Goal: Communication & Community: Ask a question

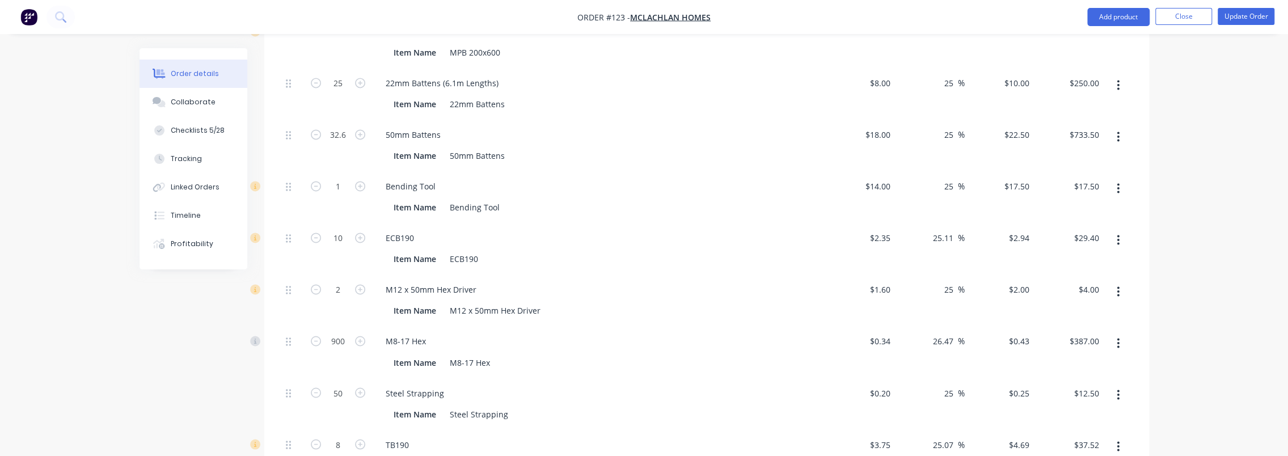
scroll to position [1781, 0]
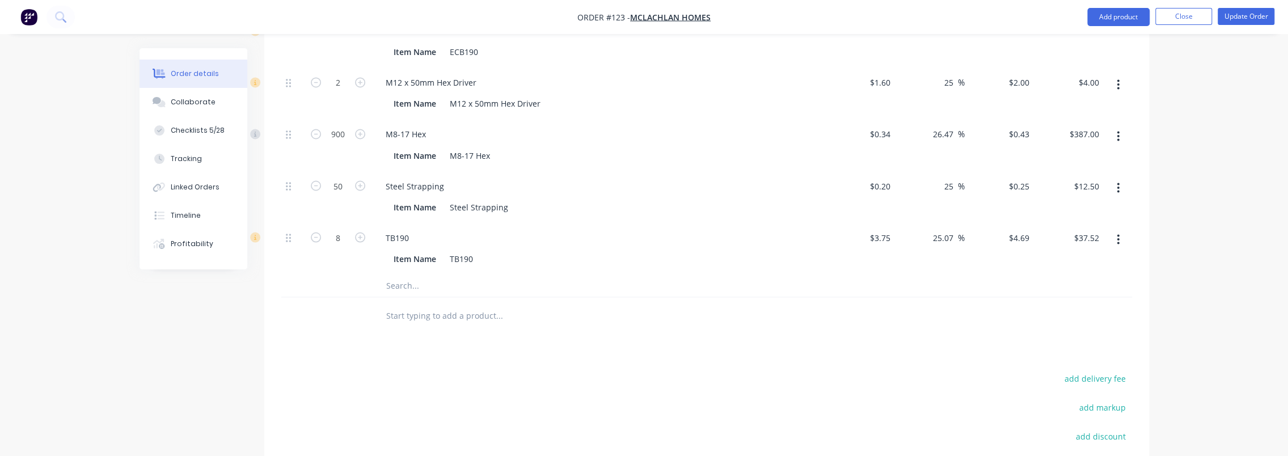
click at [631, 304] on div at bounding box center [547, 315] width 340 height 23
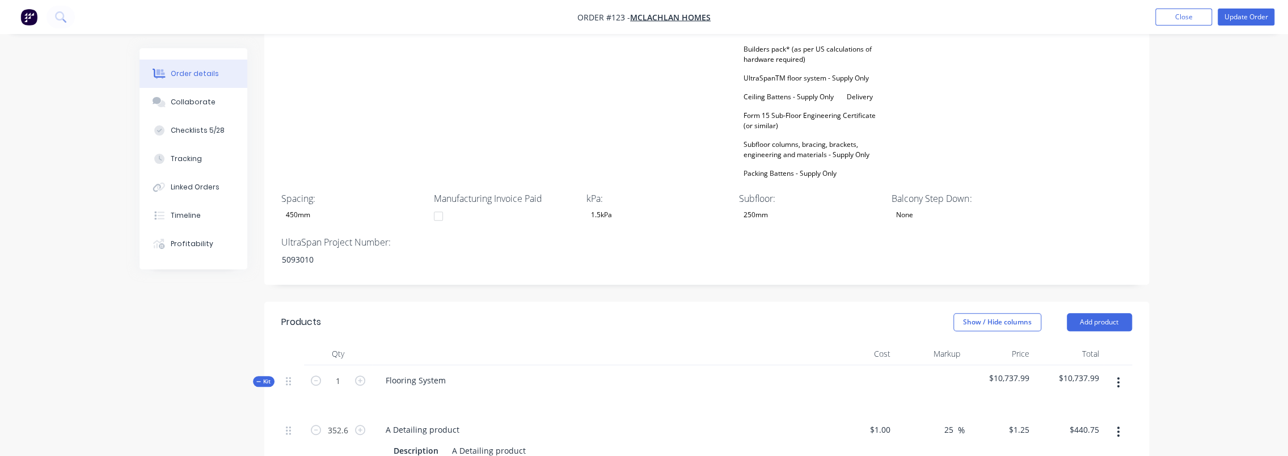
scroll to position [533, 0]
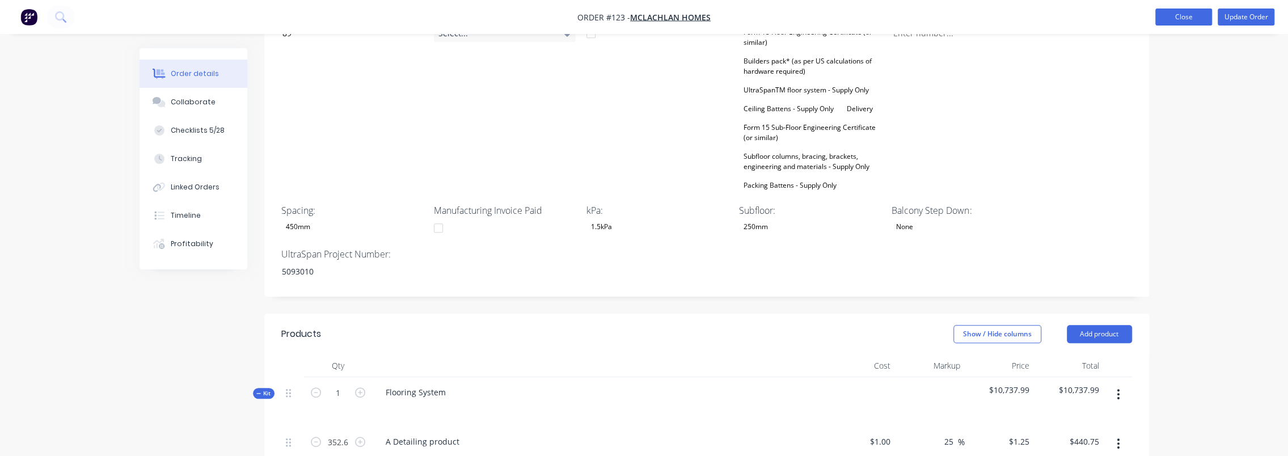
click at [693, 16] on button "Close" at bounding box center [1184, 17] width 57 height 17
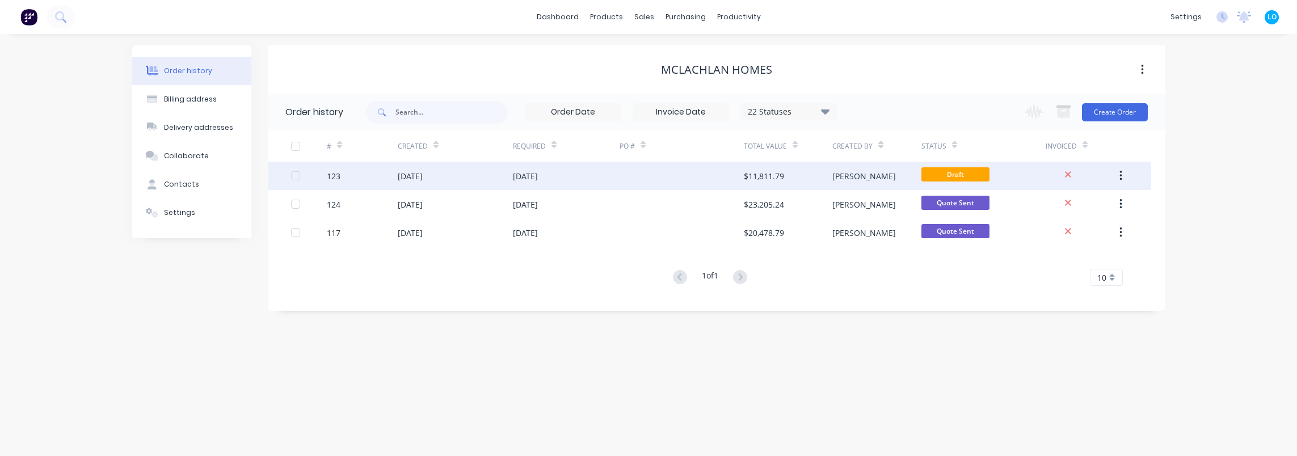
click at [414, 180] on div "30 Sep 2025" at bounding box center [410, 176] width 25 height 12
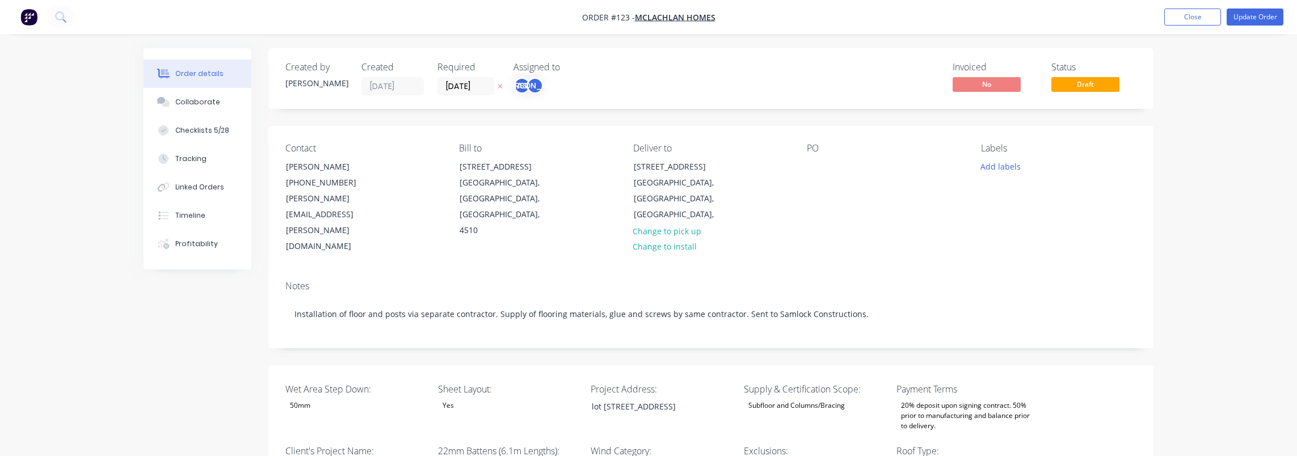
type input "18"
type input "89"
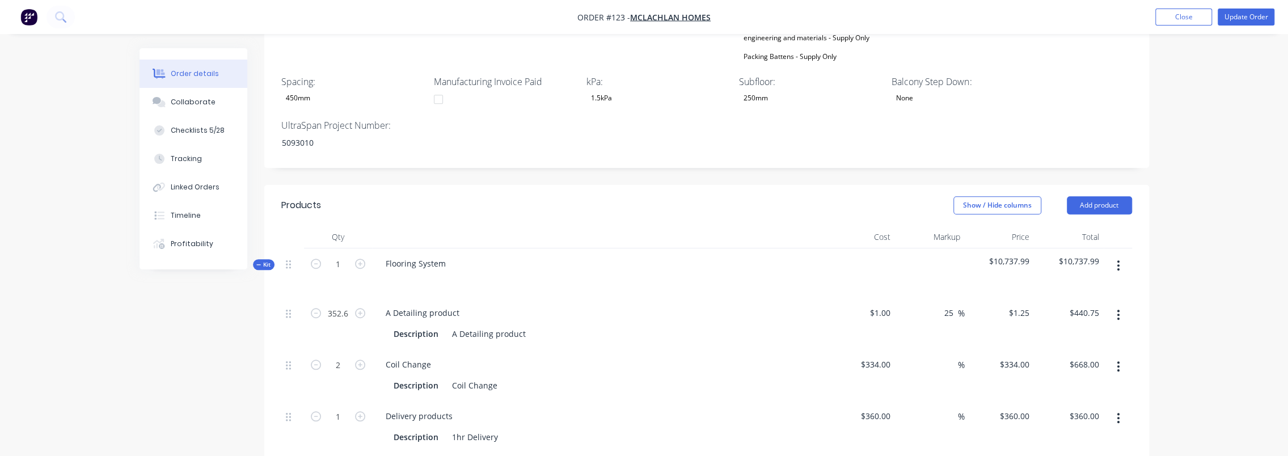
scroll to position [681, 0]
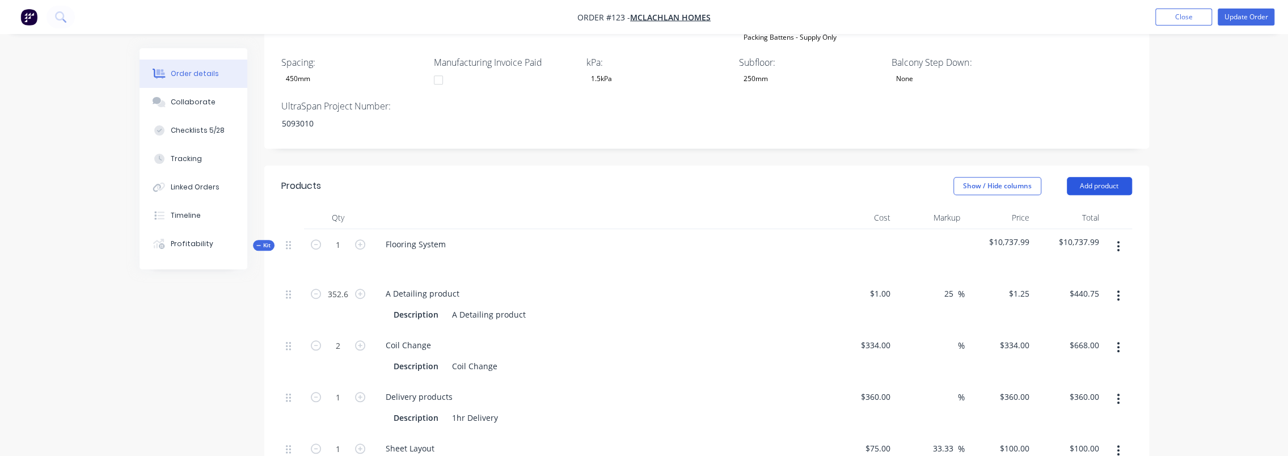
click at [693, 177] on button "Add product" at bounding box center [1099, 186] width 65 height 18
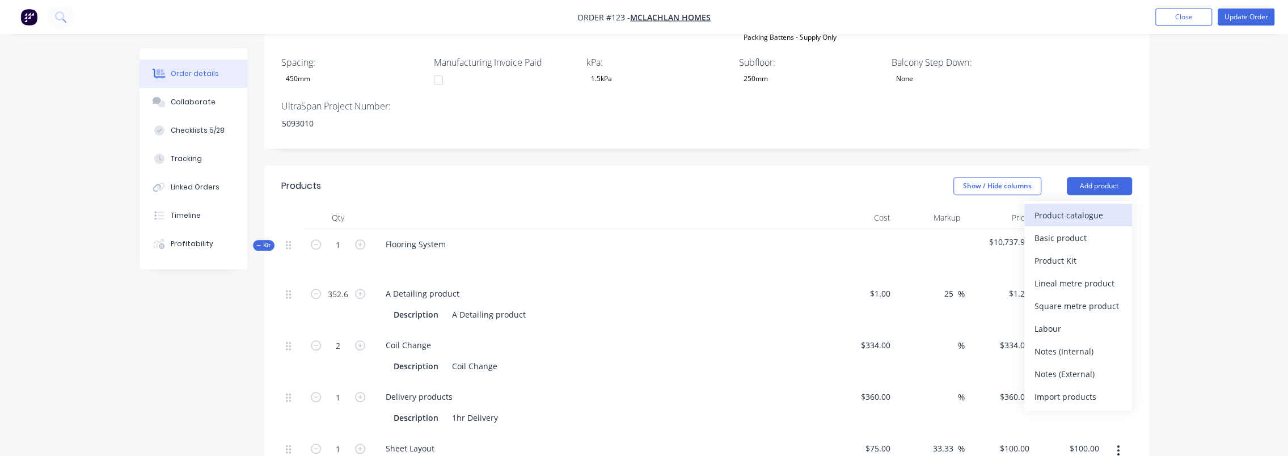
click at [693, 207] on div "Product catalogue" at bounding box center [1078, 215] width 87 height 16
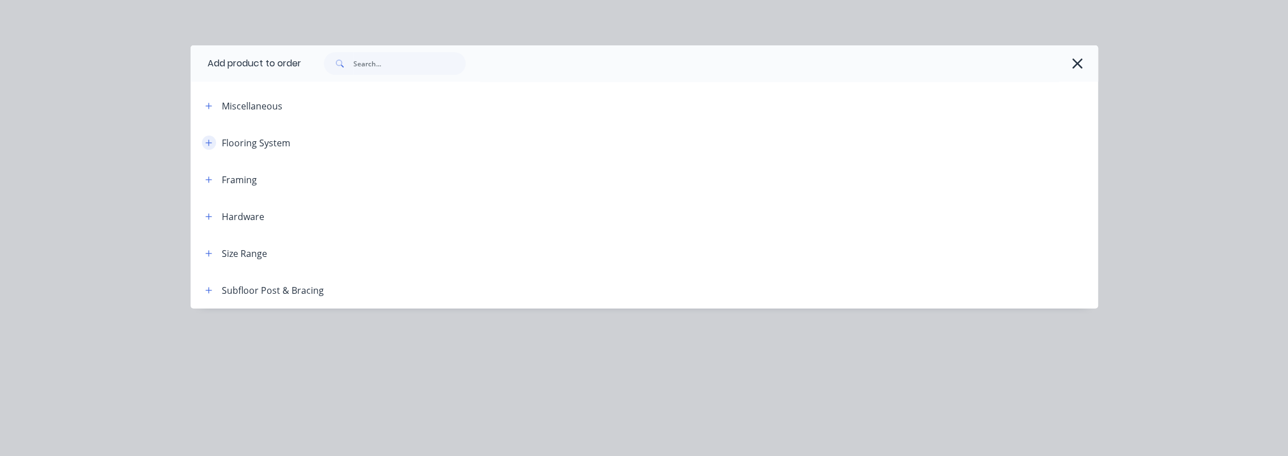
click at [206, 141] on icon "button" at bounding box center [208, 143] width 7 height 8
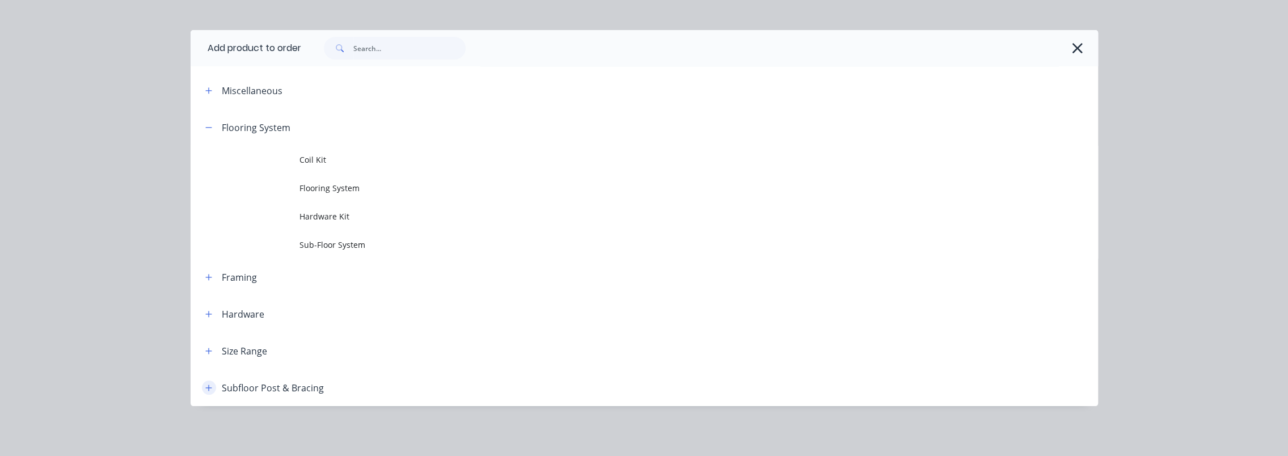
click at [205, 386] on icon "button" at bounding box center [208, 388] width 7 height 8
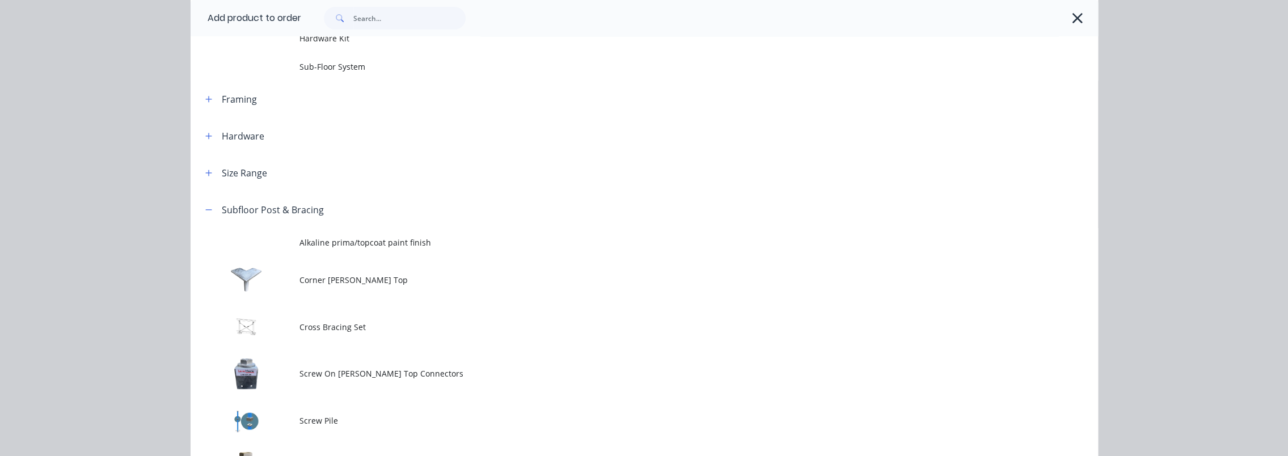
scroll to position [107, 0]
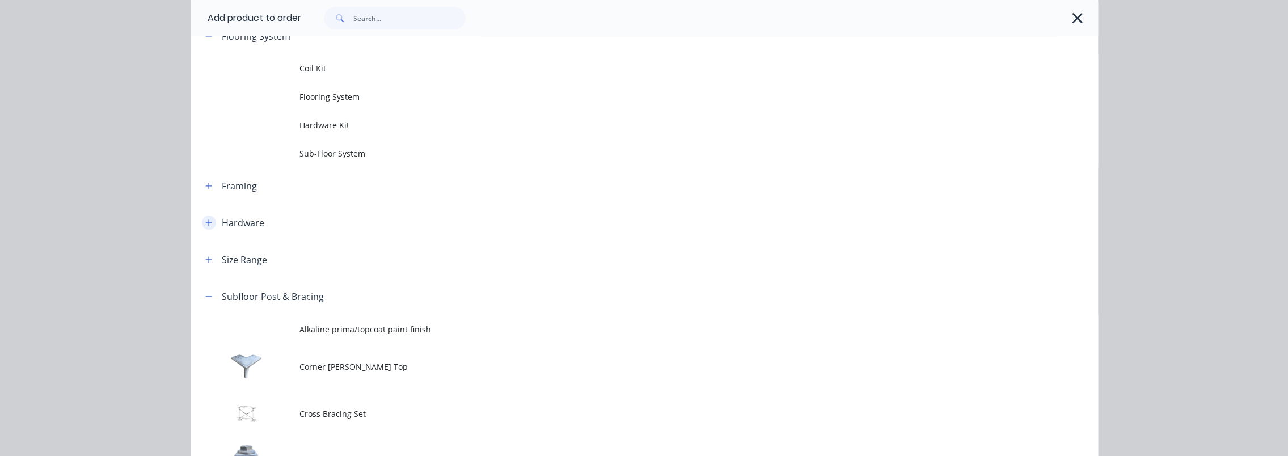
click at [206, 222] on icon "button" at bounding box center [208, 223] width 7 height 8
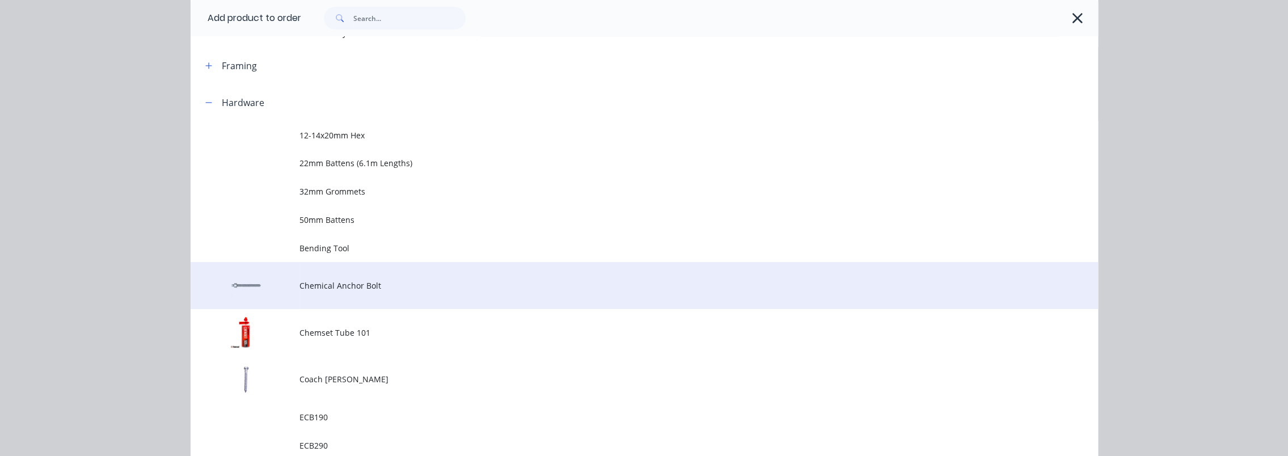
scroll to position [0, 0]
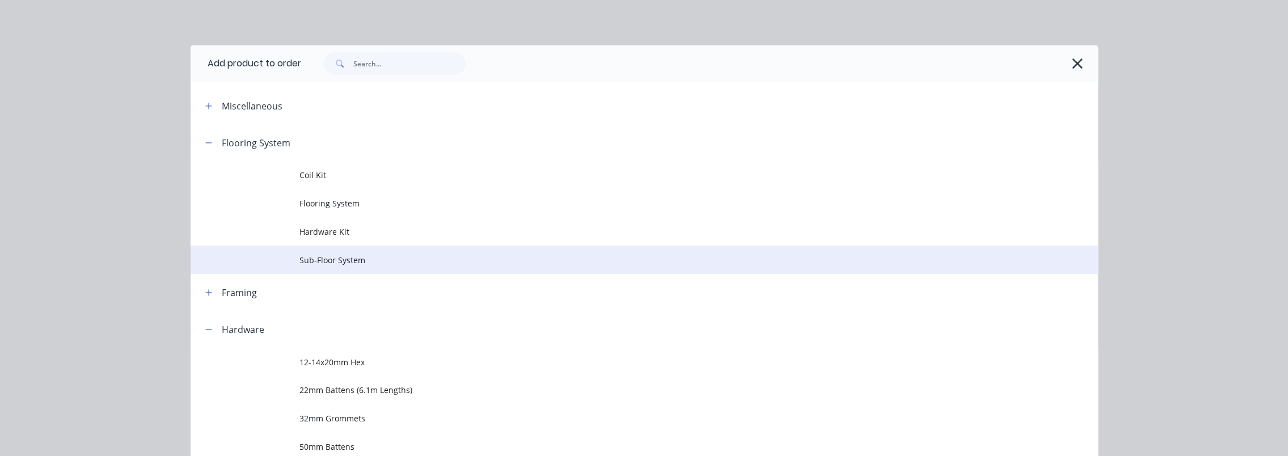
click at [373, 265] on span "Sub-Floor System" at bounding box center [619, 260] width 639 height 12
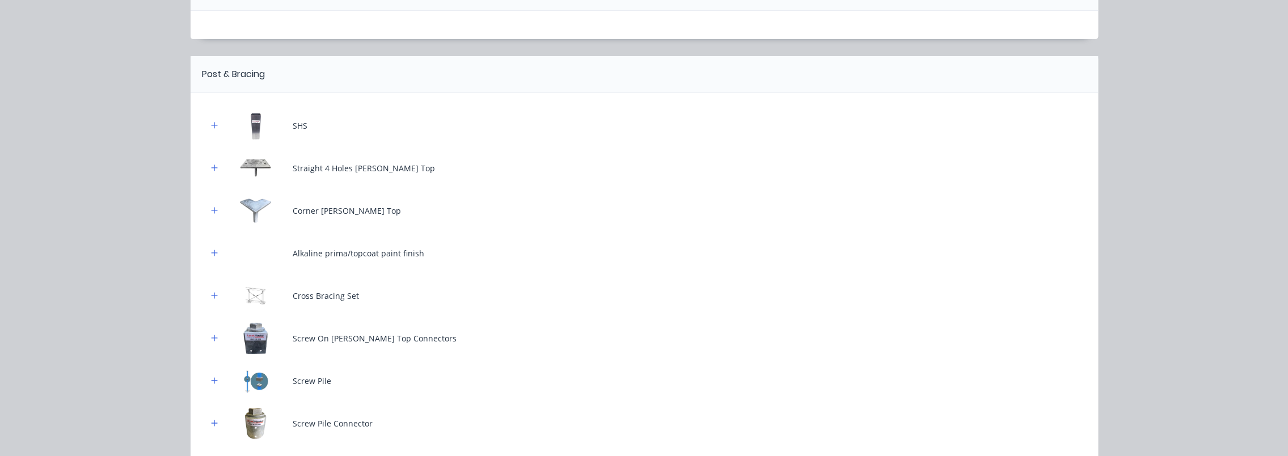
scroll to position [92, 0]
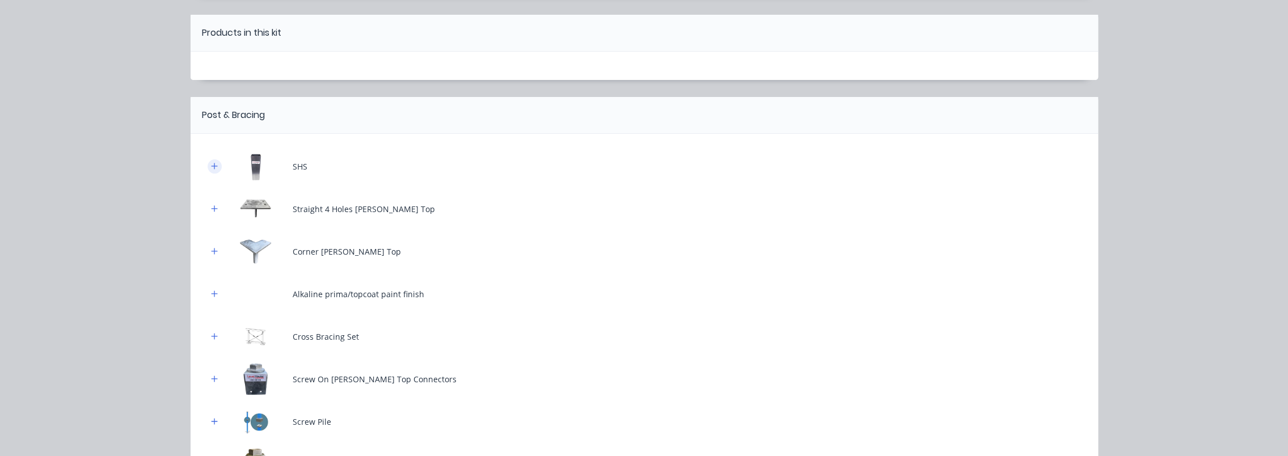
click at [211, 164] on icon "button" at bounding box center [214, 166] width 7 height 8
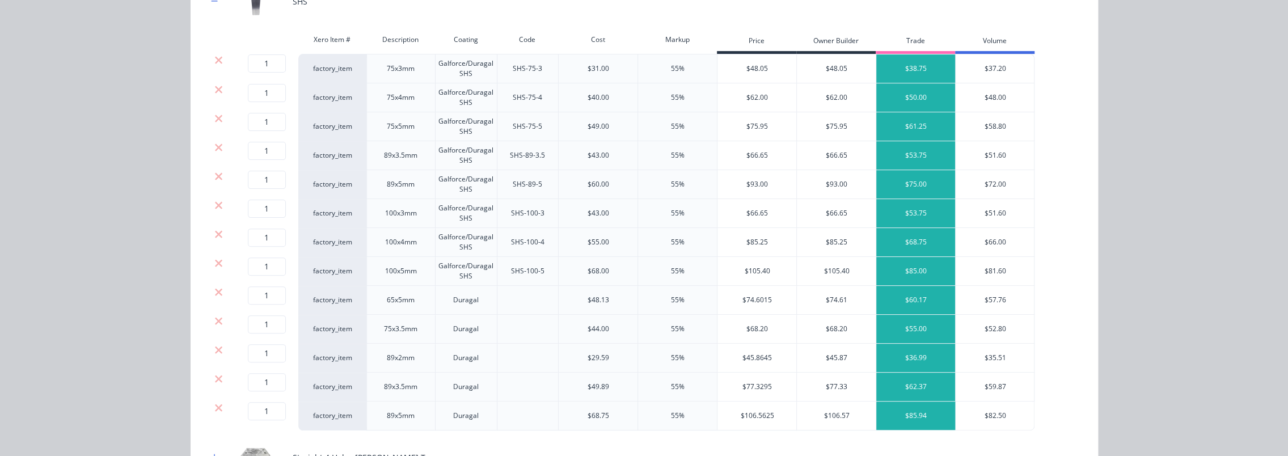
scroll to position [262, 0]
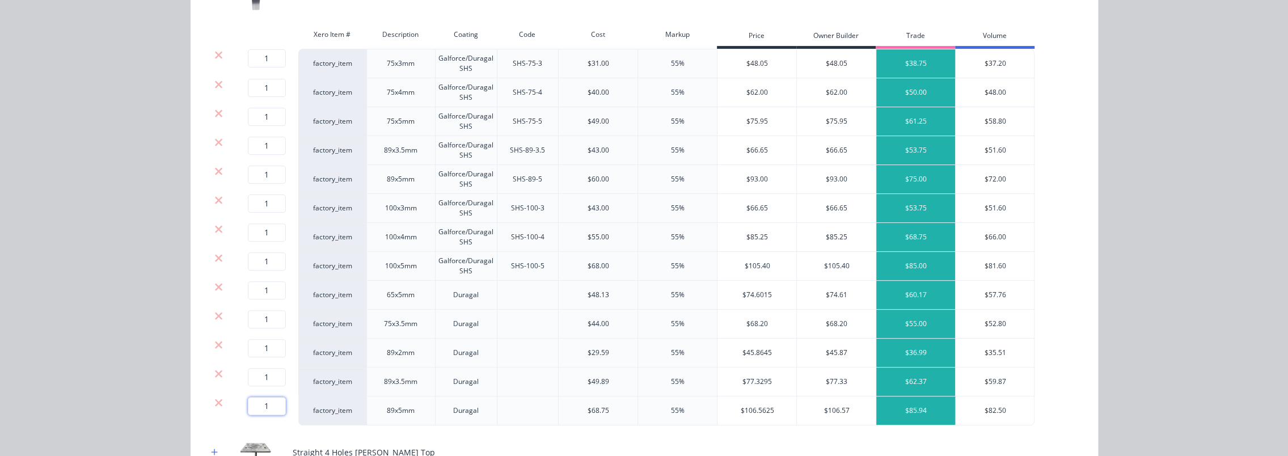
drag, startPoint x: 273, startPoint y: 406, endPoint x: 254, endPoint y: 406, distance: 19.3
click at [254, 406] on input "1" at bounding box center [267, 406] width 38 height 18
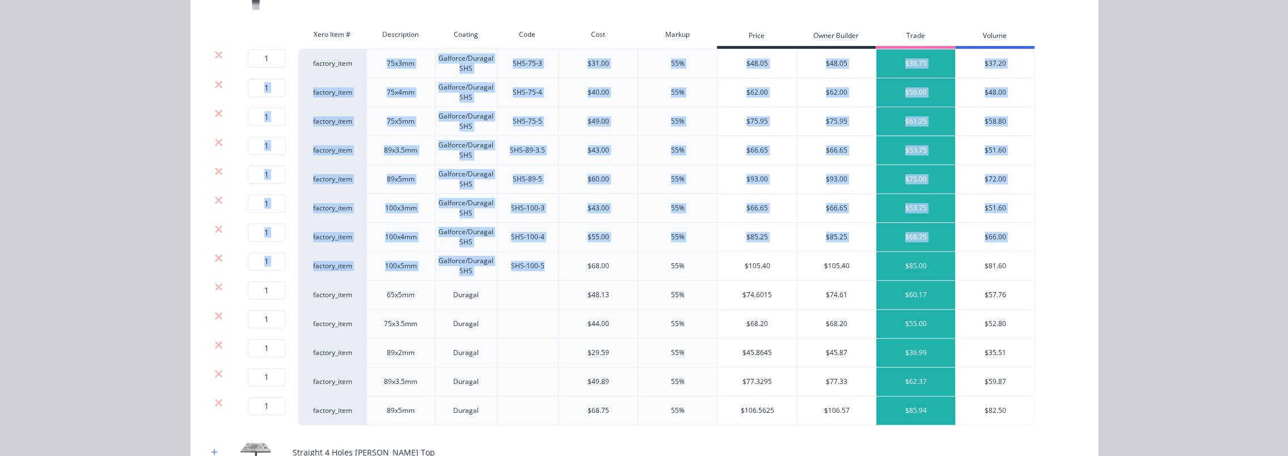
drag, startPoint x: 382, startPoint y: 62, endPoint x: 545, endPoint y: 263, distance: 258.5
click at [545, 263] on div "1 1 ? factory_item 75x3mm Galforce/Duragal SHS SHS-75-3 $31.00 55% $48.05 $48.0…" at bounding box center [645, 237] width 874 height 377
click at [543, 263] on div "SHS-100-5" at bounding box center [528, 266] width 62 height 29
click at [540, 266] on div "SHS-100-5" at bounding box center [528, 266] width 62 height 29
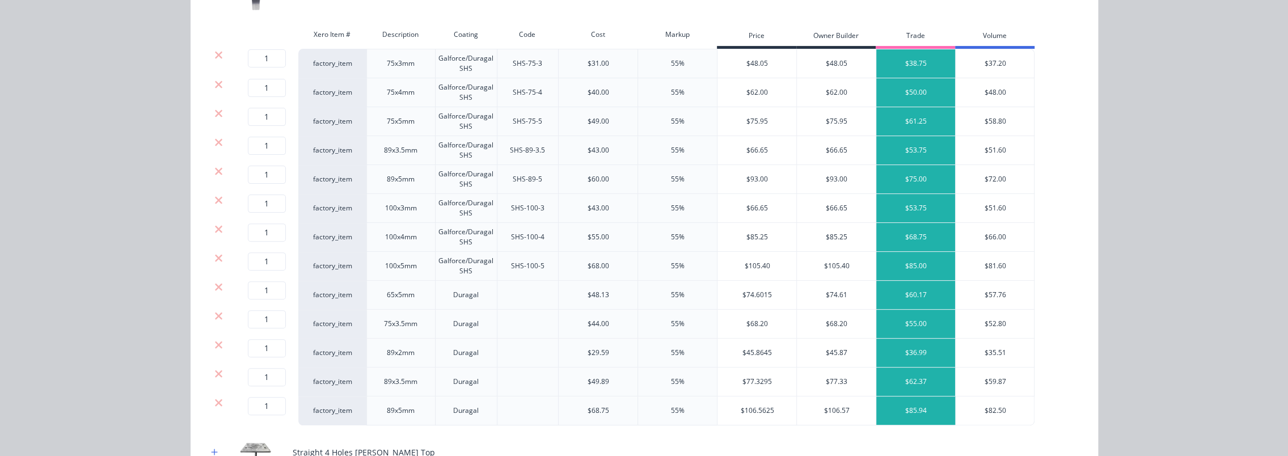
click at [531, 264] on div "SHS-100-5" at bounding box center [528, 266] width 62 height 29
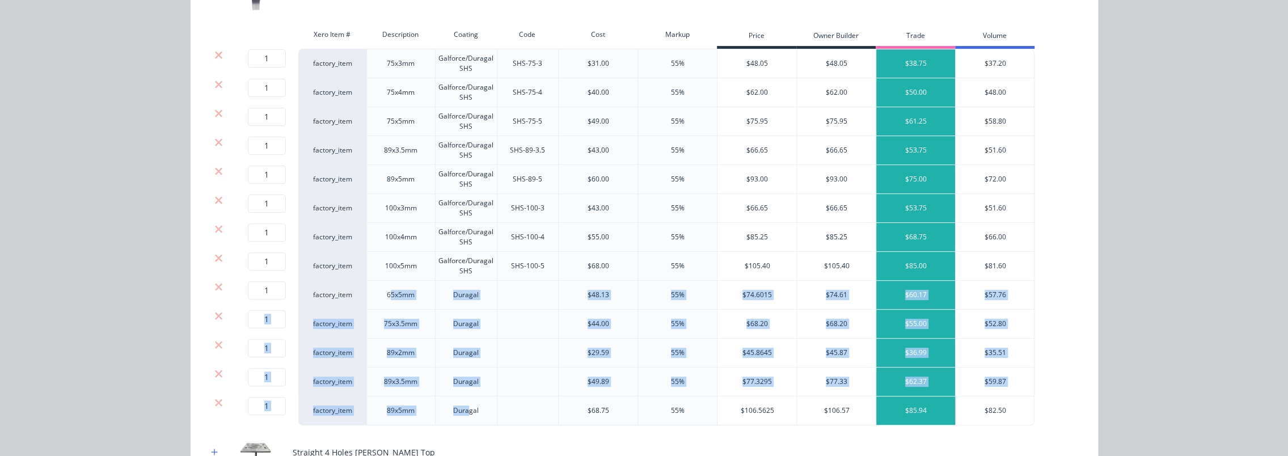
drag, startPoint x: 385, startPoint y: 290, endPoint x: 466, endPoint y: 410, distance: 144.4
click at [466, 410] on div "1 1 ? factory_item 75x3mm Galforce/Duragal SHS SHS-75-3 $31.00 55% $48.05 $48.0…" at bounding box center [645, 237] width 874 height 377
click at [466, 410] on div "Duragal" at bounding box center [466, 411] width 62 height 29
click at [470, 407] on div "Duragal" at bounding box center [466, 411] width 62 height 29
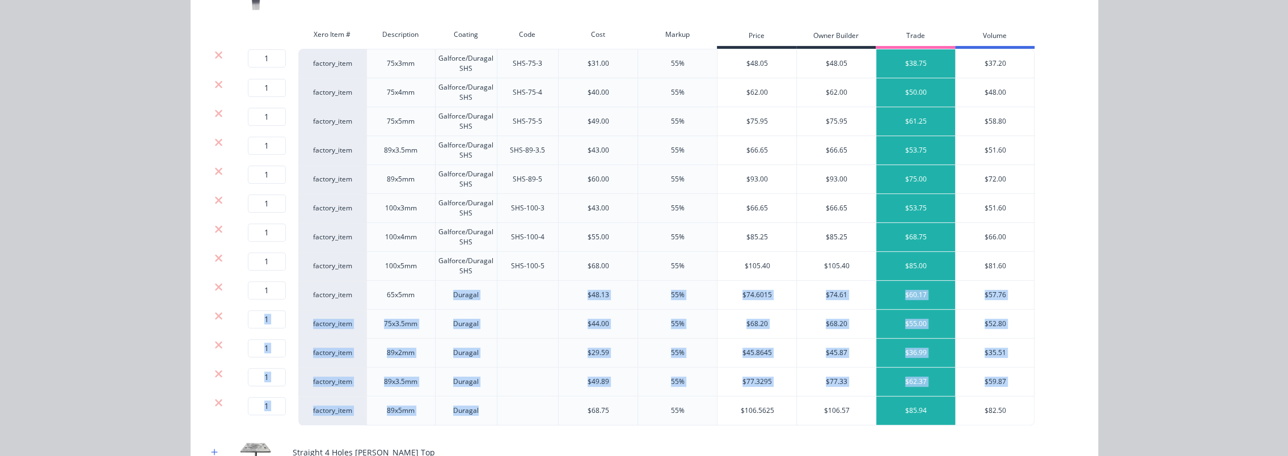
drag, startPoint x: 474, startPoint y: 407, endPoint x: 402, endPoint y: 284, distance: 143.1
click at [402, 284] on div "1 1 ? factory_item 75x3mm Galforce/Duragal SHS SHS-75-3 $31.00 55% $48.05 $48.0…" at bounding box center [645, 237] width 874 height 377
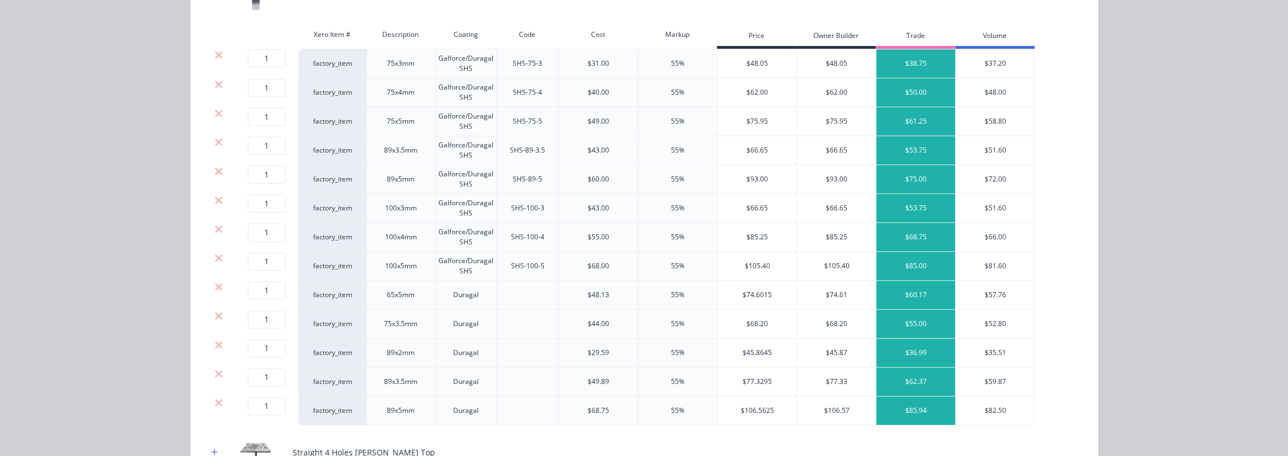
click at [397, 285] on div "65x5mm" at bounding box center [400, 295] width 69 height 29
drag, startPoint x: 480, startPoint y: 260, endPoint x: 443, endPoint y: 261, distance: 37.4
click at [443, 261] on div "Galforce/Duragal SHS" at bounding box center [466, 266] width 62 height 29
click at [438, 261] on div "Galforce/Duragal SHS" at bounding box center [466, 266] width 62 height 29
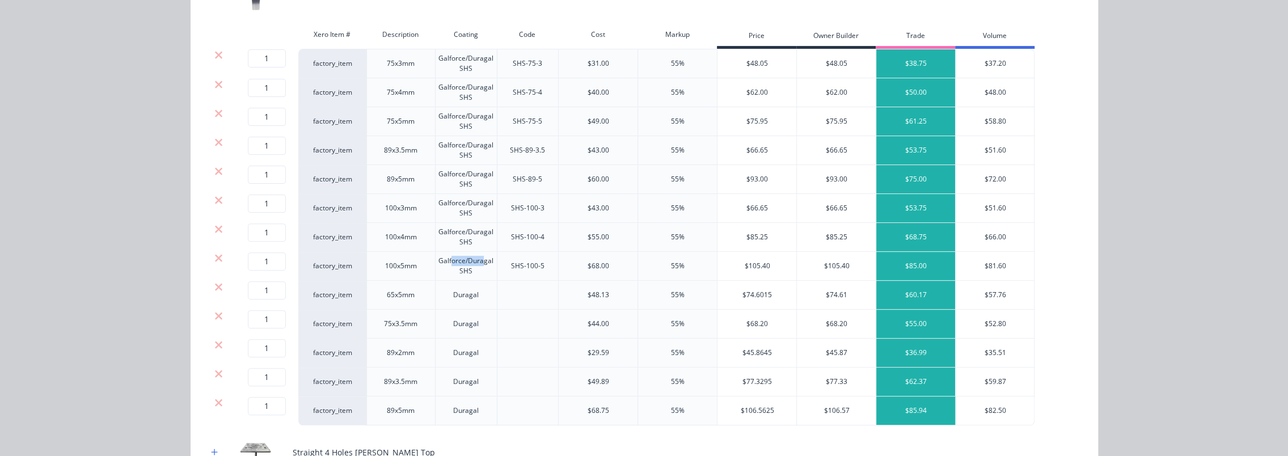
drag, startPoint x: 454, startPoint y: 260, endPoint x: 480, endPoint y: 262, distance: 26.2
click at [480, 262] on div "Galforce/Duragal SHS" at bounding box center [466, 266] width 62 height 29
click at [485, 262] on div "Galforce/Duragal SHS" at bounding box center [466, 266] width 62 height 29
drag, startPoint x: 485, startPoint y: 262, endPoint x: 454, endPoint y: 262, distance: 30.6
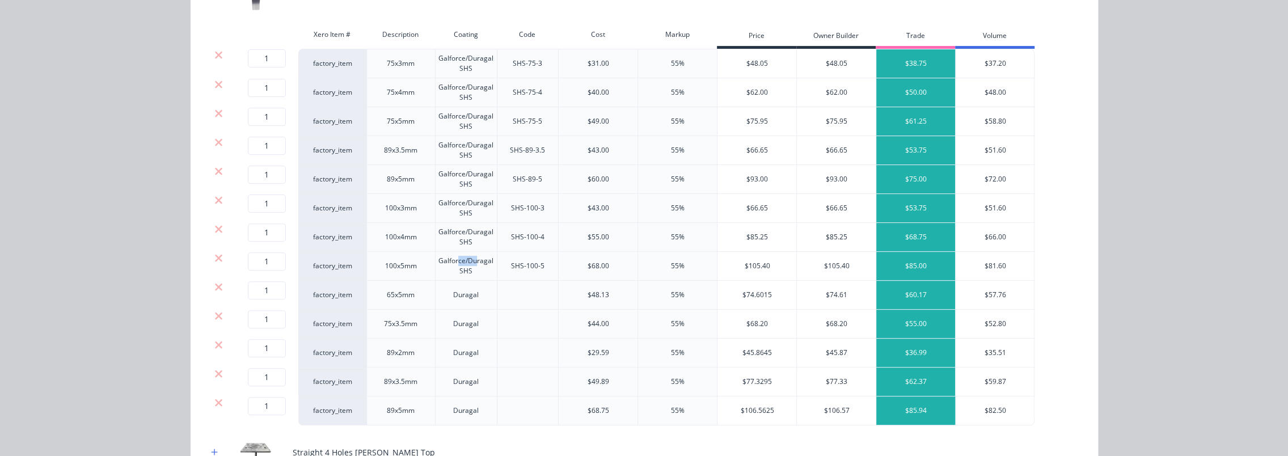
click at [454, 262] on div "Galforce/Duragal SHS" at bounding box center [466, 266] width 62 height 29
click at [465, 318] on div "Duragal" at bounding box center [466, 324] width 62 height 29
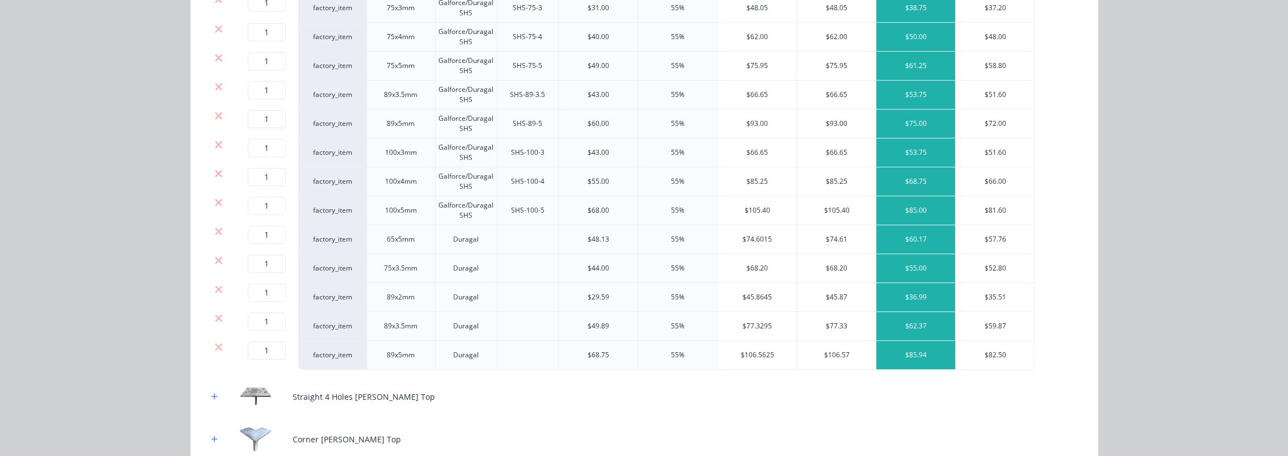
scroll to position [319, 0]
drag, startPoint x: 385, startPoint y: 321, endPoint x: 403, endPoint y: 323, distance: 18.3
click at [403, 323] on div "89x3.5mm" at bounding box center [400, 325] width 69 height 29
click at [265, 315] on input "1" at bounding box center [267, 320] width 38 height 18
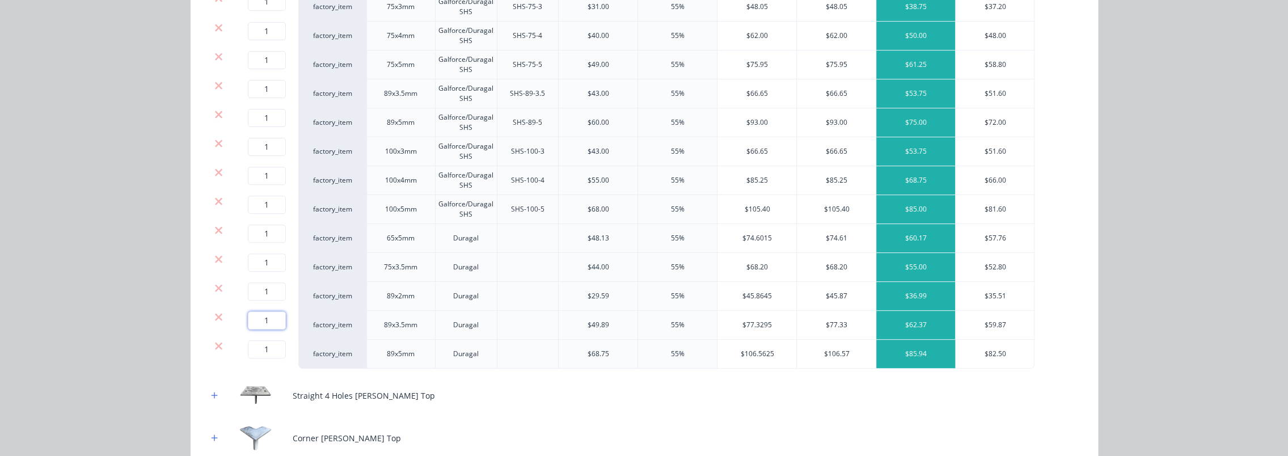
click at [270, 317] on input "1" at bounding box center [267, 320] width 38 height 18
click at [214, 345] on icon at bounding box center [218, 345] width 9 height 11
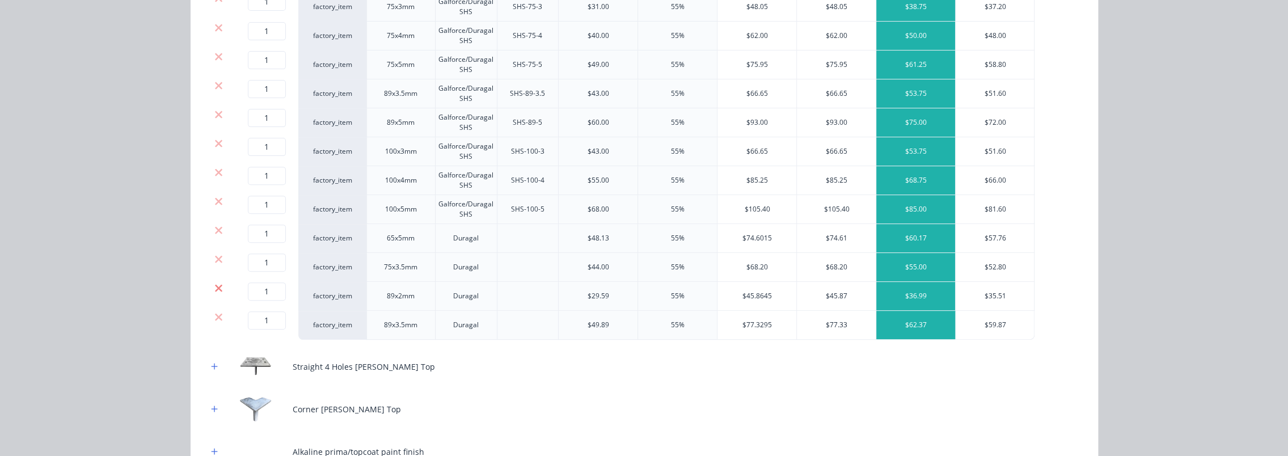
click at [214, 283] on icon at bounding box center [218, 288] width 9 height 11
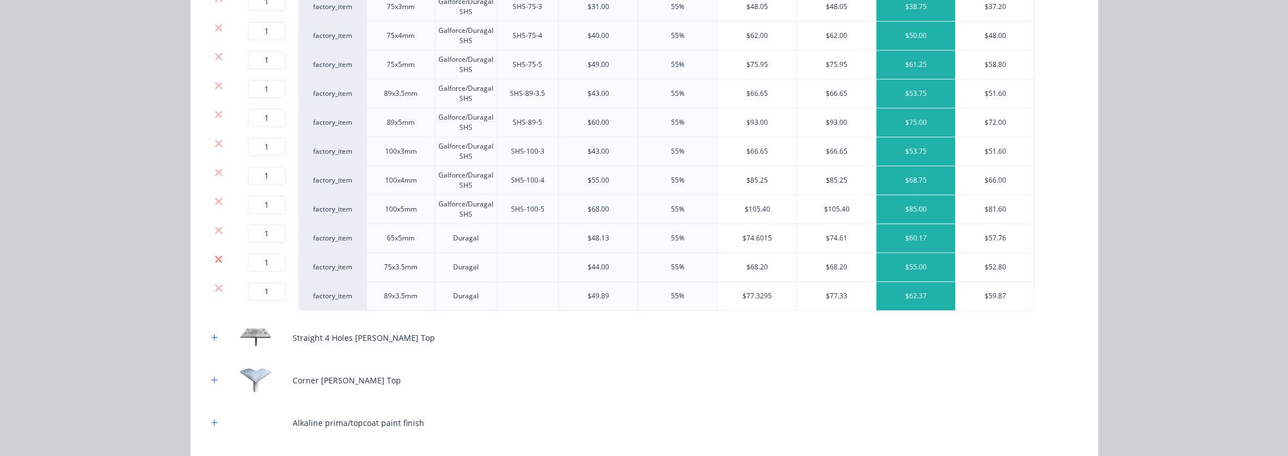
click at [215, 260] on icon at bounding box center [218, 259] width 9 height 11
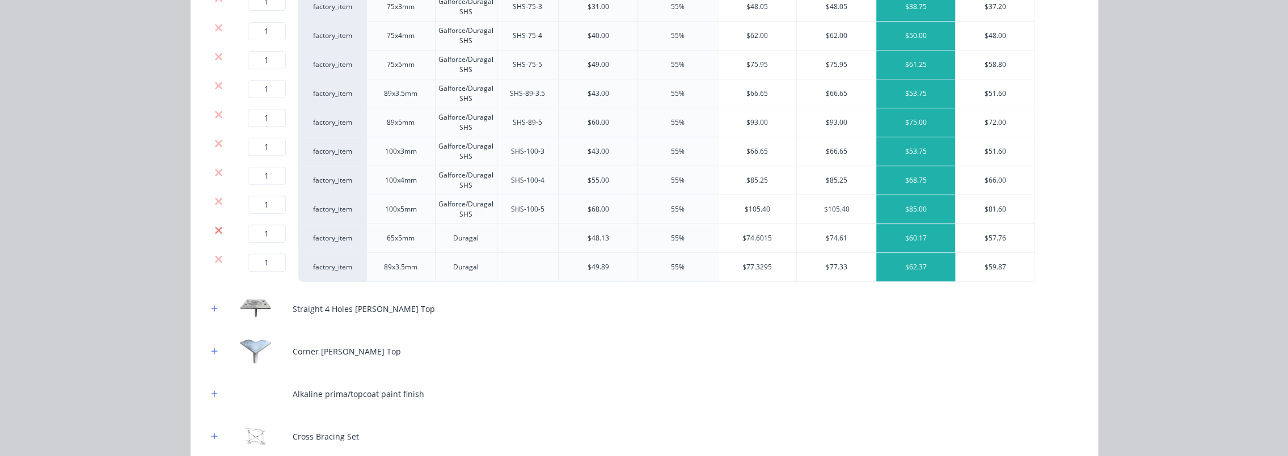
click at [218, 230] on icon at bounding box center [218, 230] width 9 height 11
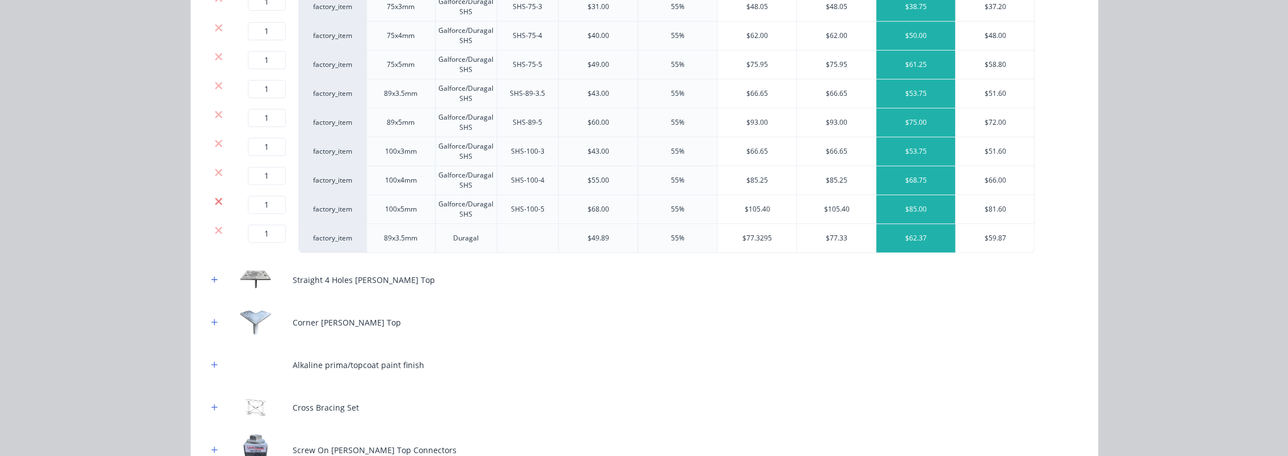
click at [218, 203] on icon at bounding box center [218, 201] width 9 height 11
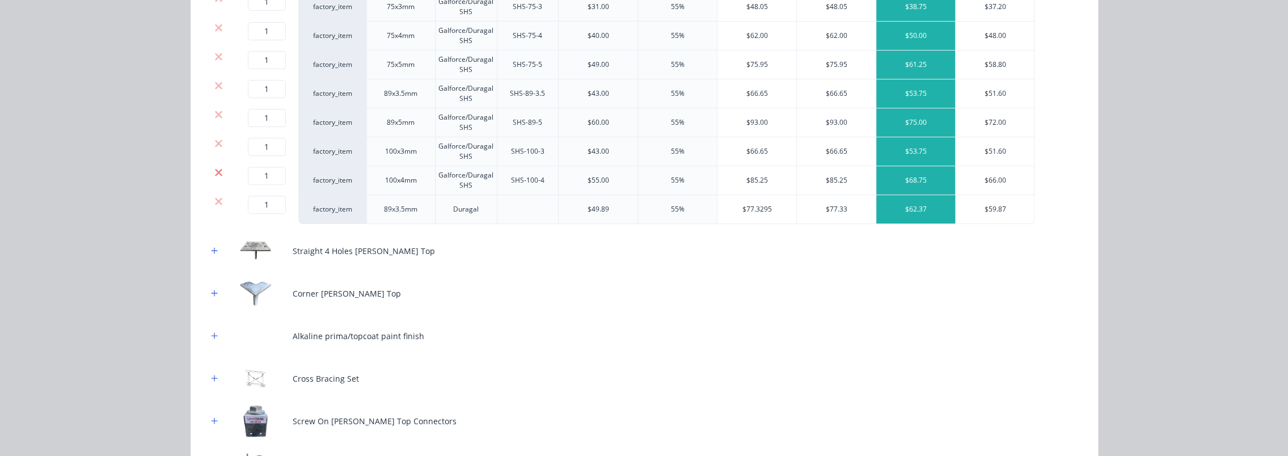
click at [218, 172] on icon at bounding box center [218, 172] width 9 height 11
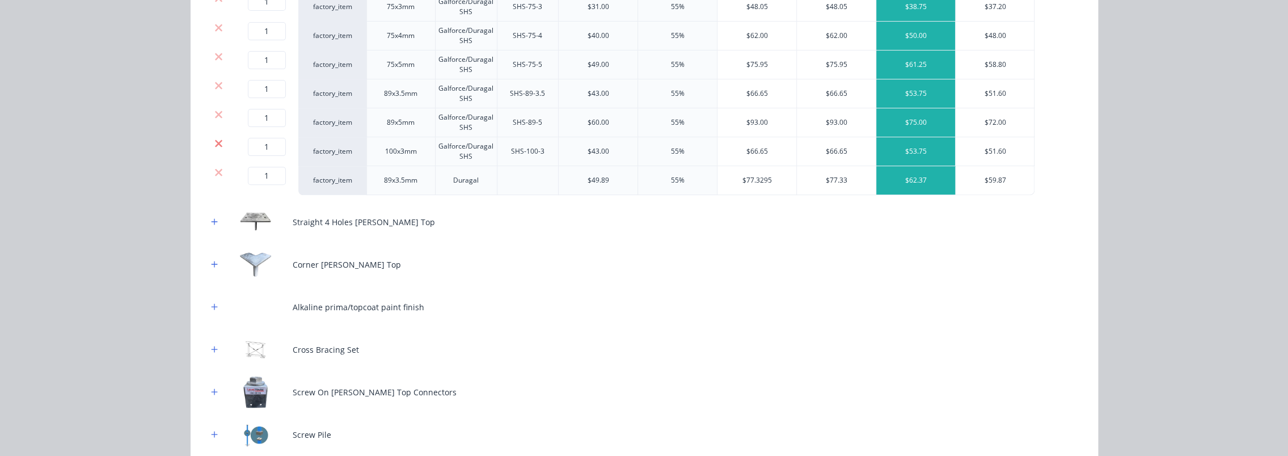
click at [214, 140] on icon at bounding box center [218, 143] width 9 height 11
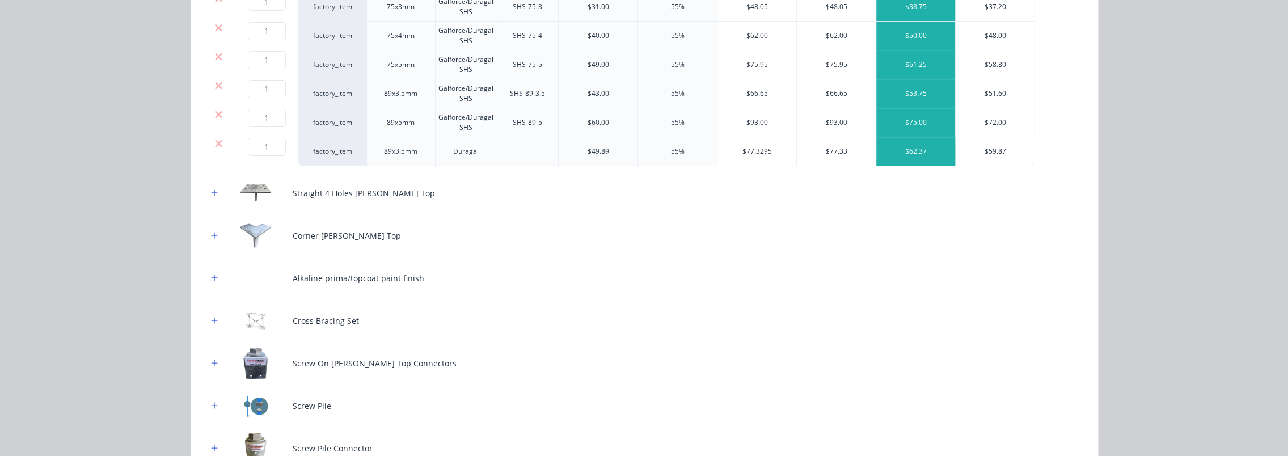
click at [221, 109] on div at bounding box center [219, 114] width 22 height 11
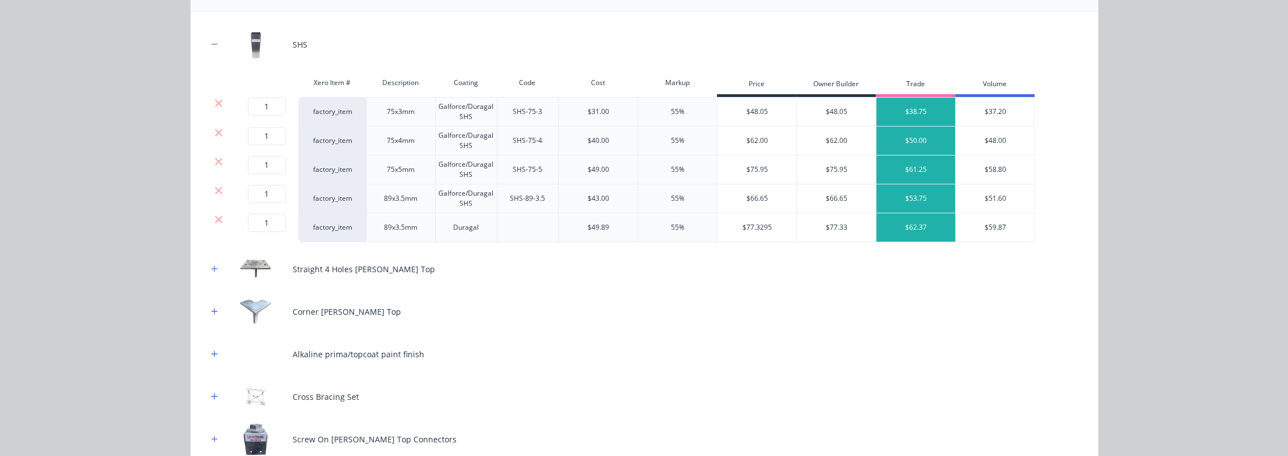
scroll to position [205, 0]
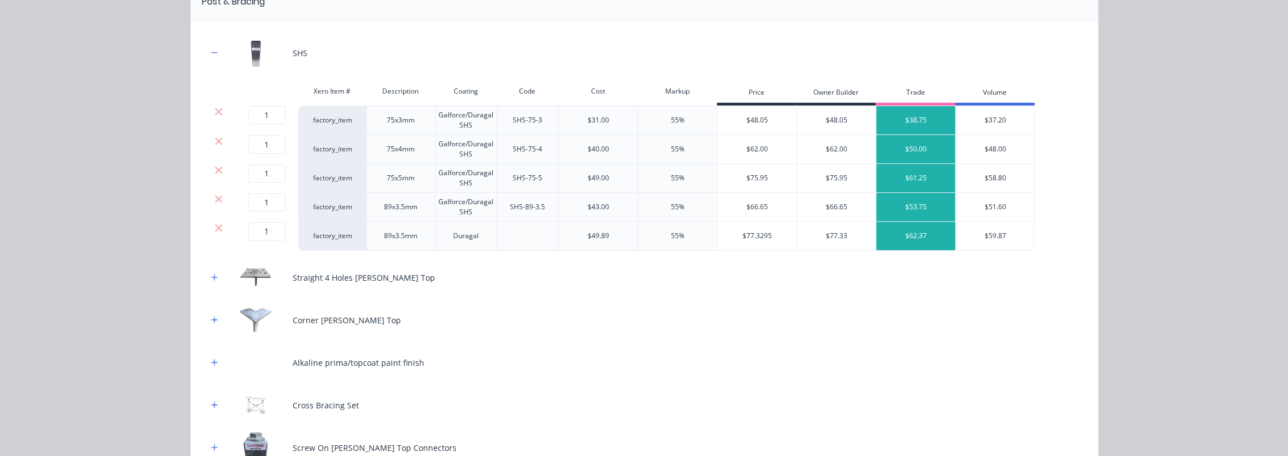
click at [208, 195] on div at bounding box center [219, 198] width 22 height 11
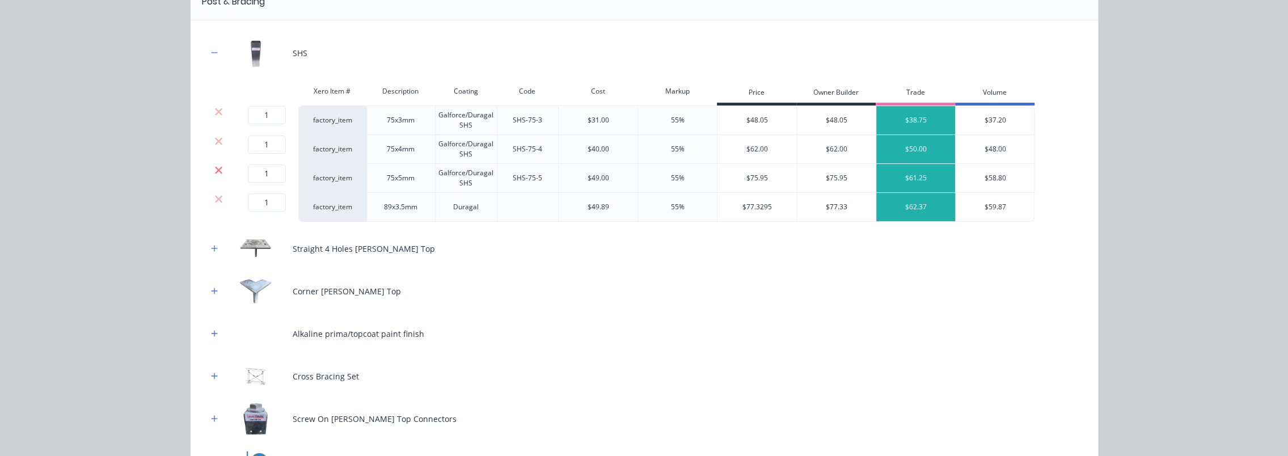
click at [216, 165] on icon at bounding box center [218, 170] width 9 height 11
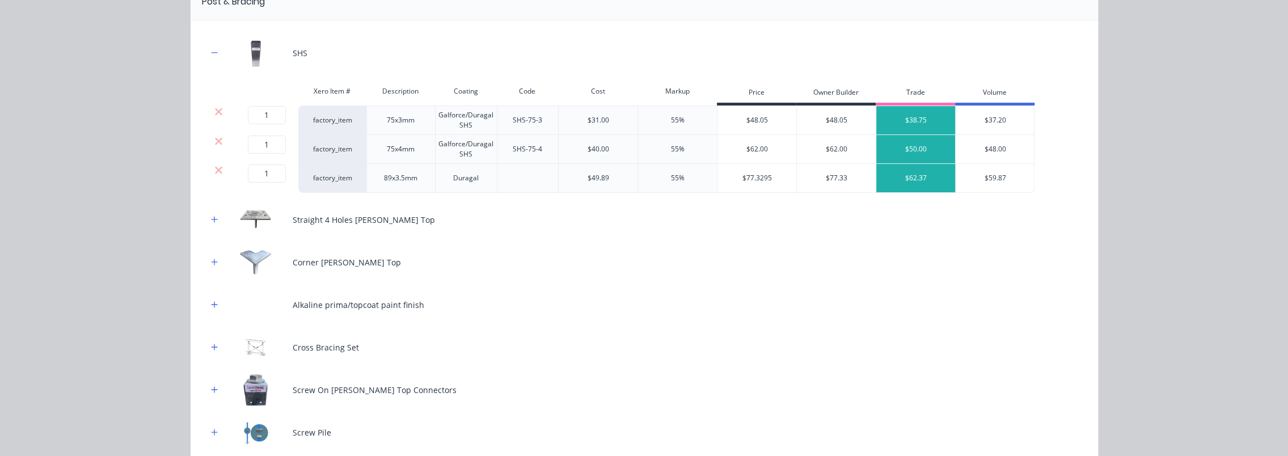
click at [214, 136] on icon at bounding box center [218, 141] width 9 height 11
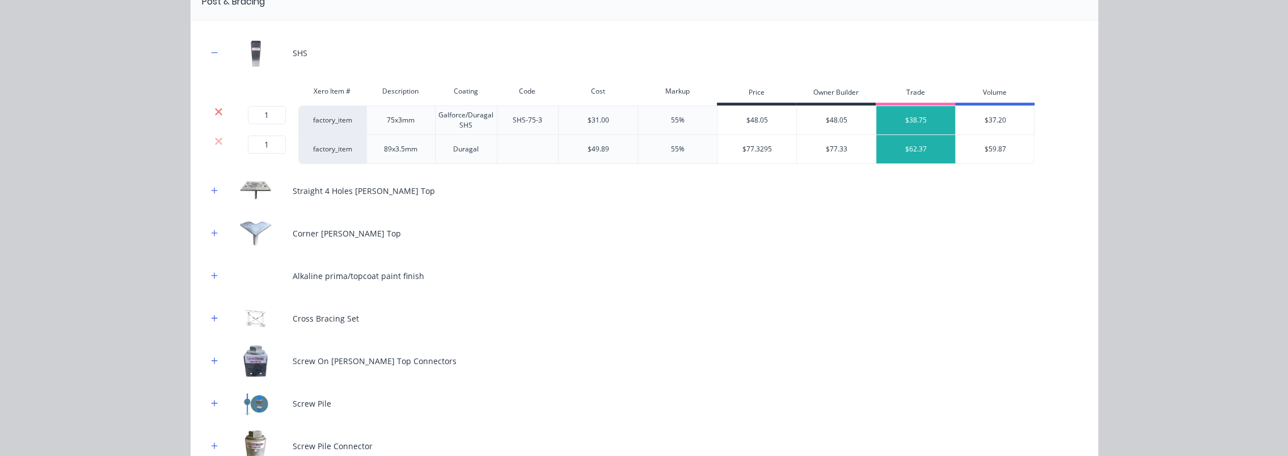
click at [216, 108] on icon at bounding box center [218, 111] width 7 height 7
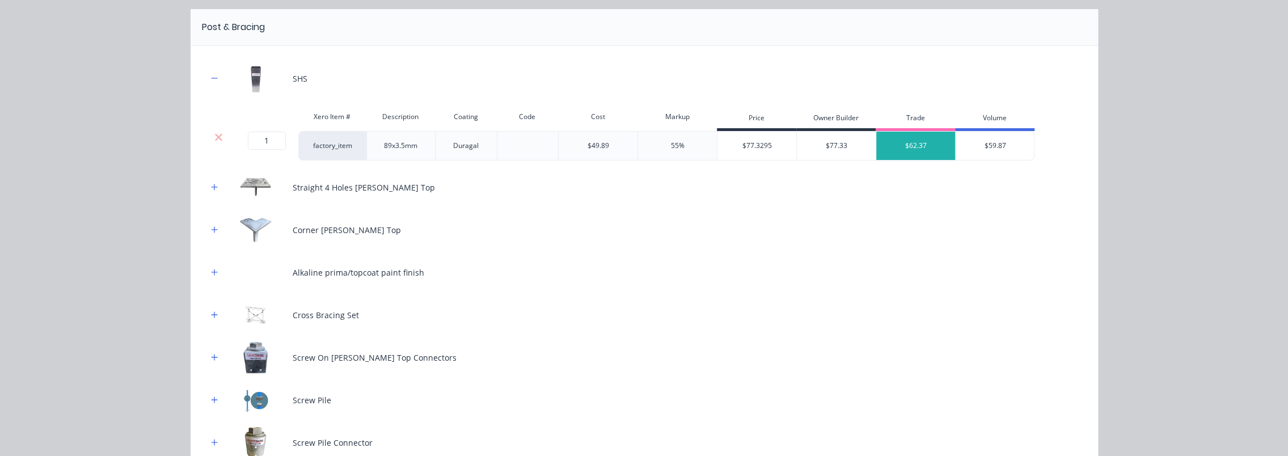
scroll to position [149, 0]
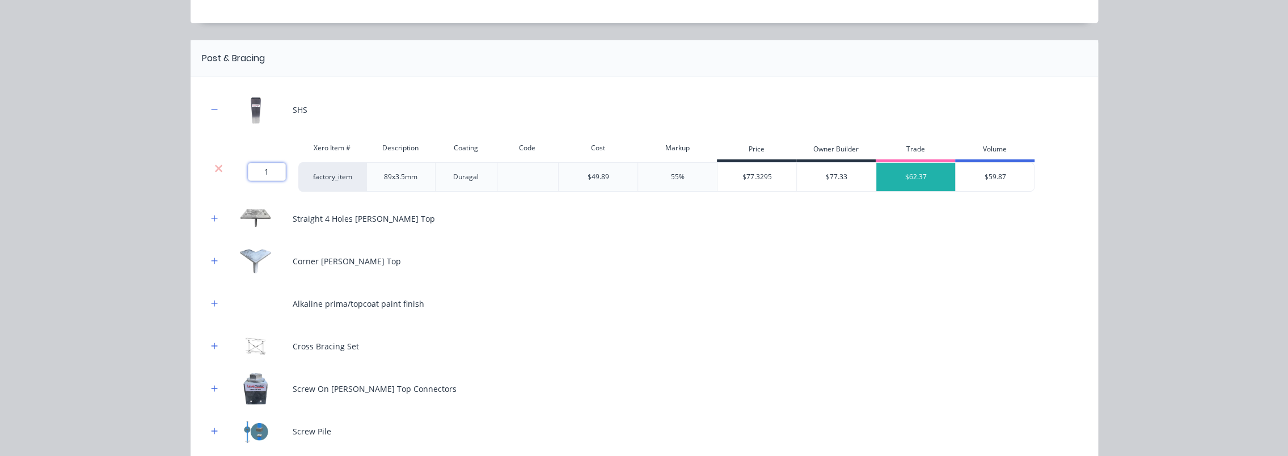
drag, startPoint x: 271, startPoint y: 171, endPoint x: 250, endPoint y: 169, distance: 21.1
click at [250, 169] on input "1" at bounding box center [267, 172] width 38 height 18
type input "11"
click at [89, 167] on div "Sub-Floor System Products in this kit Post & Bracing SHS Xero Item # Descriptio…" at bounding box center [644, 228] width 1288 height 456
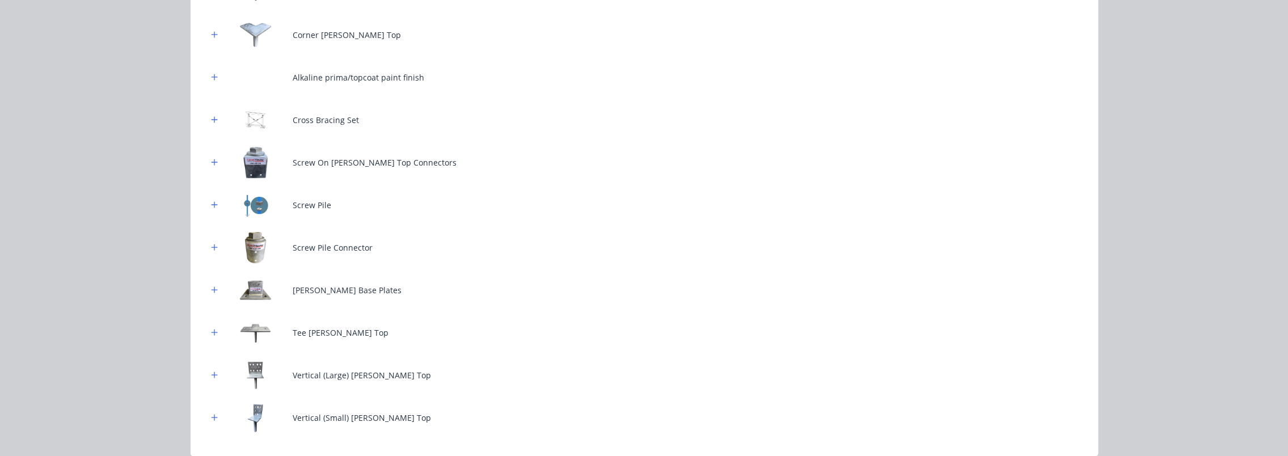
scroll to position [205, 0]
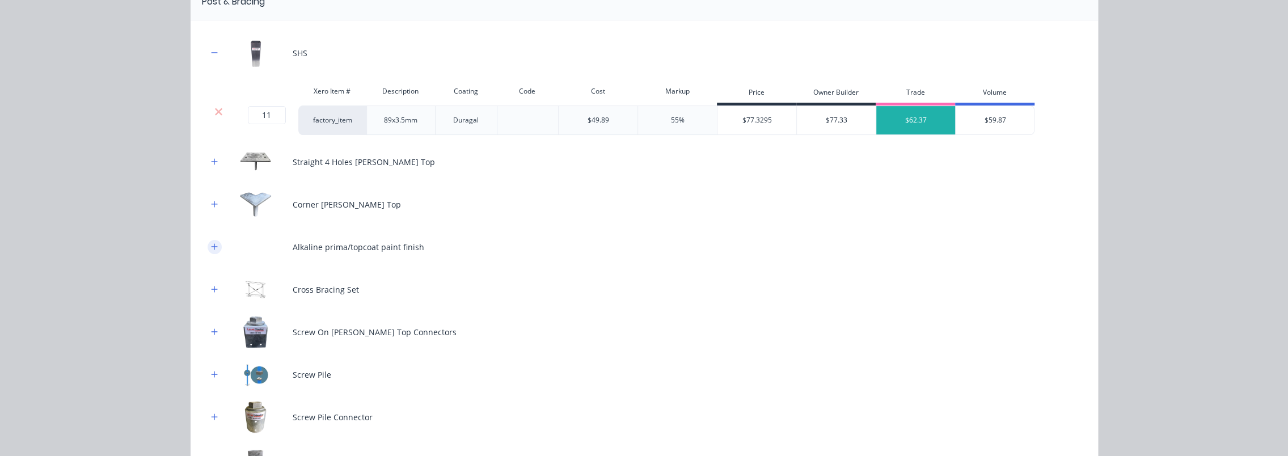
click at [213, 242] on button "button" at bounding box center [215, 247] width 14 height 14
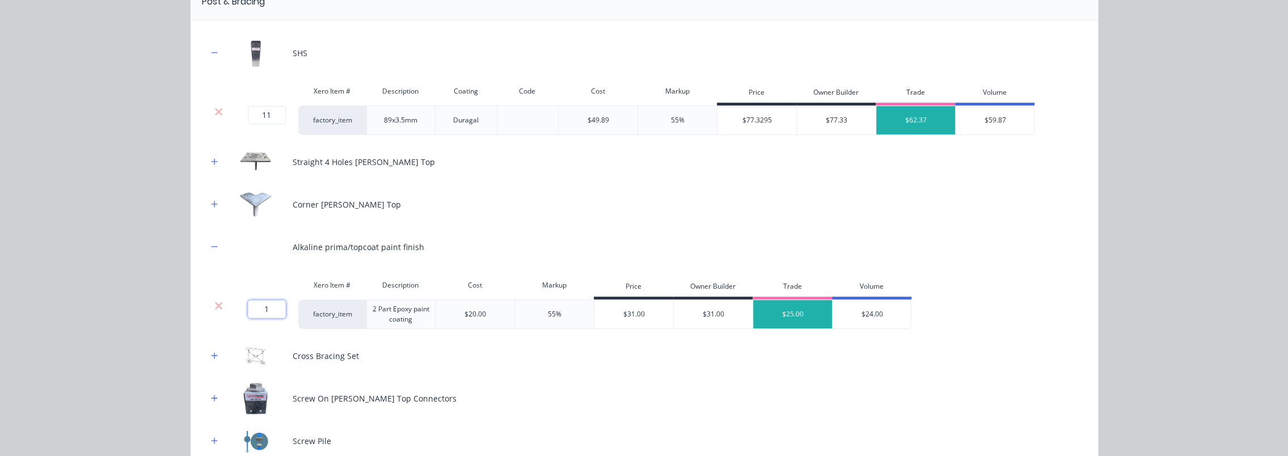
click at [264, 308] on input "1" at bounding box center [267, 309] width 38 height 18
type input "9"
click at [136, 264] on div "Sub-Floor System Products in this kit Post & Bracing SHS Xero Item # Descriptio…" at bounding box center [644, 228] width 1288 height 456
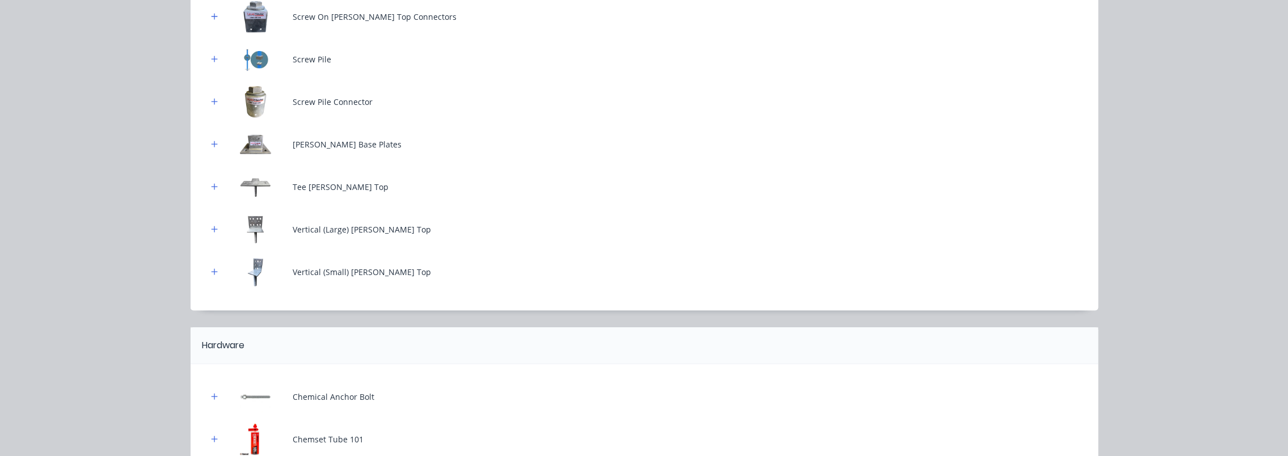
scroll to position [602, 0]
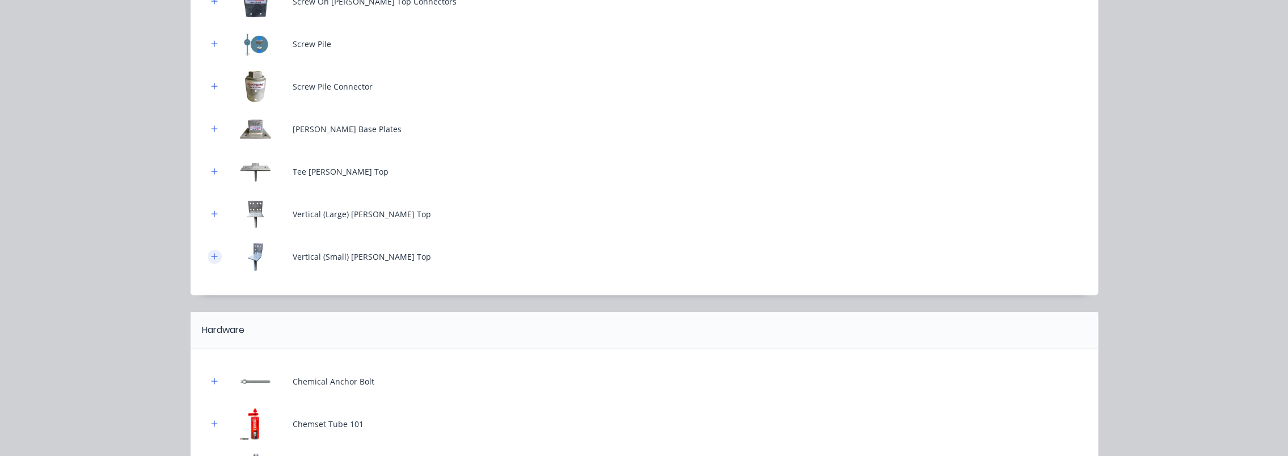
click at [216, 253] on button "button" at bounding box center [215, 257] width 14 height 14
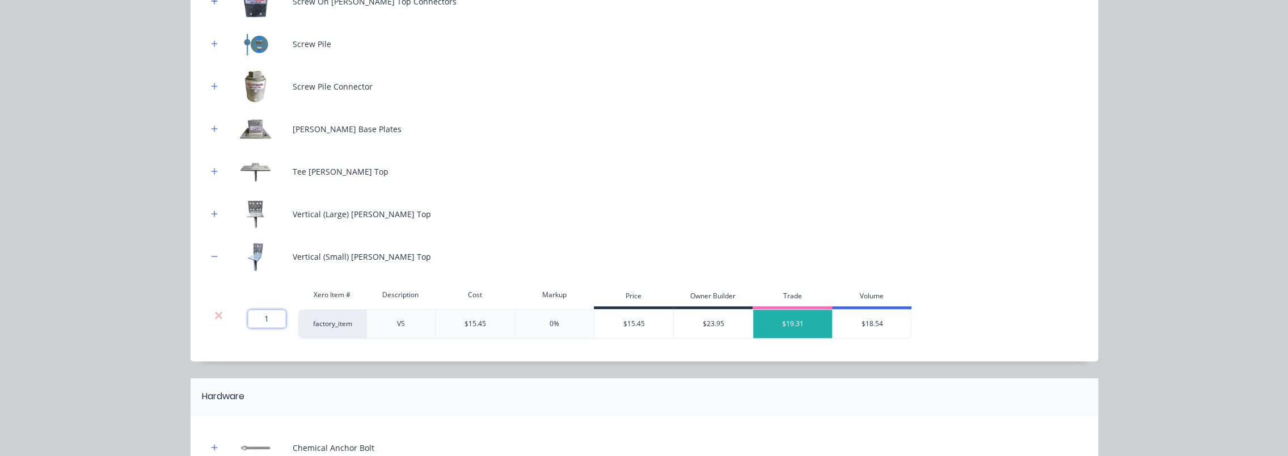
drag, startPoint x: 268, startPoint y: 316, endPoint x: 251, endPoint y: 315, distance: 17.0
click at [251, 315] on input "1" at bounding box center [267, 319] width 38 height 18
type input "6"
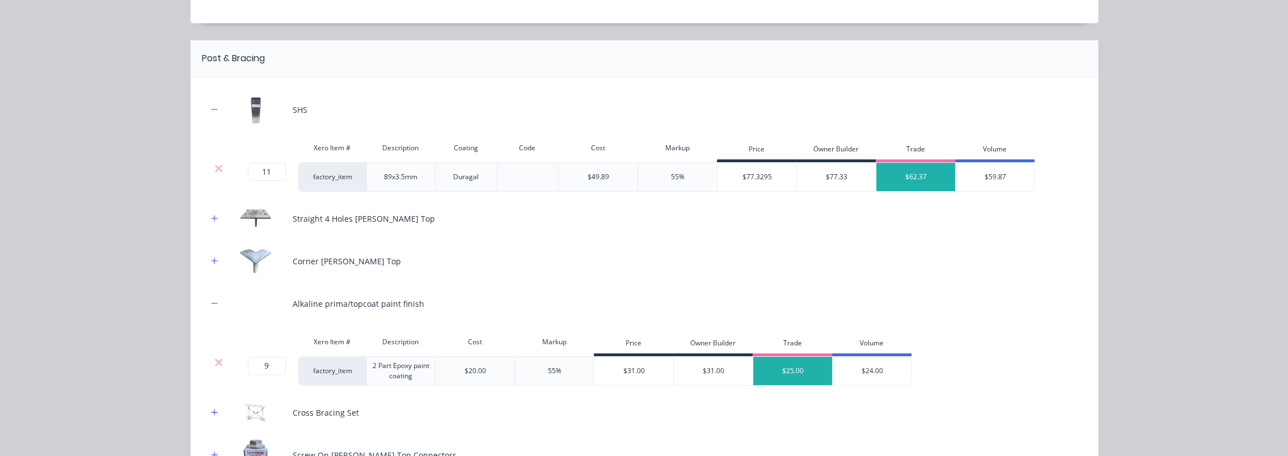
scroll to position [92, 0]
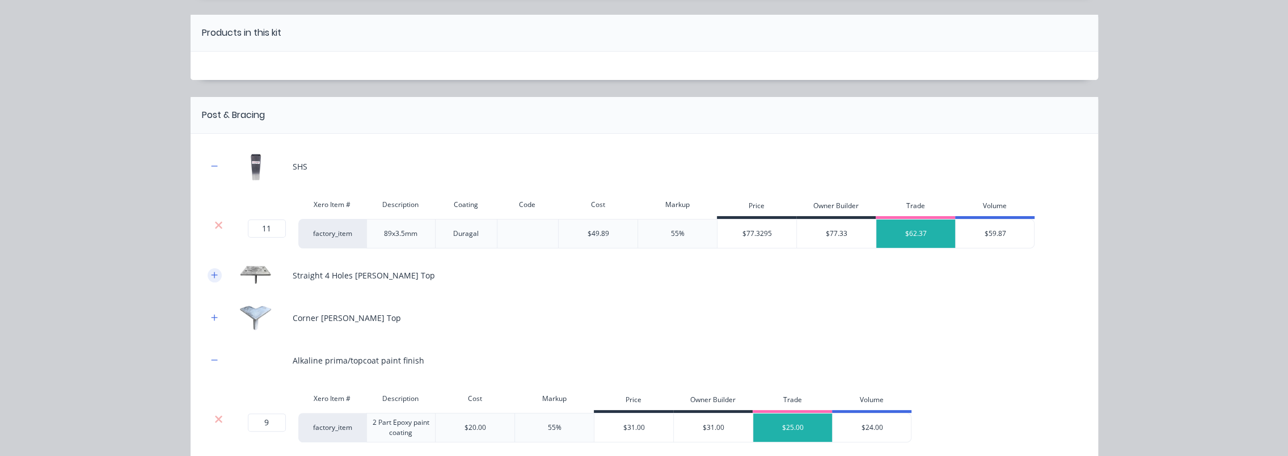
click at [214, 276] on button "button" at bounding box center [215, 275] width 14 height 14
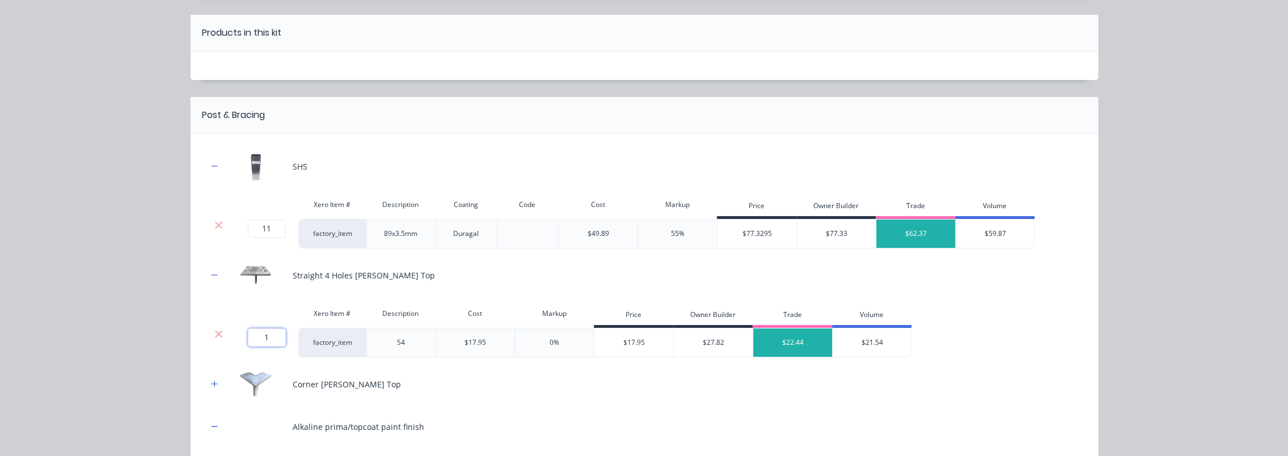
drag, startPoint x: 269, startPoint y: 330, endPoint x: 254, endPoint y: 332, distance: 15.5
click at [254, 332] on input "1" at bounding box center [267, 337] width 38 height 18
type input "3"
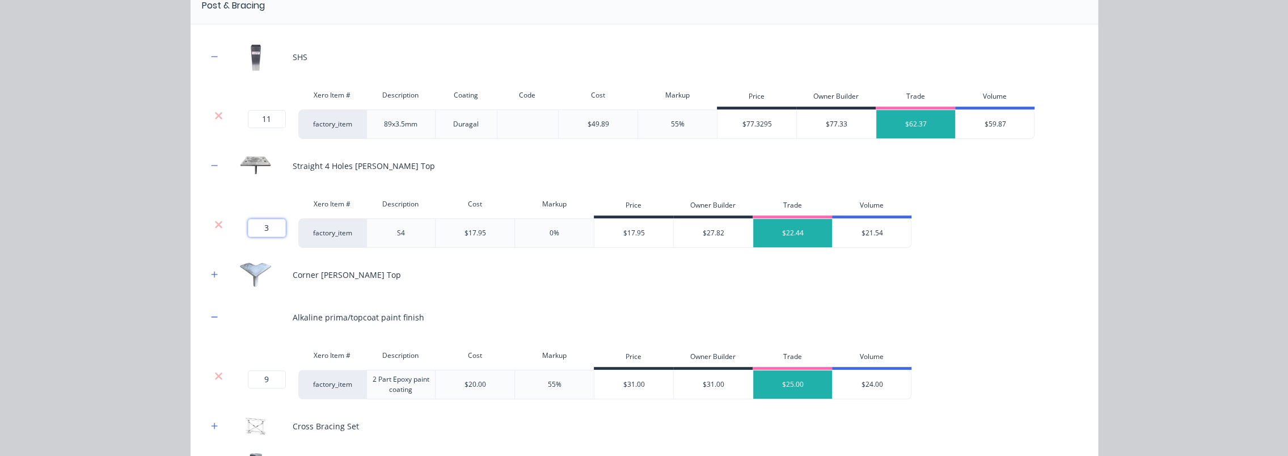
scroll to position [205, 0]
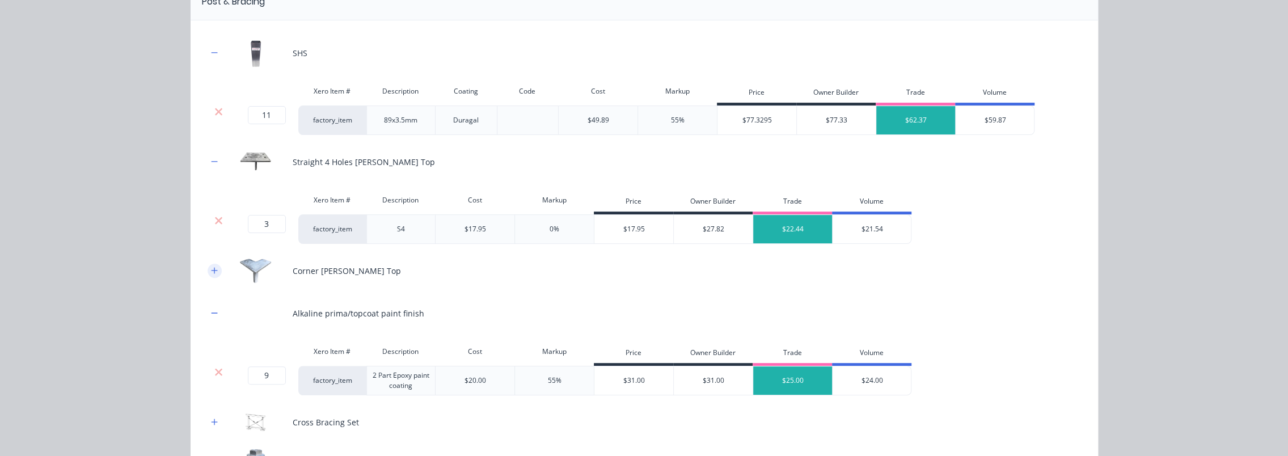
click at [211, 267] on icon "button" at bounding box center [214, 271] width 7 height 8
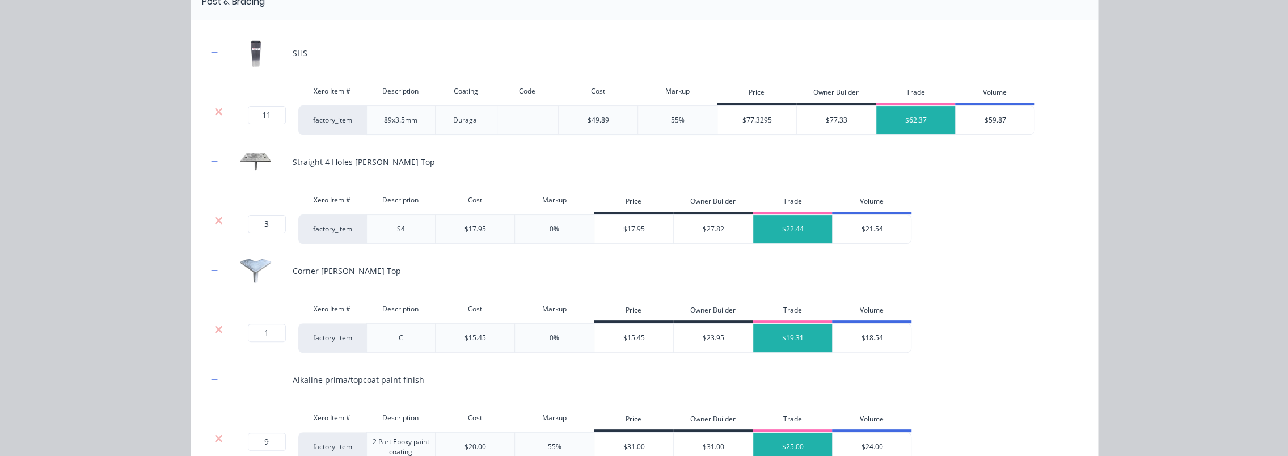
click at [220, 327] on div at bounding box center [219, 329] width 22 height 11
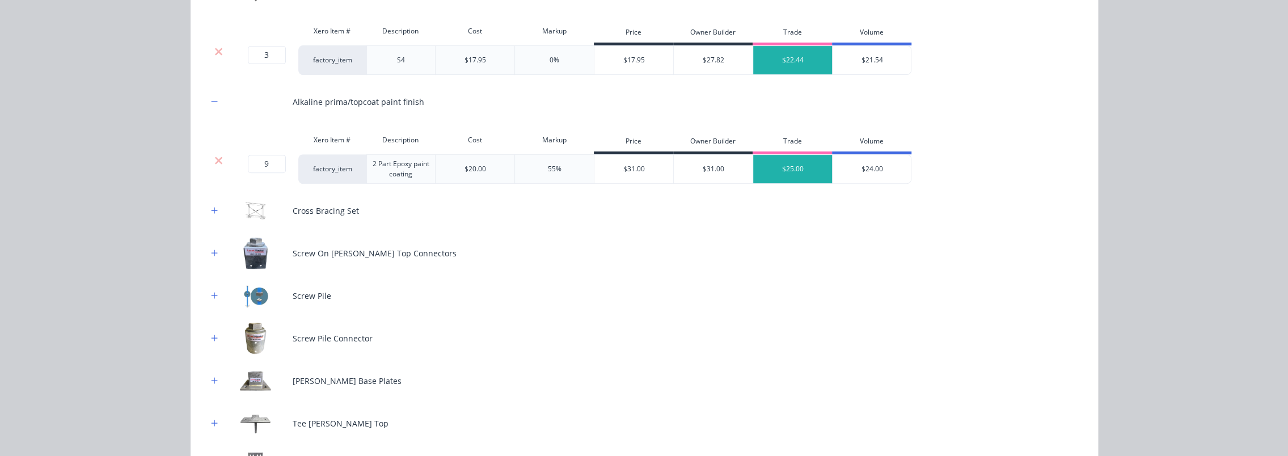
scroll to position [376, 0]
click at [211, 254] on icon "button" at bounding box center [214, 252] width 7 height 8
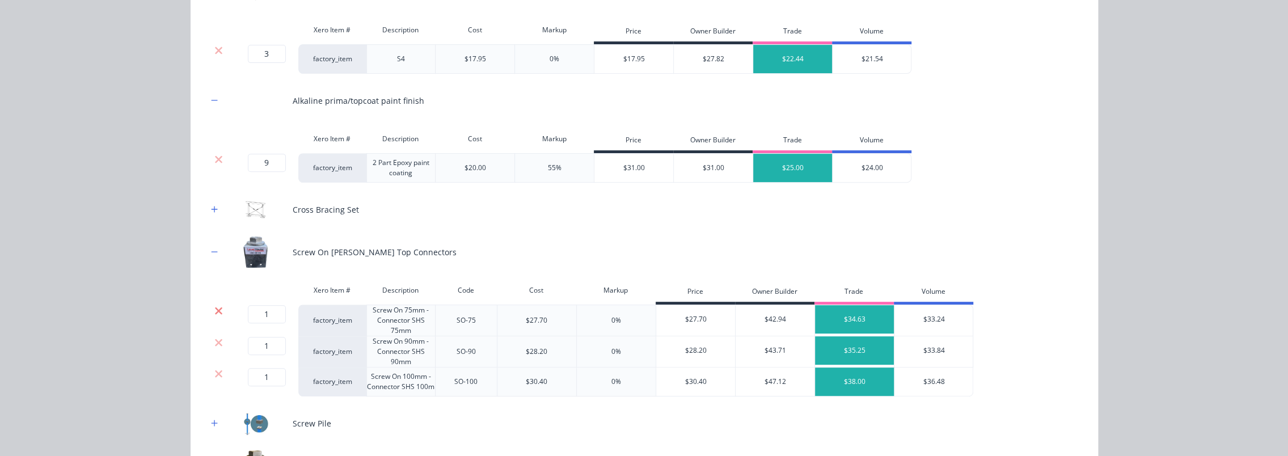
click at [217, 312] on icon at bounding box center [218, 310] width 9 height 11
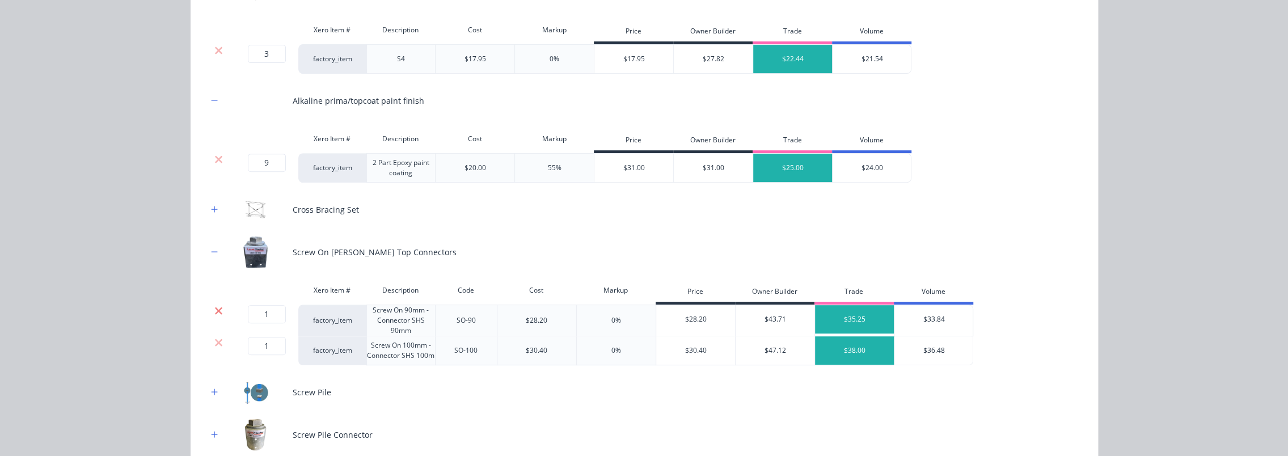
click at [216, 307] on icon at bounding box center [218, 310] width 7 height 7
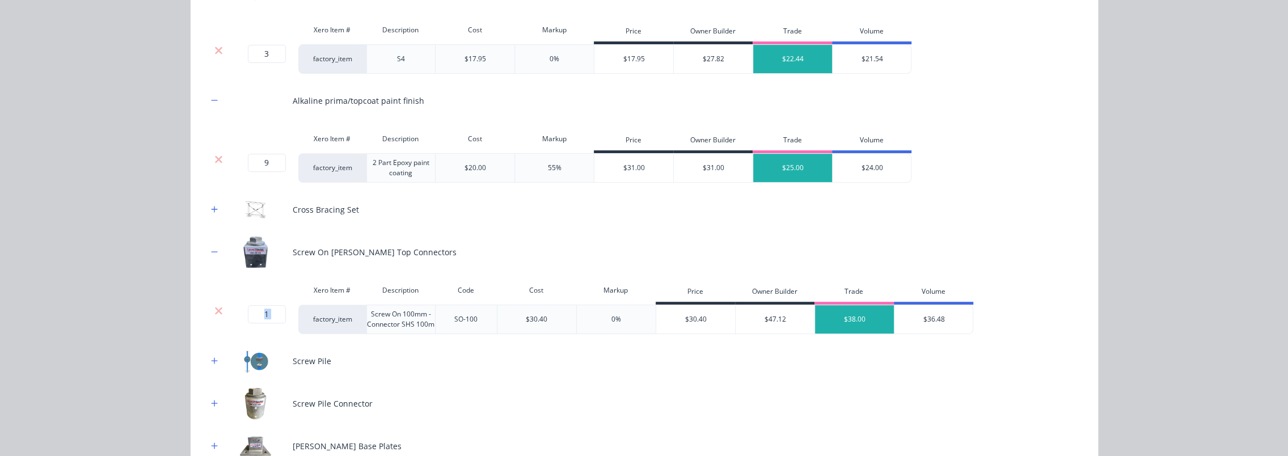
click at [216, 307] on icon at bounding box center [218, 310] width 7 height 7
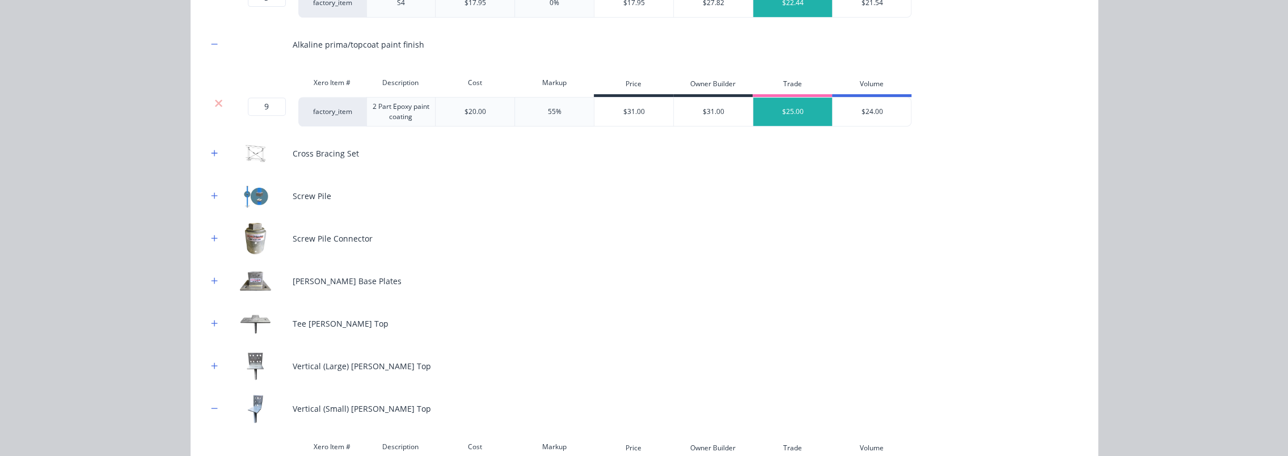
scroll to position [432, 0]
click at [211, 192] on icon "button" at bounding box center [214, 195] width 7 height 8
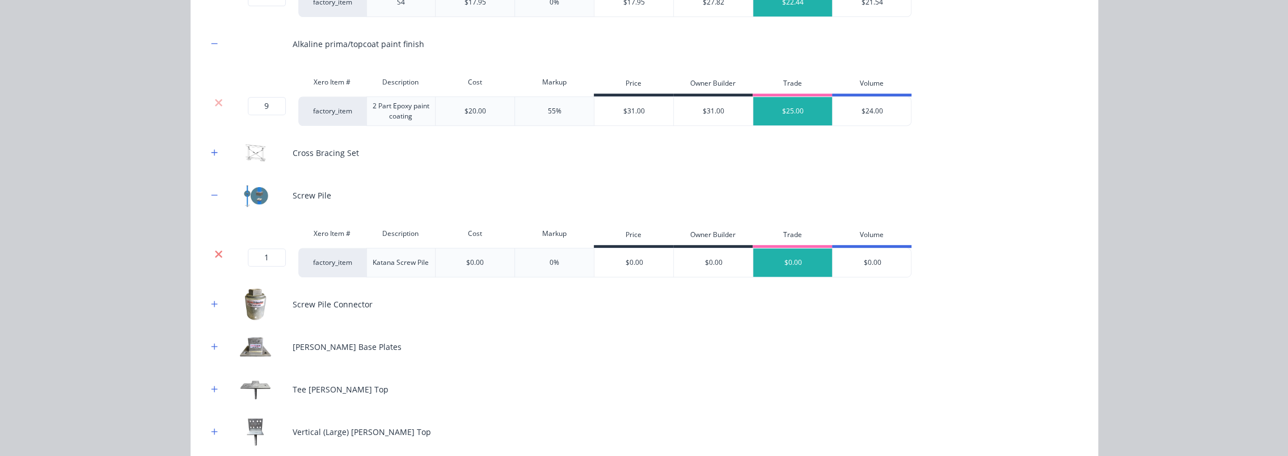
click at [214, 248] on icon at bounding box center [218, 253] width 9 height 11
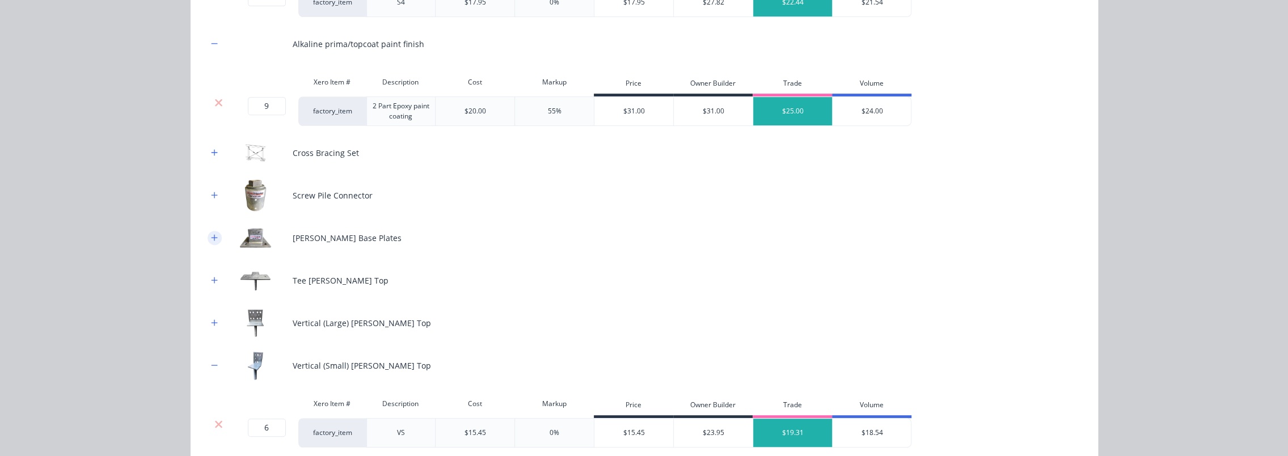
click at [211, 234] on icon "button" at bounding box center [214, 238] width 7 height 8
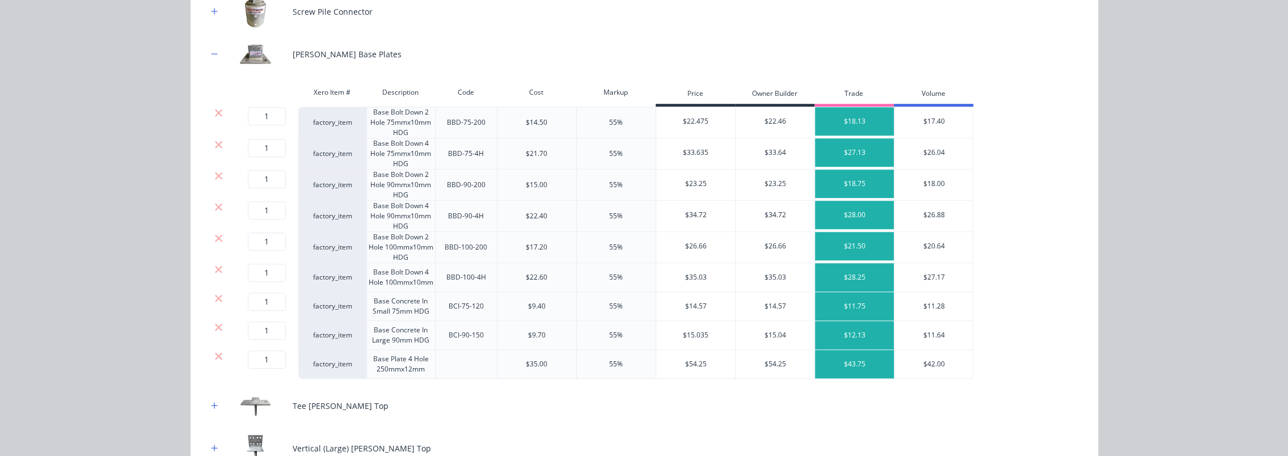
scroll to position [602, 0]
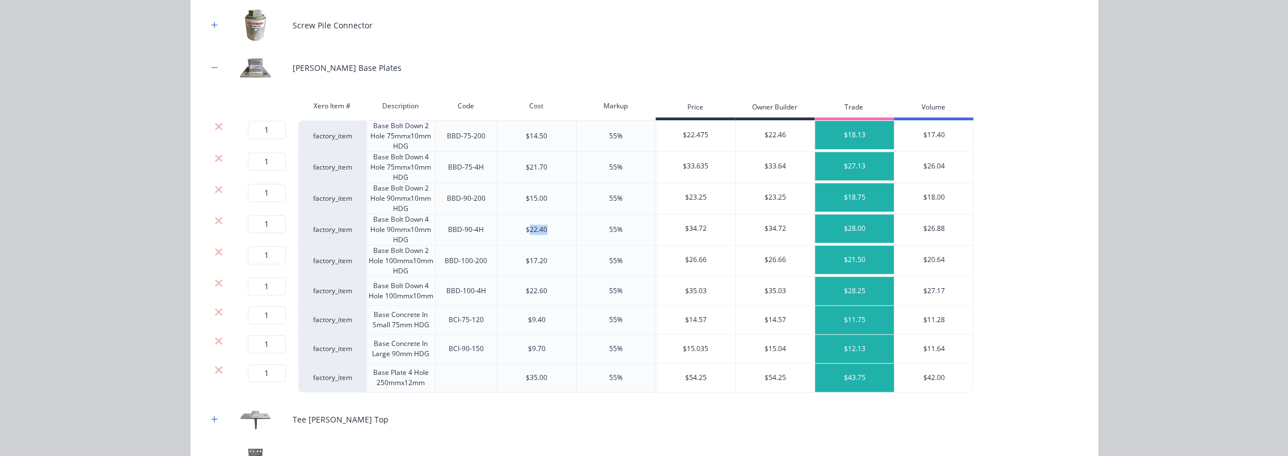
drag, startPoint x: 544, startPoint y: 228, endPoint x: 525, endPoint y: 228, distance: 18.7
click at [525, 228] on div "$22.40" at bounding box center [536, 229] width 79 height 31
drag, startPoint x: 271, startPoint y: 220, endPoint x: 257, endPoint y: 220, distance: 14.2
click at [257, 220] on input "1" at bounding box center [267, 224] width 38 height 18
type input "9"
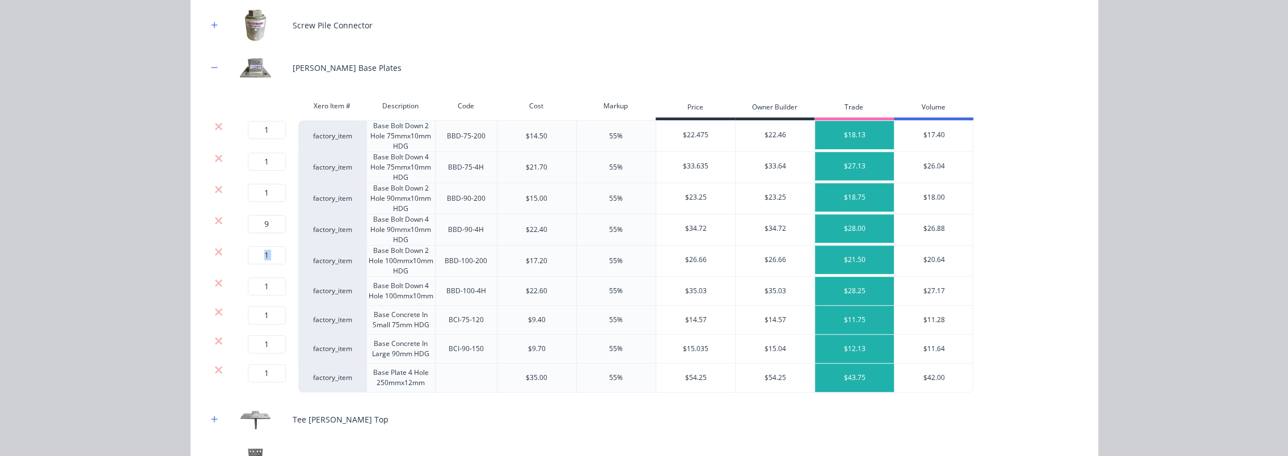
click at [215, 248] on icon at bounding box center [218, 251] width 7 height 7
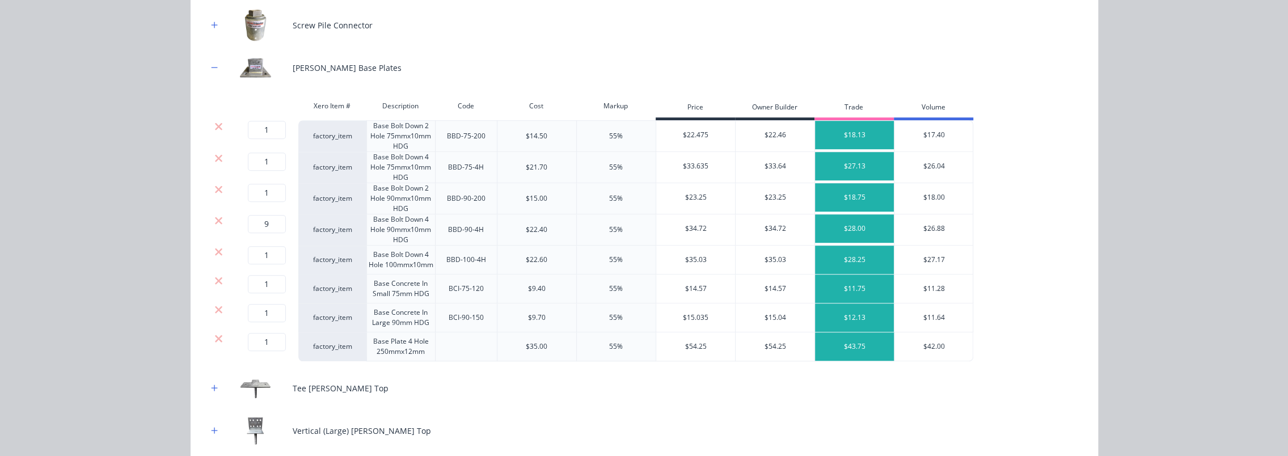
click at [215, 248] on icon at bounding box center [218, 251] width 7 height 7
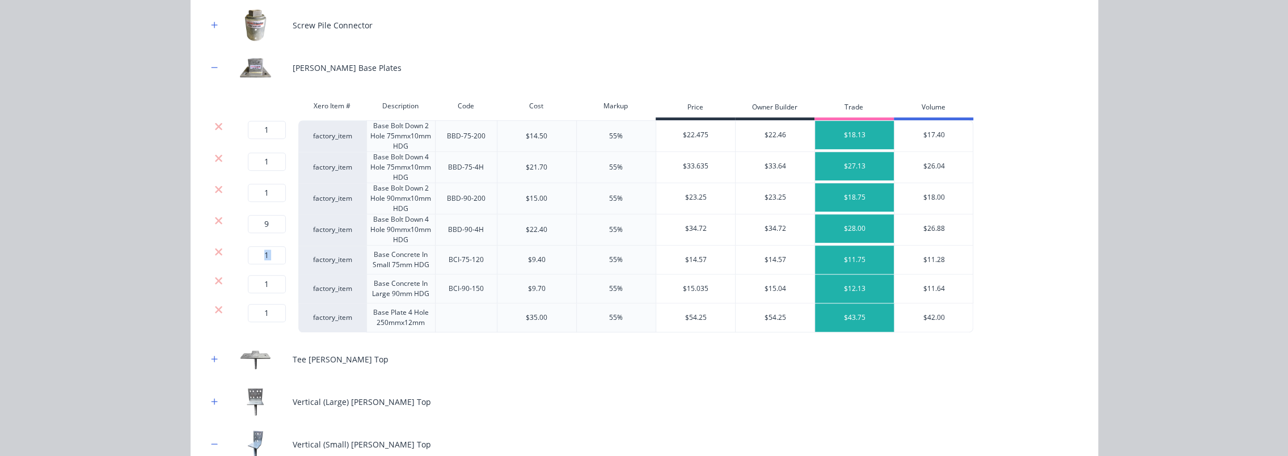
click at [215, 248] on icon at bounding box center [218, 251] width 7 height 7
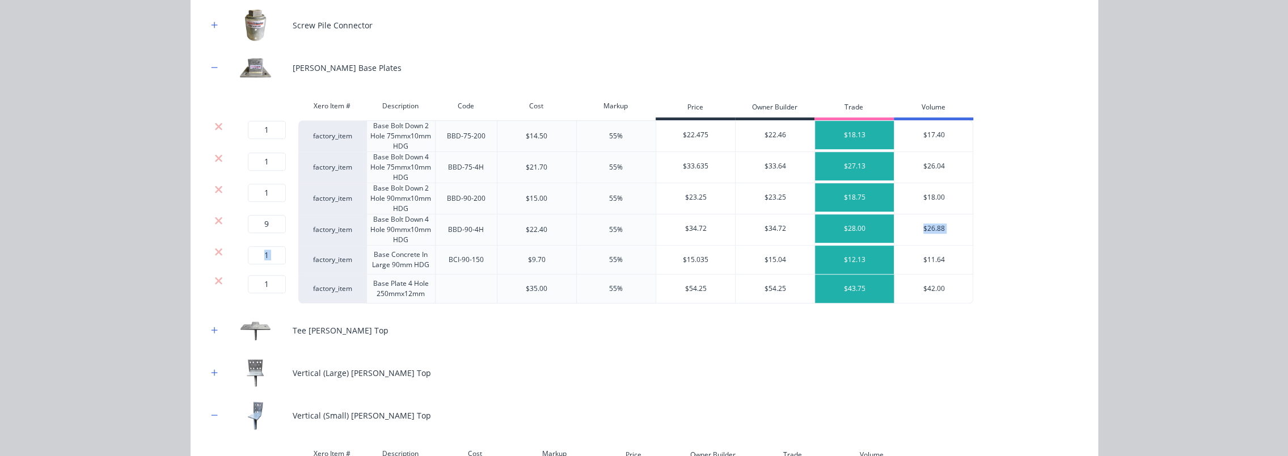
click at [215, 248] on icon at bounding box center [218, 251] width 7 height 7
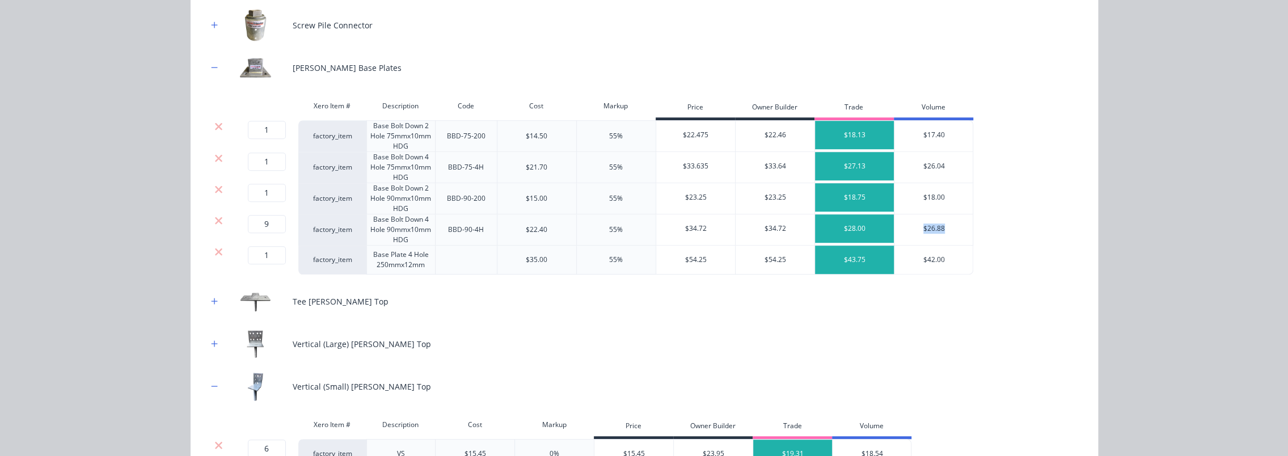
click at [214, 248] on icon at bounding box center [218, 251] width 9 height 11
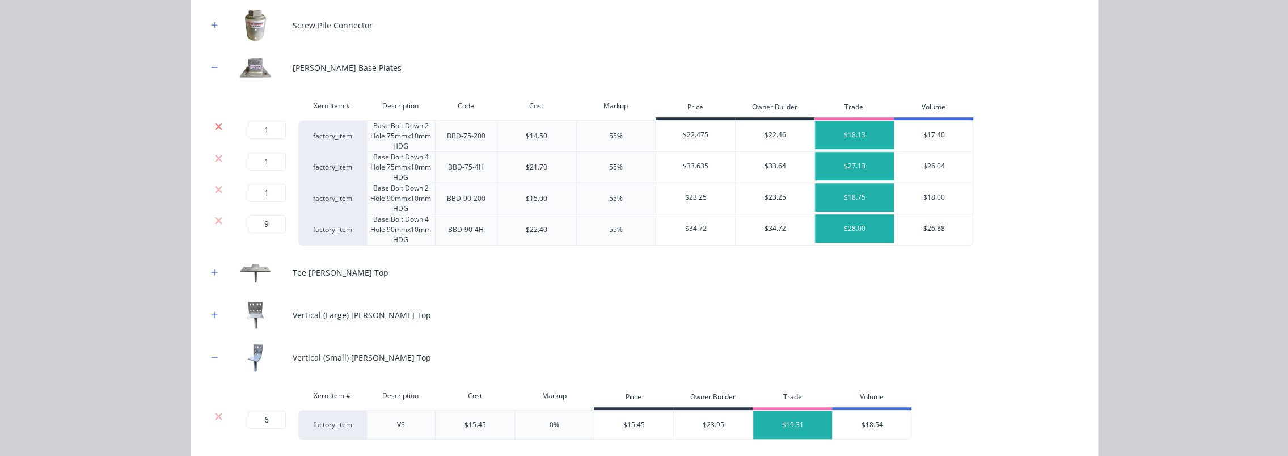
click at [216, 122] on icon at bounding box center [218, 126] width 9 height 11
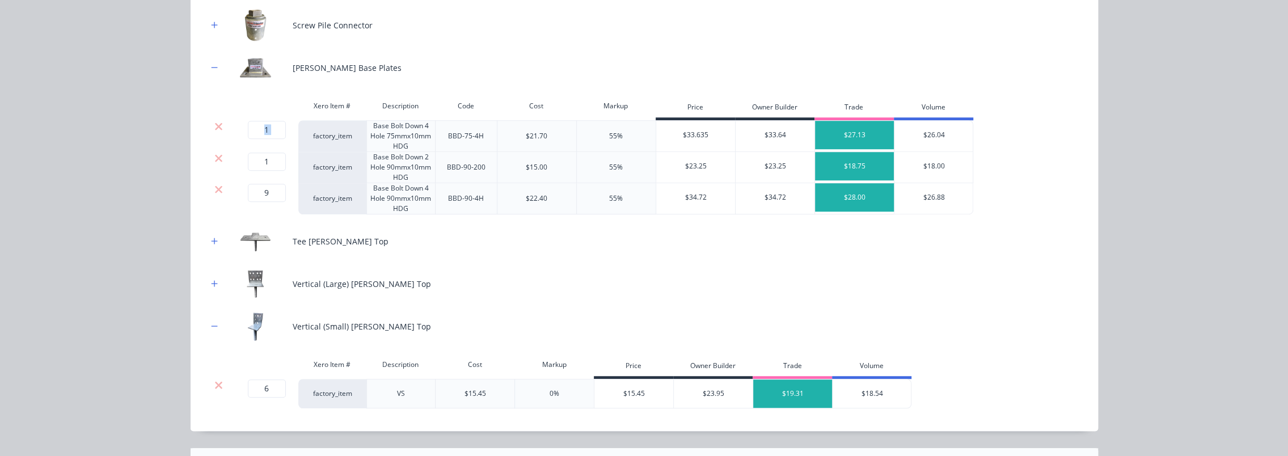
click at [216, 122] on icon at bounding box center [218, 126] width 9 height 11
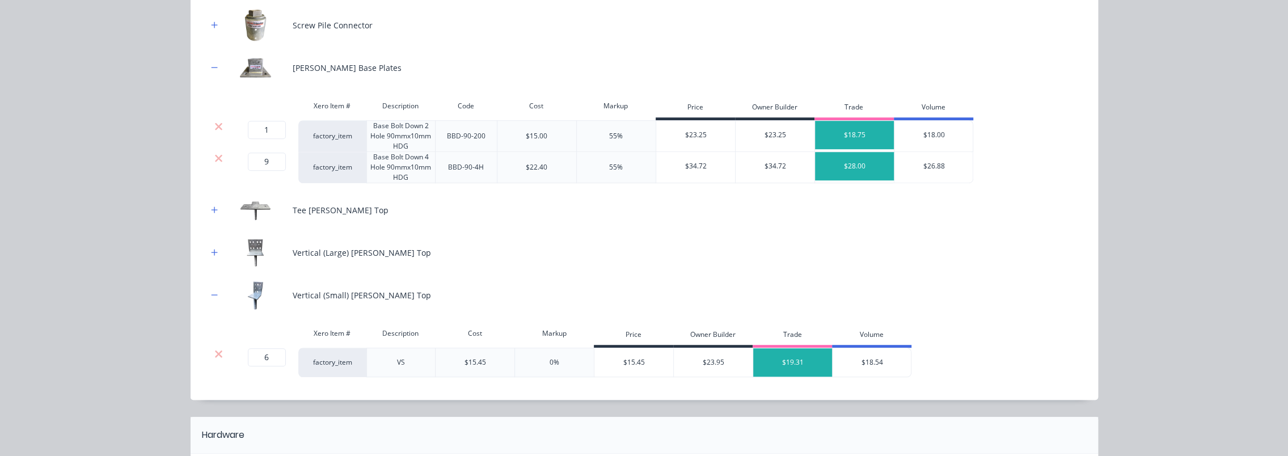
click at [216, 122] on icon at bounding box center [218, 126] width 9 height 11
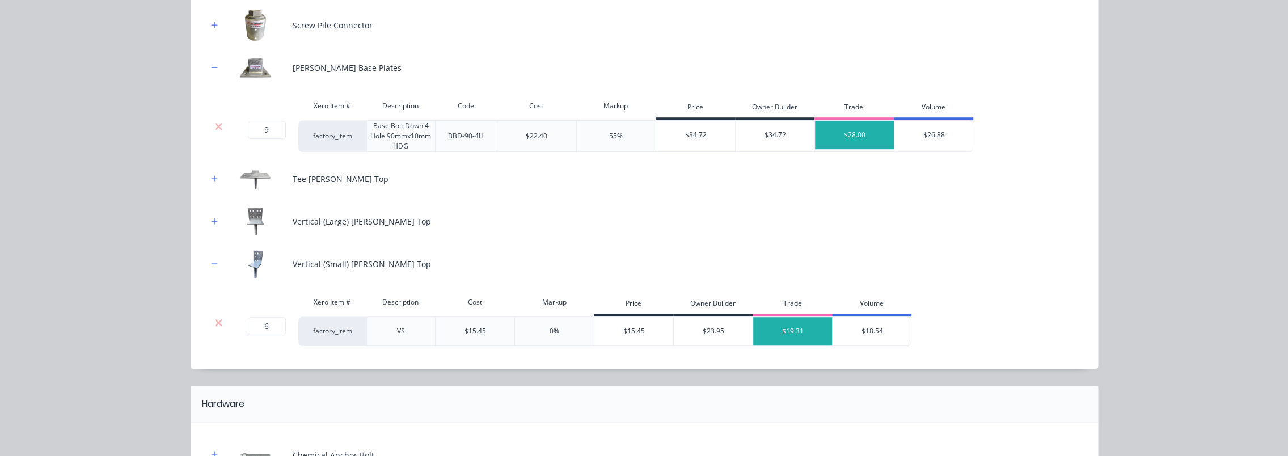
scroll to position [546, 0]
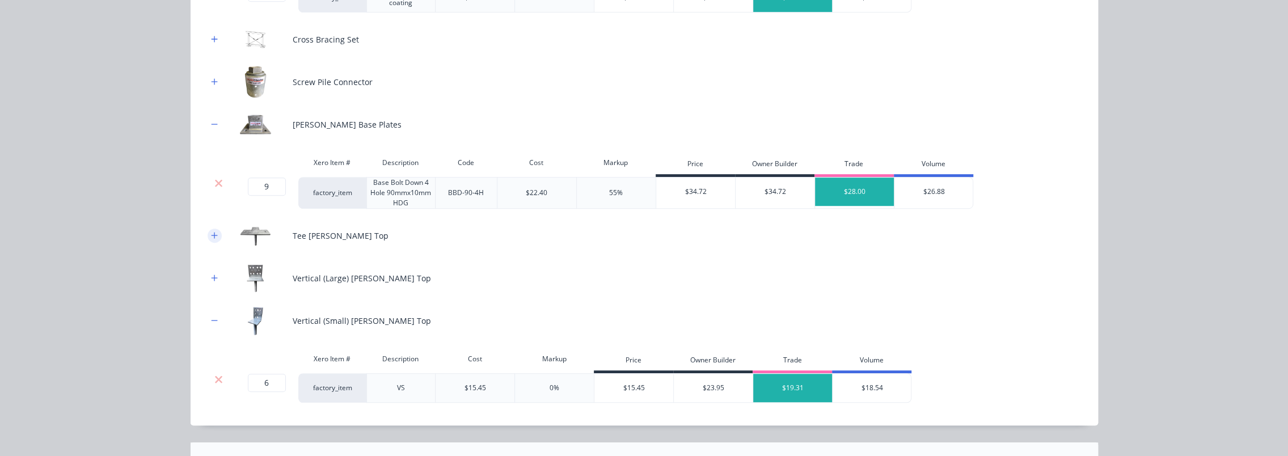
click at [208, 234] on button "button" at bounding box center [215, 236] width 14 height 14
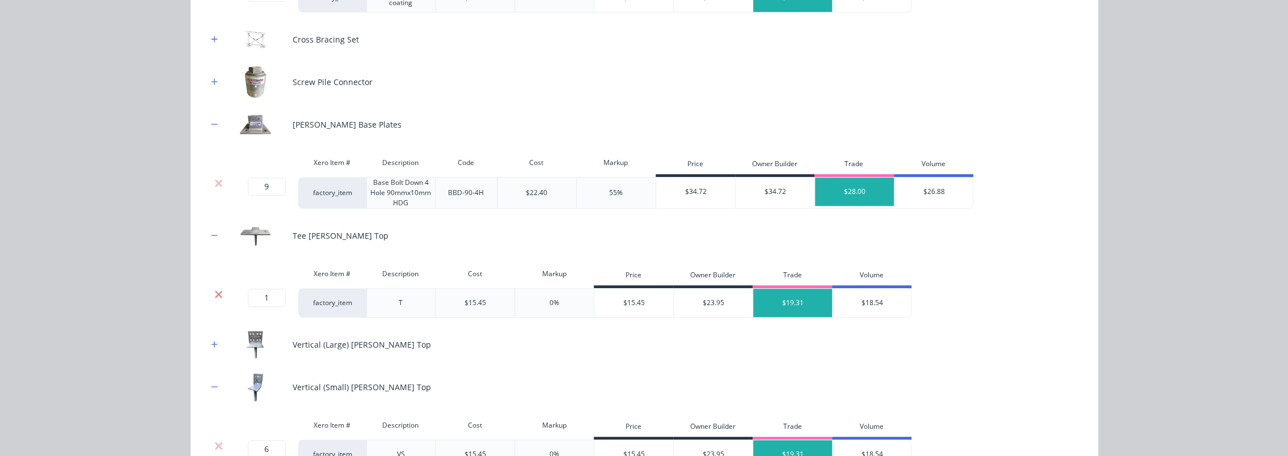
click at [214, 294] on icon at bounding box center [218, 294] width 9 height 11
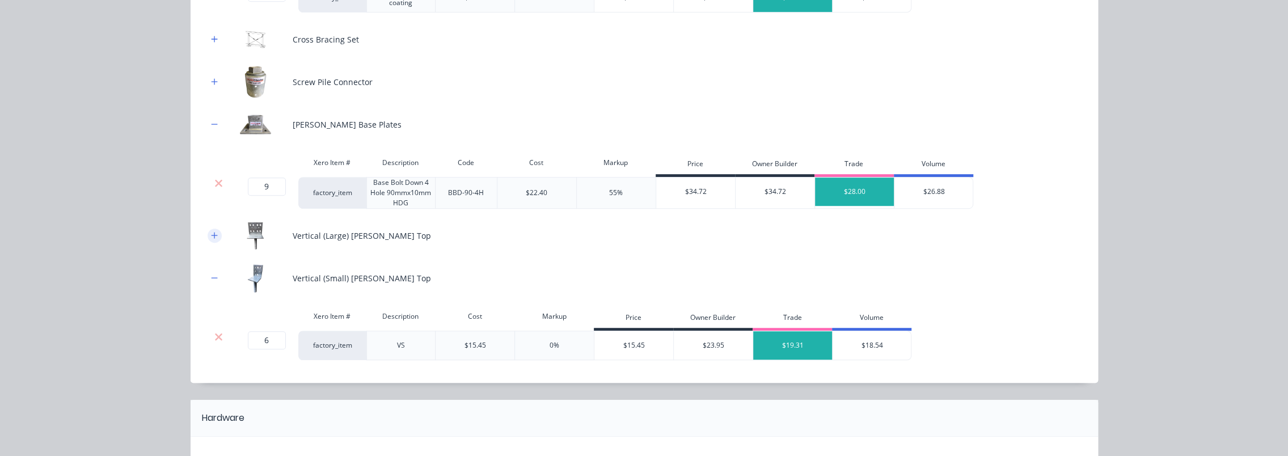
click at [208, 227] on div "Vertical (Large) [PERSON_NAME] Top" at bounding box center [645, 235] width 874 height 31
click at [211, 233] on icon "button" at bounding box center [214, 235] width 7 height 8
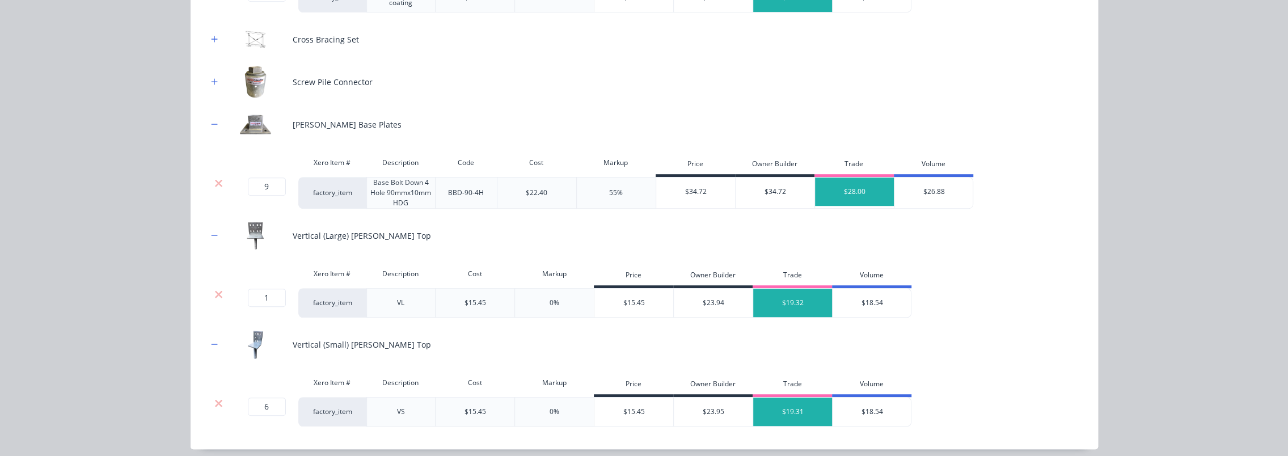
click at [213, 285] on div "Xero Item # Description Cost Markup Price Owner Builder Trade Volume" at bounding box center [560, 276] width 705 height 26
click at [216, 292] on icon at bounding box center [218, 294] width 9 height 11
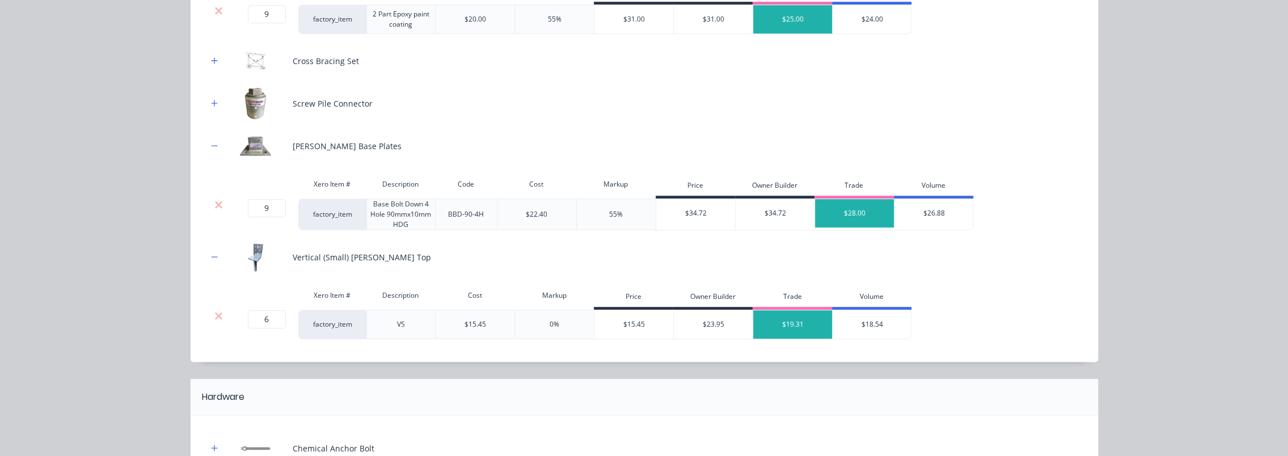
scroll to position [432, 0]
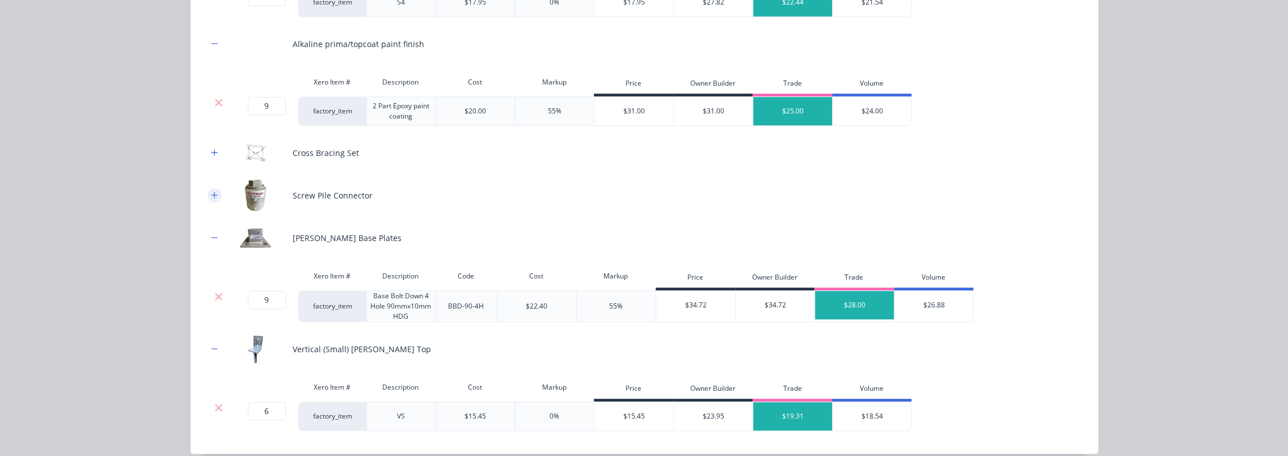
click at [211, 191] on icon "button" at bounding box center [214, 195] width 7 height 8
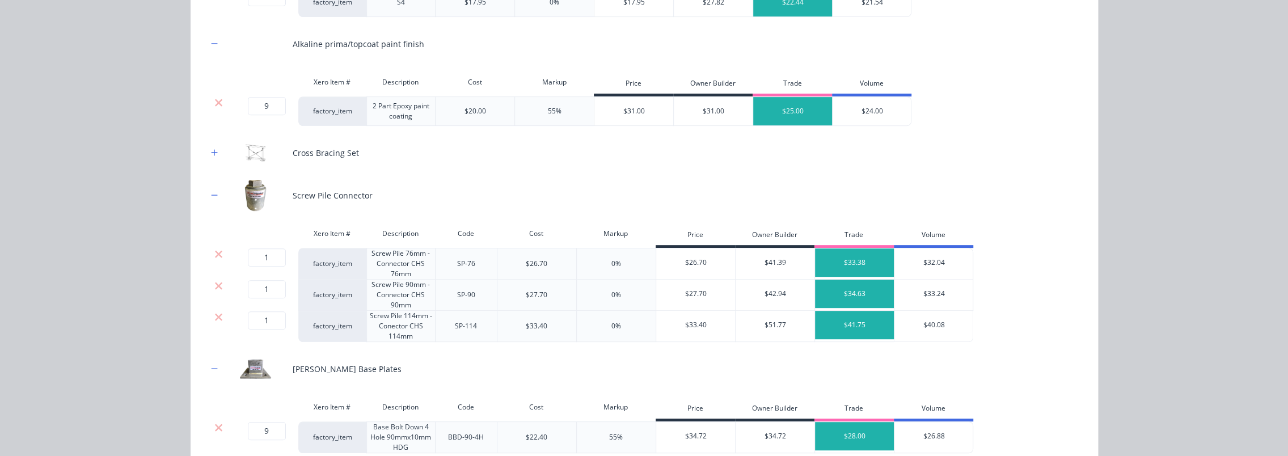
click at [209, 250] on div at bounding box center [219, 253] width 22 height 11
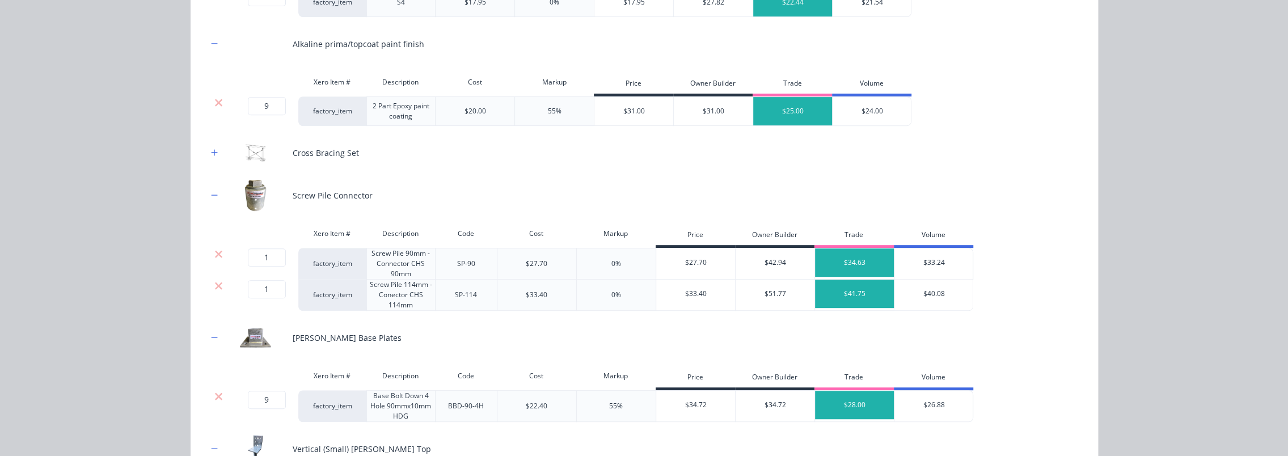
click at [215, 251] on icon at bounding box center [218, 253] width 7 height 7
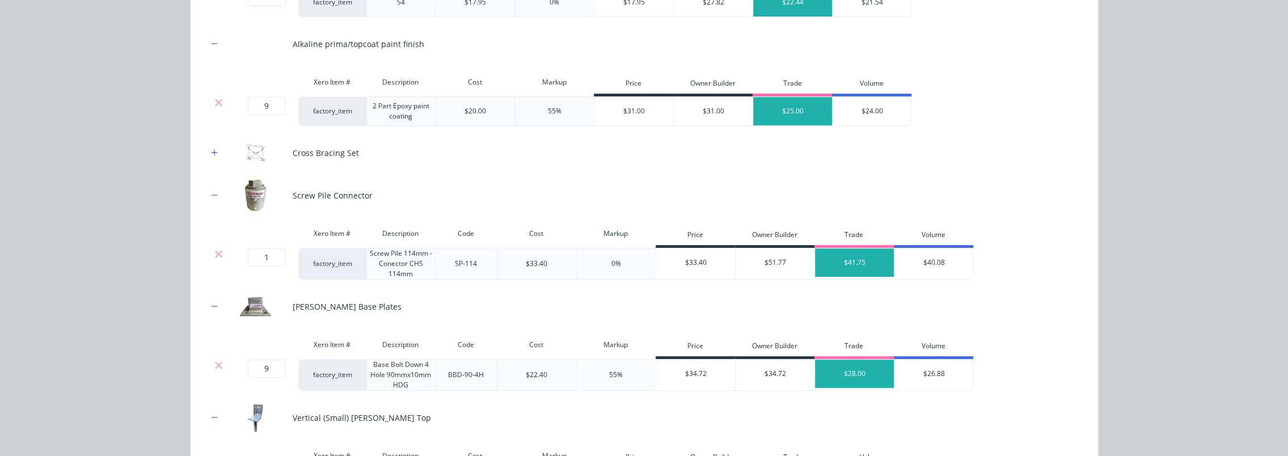
click at [215, 251] on icon at bounding box center [218, 253] width 7 height 7
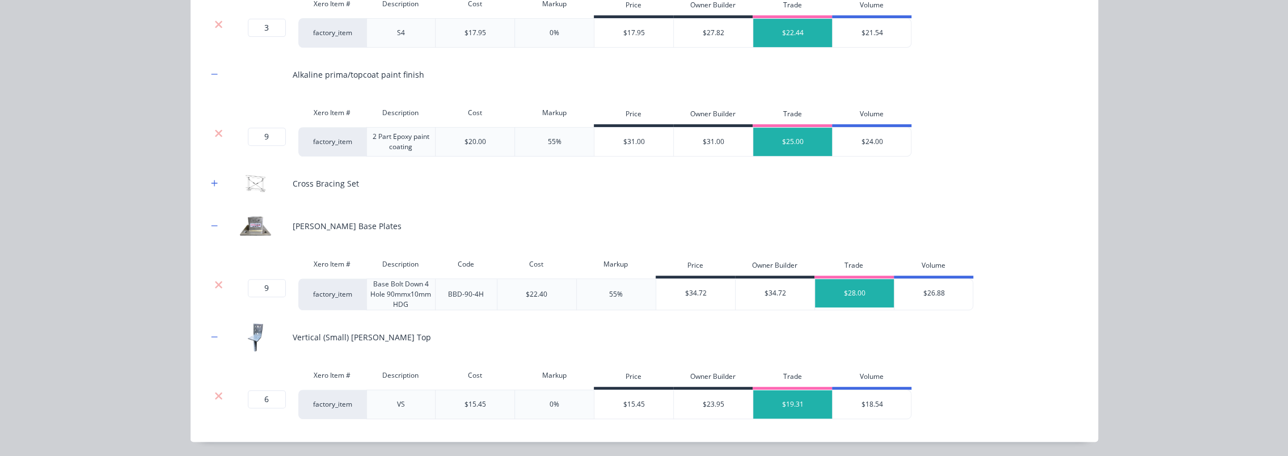
scroll to position [376, 0]
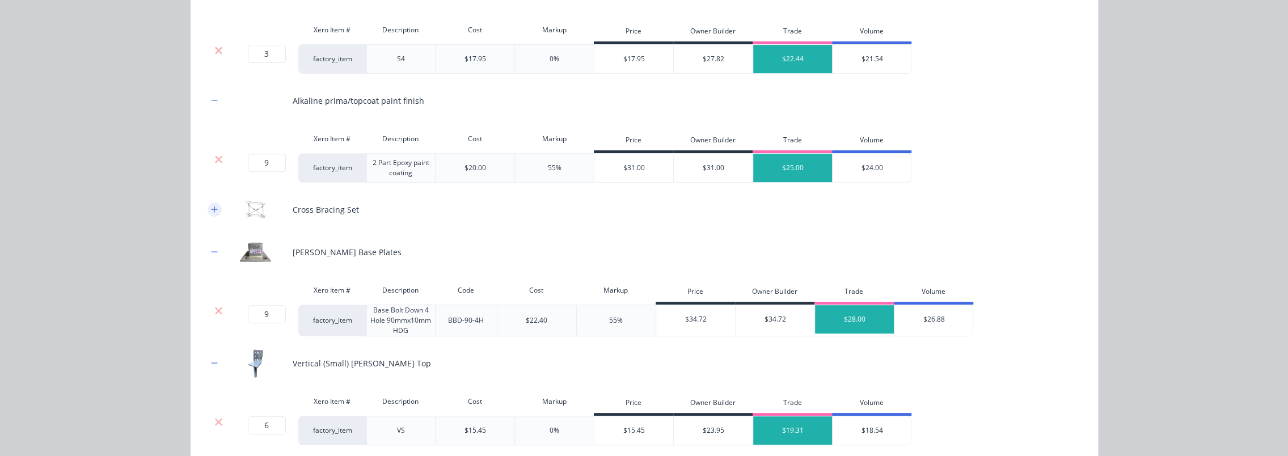
click at [211, 209] on icon "button" at bounding box center [214, 209] width 7 height 8
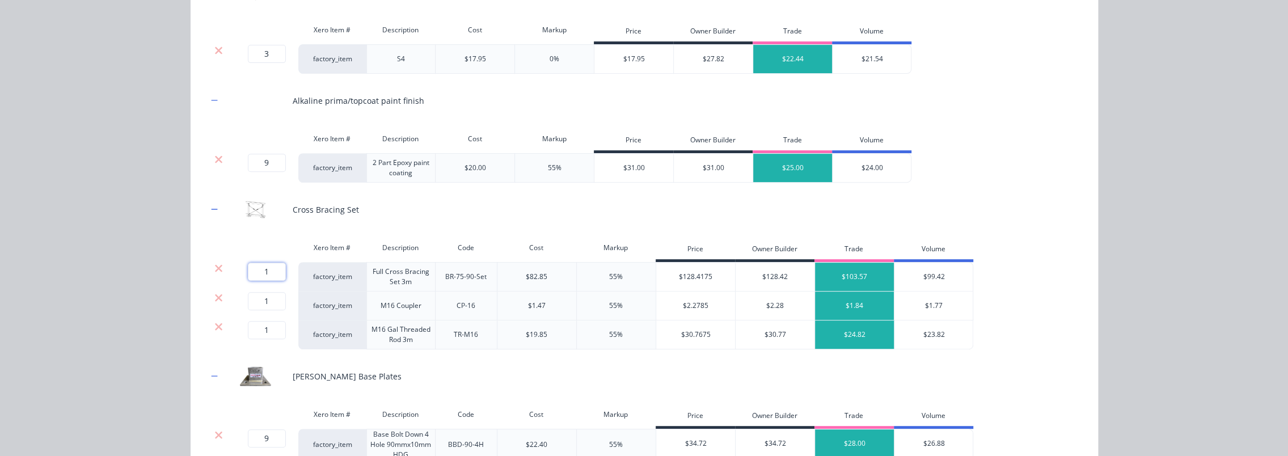
drag, startPoint x: 274, startPoint y: 272, endPoint x: 248, endPoint y: 273, distance: 25.5
click at [248, 273] on input "1" at bounding box center [267, 272] width 38 height 18
type input "4"
drag, startPoint x: 271, startPoint y: 294, endPoint x: 252, endPoint y: 296, distance: 18.9
type input "4"
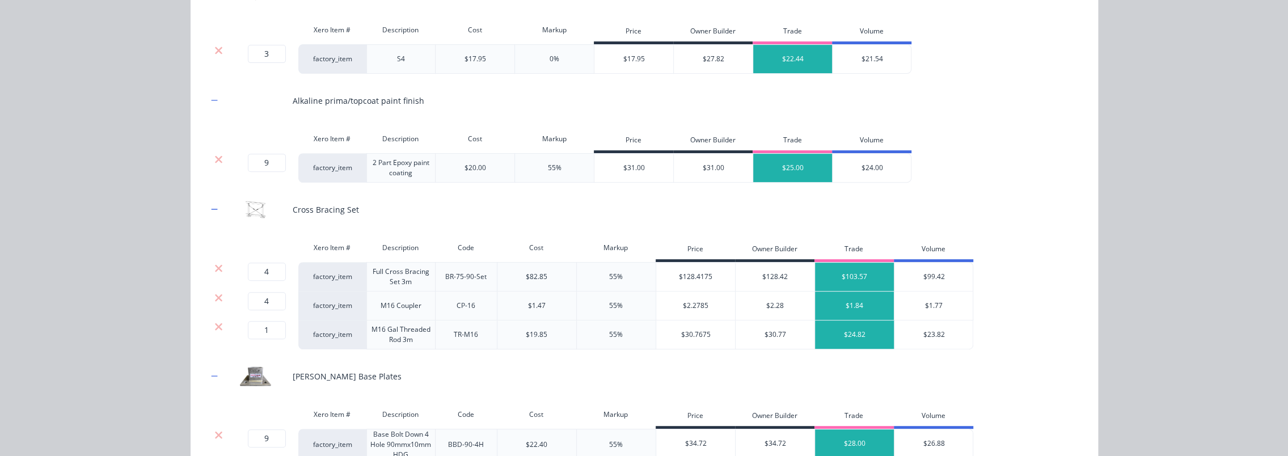
drag, startPoint x: 269, startPoint y: 326, endPoint x: 247, endPoint y: 326, distance: 21.6
type input "4"
click at [120, 324] on div "Sub-Floor System Products in this kit Post & Bracing SHS Xero Item # Descriptio…" at bounding box center [644, 228] width 1288 height 456
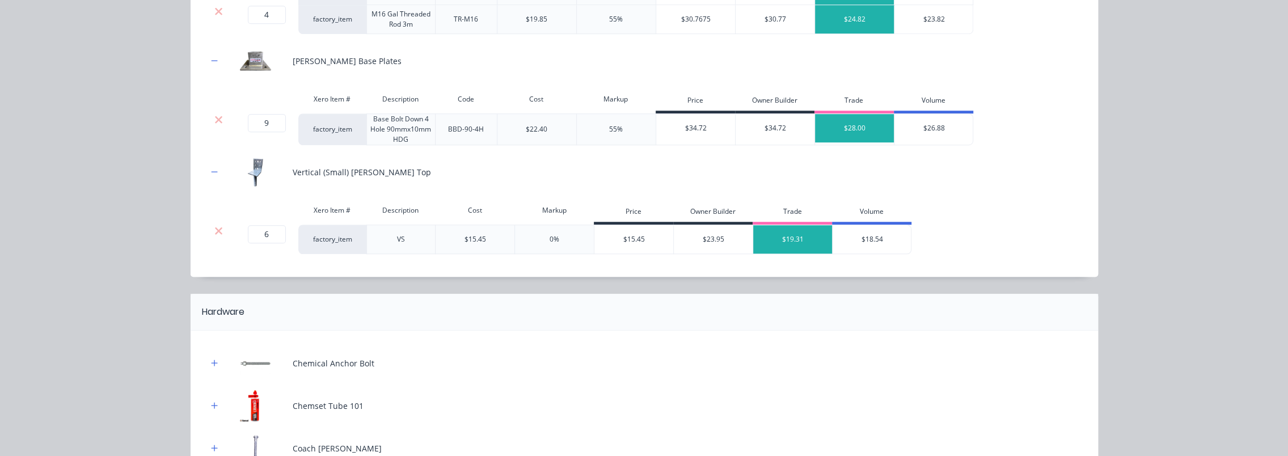
scroll to position [794, 0]
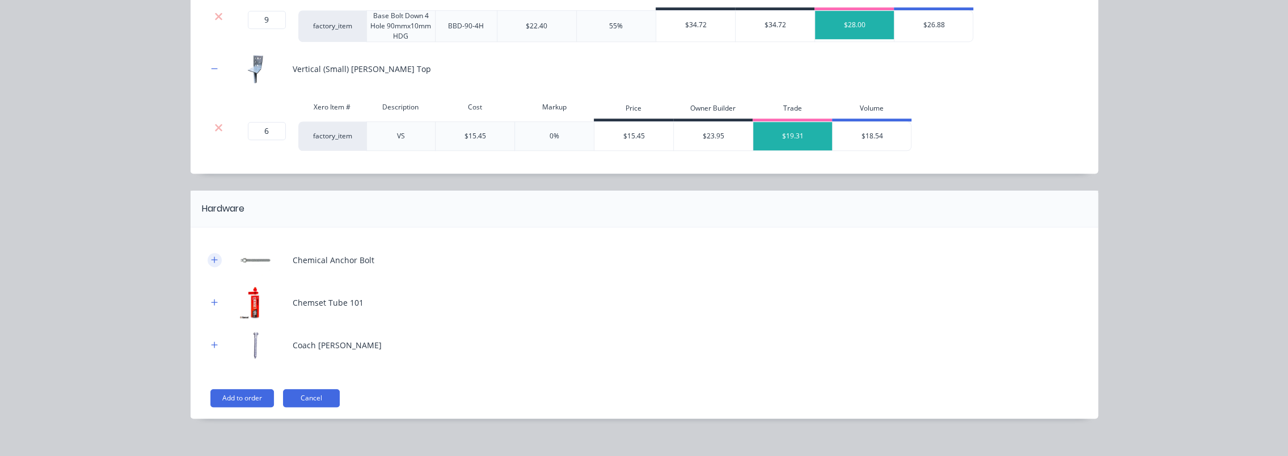
click at [211, 256] on icon "button" at bounding box center [214, 260] width 7 height 8
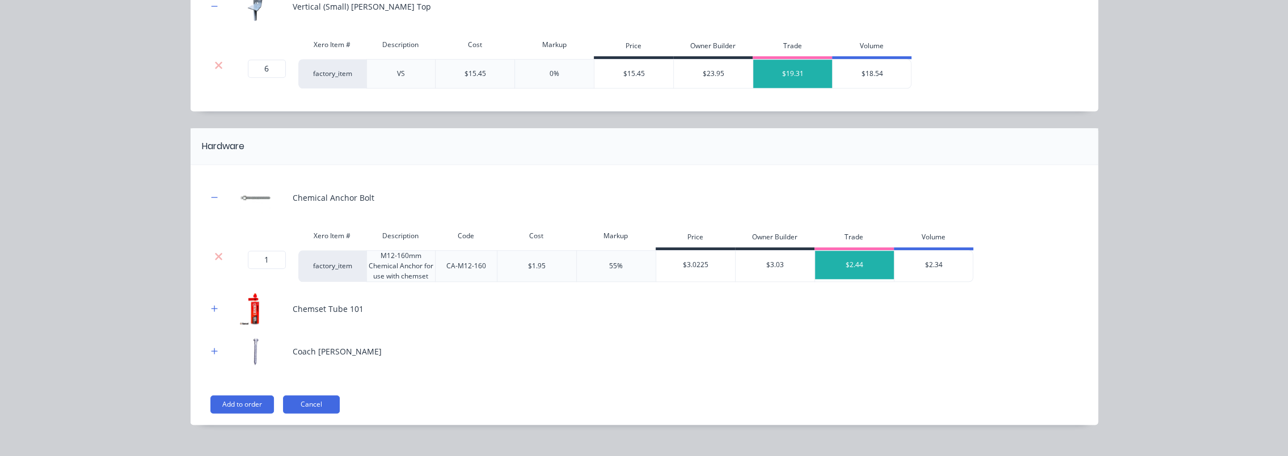
scroll to position [871, 0]
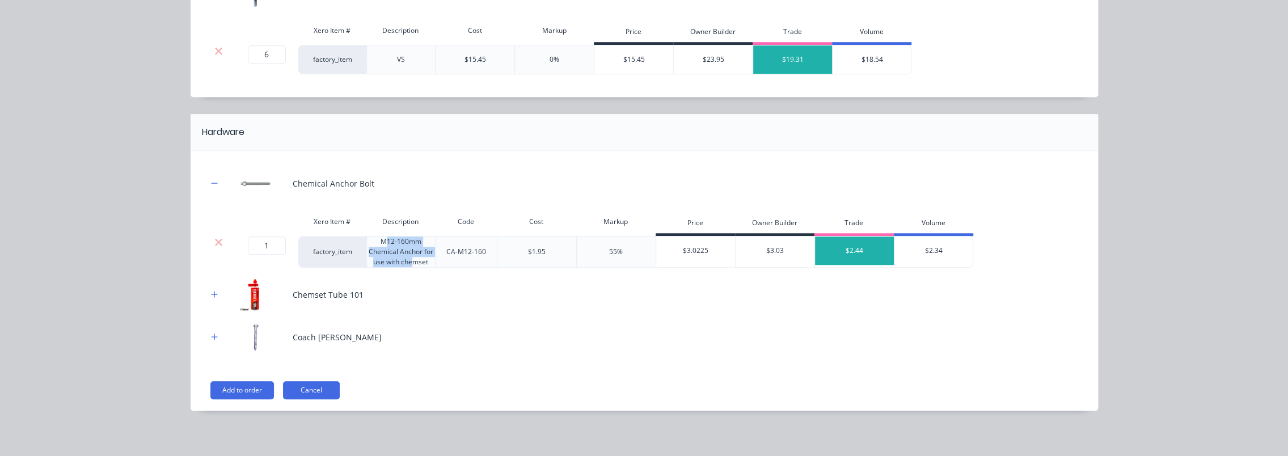
drag, startPoint x: 383, startPoint y: 236, endPoint x: 408, endPoint y: 255, distance: 32.0
click at [408, 255] on div "M12-160mm Chemical Anchor for use with chemset" at bounding box center [400, 252] width 69 height 32
click at [411, 255] on div "M12-160mm Chemical Anchor for use with chemset" at bounding box center [400, 252] width 69 height 32
drag, startPoint x: 271, startPoint y: 237, endPoint x: 253, endPoint y: 241, distance: 18.6
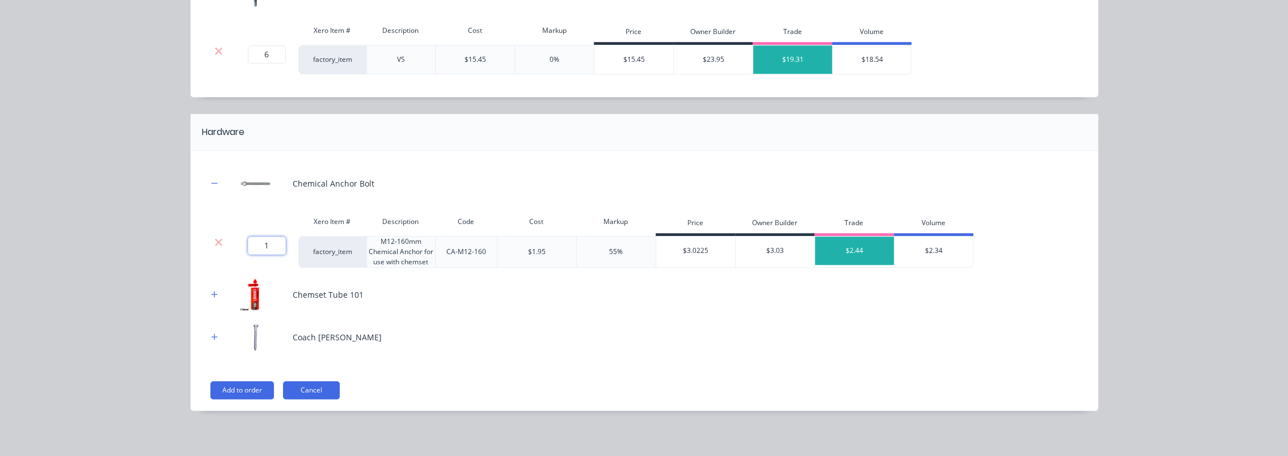
click at [253, 241] on input "1" at bounding box center [267, 246] width 38 height 18
type input "36"
click at [211, 290] on icon "button" at bounding box center [214, 294] width 7 height 8
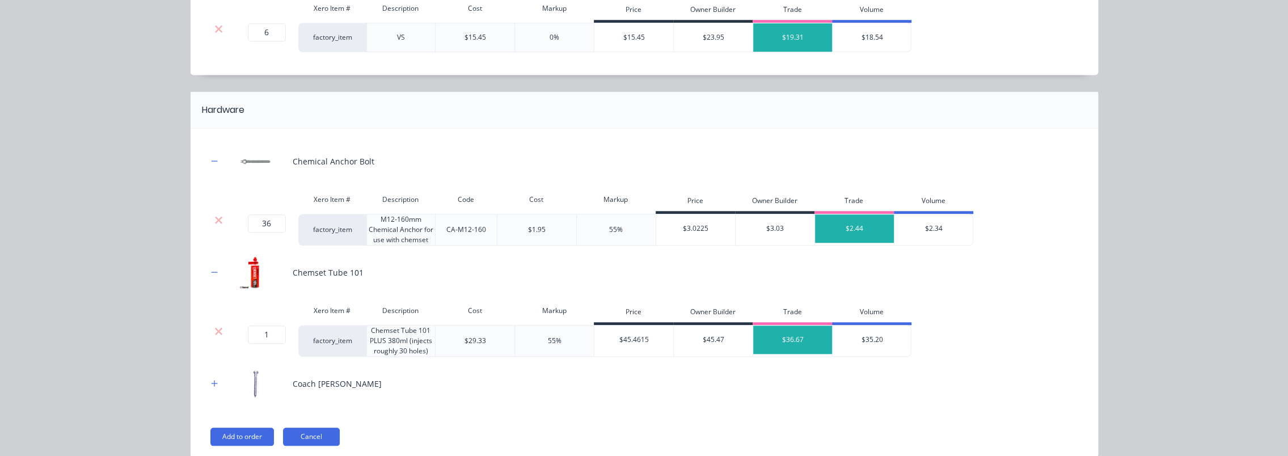
scroll to position [927, 0]
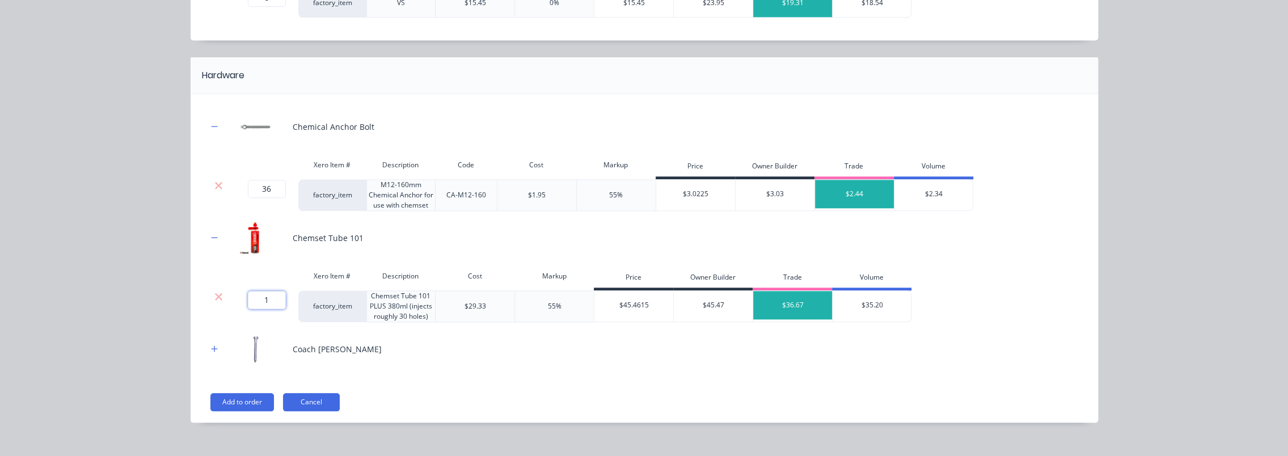
drag, startPoint x: 263, startPoint y: 298, endPoint x: 248, endPoint y: 299, distance: 14.8
click at [248, 299] on input "1" at bounding box center [267, 300] width 38 height 18
type input "2"
click at [150, 273] on div "Sub-Floor System Products in this kit Post & Bracing SHS Xero Item # Descriptio…" at bounding box center [644, 228] width 1288 height 456
click at [192, 345] on div "Chemical Anchor Bolt Xero Item # Description Code Cost Markup Price Owner Build…" at bounding box center [645, 258] width 908 height 328
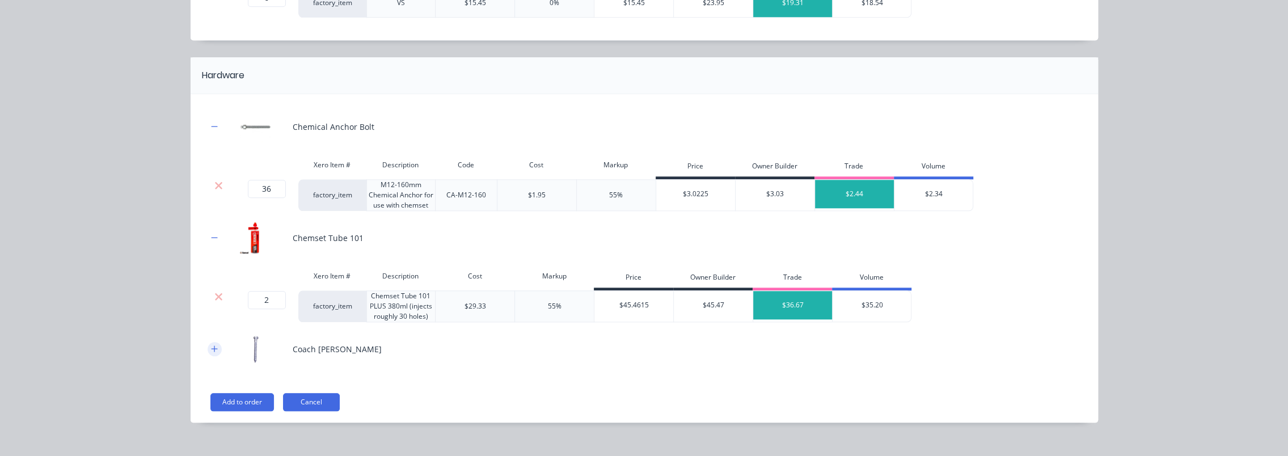
click at [208, 347] on button "button" at bounding box center [215, 349] width 14 height 14
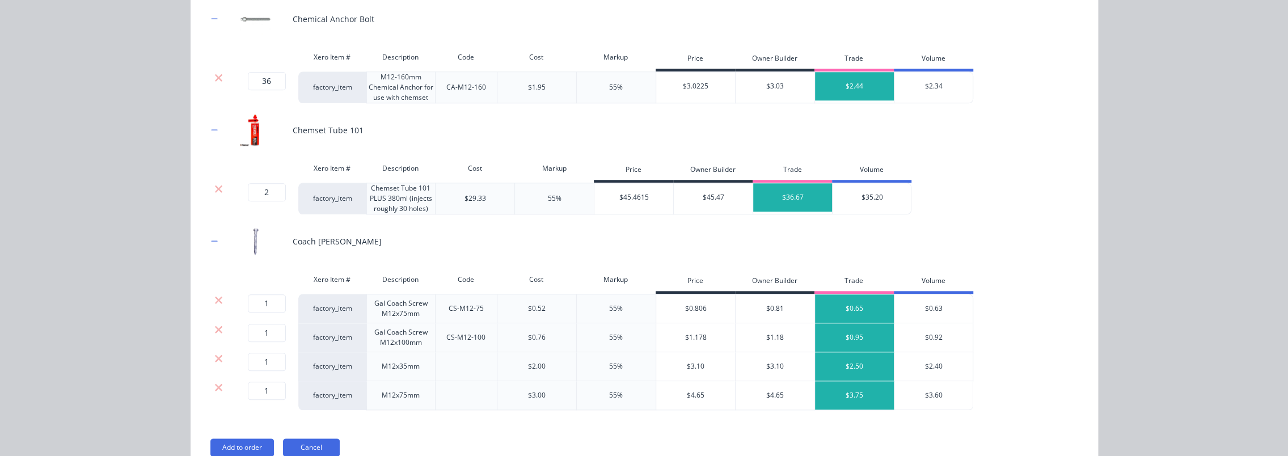
scroll to position [1035, 0]
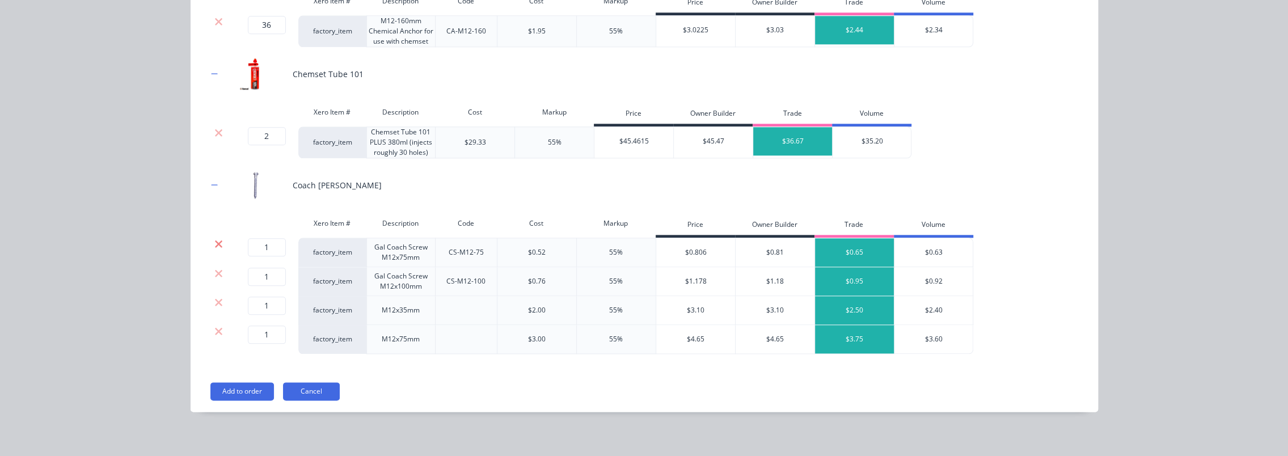
click at [215, 240] on icon at bounding box center [218, 243] width 7 height 7
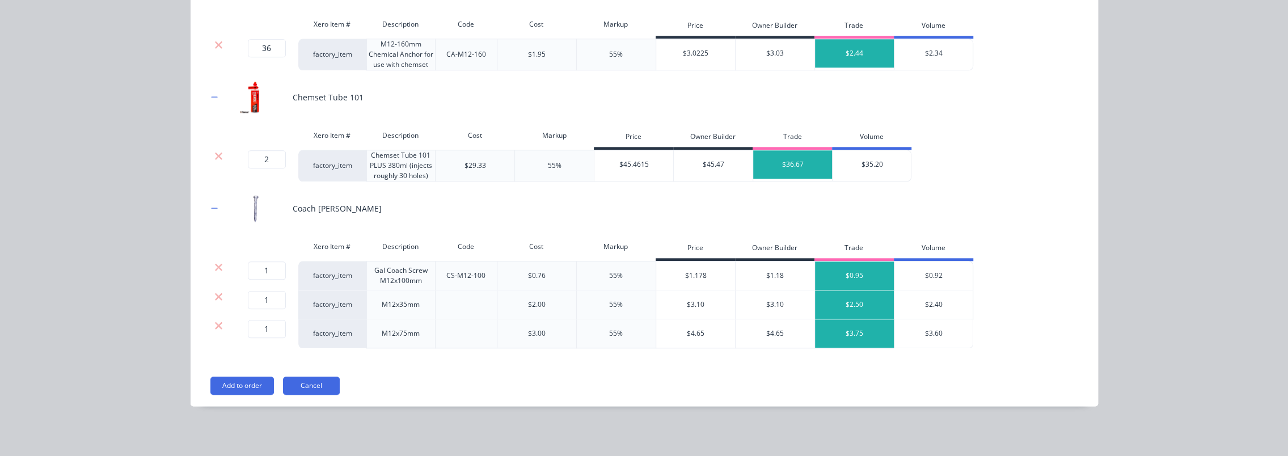
scroll to position [1063, 0]
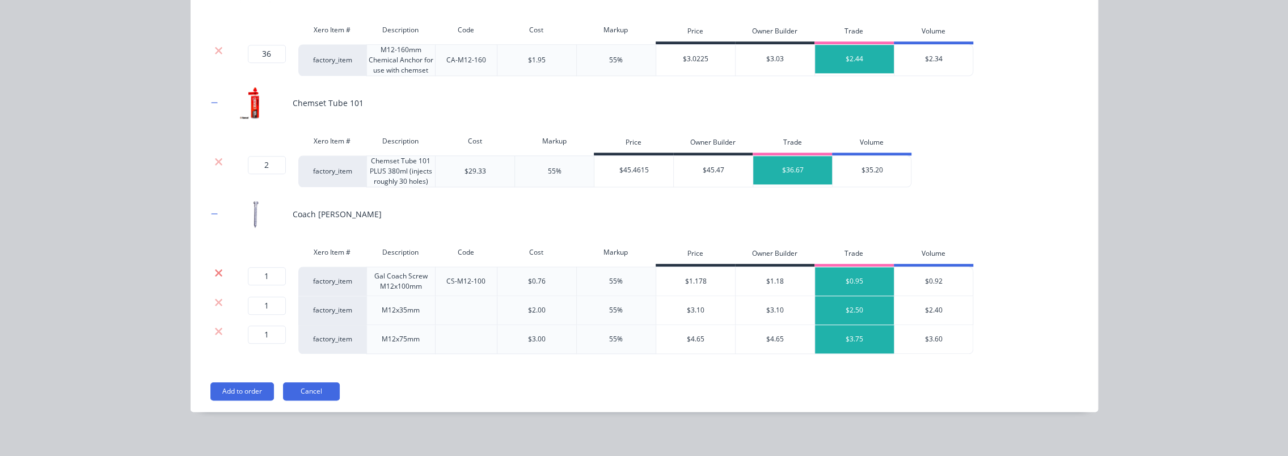
click at [215, 271] on icon at bounding box center [218, 272] width 9 height 11
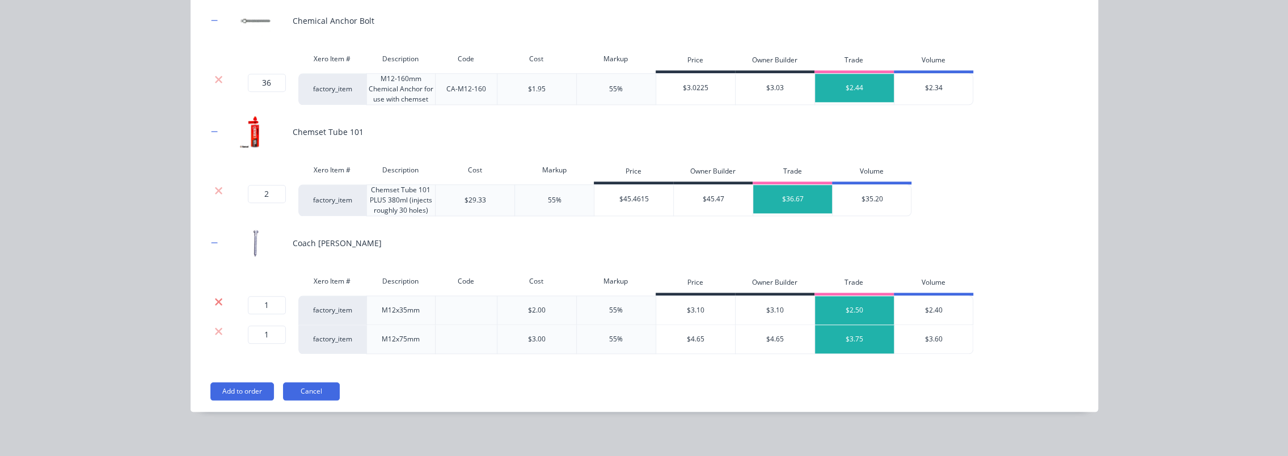
click at [214, 296] on icon at bounding box center [218, 301] width 9 height 11
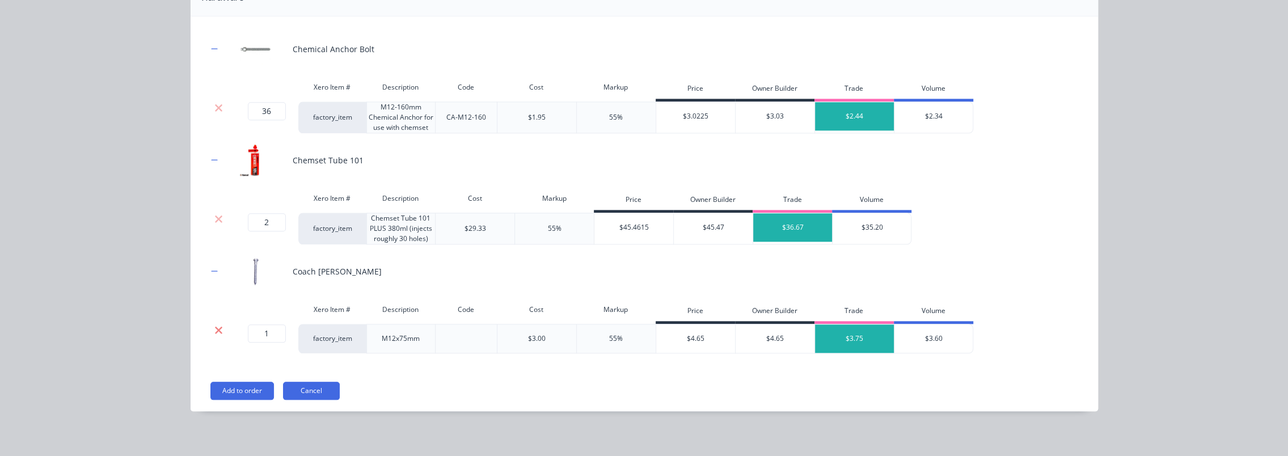
click at [215, 326] on icon at bounding box center [218, 329] width 7 height 7
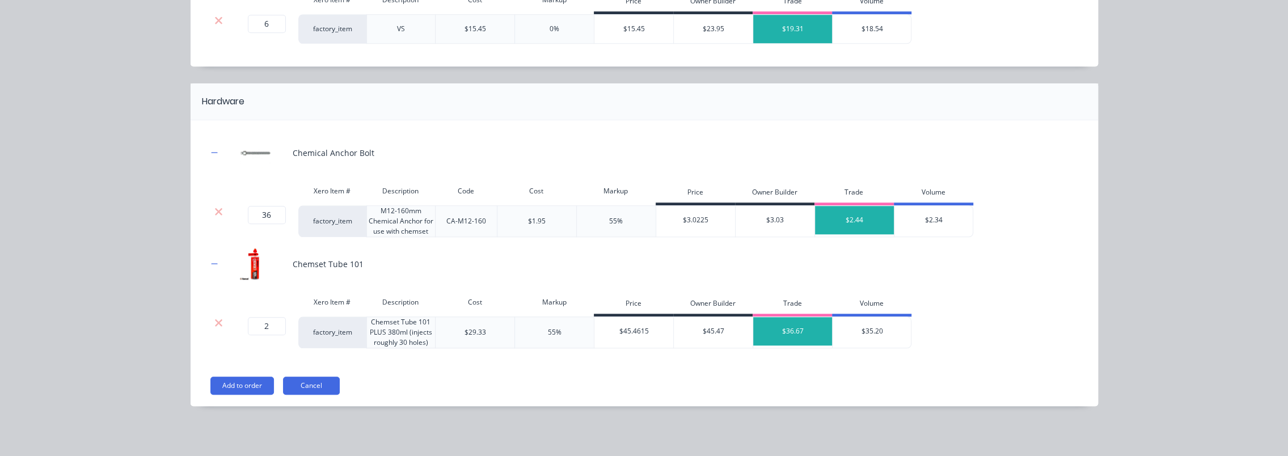
scroll to position [896, 0]
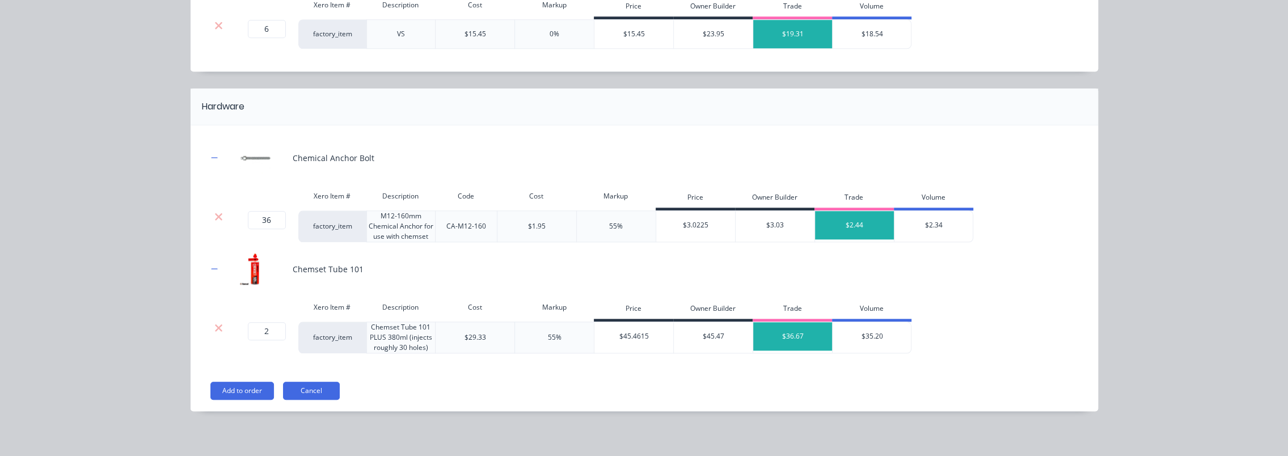
click at [403, 383] on div "Add to order Cancel" at bounding box center [645, 391] width 871 height 18
click at [245, 390] on button "Add to order" at bounding box center [242, 391] width 64 height 18
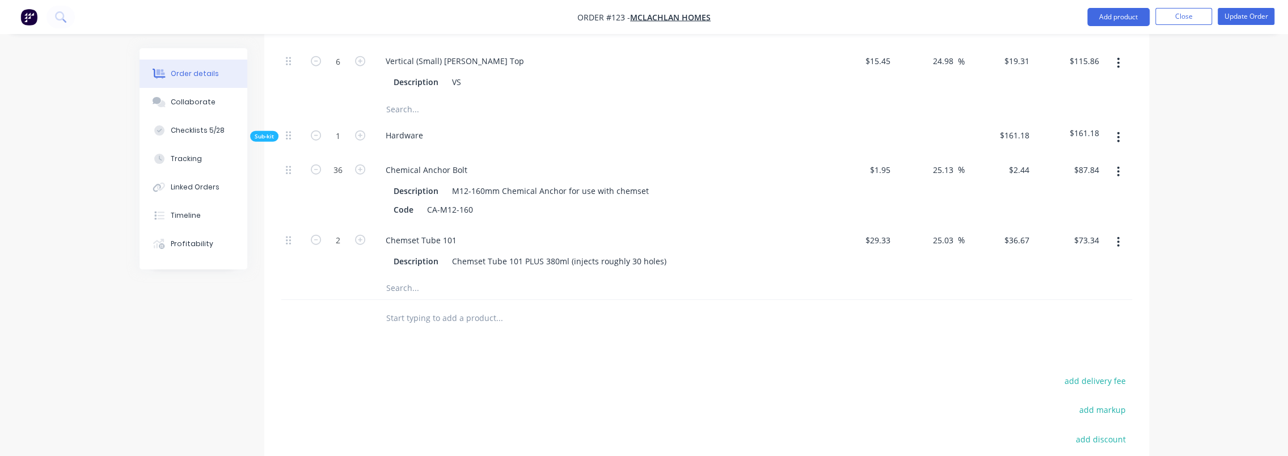
scroll to position [2611, 0]
click at [430, 277] on input "text" at bounding box center [499, 288] width 227 height 23
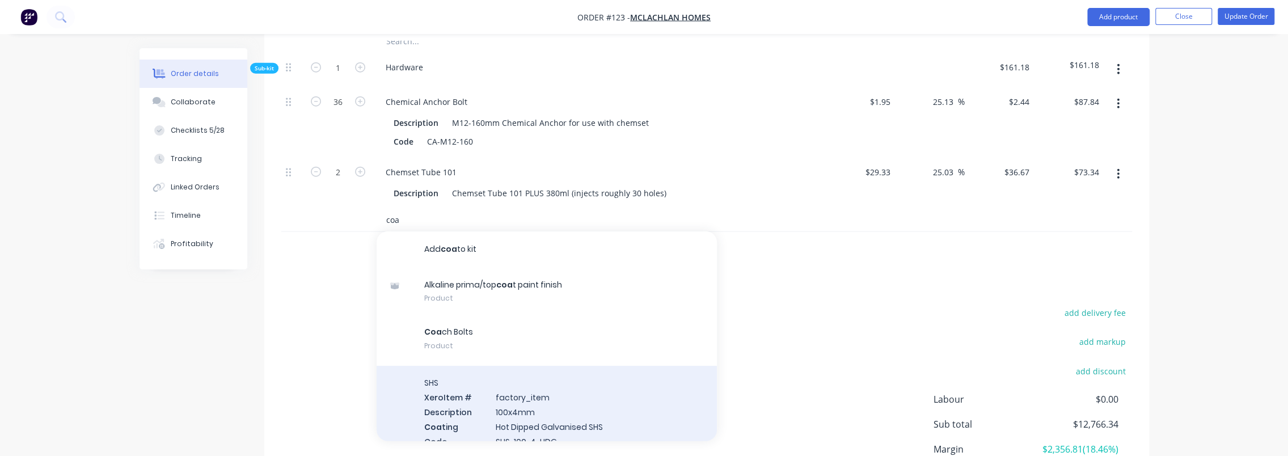
scroll to position [2725, 0]
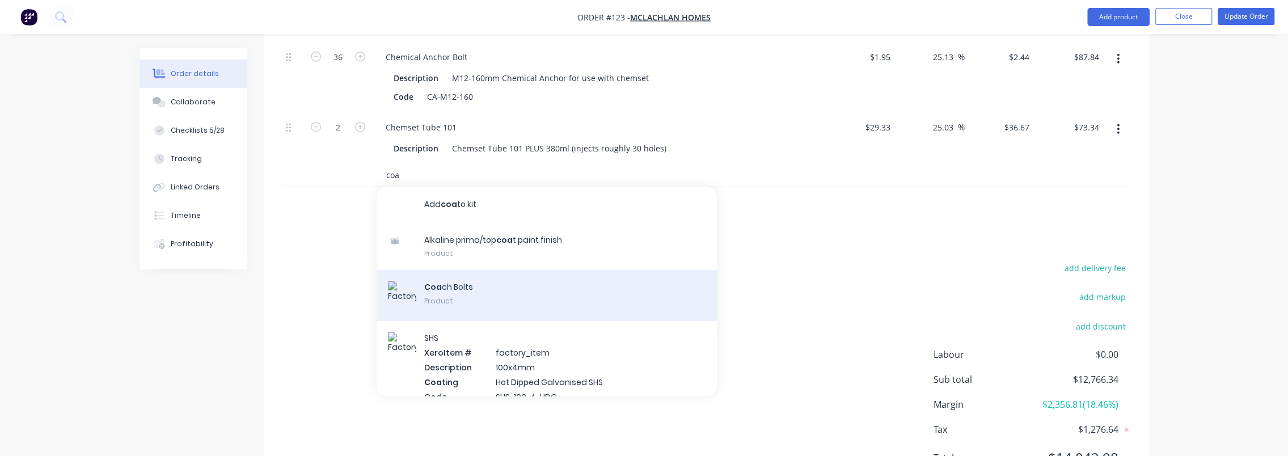
type input "coa"
click at [514, 270] on div "Coa ch Bolts Product" at bounding box center [547, 295] width 340 height 51
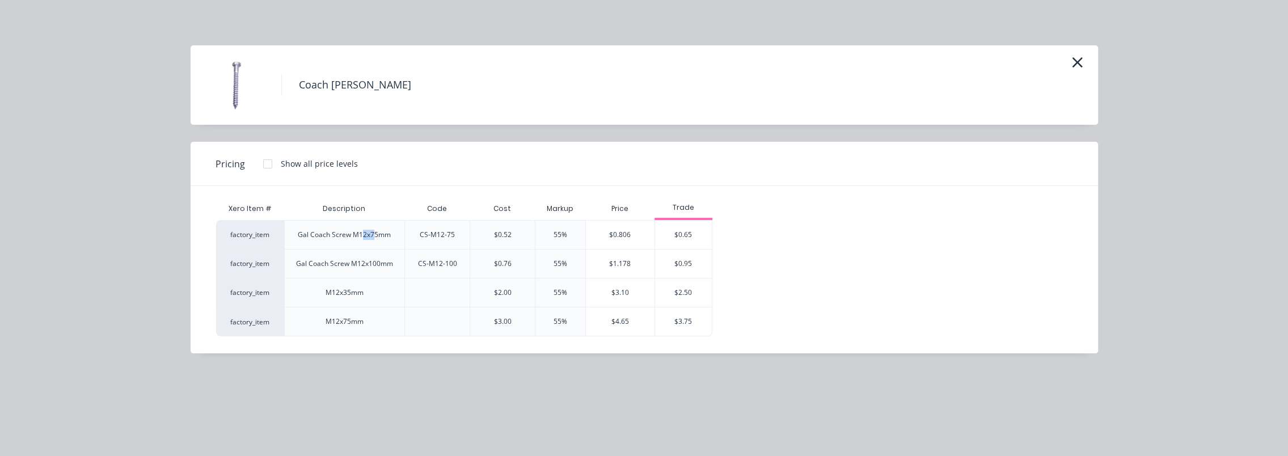
drag, startPoint x: 362, startPoint y: 236, endPoint x: 375, endPoint y: 236, distance: 13.0
click at [375, 236] on div "Gal Coach Screw M12x75mm" at bounding box center [344, 235] width 93 height 10
click at [382, 236] on div "Gal Coach Screw M12x75mm" at bounding box center [344, 235] width 93 height 10
drag, startPoint x: 352, startPoint y: 289, endPoint x: 324, endPoint y: 293, distance: 28.0
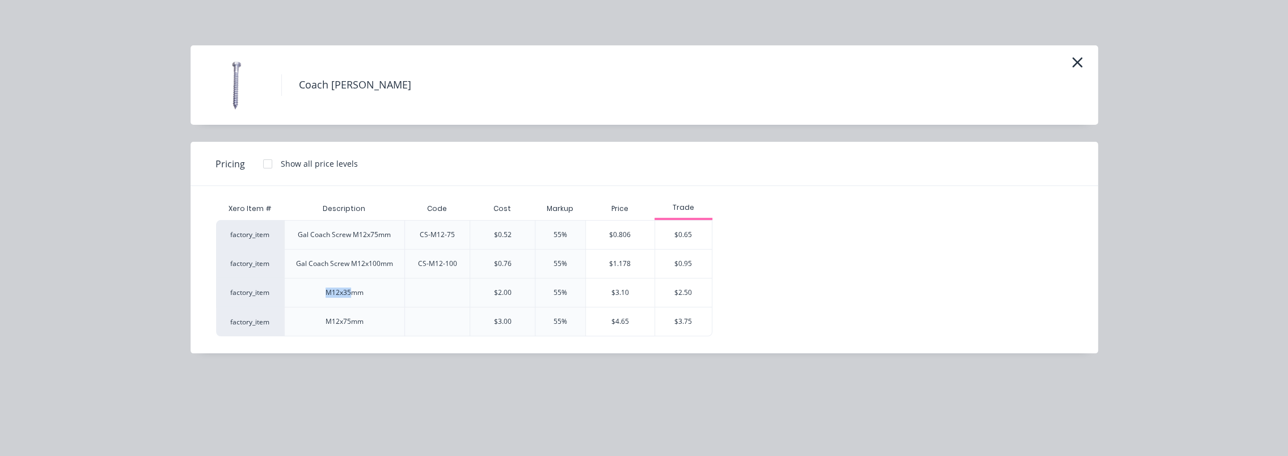
click at [324, 293] on div "M12x35mm" at bounding box center [345, 293] width 56 height 28
drag, startPoint x: 324, startPoint y: 293, endPoint x: 352, endPoint y: 297, distance: 28.6
click at [352, 297] on div "M12x35mm" at bounding box center [345, 293] width 38 height 10
click at [688, 293] on div "$2.50" at bounding box center [683, 293] width 57 height 28
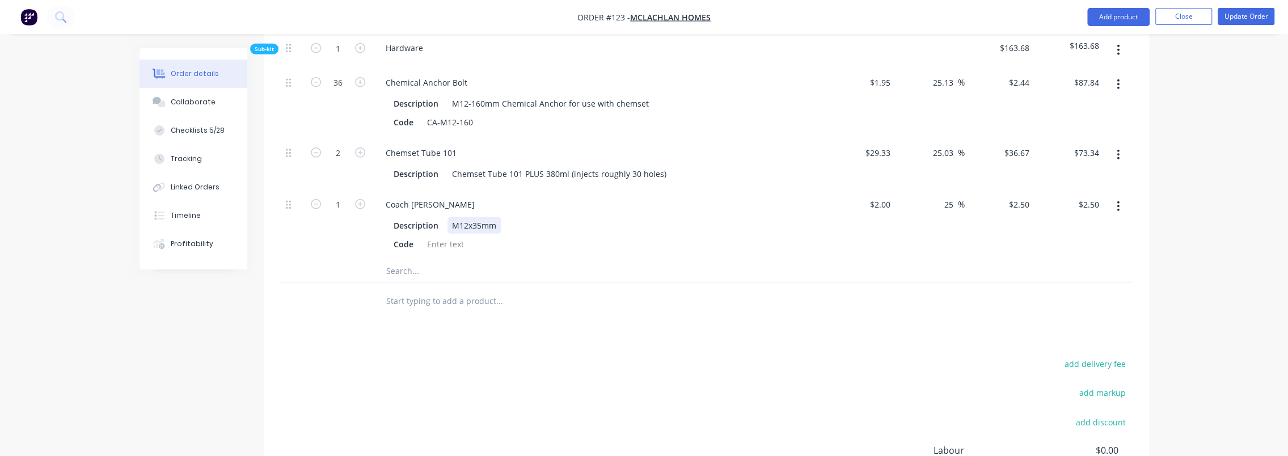
scroll to position [2668, 0]
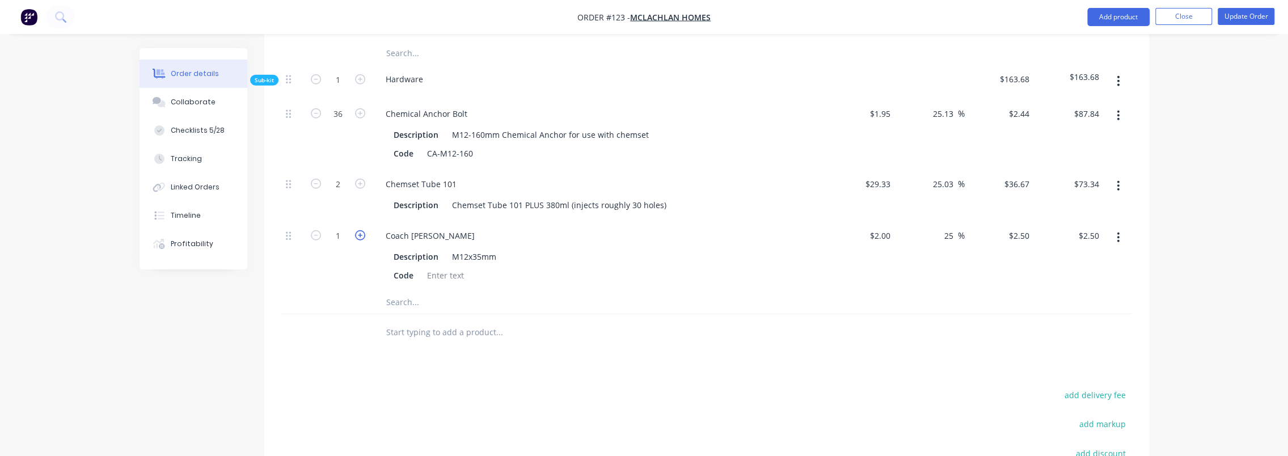
click at [363, 230] on icon "button" at bounding box center [360, 235] width 10 height 10
type input "2"
type input "$5.00"
click at [363, 230] on icon "button" at bounding box center [360, 235] width 10 height 10
type input "3"
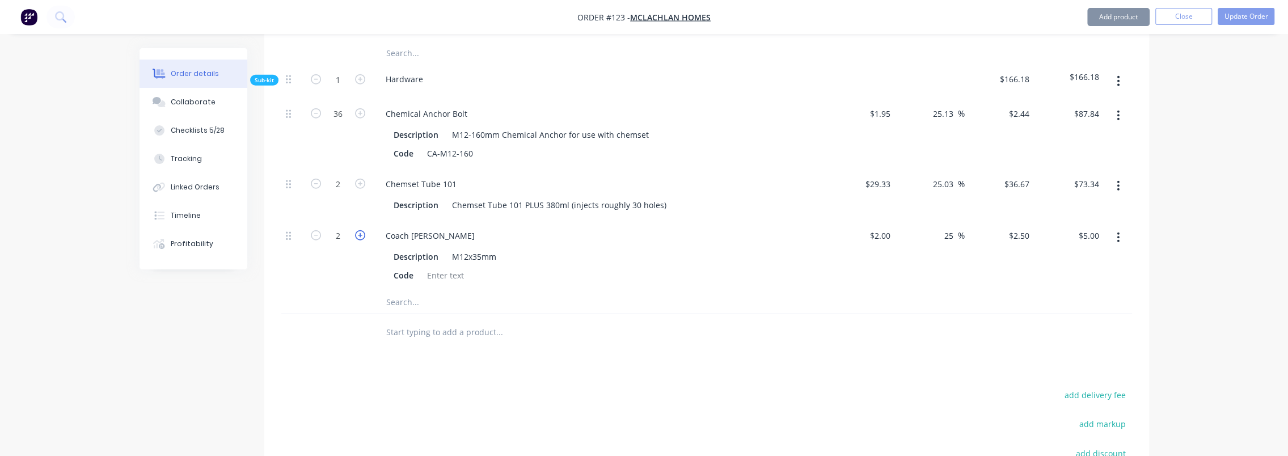
type input "$7.50"
click at [363, 230] on icon "button" at bounding box center [360, 235] width 10 height 10
type input "4"
type input "$10.00"
click at [350, 227] on input "4" at bounding box center [337, 235] width 29 height 17
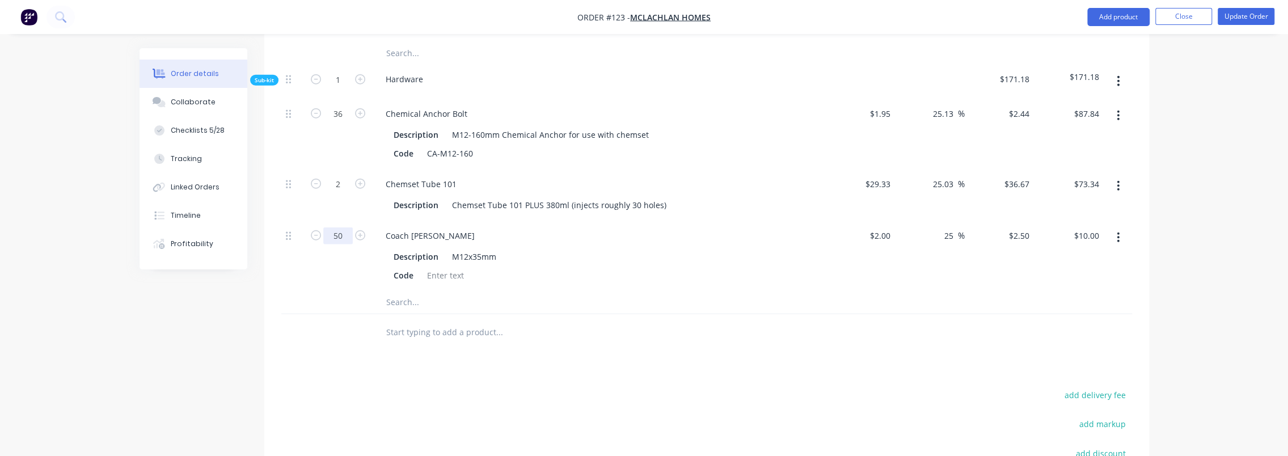
type input "5"
type input "12"
type input "$30.00"
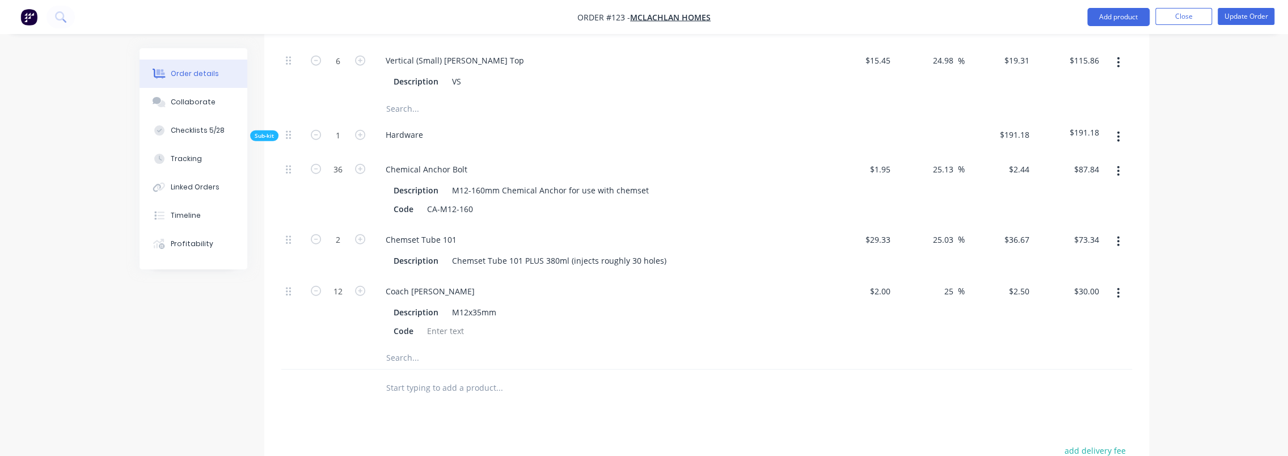
scroll to position [2611, 0]
click at [402, 324] on div "Code" at bounding box center [403, 332] width 29 height 16
drag, startPoint x: 419, startPoint y: 277, endPoint x: 387, endPoint y: 277, distance: 31.2
click at [387, 303] on div "Description M12x35mm Code" at bounding box center [599, 321] width 445 height 37
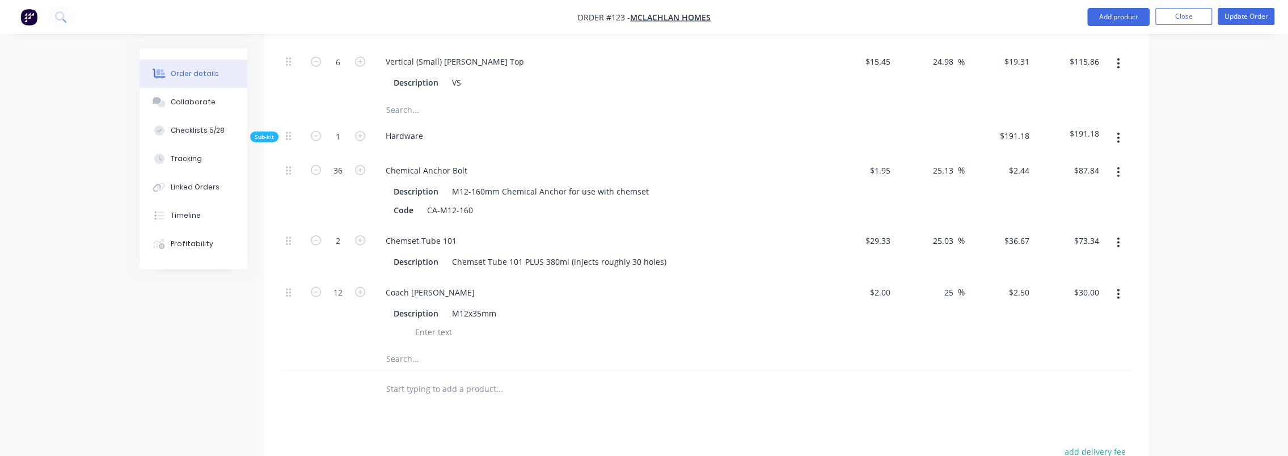
click at [450, 324] on div at bounding box center [434, 332] width 46 height 16
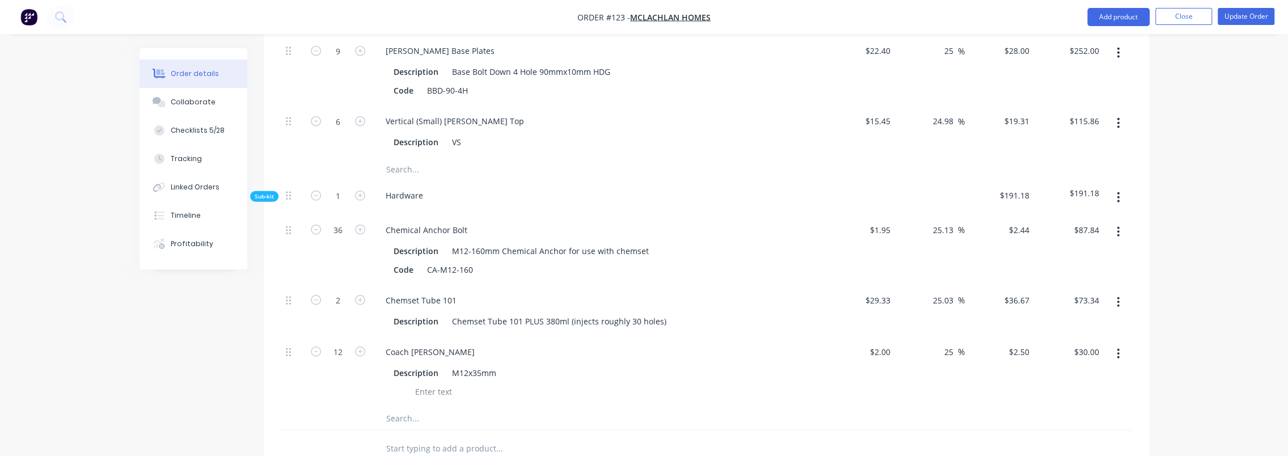
scroll to position [2554, 0]
click at [428, 341] on div "Coach [PERSON_NAME]" at bounding box center [430, 349] width 107 height 16
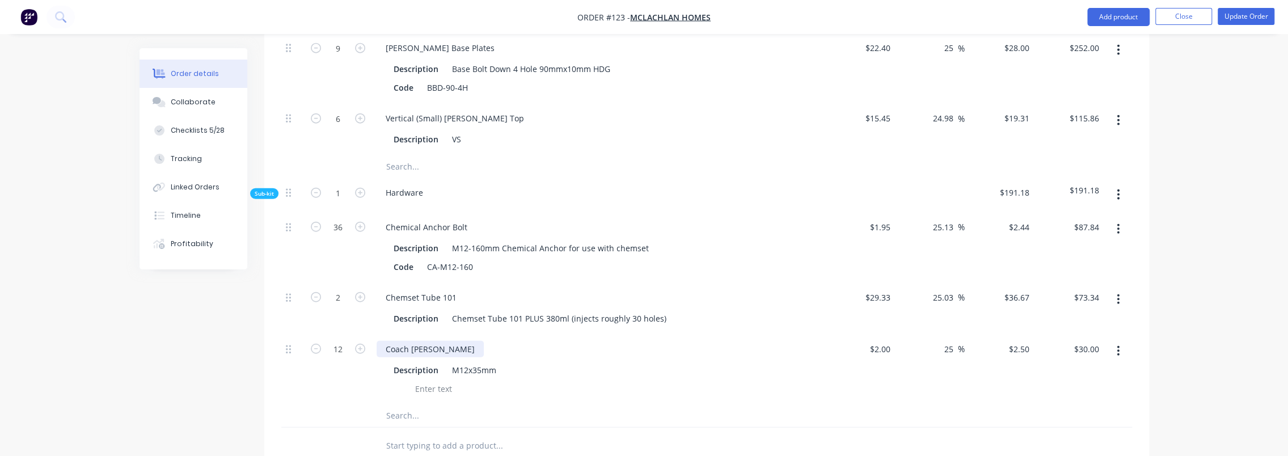
click at [419, 341] on div "Coach [PERSON_NAME]" at bounding box center [430, 349] width 107 height 16
click at [407, 341] on div "Coach [PERSON_NAME]" at bounding box center [430, 349] width 107 height 16
click at [268, 189] on span "Sub-kit" at bounding box center [264, 193] width 19 height 9
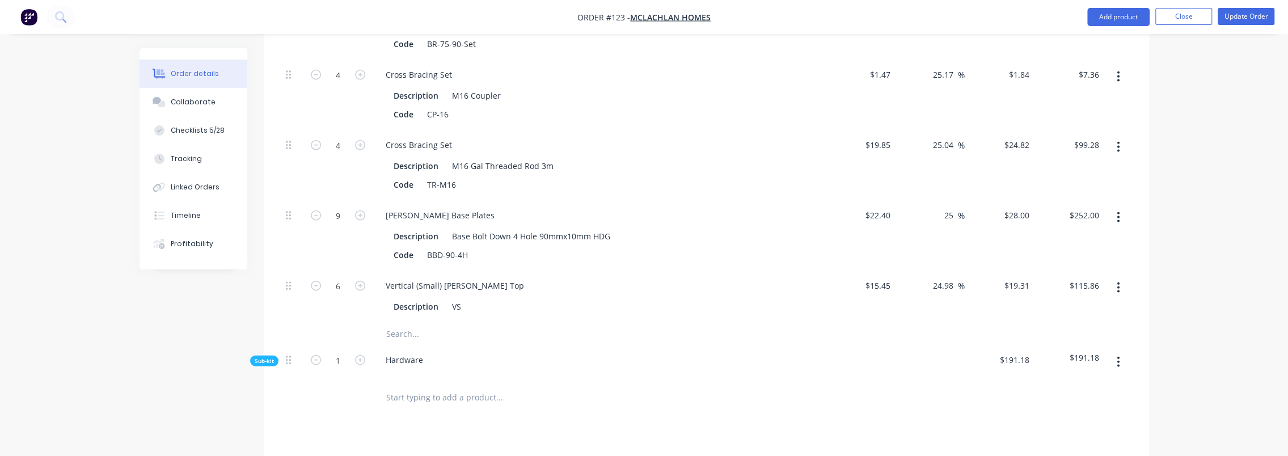
scroll to position [2384, 0]
click at [263, 360] on span "Sub-kit" at bounding box center [264, 364] width 19 height 9
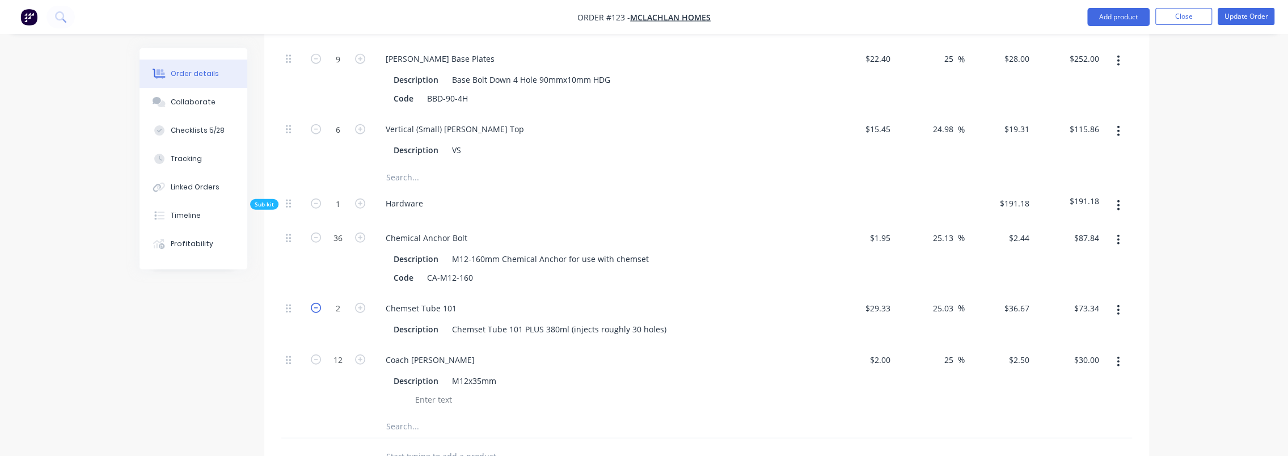
scroll to position [2554, 0]
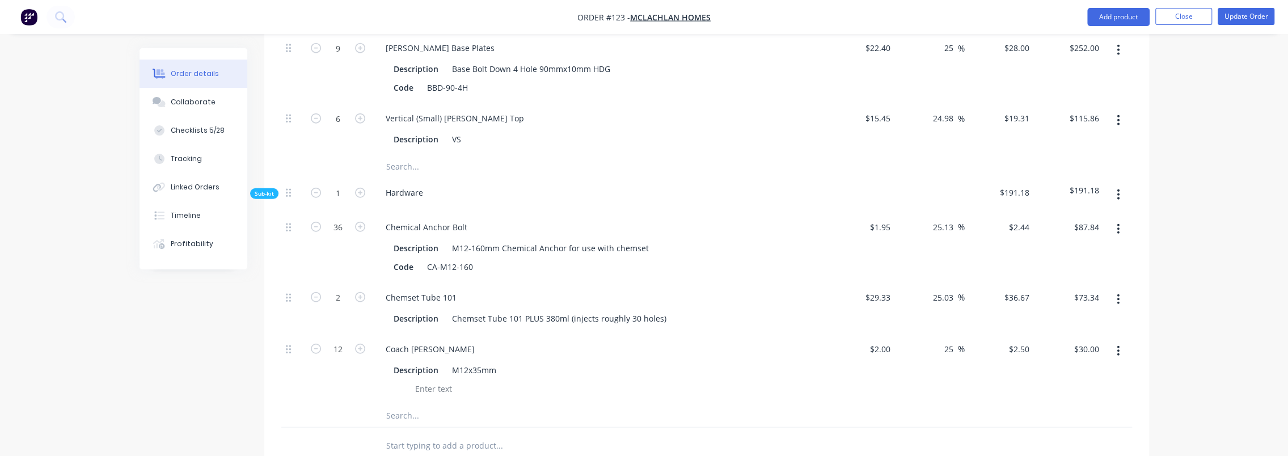
click at [432, 404] on input "text" at bounding box center [499, 415] width 227 height 23
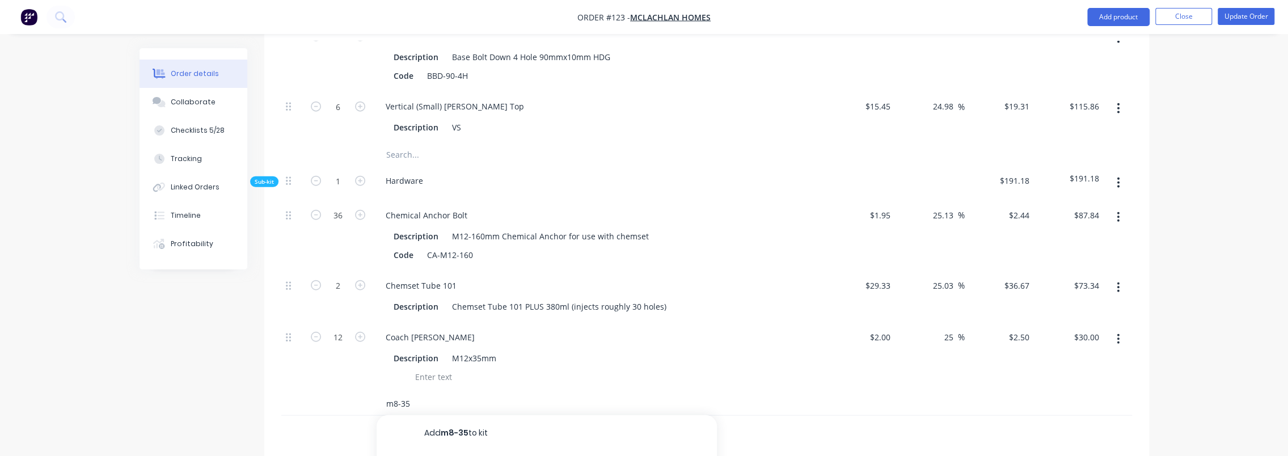
scroll to position [2611, 0]
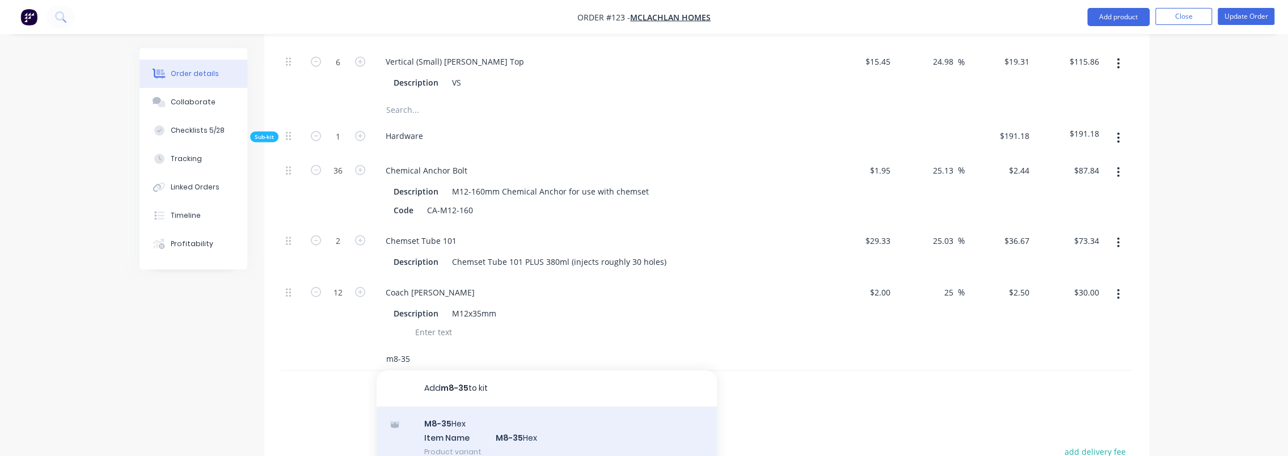
type input "m8-35"
click at [524, 407] on div "M8-35 Hex Item Name M8-35 Hex Product variant" at bounding box center [547, 438] width 340 height 62
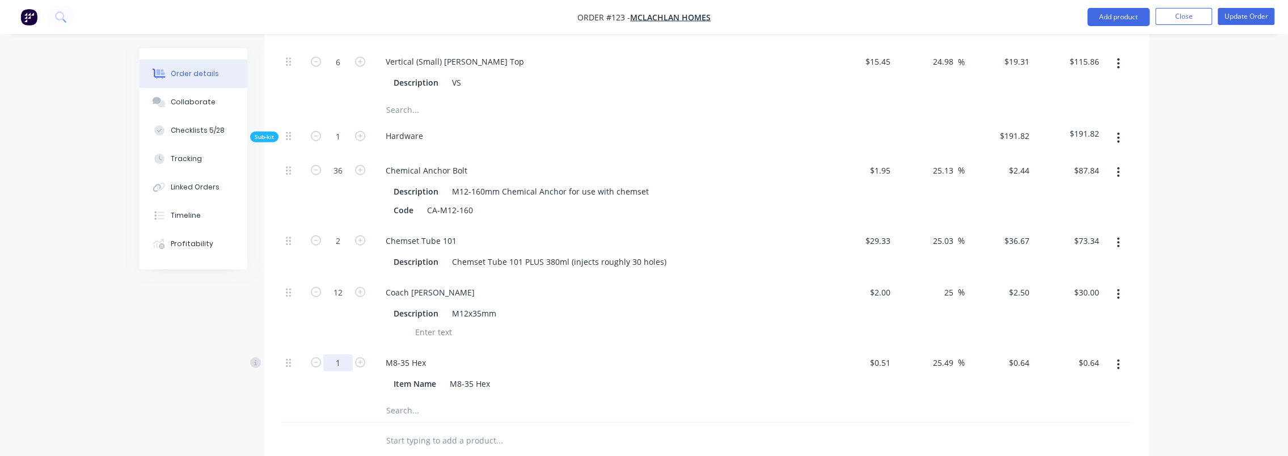
click at [340, 355] on input "1" at bounding box center [337, 363] width 29 height 17
type input "40"
type input "$25.60"
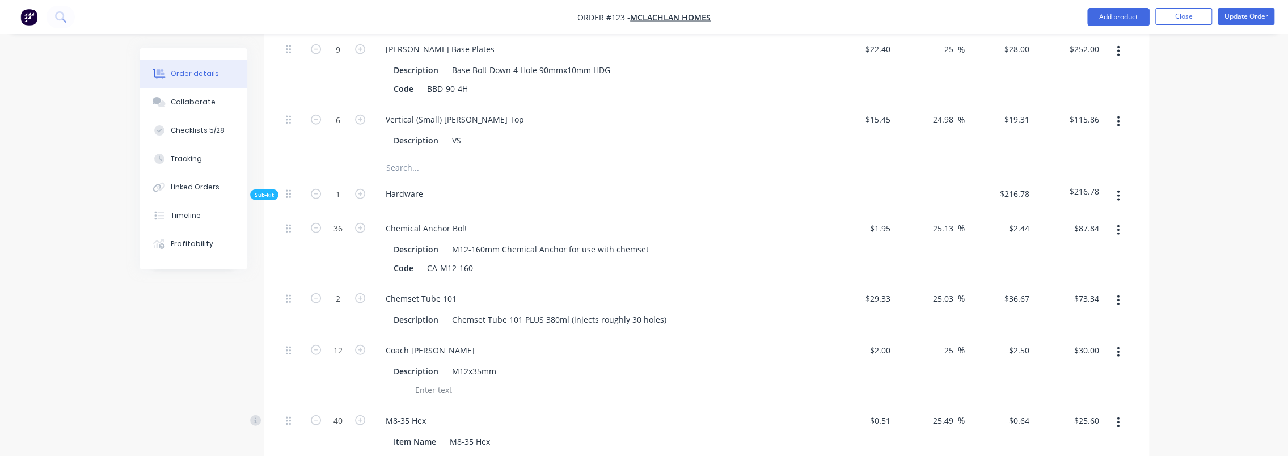
scroll to position [2554, 0]
click at [414, 341] on div "Coach [PERSON_NAME]" at bounding box center [430, 349] width 107 height 16
drag, startPoint x: 406, startPoint y: 293, endPoint x: 354, endPoint y: 297, distance: 52.3
click at [354, 334] on div "12 Coach Bolts Description M12x35mm $2.00 $2.00 25 25 % $2.50 $2.50 $30.00 $30.…" at bounding box center [706, 369] width 851 height 70
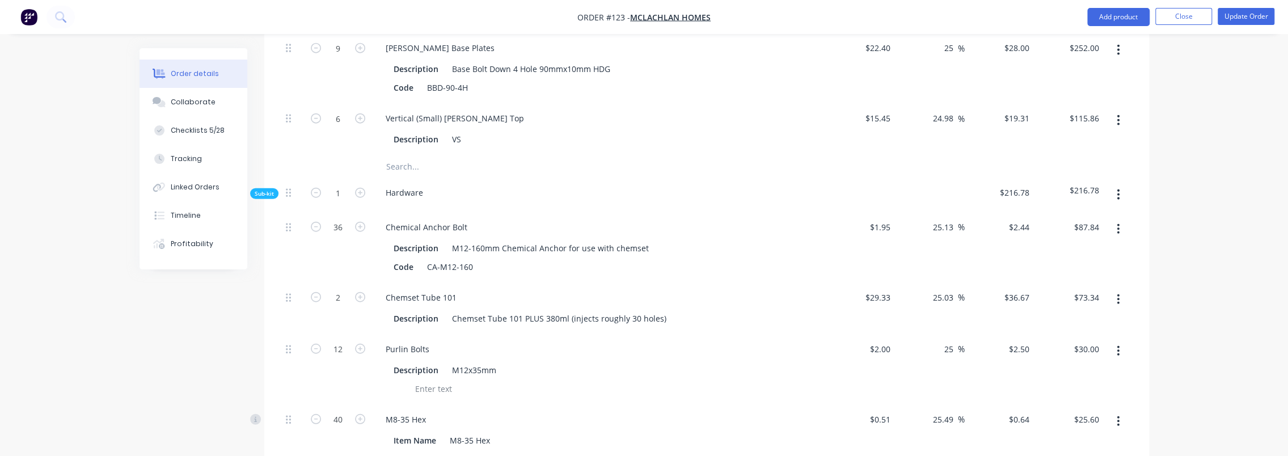
drag, startPoint x: 146, startPoint y: 372, endPoint x: 138, endPoint y: 362, distance: 13.3
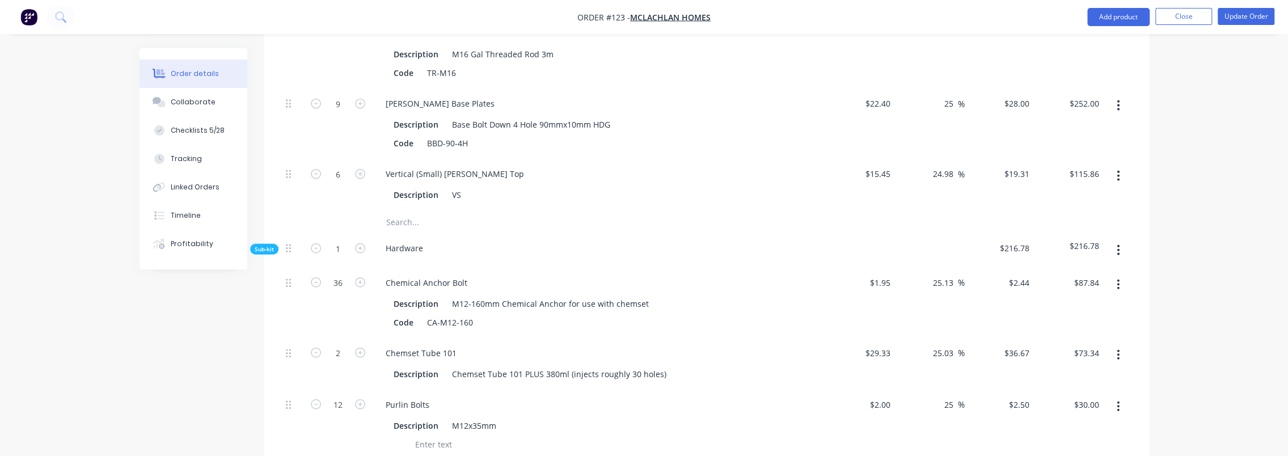
scroll to position [2498, 0]
click at [462, 315] on div "CA-M12-160" at bounding box center [450, 323] width 55 height 16
click at [401, 315] on div "Code" at bounding box center [403, 323] width 29 height 16
click at [459, 315] on div "CA-M12-160" at bounding box center [450, 323] width 55 height 16
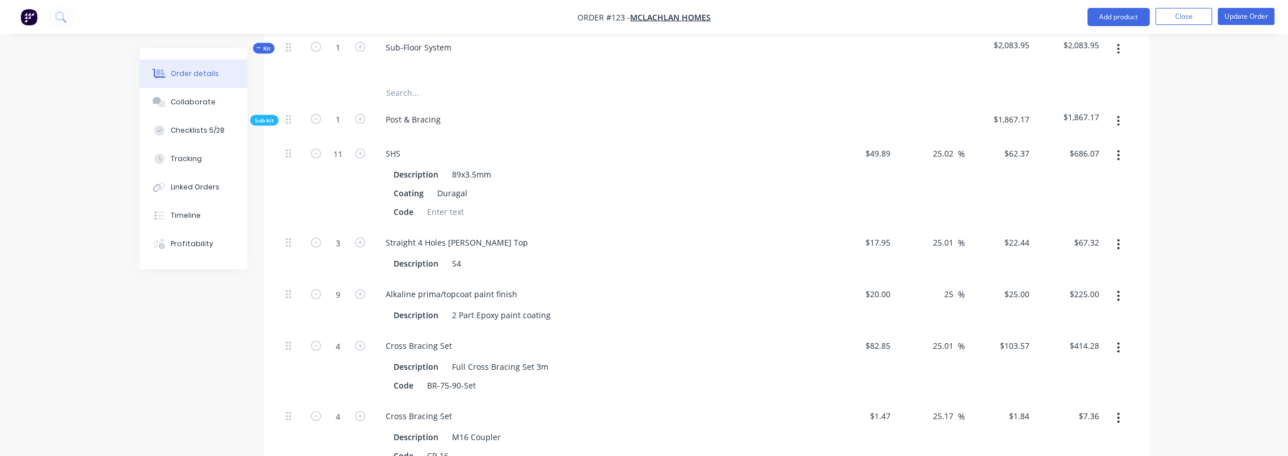
scroll to position [2044, 0]
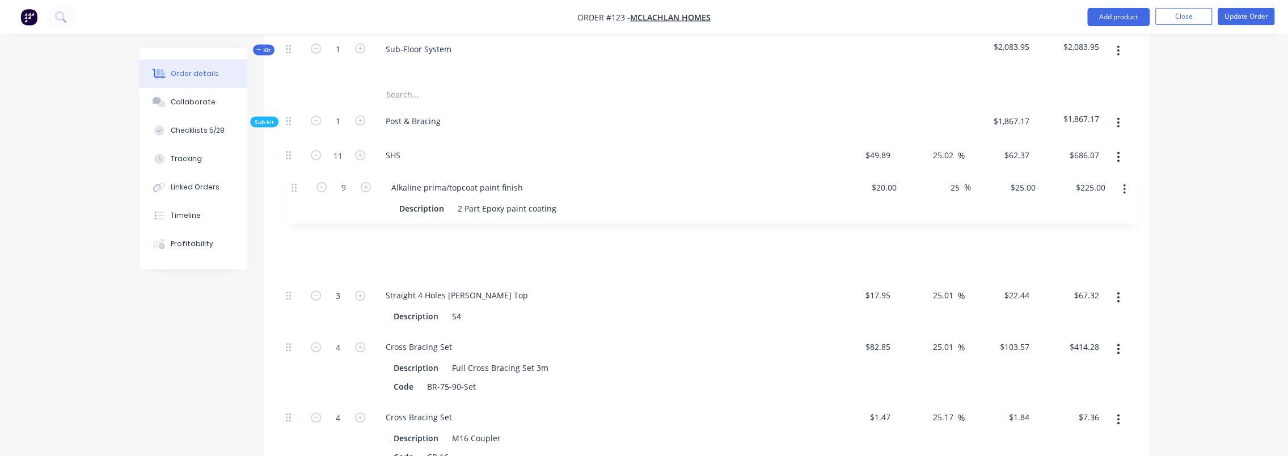
drag, startPoint x: 286, startPoint y: 241, endPoint x: 292, endPoint y: 183, distance: 58.1
click at [292, 183] on div "11 SHS Description 89x3.5mm Coating Duragal Code $49.89 $49.89 25.02 25.02 % $6…" at bounding box center [706, 402] width 851 height 525
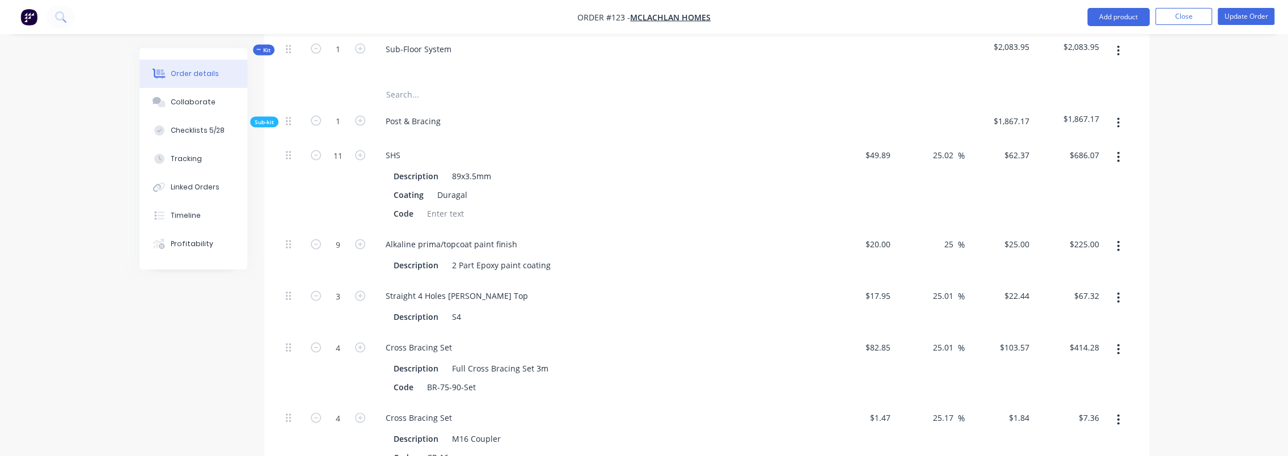
scroll to position [2101, 0]
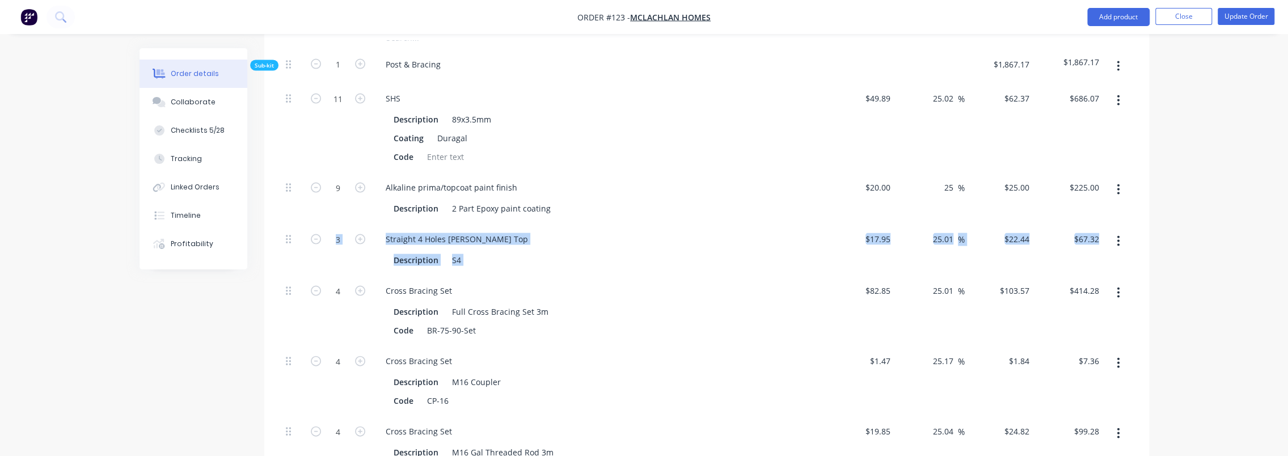
drag, startPoint x: 291, startPoint y: 236, endPoint x: 284, endPoint y: 203, distance: 33.7
click at [284, 203] on div "11 SHS Description 89x3.5mm Coating Duragal Code $49.89 $49.89 25.02 25.02 % $6…" at bounding box center [706, 345] width 851 height 525
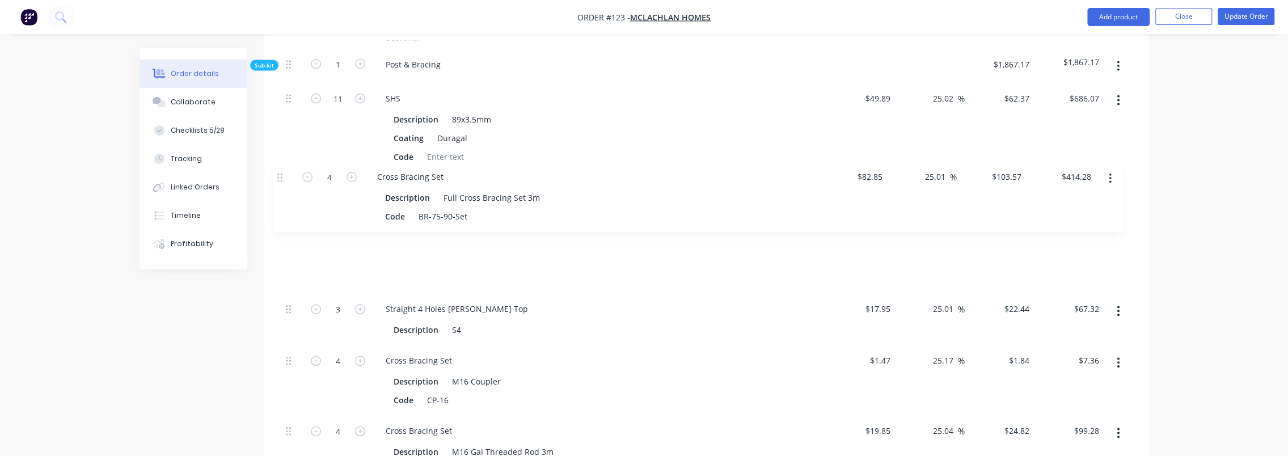
drag, startPoint x: 284, startPoint y: 203, endPoint x: 282, endPoint y: 175, distance: 27.8
click at [282, 175] on div "11 SHS Description 89x3.5mm Coating Duragal Code $49.89 $49.89 25.02 25.02 % $6…" at bounding box center [706, 345] width 851 height 525
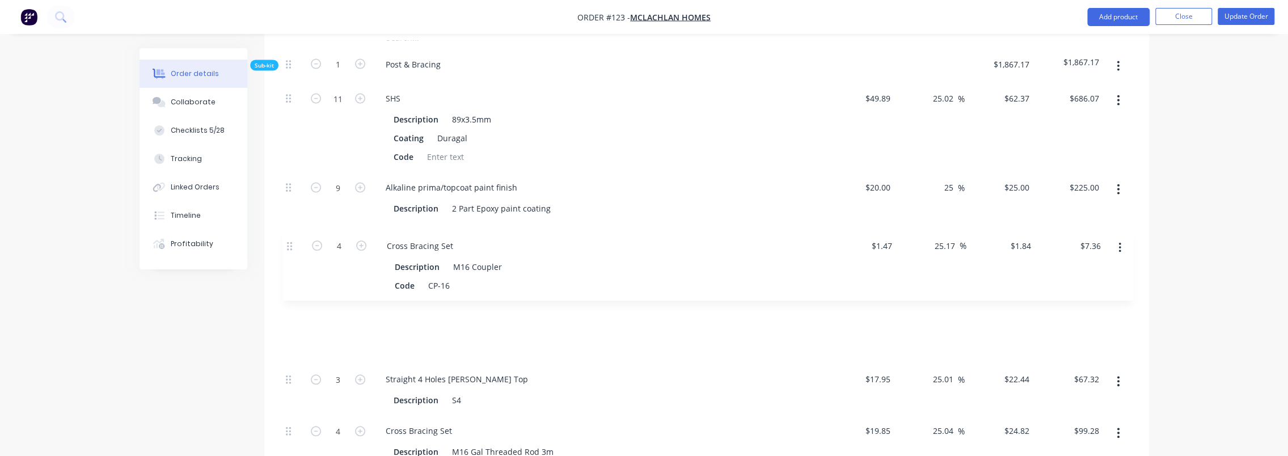
drag, startPoint x: 288, startPoint y: 306, endPoint x: 293, endPoint y: 246, distance: 60.3
click at [293, 246] on div "11 SHS Description 89x3.5mm Coating Duragal Code $49.89 $49.89 25.02 25.02 % $6…" at bounding box center [706, 345] width 851 height 525
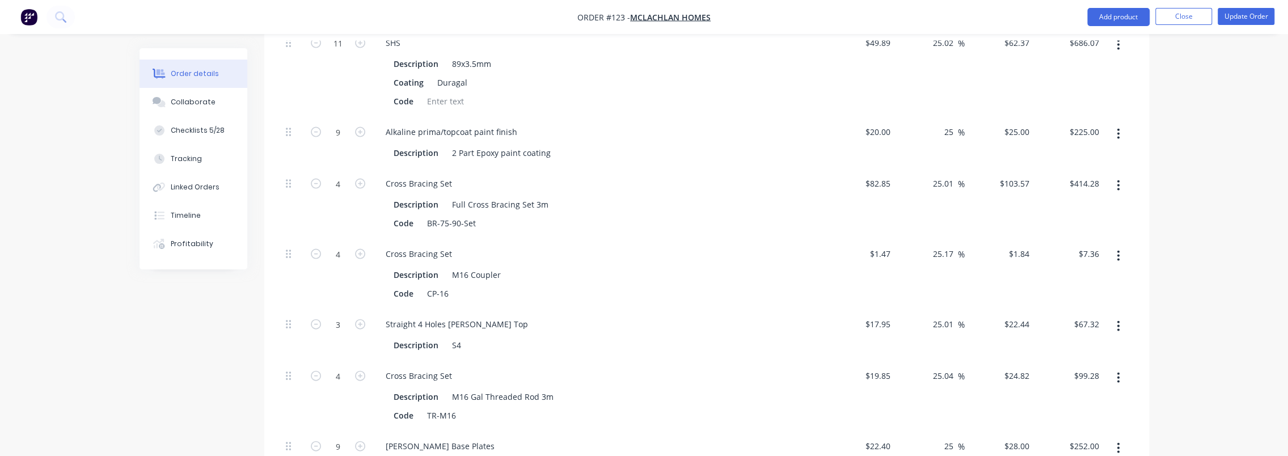
scroll to position [2157, 0]
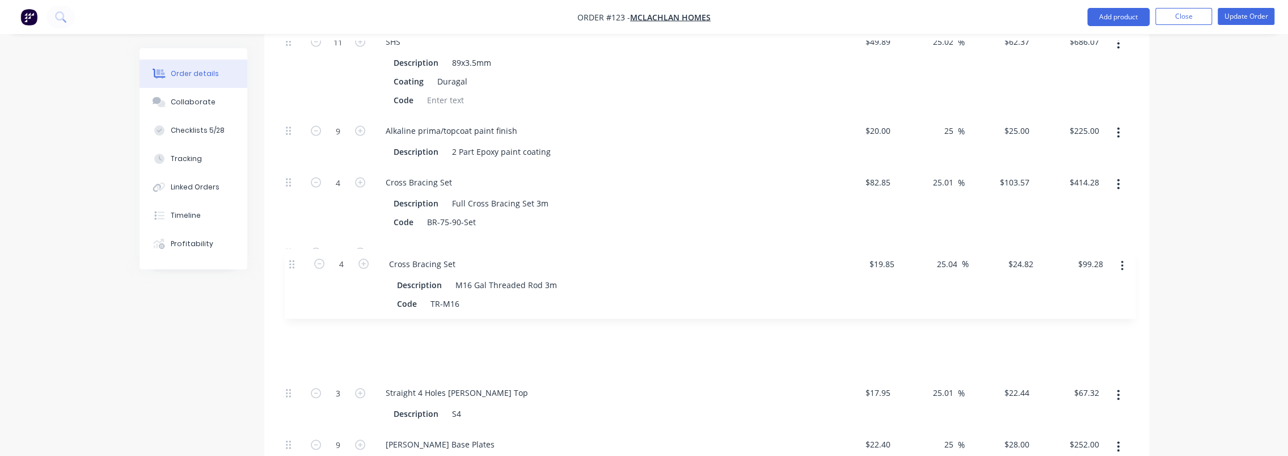
drag, startPoint x: 287, startPoint y: 322, endPoint x: 294, endPoint y: 266, distance: 56.1
click at [294, 266] on div "11 SHS Description 89x3.5mm Coating Duragal Code $49.89 $49.89 25.02 25.02 % $6…" at bounding box center [706, 289] width 851 height 525
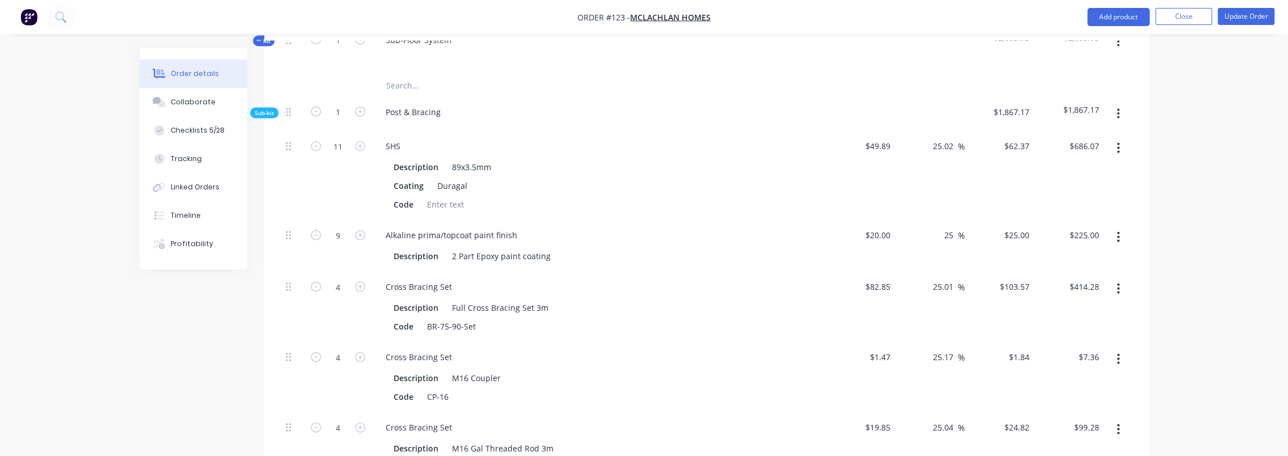
scroll to position [2044, 0]
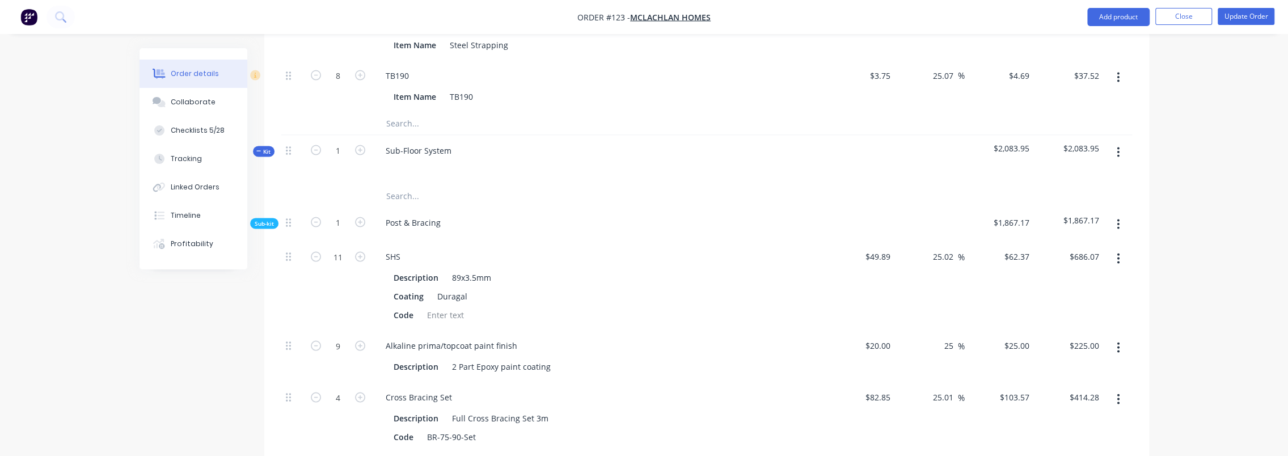
scroll to position [1930, 0]
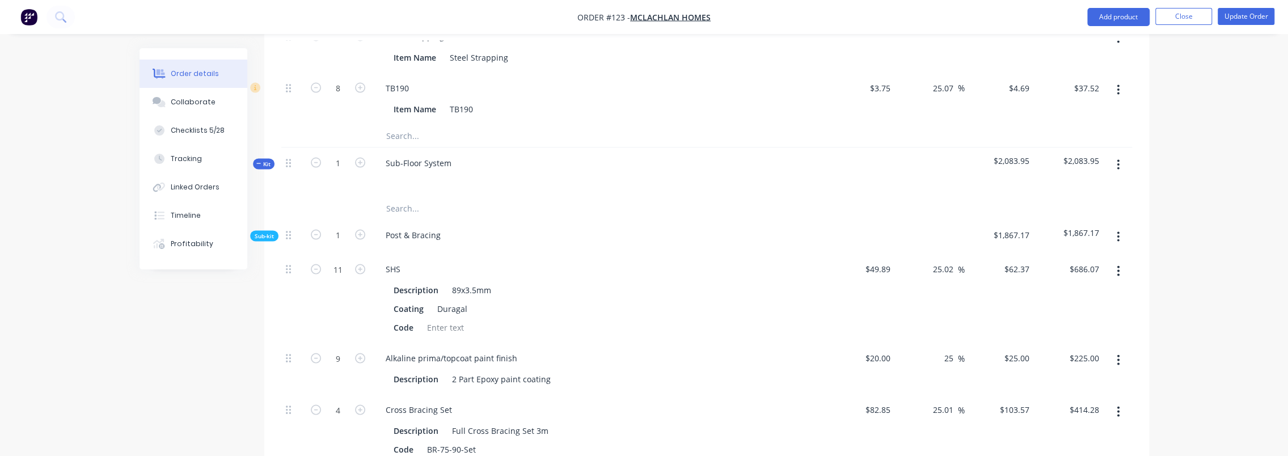
click at [271, 231] on span "Sub-kit" at bounding box center [264, 235] width 19 height 9
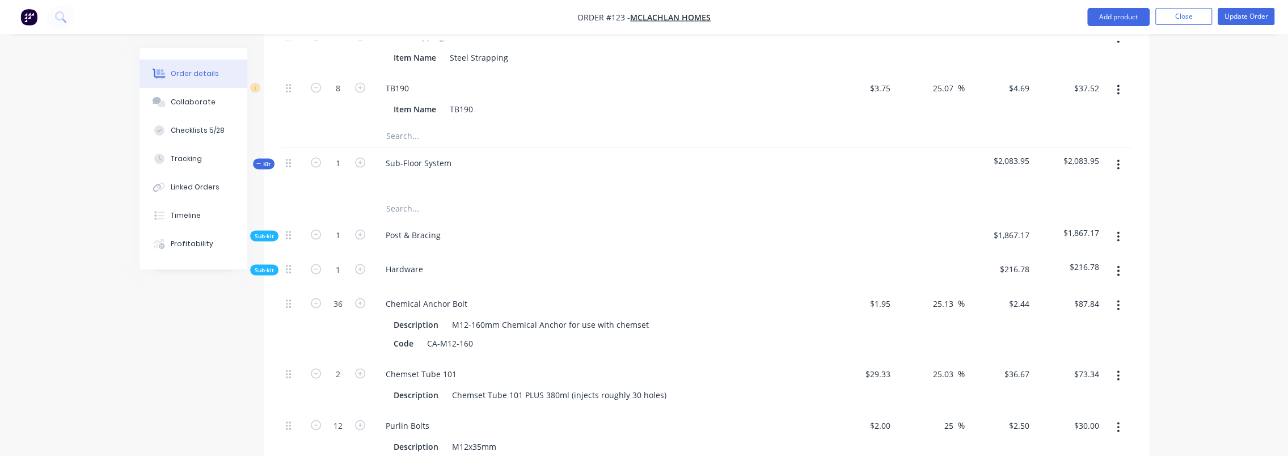
click at [268, 265] on span "Sub-kit" at bounding box center [264, 269] width 19 height 9
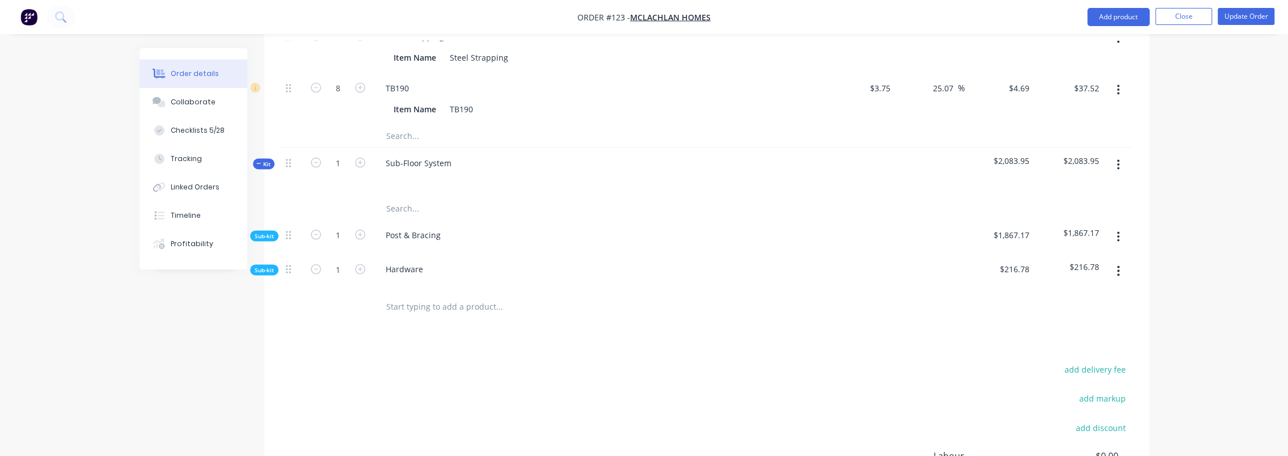
click at [267, 231] on span "Sub-kit" at bounding box center [264, 235] width 19 height 9
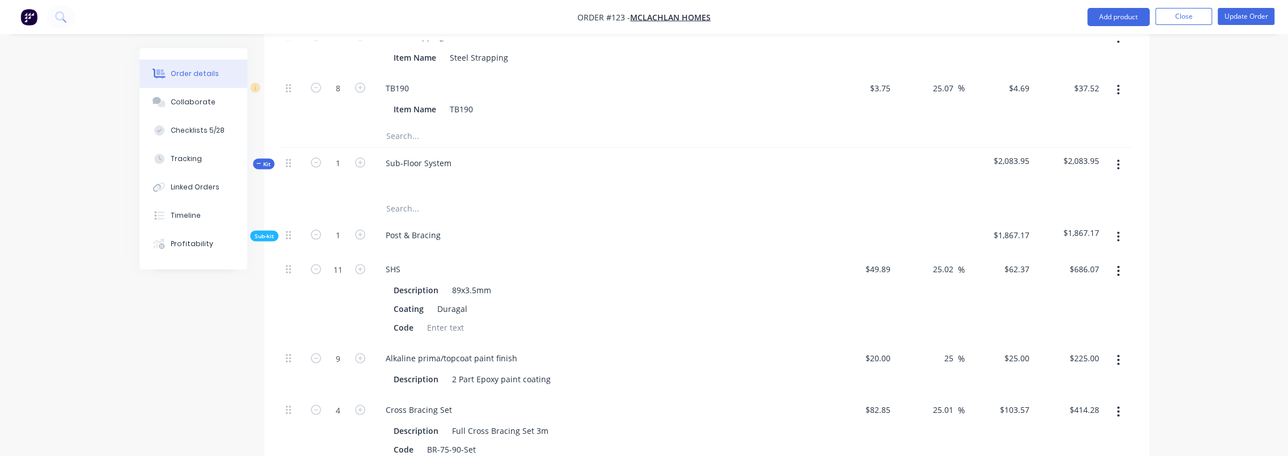
click at [266, 231] on span "Sub-kit" at bounding box center [264, 235] width 19 height 9
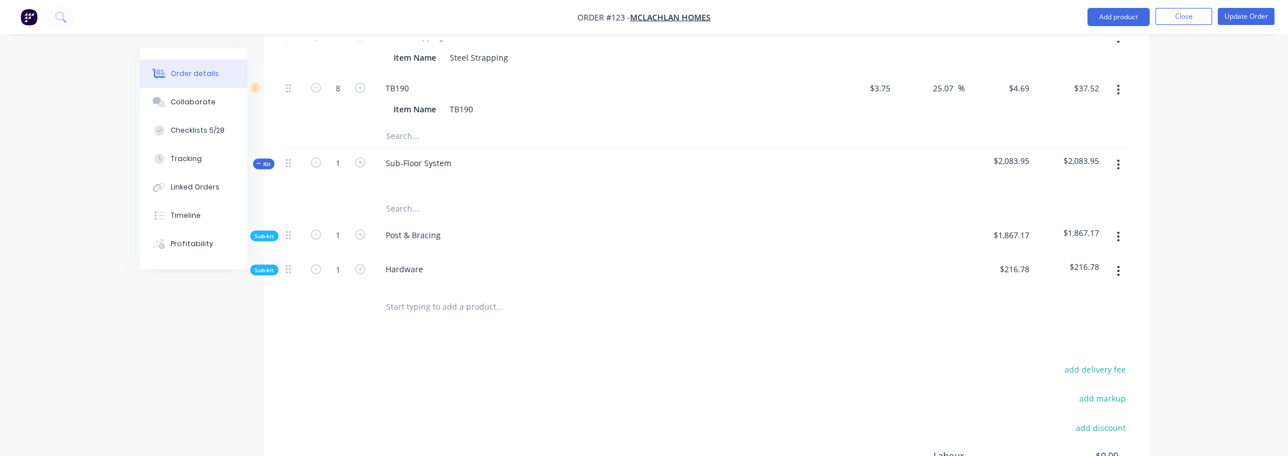
click at [268, 231] on span "Sub-kit" at bounding box center [264, 235] width 19 height 9
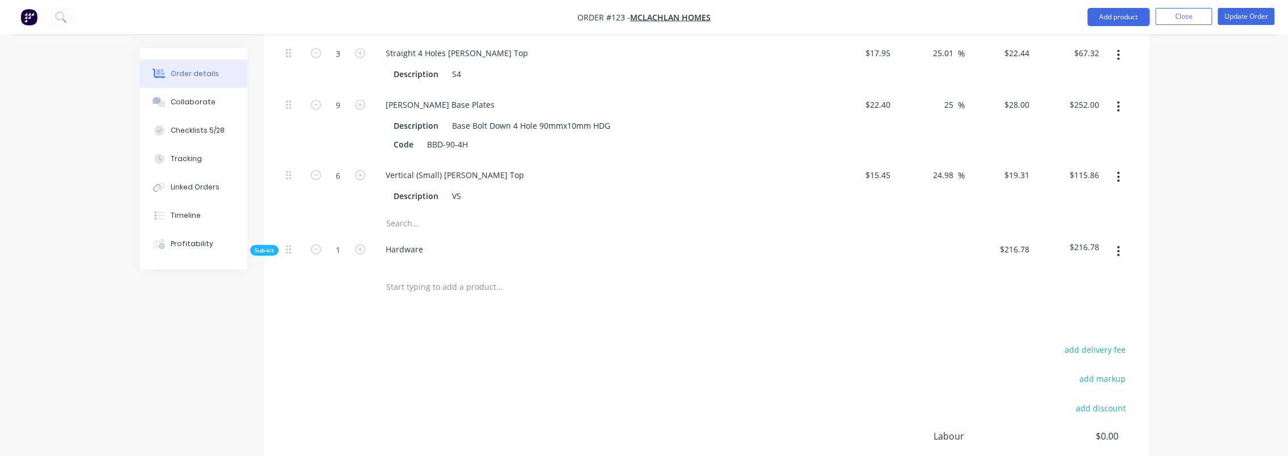
click at [255, 246] on span "Sub-kit" at bounding box center [264, 250] width 19 height 9
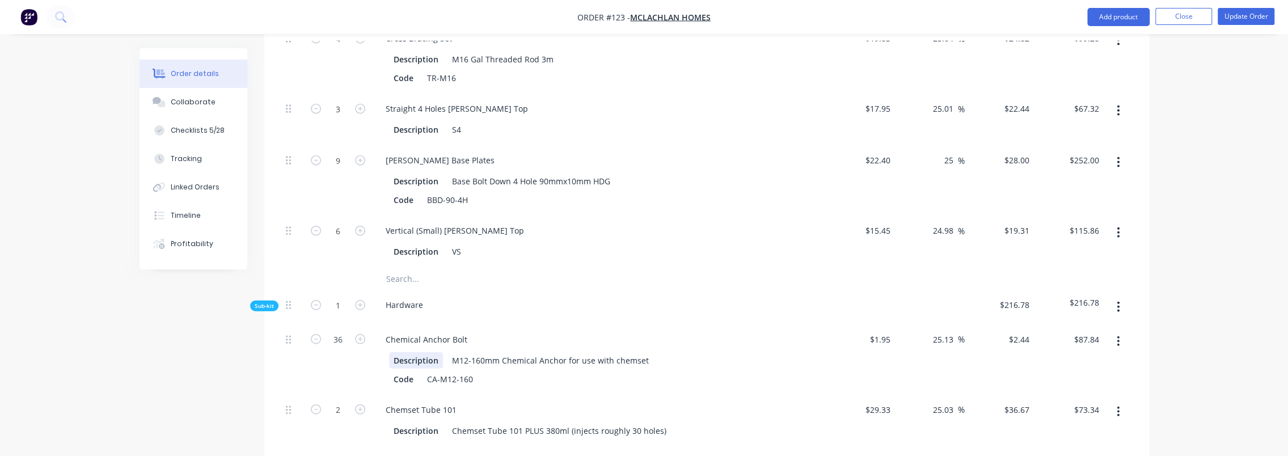
scroll to position [2441, 0]
drag, startPoint x: 460, startPoint y: 323, endPoint x: 428, endPoint y: 326, distance: 32.5
click at [428, 372] on div "CA-M12-160" at bounding box center [450, 380] width 55 height 16
click at [408, 372] on div "Code" at bounding box center [403, 380] width 29 height 16
drag, startPoint x: 130, startPoint y: 324, endPoint x: 407, endPoint y: 321, distance: 276.8
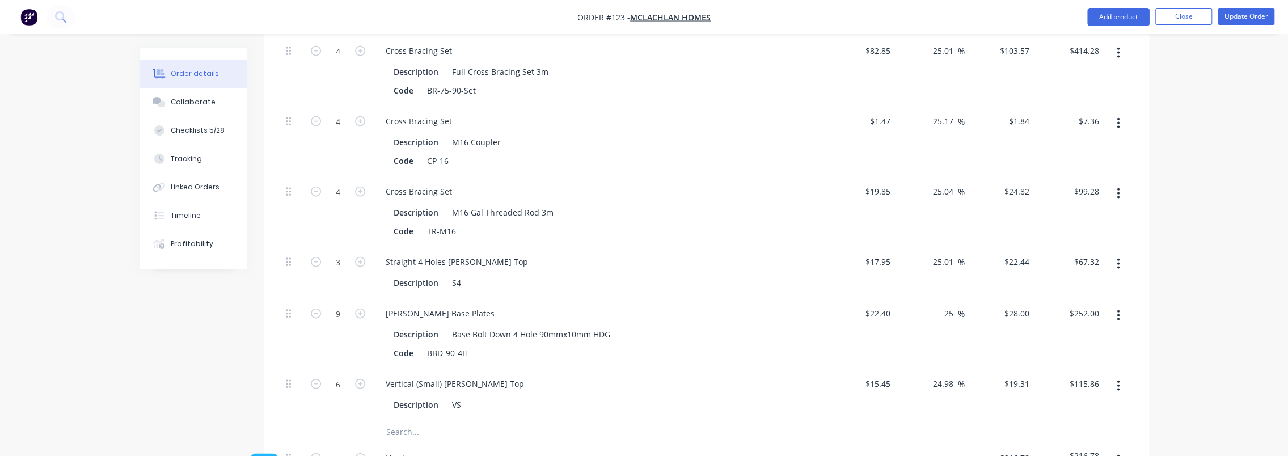
scroll to position [2271, 0]
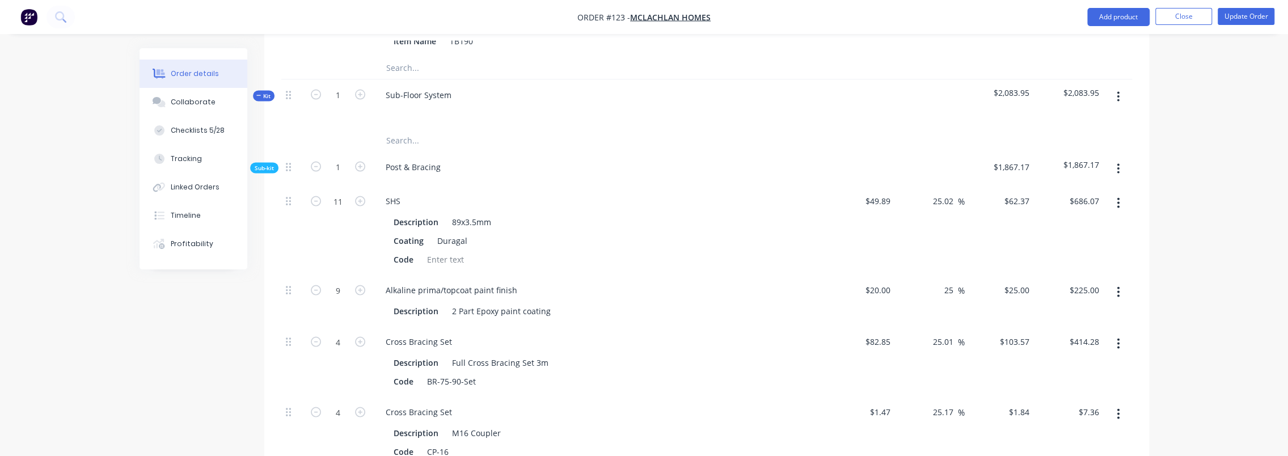
scroll to position [1930, 0]
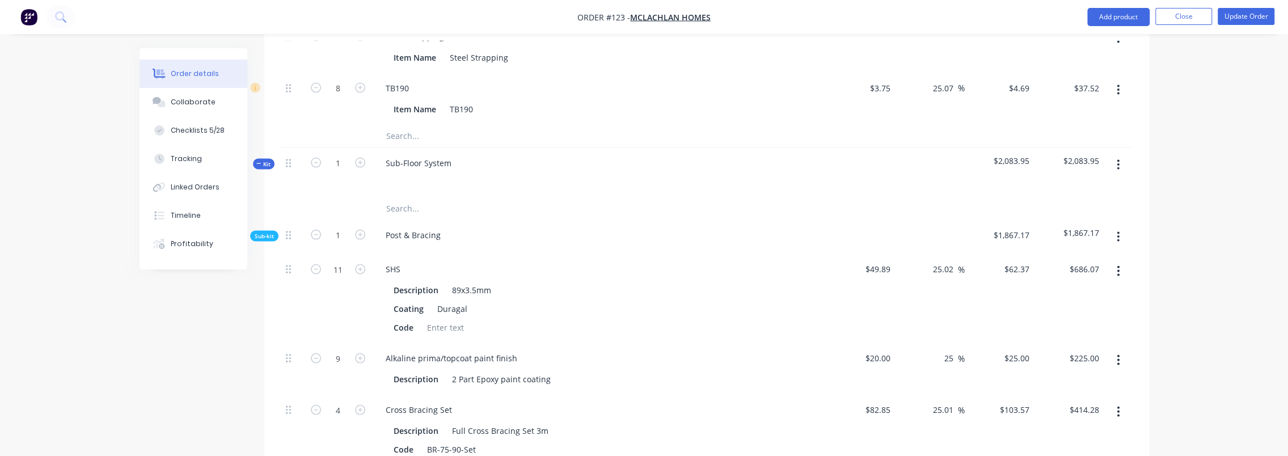
click at [268, 231] on span "Sub-kit" at bounding box center [264, 235] width 19 height 9
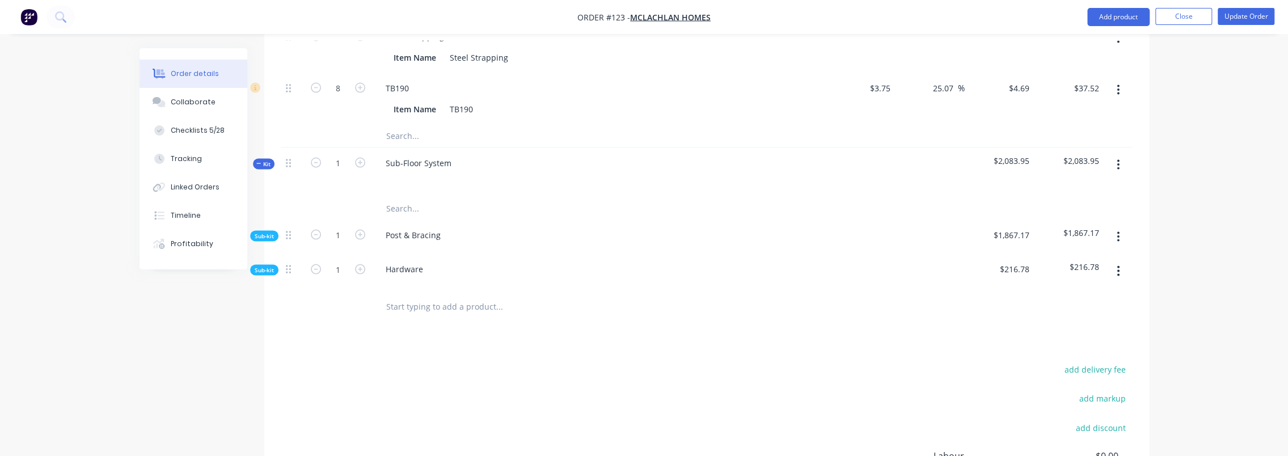
drag, startPoint x: 492, startPoint y: 343, endPoint x: 563, endPoint y: 307, distance: 78.6
click at [411, 197] on input "text" at bounding box center [499, 208] width 227 height 23
click at [417, 147] on div "Sub-Floor System" at bounding box center [599, 171] width 454 height 49
click at [408, 197] on input "text" at bounding box center [499, 208] width 227 height 23
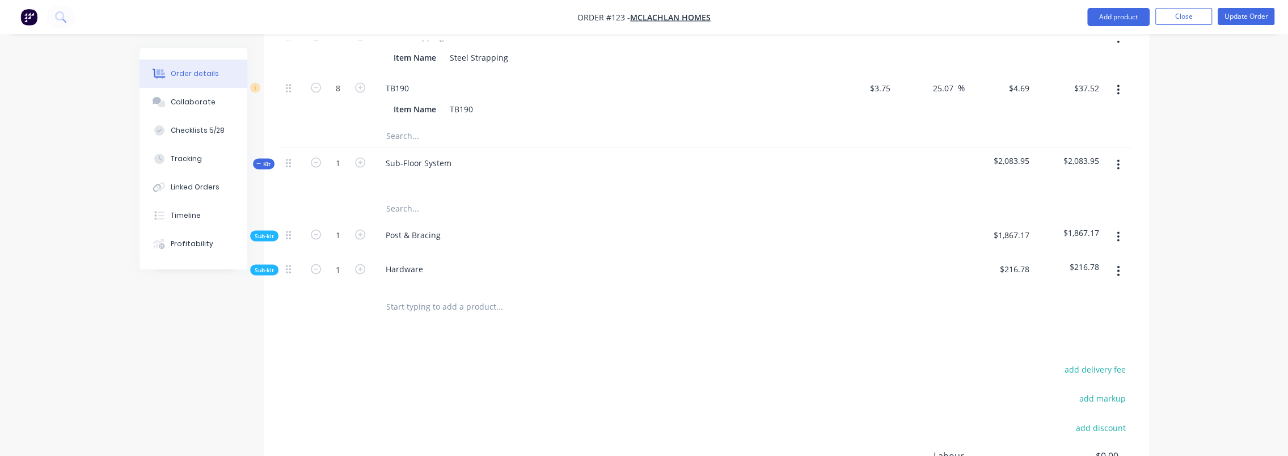
click at [263, 159] on span "Kit" at bounding box center [263, 163] width 15 height 9
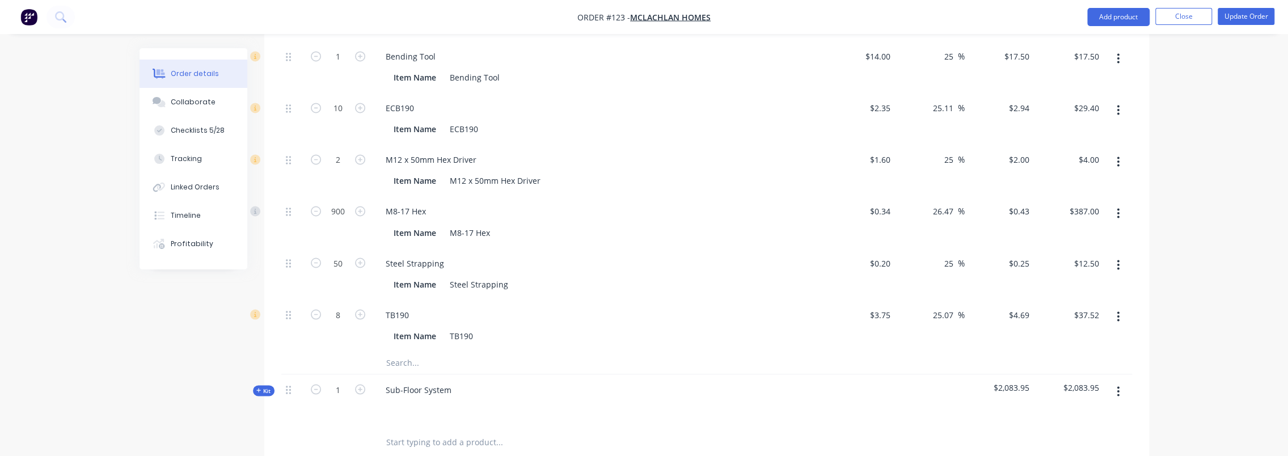
click at [267, 386] on span "Kit" at bounding box center [263, 390] width 15 height 9
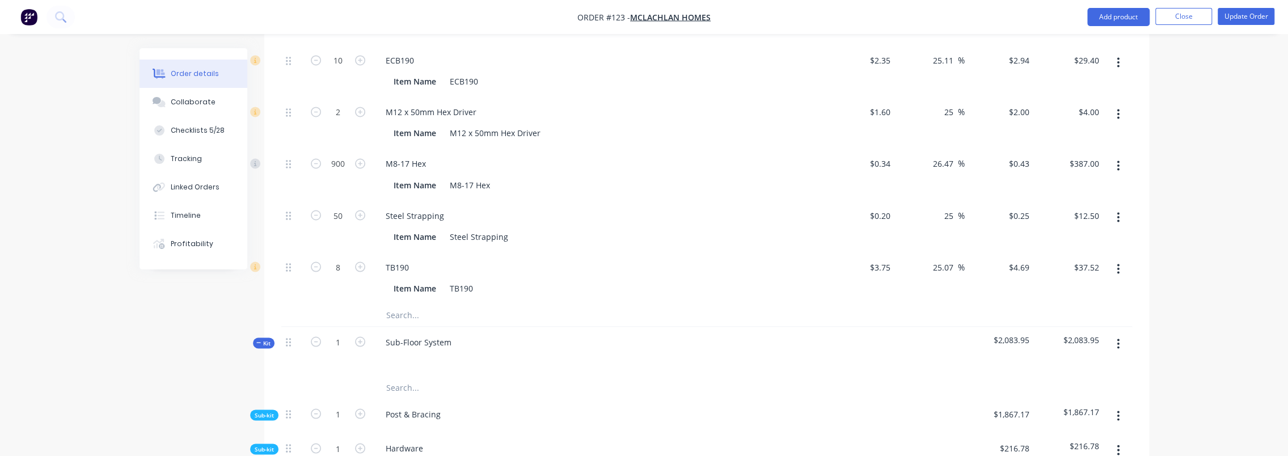
scroll to position [1817, 0]
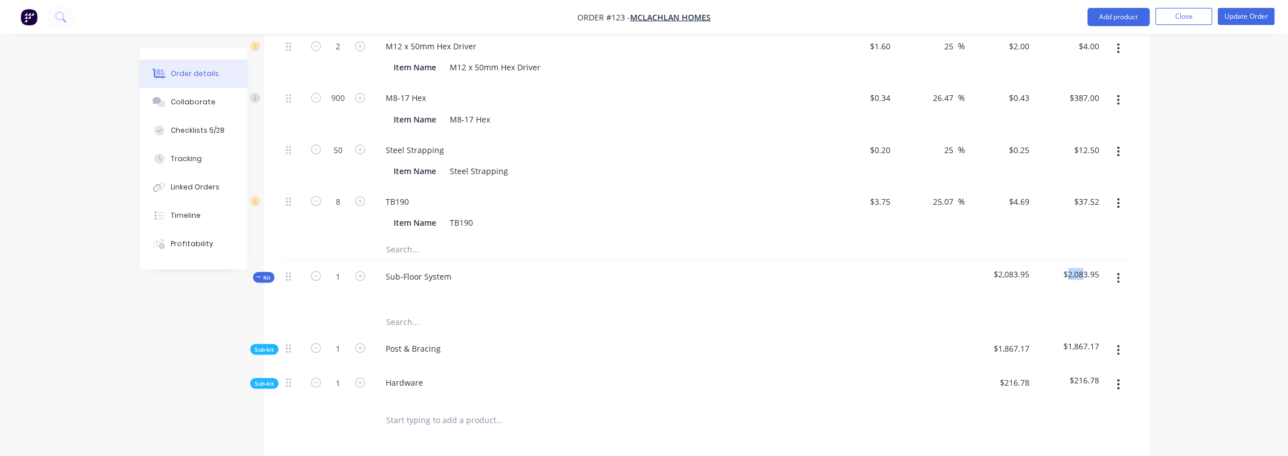
drag, startPoint x: 1081, startPoint y: 220, endPoint x: 1069, endPoint y: 220, distance: 12.5
click at [693, 268] on span "$2,083.95" at bounding box center [1069, 274] width 61 height 12
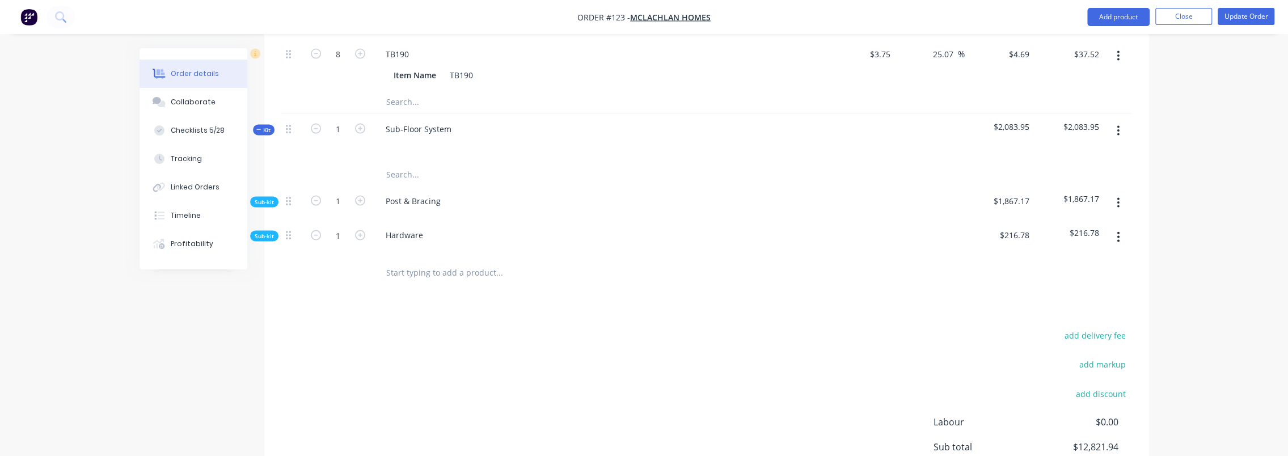
scroll to position [1920, 0]
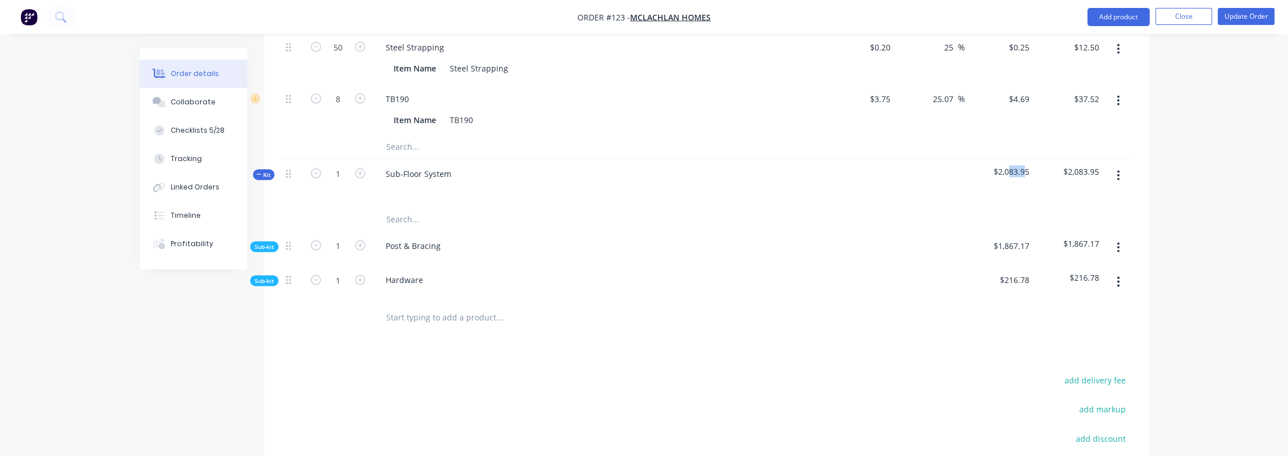
drag, startPoint x: 1023, startPoint y: 120, endPoint x: 1009, endPoint y: 120, distance: 14.8
click at [693, 165] on span "$2,083.95" at bounding box center [999, 171] width 61 height 12
drag, startPoint x: 1009, startPoint y: 120, endPoint x: 1056, endPoint y: 120, distance: 47.7
click at [693, 165] on span "$2,083.95" at bounding box center [999, 171] width 61 height 12
click at [693, 165] on button "button" at bounding box center [1118, 175] width 27 height 20
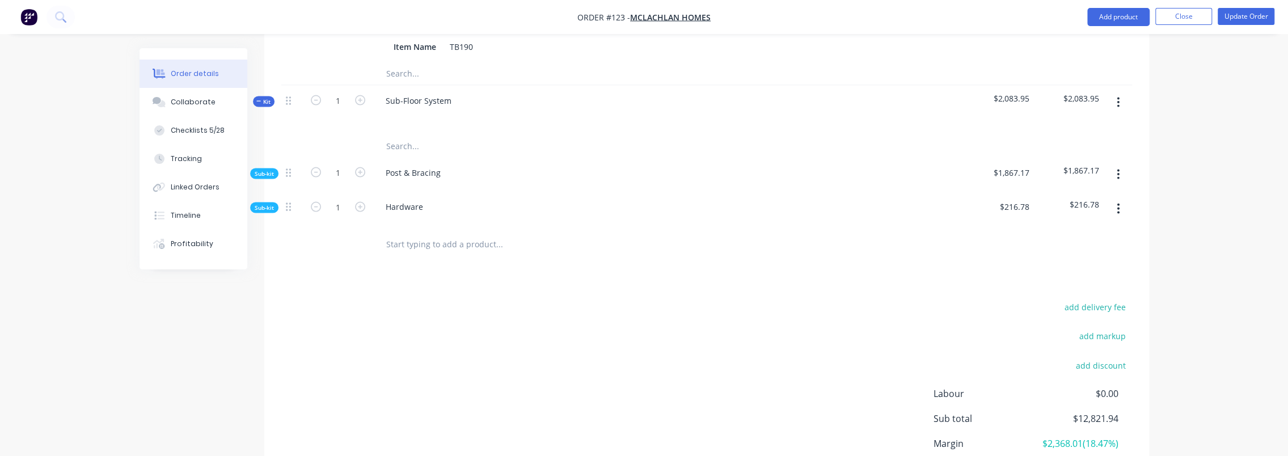
scroll to position [2033, 0]
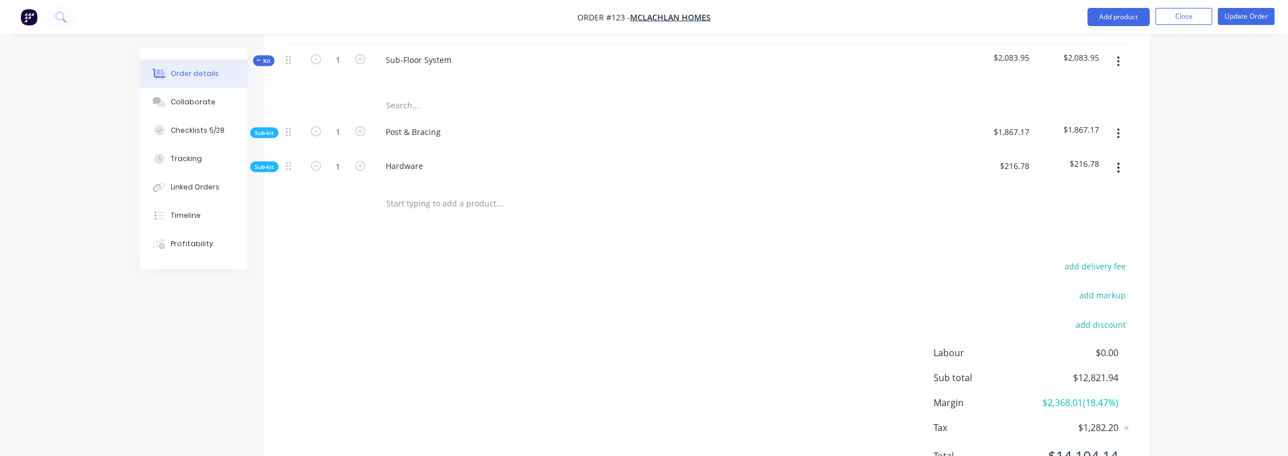
click at [275, 162] on div "Sub-kit" at bounding box center [264, 167] width 28 height 11
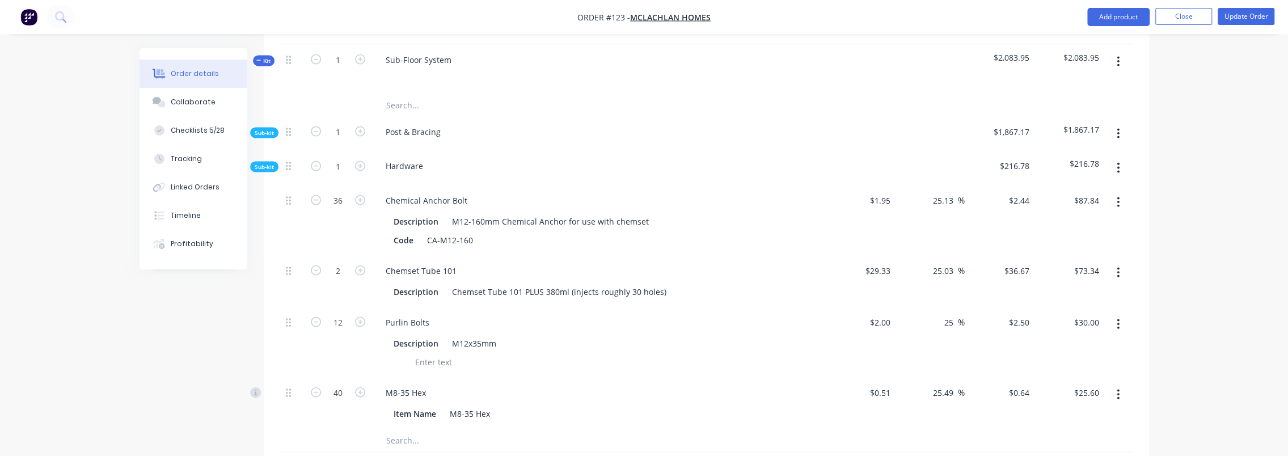
click at [267, 129] on span "Sub-kit" at bounding box center [264, 133] width 19 height 9
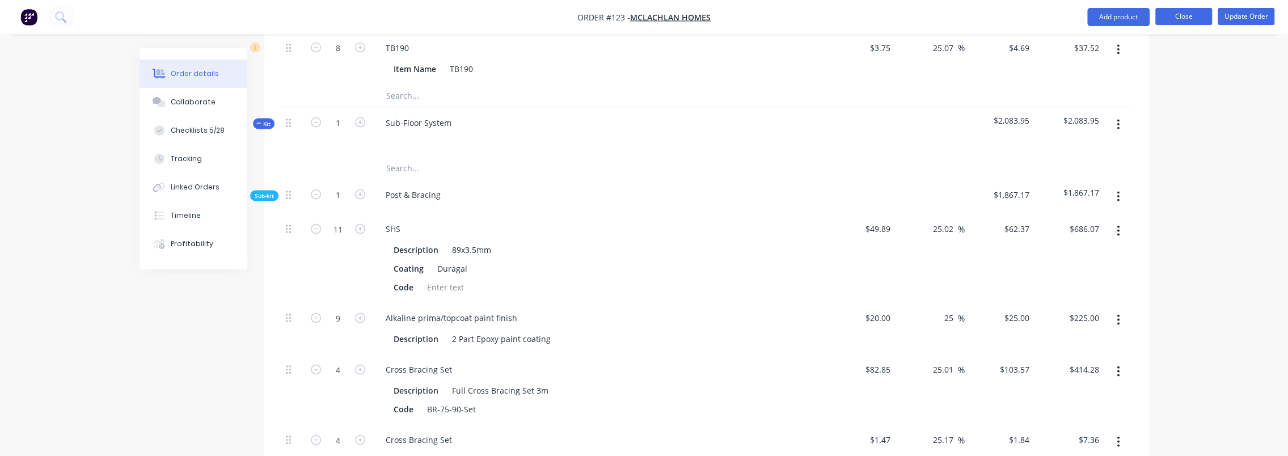
scroll to position [1806, 0]
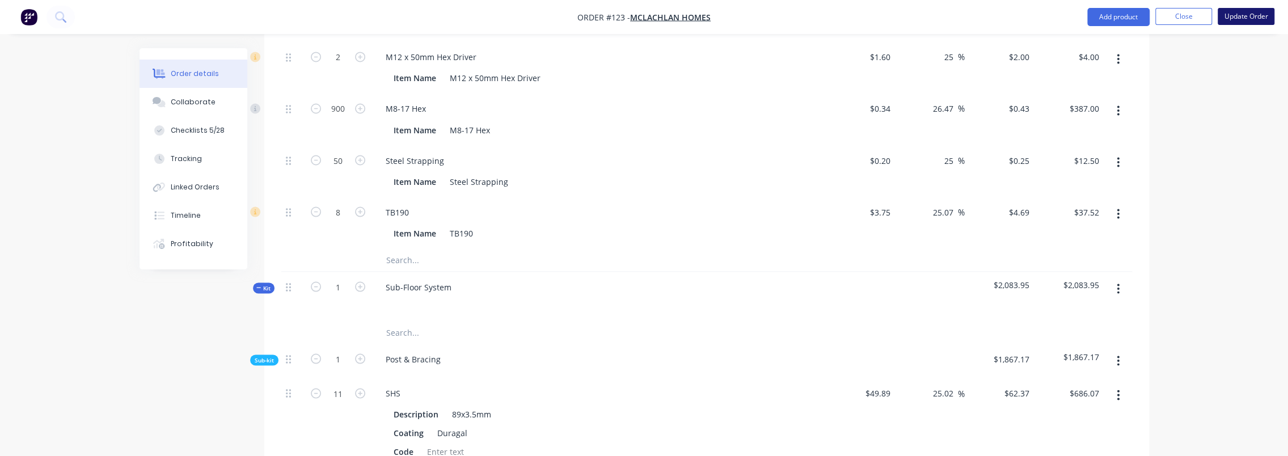
click at [693, 18] on button "Update Order" at bounding box center [1246, 16] width 57 height 17
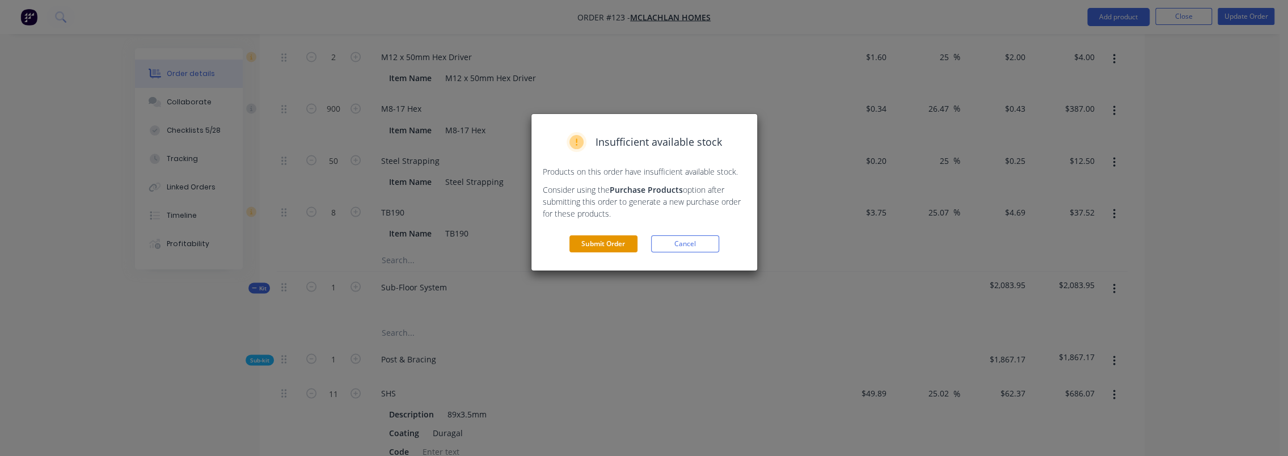
click at [618, 244] on button "Submit Order" at bounding box center [604, 243] width 68 height 17
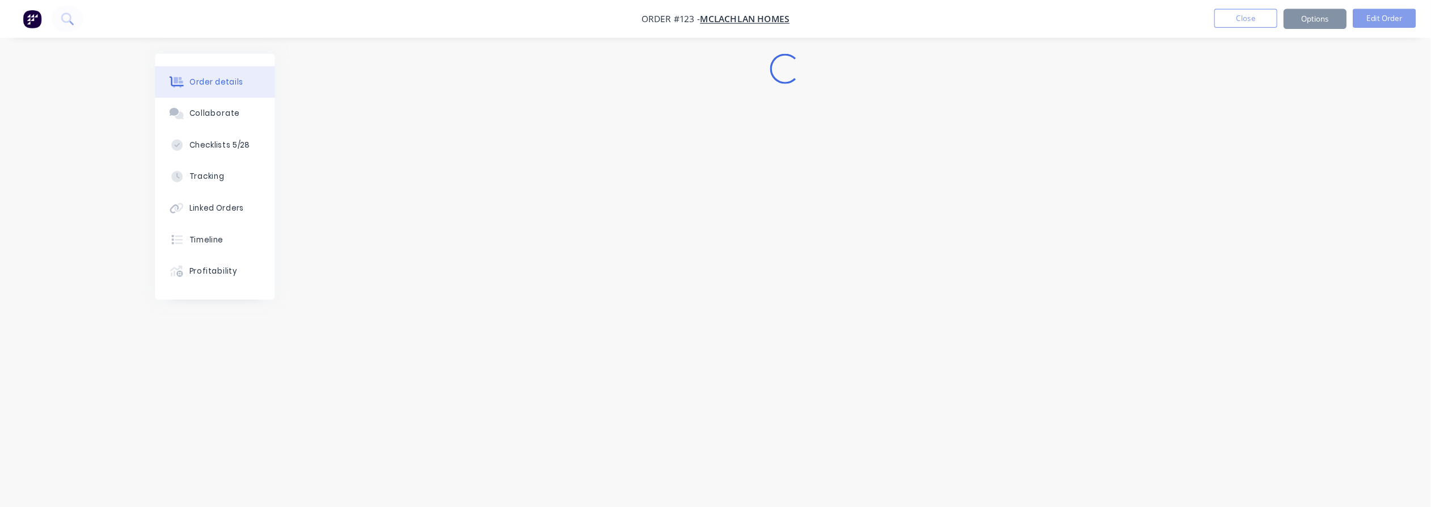
scroll to position [0, 0]
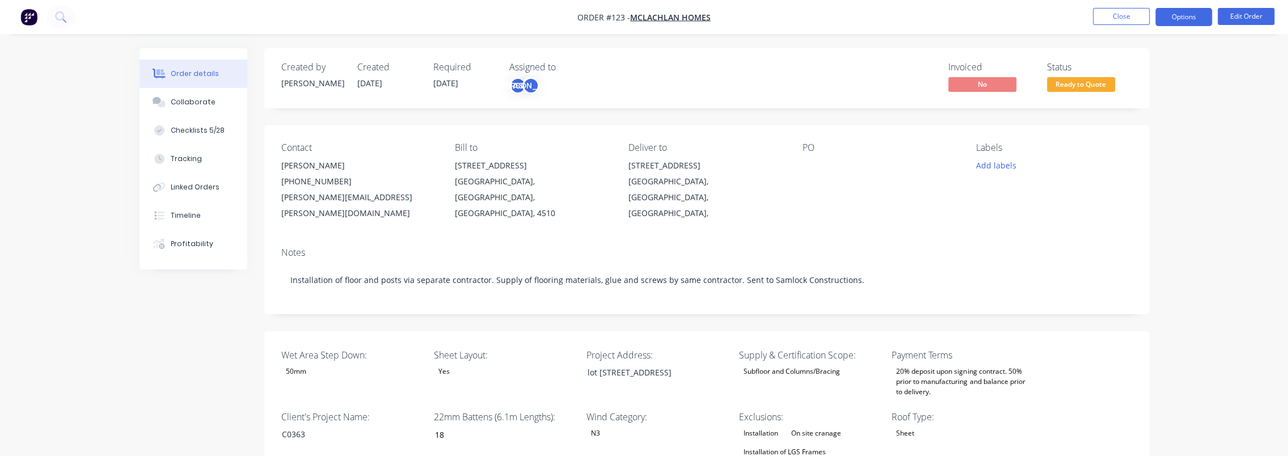
click at [693, 19] on button "Options" at bounding box center [1184, 17] width 57 height 18
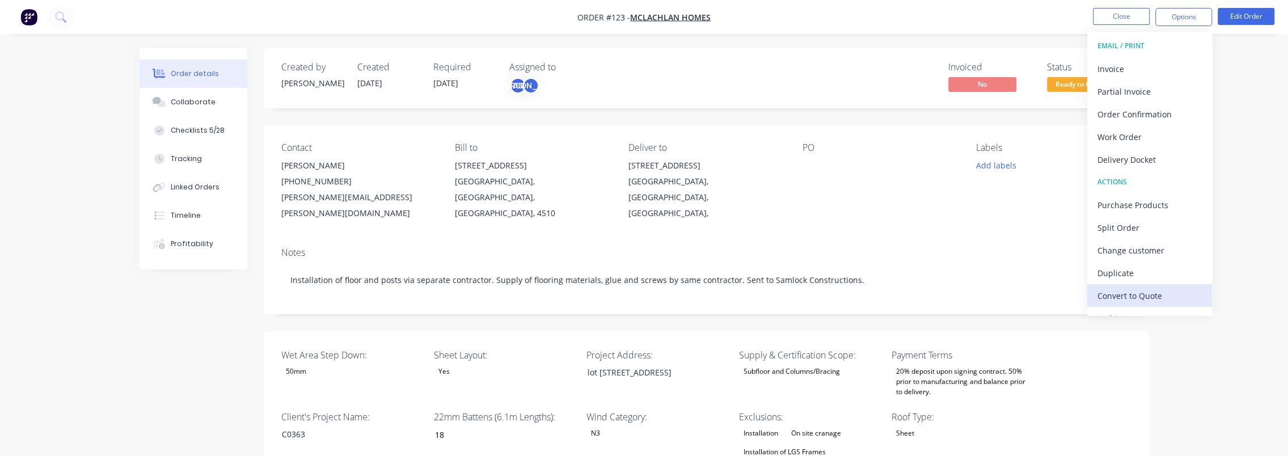
click at [693, 300] on div "Convert to Quote" at bounding box center [1150, 296] width 104 height 16
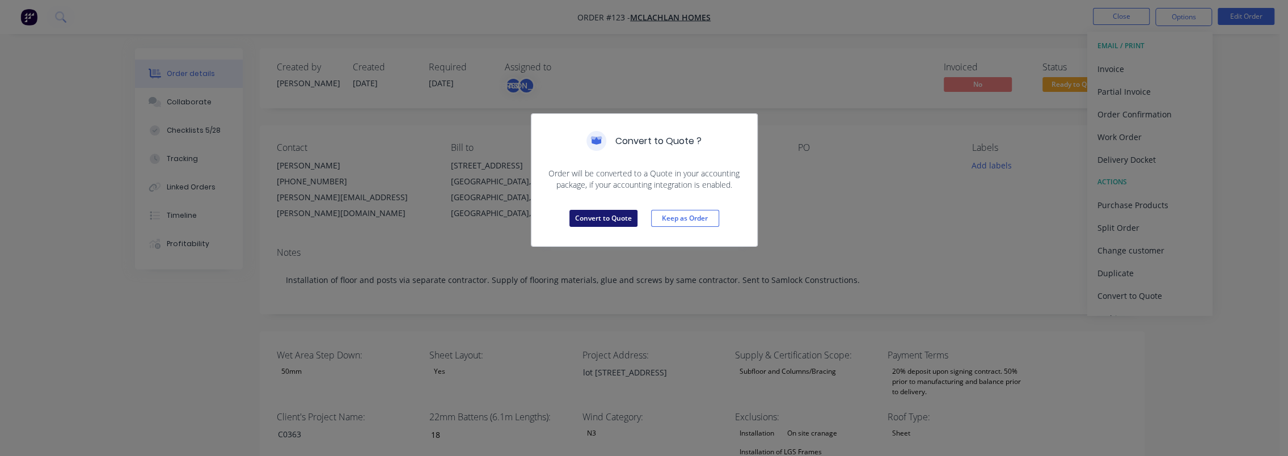
click at [620, 218] on button "Convert to Quote" at bounding box center [604, 218] width 68 height 17
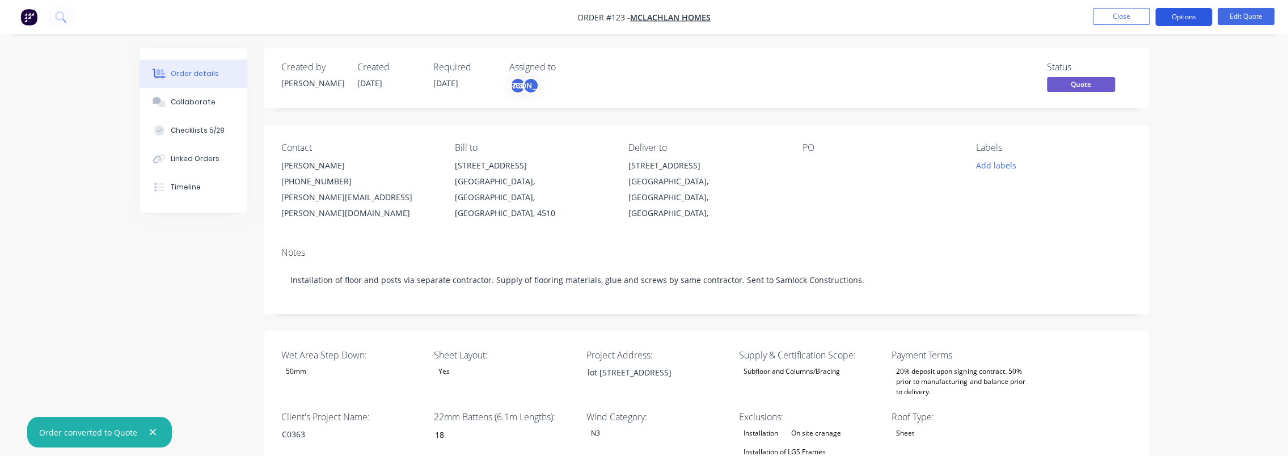
click at [693, 18] on button "Options" at bounding box center [1184, 17] width 57 height 18
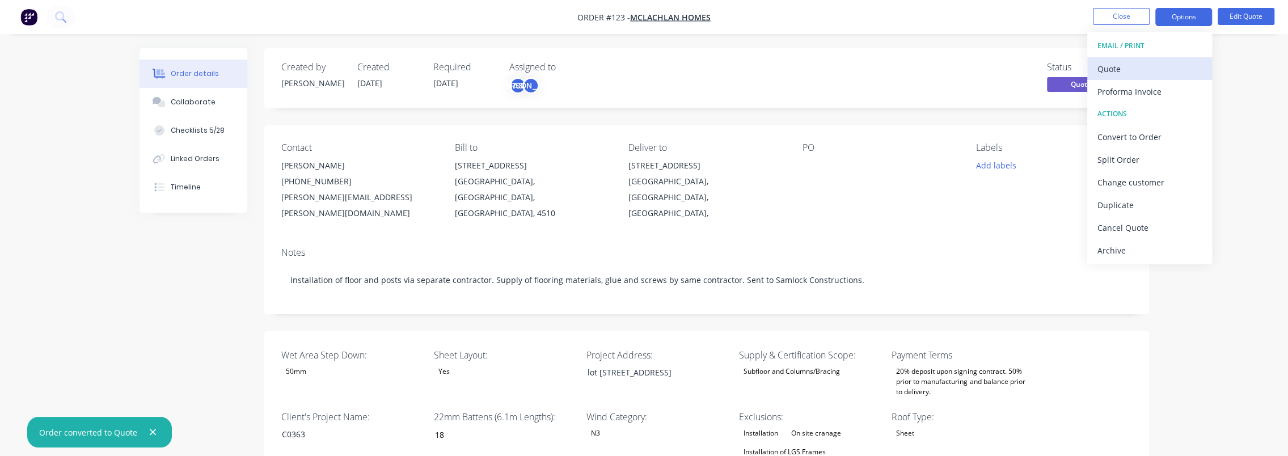
click at [693, 73] on div "Quote" at bounding box center [1150, 69] width 104 height 16
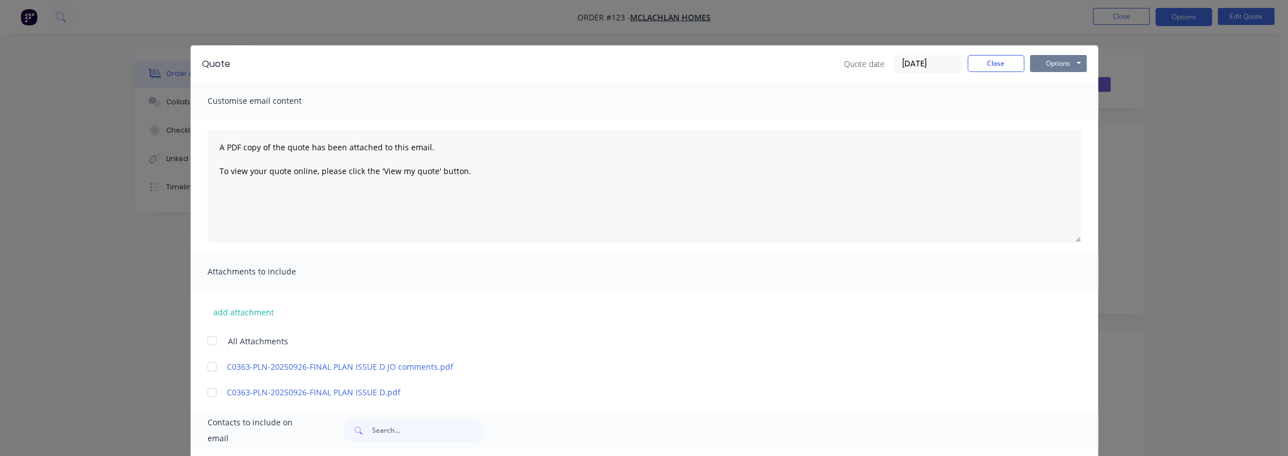
click at [693, 60] on button "Options" at bounding box center [1058, 63] width 57 height 17
click at [693, 86] on button "Preview" at bounding box center [1066, 83] width 73 height 19
click at [693, 67] on button "Options" at bounding box center [1058, 63] width 57 height 17
click at [693, 79] on button "Preview" at bounding box center [1066, 83] width 73 height 19
click at [693, 63] on button "Close" at bounding box center [996, 63] width 57 height 17
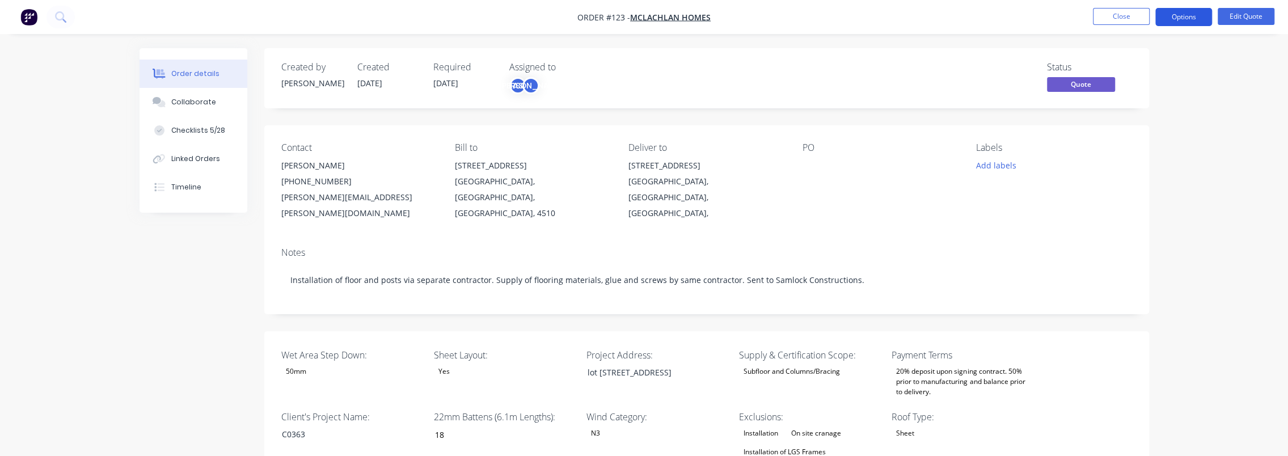
click at [693, 18] on button "Options" at bounding box center [1184, 17] width 57 height 18
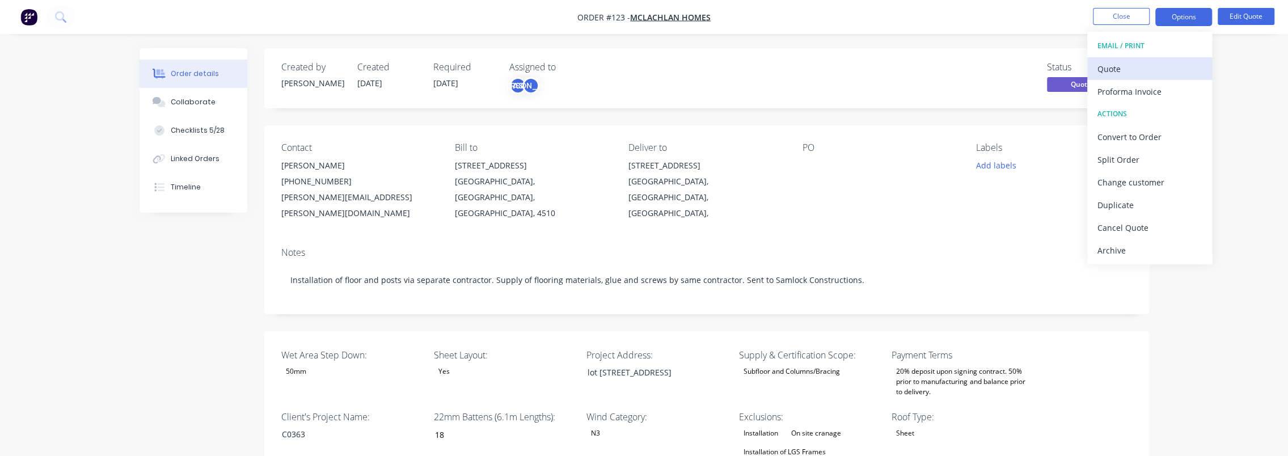
click at [693, 65] on div "Quote" at bounding box center [1150, 69] width 104 height 16
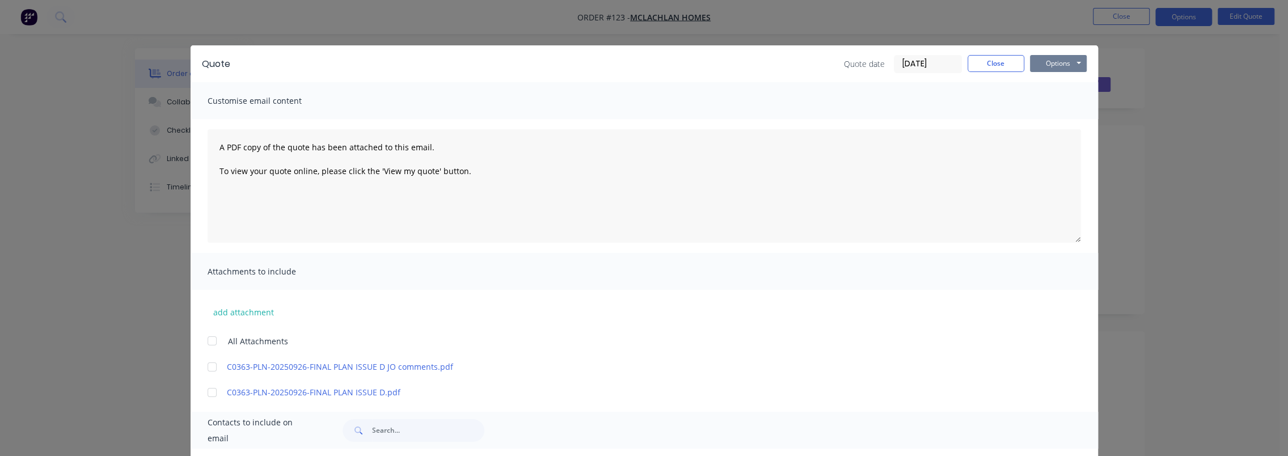
click at [693, 61] on button "Options" at bounding box center [1058, 63] width 57 height 17
click at [693, 83] on button "Preview" at bounding box center [1066, 83] width 73 height 19
click at [693, 68] on button "Close" at bounding box center [996, 63] width 57 height 17
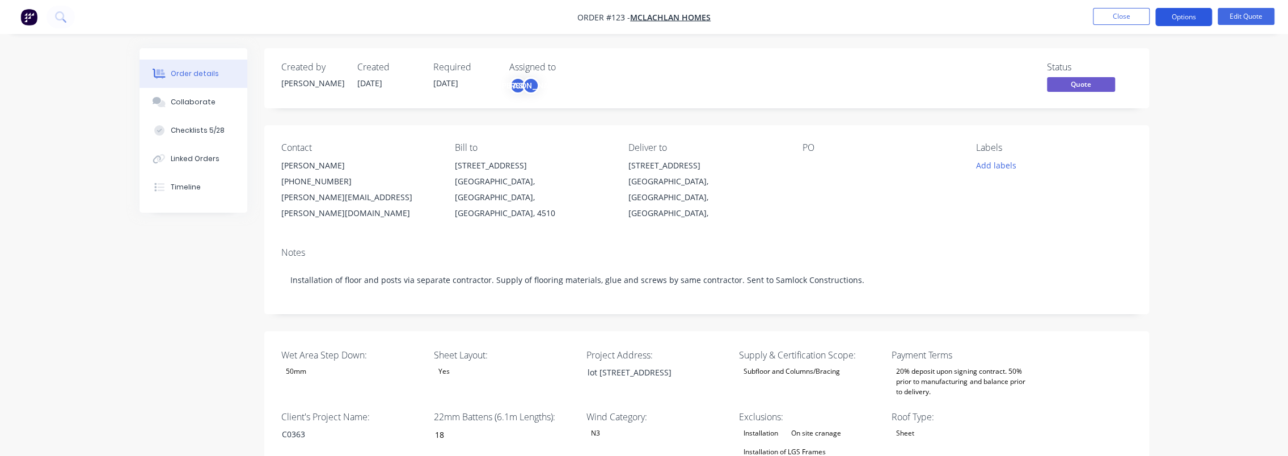
click at [693, 12] on button "Options" at bounding box center [1184, 17] width 57 height 18
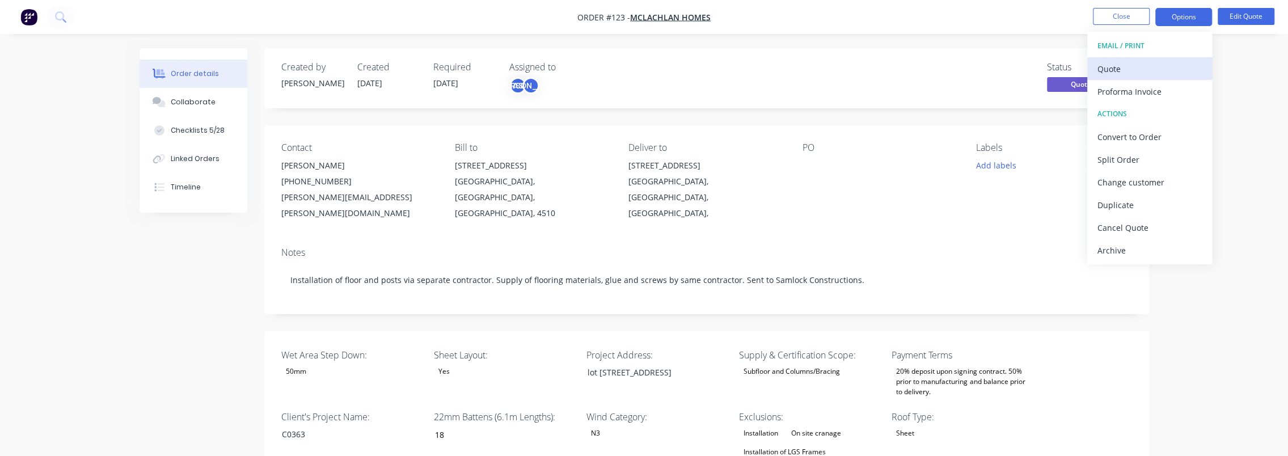
click at [693, 73] on div "Quote" at bounding box center [1150, 69] width 104 height 16
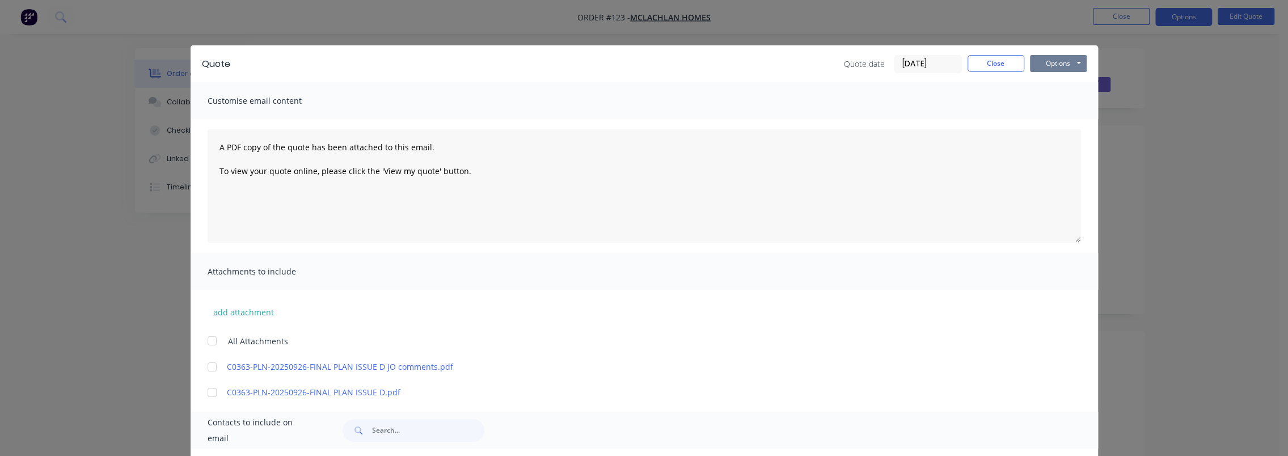
click at [693, 61] on button "Options" at bounding box center [1058, 63] width 57 height 17
click at [693, 86] on button "Preview" at bounding box center [1066, 83] width 73 height 19
click at [693, 61] on button "Options" at bounding box center [1058, 63] width 57 height 17
click at [693, 82] on button "Preview" at bounding box center [1066, 83] width 73 height 19
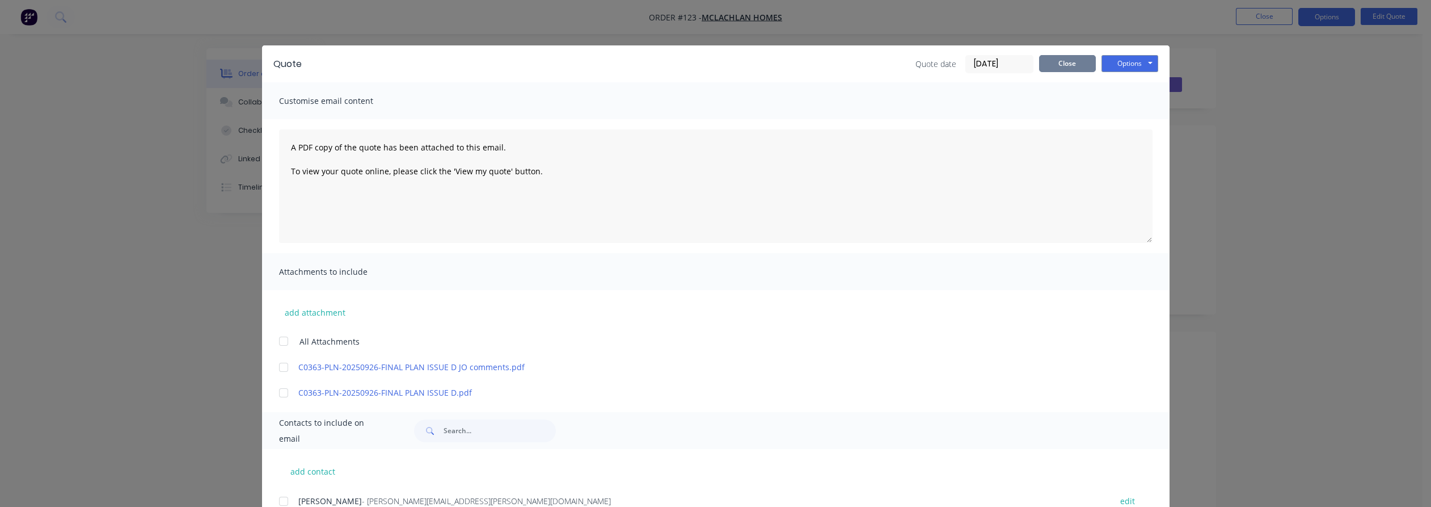
click at [693, 61] on button "Close" at bounding box center [1067, 63] width 57 height 17
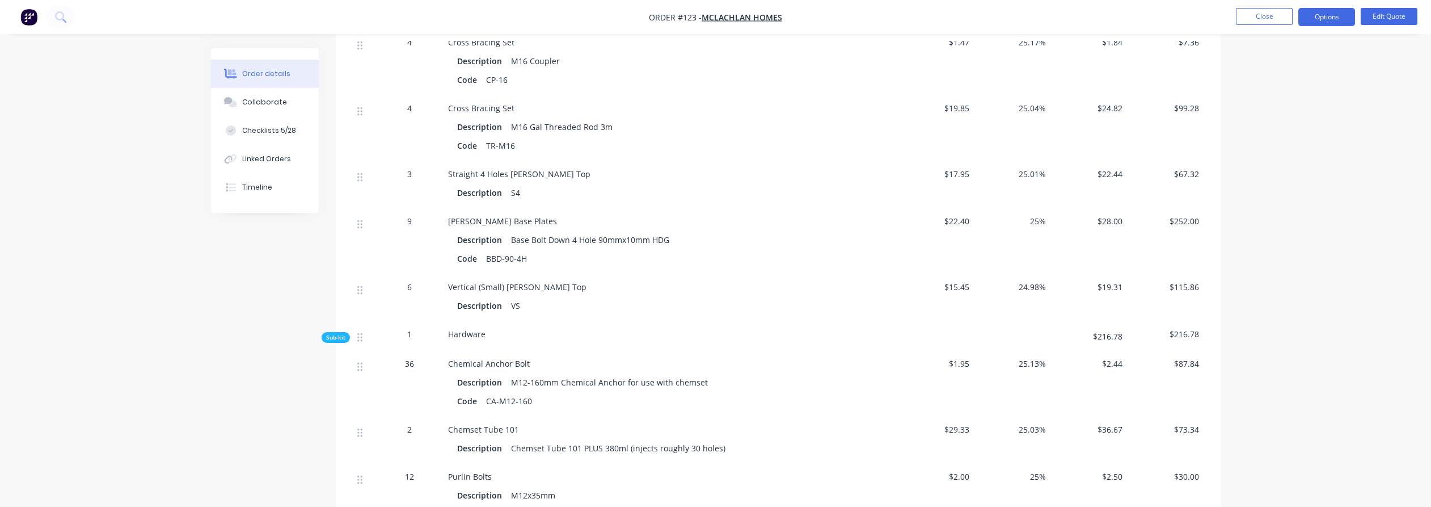
scroll to position [2096, 0]
click at [337, 335] on span "Sub-kit" at bounding box center [335, 339] width 19 height 9
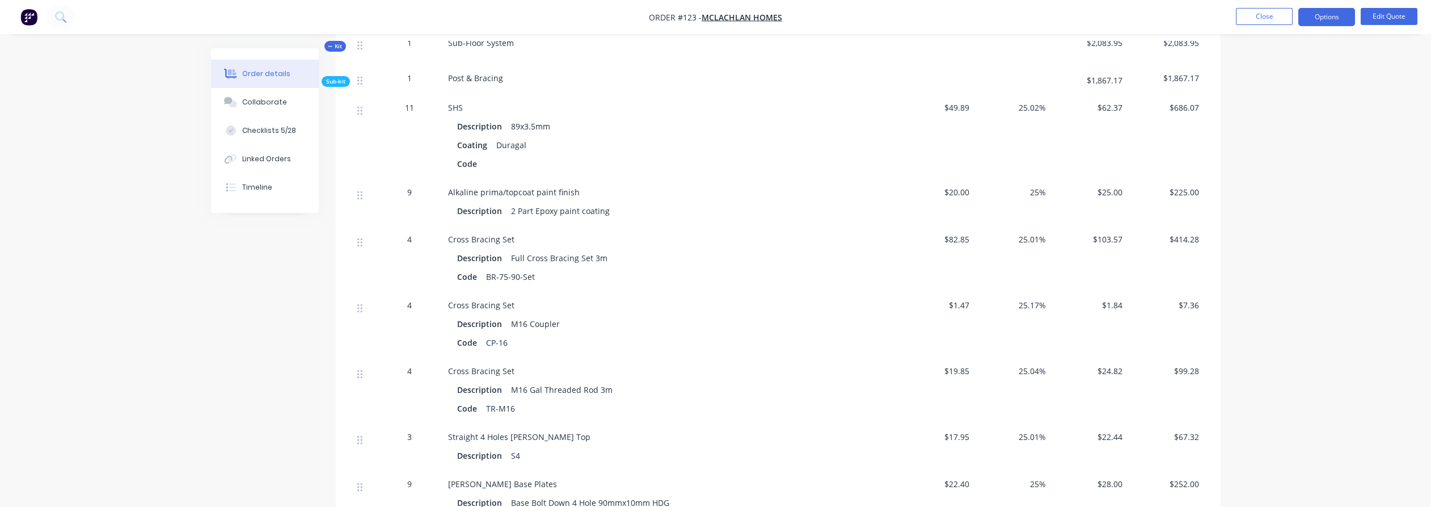
scroll to position [1592, 0]
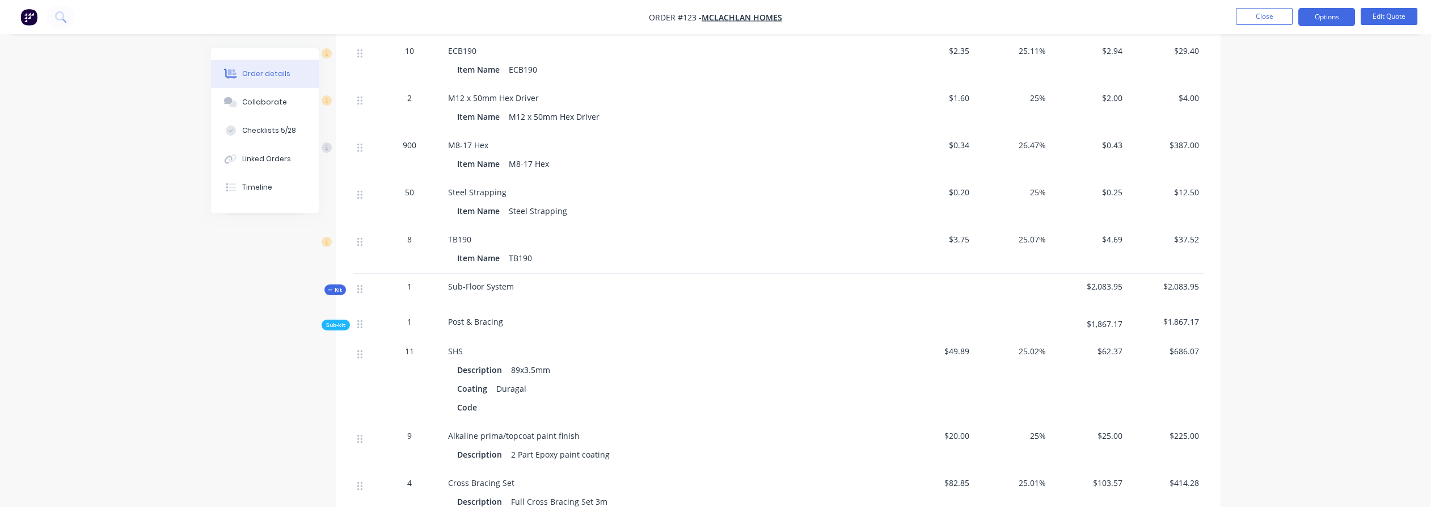
click at [330, 321] on span "Sub-kit" at bounding box center [335, 325] width 19 height 9
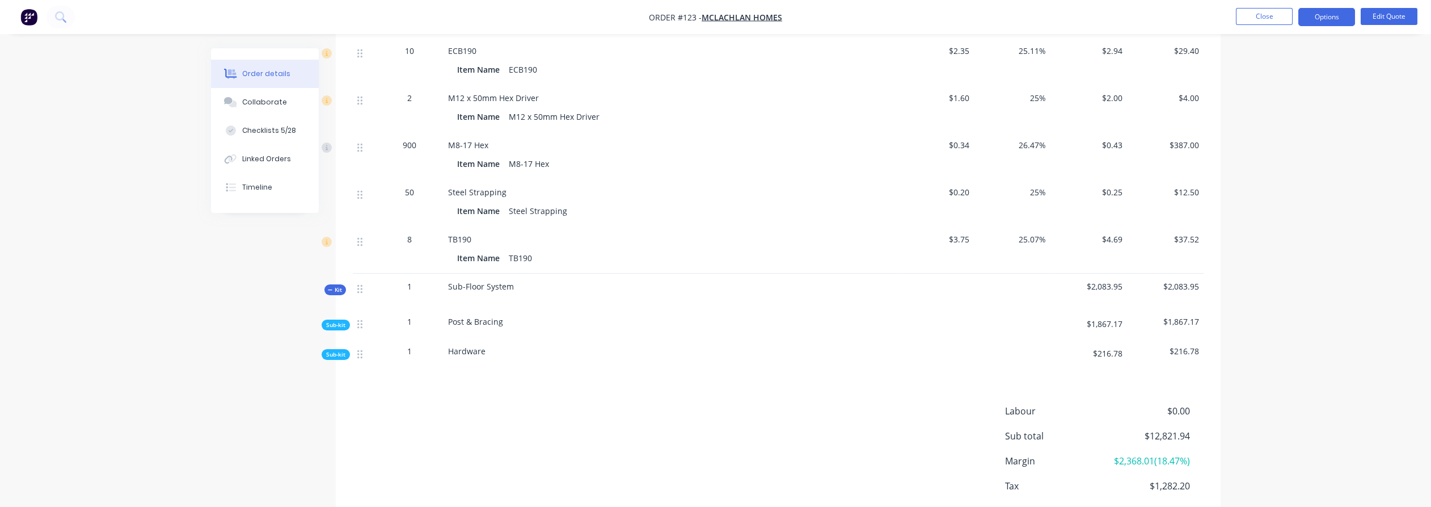
drag, startPoint x: 1238, startPoint y: 155, endPoint x: 1331, endPoint y: 32, distance: 154.3
click at [693, 14] on button "Options" at bounding box center [1326, 17] width 57 height 18
click at [693, 73] on div "Quote" at bounding box center [1293, 69] width 104 height 16
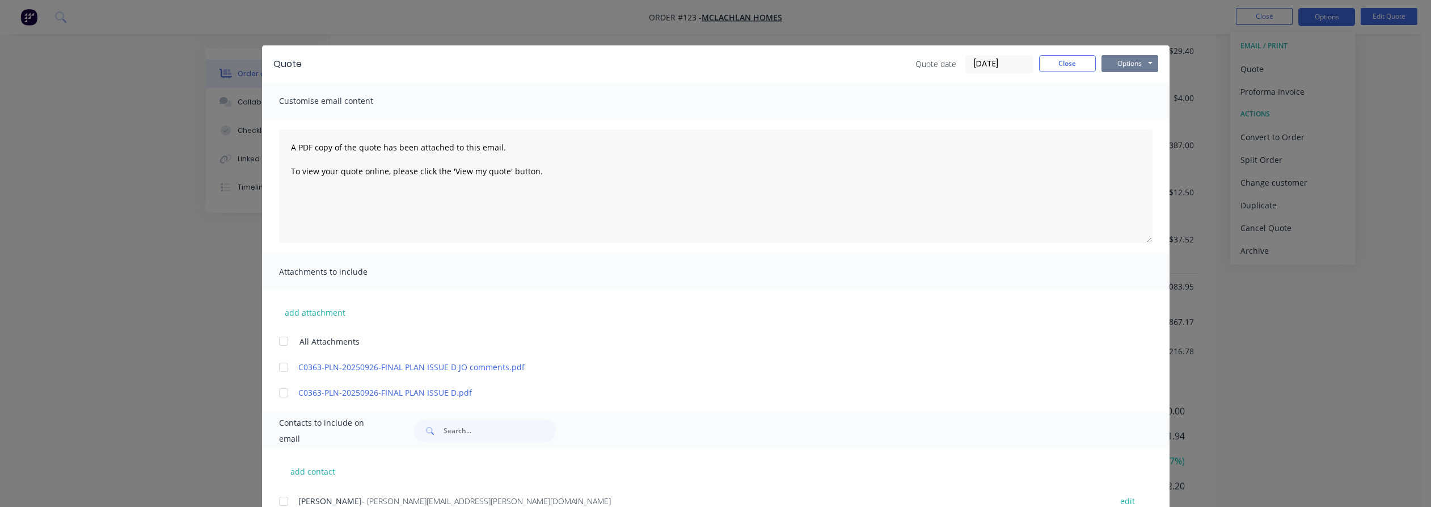
click at [693, 57] on button "Options" at bounding box center [1130, 63] width 57 height 17
click at [693, 83] on button "Preview" at bounding box center [1138, 83] width 73 height 19
click at [693, 62] on button "Close" at bounding box center [1067, 63] width 57 height 17
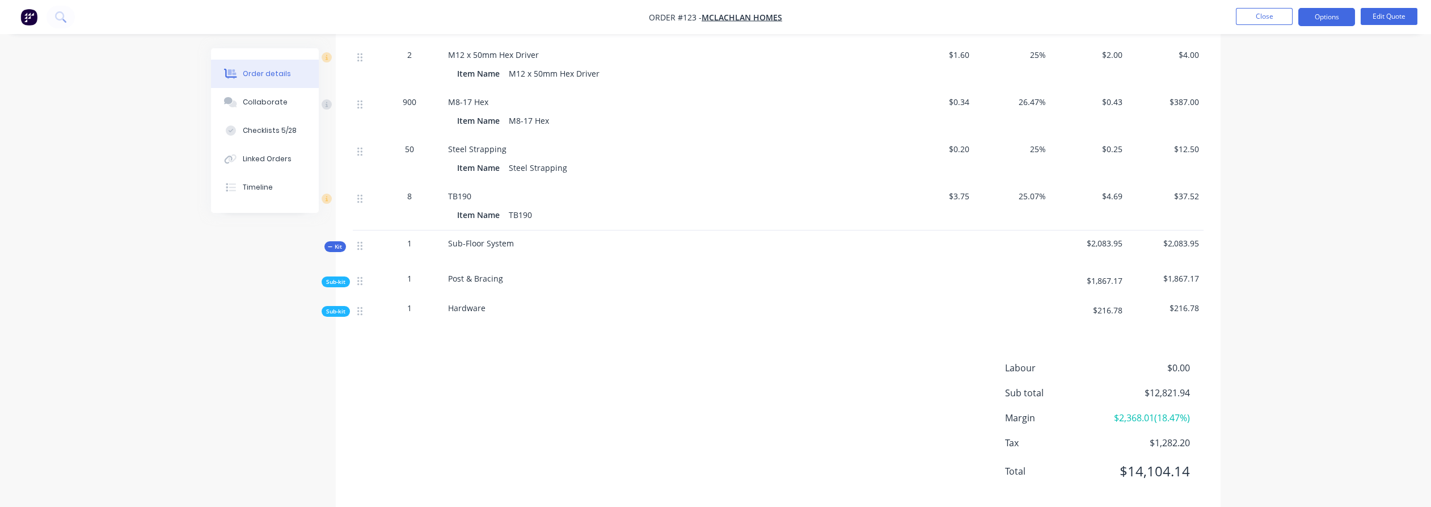
scroll to position [1635, 0]
click at [334, 277] on span "Sub-kit" at bounding box center [335, 281] width 19 height 9
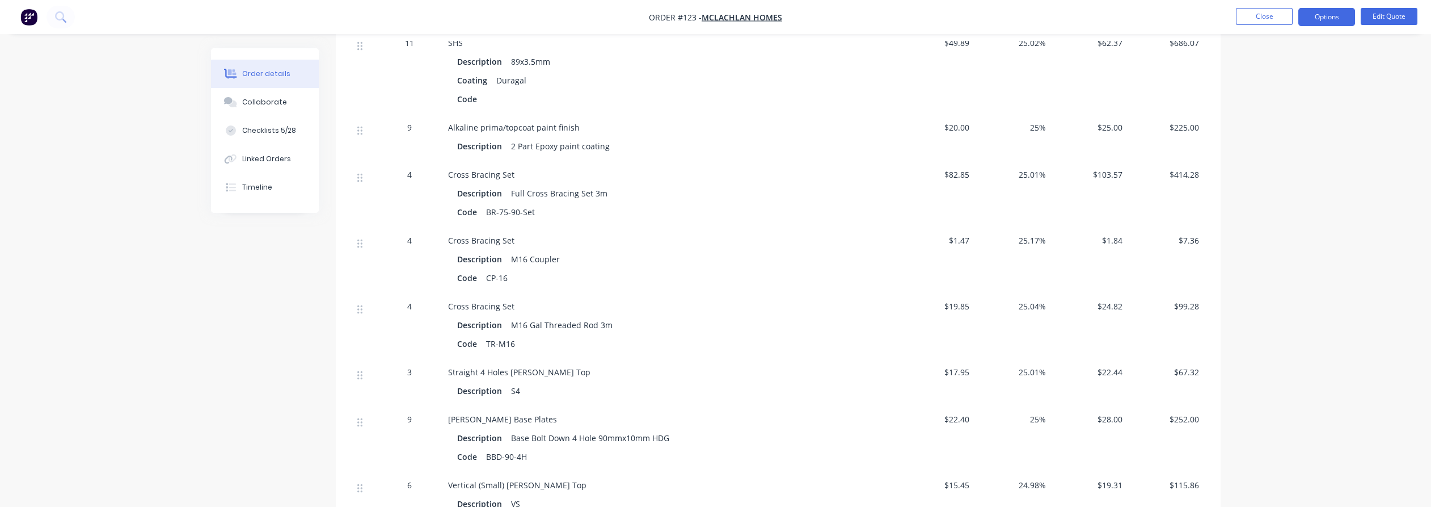
scroll to position [2077, 0]
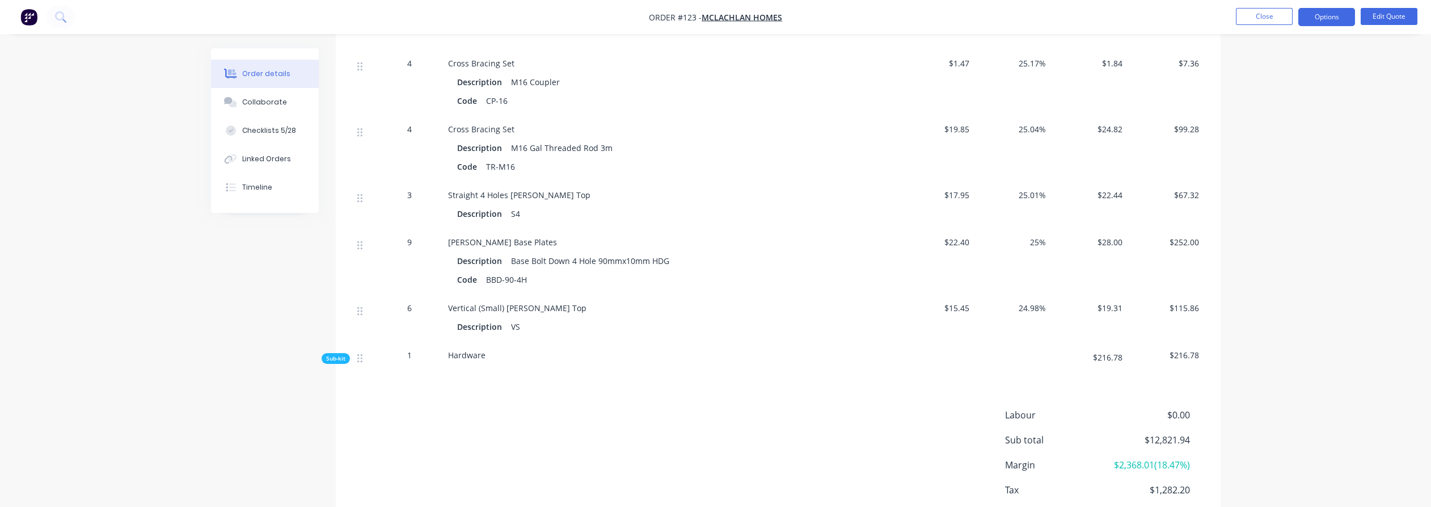
click at [344, 354] on span "Sub-kit" at bounding box center [335, 358] width 19 height 9
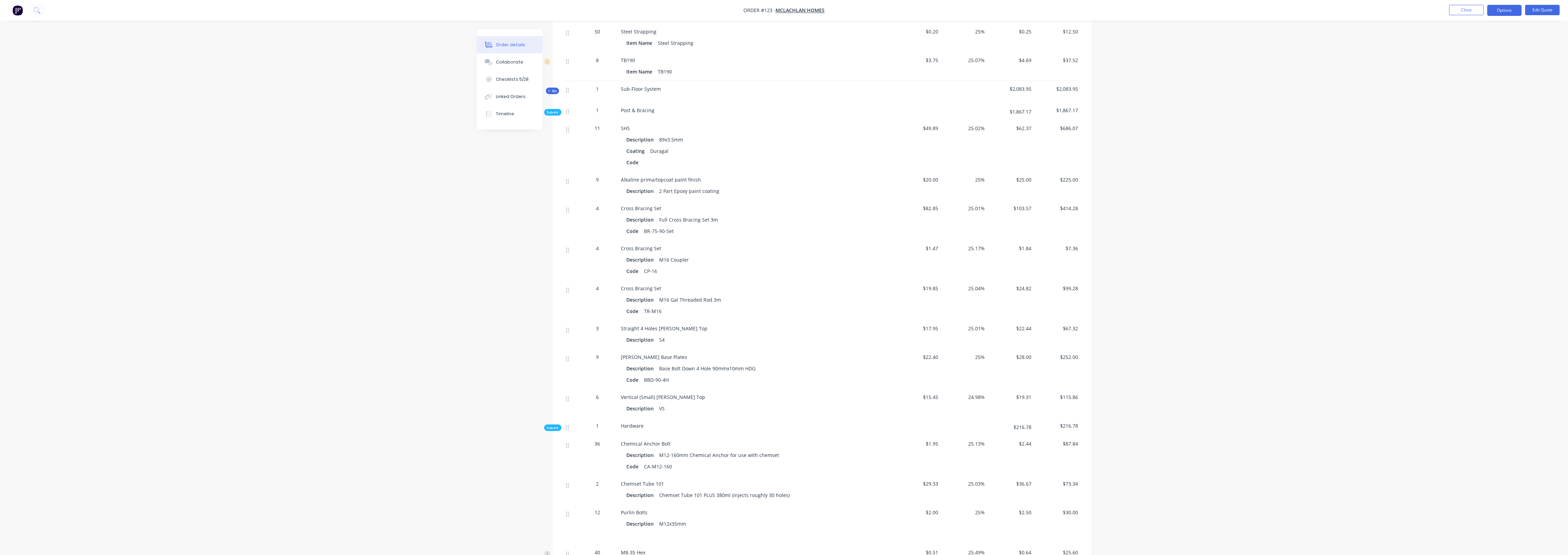
scroll to position [1123, 0]
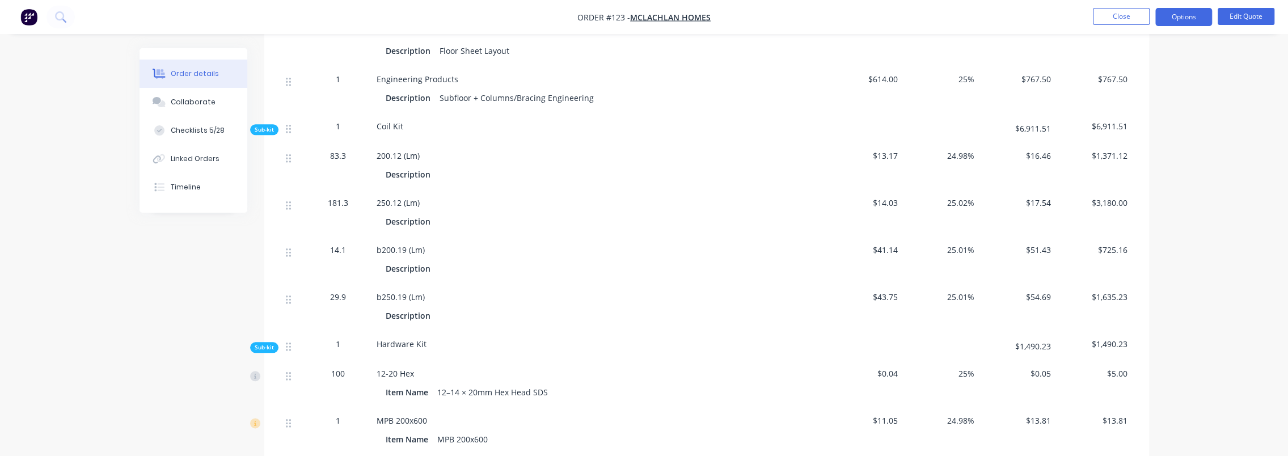
scroll to position [881, 0]
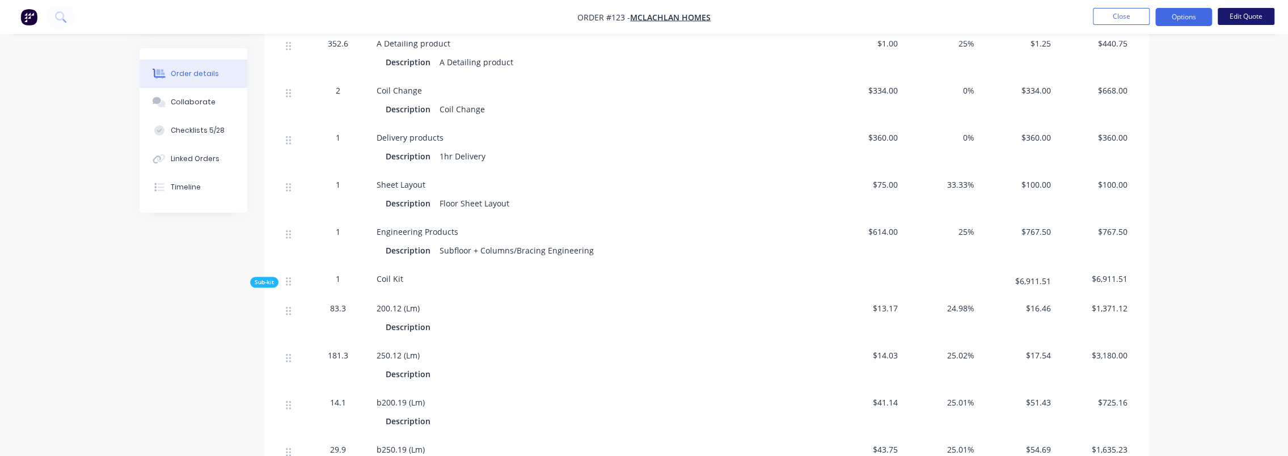
click at [693, 11] on button "Edit Quote" at bounding box center [1246, 16] width 57 height 17
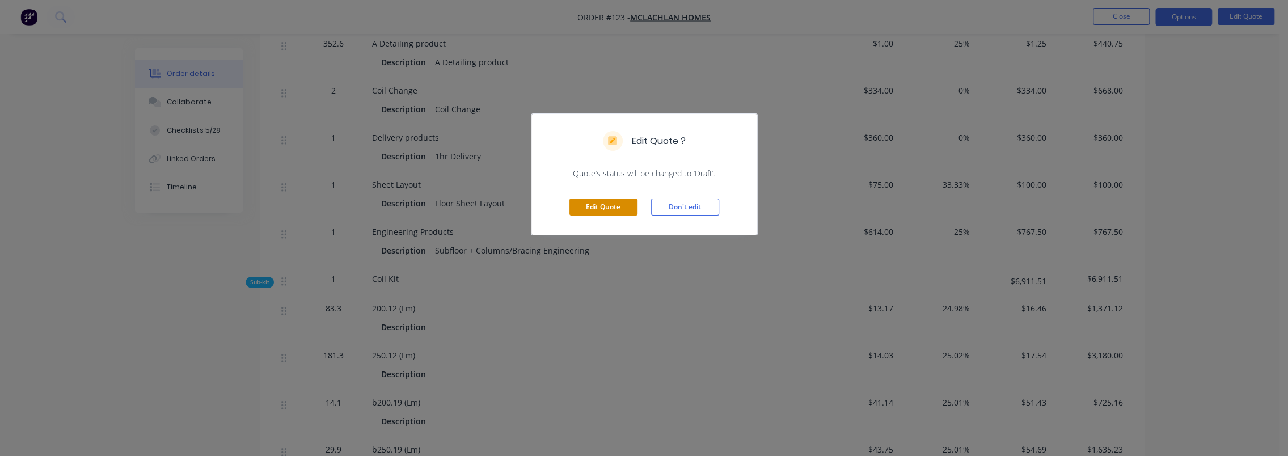
click at [597, 206] on button "Edit Quote" at bounding box center [604, 207] width 68 height 17
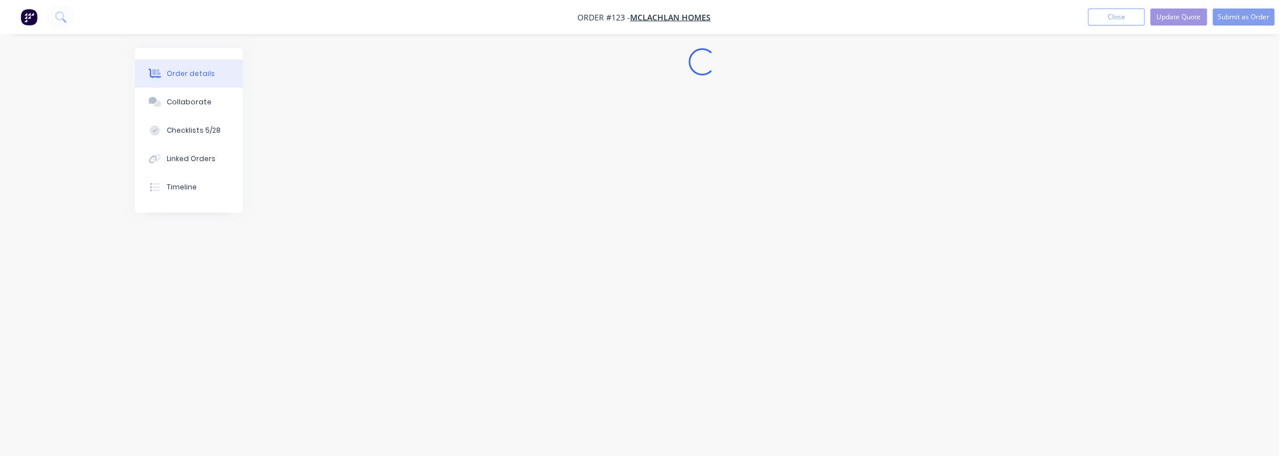
scroll to position [0, 0]
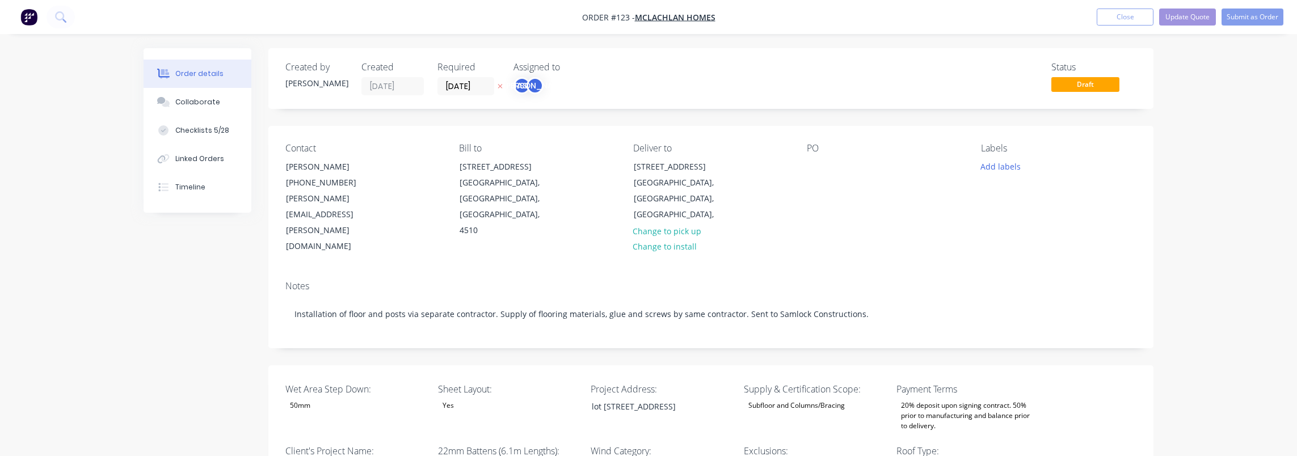
type input "18"
type input "89"
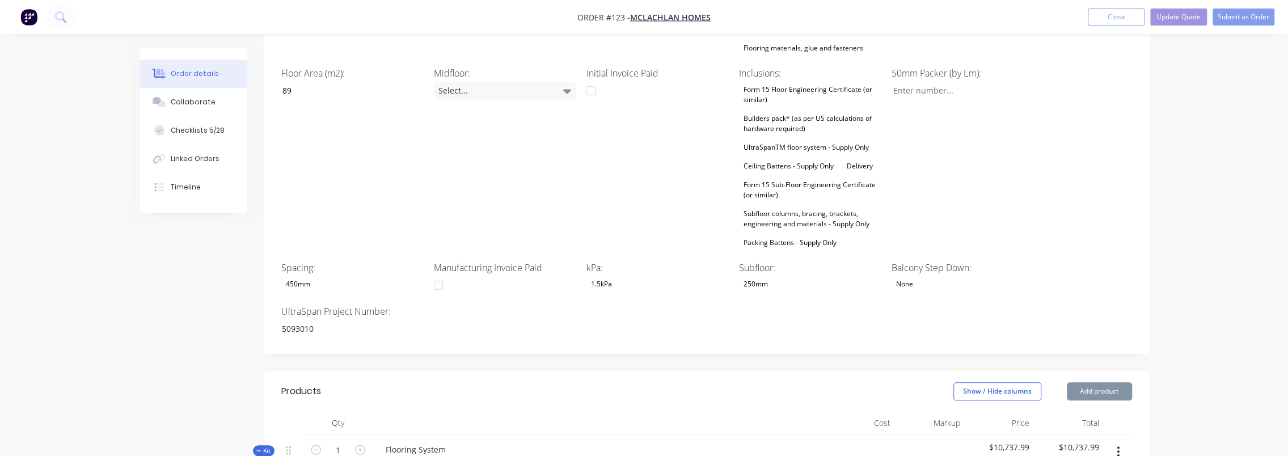
scroll to position [681, 0]
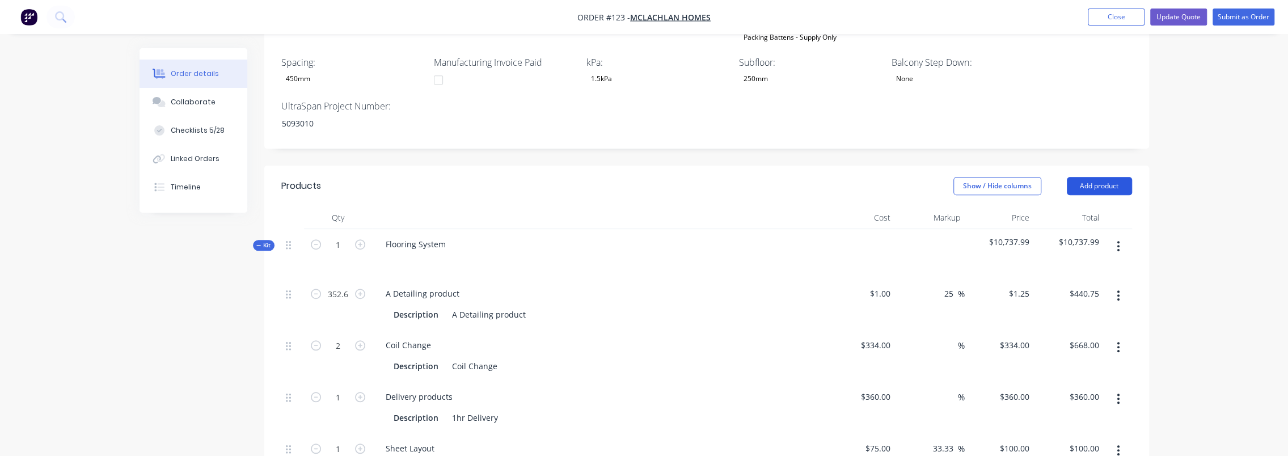
click at [693, 177] on button "Add product" at bounding box center [1099, 186] width 65 height 18
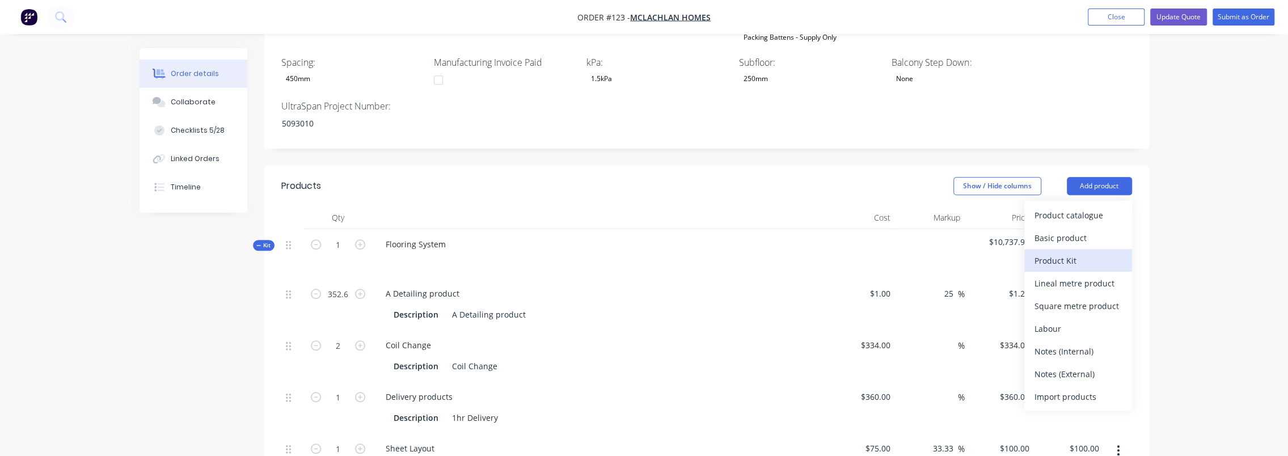
click at [693, 252] on div "Product Kit" at bounding box center [1078, 260] width 87 height 16
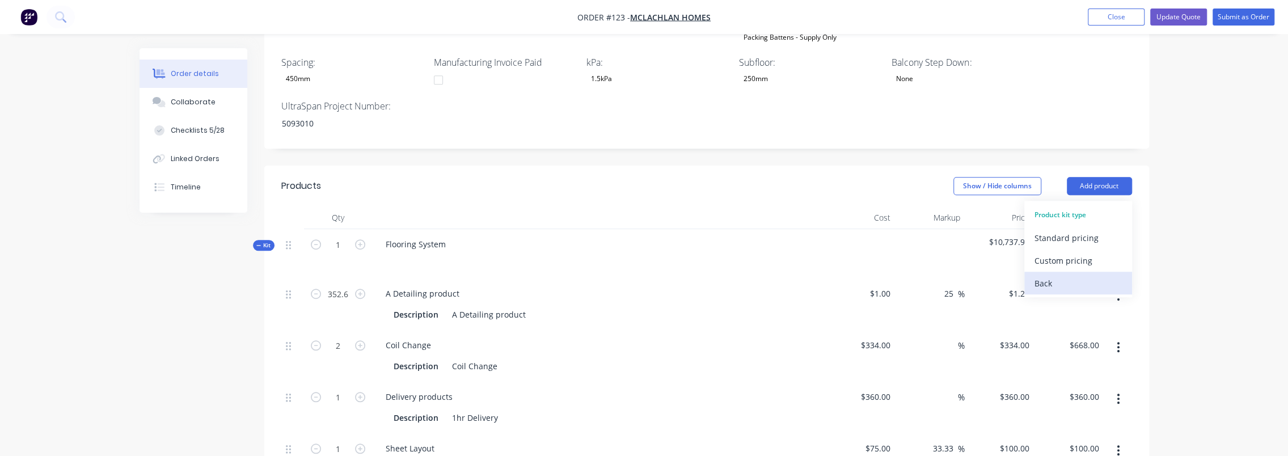
click at [693, 275] on div "Back" at bounding box center [1078, 283] width 87 height 16
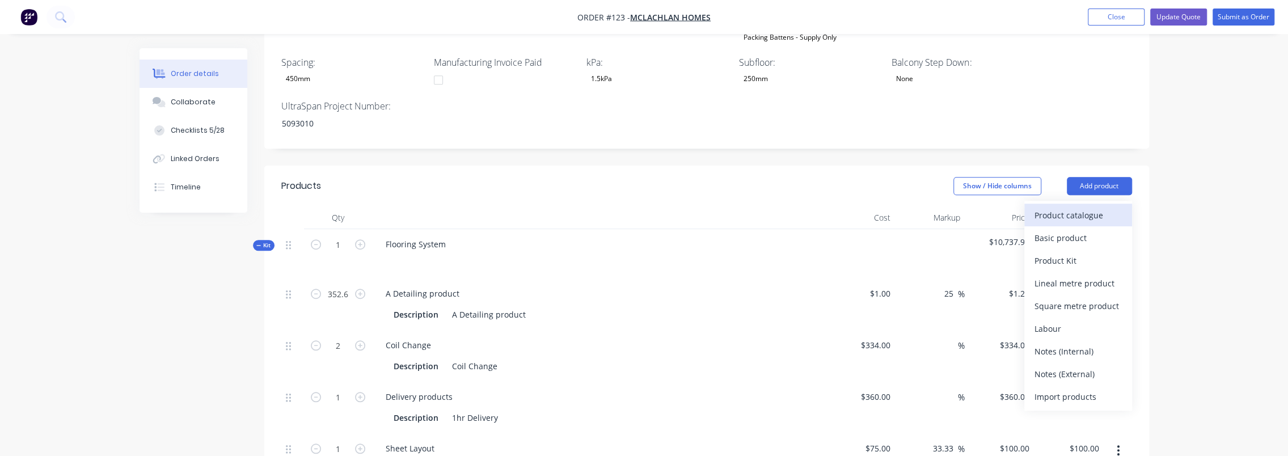
click at [693, 207] on div "Product catalogue" at bounding box center [1078, 215] width 87 height 16
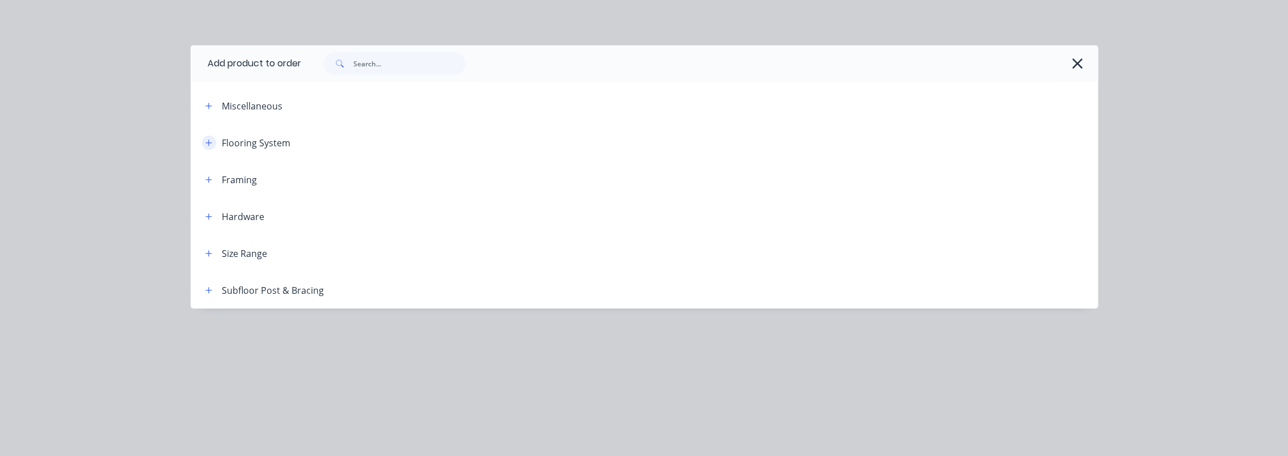
click at [210, 140] on icon "button" at bounding box center [208, 143] width 7 height 8
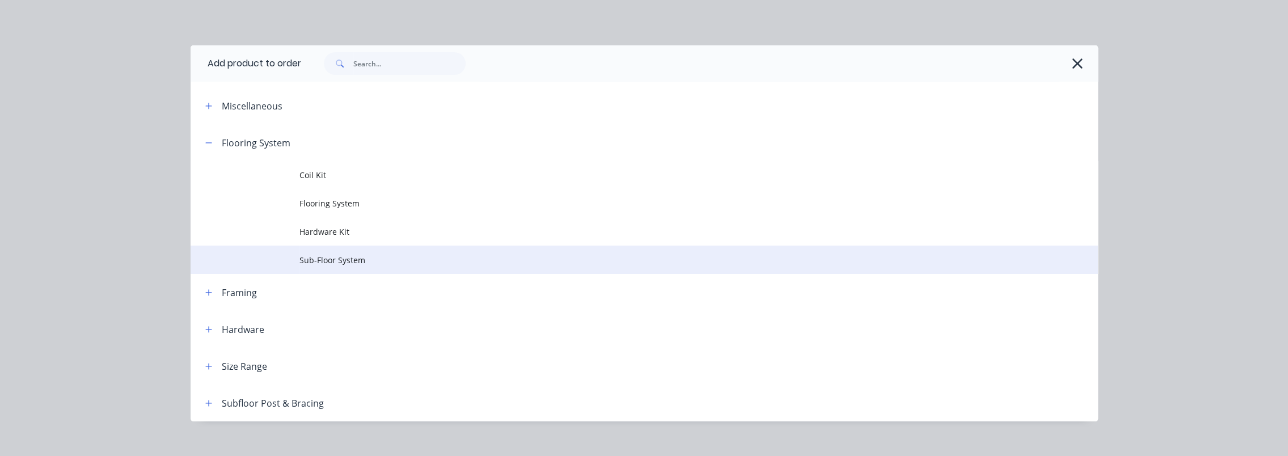
click at [340, 254] on span "Sub-Floor System" at bounding box center [619, 260] width 639 height 12
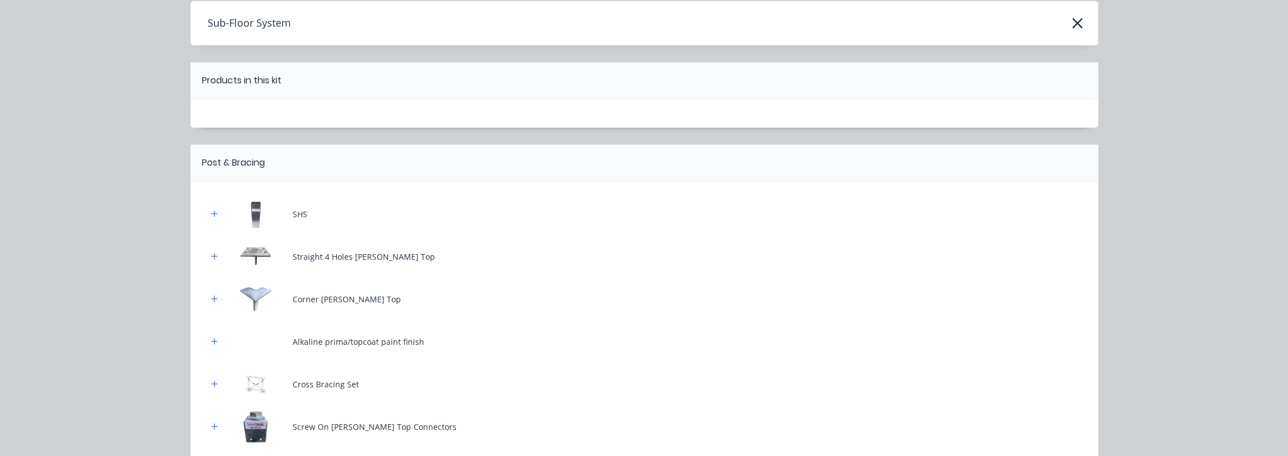
scroll to position [113, 0]
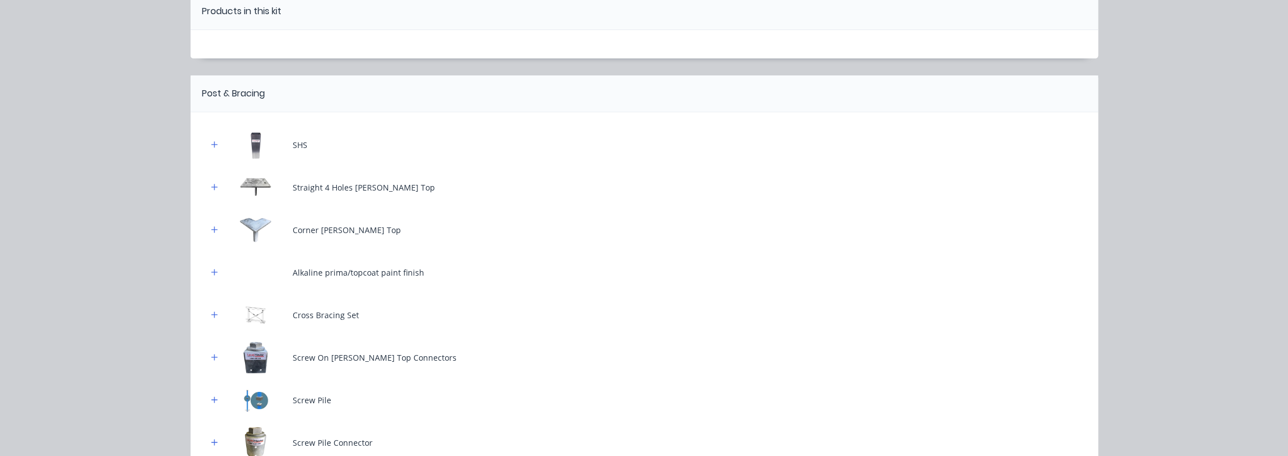
click at [211, 143] on icon "button" at bounding box center [214, 145] width 7 height 8
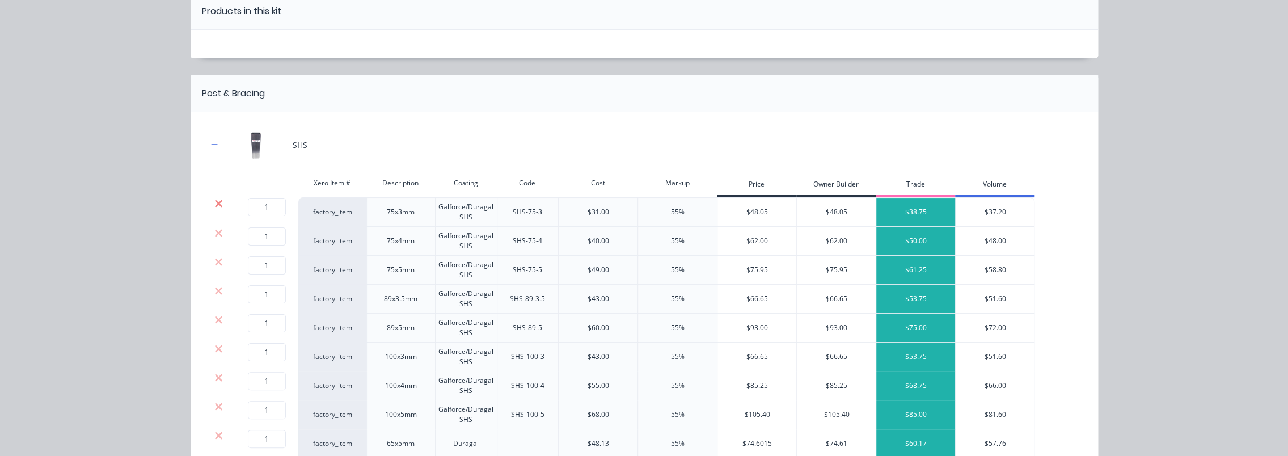
click at [214, 199] on icon at bounding box center [218, 203] width 9 height 11
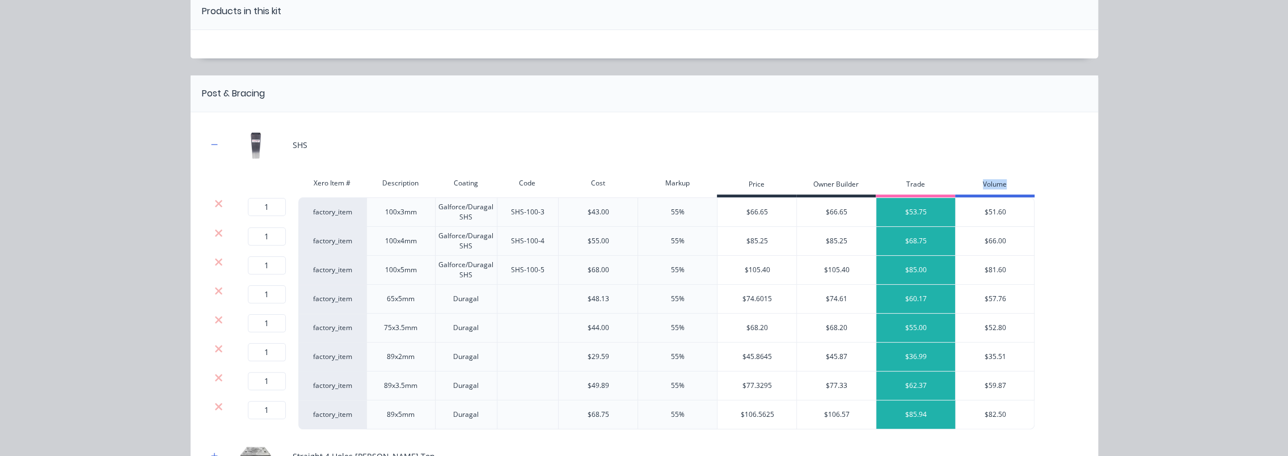
click at [214, 199] on icon at bounding box center [218, 203] width 9 height 11
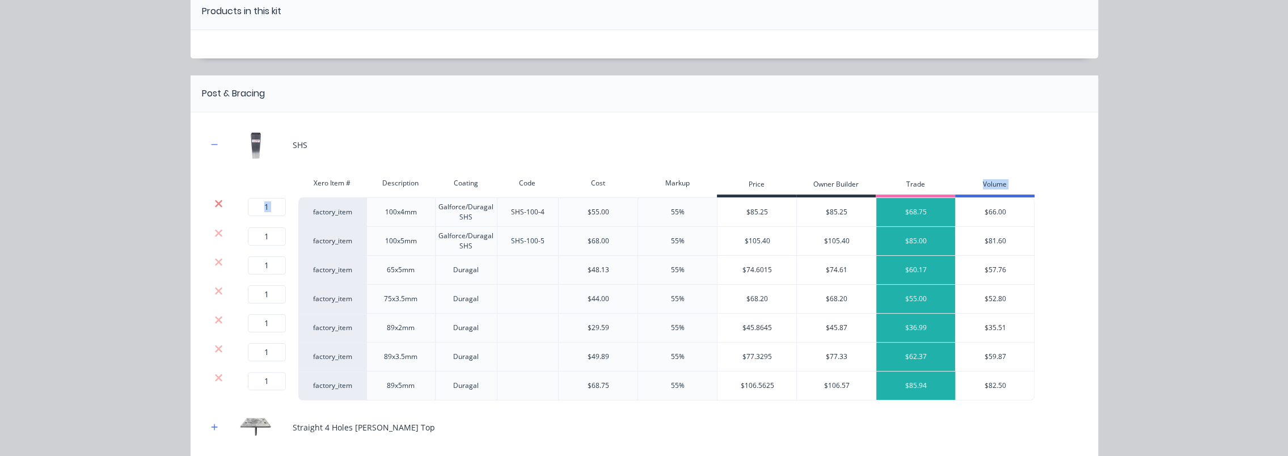
click at [214, 199] on icon at bounding box center [218, 203] width 9 height 11
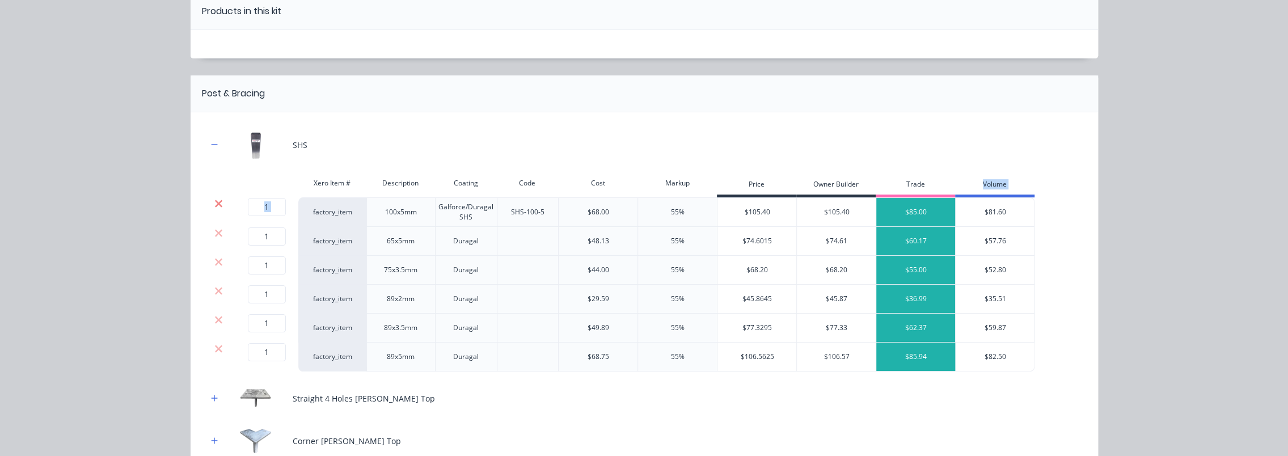
click at [214, 199] on icon at bounding box center [218, 203] width 9 height 11
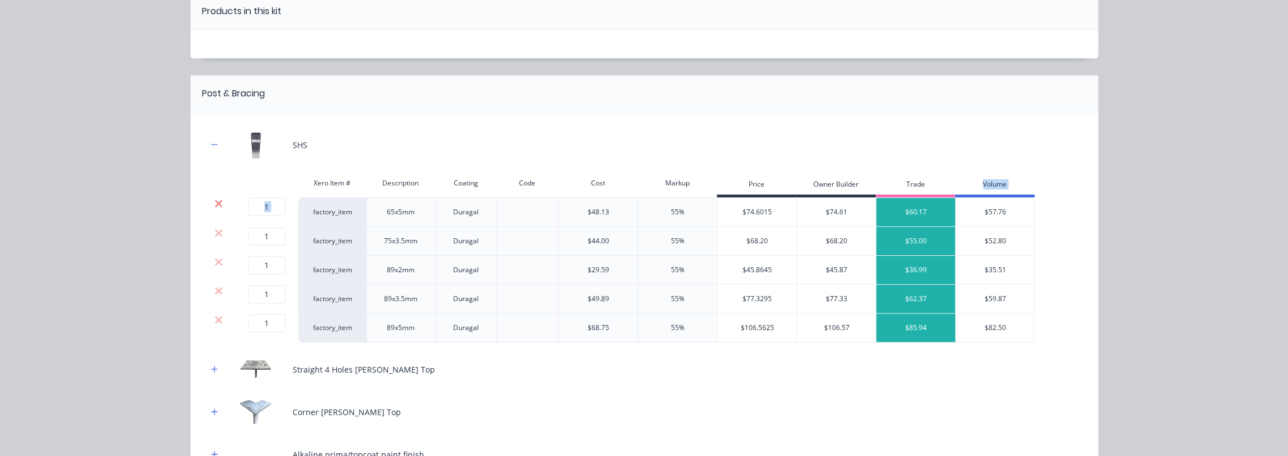
click at [214, 199] on icon at bounding box center [218, 203] width 9 height 11
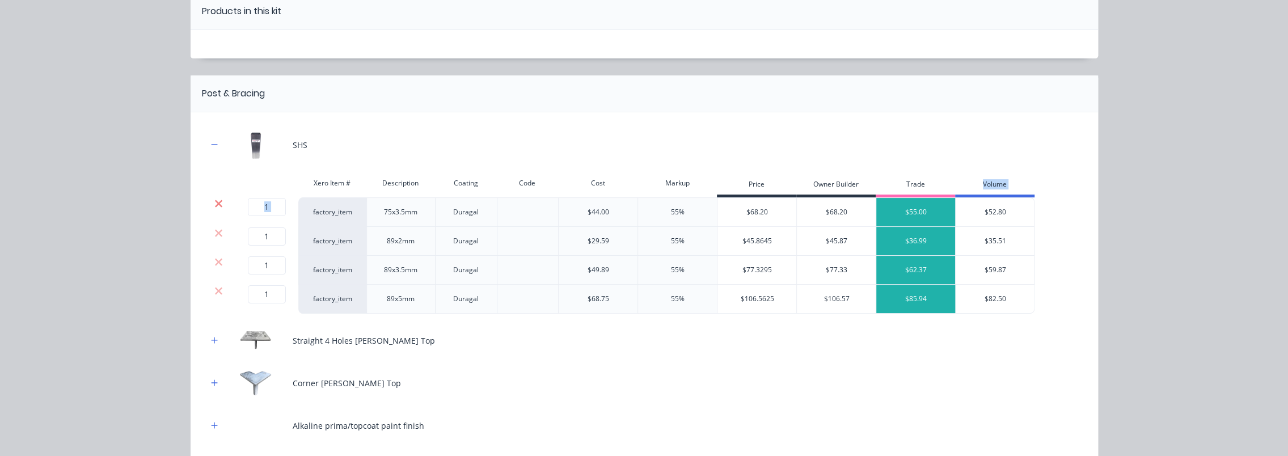
click at [214, 199] on icon at bounding box center [218, 203] width 9 height 11
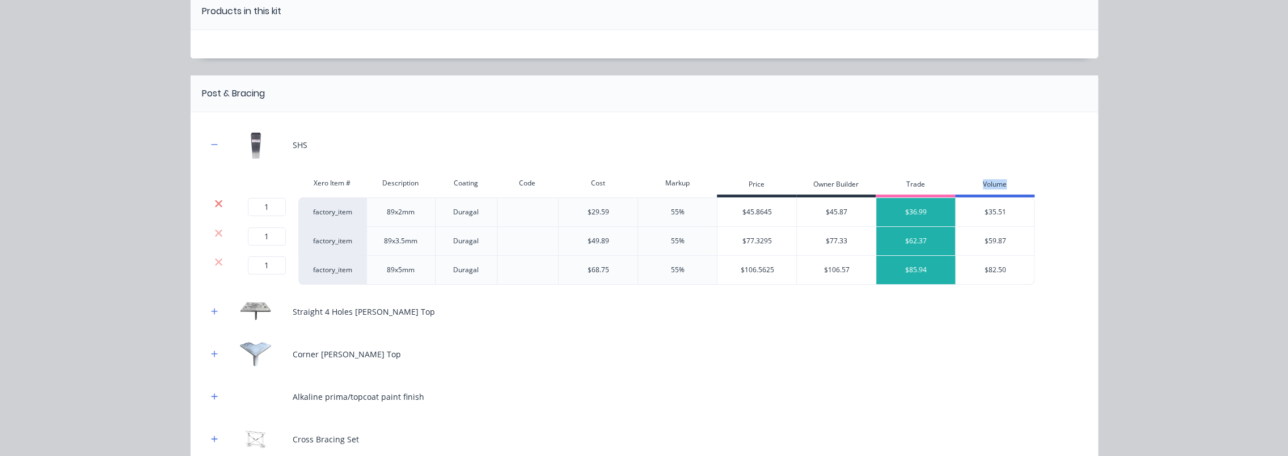
click at [214, 199] on icon at bounding box center [218, 203] width 9 height 11
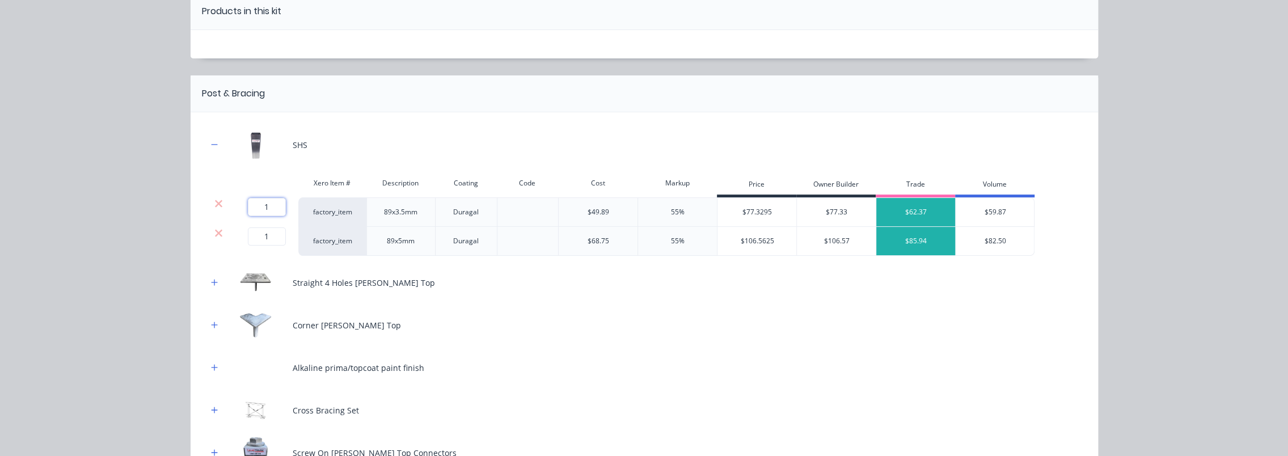
drag, startPoint x: 275, startPoint y: 209, endPoint x: 248, endPoint y: 210, distance: 27.3
click at [248, 210] on input "1" at bounding box center [267, 207] width 38 height 18
type input "11"
click at [215, 230] on icon at bounding box center [218, 232] width 7 height 7
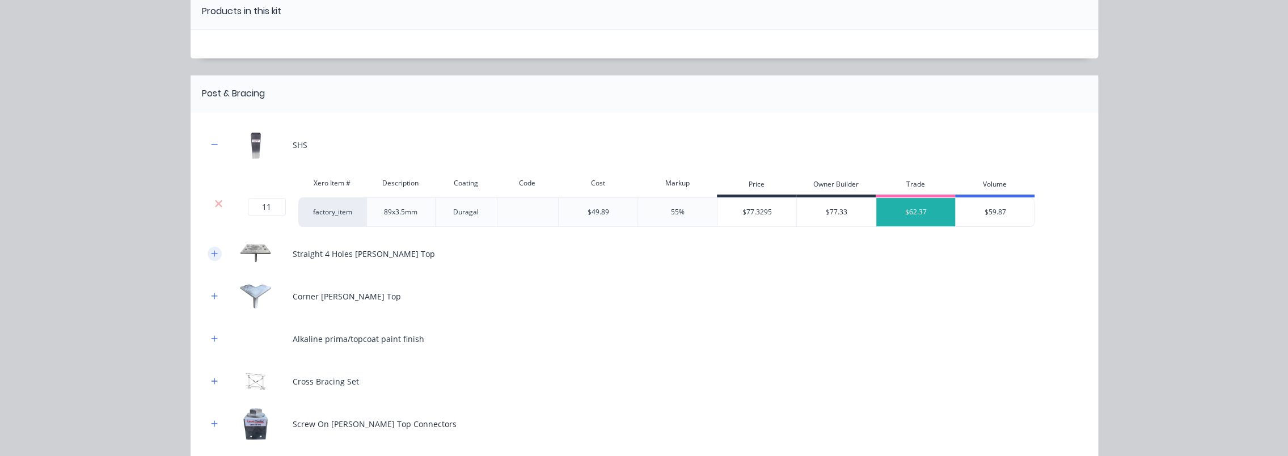
click at [211, 252] on icon "button" at bounding box center [214, 253] width 6 height 6
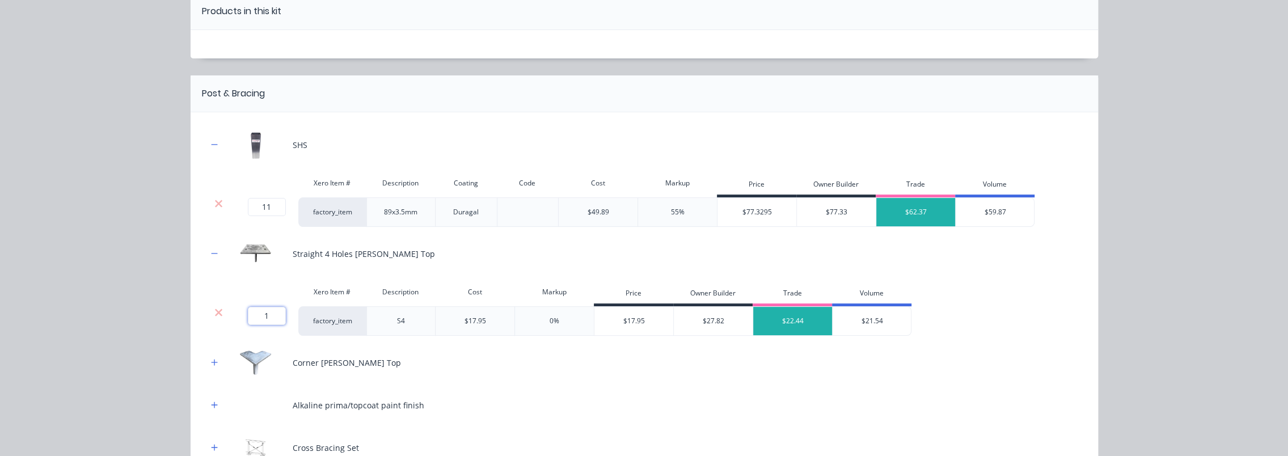
drag, startPoint x: 267, startPoint y: 309, endPoint x: 258, endPoint y: 310, distance: 9.1
click at [258, 310] on input "1" at bounding box center [267, 316] width 38 height 18
type input "3"
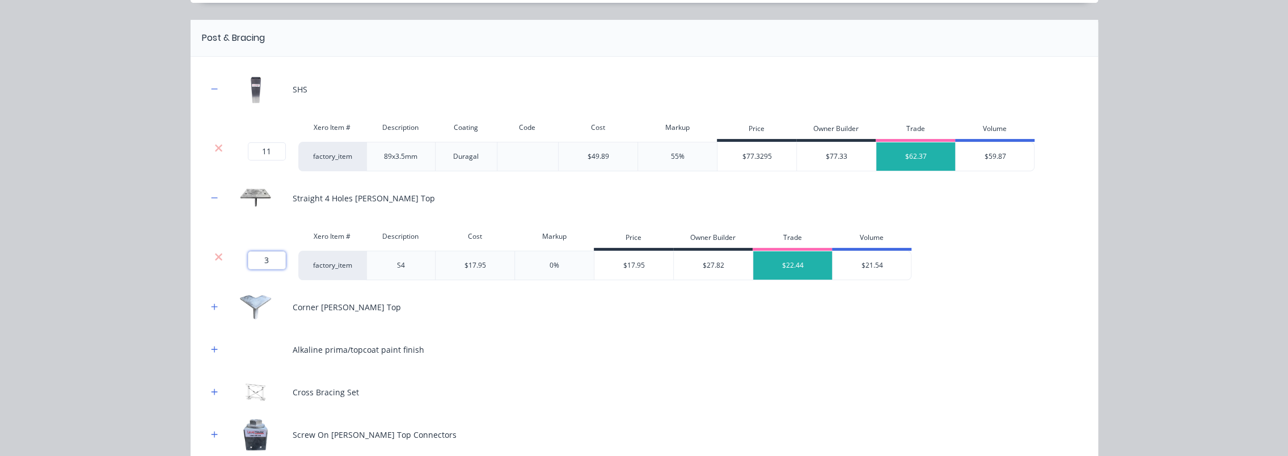
scroll to position [170, 0]
click at [213, 300] on button "button" at bounding box center [215, 306] width 14 height 14
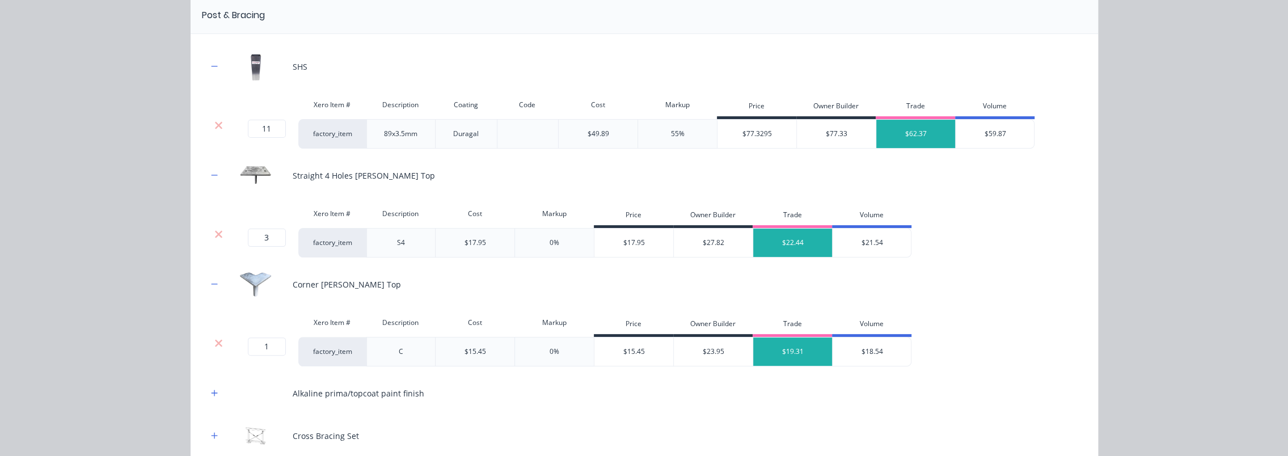
scroll to position [227, 0]
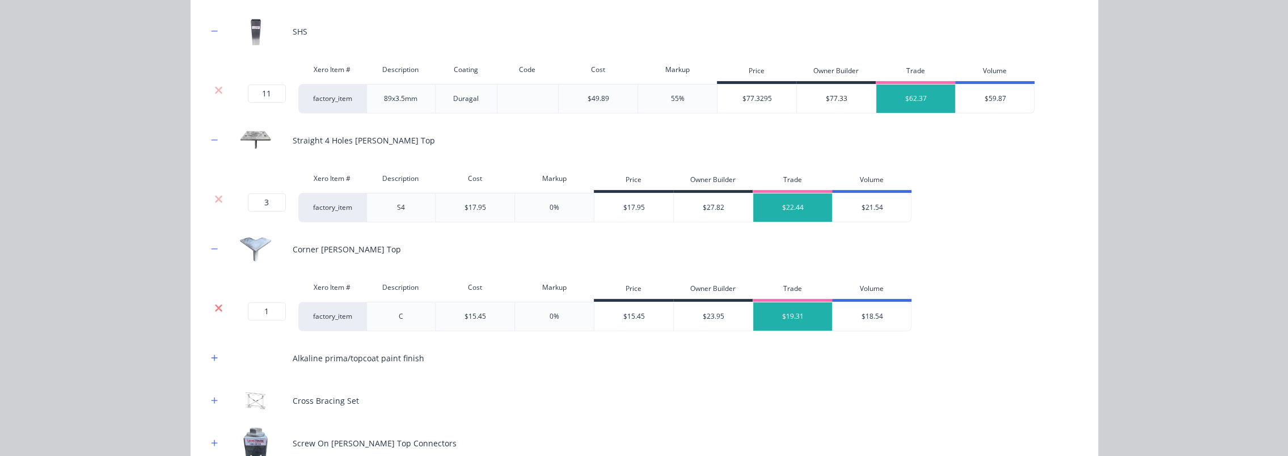
click at [216, 305] on icon at bounding box center [218, 307] width 7 height 7
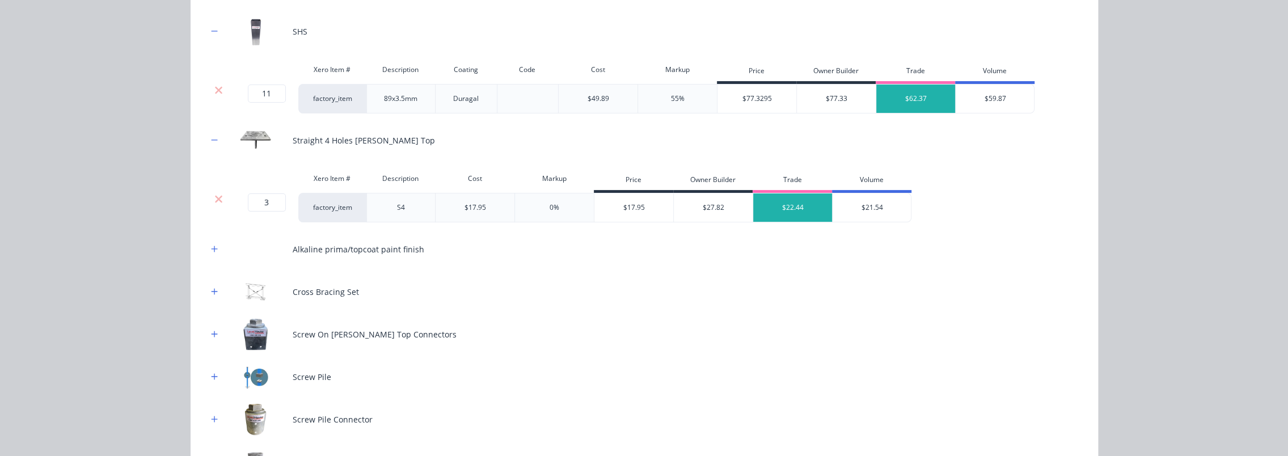
drag, startPoint x: 204, startPoint y: 246, endPoint x: 243, endPoint y: 273, distance: 47.5
click at [208, 246] on button "button" at bounding box center [215, 249] width 14 height 14
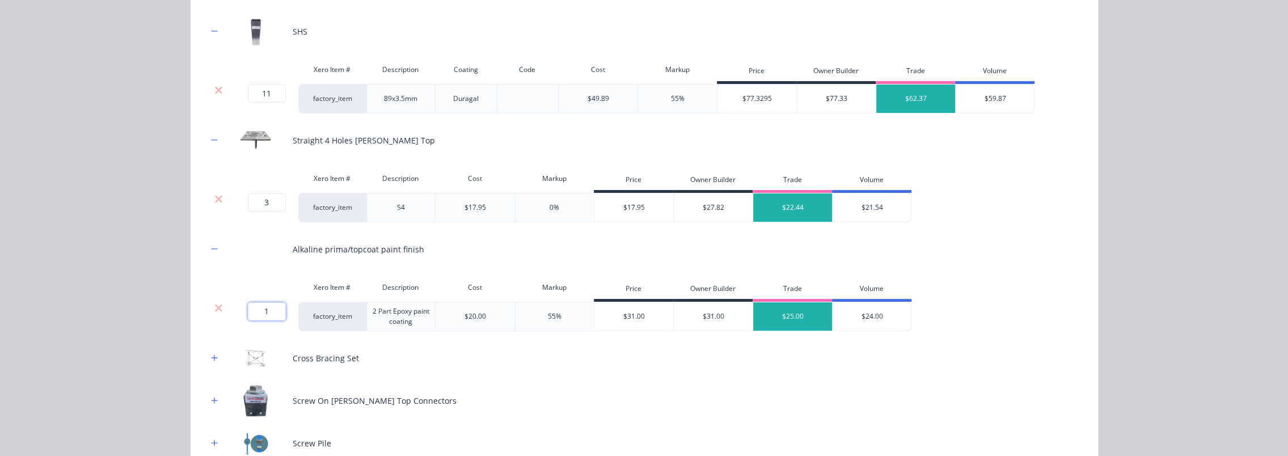
click at [258, 311] on input "1" at bounding box center [267, 311] width 38 height 18
type input "9"
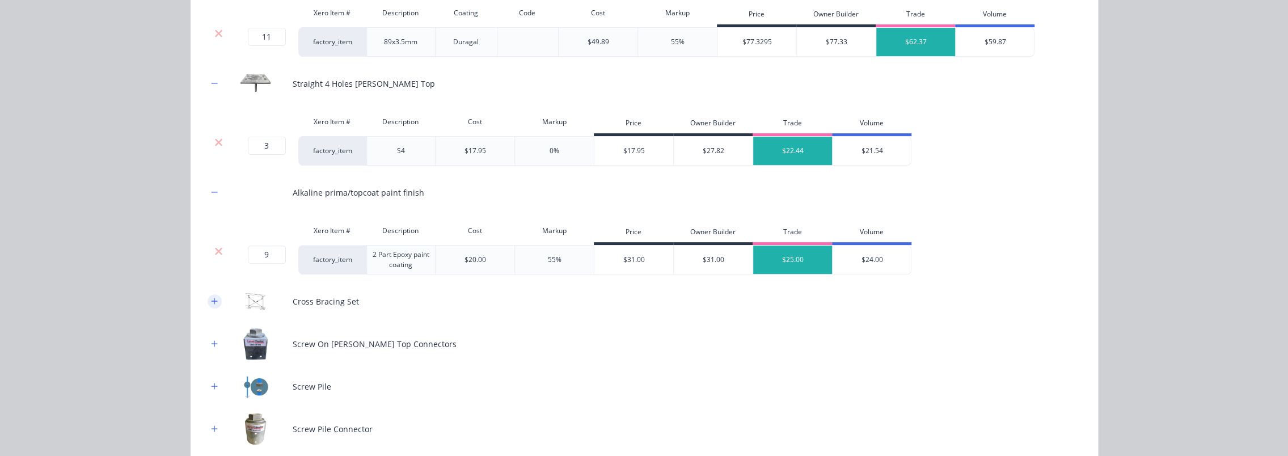
click at [208, 299] on button "button" at bounding box center [215, 301] width 14 height 14
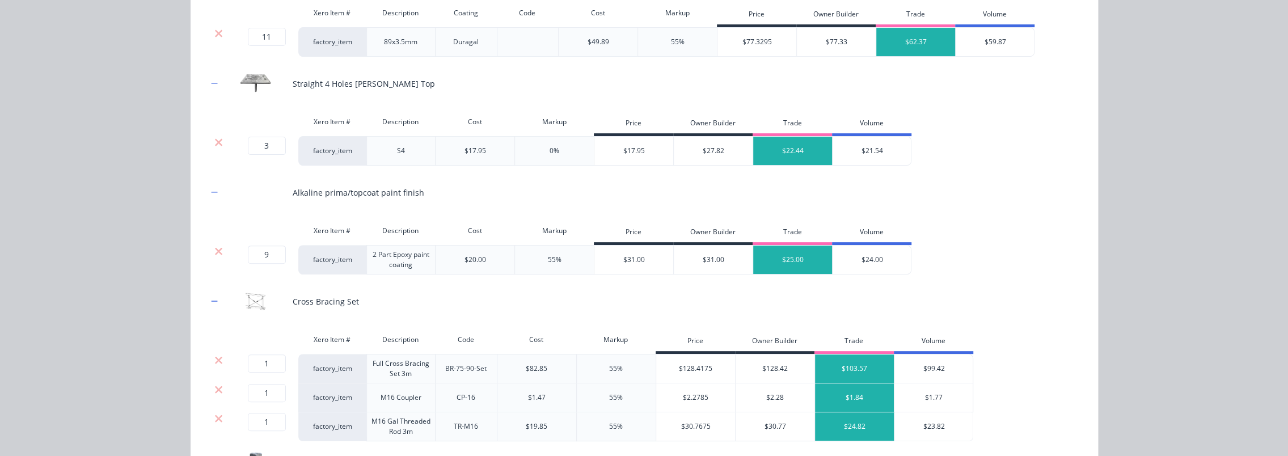
scroll to position [340, 0]
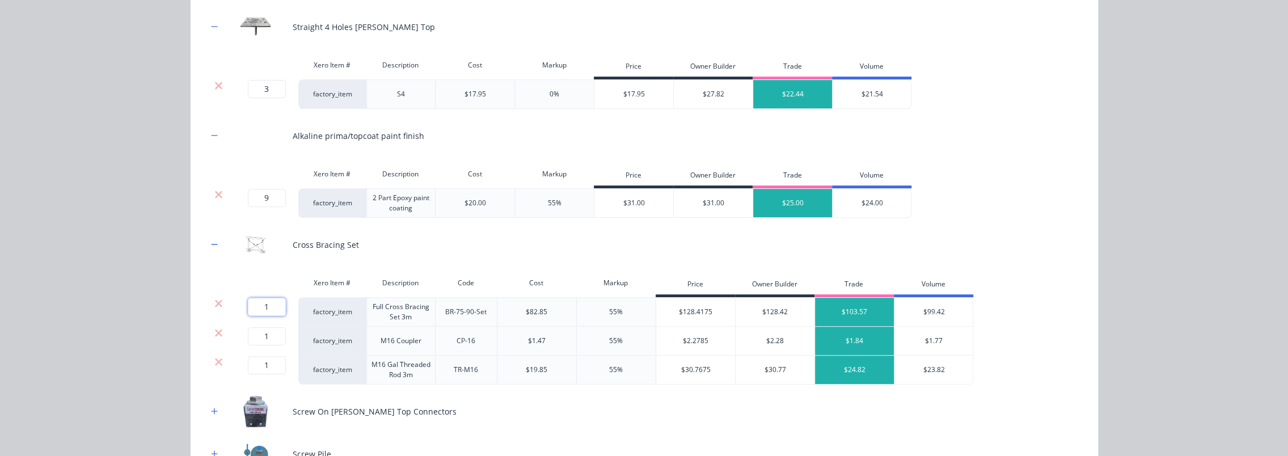
drag, startPoint x: 264, startPoint y: 303, endPoint x: 254, endPoint y: 304, distance: 9.7
click at [254, 304] on input "1" at bounding box center [267, 307] width 38 height 18
type input "4"
click at [256, 335] on input "1" at bounding box center [267, 336] width 38 height 18
type input "4"
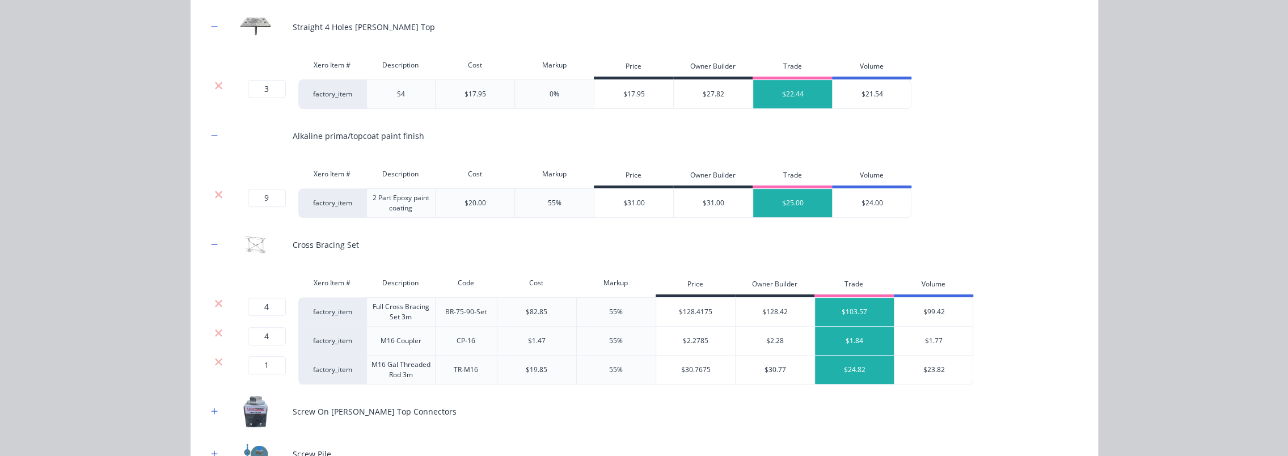
type input "4"
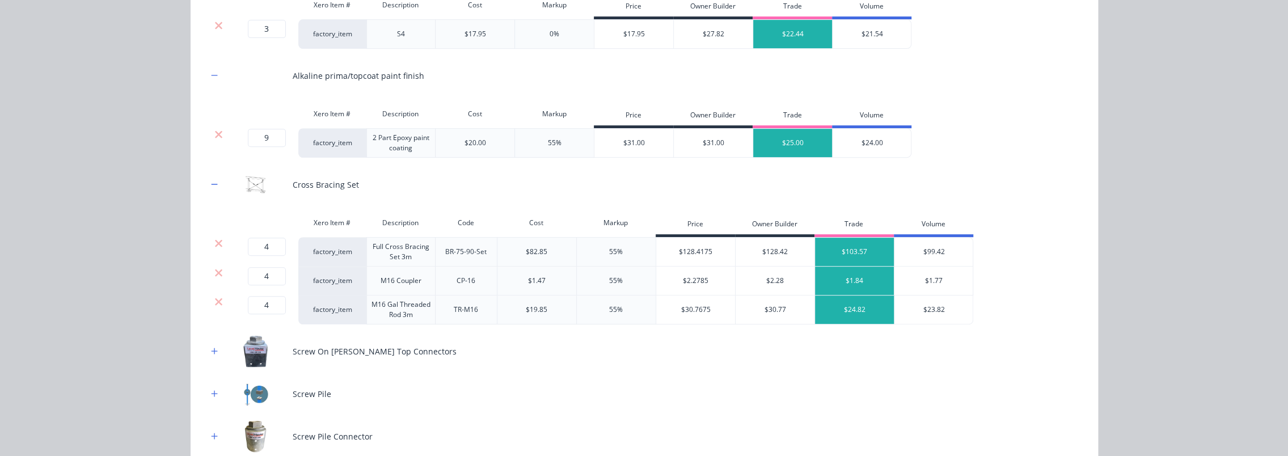
scroll to position [454, 0]
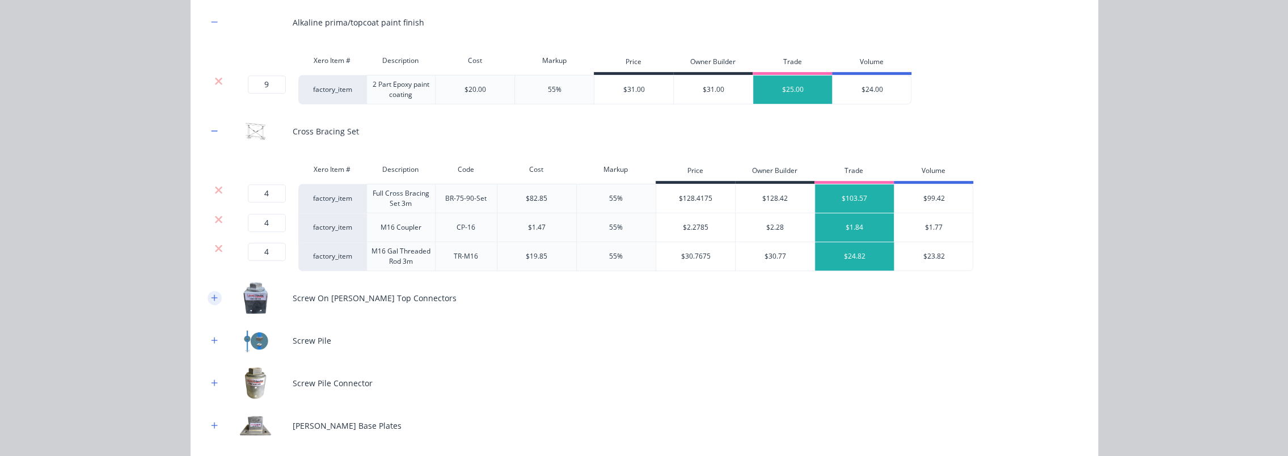
click at [214, 293] on button "button" at bounding box center [215, 298] width 14 height 14
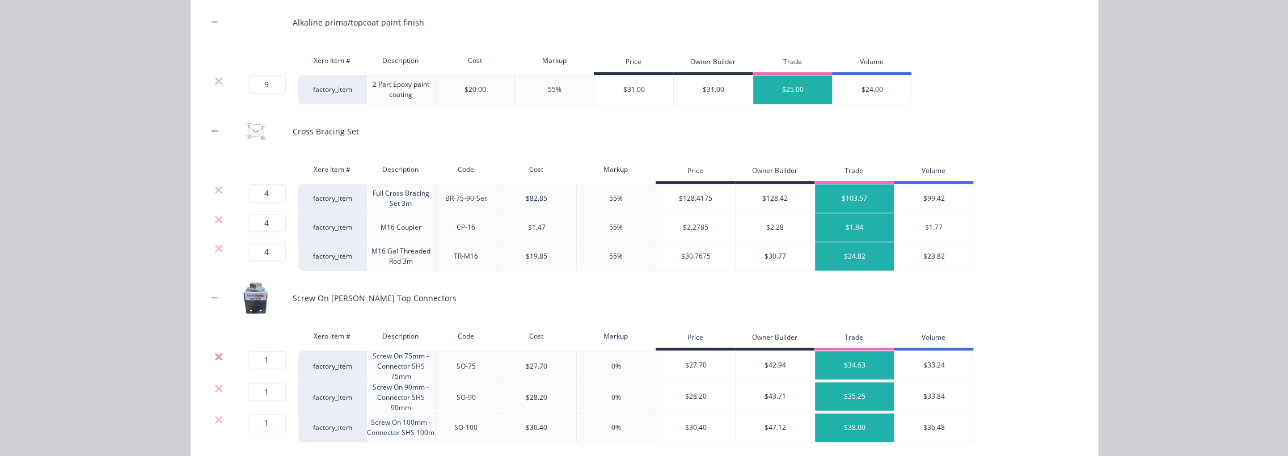
click at [214, 355] on icon at bounding box center [218, 356] width 9 height 11
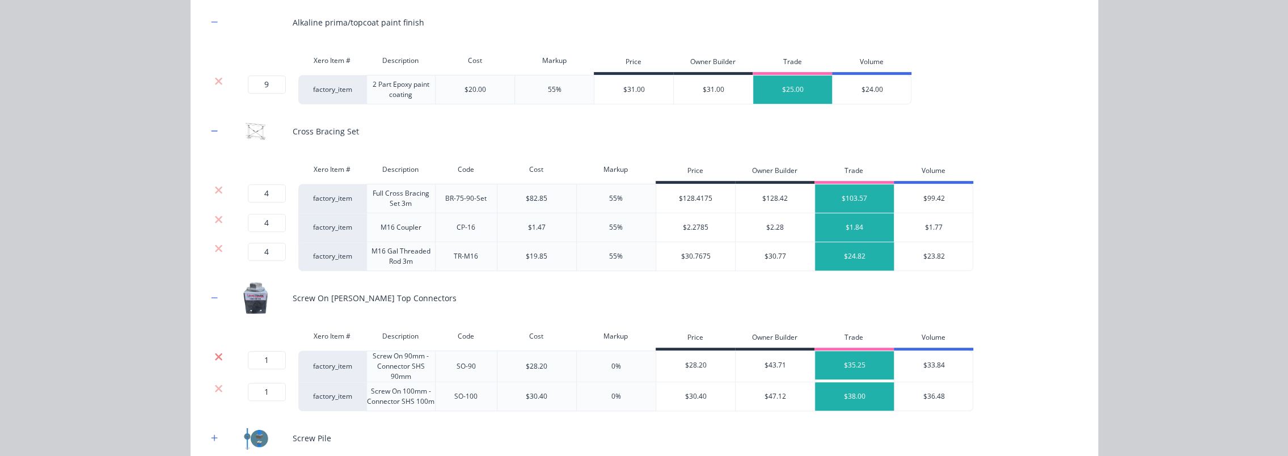
click at [214, 354] on icon at bounding box center [218, 356] width 9 height 11
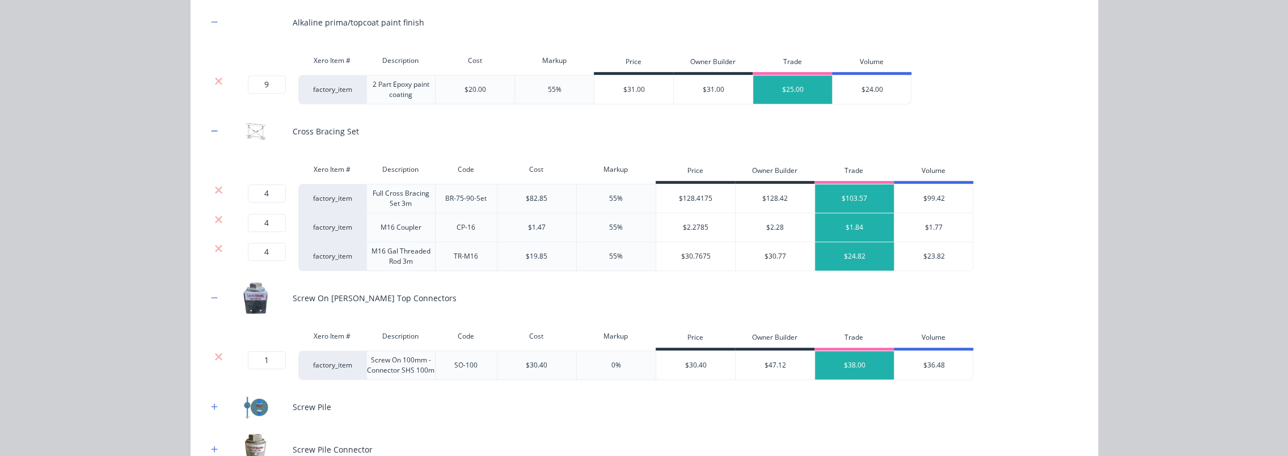
click at [215, 353] on icon at bounding box center [218, 356] width 7 height 7
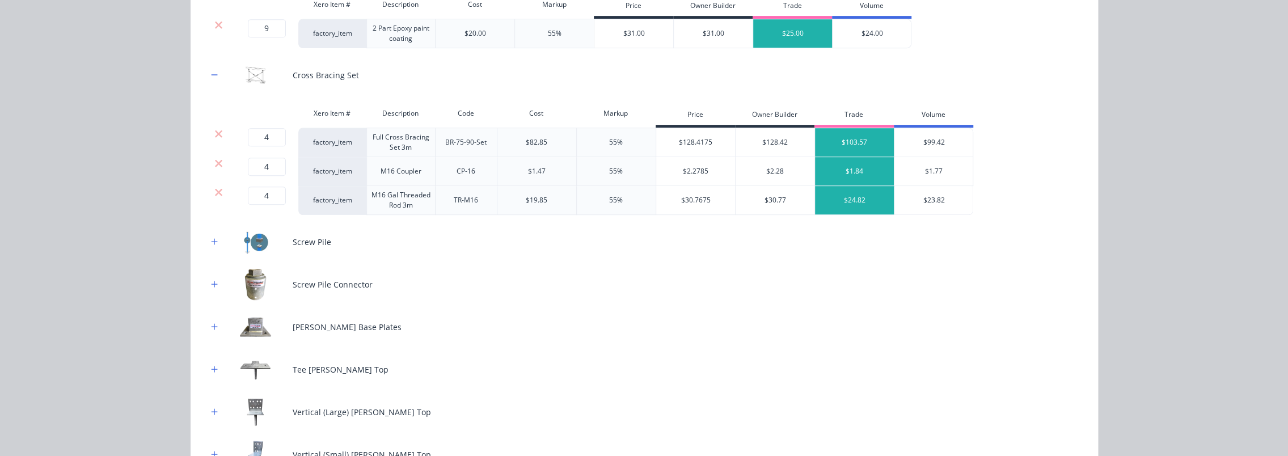
scroll to position [511, 0]
click at [208, 240] on button "button" at bounding box center [215, 241] width 14 height 14
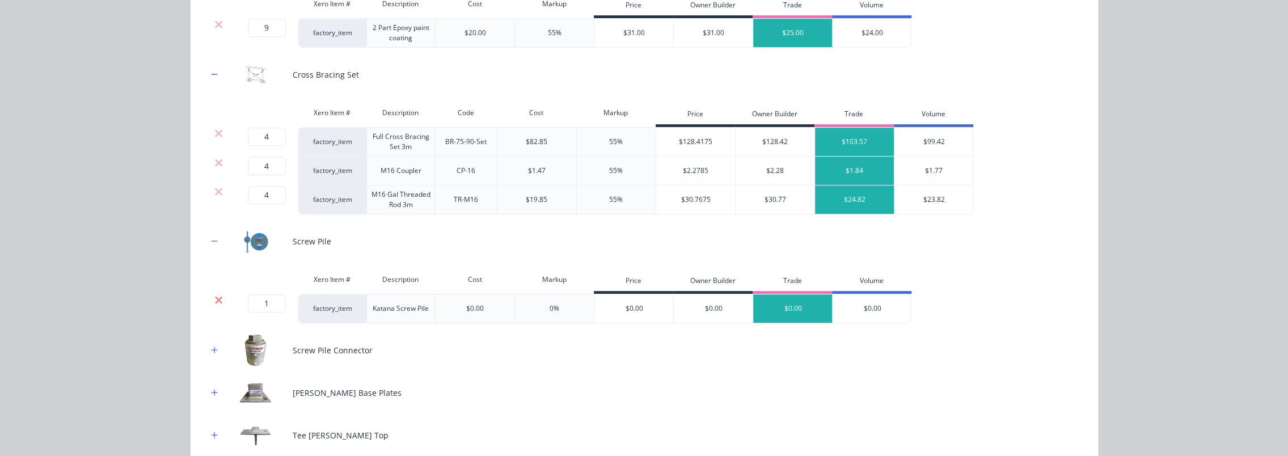
click at [214, 297] on icon at bounding box center [218, 299] width 9 height 11
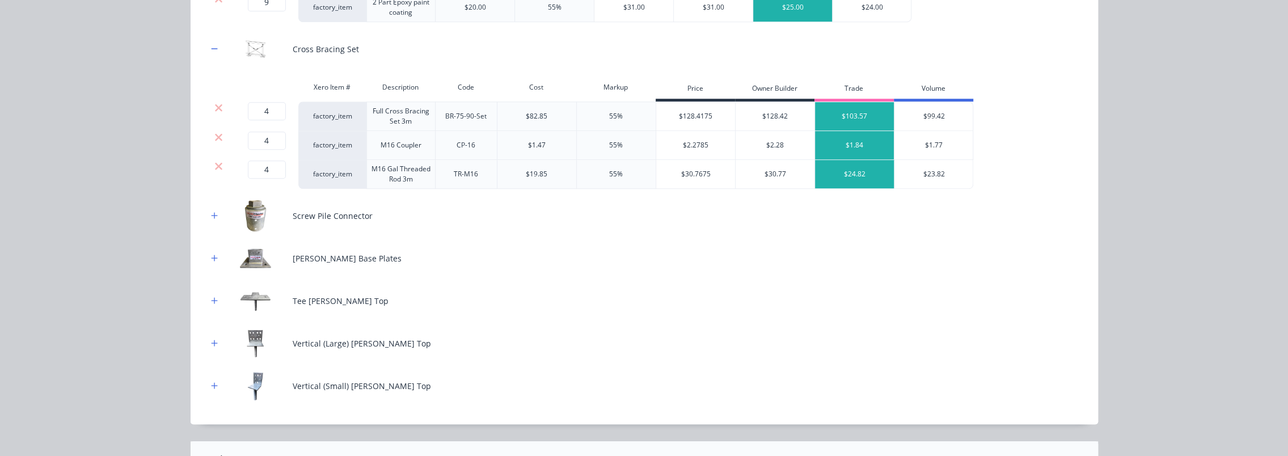
scroll to position [567, 0]
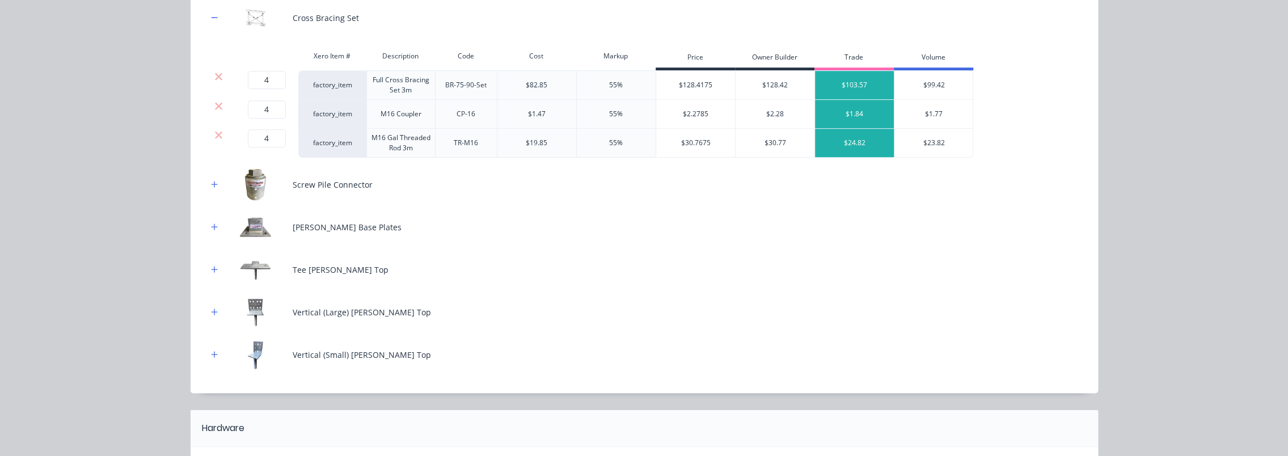
click at [209, 174] on div "Screw Pile Connector" at bounding box center [645, 184] width 874 height 31
click at [211, 193] on div "Screw Pile Connector" at bounding box center [645, 184] width 874 height 31
click at [212, 187] on button "button" at bounding box center [215, 185] width 14 height 14
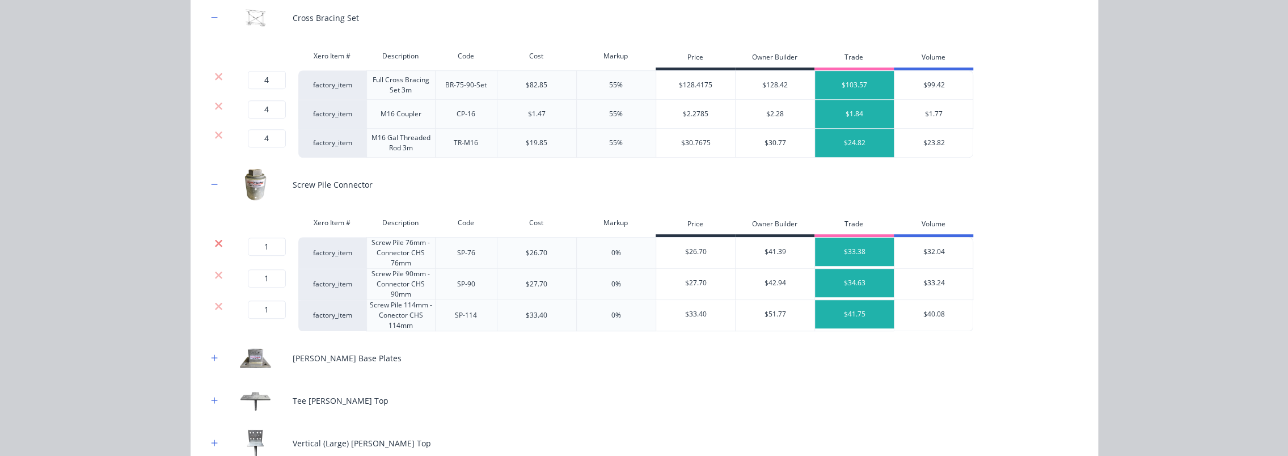
click at [214, 241] on icon at bounding box center [218, 243] width 9 height 11
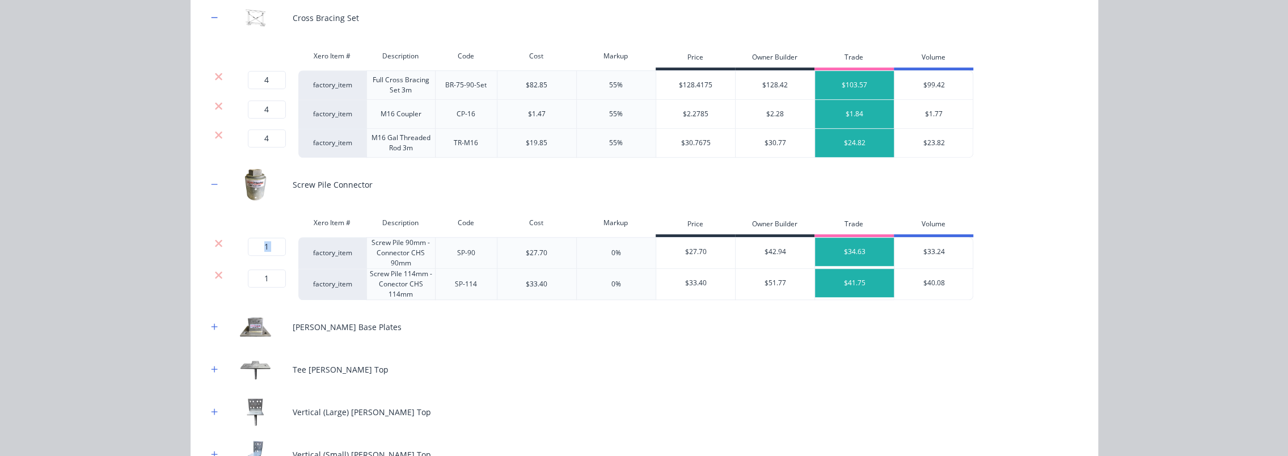
click at [214, 241] on icon at bounding box center [218, 243] width 9 height 11
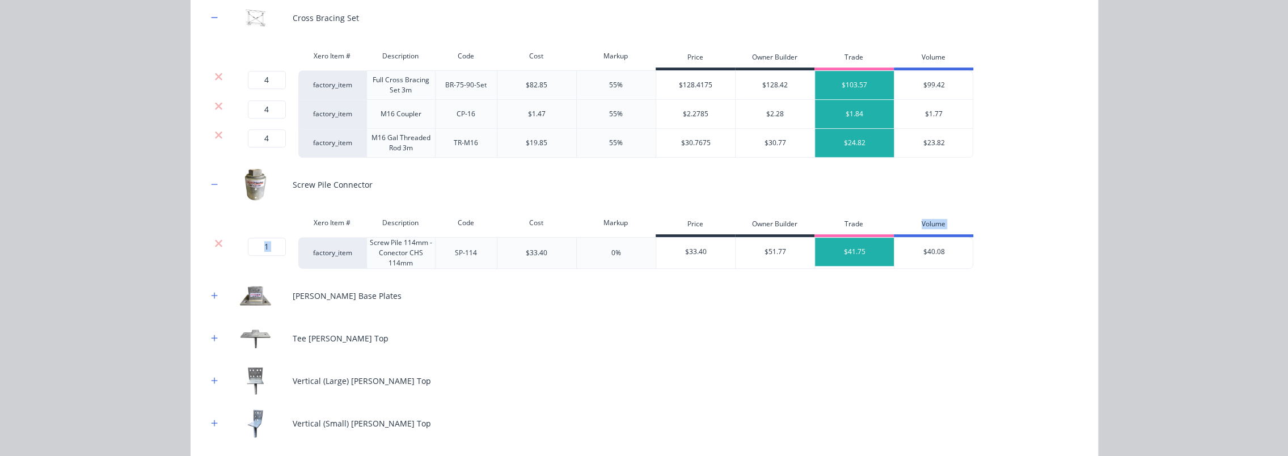
click at [214, 241] on icon at bounding box center [218, 243] width 9 height 11
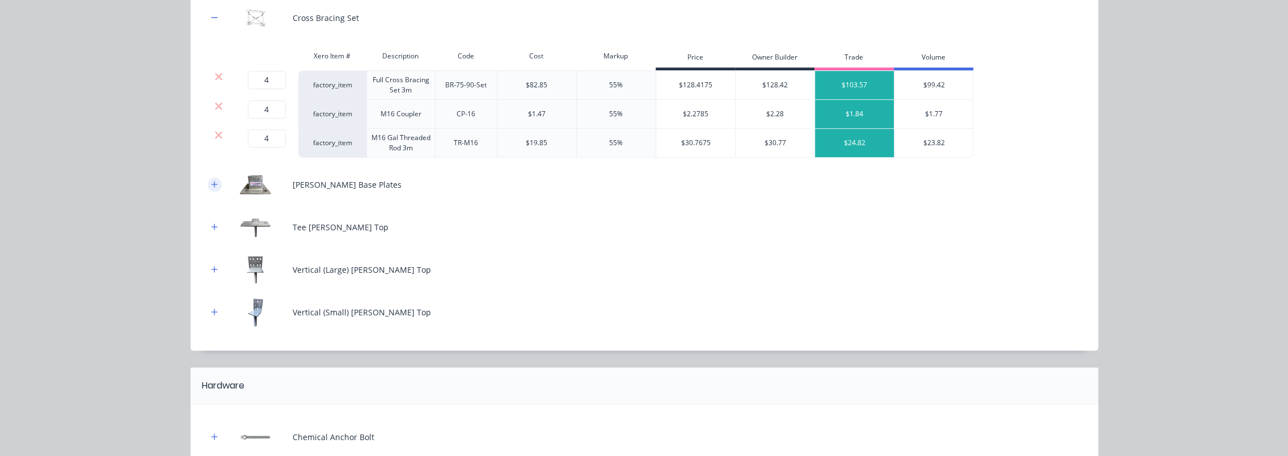
click at [208, 179] on button "button" at bounding box center [215, 185] width 14 height 14
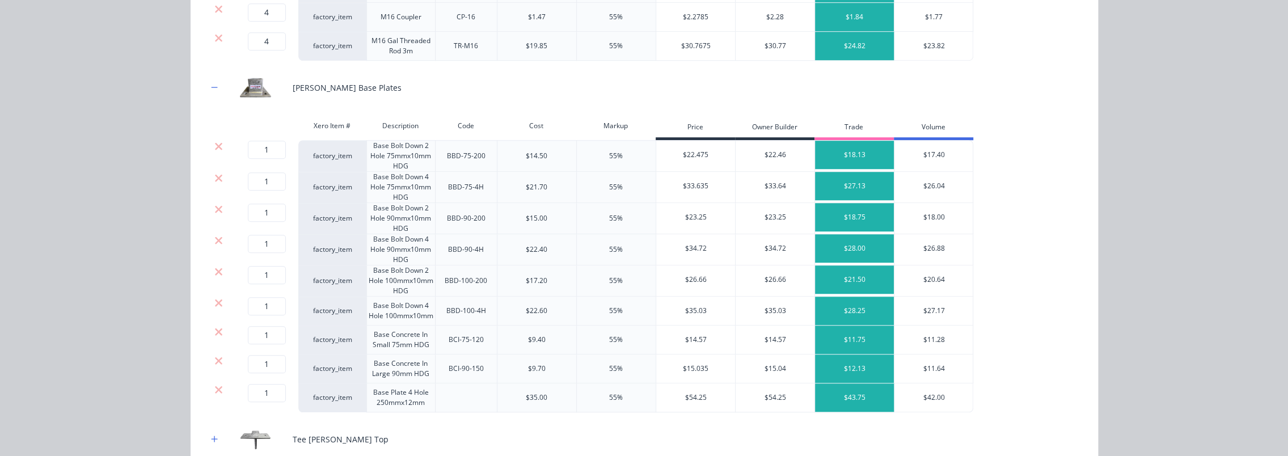
scroll to position [681, 0]
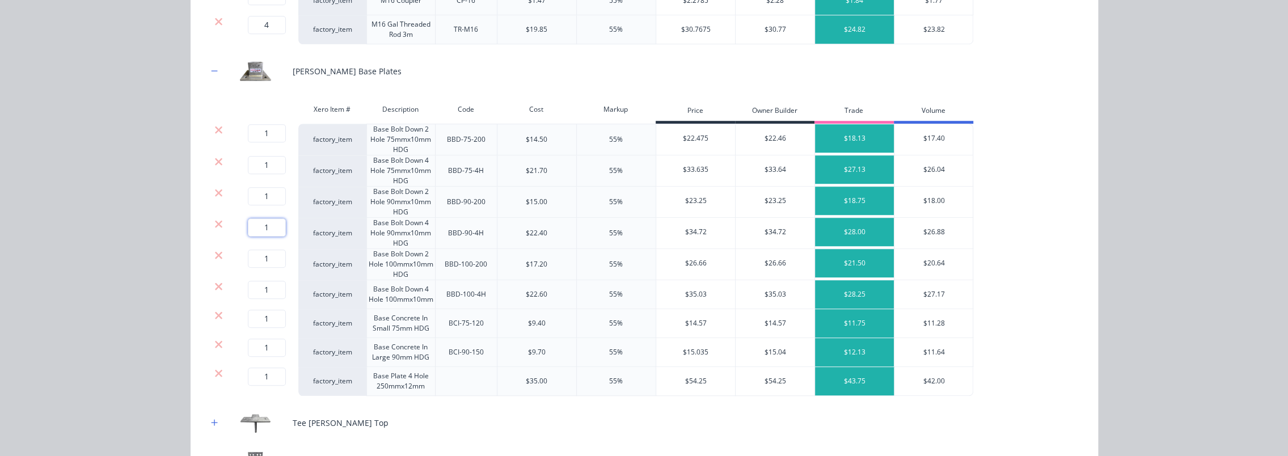
click at [259, 222] on input "1" at bounding box center [267, 227] width 38 height 18
drag, startPoint x: 266, startPoint y: 373, endPoint x: 243, endPoint y: 374, distance: 23.3
click at [248, 374] on input "1" at bounding box center [267, 377] width 38 height 18
drag, startPoint x: 268, startPoint y: 225, endPoint x: 253, endPoint y: 224, distance: 15.3
click at [253, 224] on input "1" at bounding box center [267, 227] width 38 height 18
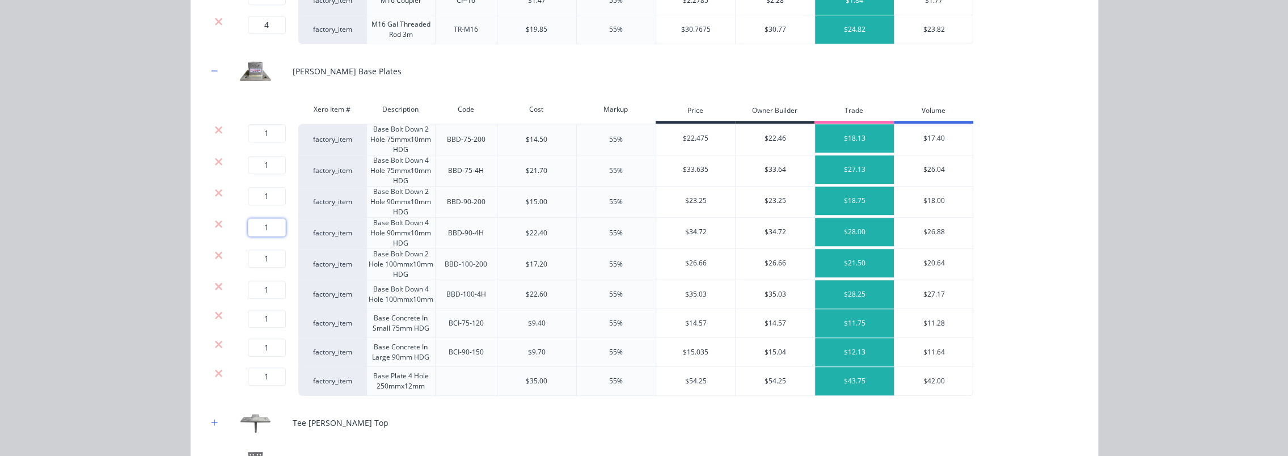
type input "9"
click at [214, 157] on icon at bounding box center [218, 161] width 9 height 11
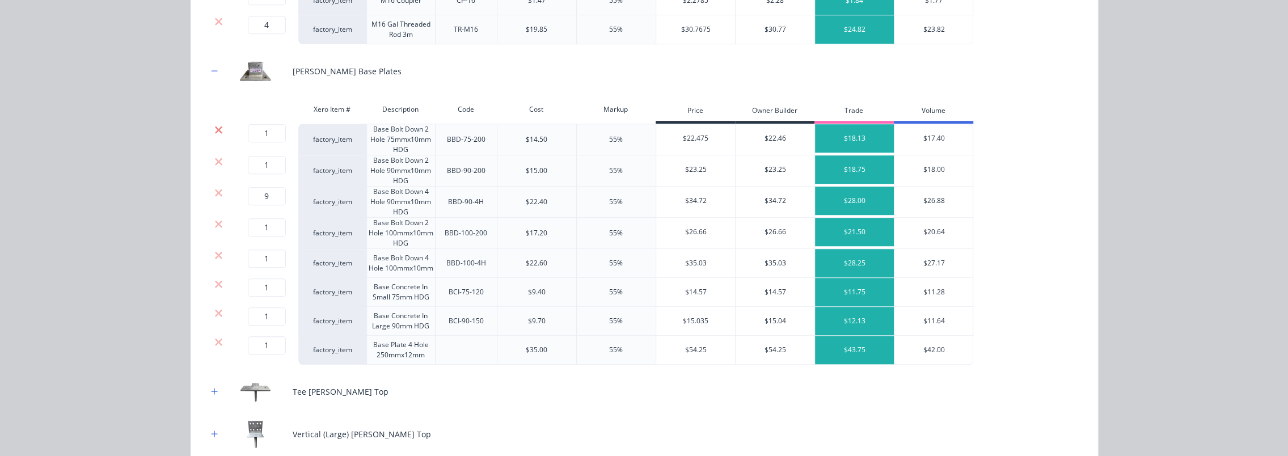
click at [215, 130] on icon at bounding box center [218, 129] width 7 height 7
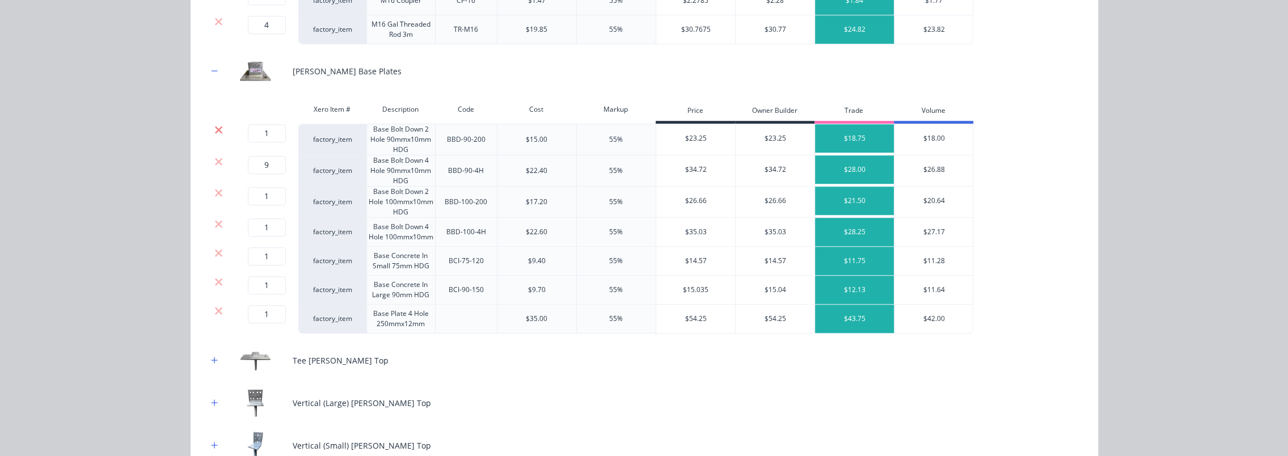
click at [214, 128] on icon at bounding box center [218, 129] width 9 height 11
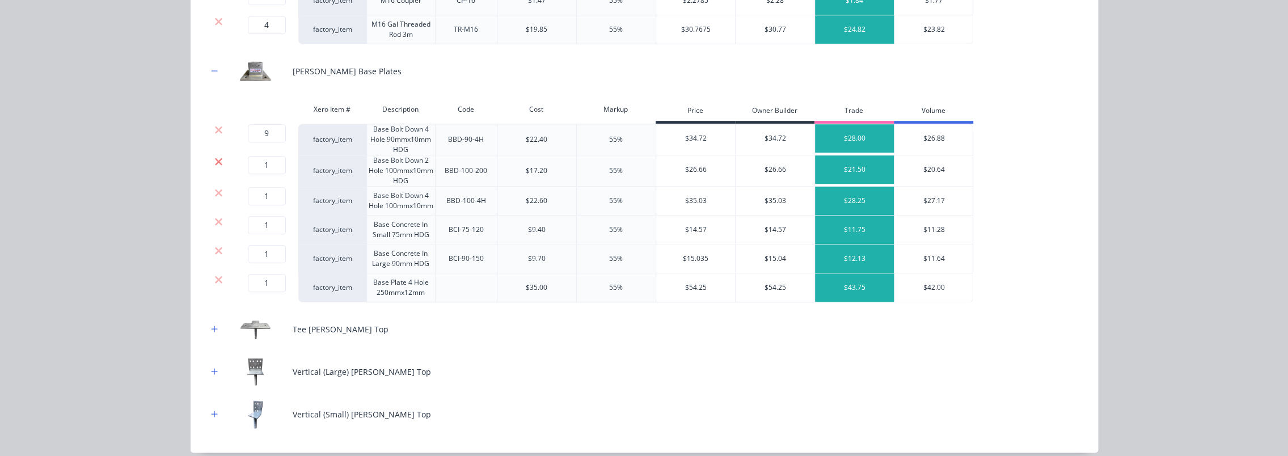
click at [214, 157] on icon at bounding box center [218, 161] width 9 height 11
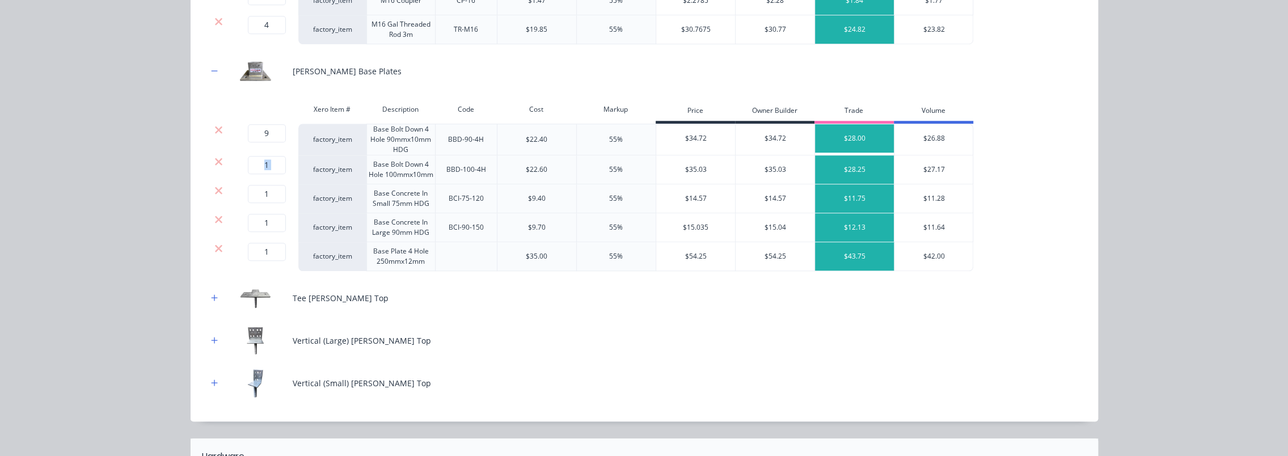
click at [214, 157] on icon at bounding box center [218, 161] width 9 height 11
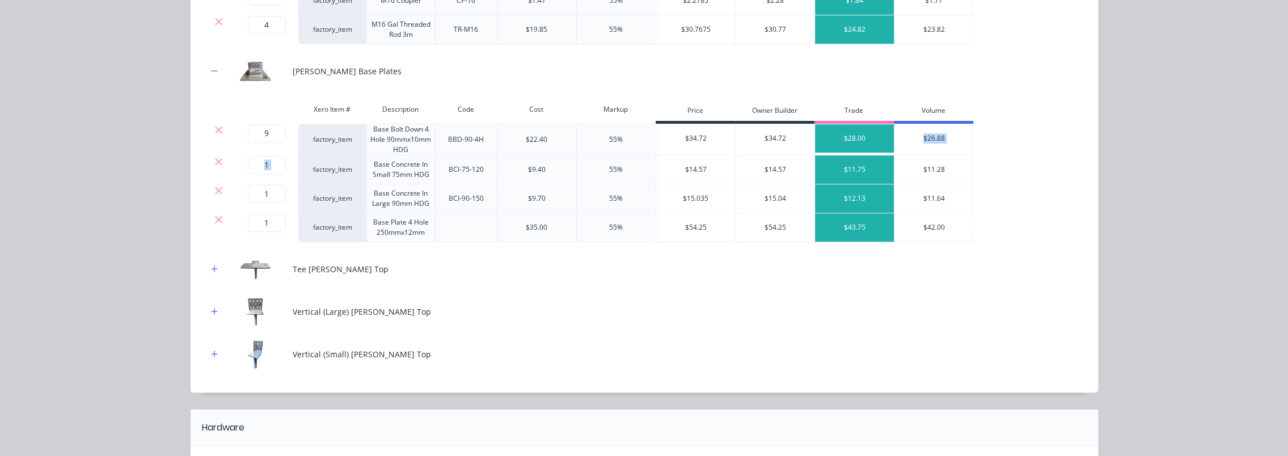
click at [214, 157] on icon at bounding box center [218, 161] width 9 height 11
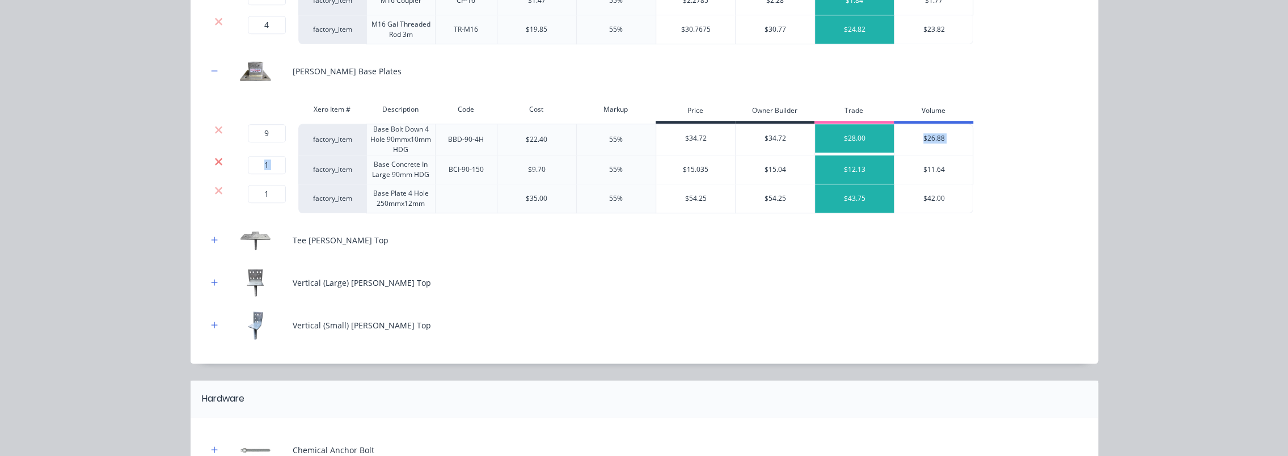
click at [214, 157] on icon at bounding box center [218, 161] width 9 height 11
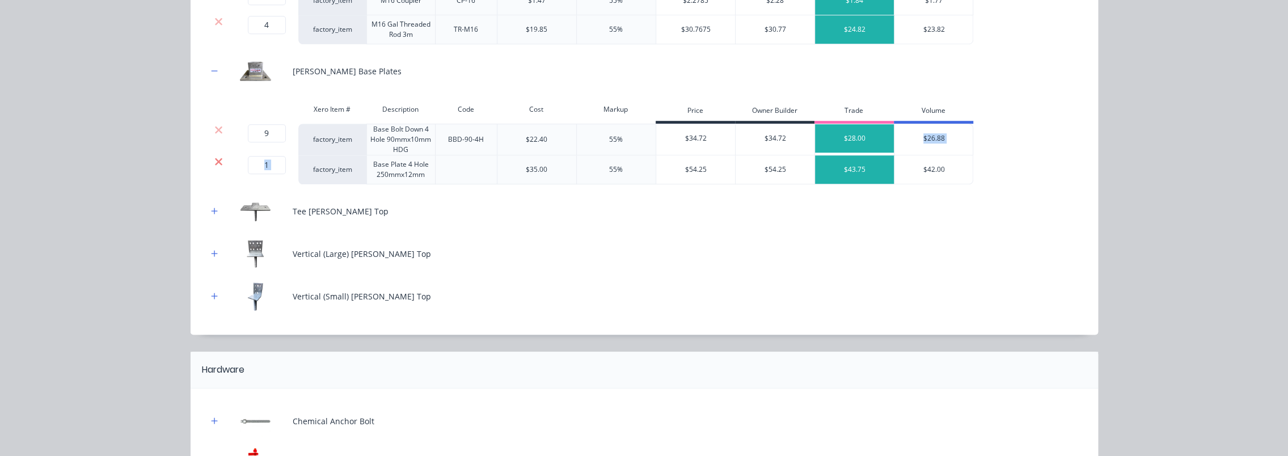
click at [214, 157] on icon at bounding box center [218, 161] width 9 height 11
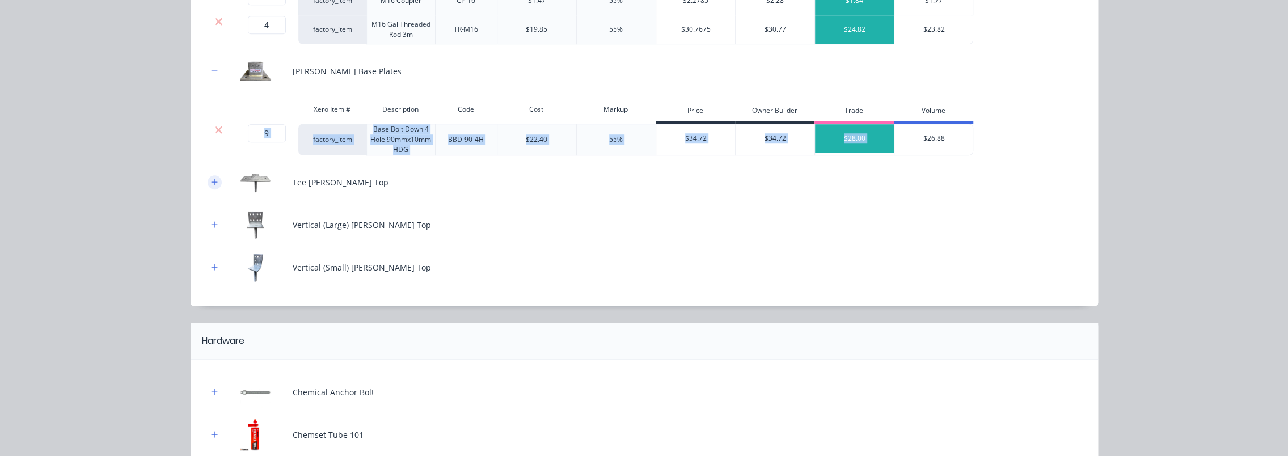
drag, startPoint x: 213, startPoint y: 157, endPoint x: 209, endPoint y: 178, distance: 21.9
click at [211, 178] on icon "button" at bounding box center [214, 182] width 7 height 8
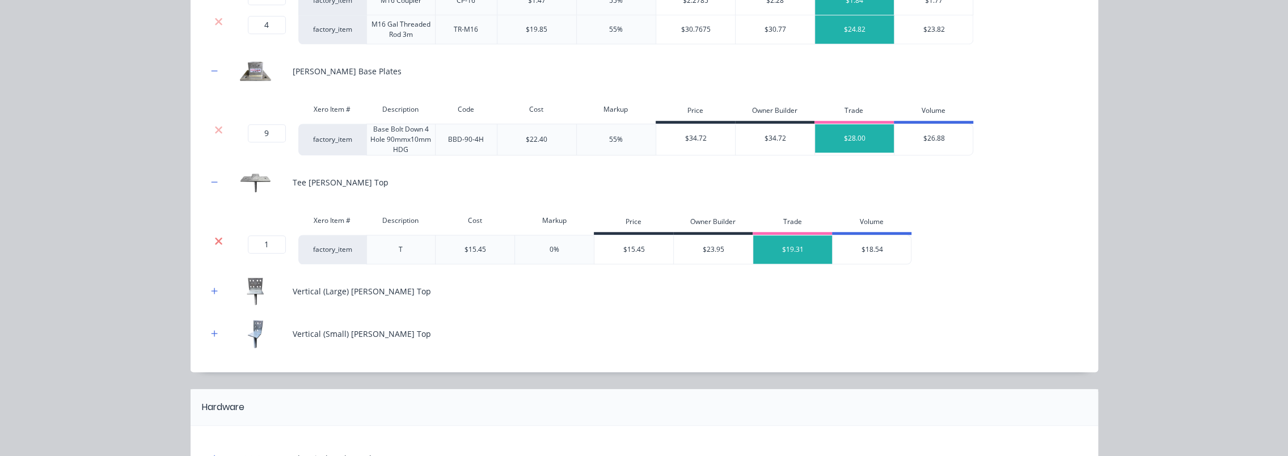
click at [214, 237] on icon at bounding box center [218, 240] width 9 height 11
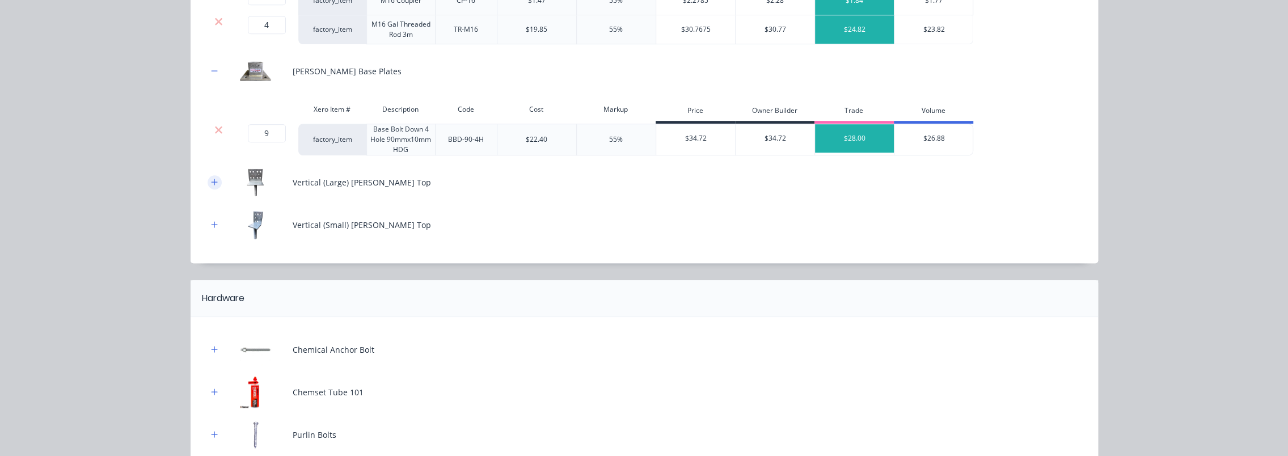
click at [211, 175] on button "button" at bounding box center [215, 182] width 14 height 14
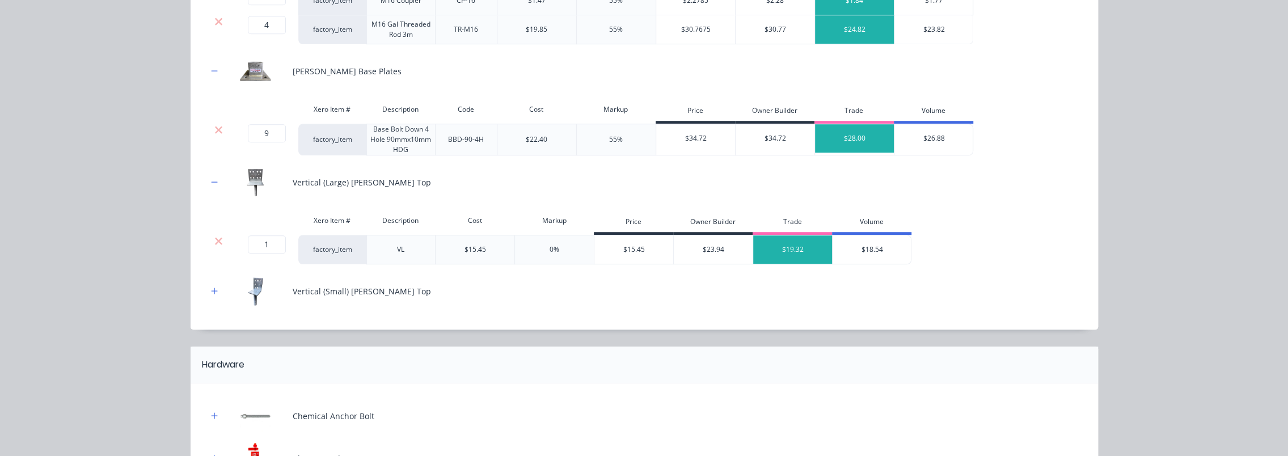
click at [216, 238] on icon at bounding box center [218, 240] width 9 height 11
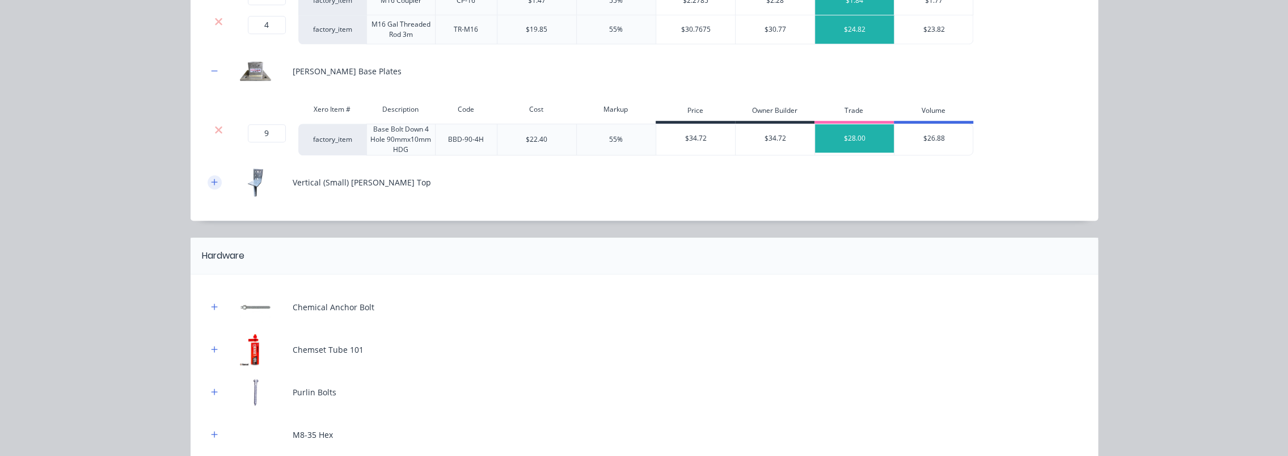
click at [211, 180] on icon "button" at bounding box center [214, 182] width 7 height 8
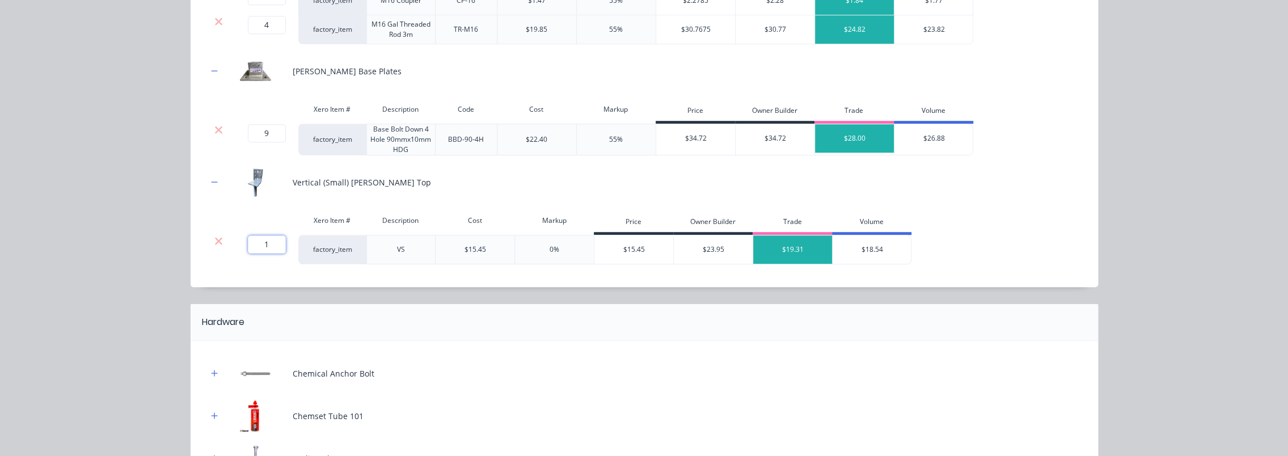
drag, startPoint x: 267, startPoint y: 238, endPoint x: 253, endPoint y: 238, distance: 14.2
click at [253, 238] on input "1" at bounding box center [267, 244] width 38 height 18
type input "6"
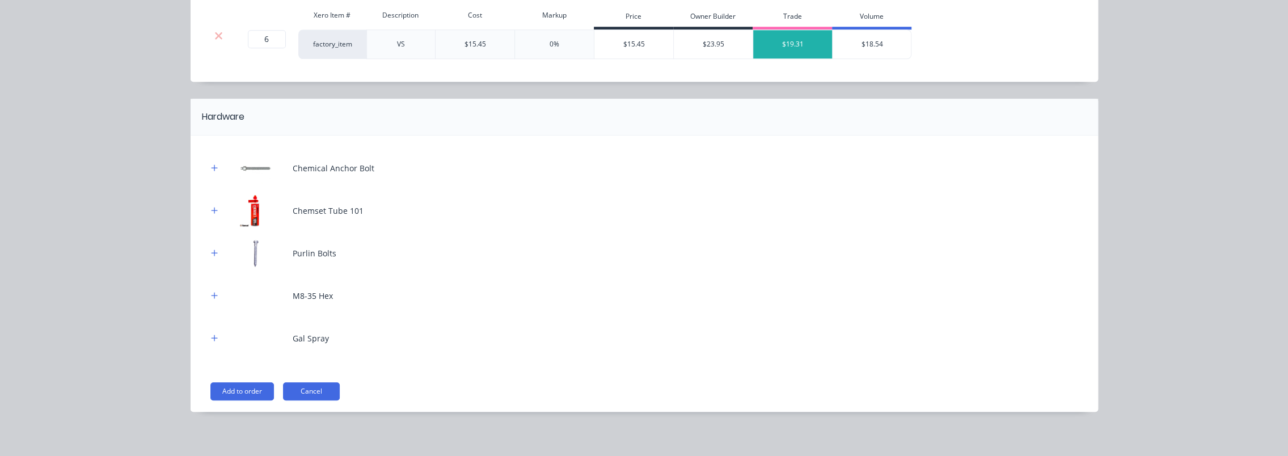
scroll to position [888, 0]
click at [215, 162] on button "button" at bounding box center [215, 166] width 14 height 14
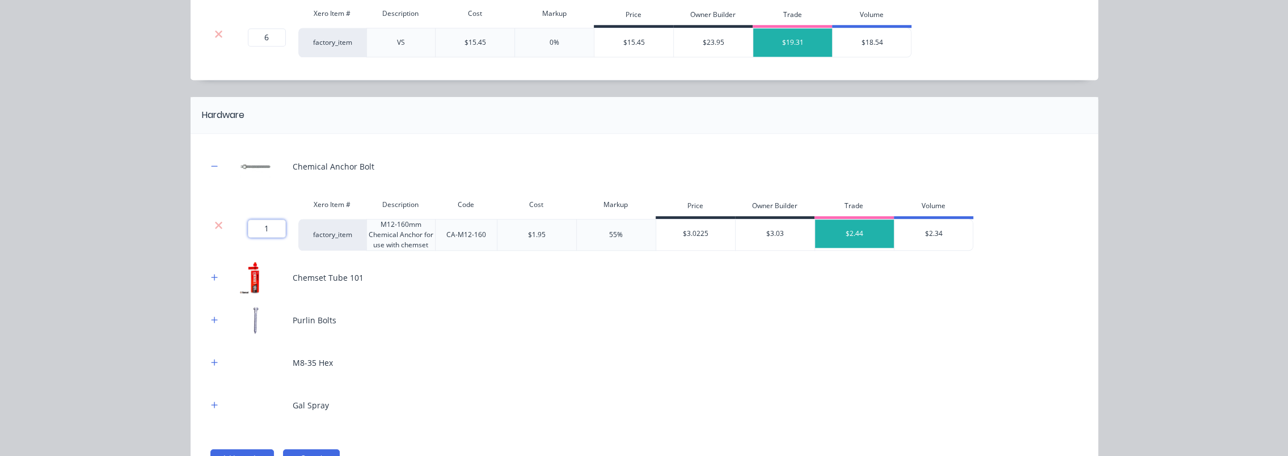
click at [253, 226] on input "1" at bounding box center [267, 229] width 38 height 18
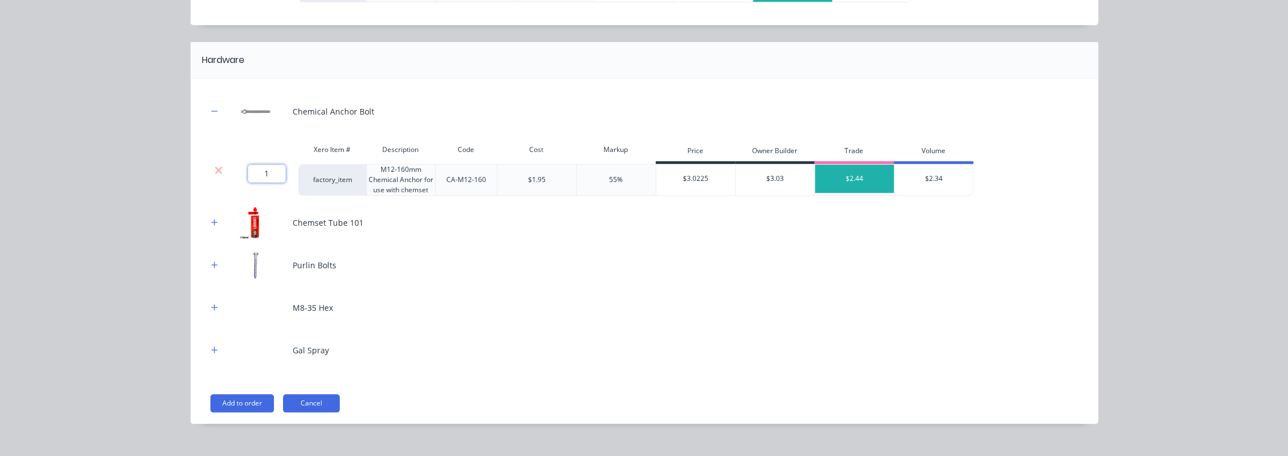
scroll to position [945, 0]
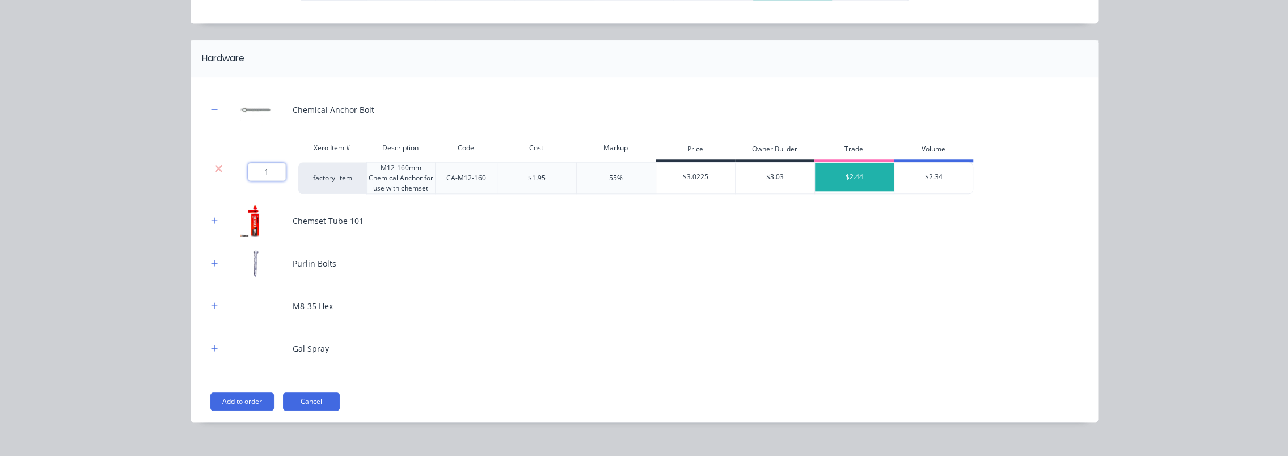
click at [271, 170] on input "1" at bounding box center [267, 172] width 38 height 18
type input "36"
click at [211, 217] on icon "button" at bounding box center [214, 221] width 7 height 8
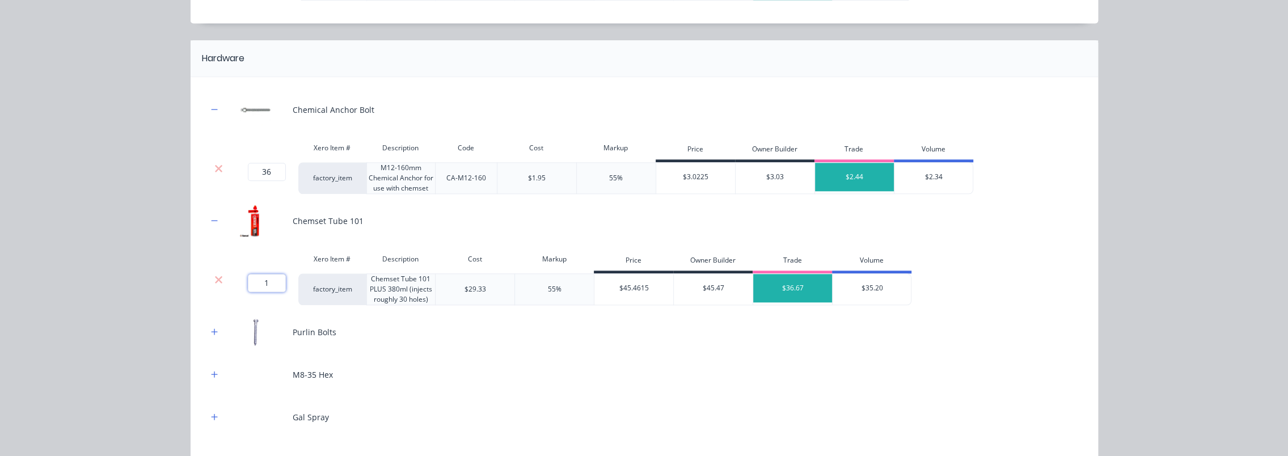
drag, startPoint x: 265, startPoint y: 276, endPoint x: 254, endPoint y: 277, distance: 11.5
click at [255, 277] on input "1" at bounding box center [267, 283] width 38 height 18
type input "2"
click at [211, 331] on icon "button" at bounding box center [214, 332] width 7 height 8
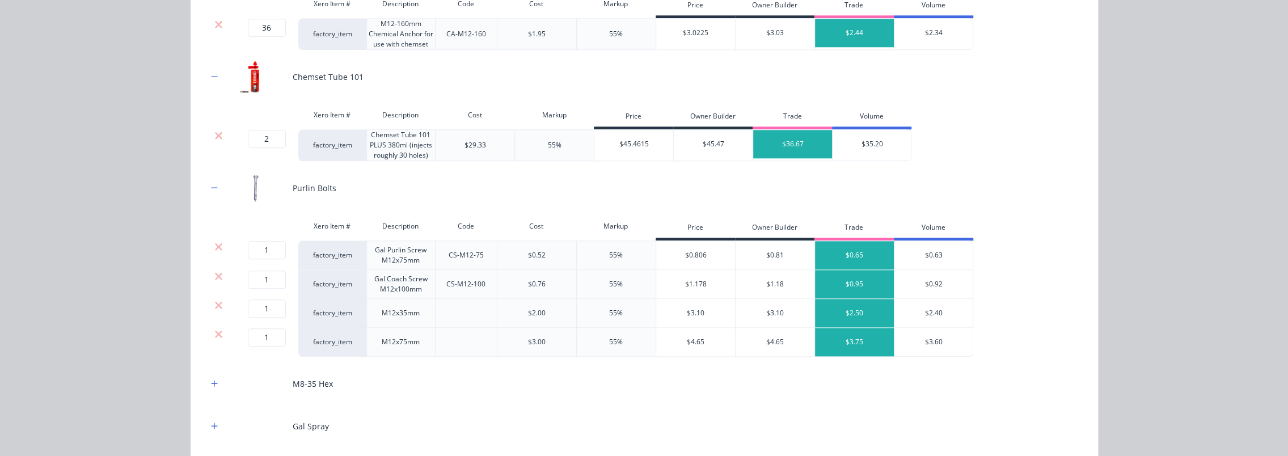
scroll to position [1115, 0]
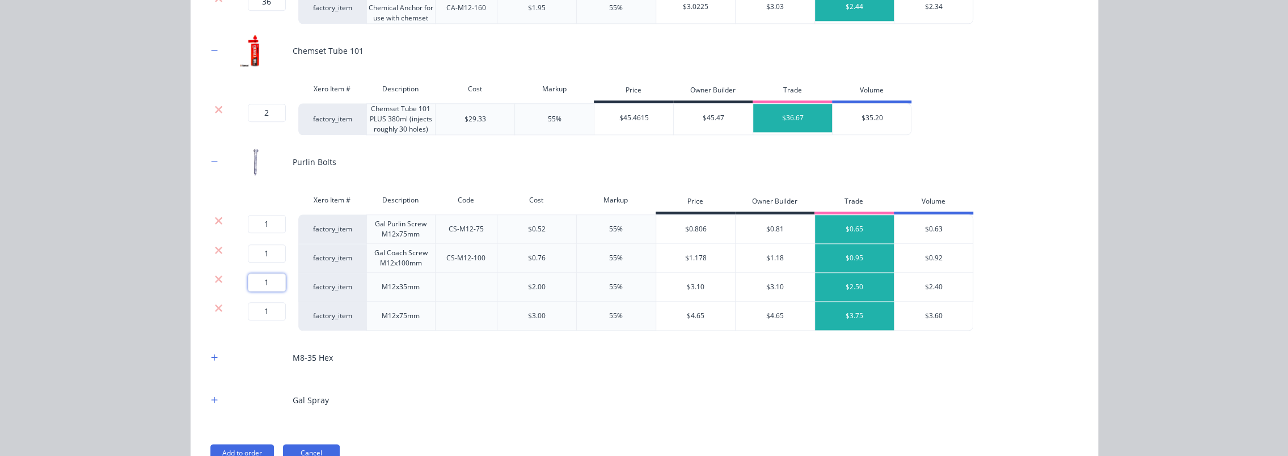
drag, startPoint x: 264, startPoint y: 276, endPoint x: 256, endPoint y: 276, distance: 7.9
click at [256, 276] on input "1" at bounding box center [267, 282] width 38 height 18
type input "12"
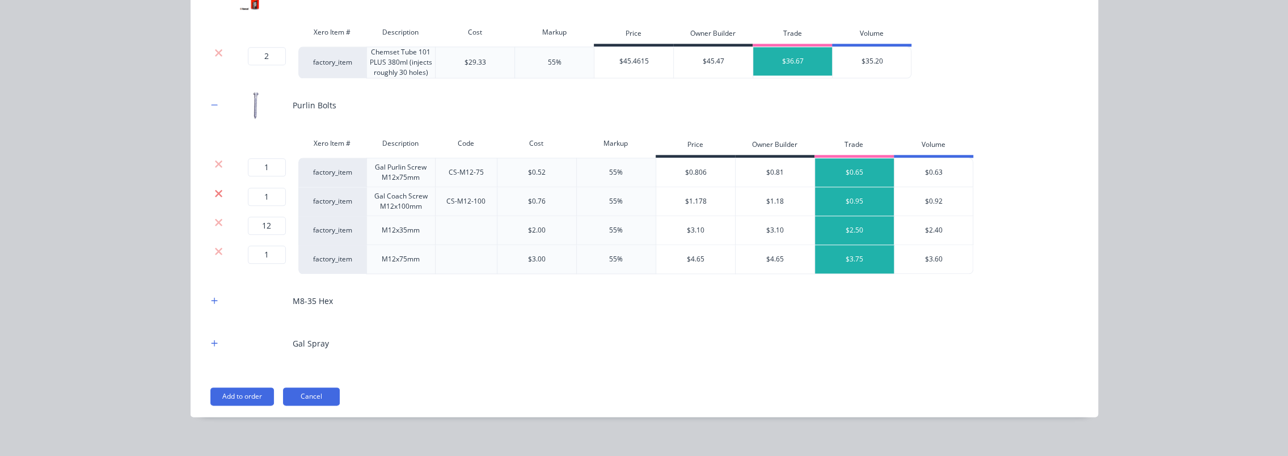
click at [215, 189] on icon at bounding box center [218, 192] width 7 height 7
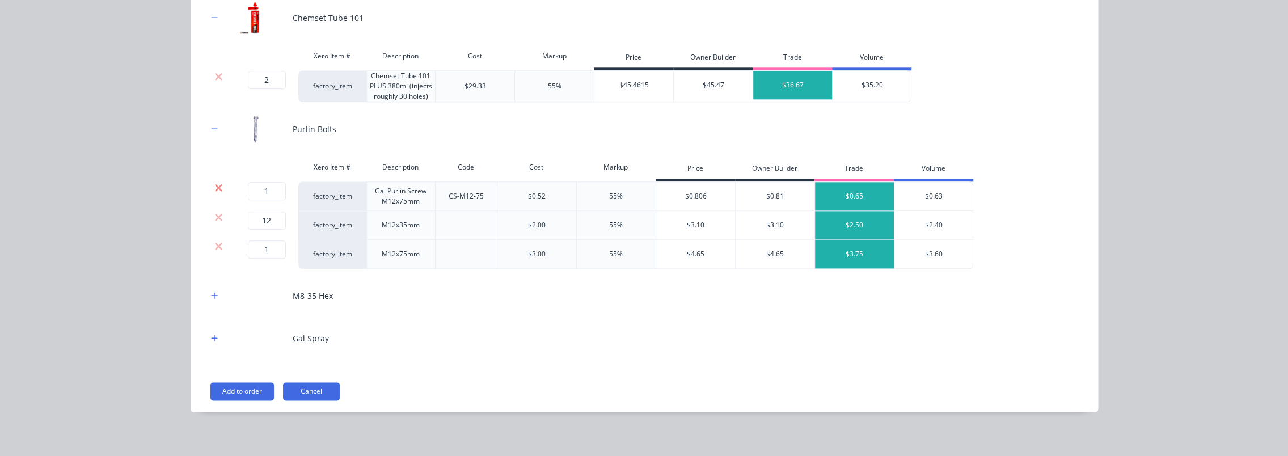
click at [214, 186] on icon at bounding box center [218, 187] width 9 height 11
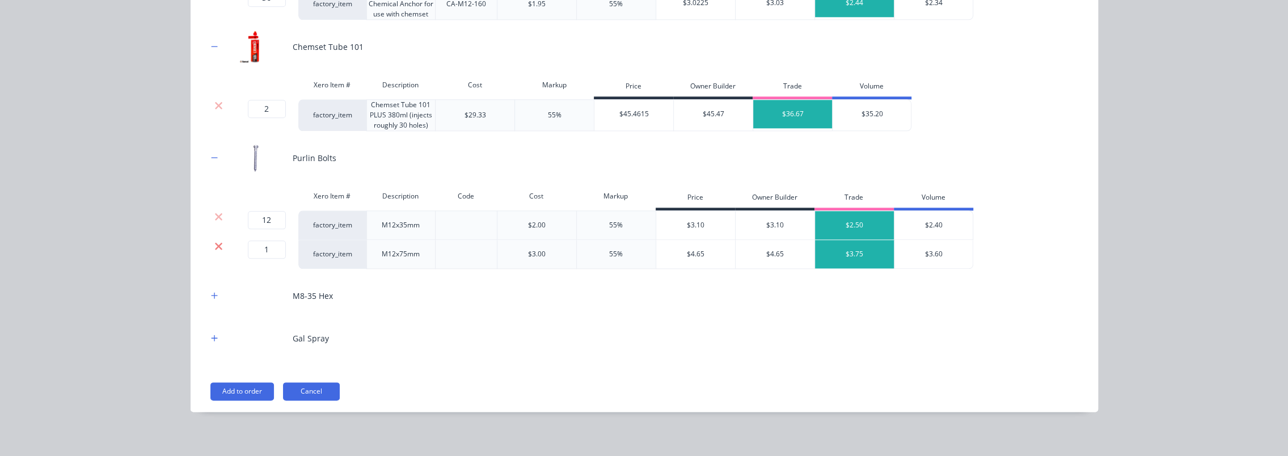
click at [214, 241] on icon at bounding box center [218, 246] width 9 height 11
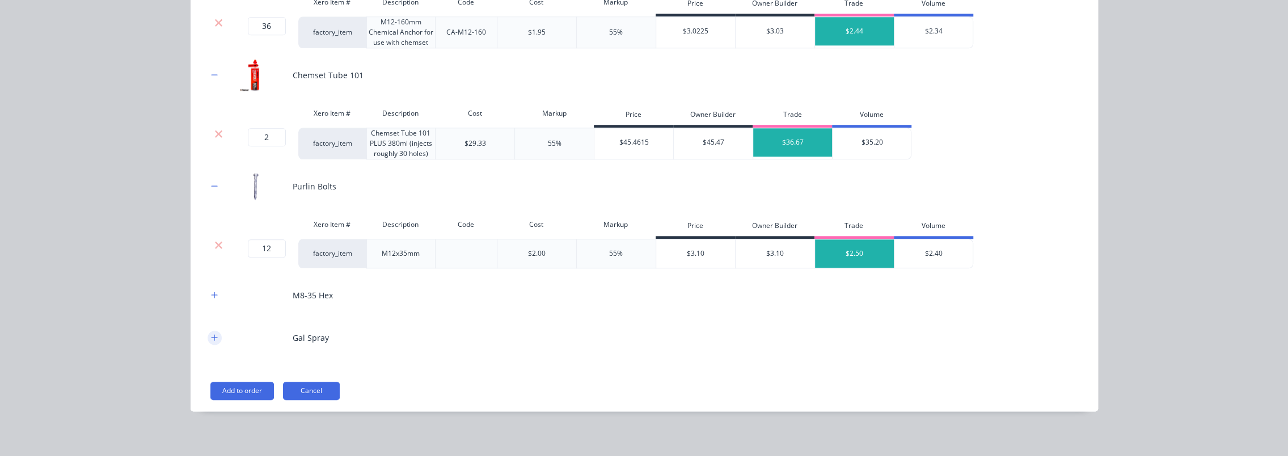
click at [212, 337] on button "button" at bounding box center [215, 338] width 14 height 14
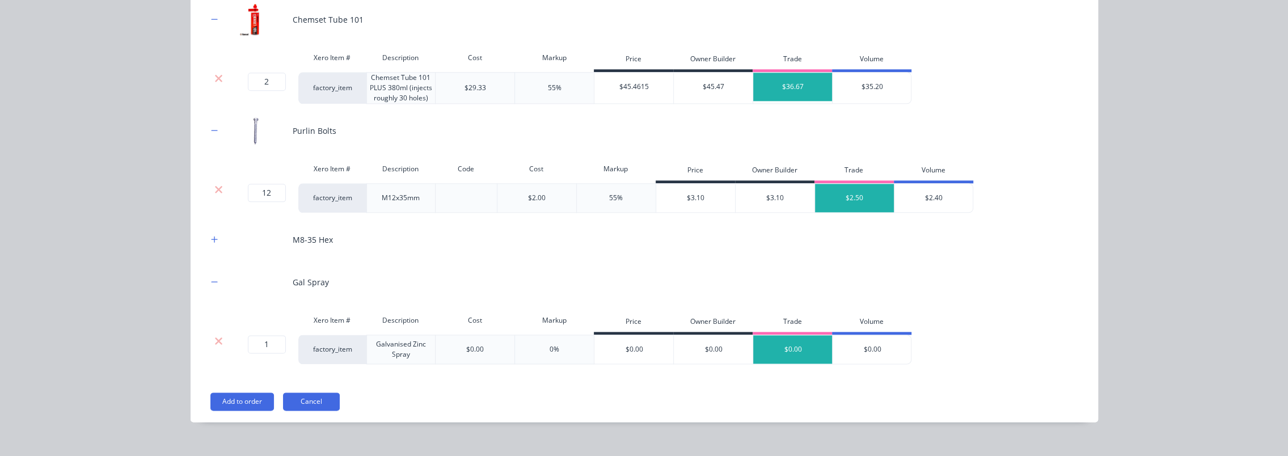
scroll to position [1147, 0]
click at [208, 234] on button "button" at bounding box center [215, 238] width 14 height 14
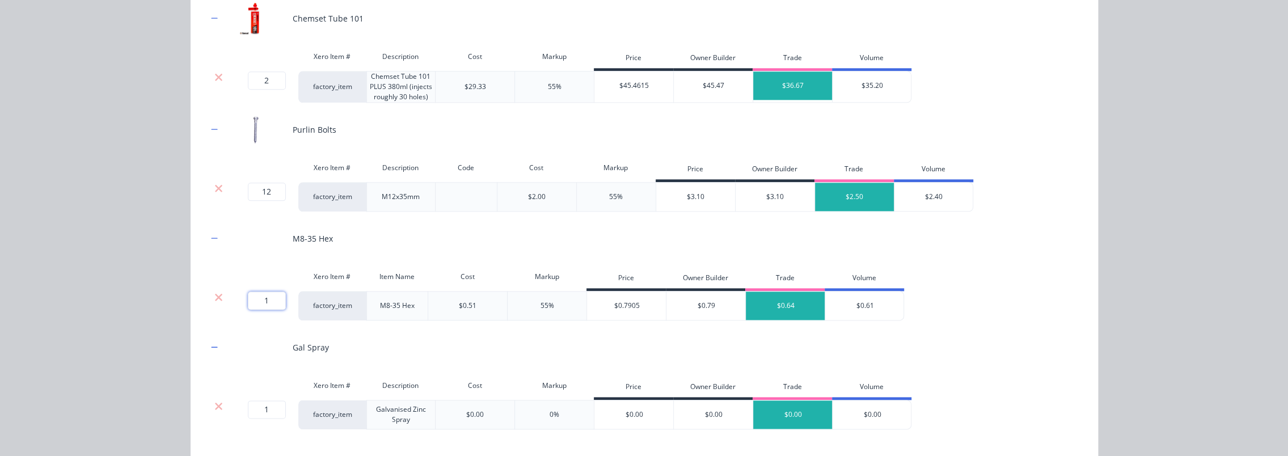
drag, startPoint x: 268, startPoint y: 290, endPoint x: 257, endPoint y: 291, distance: 10.8
click at [257, 292] on input "1" at bounding box center [267, 301] width 38 height 18
type input "40"
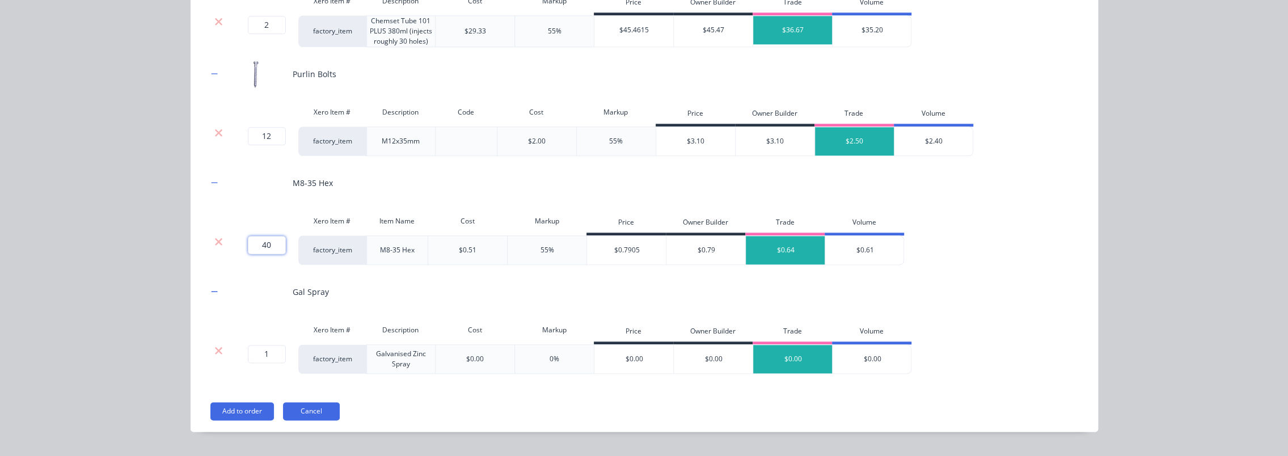
scroll to position [1204, 0]
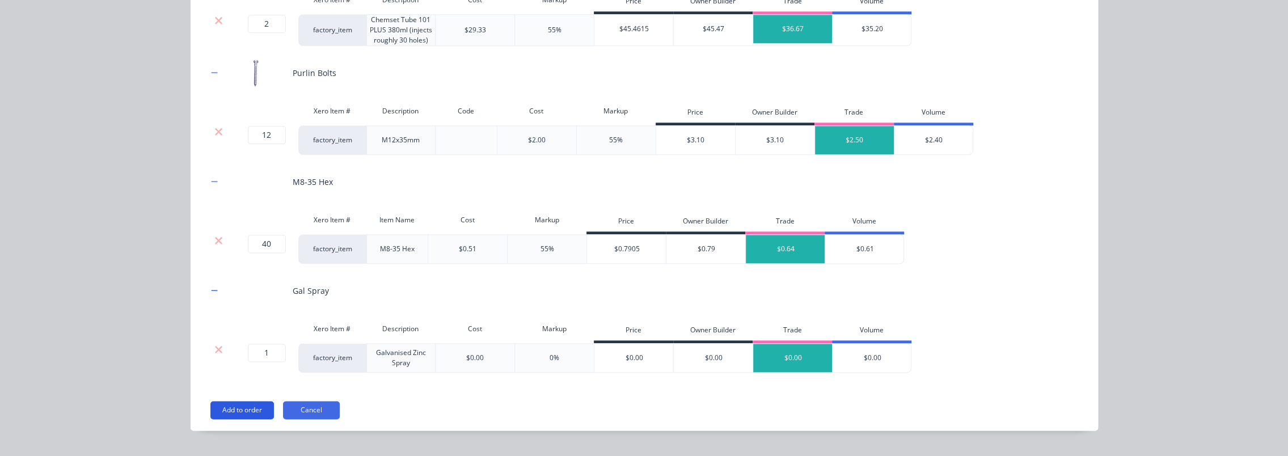
click at [236, 403] on button "Add to order" at bounding box center [242, 410] width 64 height 18
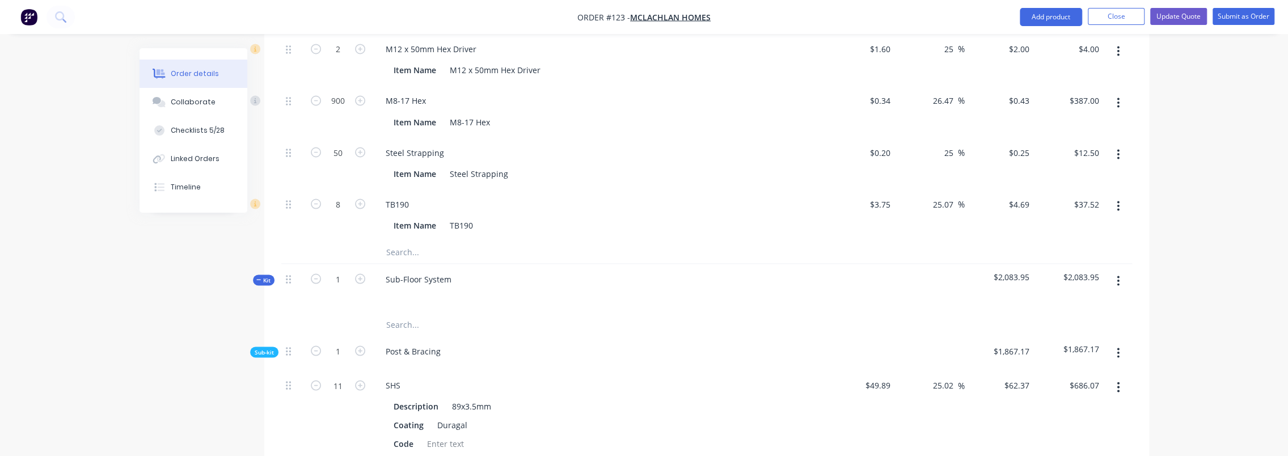
scroll to position [1807, 0]
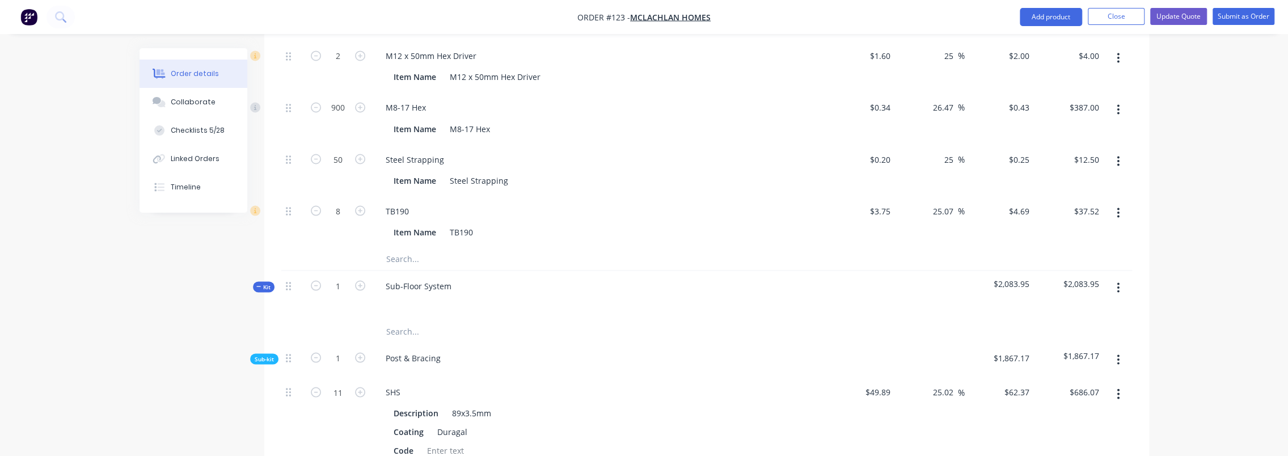
click at [693, 277] on button "button" at bounding box center [1118, 287] width 27 height 20
click at [693, 377] on div "Delete" at bounding box center [1078, 385] width 87 height 16
click at [693, 16] on button "Update Quote" at bounding box center [1178, 16] width 57 height 17
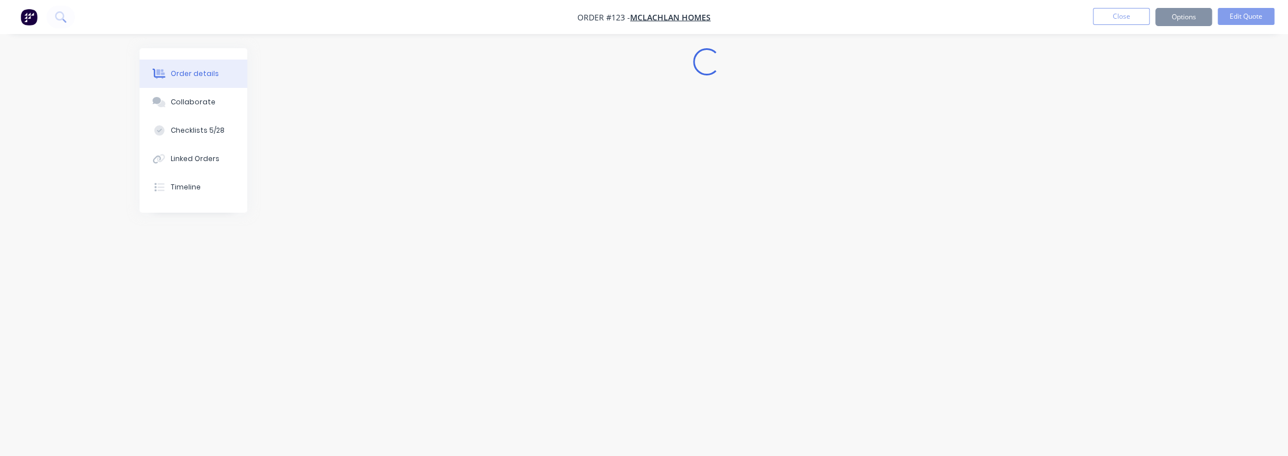
scroll to position [0, 0]
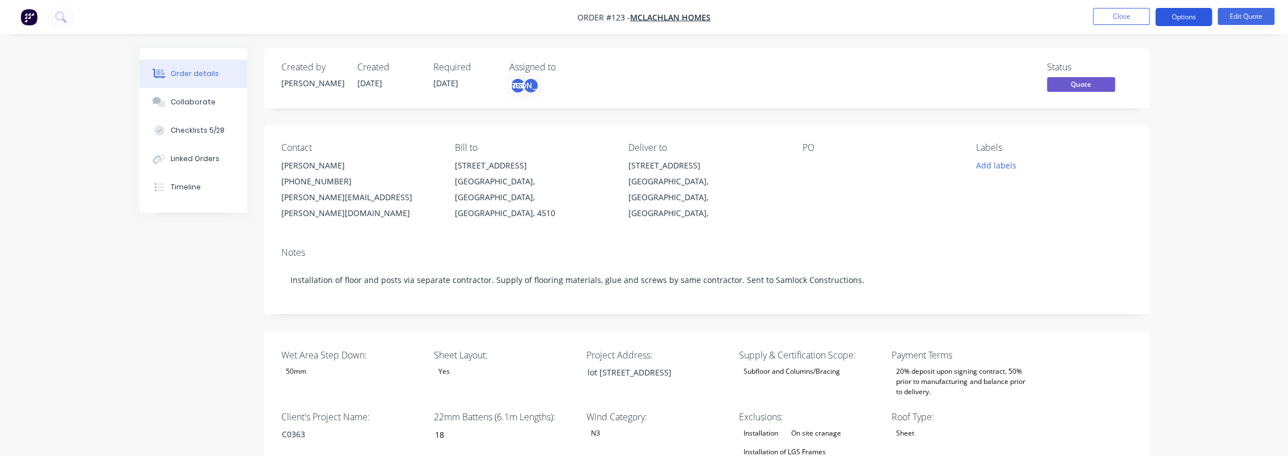
click at [693, 19] on button "Options" at bounding box center [1184, 17] width 57 height 18
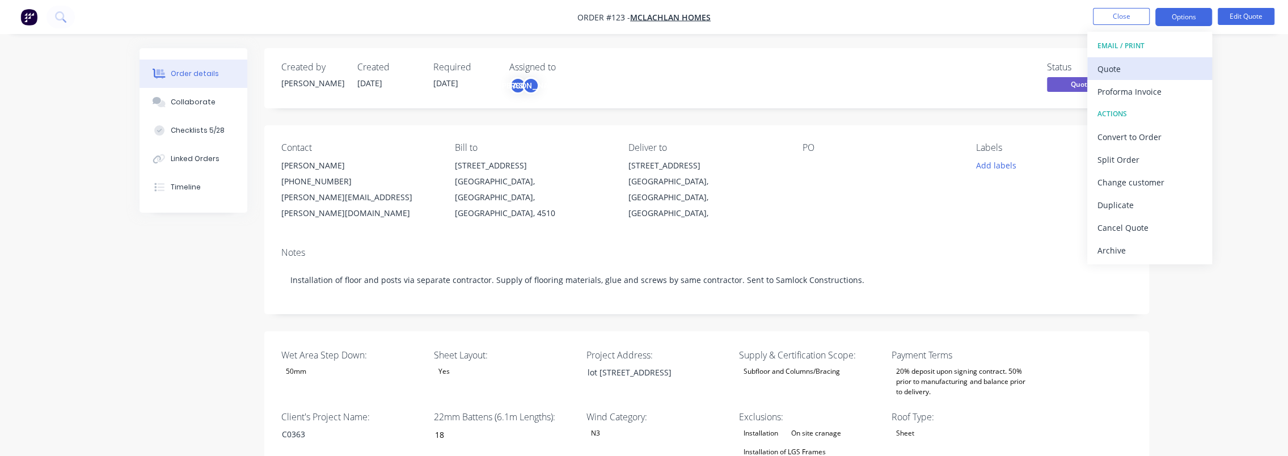
click at [693, 69] on div "Quote" at bounding box center [1150, 69] width 104 height 16
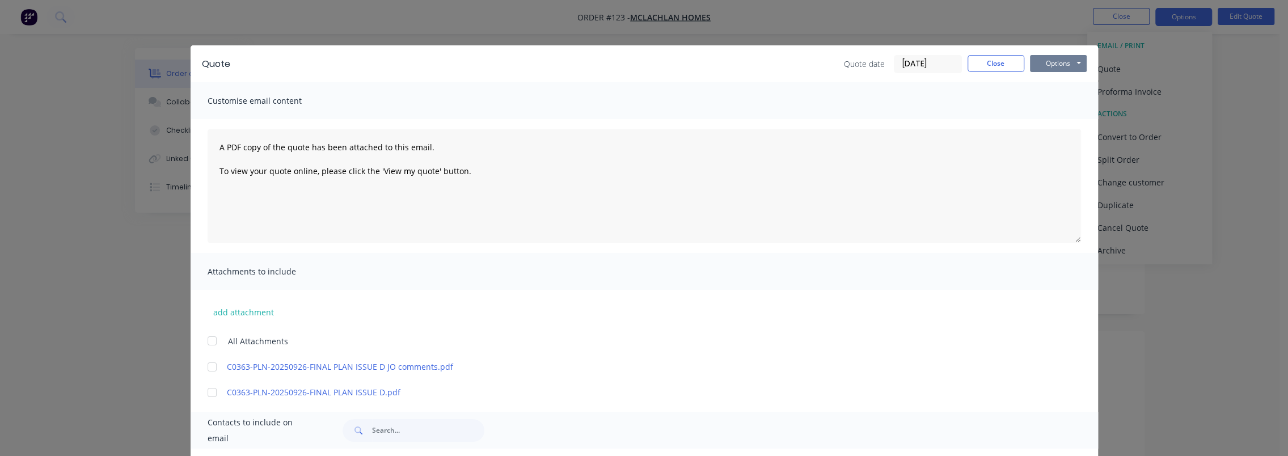
click at [693, 62] on button "Options" at bounding box center [1058, 63] width 57 height 17
click at [693, 83] on button "Preview" at bounding box center [1066, 83] width 73 height 19
click at [693, 61] on button "Close" at bounding box center [996, 63] width 57 height 17
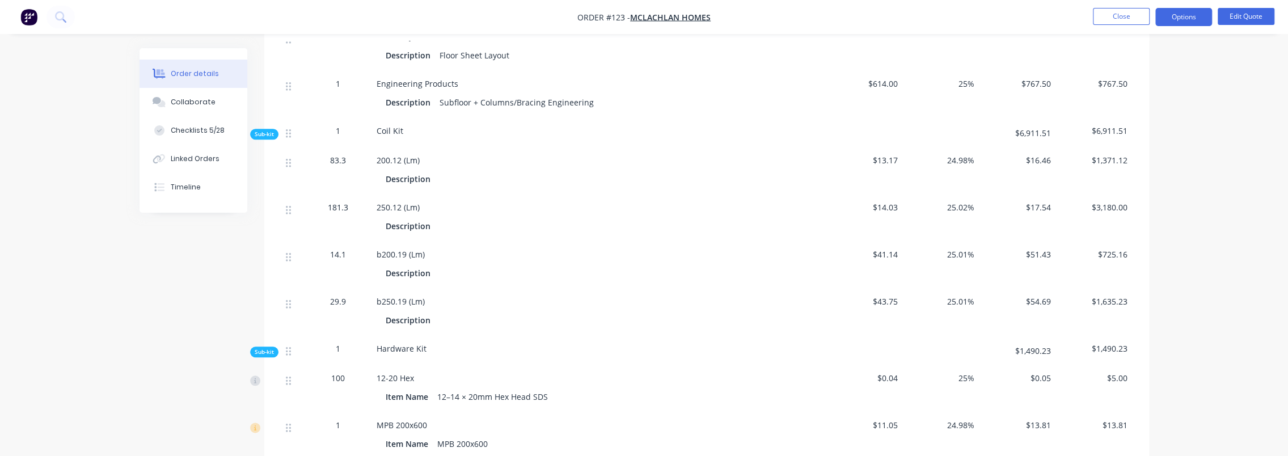
scroll to position [1021, 0]
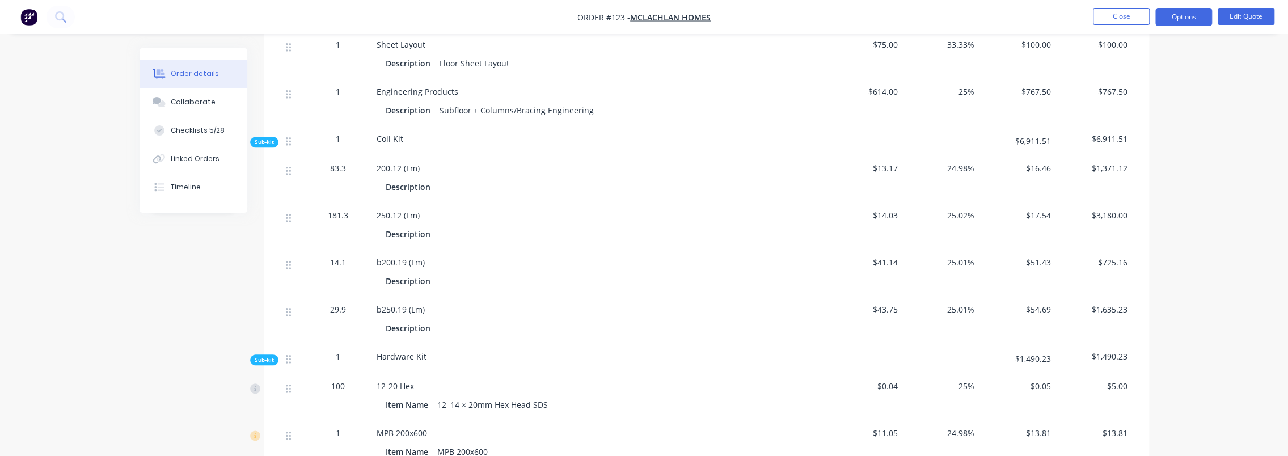
click at [262, 138] on span "Sub-kit" at bounding box center [264, 142] width 19 height 9
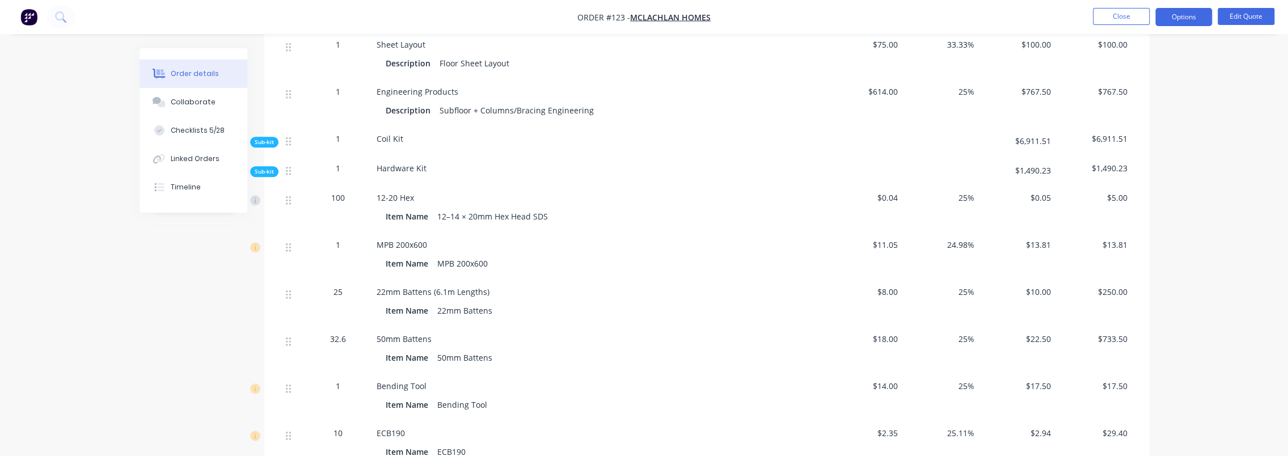
click at [262, 167] on span "Sub-kit" at bounding box center [264, 171] width 19 height 9
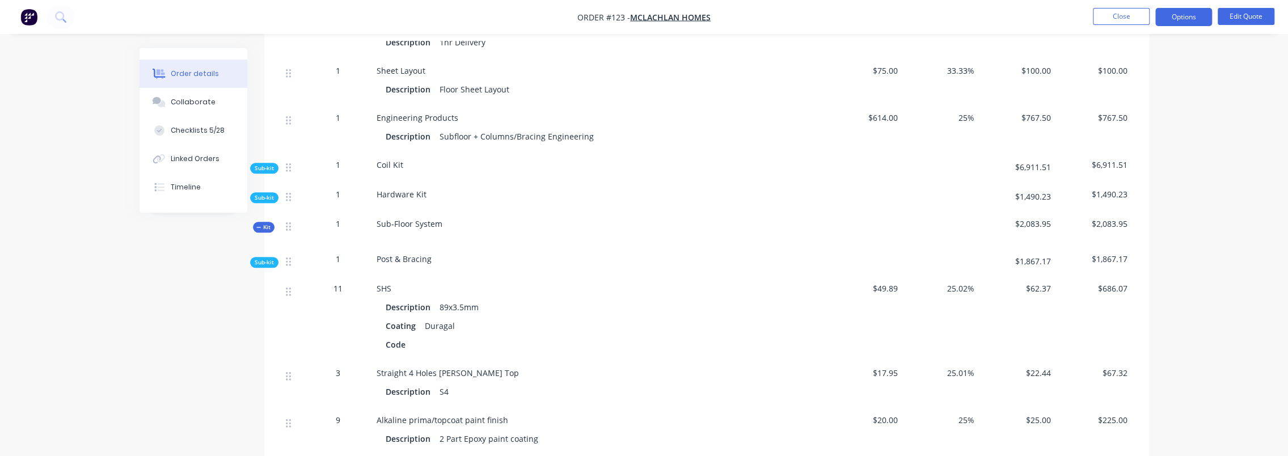
scroll to position [964, 0]
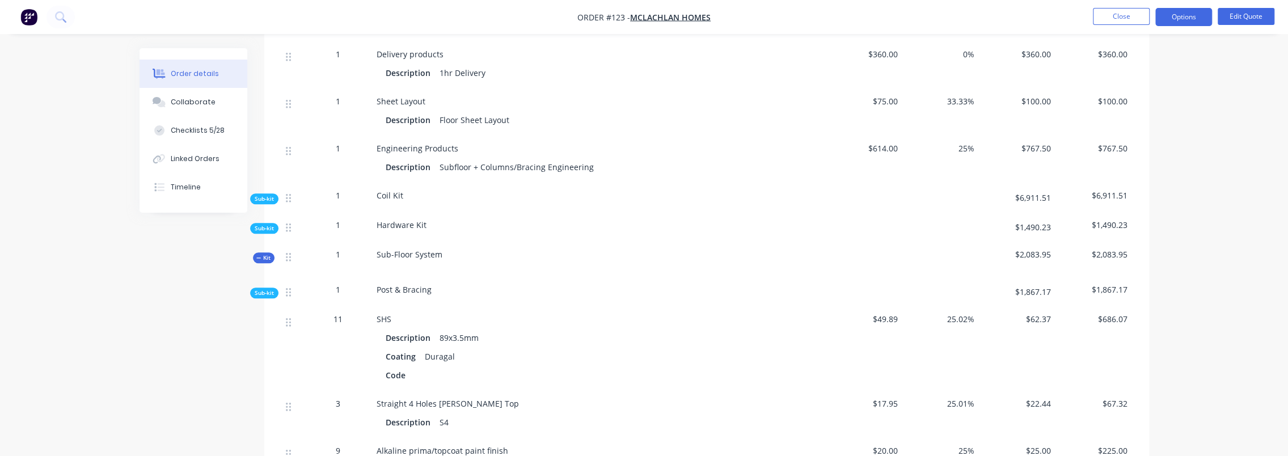
click at [266, 289] on span "Sub-kit" at bounding box center [264, 293] width 19 height 9
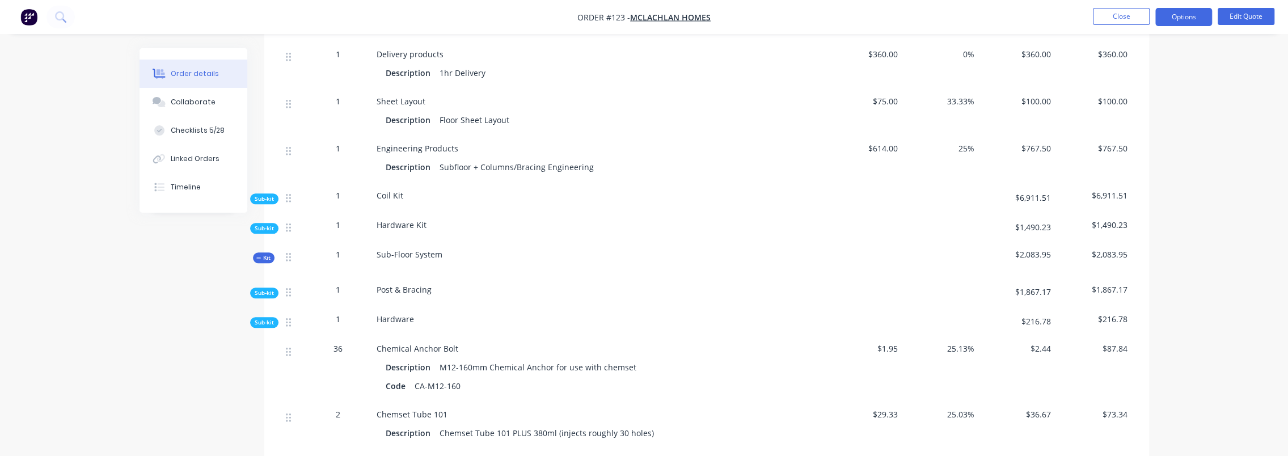
click at [271, 318] on span "Sub-kit" at bounding box center [264, 322] width 19 height 9
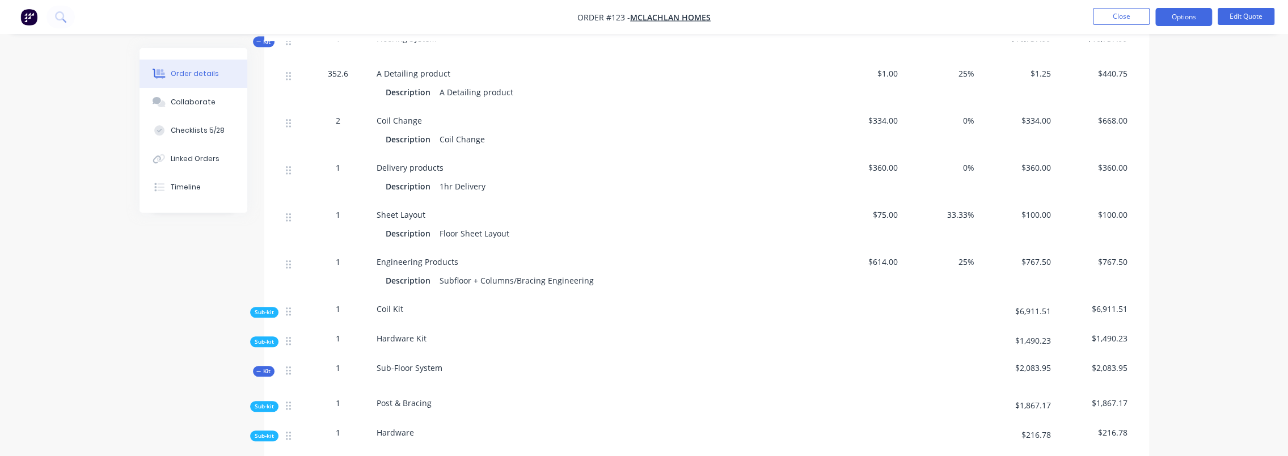
scroll to position [908, 0]
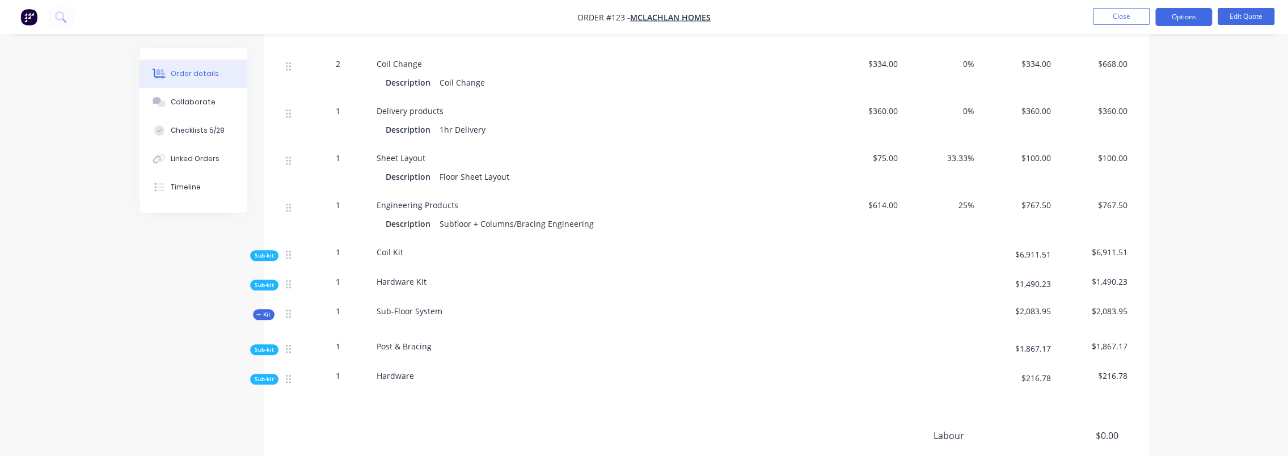
click at [259, 345] on span "Sub-kit" at bounding box center [264, 349] width 19 height 9
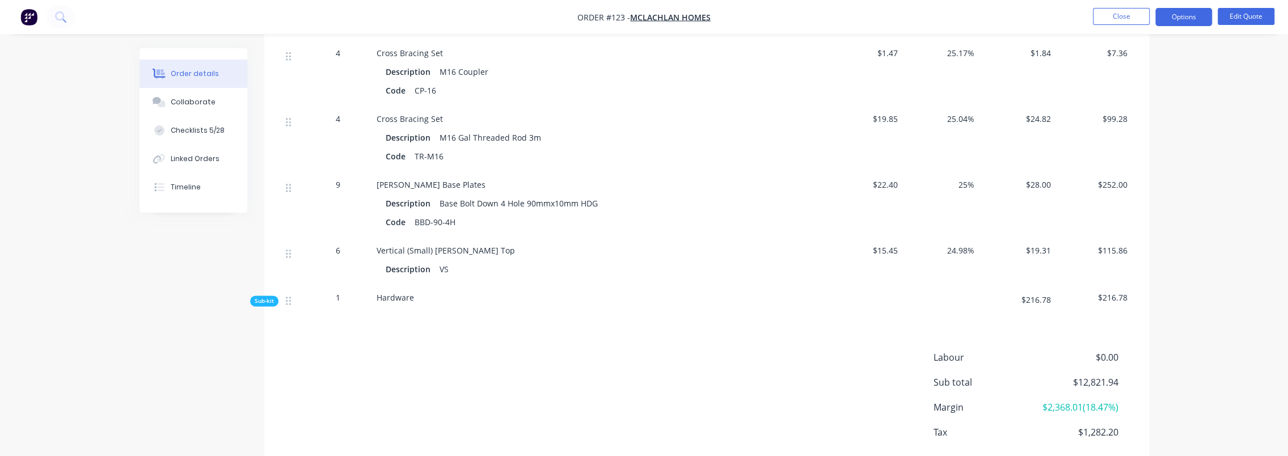
click at [265, 297] on span "Sub-kit" at bounding box center [264, 301] width 19 height 9
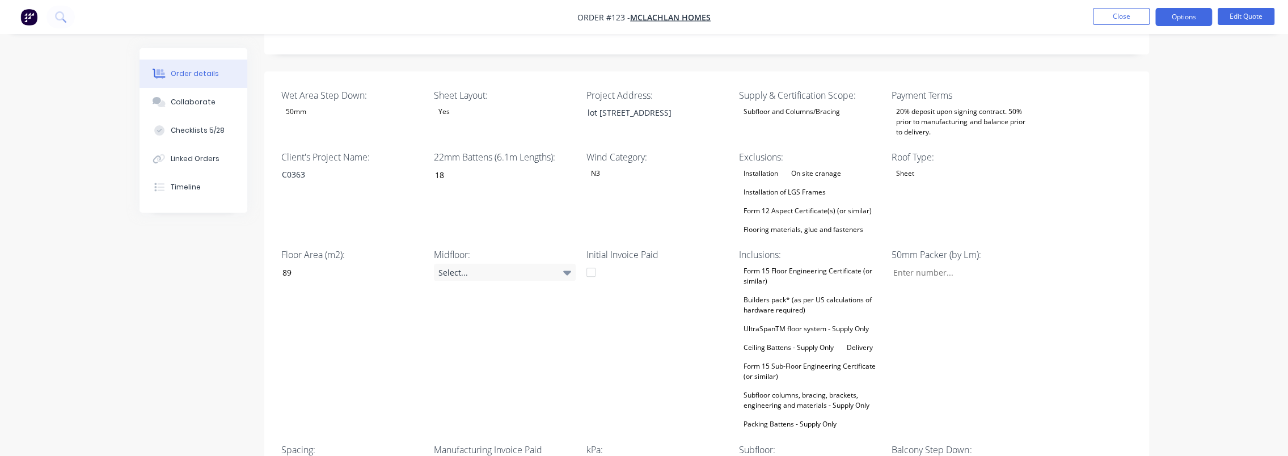
scroll to position [314, 0]
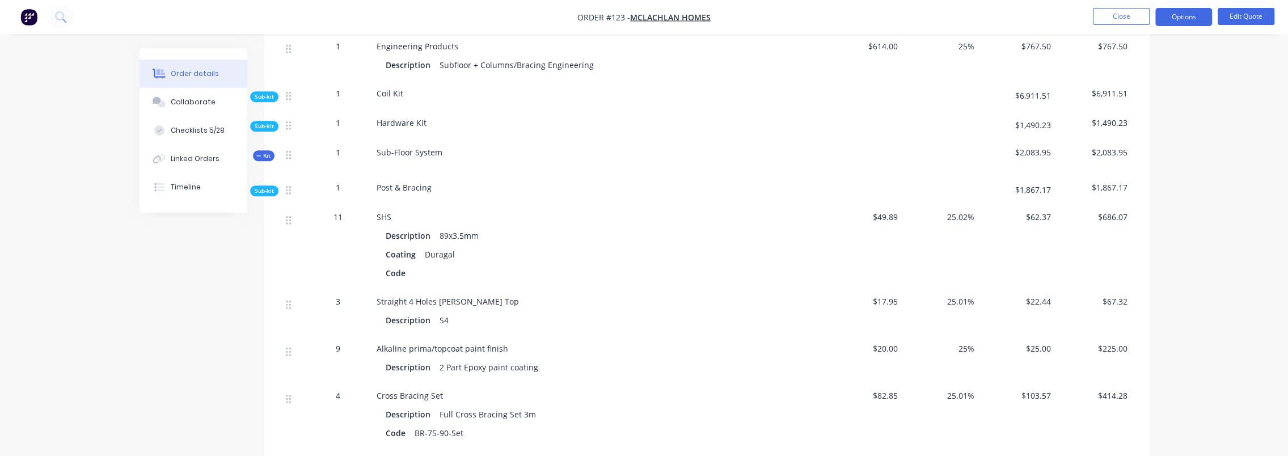
scroll to position [1052, 0]
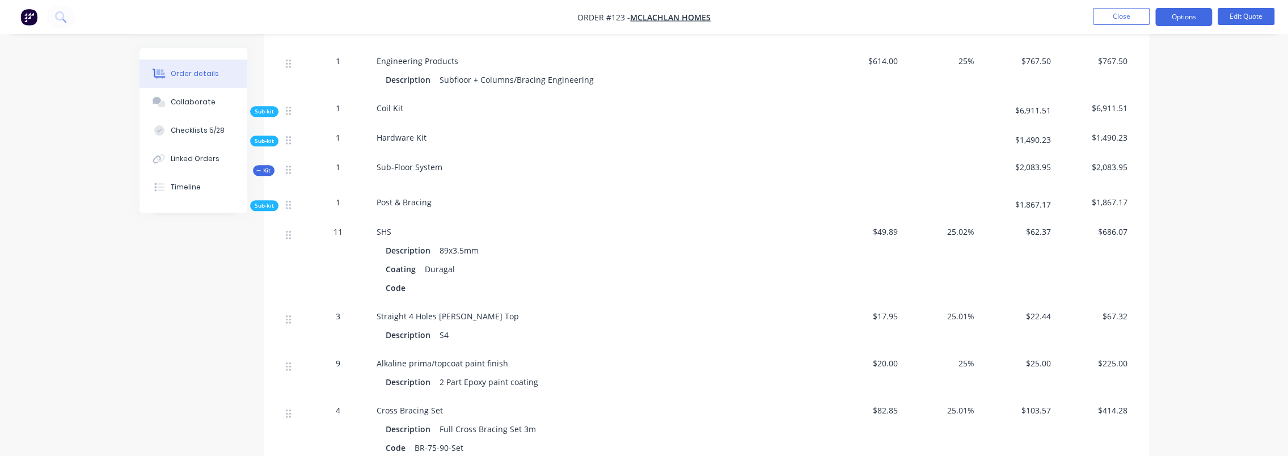
click at [267, 166] on span "Kit" at bounding box center [263, 170] width 15 height 9
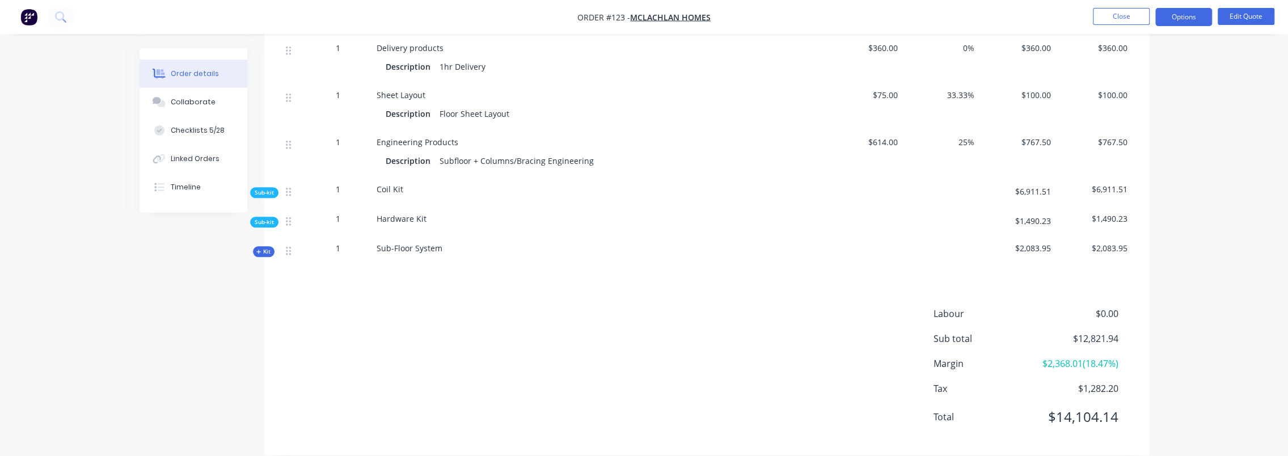
click at [265, 247] on span "Kit" at bounding box center [263, 251] width 15 height 9
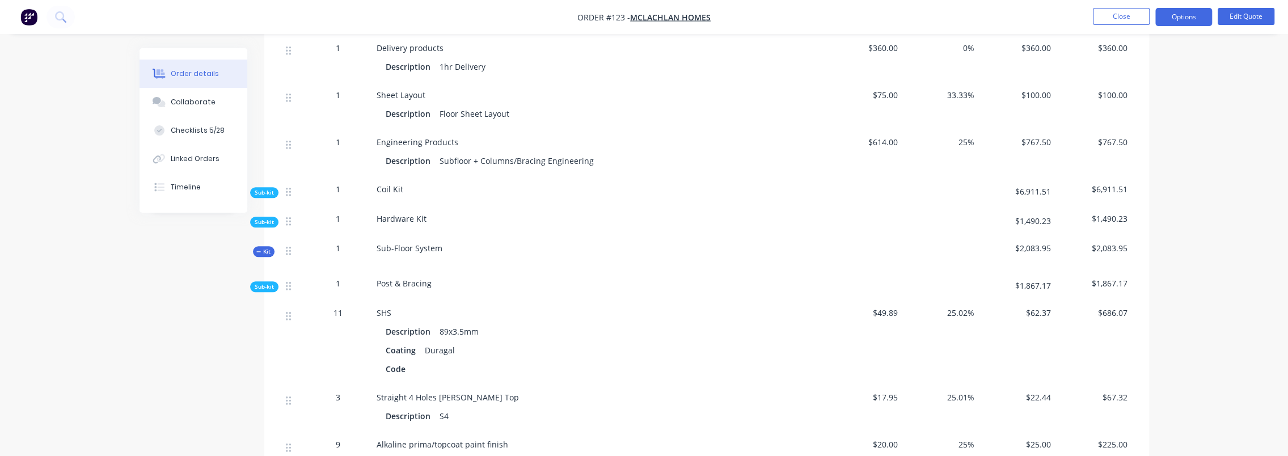
click at [693, 307] on span "25.02%" at bounding box center [941, 313] width 68 height 12
click at [693, 15] on button "Edit Quote" at bounding box center [1246, 16] width 57 height 17
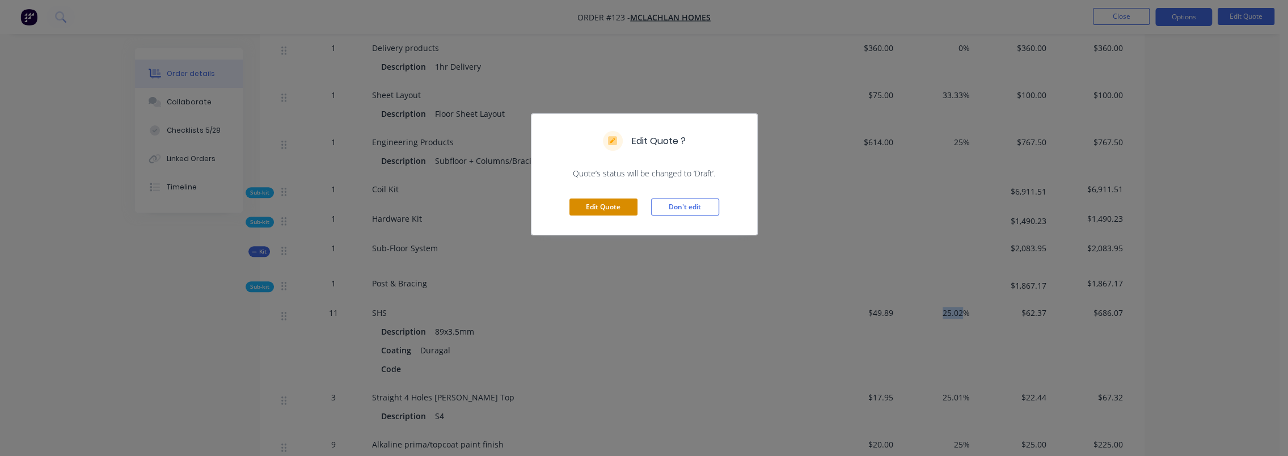
click at [604, 203] on button "Edit Quote" at bounding box center [604, 207] width 68 height 17
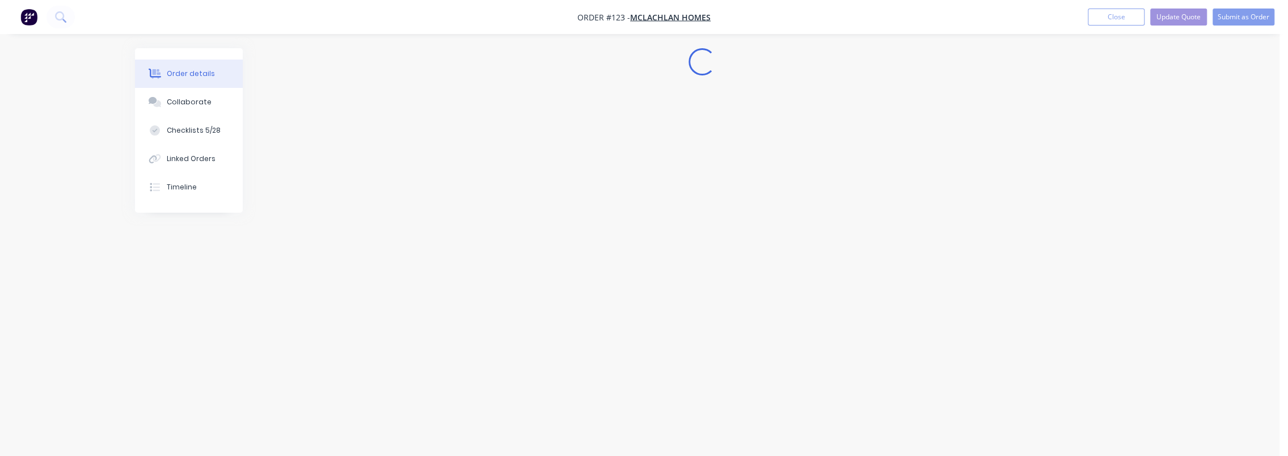
scroll to position [0, 0]
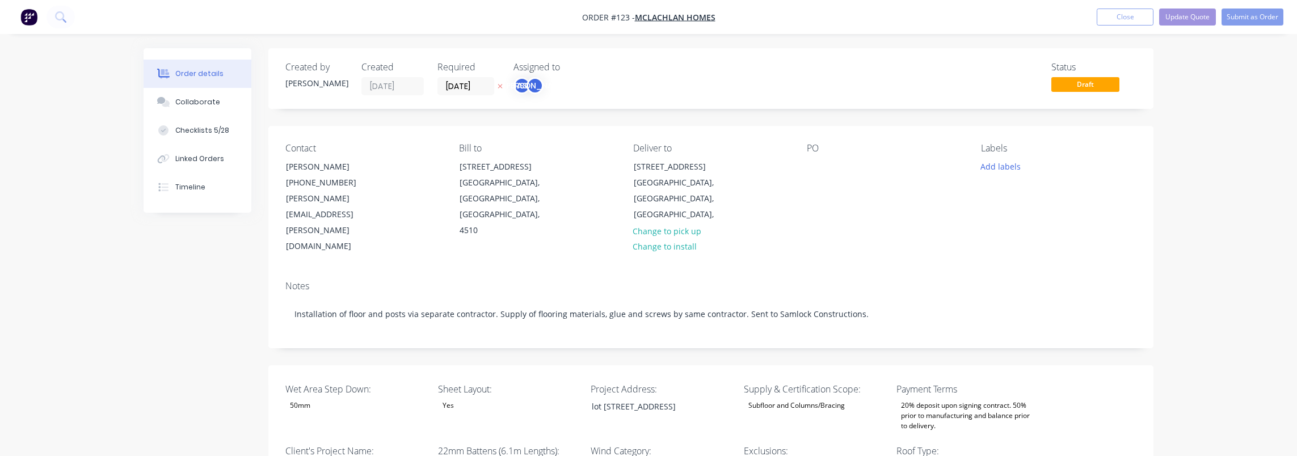
type input "18"
type input "89"
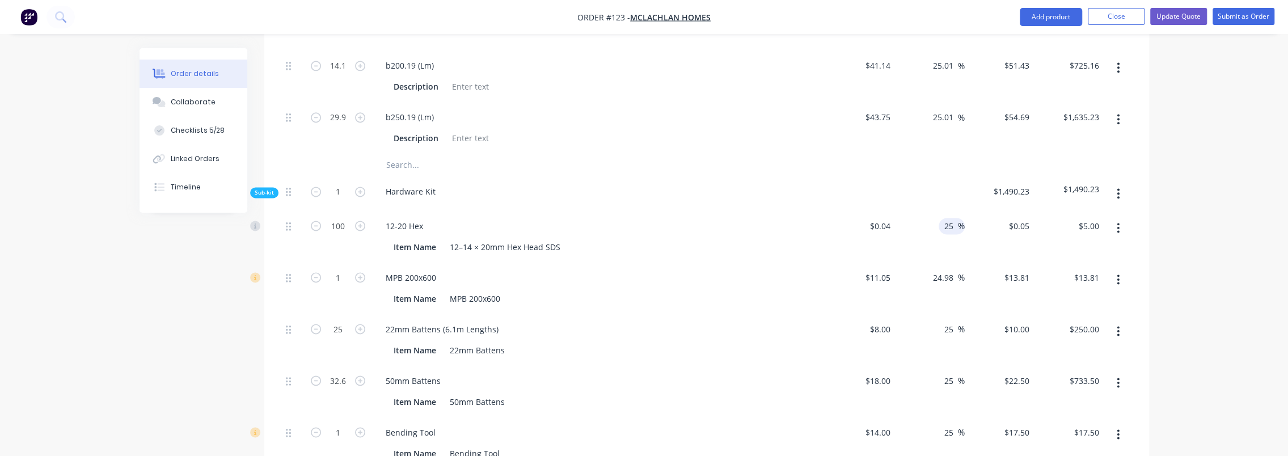
scroll to position [1305, 0]
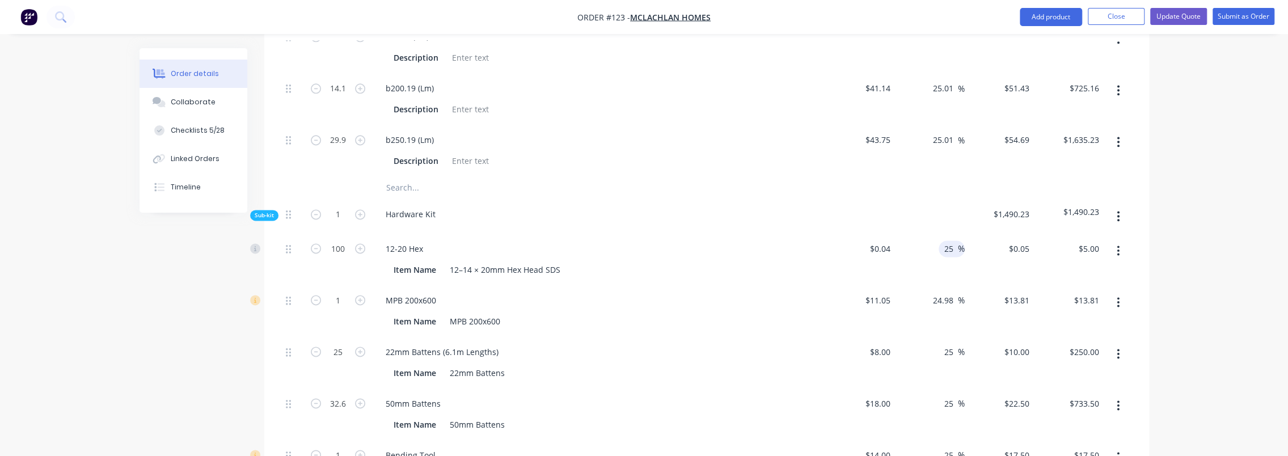
click at [693, 241] on input "25" at bounding box center [950, 249] width 15 height 16
type input "50"
click at [693, 292] on input "24.98" at bounding box center [945, 300] width 26 height 16
type input "$0.06"
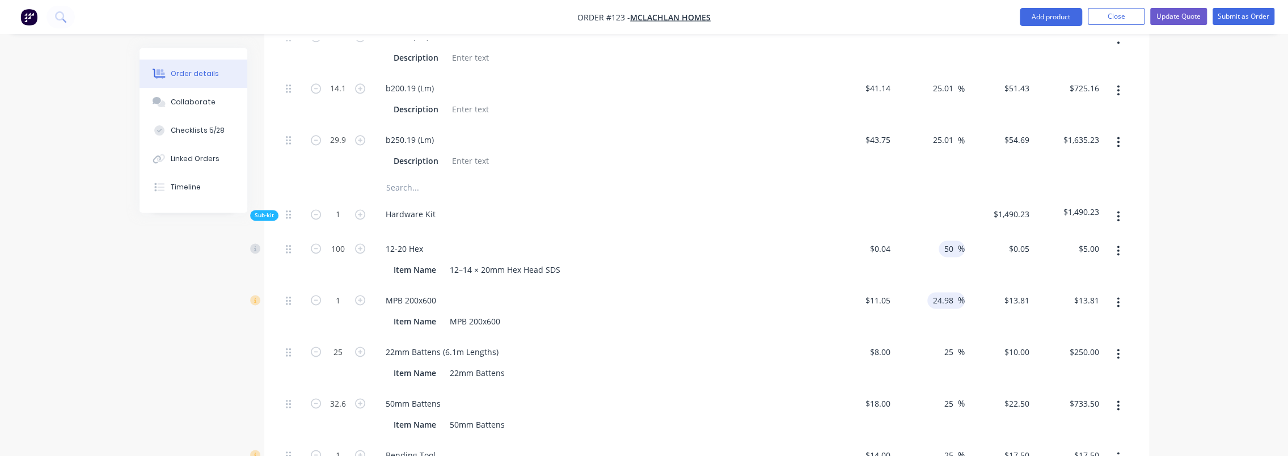
type input "$6.00"
click at [693, 292] on input "24.98" at bounding box center [945, 300] width 26 height 16
type input "50"
click at [693, 344] on input "25" at bounding box center [950, 352] width 15 height 16
type input "$16.575"
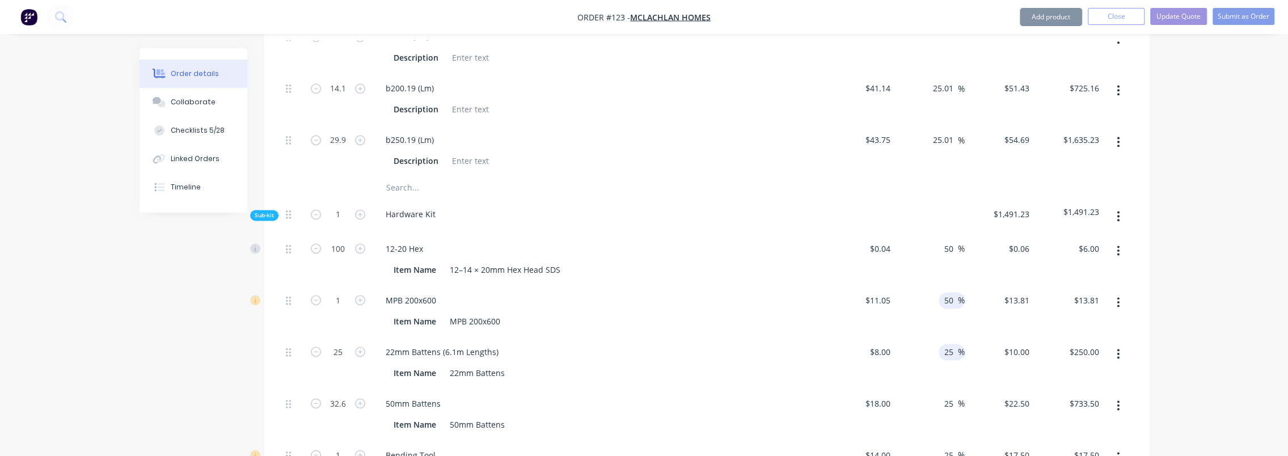
type input "$16.58"
click at [693, 344] on input "25" at bounding box center [950, 352] width 15 height 16
type input "50"
click at [693, 395] on input "25" at bounding box center [950, 403] width 15 height 16
type input "$12.00"
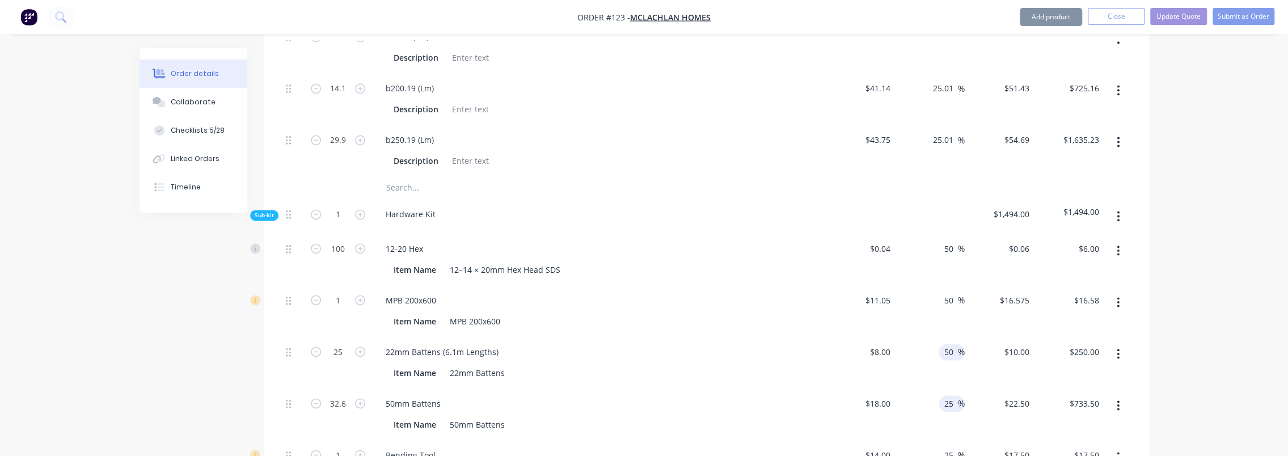
type input "$300.00"
click at [693, 395] on input "25" at bounding box center [950, 403] width 15 height 16
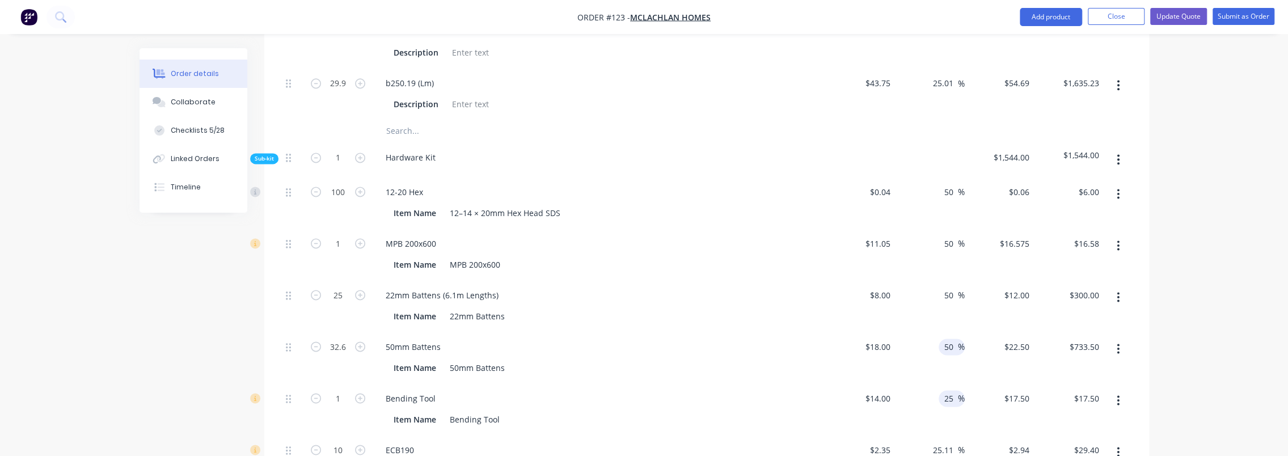
type input "50"
type input "$27.00"
type input "$880.20"
click at [693, 390] on input "25" at bounding box center [950, 398] width 15 height 16
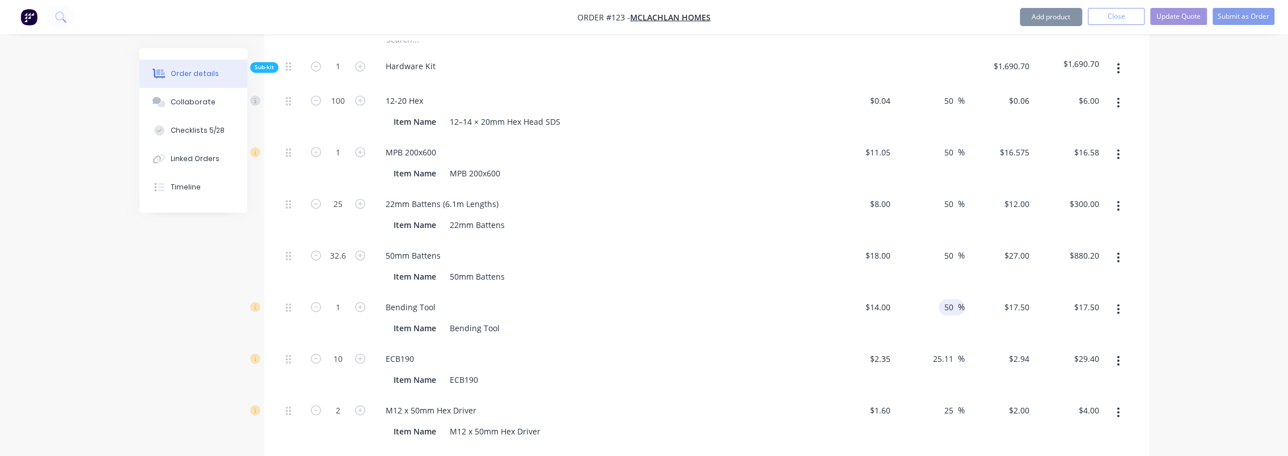
scroll to position [1475, 0]
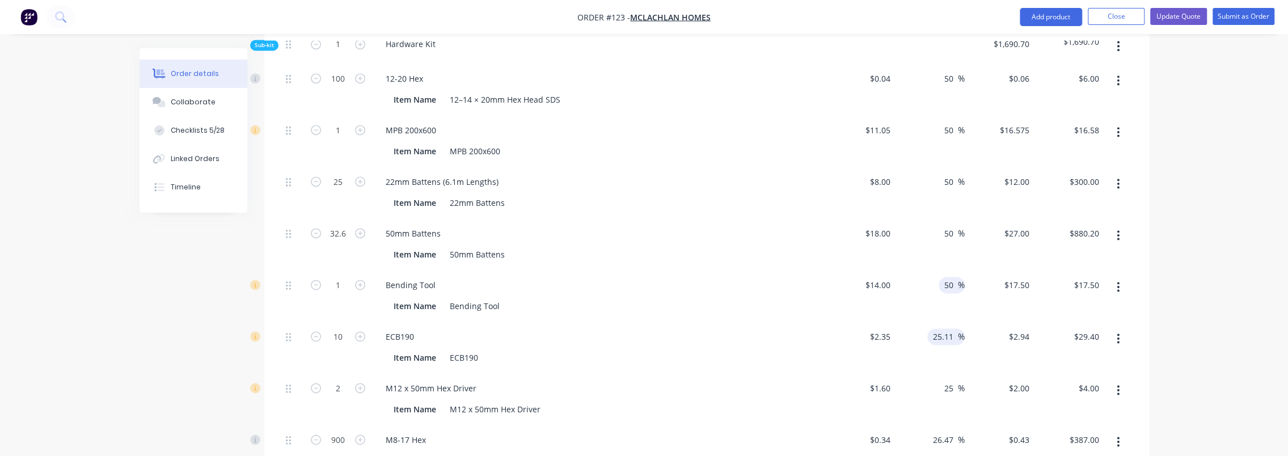
type input "50"
type input "$21.00"
click at [693, 328] on input "25.11" at bounding box center [945, 336] width 26 height 16
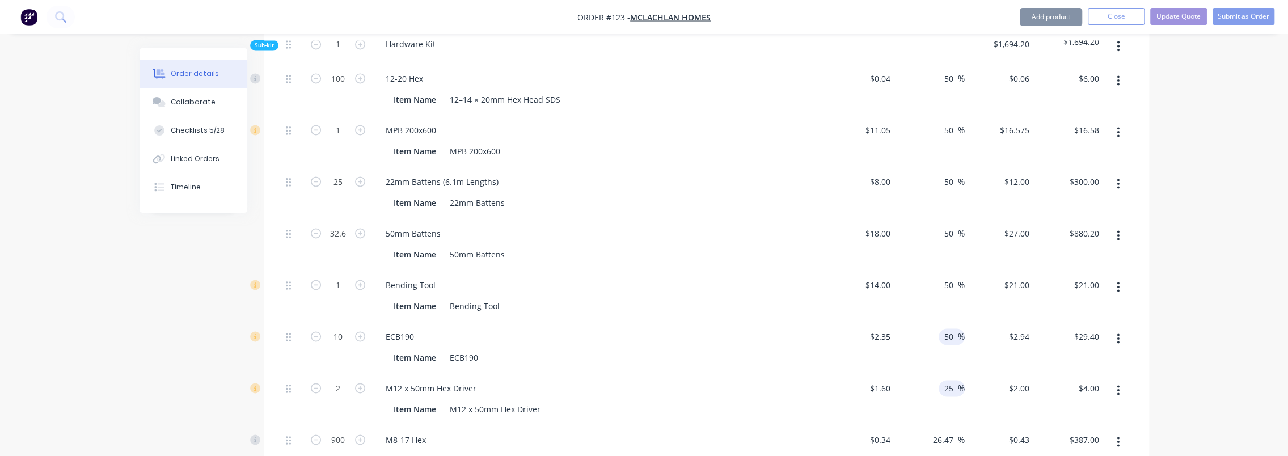
type input "50"
type input "$3.525"
type input "$35.25"
click at [693, 380] on input "25" at bounding box center [950, 388] width 15 height 16
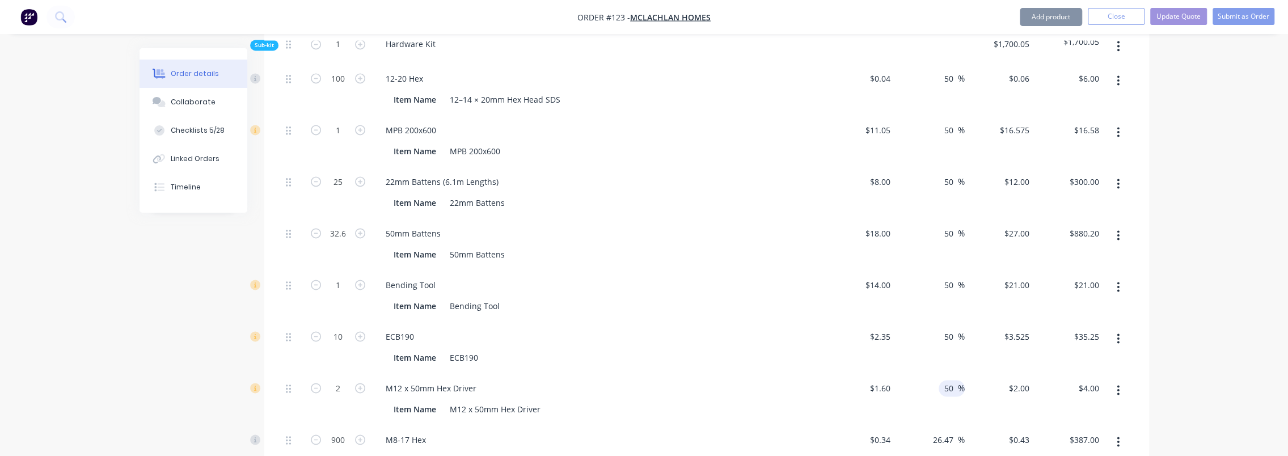
scroll to position [1532, 0]
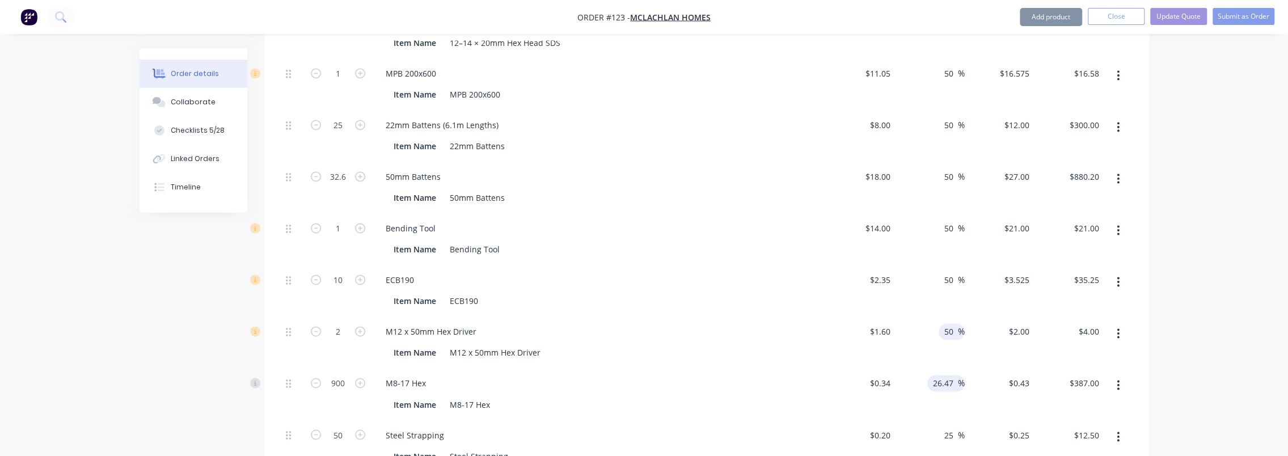
type input "50"
type input "$2.40"
type input "$4.80"
click at [693, 375] on input "26.47" at bounding box center [945, 383] width 26 height 16
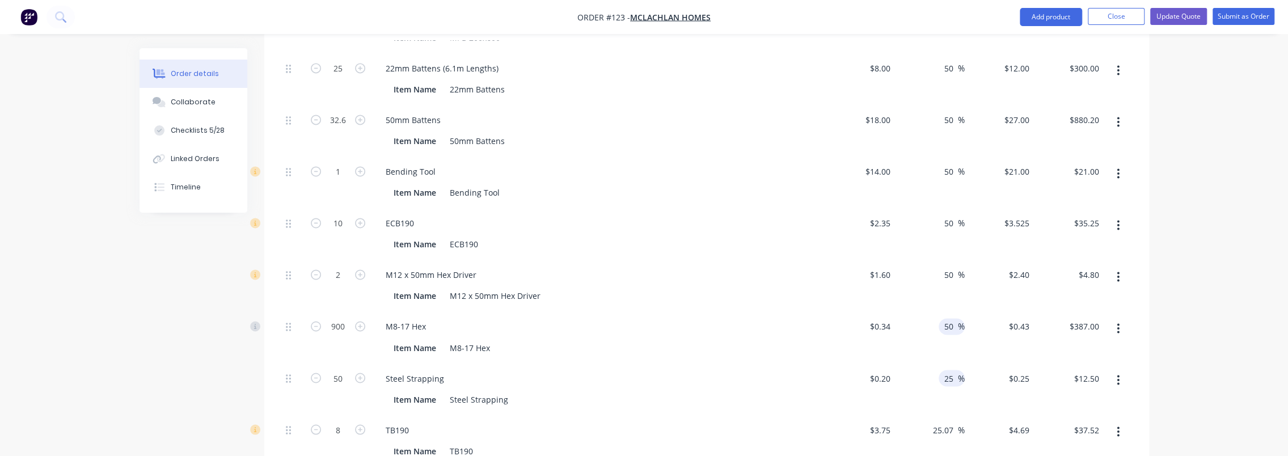
type input "50"
click at [693, 370] on input "25" at bounding box center [950, 378] width 15 height 16
type input "$0.51"
type input "$459.00"
click at [693, 370] on input "25" at bounding box center [950, 378] width 15 height 16
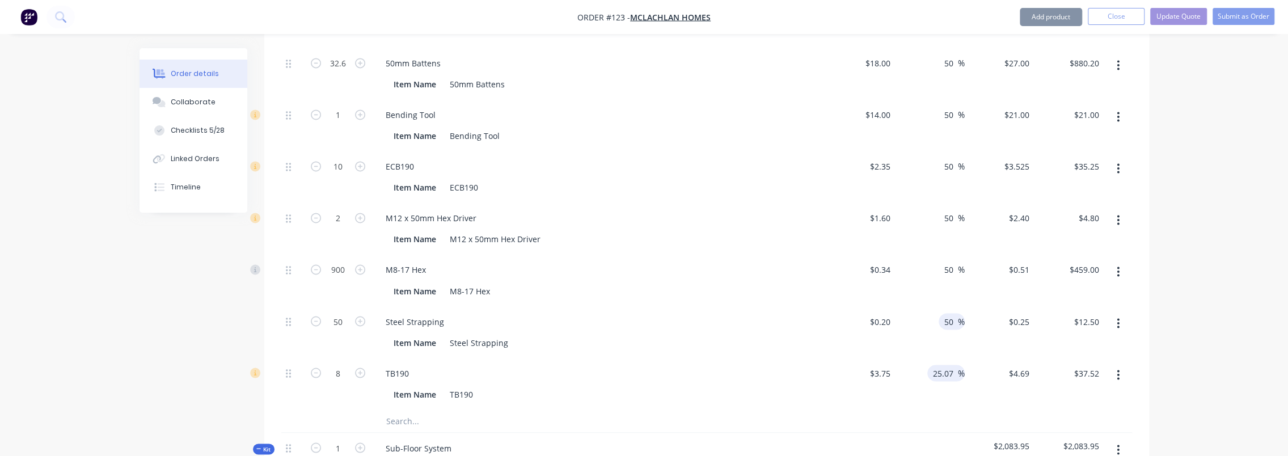
type input "50"
type input "$0.30"
type input "$15.00"
click at [693, 365] on input "25.07" at bounding box center [945, 373] width 26 height 16
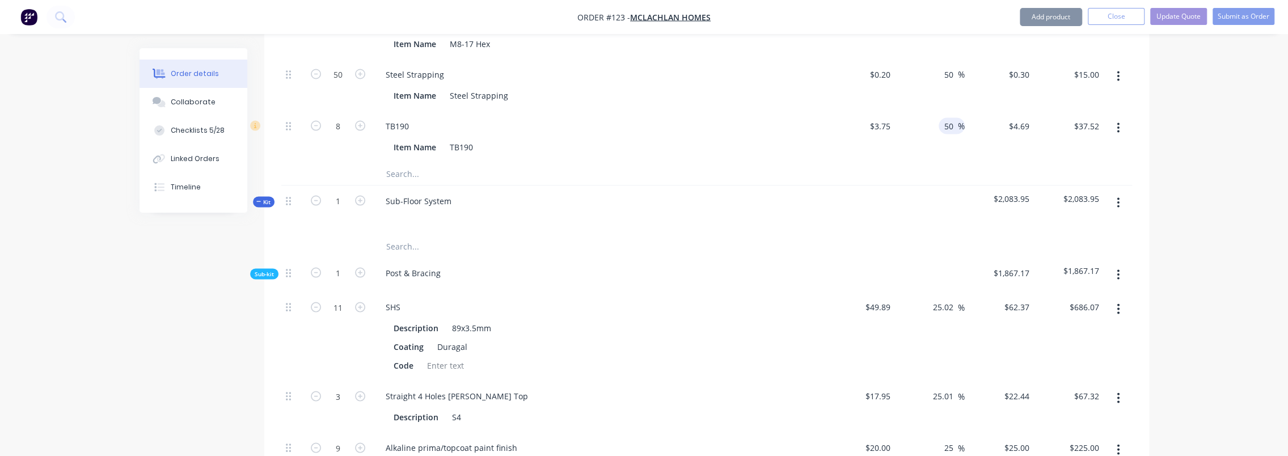
scroll to position [1985, 0]
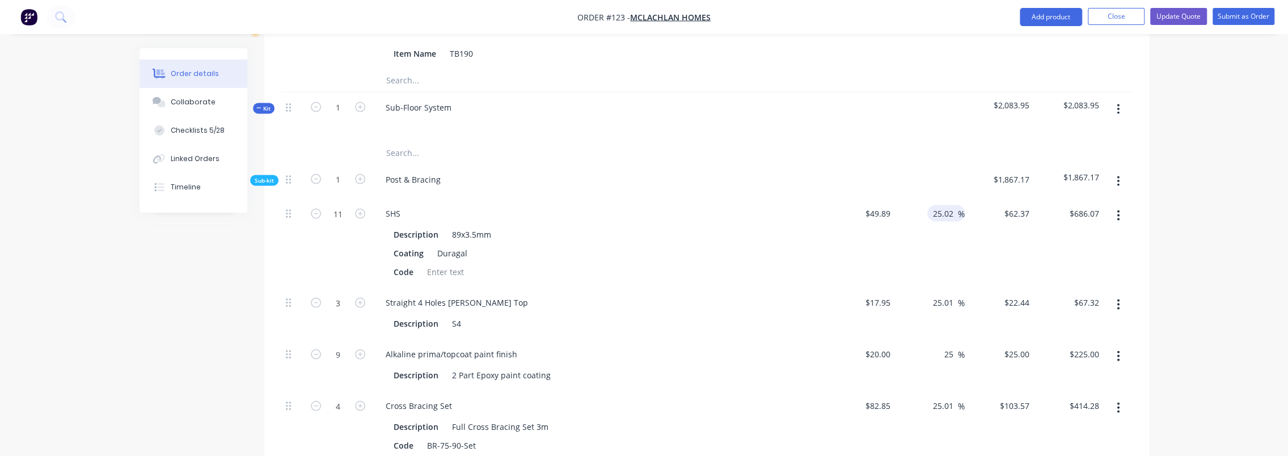
type input "50"
type input "$5.625"
type input "$45.00"
click at [693, 205] on input "25.02" at bounding box center [945, 213] width 26 height 16
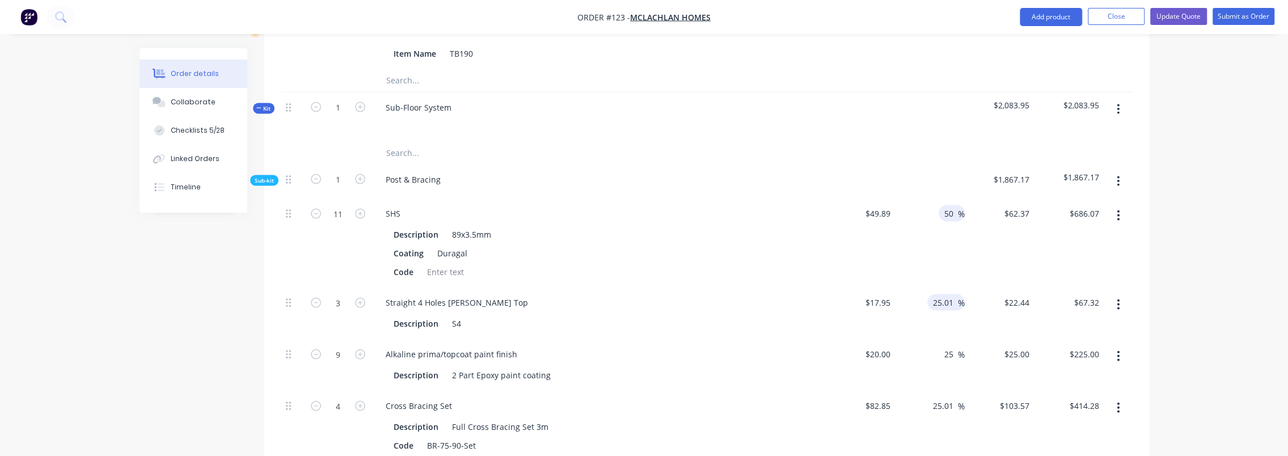
type input "50"
click at [693, 294] on input "25.01" at bounding box center [945, 302] width 26 height 16
type input "$74.835"
type input "$823.19"
click at [693, 294] on input "25.01" at bounding box center [945, 302] width 26 height 16
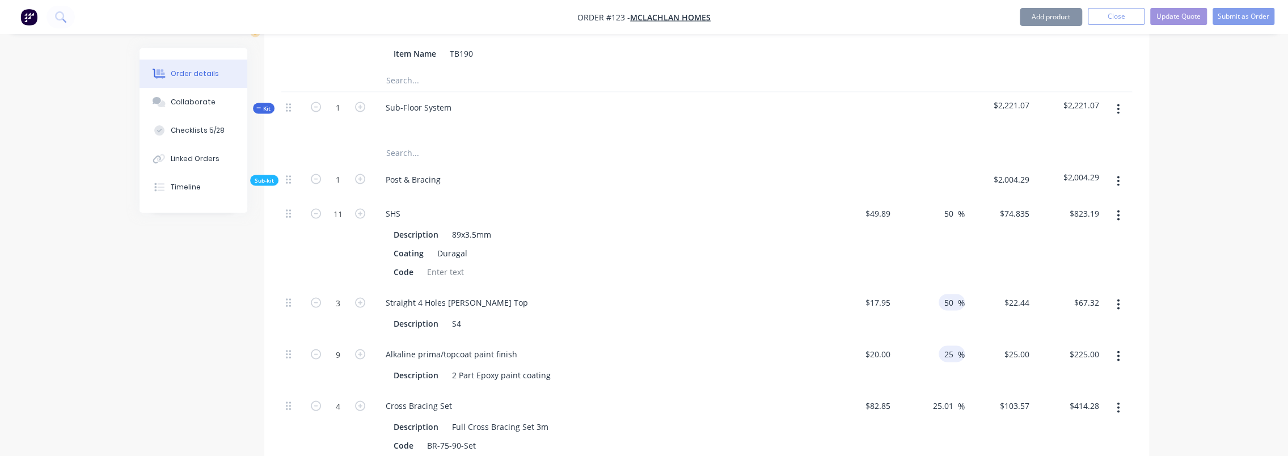
type input "50"
type input "$26.925"
type input "$80.78"
click at [693, 346] on input "25" at bounding box center [950, 354] width 15 height 16
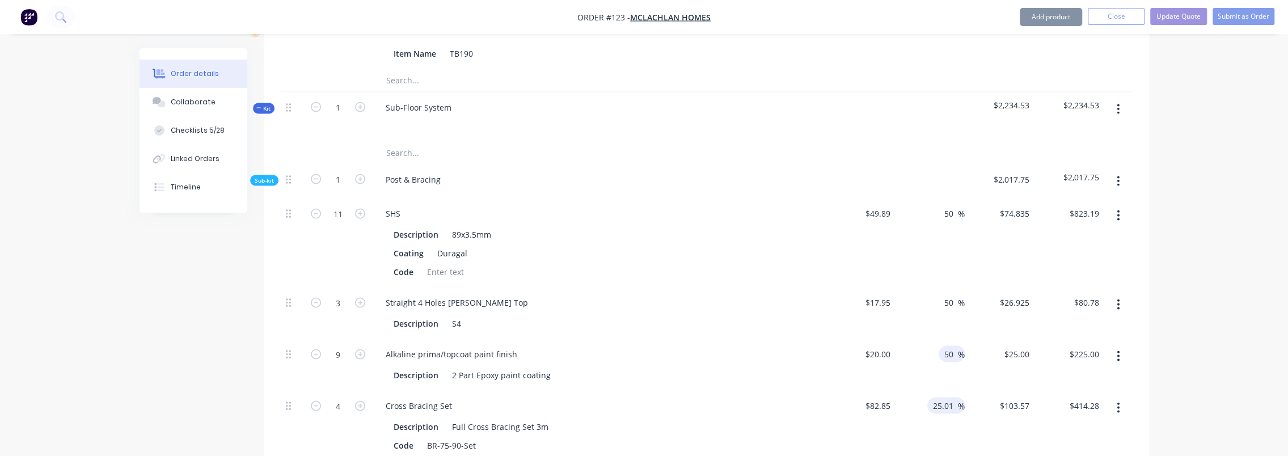
type input "50"
type input "$30.00"
type input "$270.00"
click at [693, 398] on input "25.01" at bounding box center [945, 406] width 26 height 16
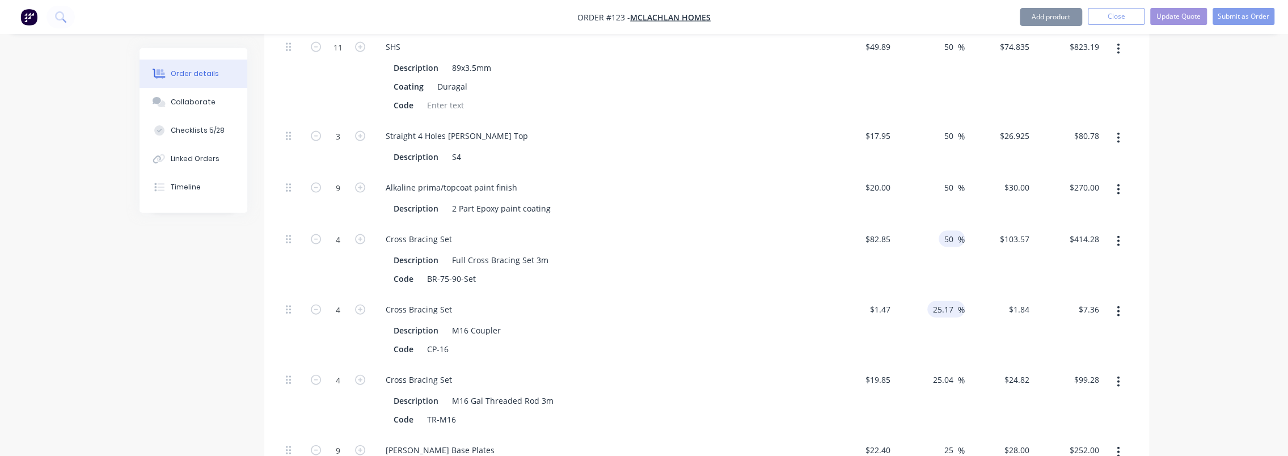
scroll to position [2156, 0]
type input "50"
type input "$124.275"
type input "$497.10"
click at [693, 298] on input "25.17" at bounding box center [945, 306] width 26 height 16
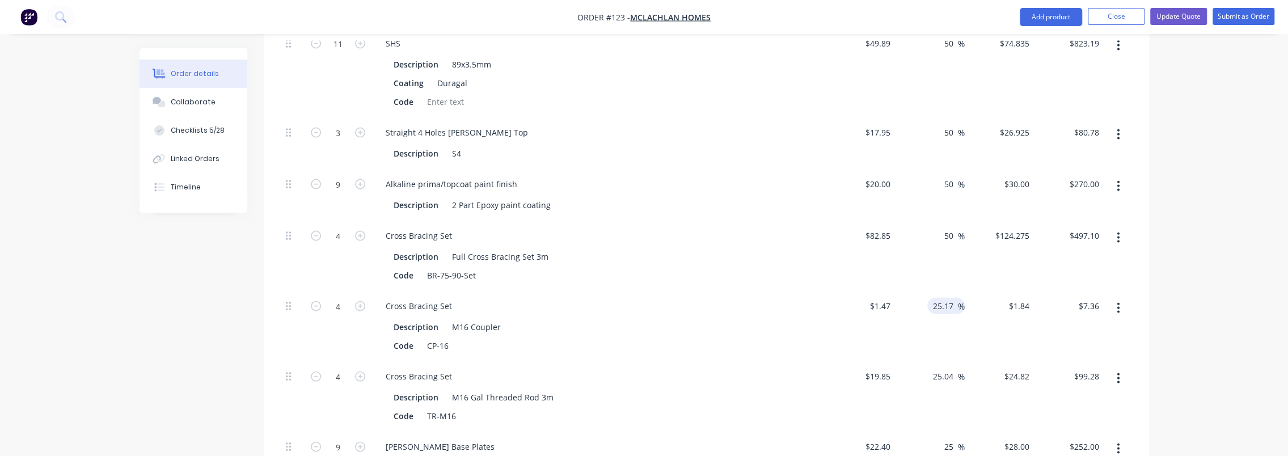
click at [693, 298] on input "25.17" at bounding box center [945, 306] width 26 height 16
type input "50"
type input "$2.205"
type input "$8.82"
click at [693, 368] on input "25.04" at bounding box center [945, 376] width 26 height 16
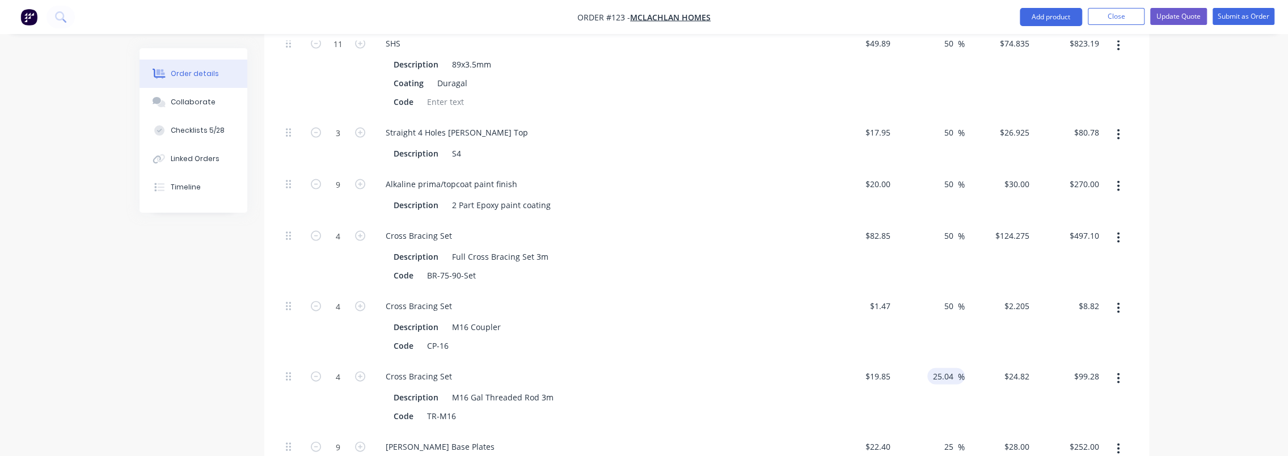
click at [693, 368] on input "25.04" at bounding box center [945, 376] width 26 height 16
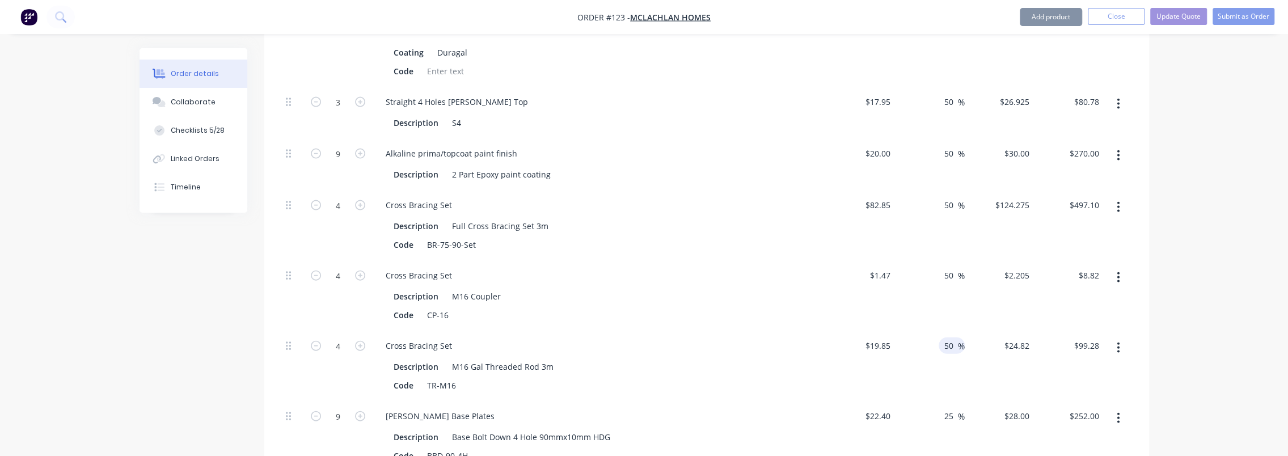
scroll to position [2269, 0]
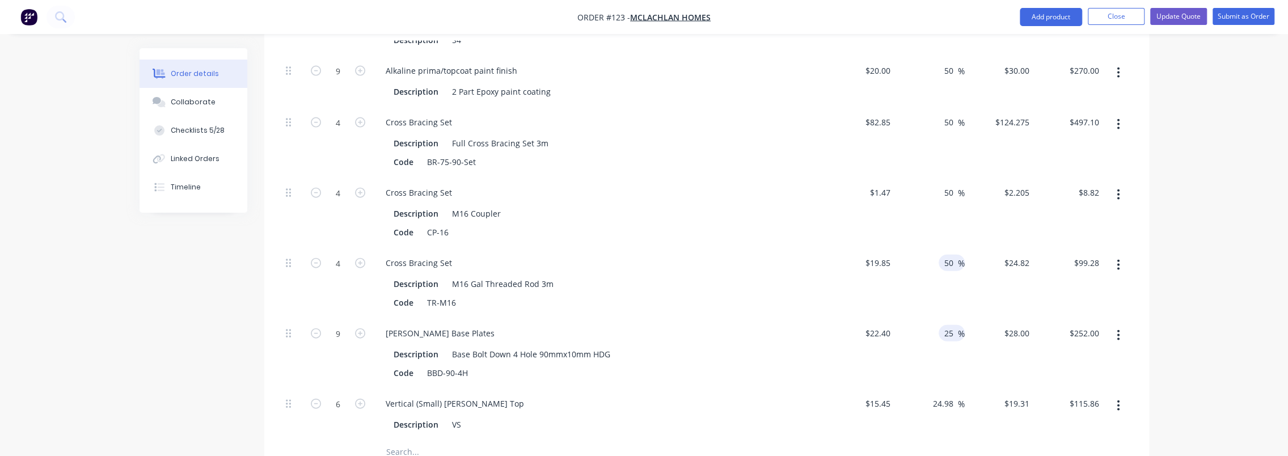
type input "50"
type input "$29.775"
type input "$119.10"
click at [693, 325] on input "25" at bounding box center [950, 333] width 15 height 16
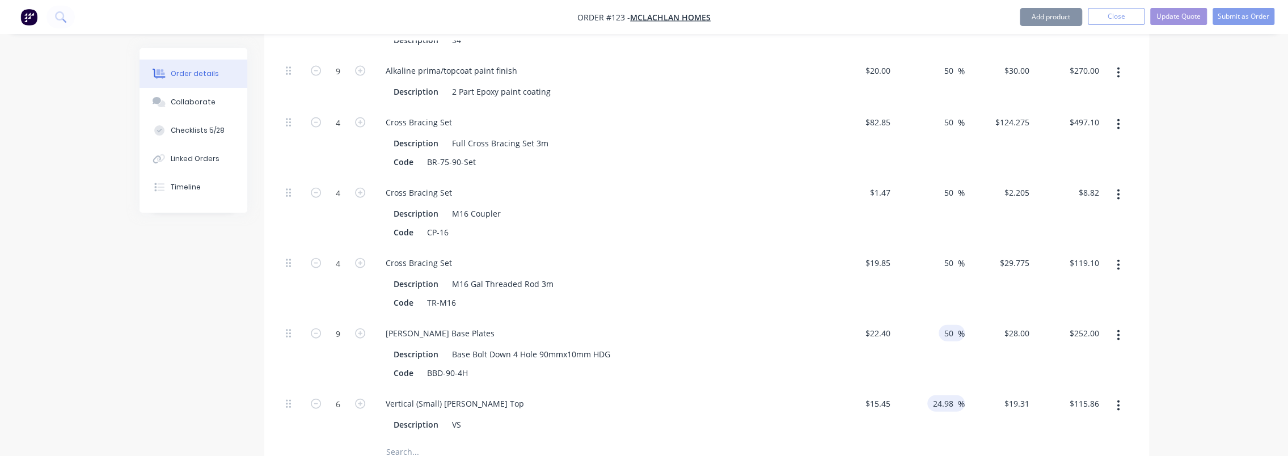
type input "50"
click at [693, 395] on input "24.98" at bounding box center [945, 403] width 26 height 16
type input "$33.60"
type input "$302.40"
click at [693, 395] on input "24.98" at bounding box center [945, 403] width 26 height 16
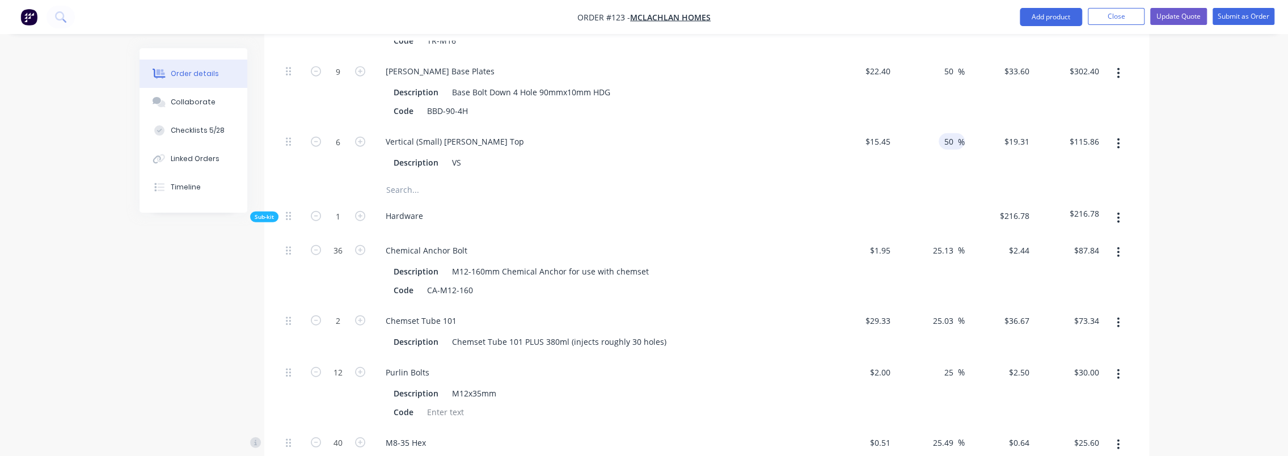
scroll to position [2496, 0]
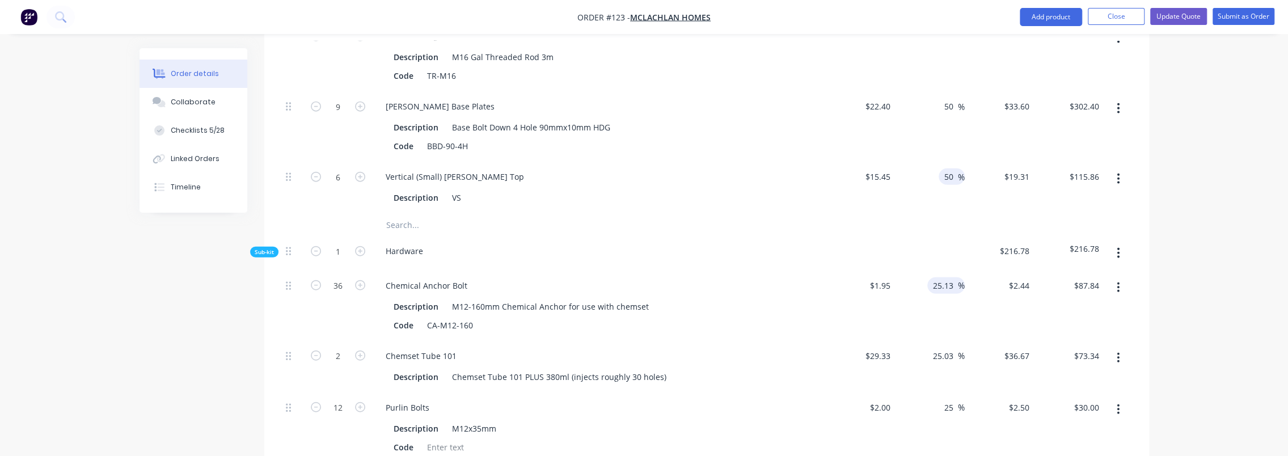
type input "50"
type input "$23.175"
type input "$139.05"
click at [693, 277] on input "25.13" at bounding box center [945, 285] width 26 height 16
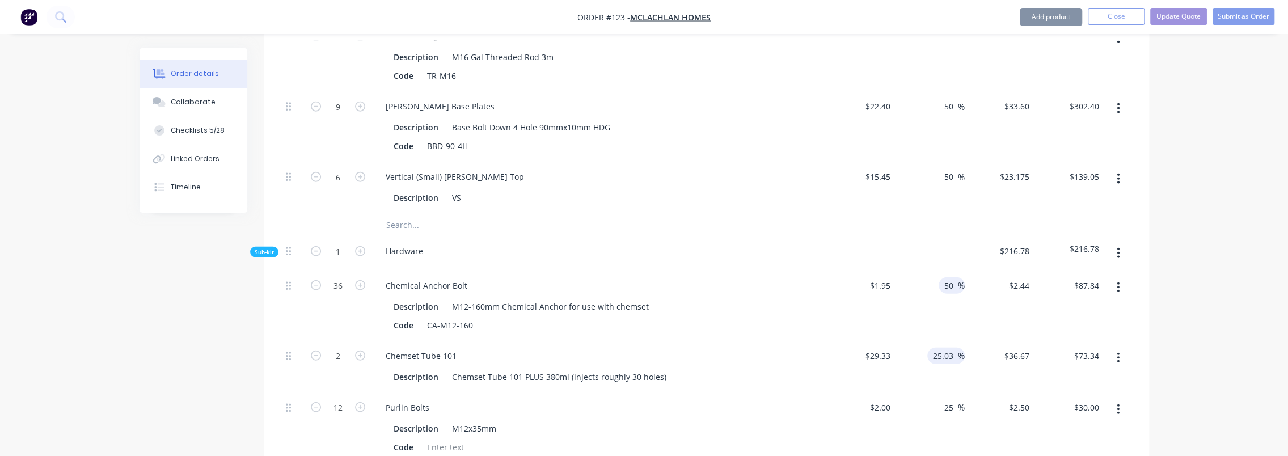
type input "50"
type input "$2.925"
type input "$105.30"
click at [693, 348] on input "25.03" at bounding box center [945, 356] width 26 height 16
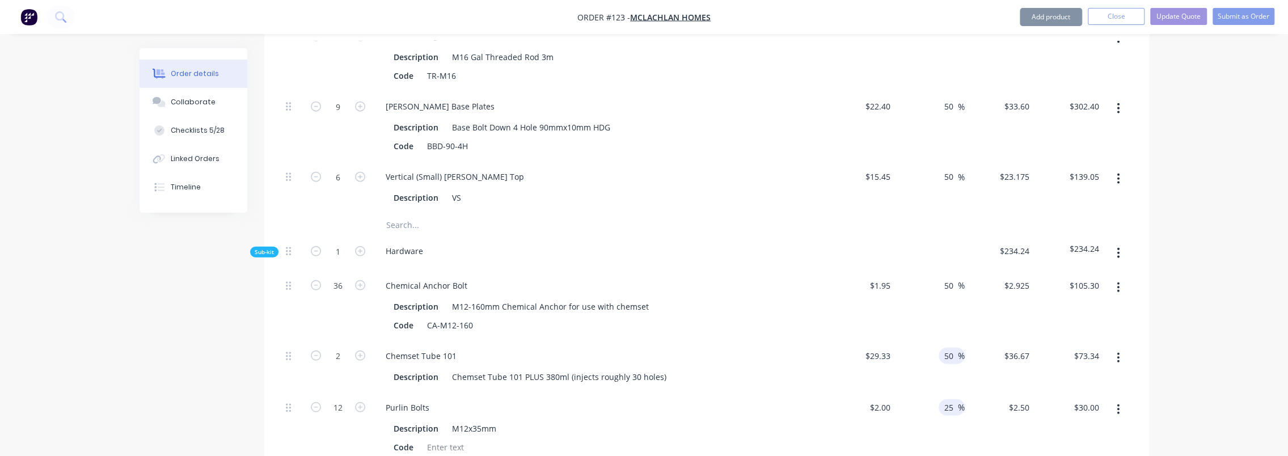
type input "50"
click at [693, 399] on input "25" at bounding box center [950, 407] width 15 height 16
type input "$43.995"
type input "$87.99"
click at [693, 399] on input "25" at bounding box center [950, 407] width 15 height 16
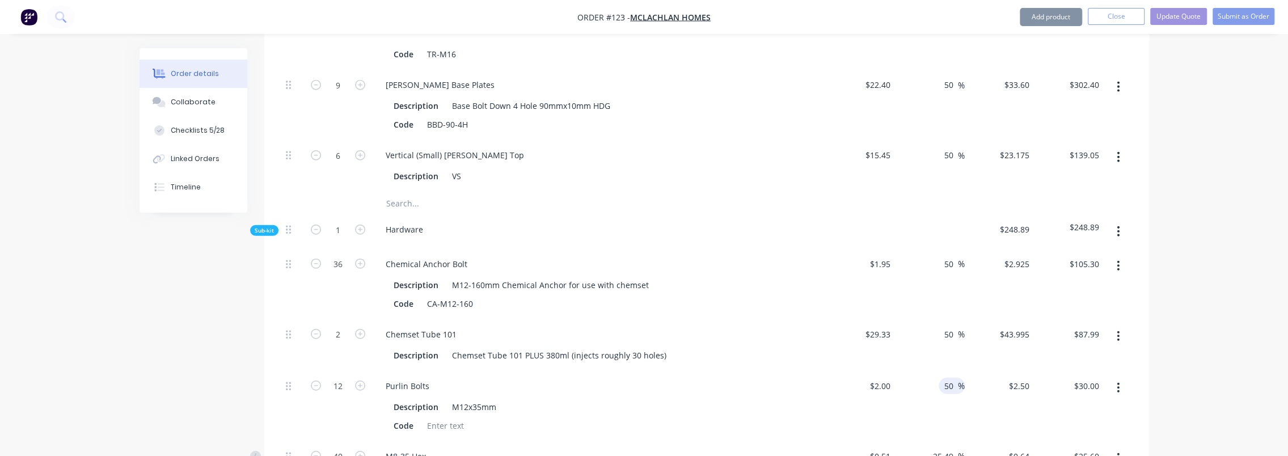
scroll to position [2609, 0]
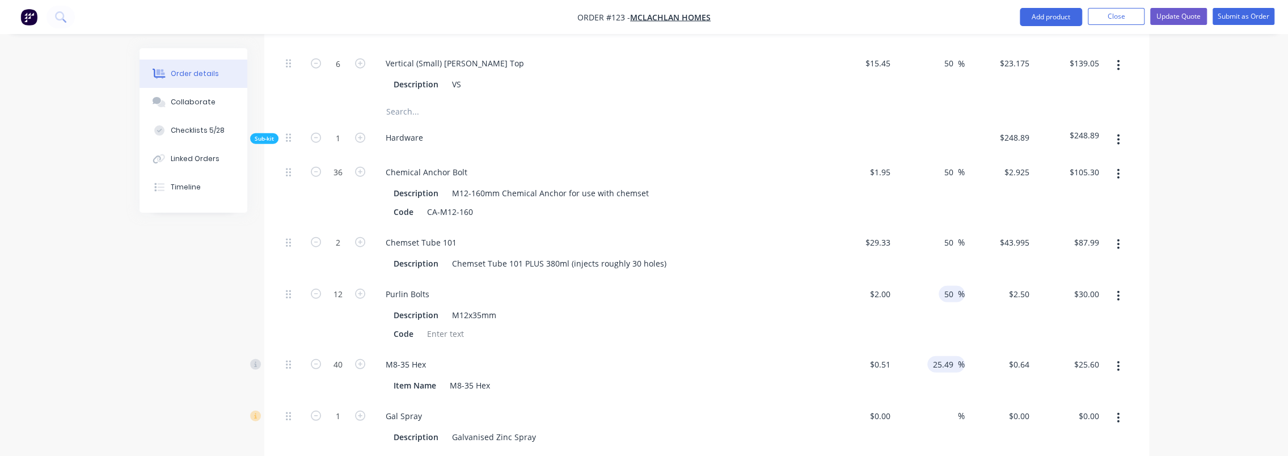
type input "50"
type input "$3.00"
type input "$36.00"
click at [693, 356] on input "25.49" at bounding box center [945, 364] width 26 height 16
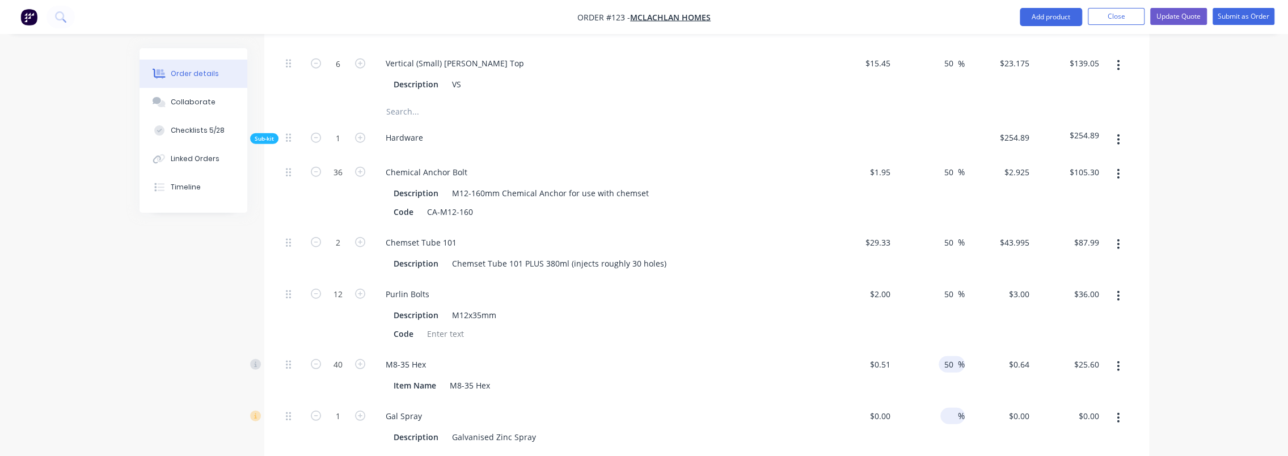
type input "50"
type input "$0.765"
type input "$30.60"
click at [693, 408] on input at bounding box center [951, 416] width 13 height 16
type input "50"
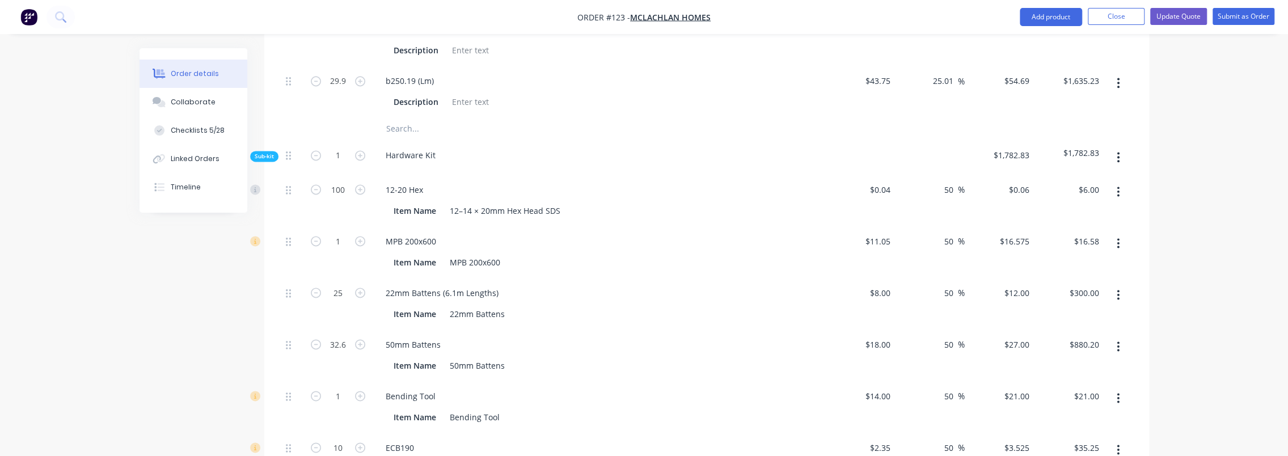
scroll to position [1361, 0]
click at [693, 184] on input "50" at bounding box center [950, 192] width 15 height 16
type input "25"
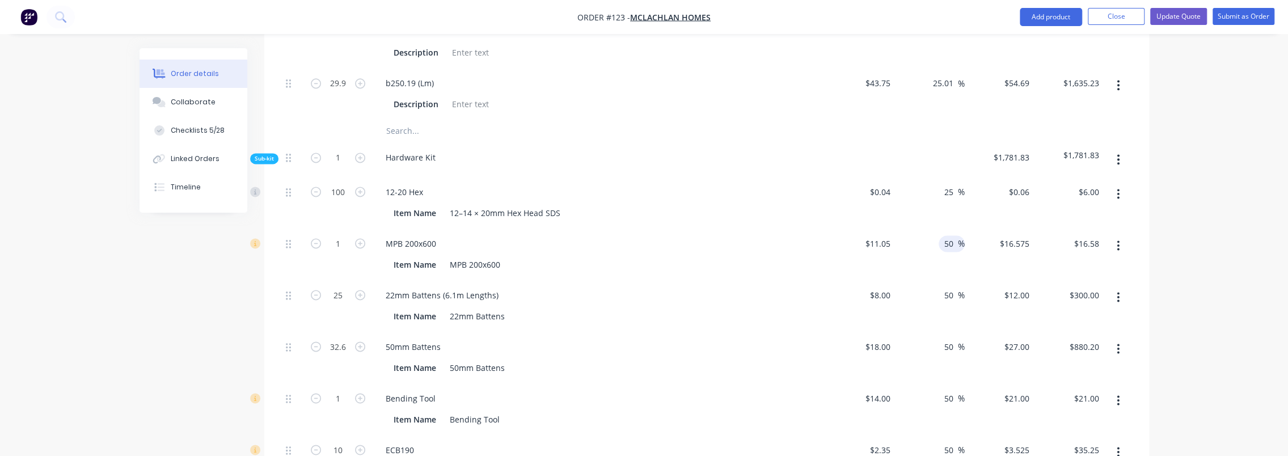
type input "$0.05"
type input "$5.00"
click at [693, 235] on input "50" at bounding box center [950, 243] width 15 height 16
type input "25"
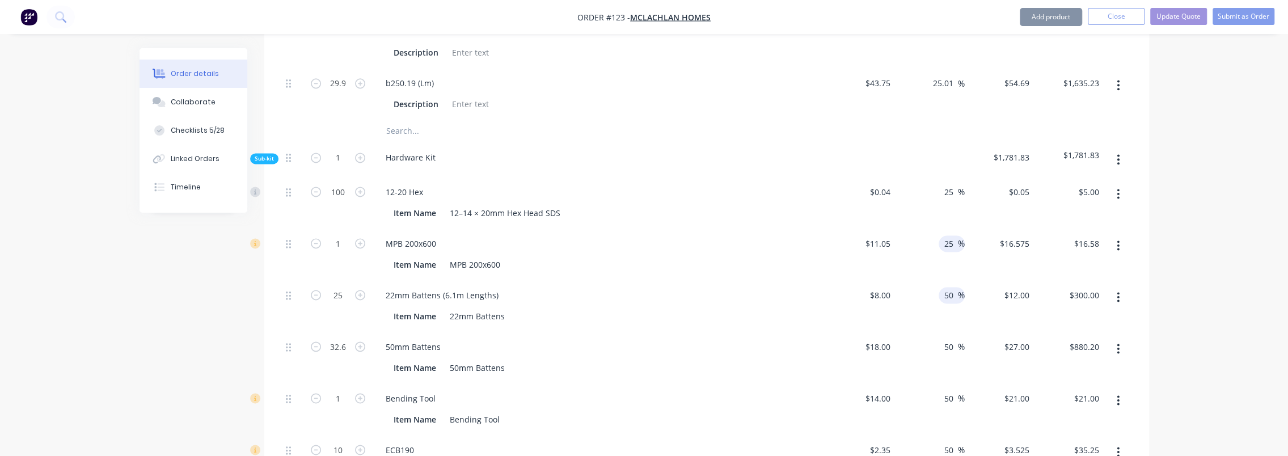
type input "$13.8125"
type input "$13.81"
click at [693, 287] on input "50" at bounding box center [950, 295] width 15 height 16
type input "25"
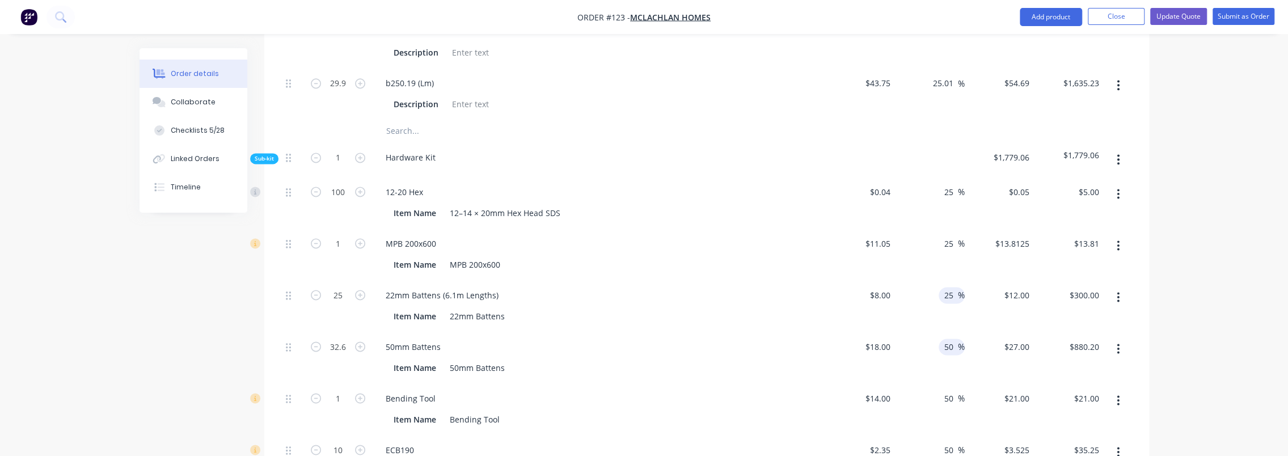
type input "$10.00"
type input "$250.00"
click at [693, 339] on input "50" at bounding box center [950, 347] width 15 height 16
type input "25"
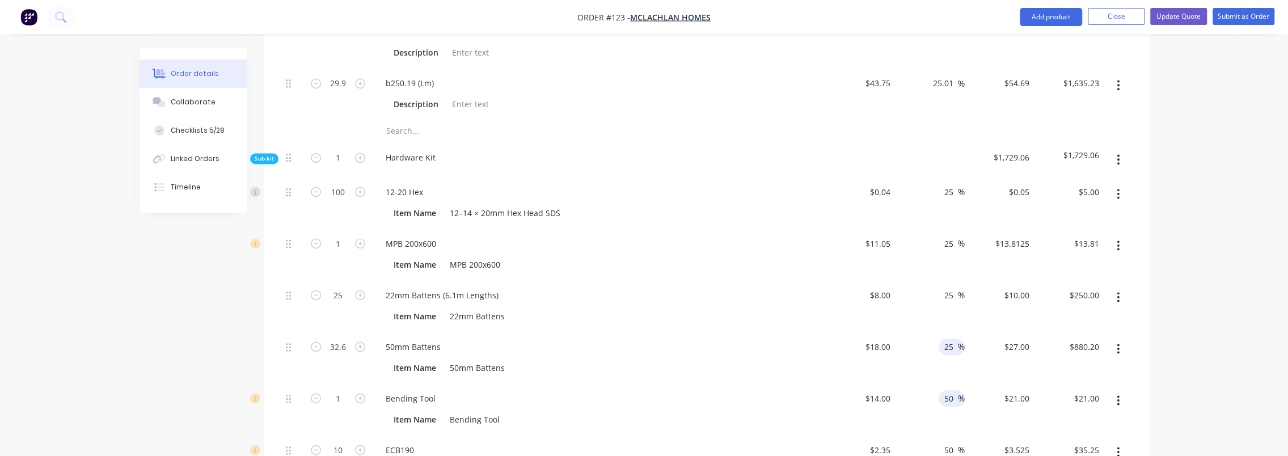
type input "$22.50"
type input "$733.50"
click at [693, 390] on input "50" at bounding box center [950, 398] width 15 height 16
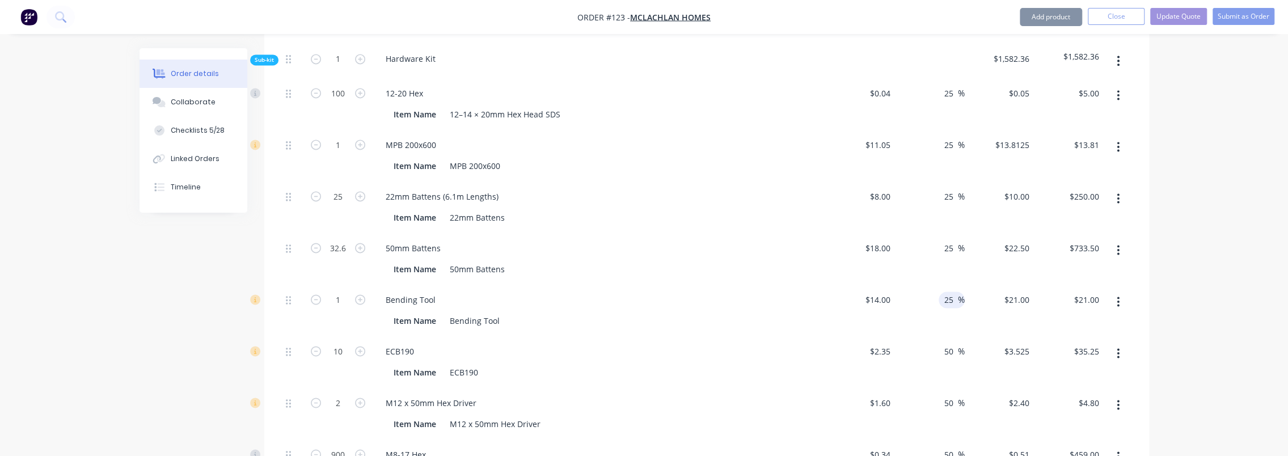
scroll to position [1475, 0]
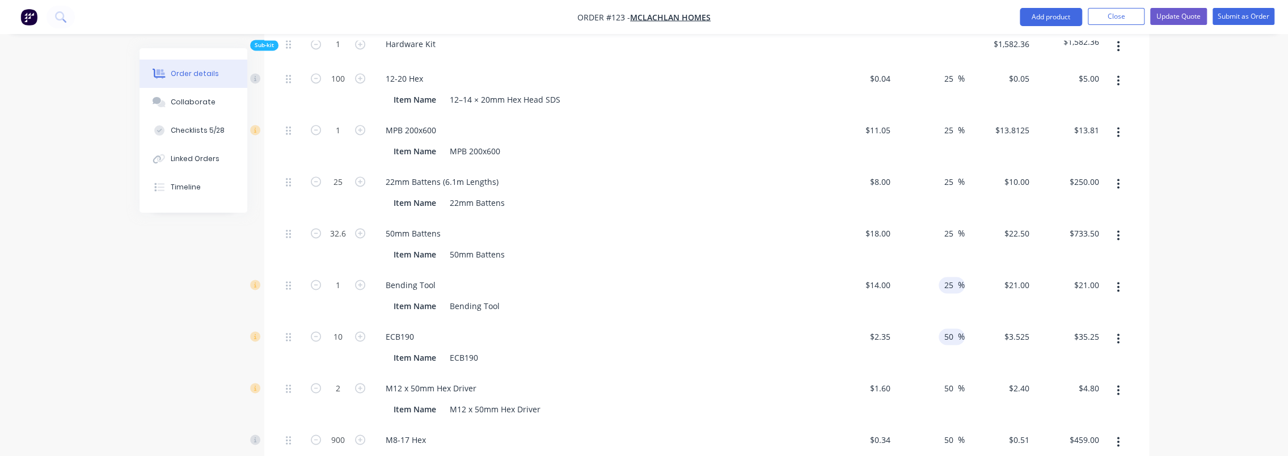
type input "25"
type input "$17.50"
click at [693, 328] on input "50" at bounding box center [950, 336] width 15 height 16
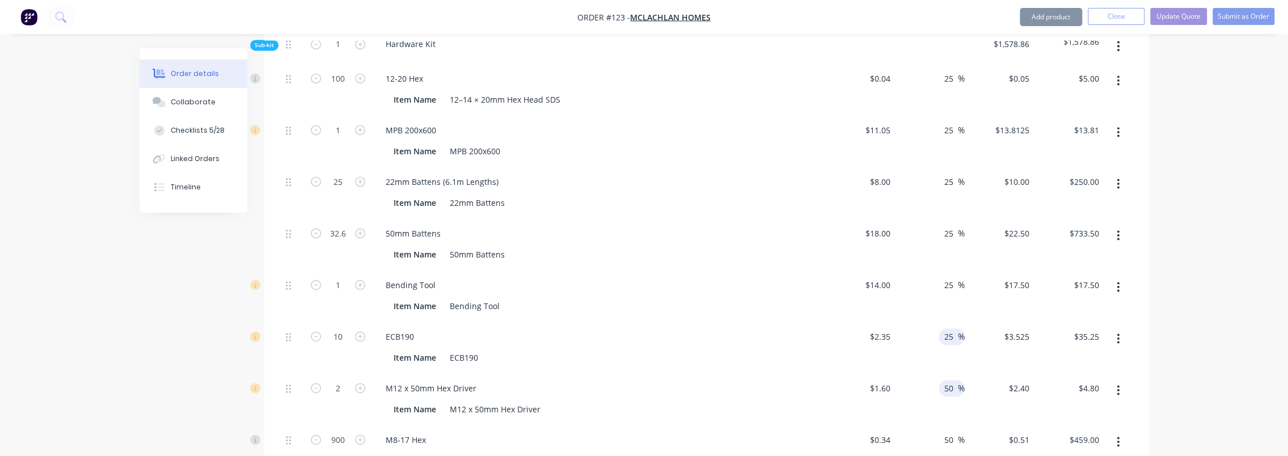
type input "25"
type input "$2.9375"
type input "$29.38"
click at [693, 380] on input "50" at bounding box center [950, 388] width 15 height 16
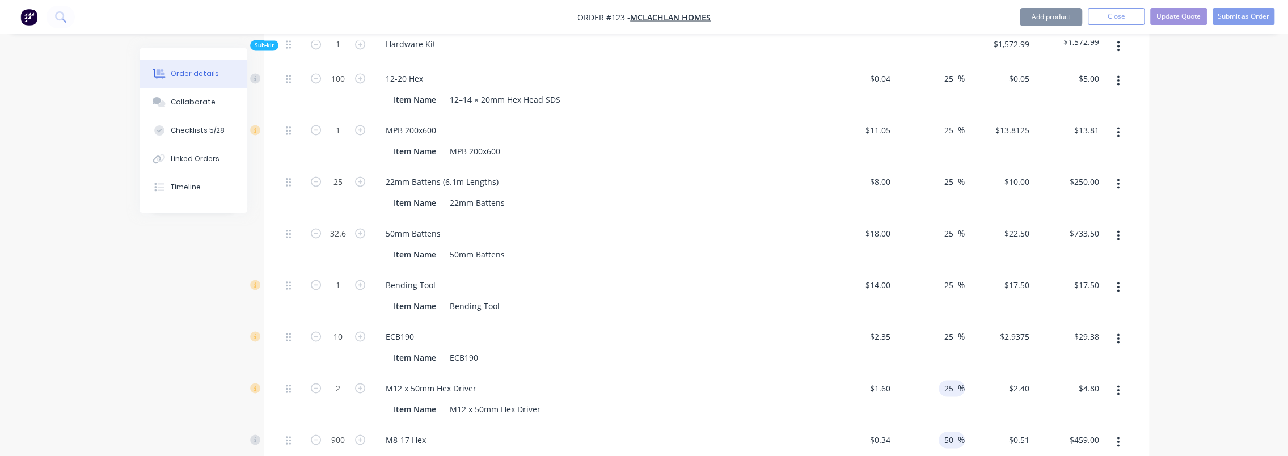
type input "25"
type input "$2.00"
type input "$4.00"
click at [693, 432] on input "50" at bounding box center [950, 440] width 15 height 16
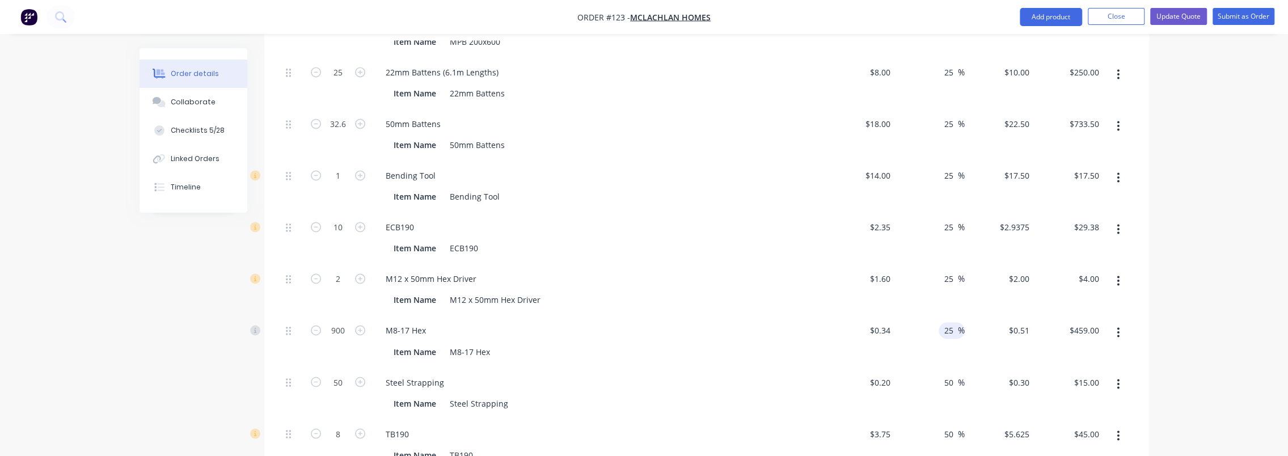
scroll to position [1588, 0]
type input "25"
type input "$0.425"
type input "$382.50"
click at [693, 370] on input "50" at bounding box center [950, 378] width 15 height 16
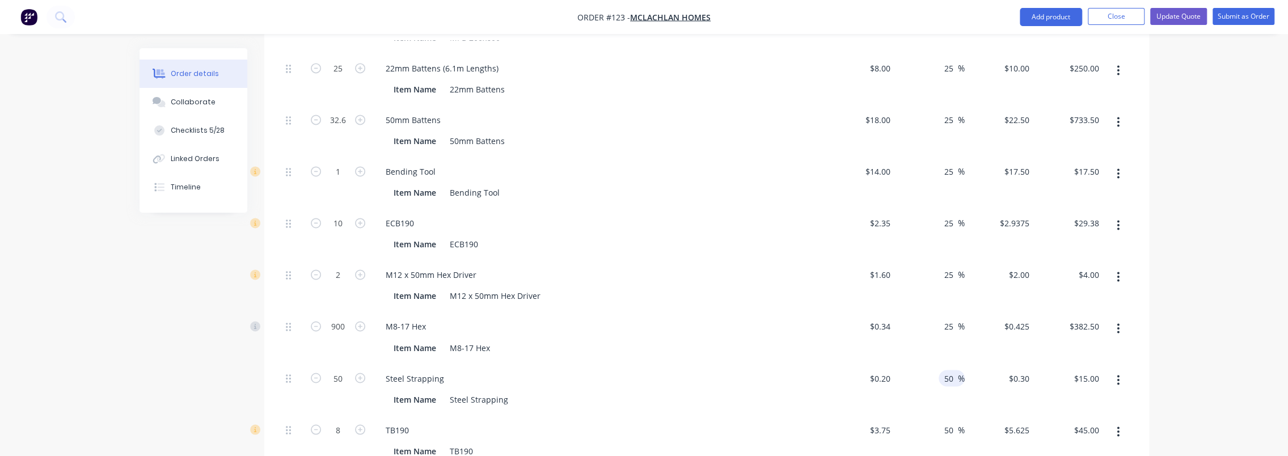
click at [693, 370] on input "50" at bounding box center [950, 378] width 15 height 16
type input "25"
type input "$0.25"
type input "$12.50"
click at [693, 421] on input "50" at bounding box center [950, 429] width 15 height 16
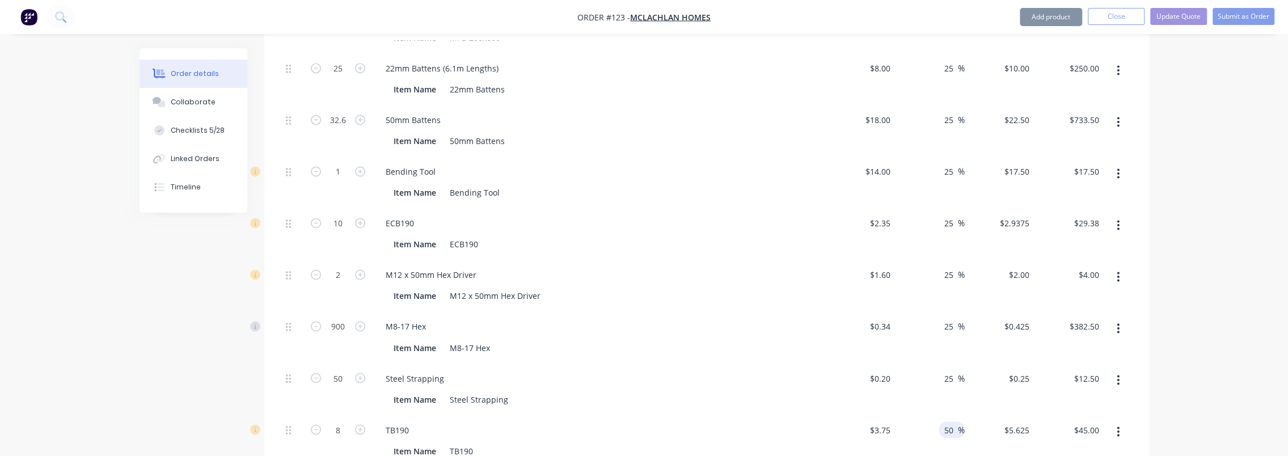
click at [693, 421] on input "50" at bounding box center [950, 429] width 15 height 16
type input "25"
type input "$4.6875"
type input "$37.50"
click at [693, 345] on div "Order details Collaborate Checklists 5/28 Linked Orders Timeline Order details …" at bounding box center [644, 118] width 1288 height 3412
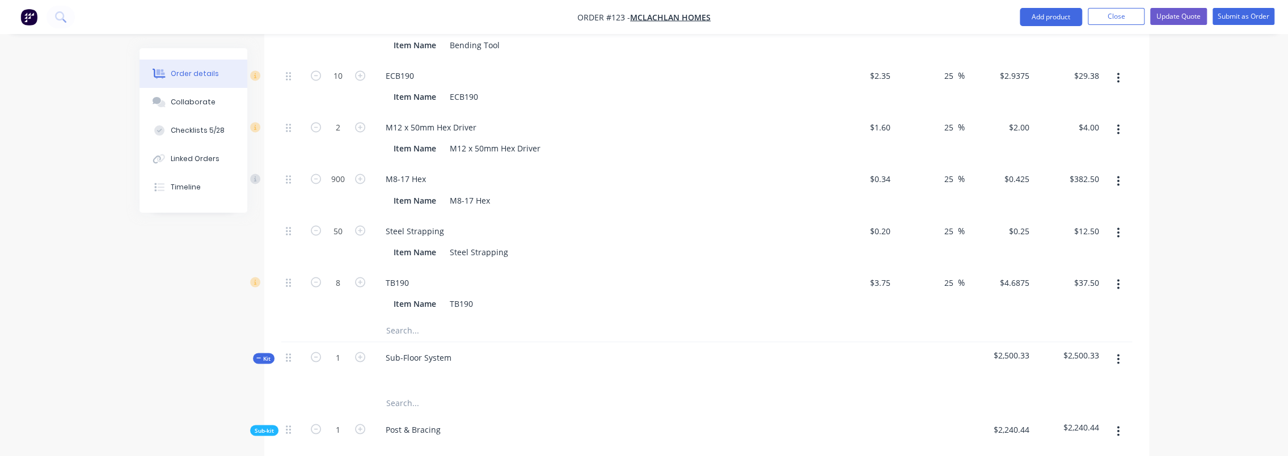
scroll to position [1815, 0]
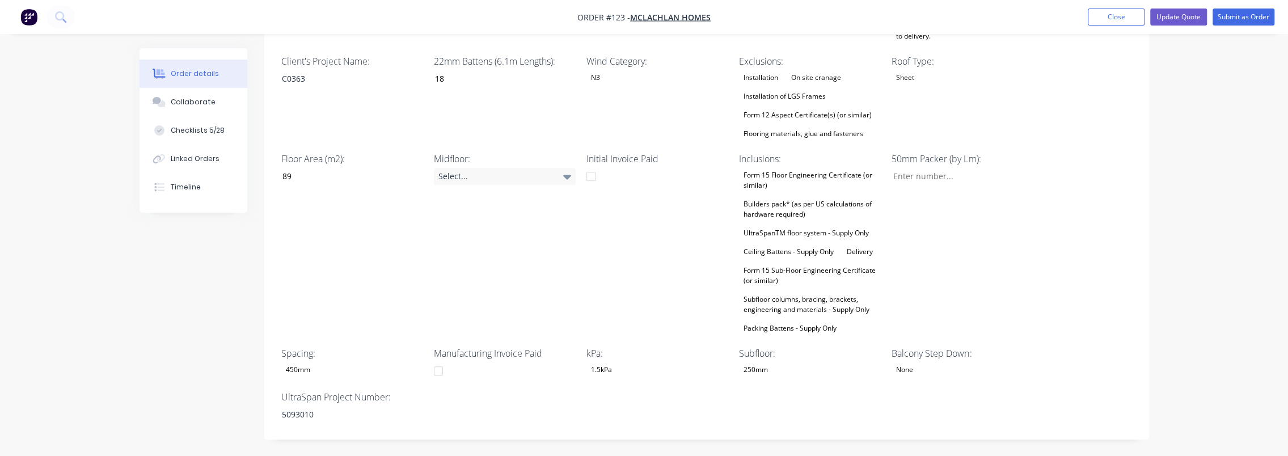
scroll to position [284, 0]
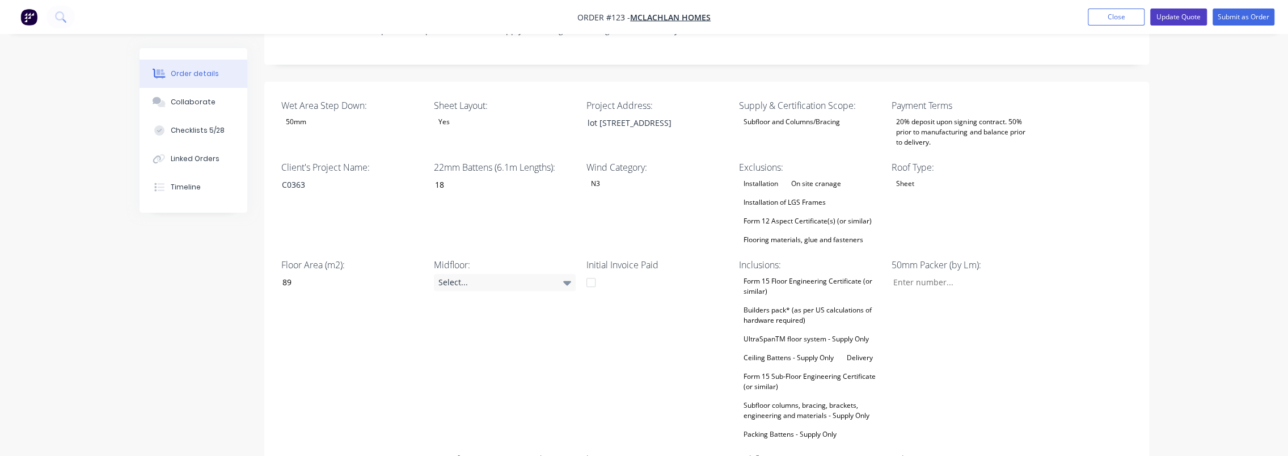
click at [693, 22] on button "Update Quote" at bounding box center [1178, 17] width 57 height 17
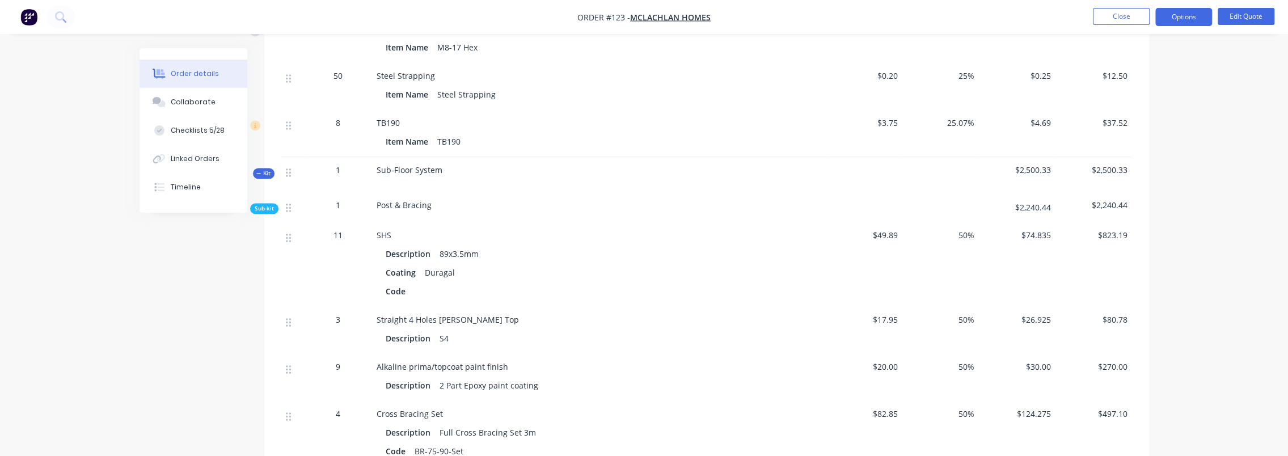
scroll to position [1709, 0]
click at [693, 16] on button "Options" at bounding box center [1184, 17] width 57 height 18
drag, startPoint x: 1242, startPoint y: 56, endPoint x: 1242, endPoint y: 23, distance: 32.3
click at [693, 16] on button "Edit Quote" at bounding box center [1246, 16] width 57 height 17
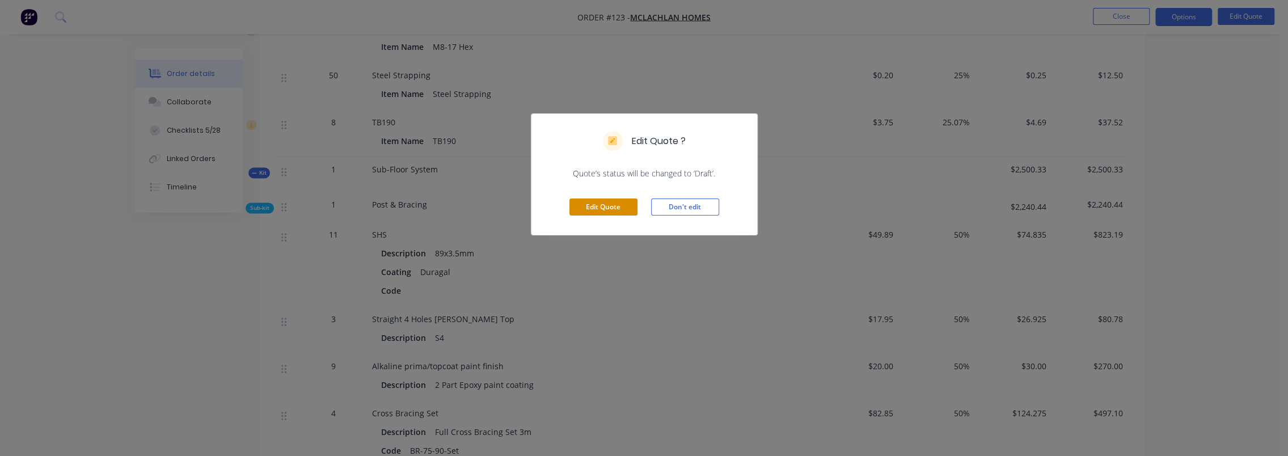
click at [611, 209] on button "Edit Quote" at bounding box center [604, 207] width 68 height 17
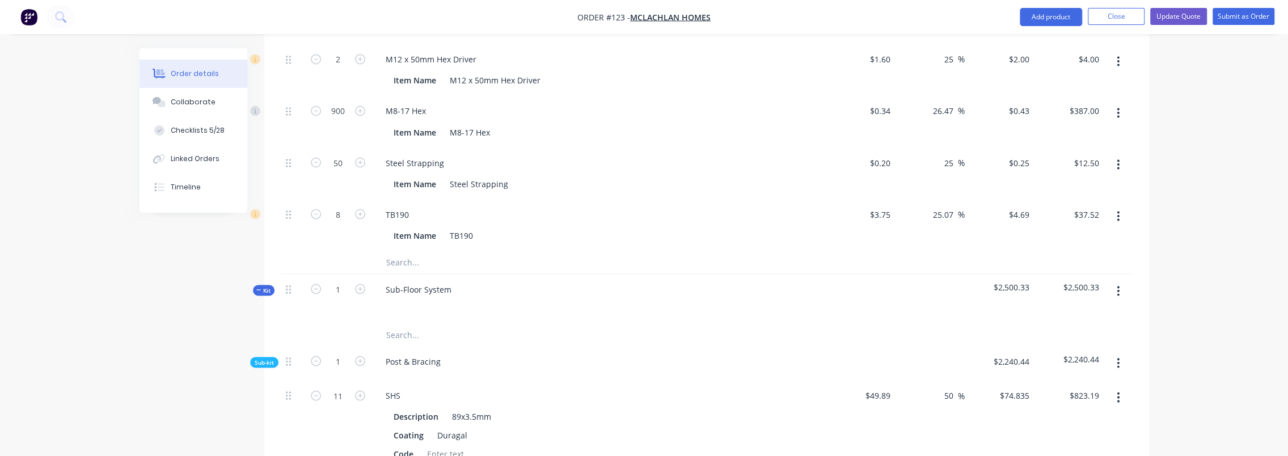
scroll to position [1929, 0]
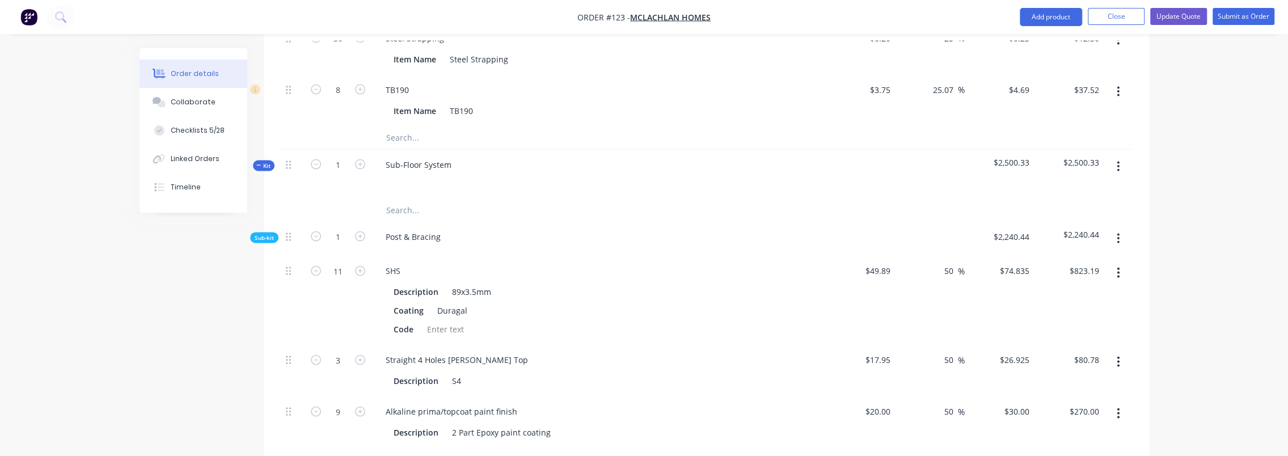
click at [414, 199] on input "text" at bounding box center [499, 210] width 227 height 23
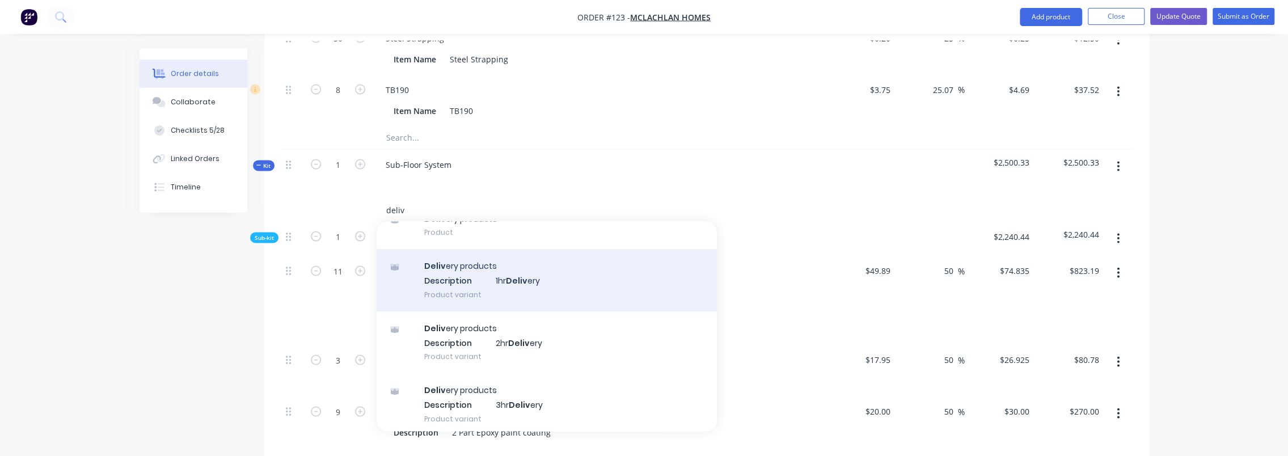
scroll to position [57, 0]
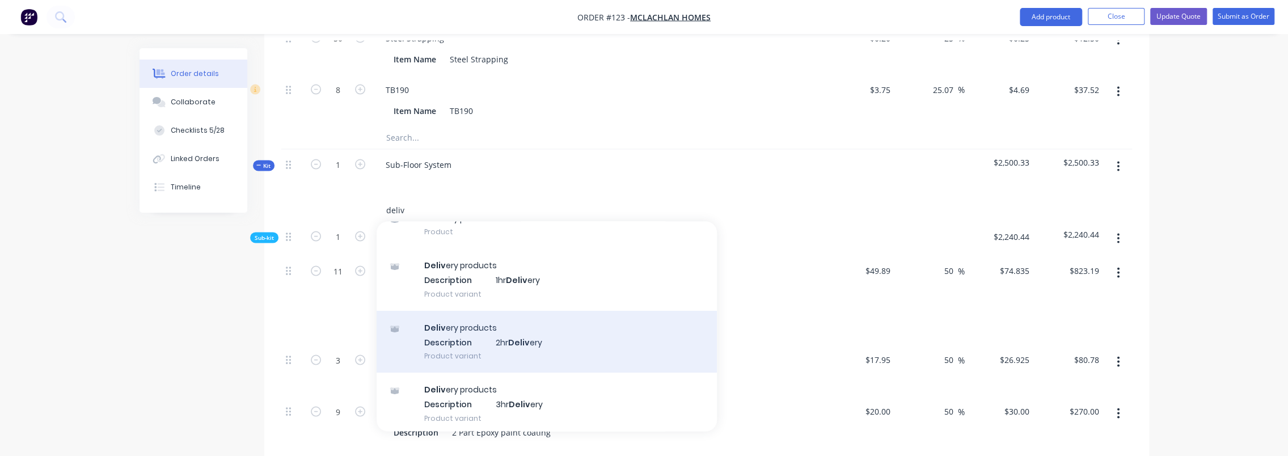
type input "deliv"
click at [551, 310] on div "Deliv ery products Description 2hr Deliv ery Product variant" at bounding box center [547, 341] width 340 height 62
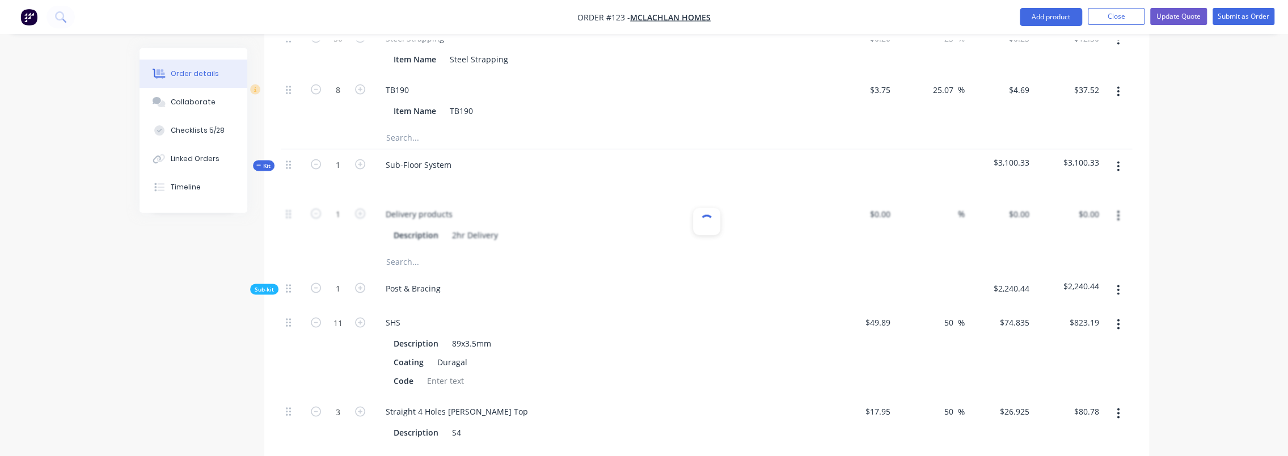
type input "$600.00"
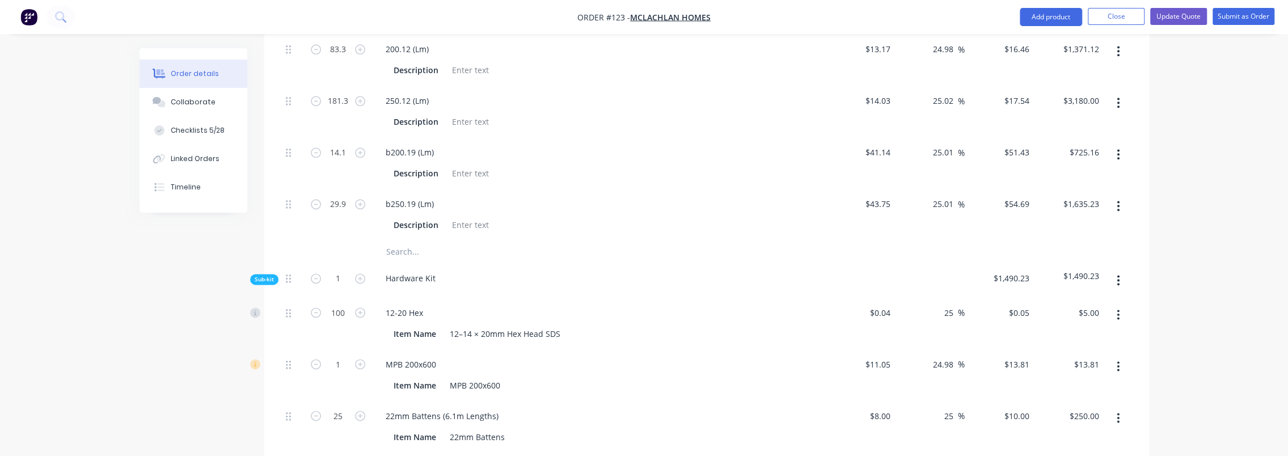
scroll to position [1135, 0]
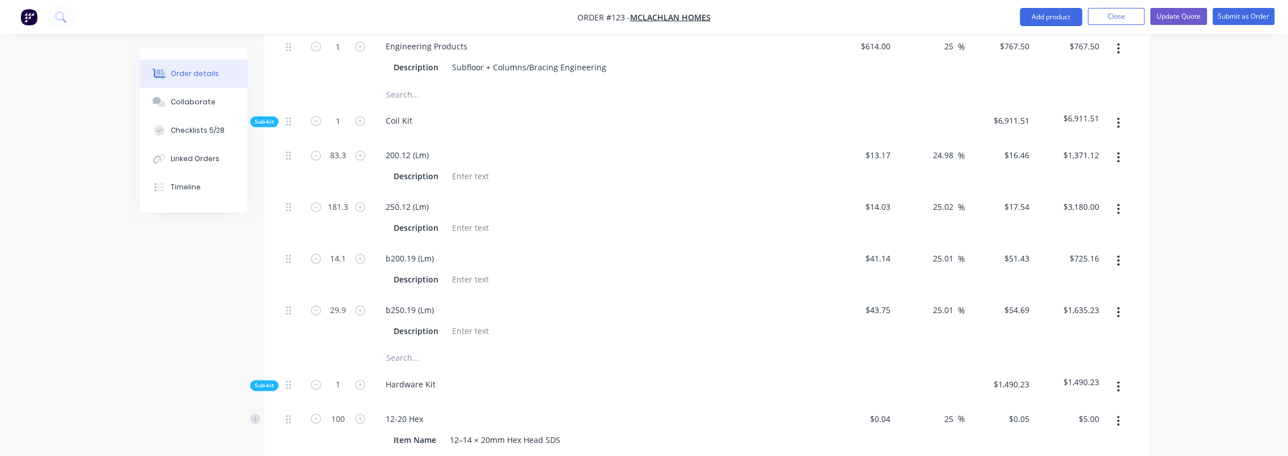
click at [259, 117] on span "Sub-kit" at bounding box center [264, 121] width 19 height 9
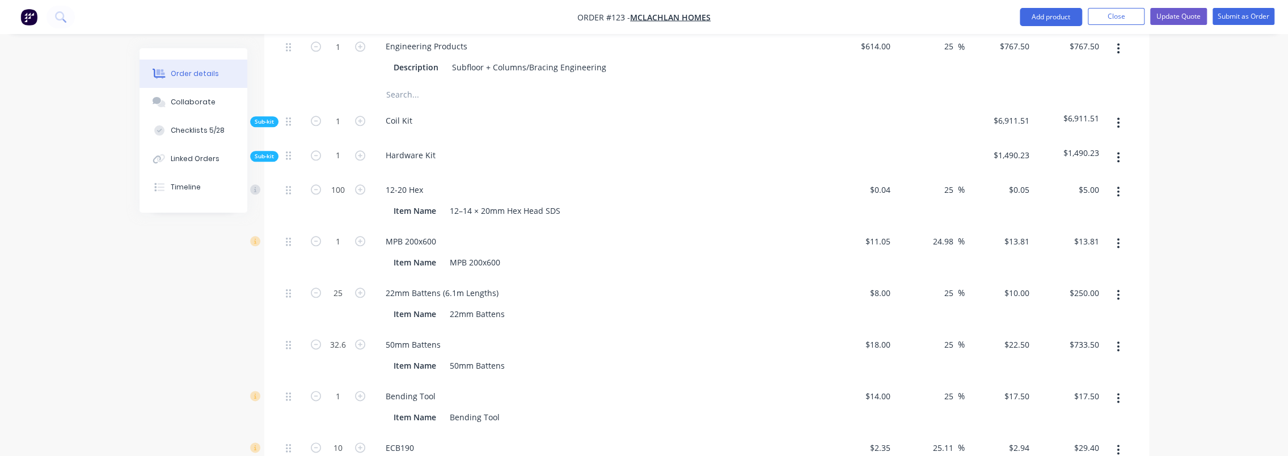
click at [263, 152] on span "Sub-kit" at bounding box center [264, 156] width 19 height 9
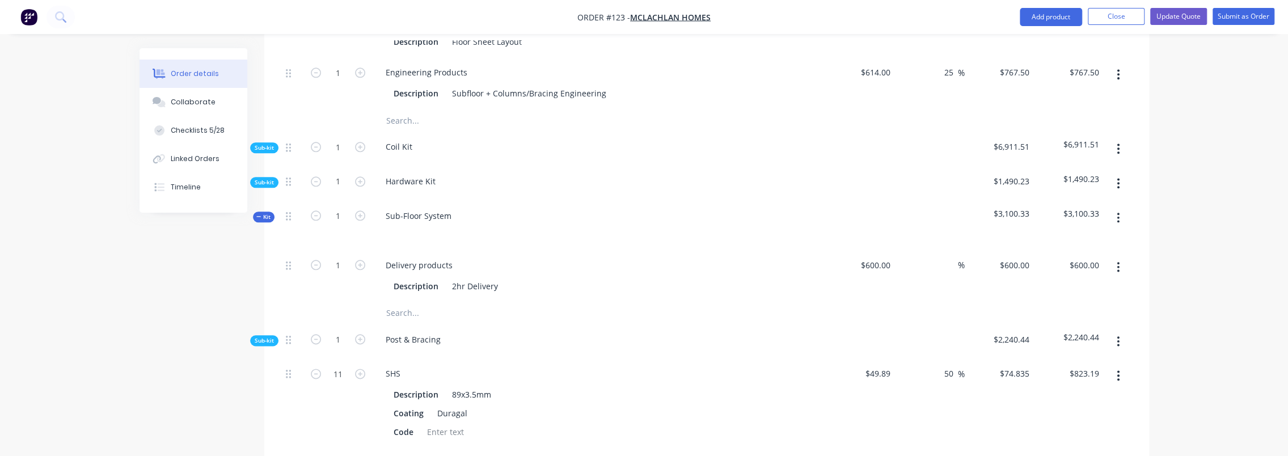
scroll to position [1078, 0]
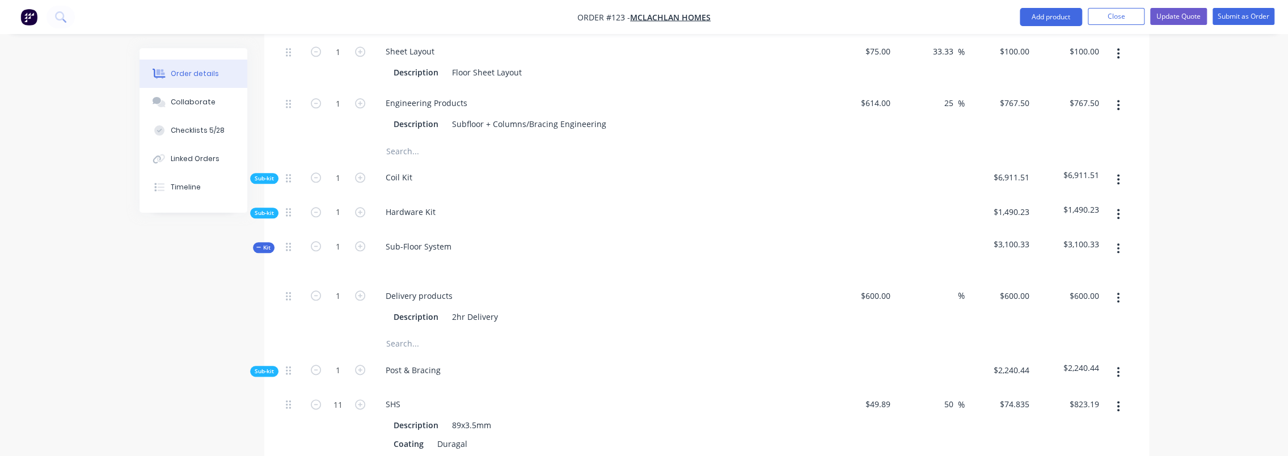
click at [266, 367] on span "Sub-kit" at bounding box center [264, 371] width 19 height 9
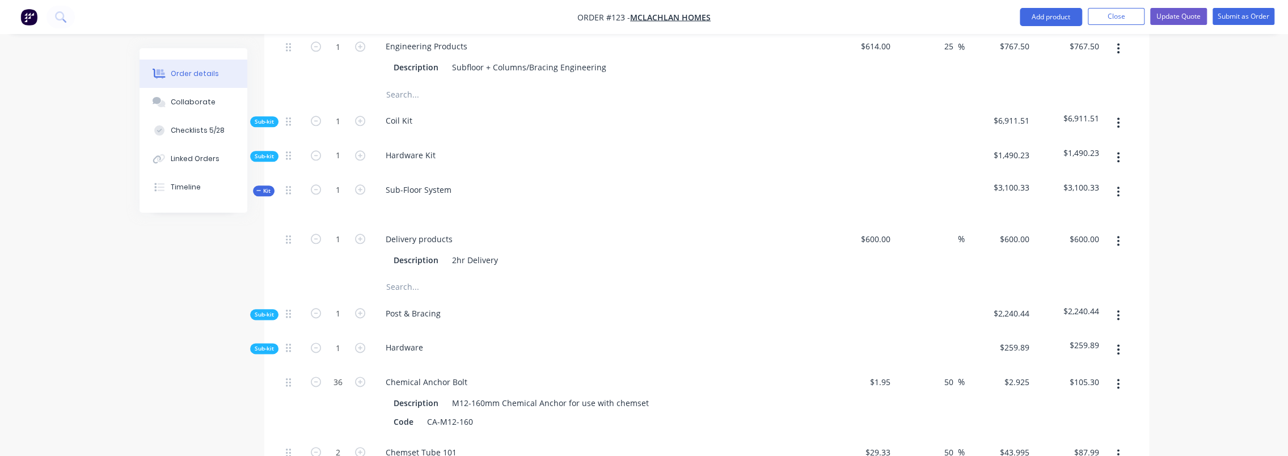
click at [265, 344] on span "Sub-kit" at bounding box center [264, 348] width 19 height 9
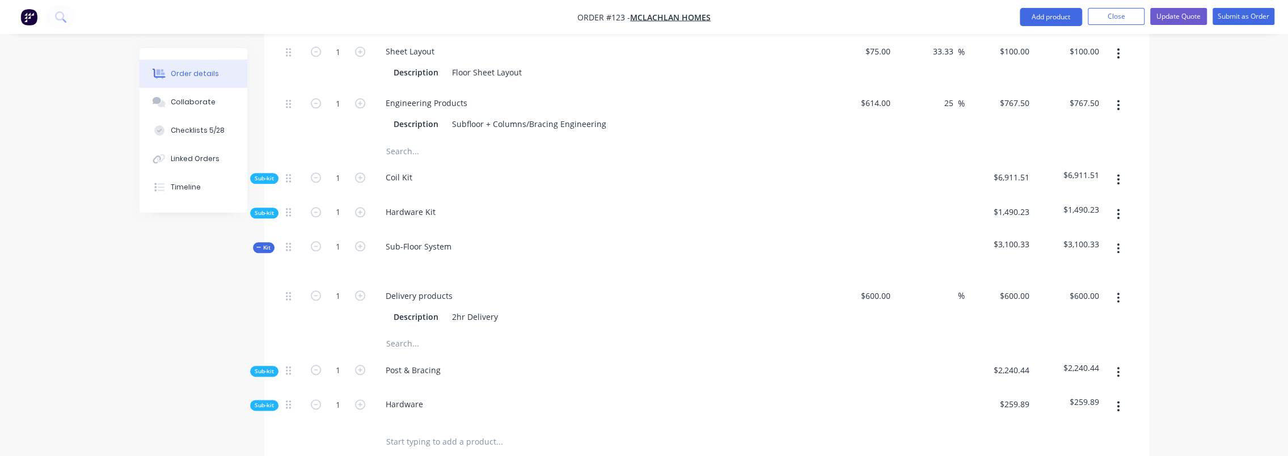
click at [269, 367] on span "Sub-kit" at bounding box center [264, 371] width 19 height 9
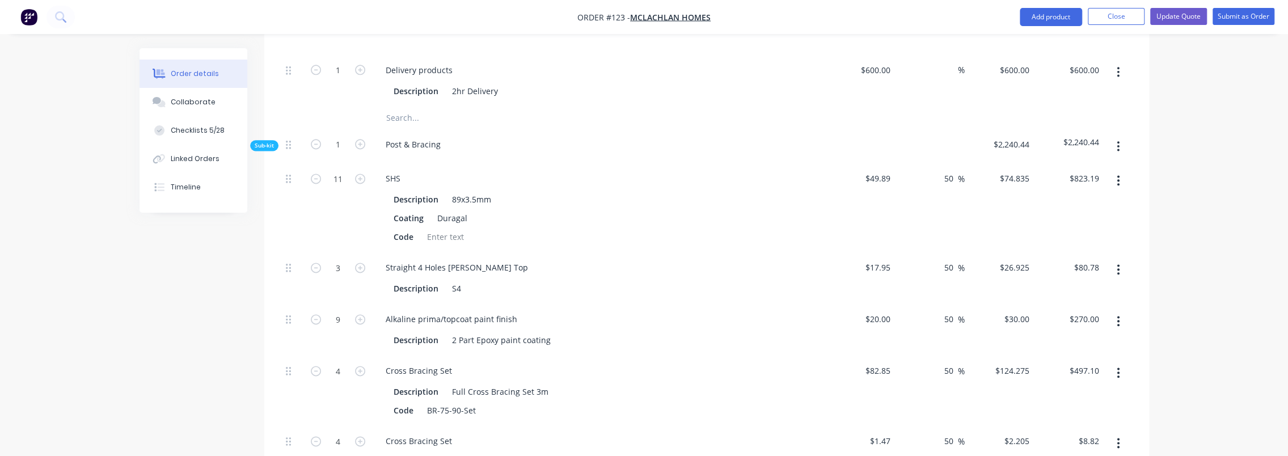
scroll to position [1305, 0]
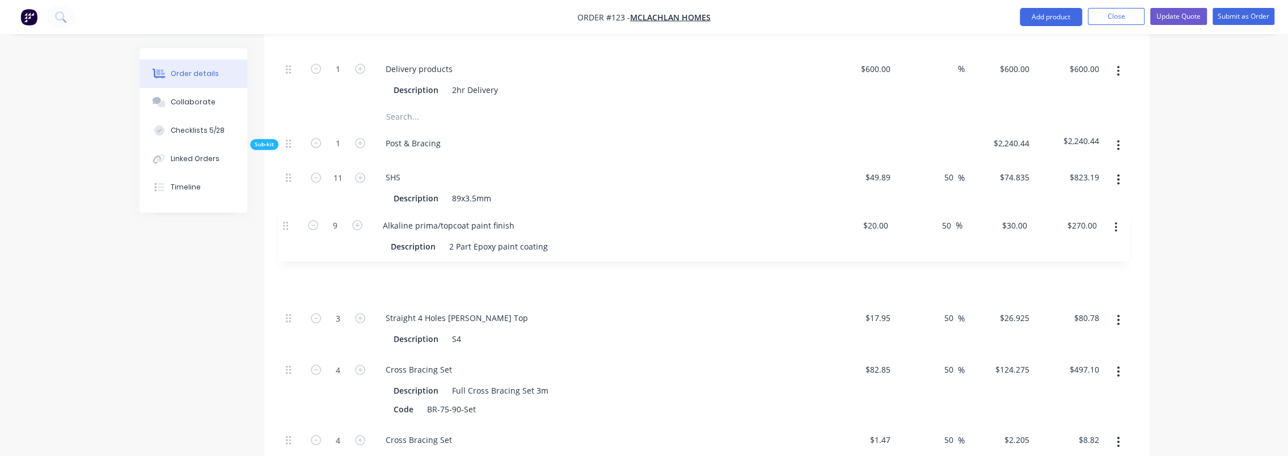
drag, startPoint x: 286, startPoint y: 268, endPoint x: 284, endPoint y: 209, distance: 59.0
click at [284, 209] on div "11 SHS Description 89x3.5mm Coating Duragal Code $49.89 $49.89 50 50 % $74.835 …" at bounding box center [706, 424] width 851 height 525
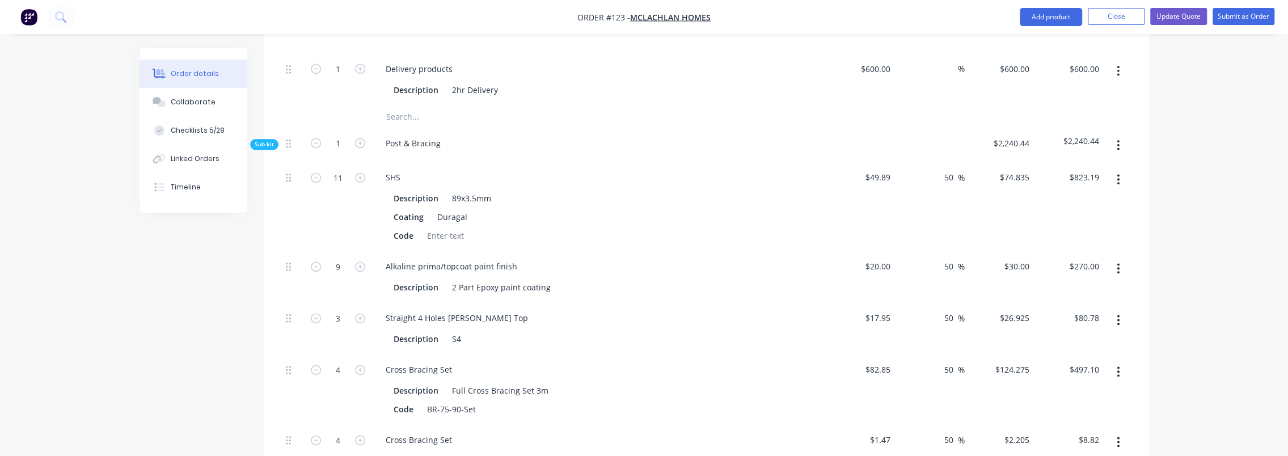
click at [693, 14] on button "Submit as Order" at bounding box center [1244, 16] width 62 height 17
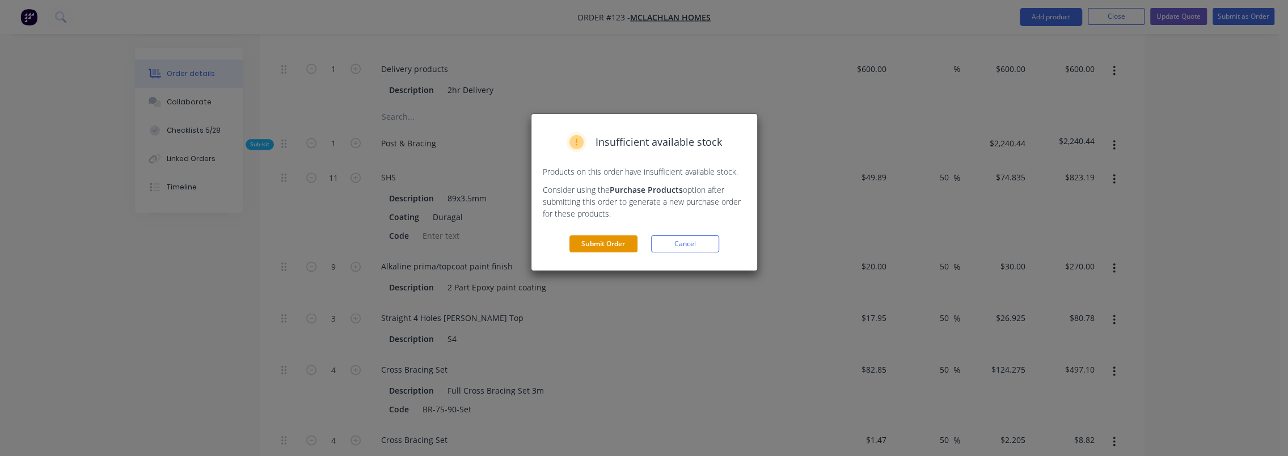
click at [593, 247] on button "Submit Order" at bounding box center [604, 243] width 68 height 17
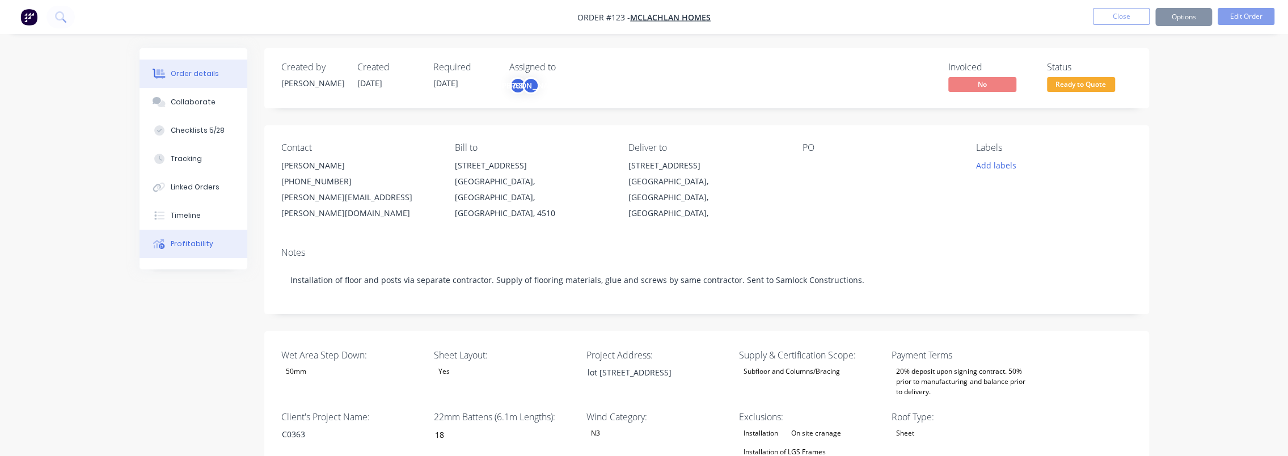
click at [198, 242] on div "Profitability" at bounding box center [192, 244] width 43 height 10
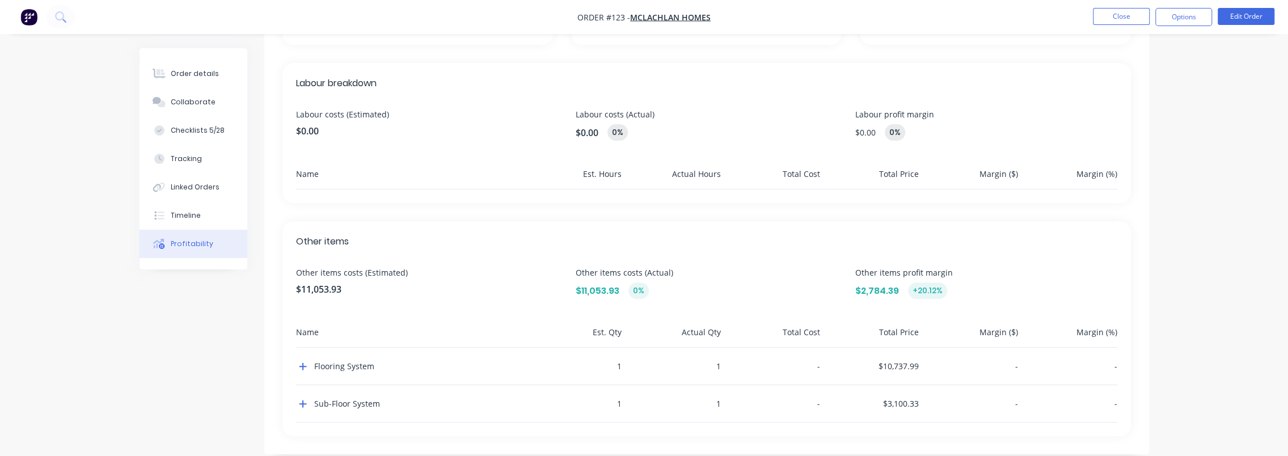
scroll to position [284, 0]
click at [303, 403] on icon "button" at bounding box center [303, 402] width 8 height 9
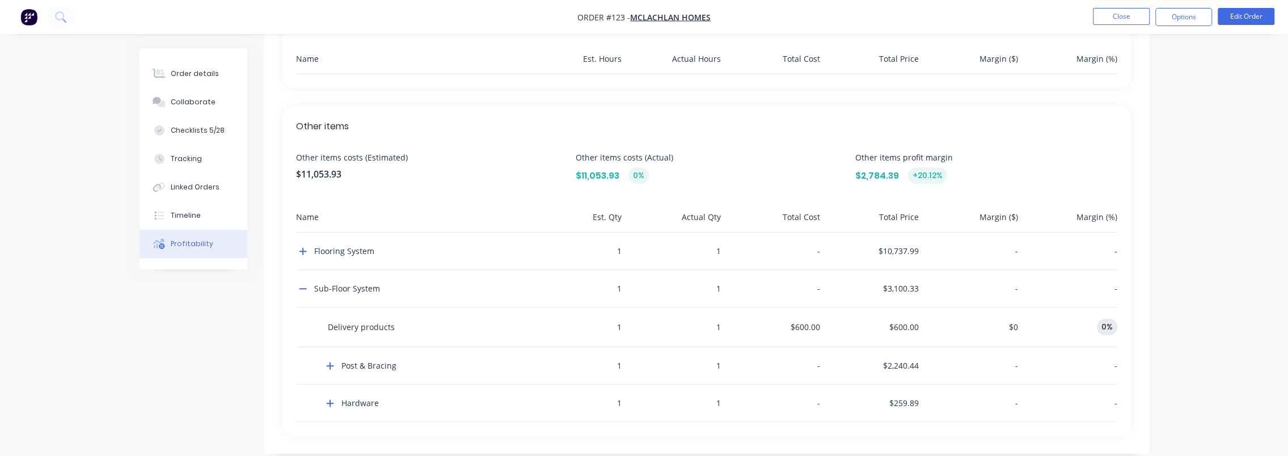
scroll to position [412, 0]
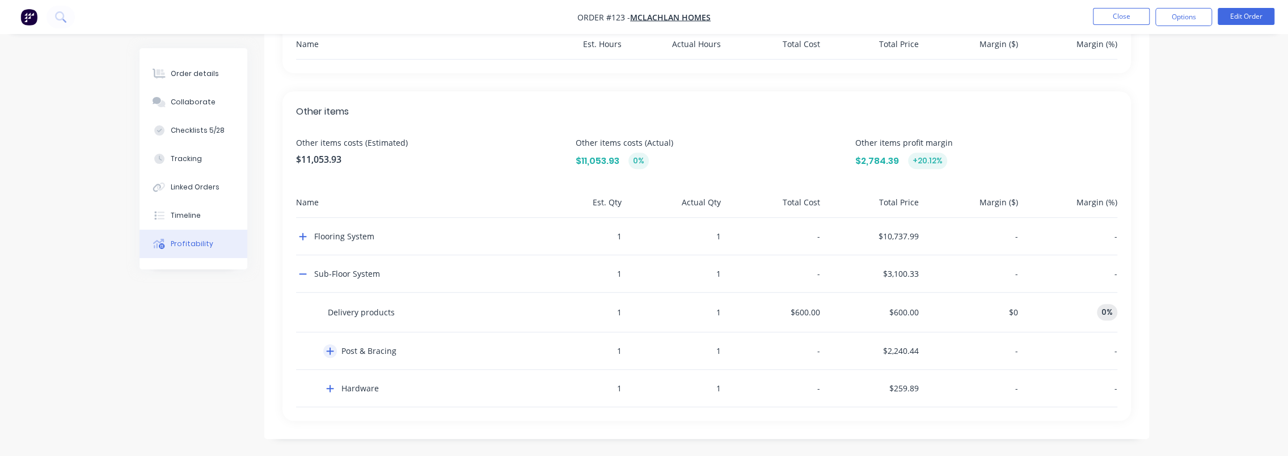
click at [331, 352] on icon "button" at bounding box center [330, 351] width 8 height 9
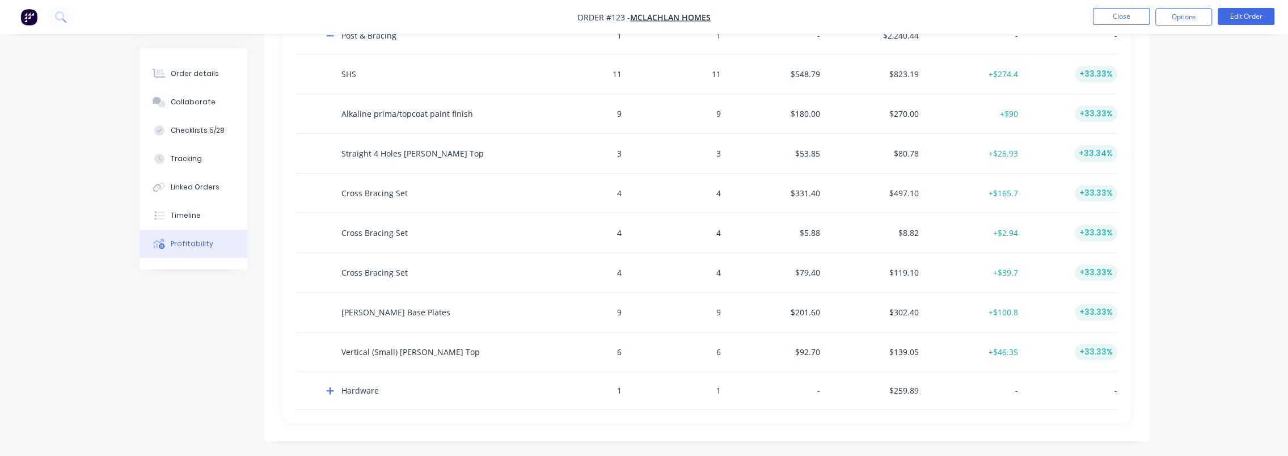
scroll to position [728, 0]
click at [336, 390] on div "Hardware" at bounding box center [409, 390] width 227 height 37
click at [326, 387] on icon "button" at bounding box center [330, 390] width 8 height 9
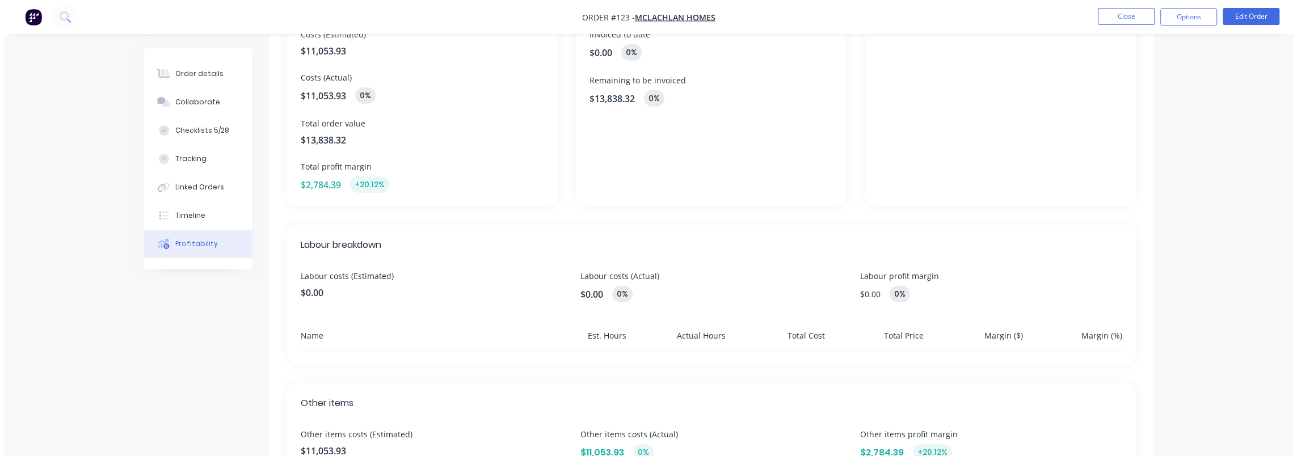
scroll to position [0, 0]
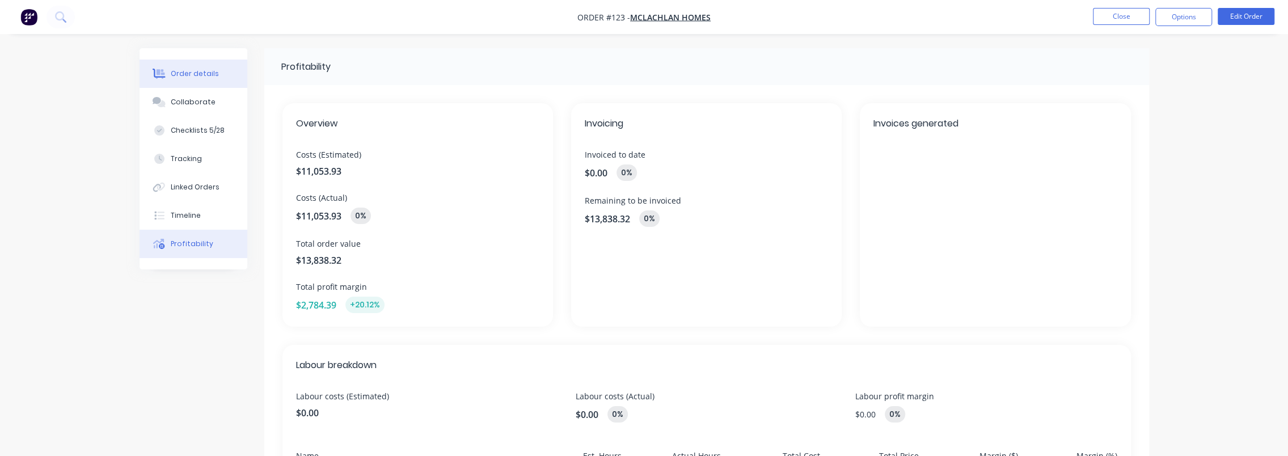
click at [166, 71] on div at bounding box center [159, 74] width 17 height 10
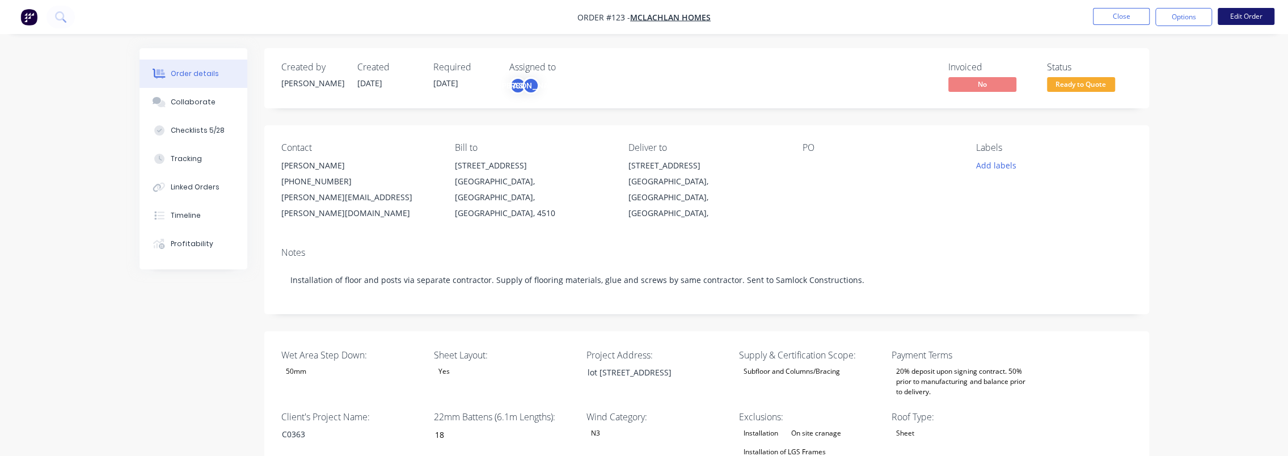
click at [693, 22] on button "Edit Order" at bounding box center [1246, 16] width 57 height 17
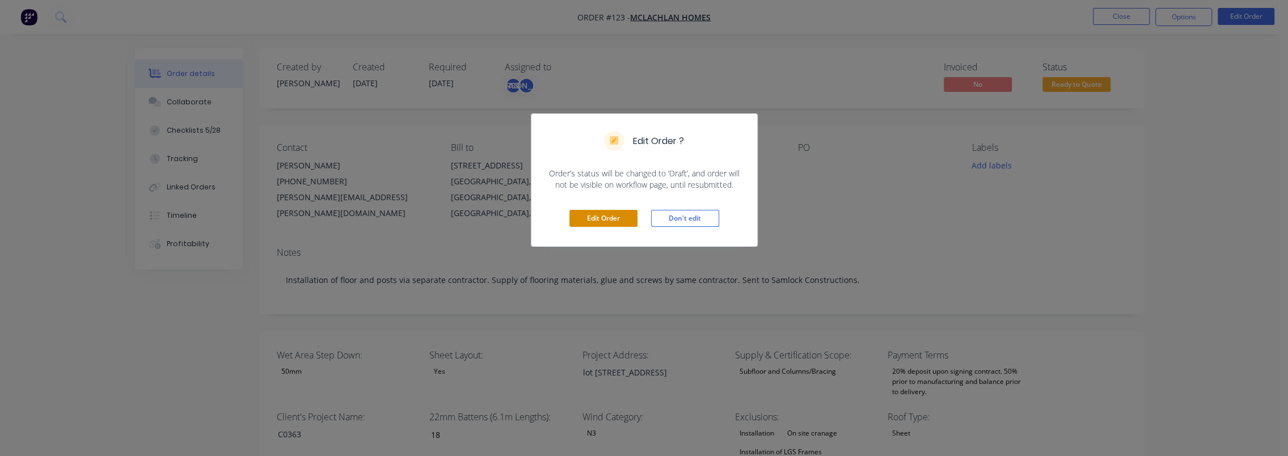
click at [597, 218] on button "Edit Order" at bounding box center [604, 218] width 68 height 17
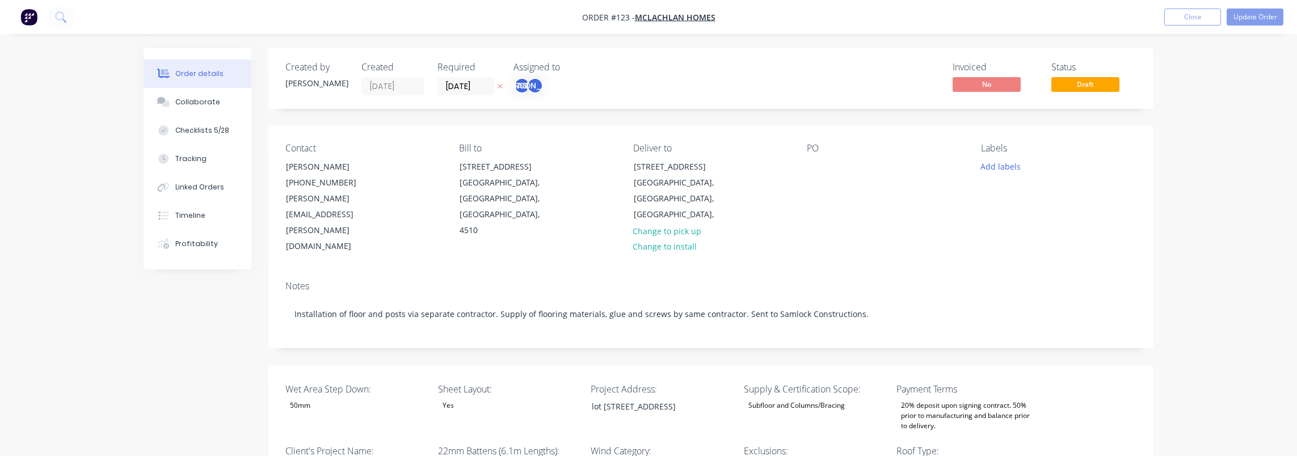
type input "18"
type input "89"
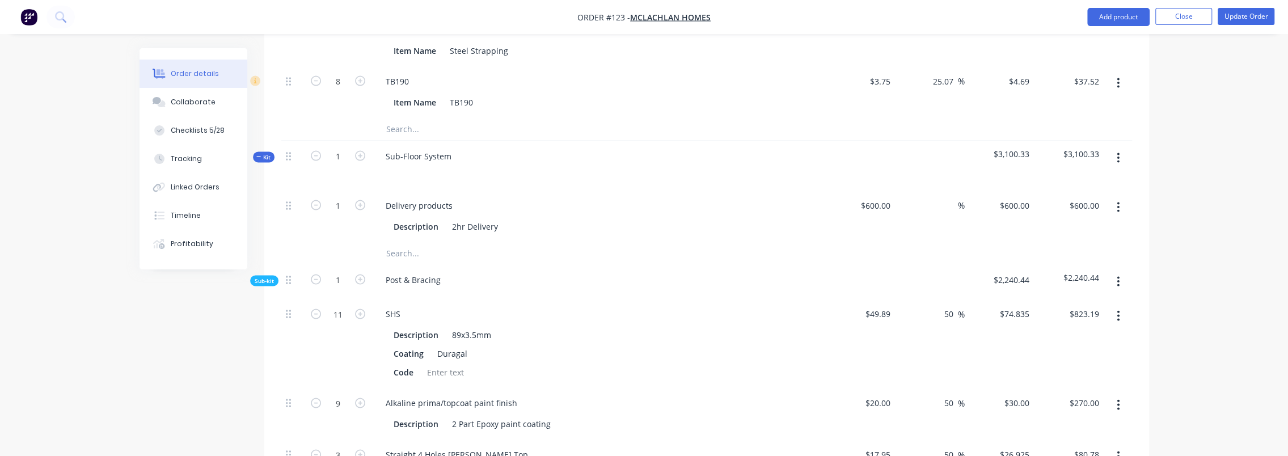
scroll to position [1871, 0]
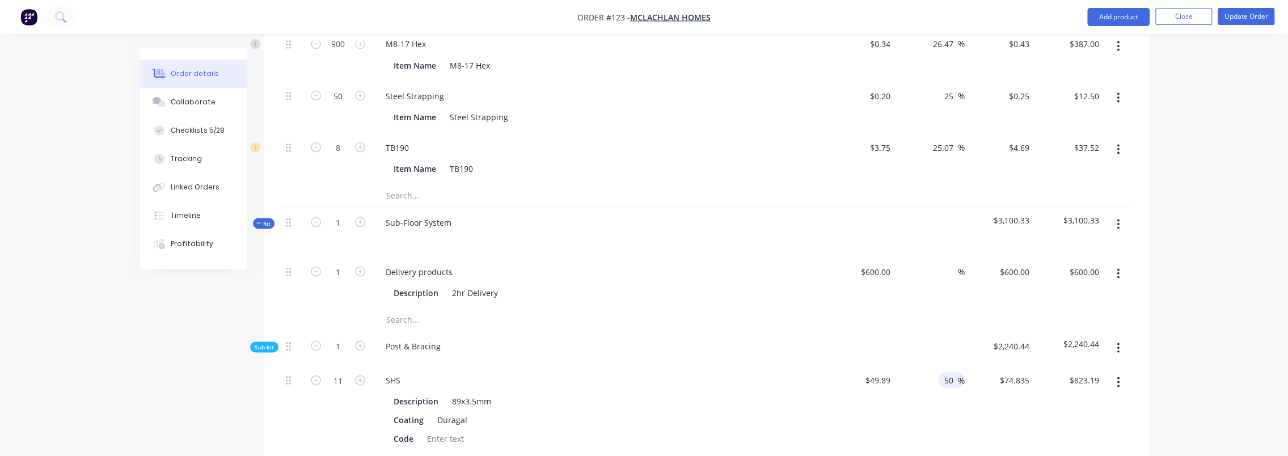
click at [693, 372] on input "50" at bounding box center [950, 380] width 15 height 16
click at [693, 263] on div at bounding box center [951, 271] width 13 height 16
click at [693, 263] on input at bounding box center [951, 271] width 13 height 16
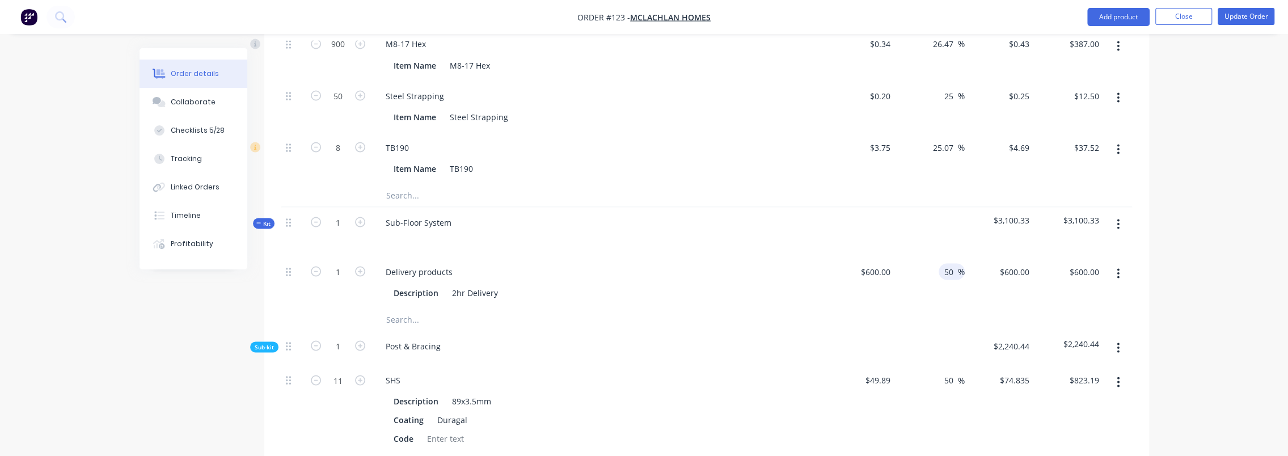
type input "50"
type input "$900.00"
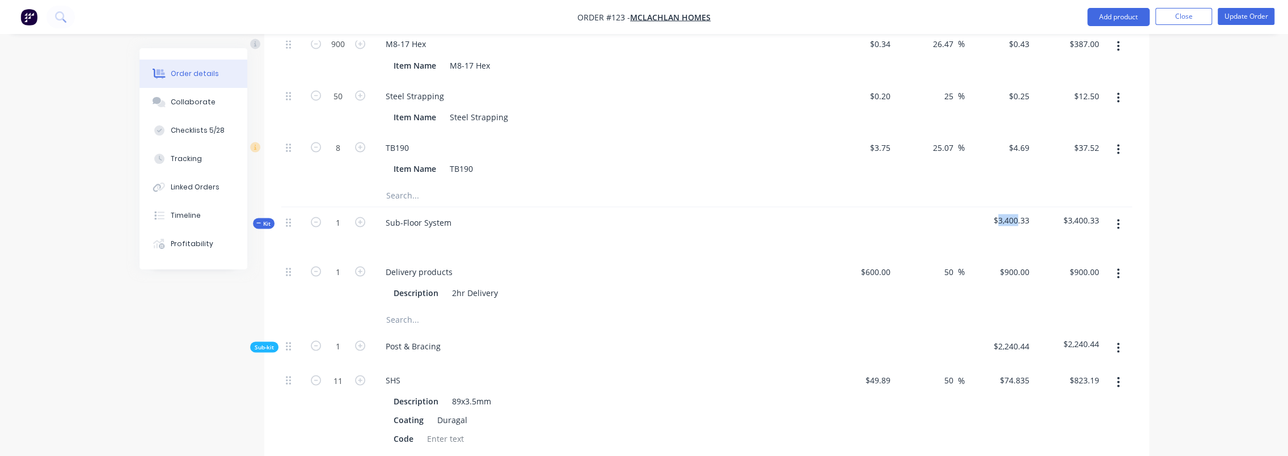
drag, startPoint x: 996, startPoint y: 166, endPoint x: 1018, endPoint y: 165, distance: 21.6
click at [693, 214] on span "$3,400.33" at bounding box center [999, 220] width 61 height 12
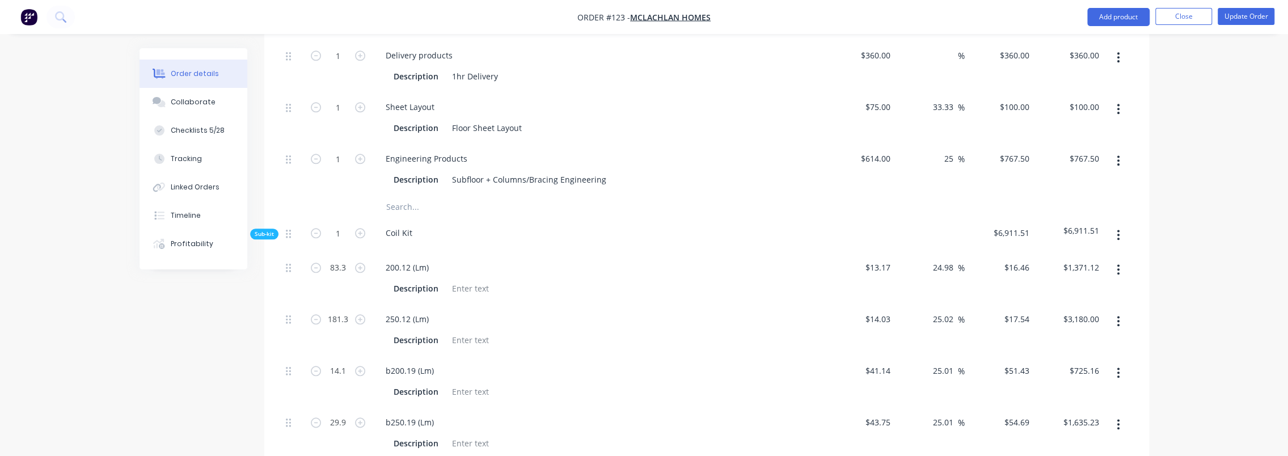
scroll to position [793, 0]
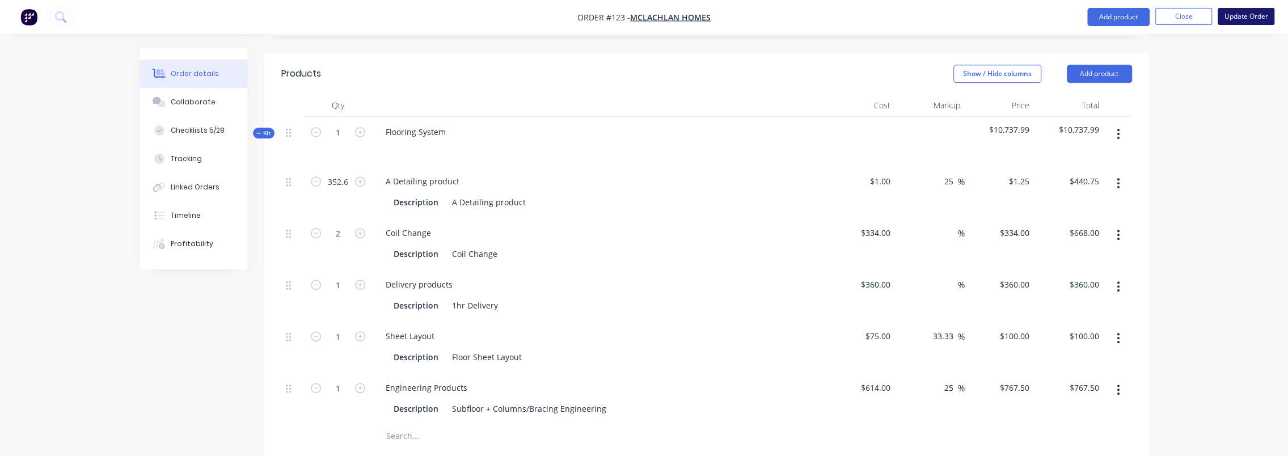
click at [693, 14] on button "Update Order" at bounding box center [1246, 16] width 57 height 17
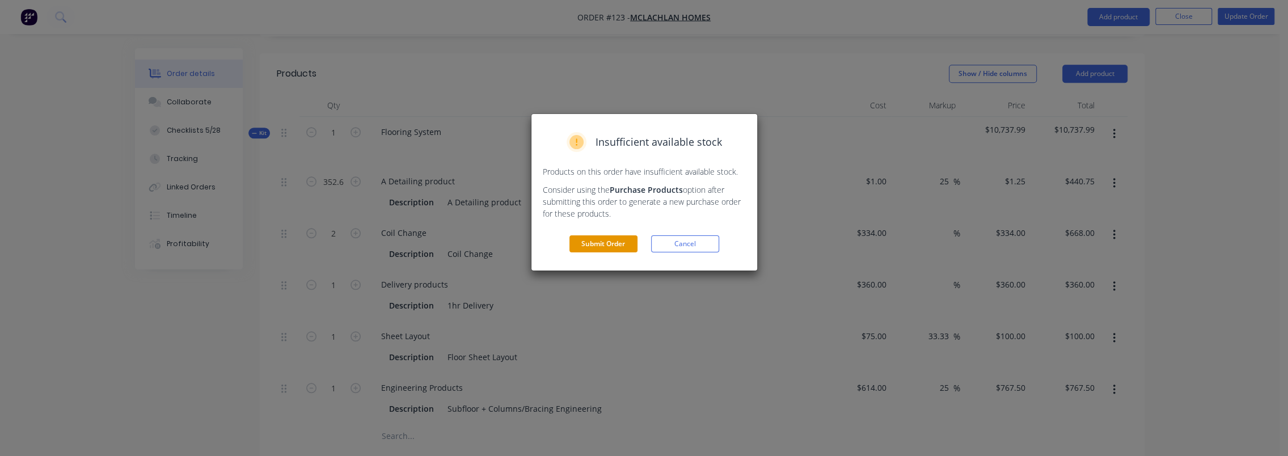
click at [613, 244] on button "Submit Order" at bounding box center [604, 243] width 68 height 17
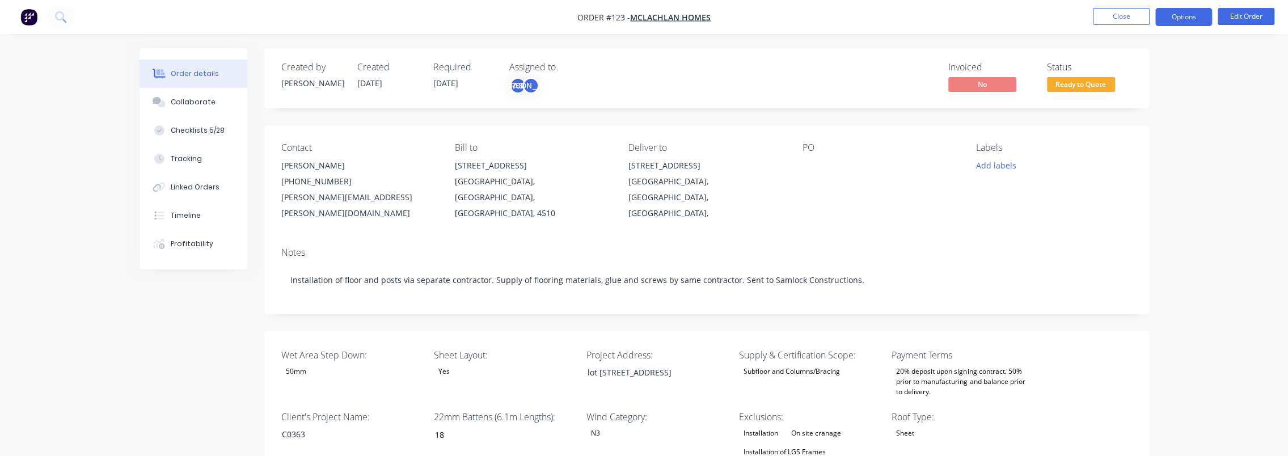
click at [693, 15] on button "Options" at bounding box center [1184, 17] width 57 height 18
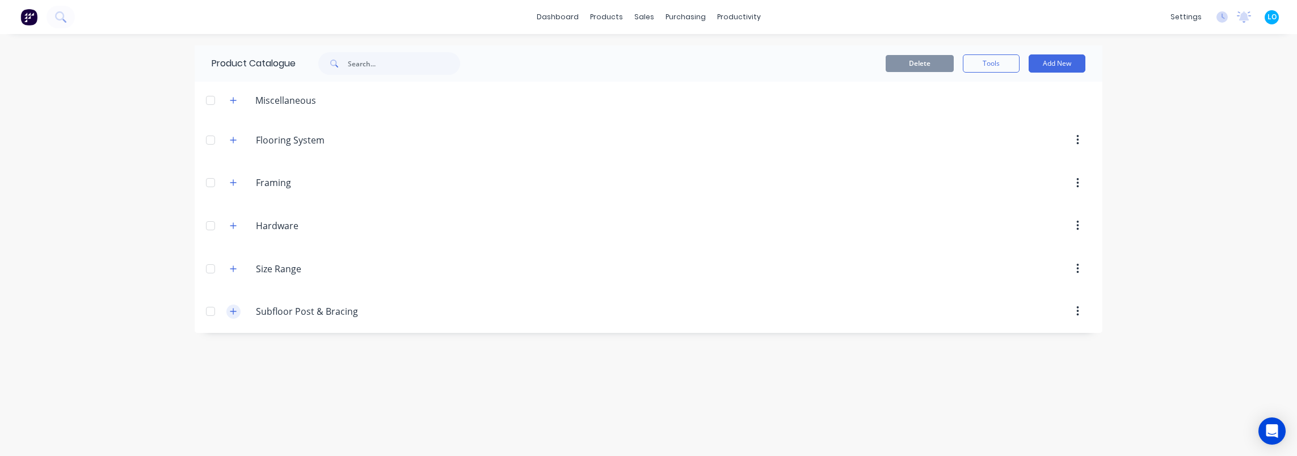
click at [236, 309] on icon "button" at bounding box center [233, 311] width 7 height 8
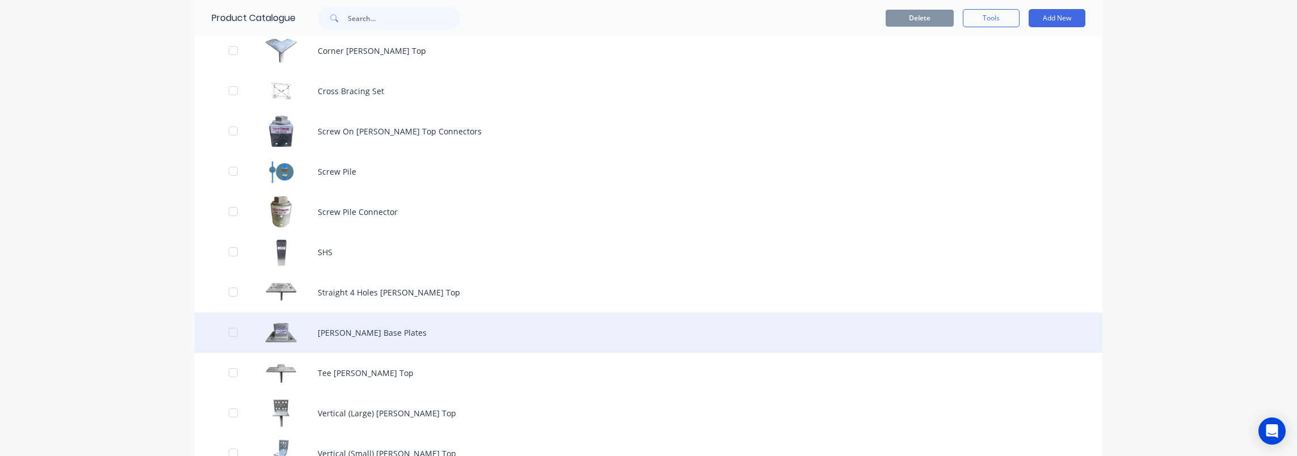
scroll to position [369, 0]
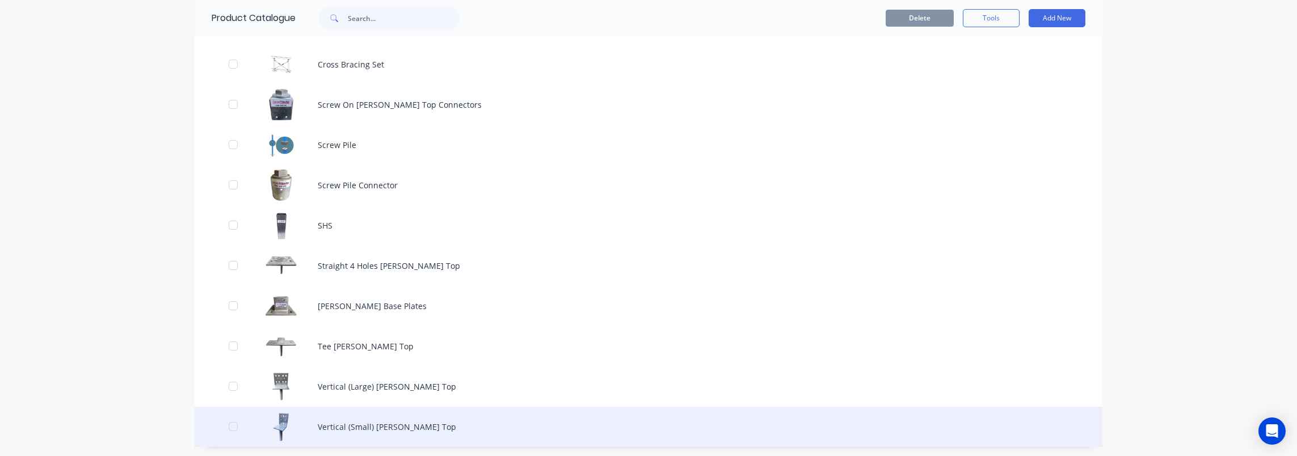
click at [277, 423] on div "Vertical (Small) [PERSON_NAME] Top" at bounding box center [649, 427] width 908 height 40
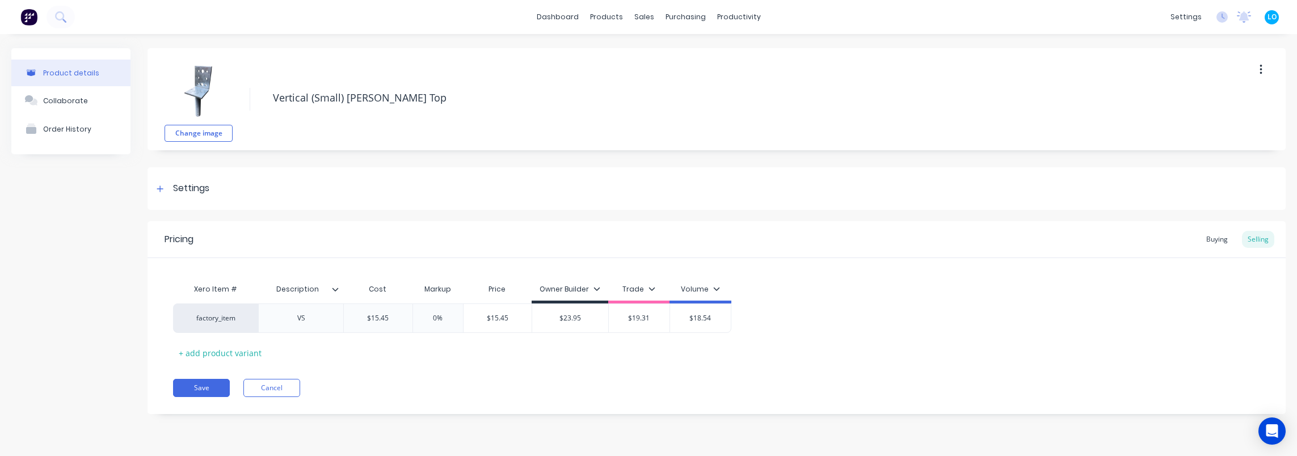
click at [191, 86] on img at bounding box center [198, 90] width 57 height 57
click at [202, 90] on img at bounding box center [198, 90] width 57 height 57
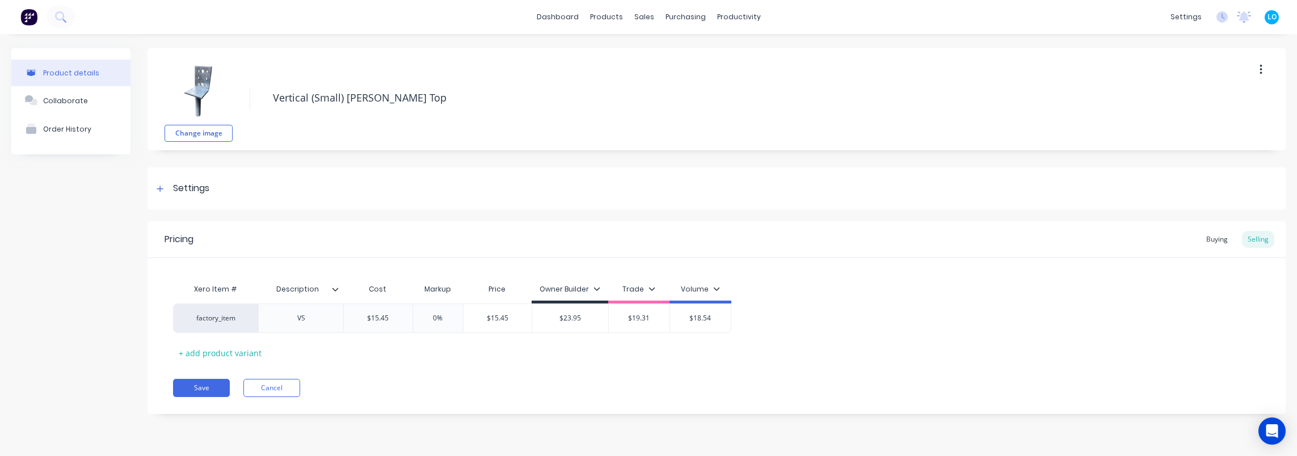
click at [209, 96] on img at bounding box center [198, 90] width 57 height 57
click at [412, 70] on div "Change image Vertical (Small) [PERSON_NAME] Top" at bounding box center [716, 99] width 1138 height 102
click at [619, 54] on link "Product Catalogue" at bounding box center [662, 54] width 150 height 23
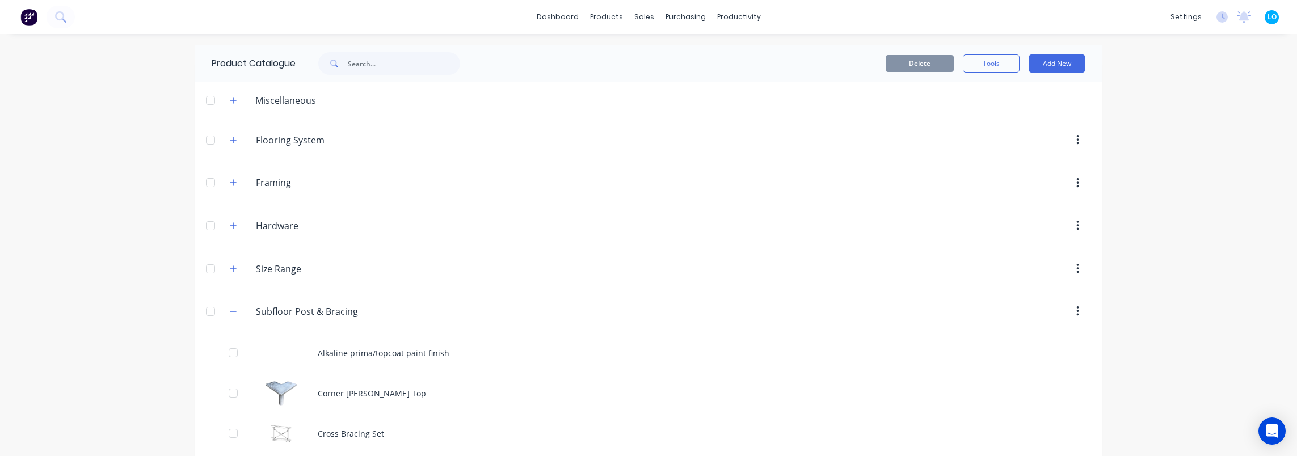
click at [227, 147] on div "Flooring.System Flooring System" at bounding box center [310, 140] width 178 height 20
click at [230, 141] on icon "button" at bounding box center [233, 140] width 6 height 6
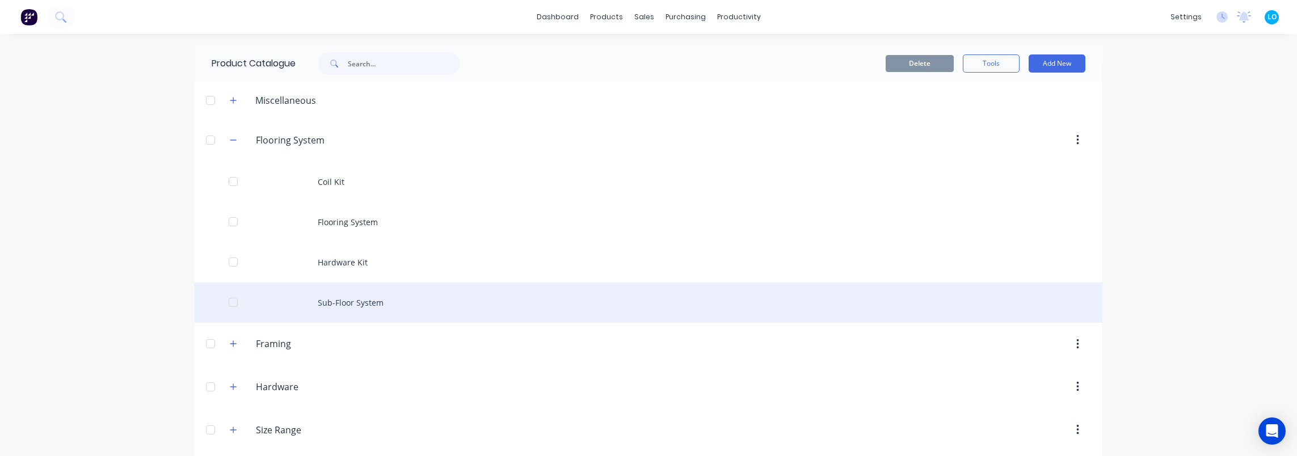
click at [366, 303] on div "Sub-Floor System" at bounding box center [649, 303] width 908 height 40
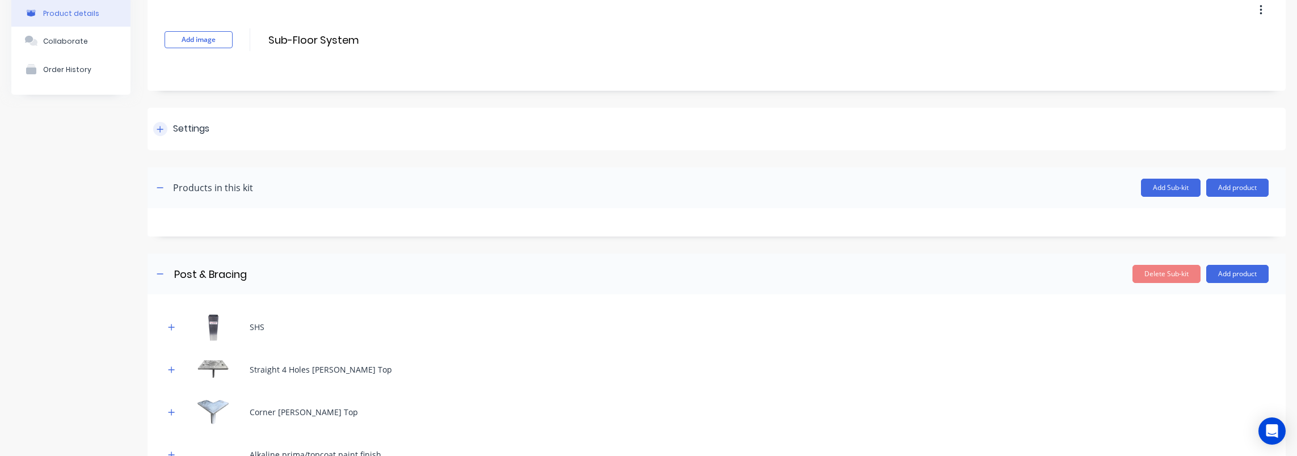
click at [166, 139] on div "Settings" at bounding box center [716, 129] width 1138 height 43
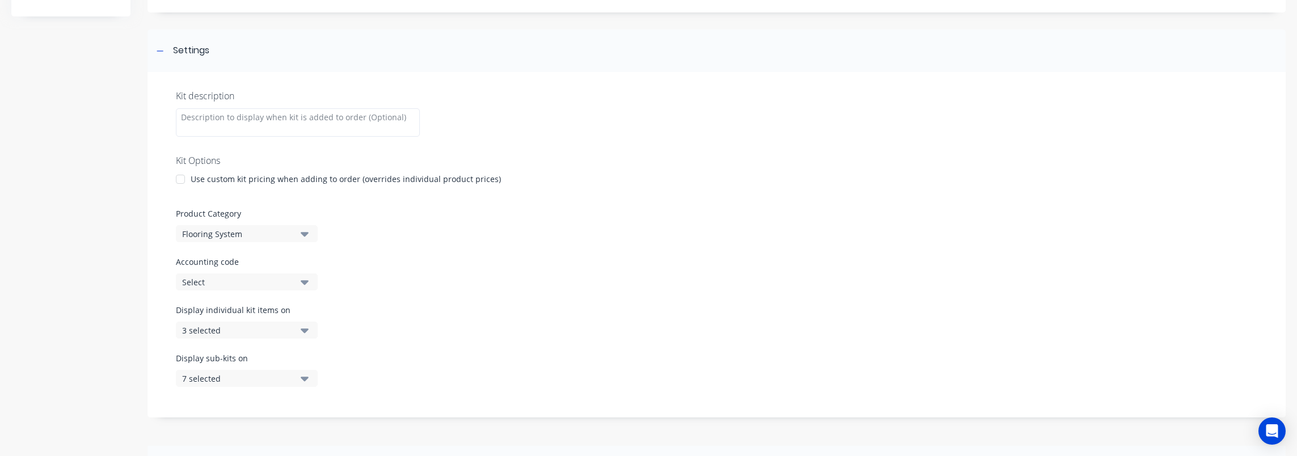
scroll to position [170, 0]
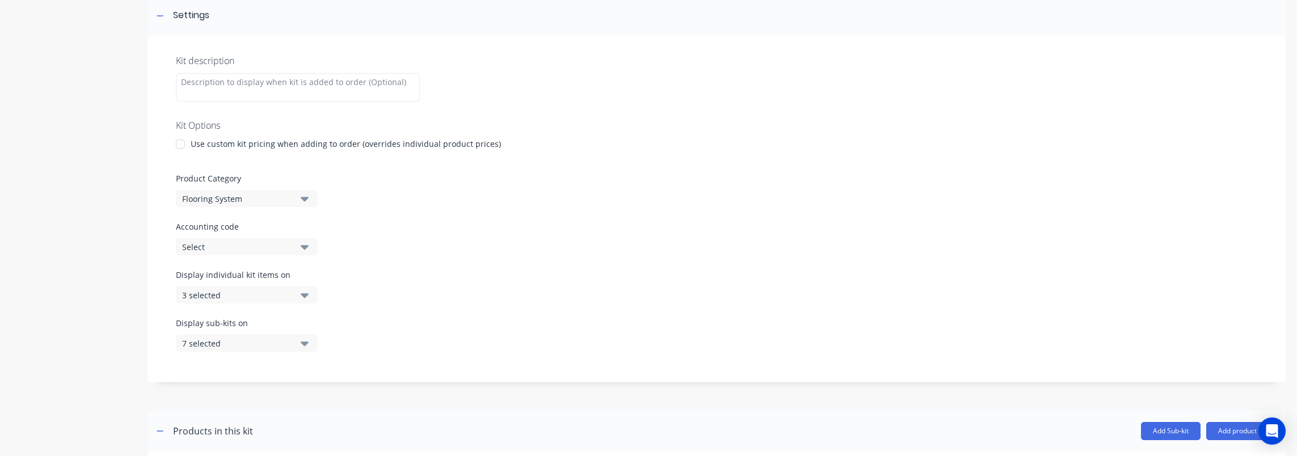
click at [252, 343] on div "7 selected" at bounding box center [237, 344] width 110 height 12
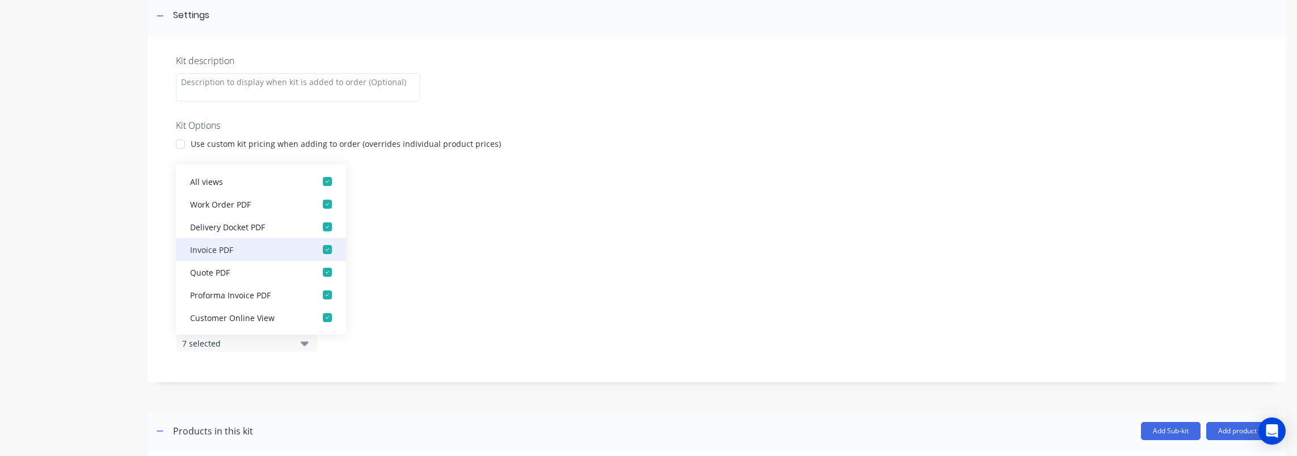
click at [319, 247] on div "button" at bounding box center [327, 249] width 23 height 23
click at [317, 273] on div "button" at bounding box center [327, 272] width 23 height 23
click at [318, 272] on div "button" at bounding box center [327, 272] width 23 height 23
click at [319, 272] on div "button" at bounding box center [327, 272] width 23 height 23
click at [322, 250] on div "button" at bounding box center [327, 249] width 23 height 23
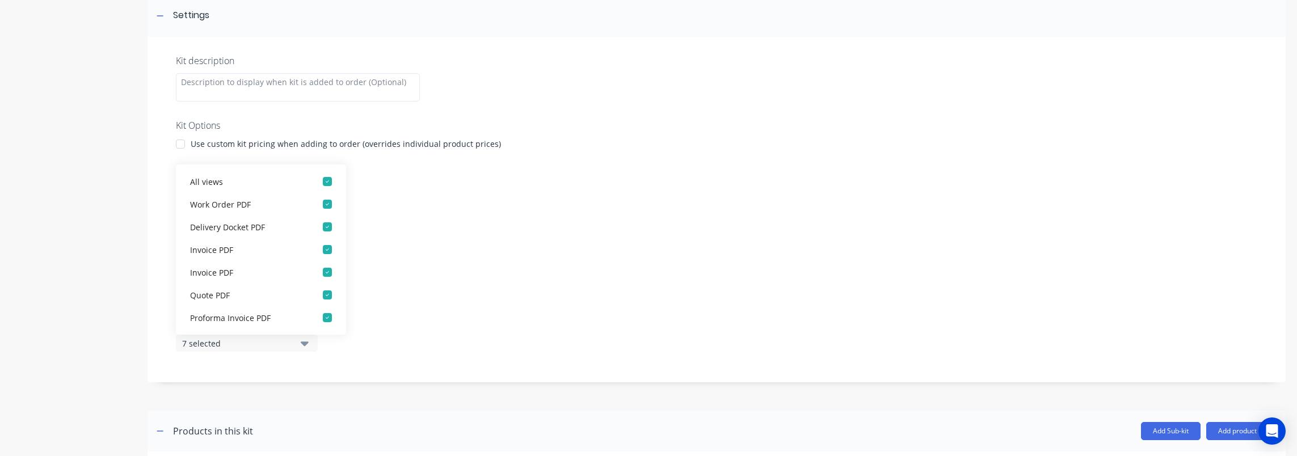
click at [446, 230] on label "Accounting code" at bounding box center [716, 227] width 1081 height 12
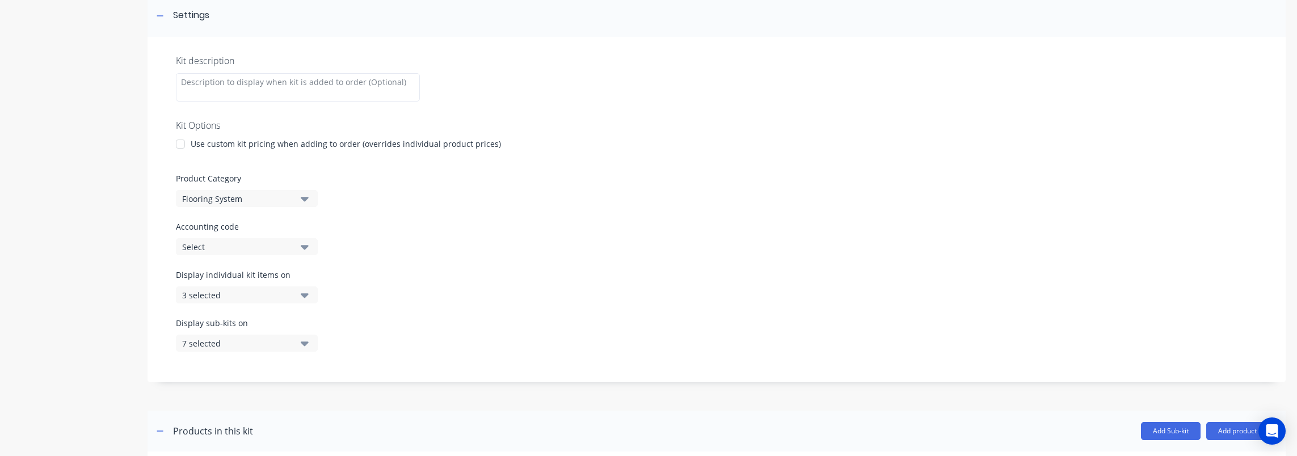
click at [256, 339] on div "7 selected" at bounding box center [237, 344] width 110 height 12
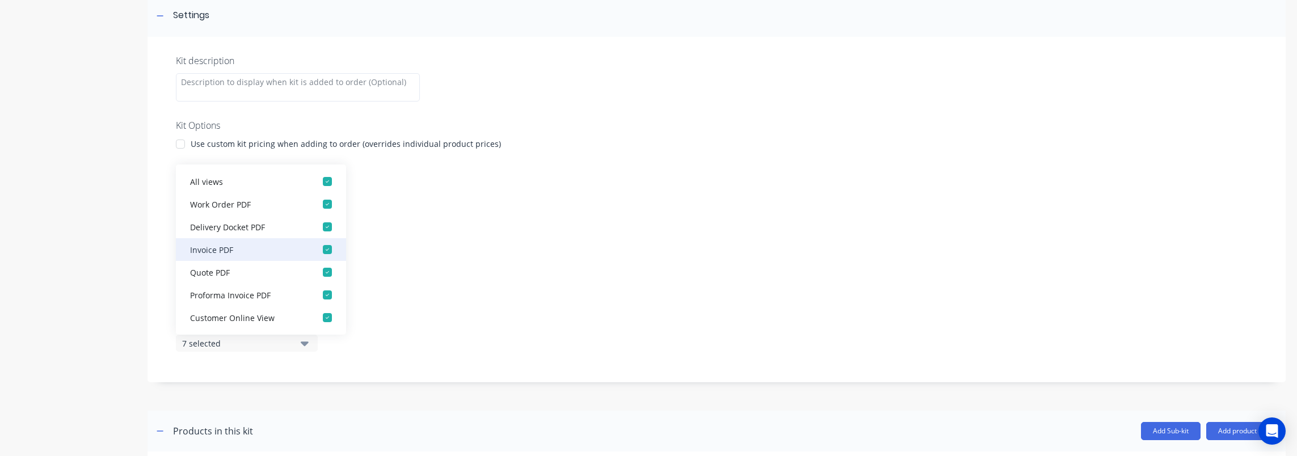
click at [249, 252] on div "Invoice PDF" at bounding box center [246, 249] width 113 height 12
click at [491, 280] on div "Display individual kit items on 3 selected" at bounding box center [716, 293] width 1081 height 48
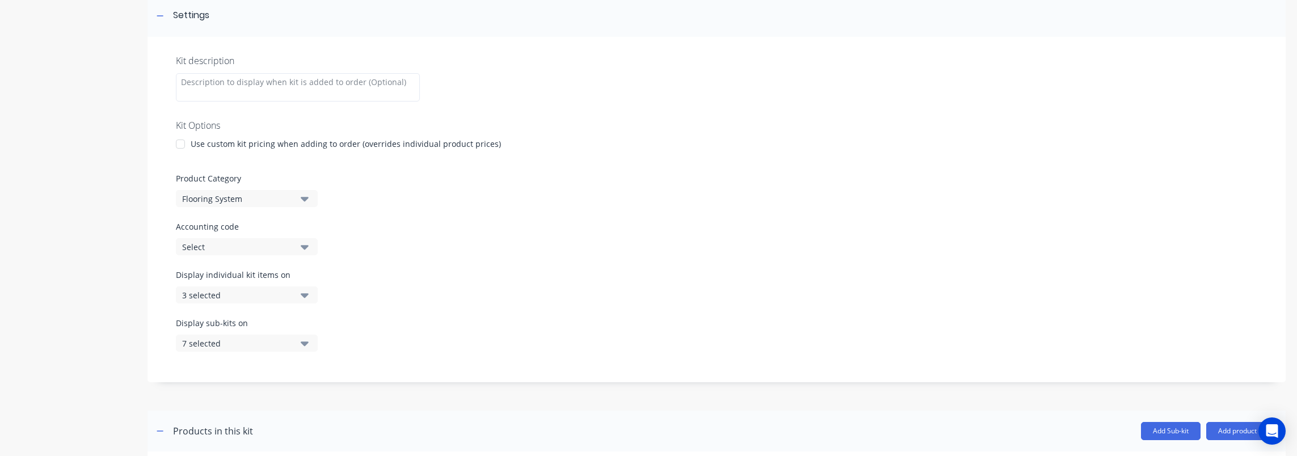
click at [214, 353] on div "Display sub-kits on 7 selected" at bounding box center [716, 341] width 1081 height 48
click at [222, 343] on div "7 selected" at bounding box center [237, 344] width 110 height 12
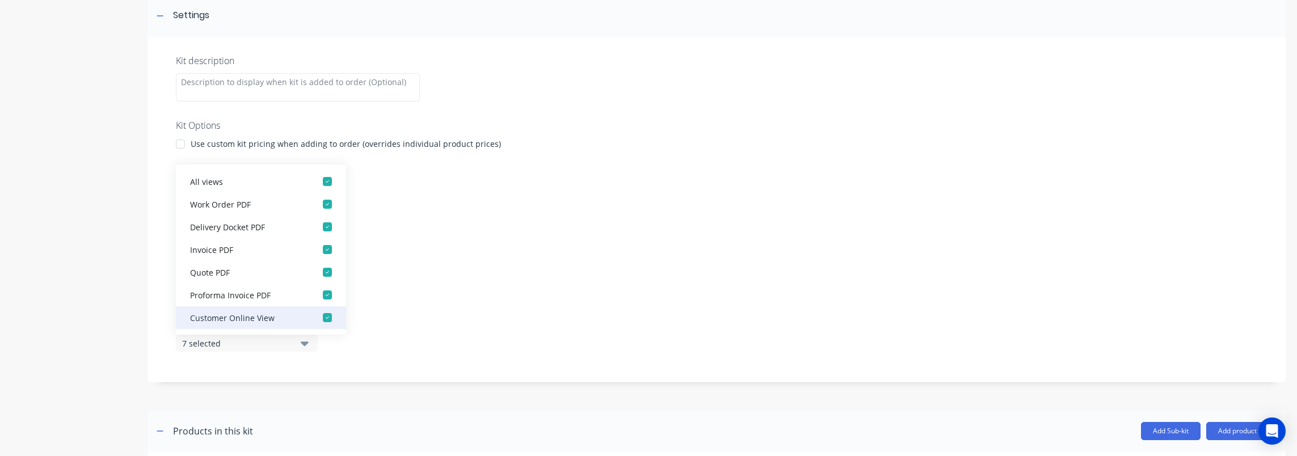
scroll to position [23, 0]
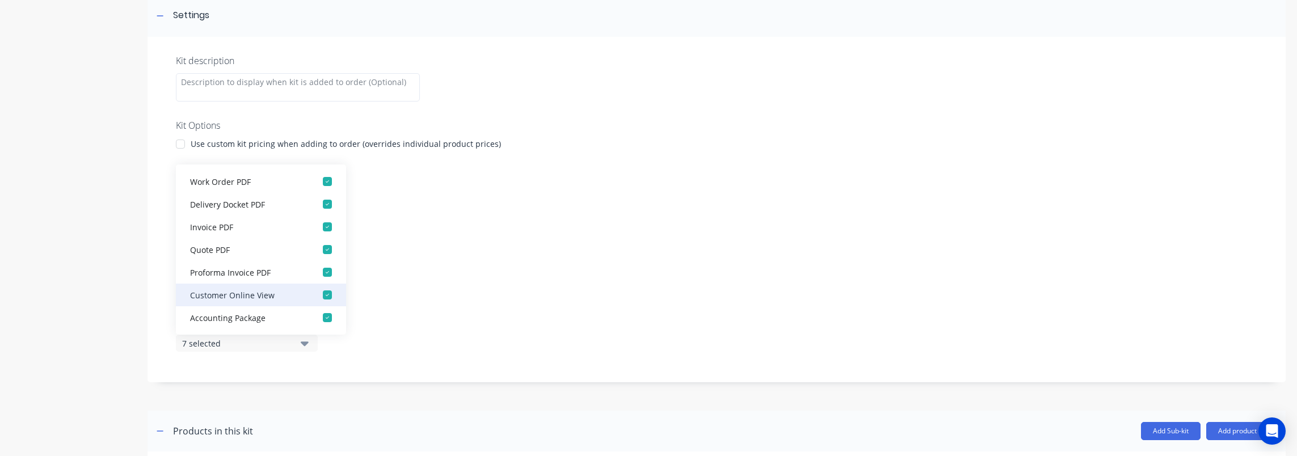
click at [267, 296] on div "Customer Online View" at bounding box center [246, 295] width 113 height 12
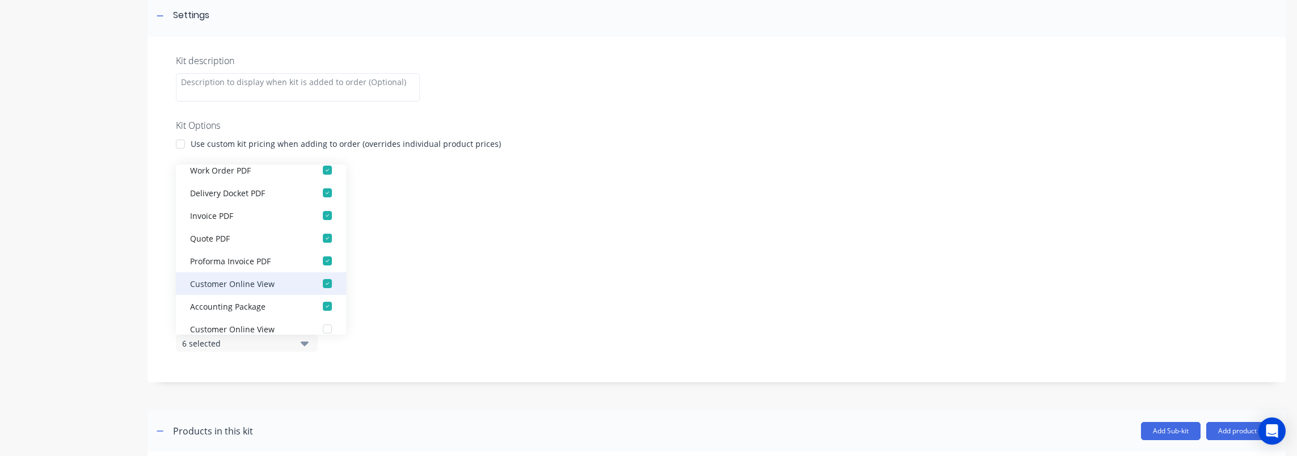
scroll to position [45, 0]
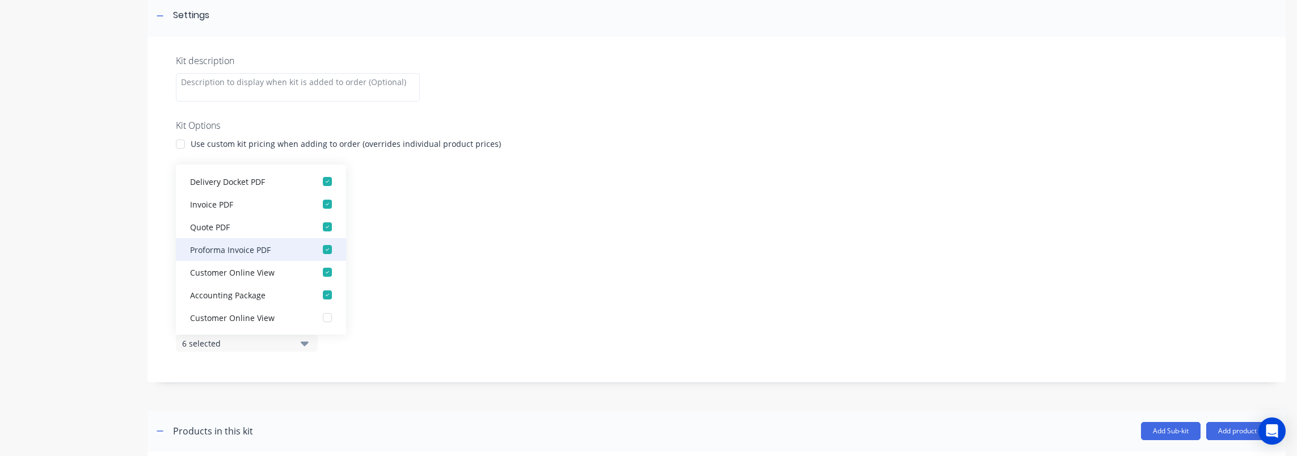
click at [290, 248] on div "Proforma Invoice PDF" at bounding box center [246, 249] width 113 height 12
click at [276, 220] on button "Quote PDF" at bounding box center [261, 227] width 170 height 23
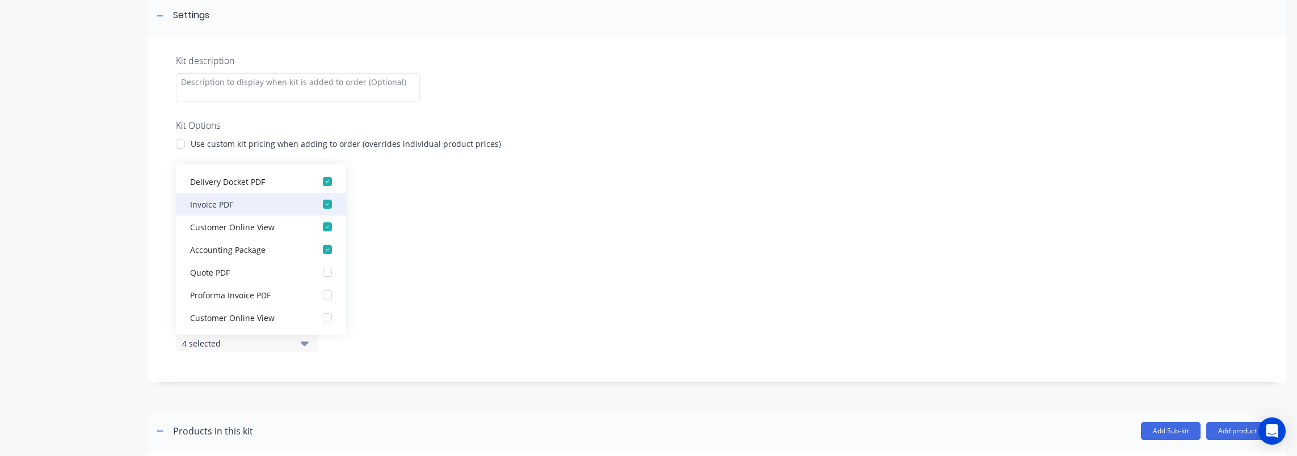
click at [288, 199] on div "Invoice PDF" at bounding box center [246, 204] width 113 height 12
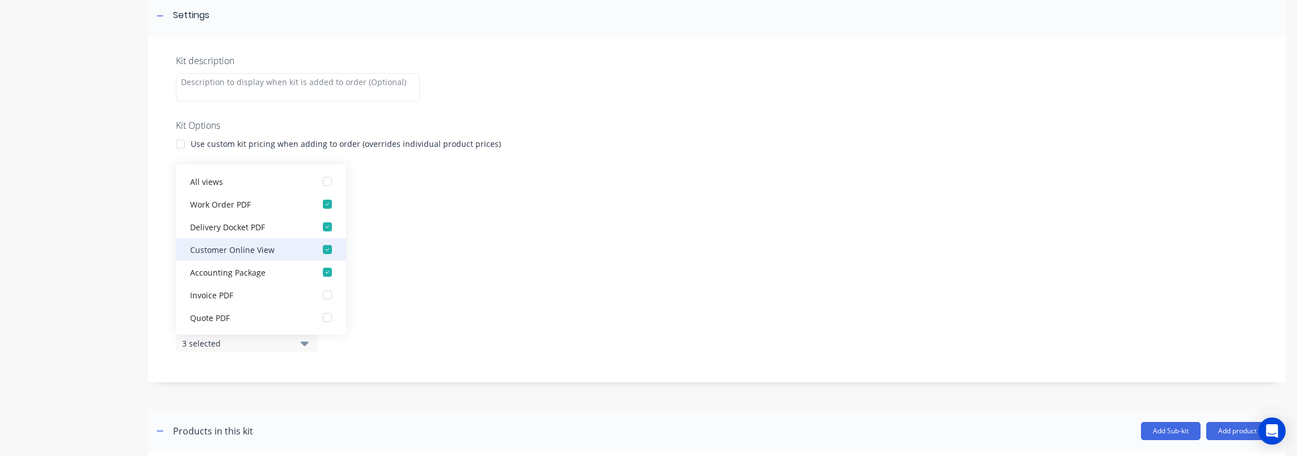
scroll to position [113, 0]
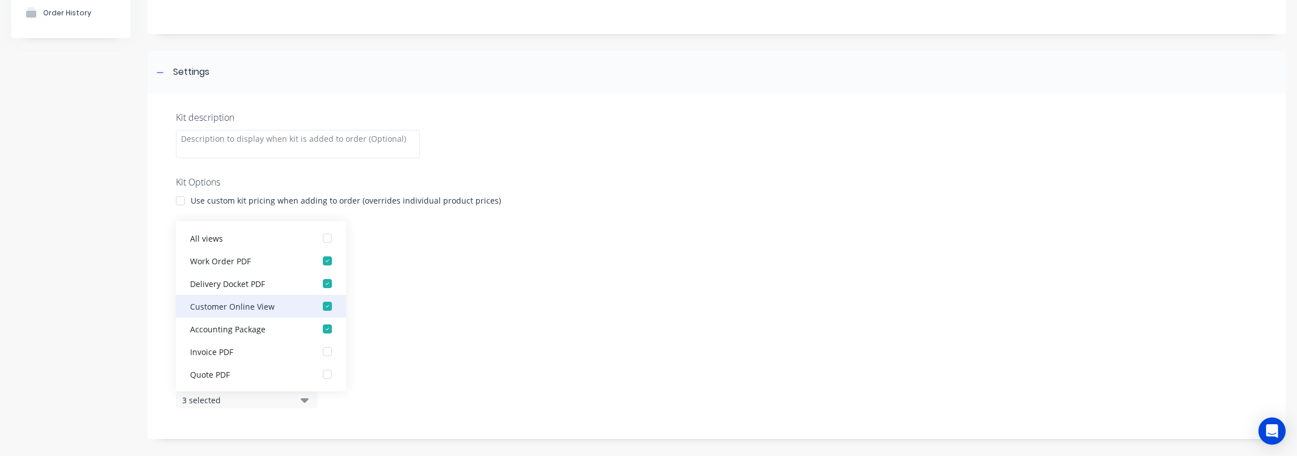
click at [316, 310] on div "button" at bounding box center [327, 306] width 23 height 23
click at [463, 277] on div "Kit description Kit Options Use custom kit pricing when adding to order (overri…" at bounding box center [716, 266] width 1138 height 345
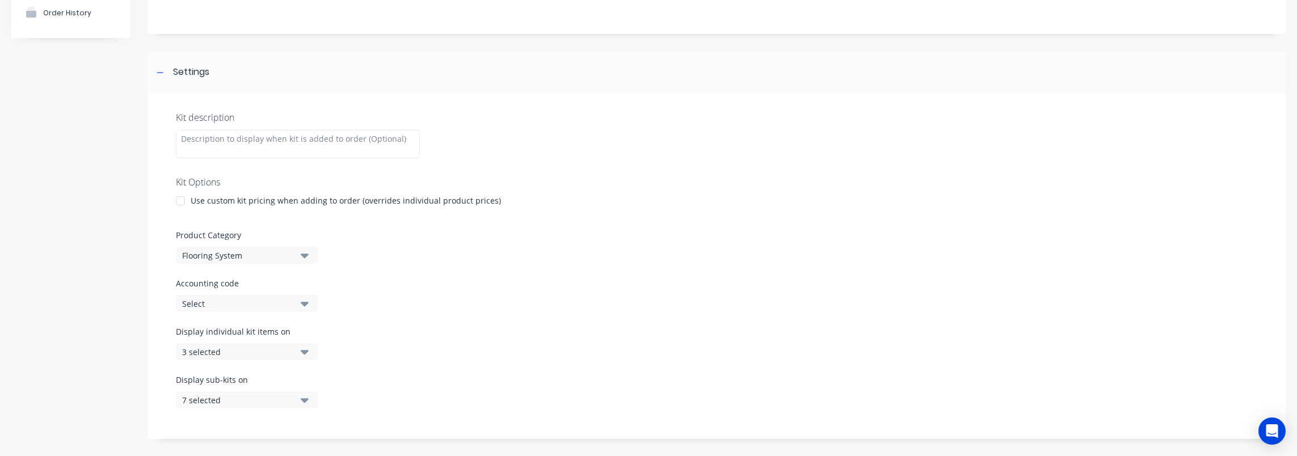
click at [258, 394] on div "7 selected" at bounding box center [237, 400] width 110 height 12
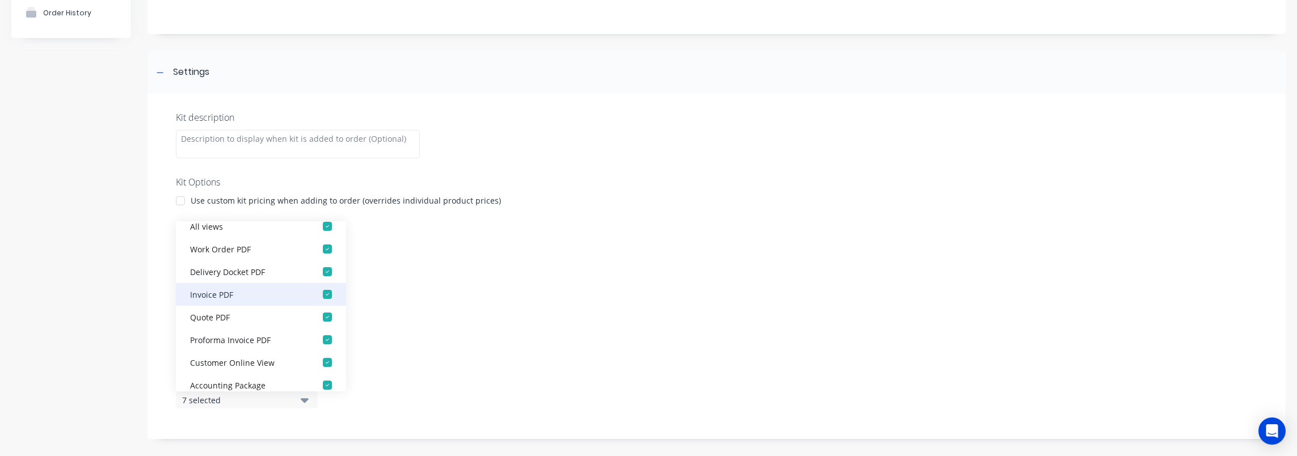
scroll to position [23, 0]
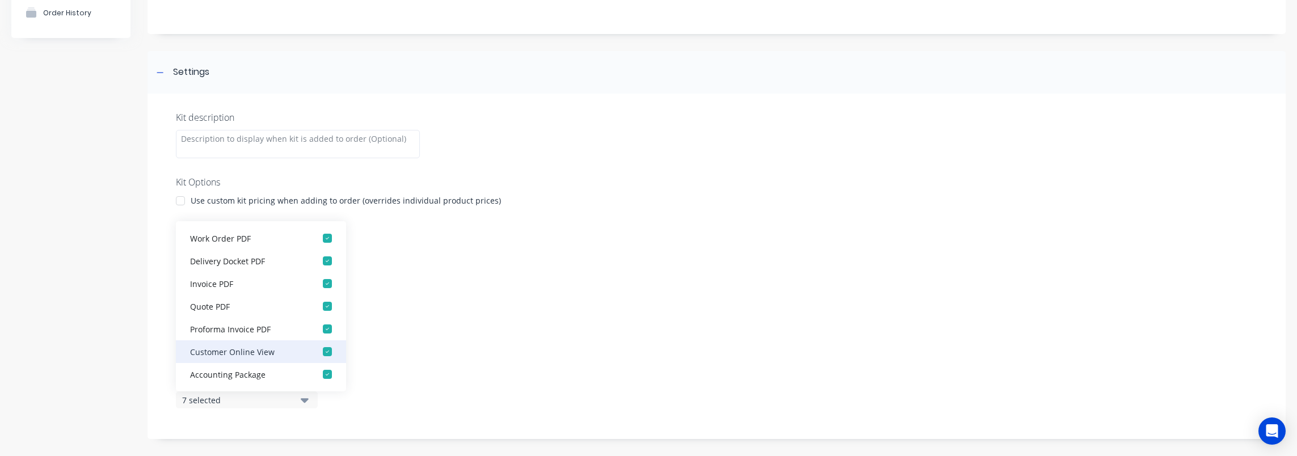
click at [278, 352] on div "Customer Online View" at bounding box center [246, 351] width 113 height 12
click at [280, 332] on div "Proforma Invoice PDF" at bounding box center [246, 329] width 113 height 12
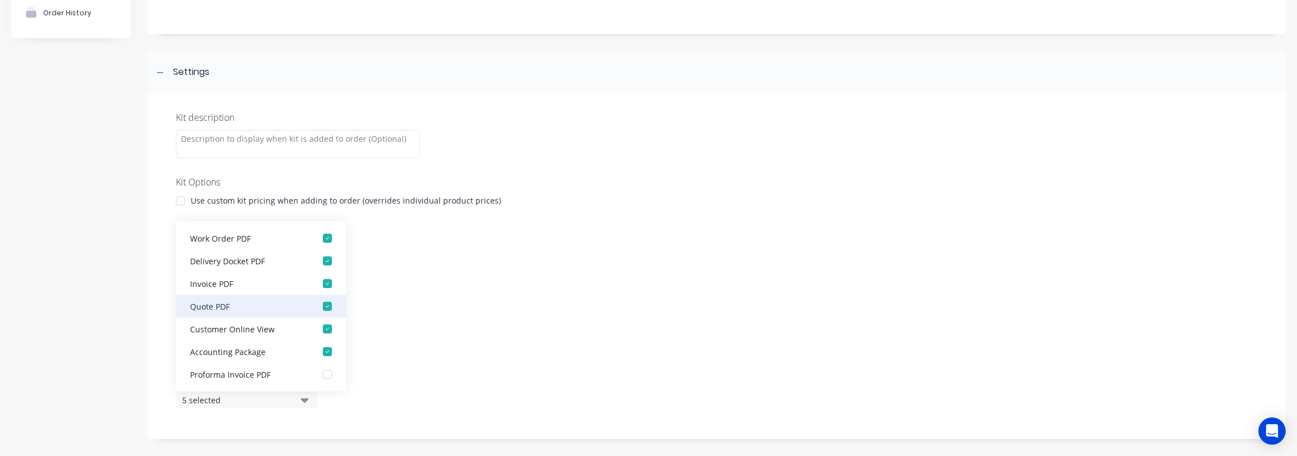
click at [280, 309] on div "Quote PDF" at bounding box center [246, 306] width 113 height 12
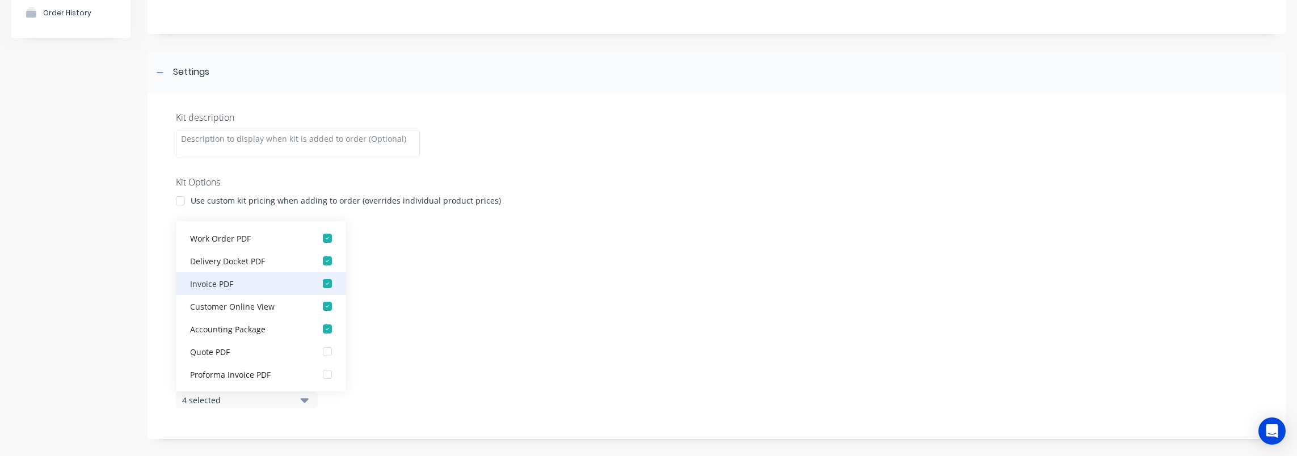
click at [279, 289] on div "Invoice PDF" at bounding box center [246, 283] width 113 height 12
click at [458, 283] on label "Accounting code" at bounding box center [716, 283] width 1081 height 12
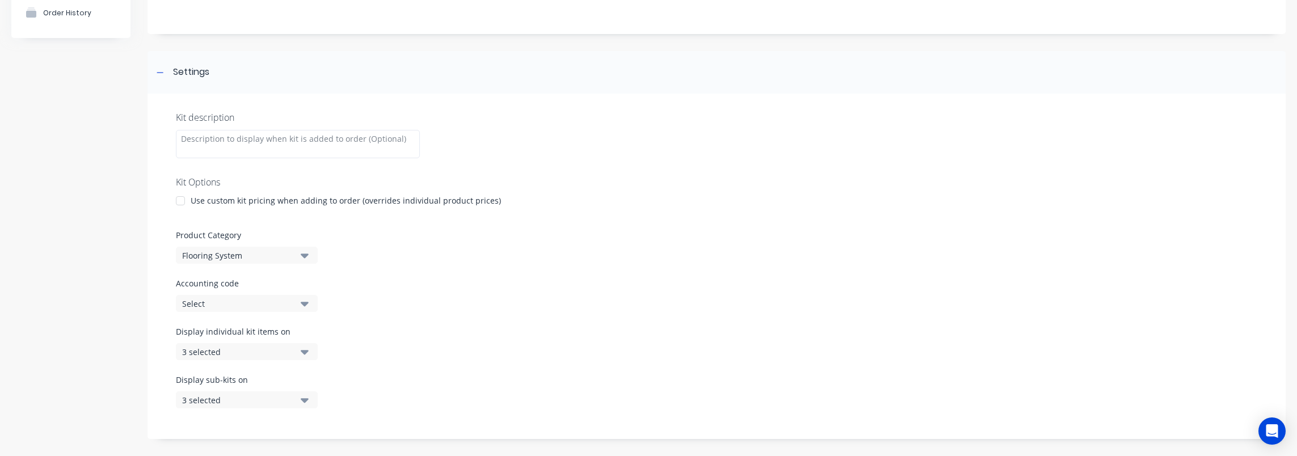
click at [252, 403] on div "3 selected" at bounding box center [237, 400] width 110 height 12
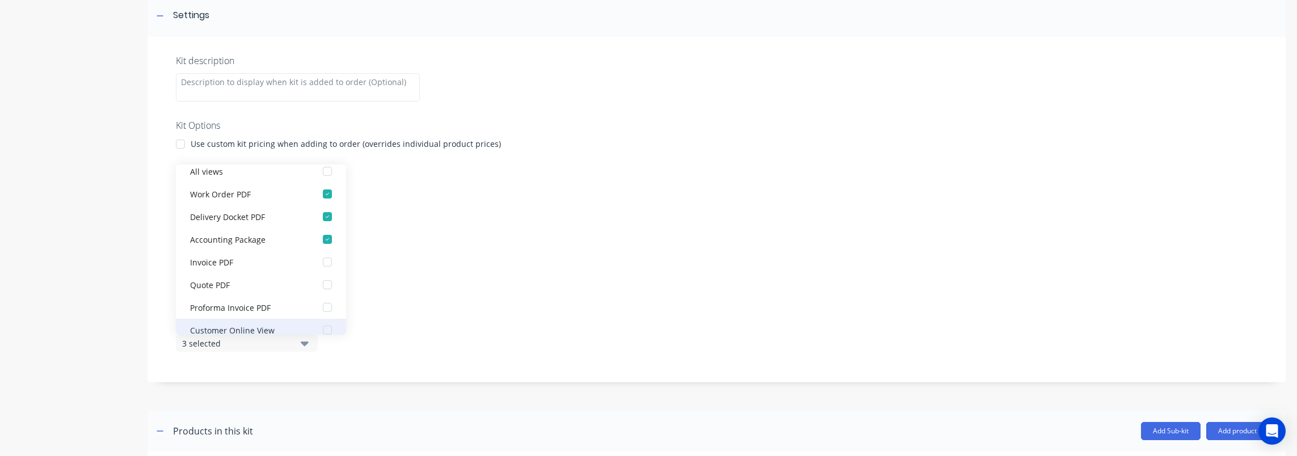
scroll to position [0, 0]
click at [549, 288] on div "Display individual kit items on 3 selected" at bounding box center [716, 293] width 1081 height 48
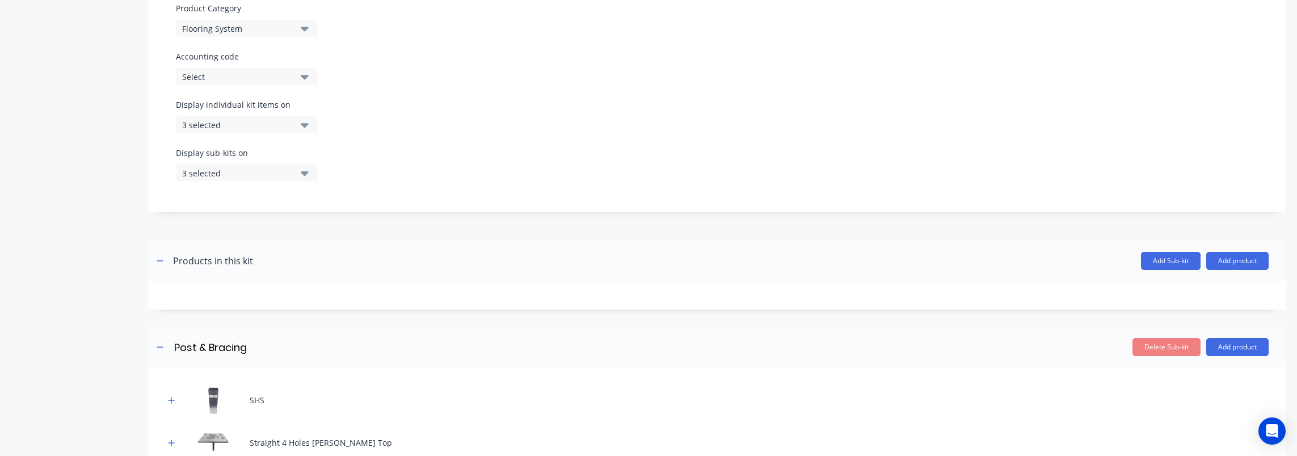
scroll to position [1066, 0]
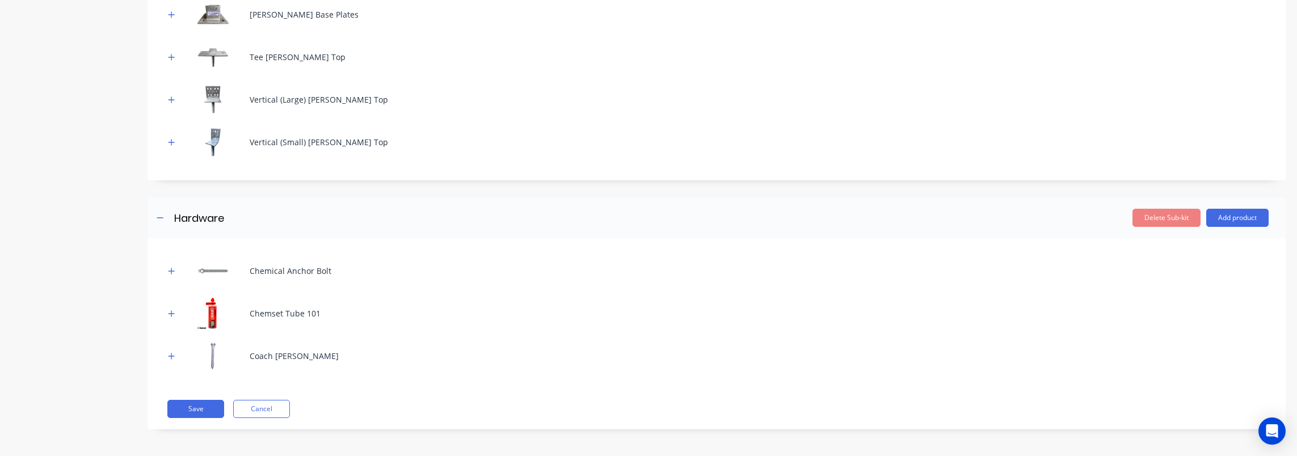
click at [271, 357] on div "Coach [PERSON_NAME]" at bounding box center [294, 356] width 89 height 12
click at [175, 355] on button "button" at bounding box center [172, 356] width 14 height 14
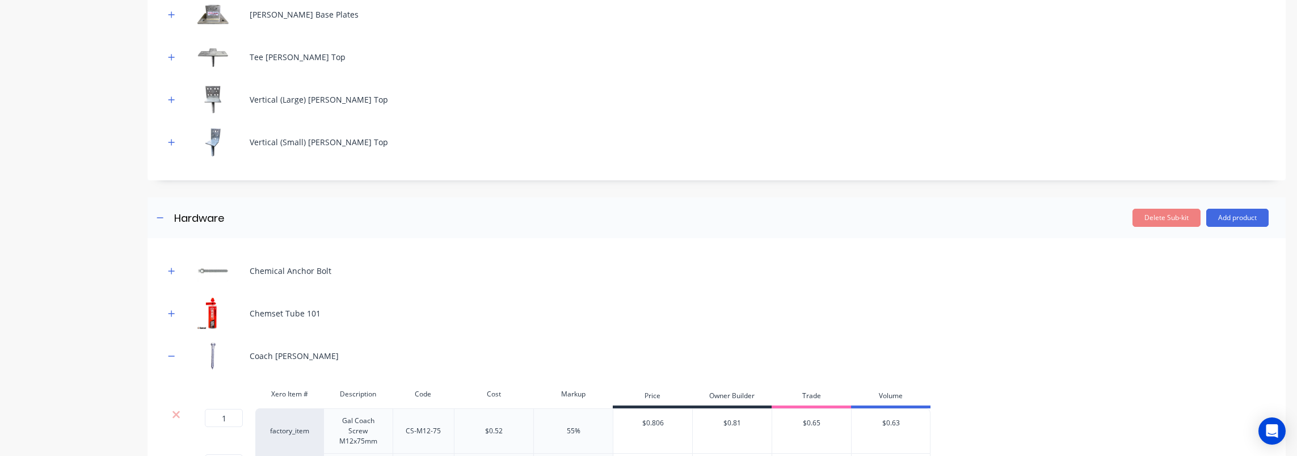
click at [162, 352] on div "Chemical Anchor Bolt Chemset Tube 101 Coach Bolts Xero Item # Description Code …" at bounding box center [716, 426] width 1138 height 376
click at [168, 353] on icon "button" at bounding box center [171, 356] width 7 height 8
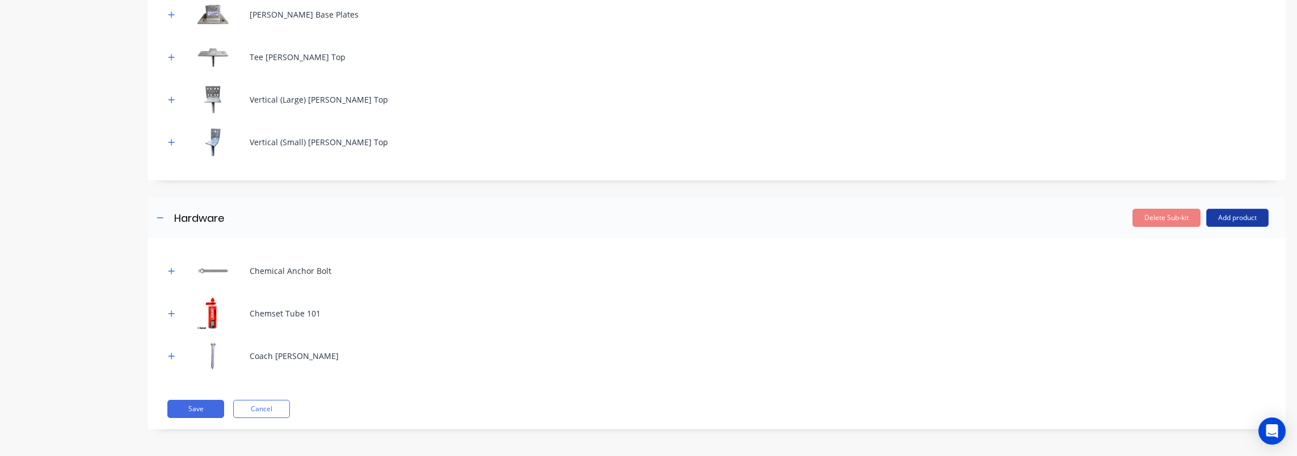
click at [1233, 216] on button "Add product" at bounding box center [1237, 218] width 62 height 18
click at [1208, 246] on div "Product catalogue" at bounding box center [1214, 247] width 87 height 16
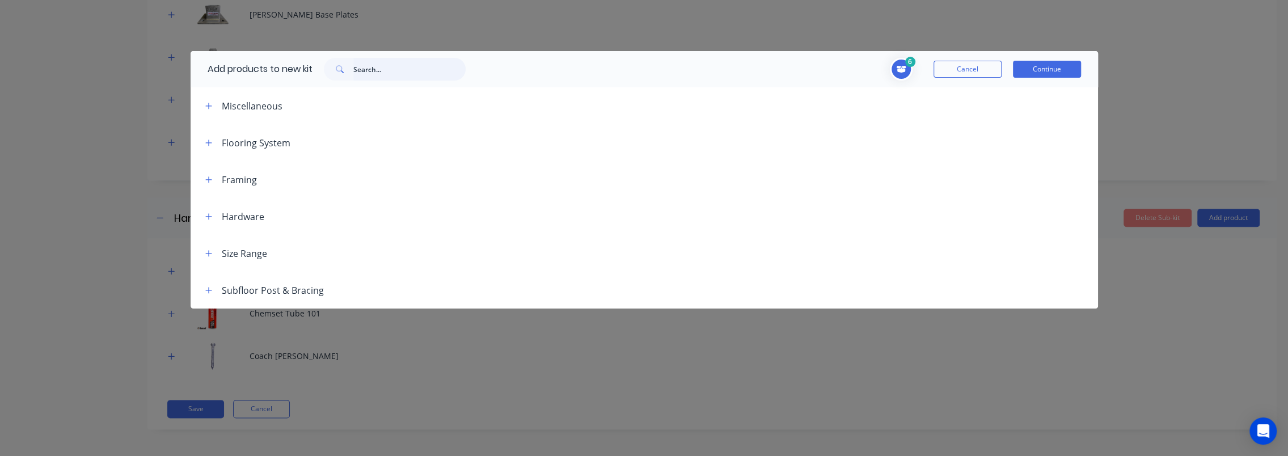
click at [394, 75] on input "text" at bounding box center [409, 69] width 112 height 23
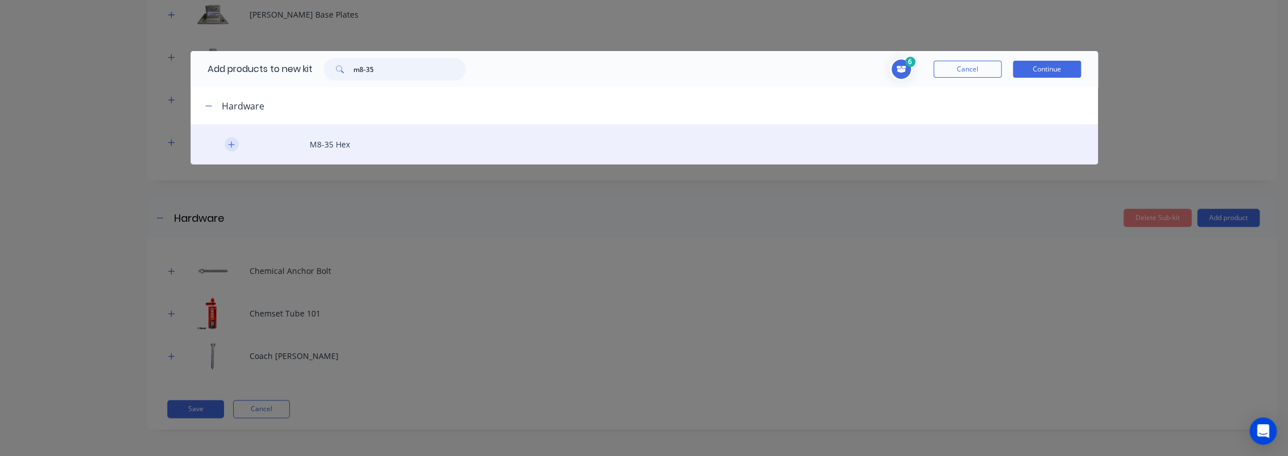
type input "m8-35"
click at [234, 147] on icon "button" at bounding box center [231, 145] width 7 height 8
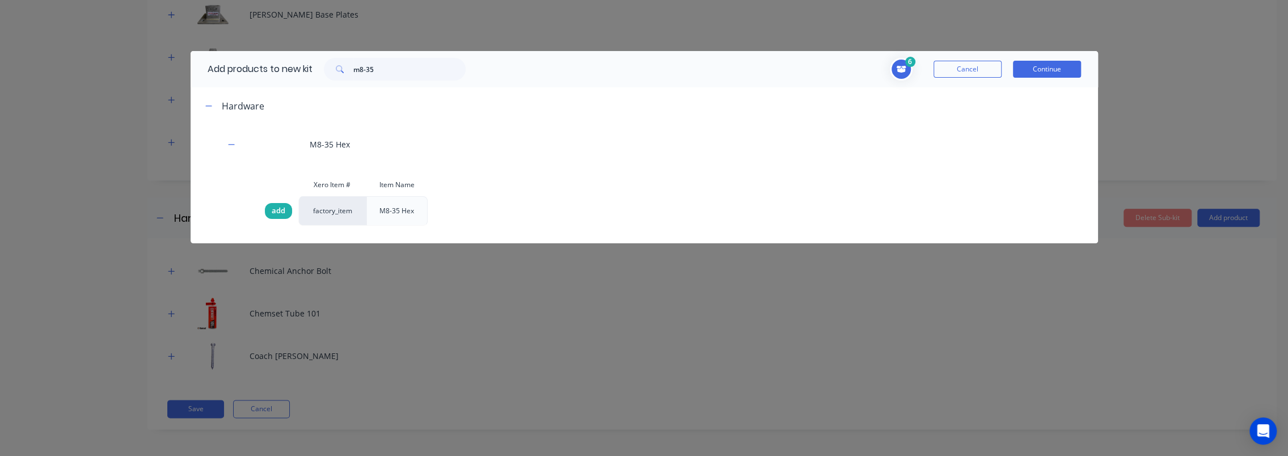
click at [276, 210] on span "add" at bounding box center [279, 210] width 14 height 11
click at [1052, 68] on button "Continue" at bounding box center [1047, 69] width 68 height 17
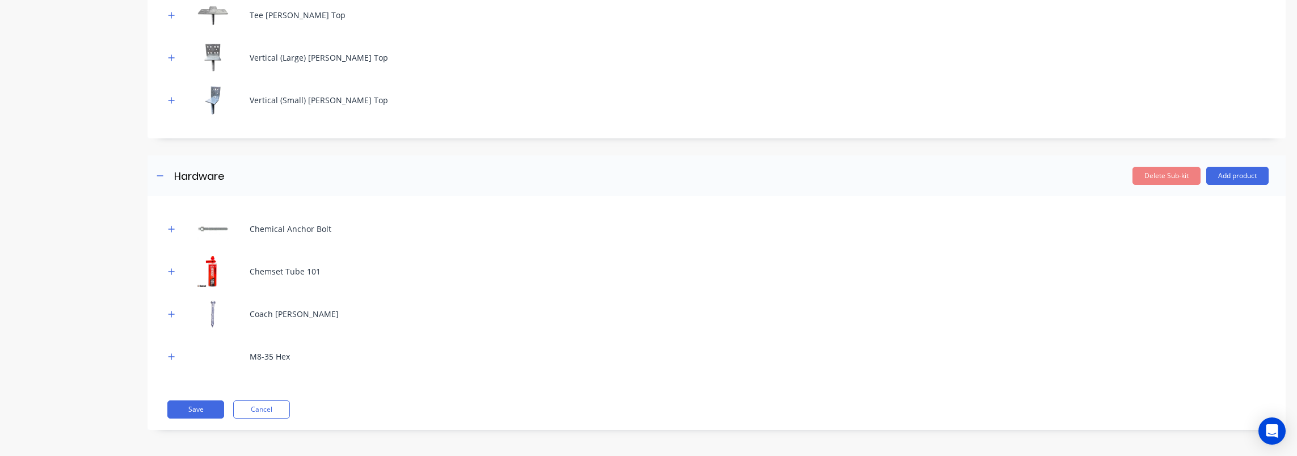
scroll to position [1109, 0]
click at [192, 408] on button "Save" at bounding box center [195, 409] width 57 height 18
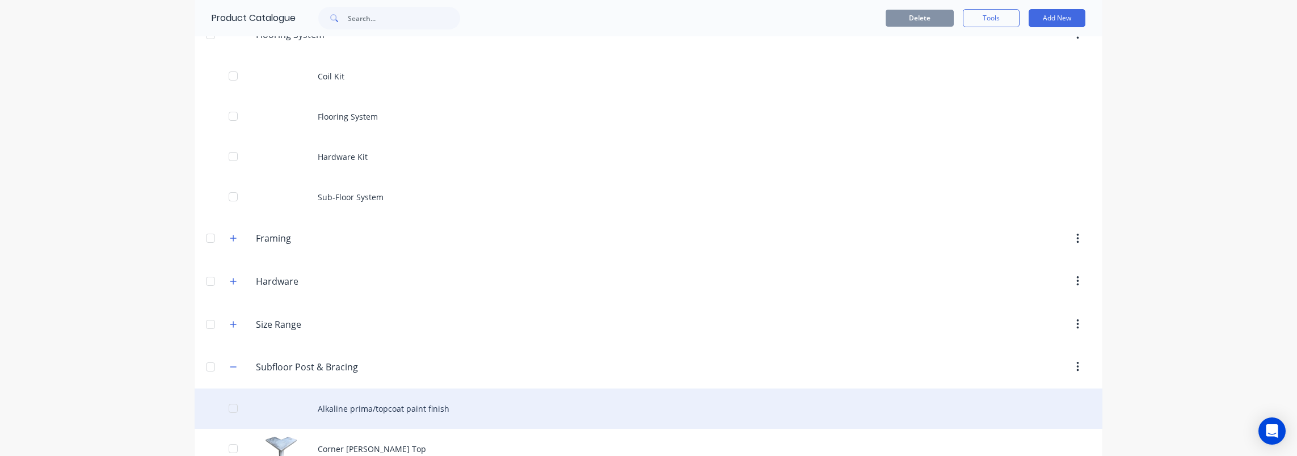
scroll to position [113, 0]
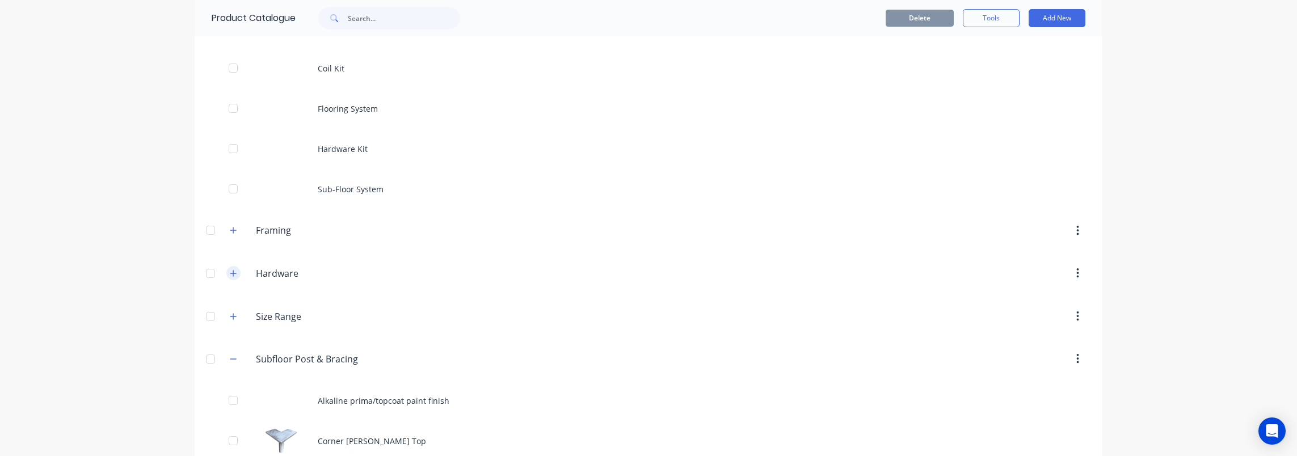
click at [233, 272] on button "button" at bounding box center [233, 273] width 14 height 14
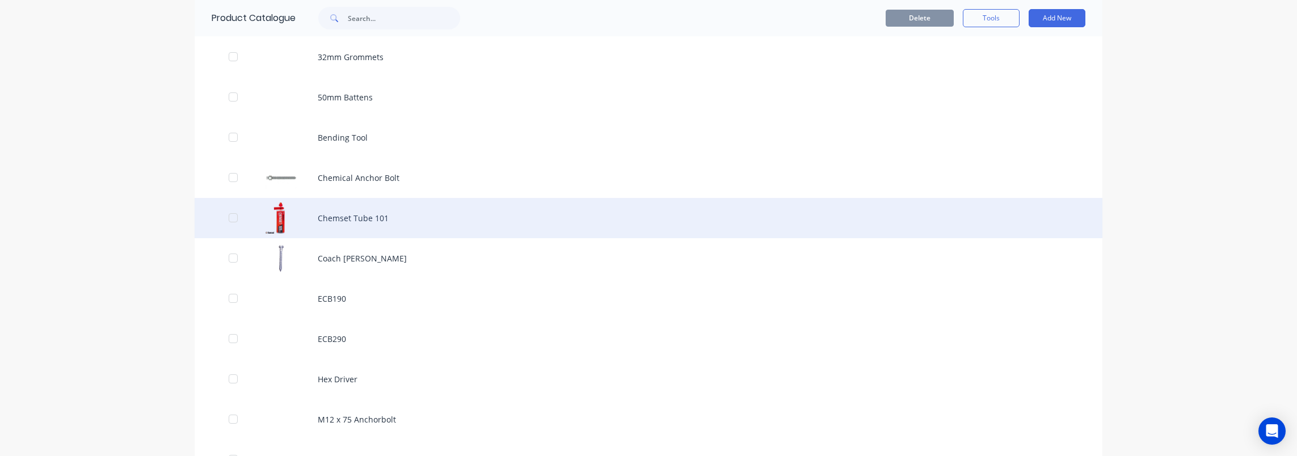
scroll to position [454, 0]
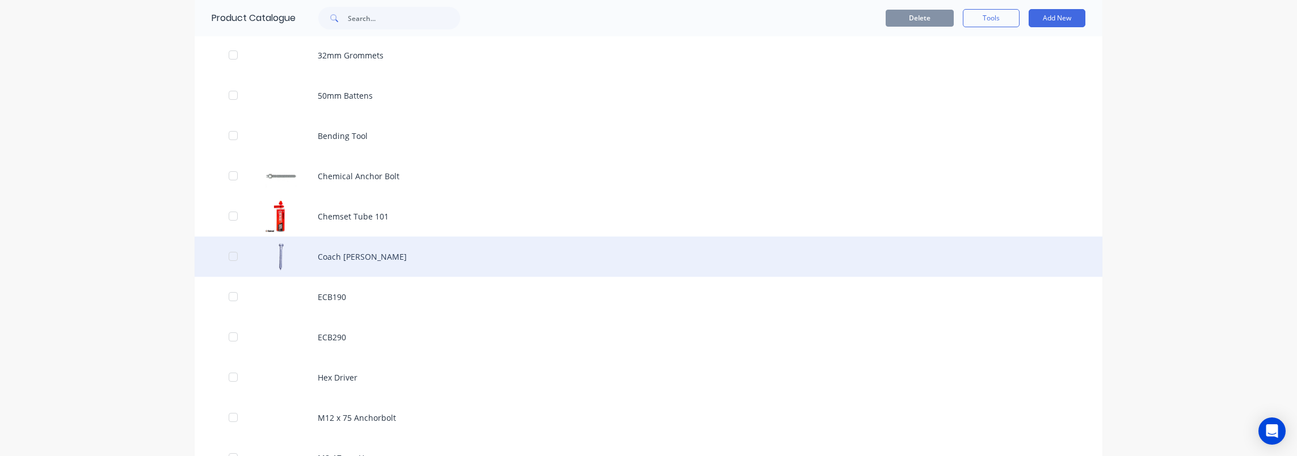
click at [332, 252] on div "Coach [PERSON_NAME]" at bounding box center [649, 257] width 908 height 40
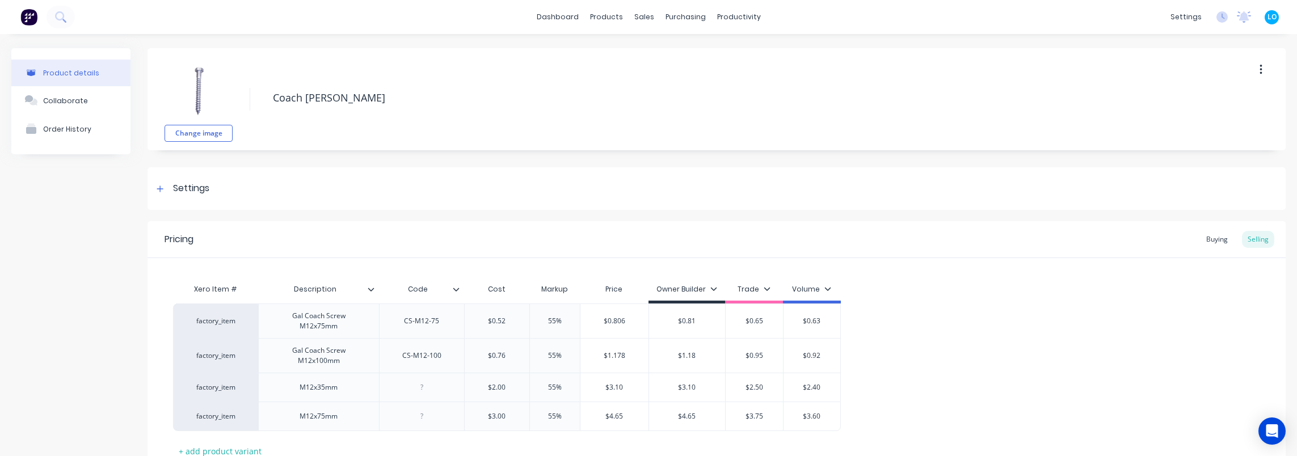
drag, startPoint x: 301, startPoint y: 95, endPoint x: 248, endPoint y: 98, distance: 52.2
click at [248, 98] on div "Change image Coach Bolts" at bounding box center [716, 99] width 1138 height 102
type textarea "Purlin Bolts"
click at [92, 230] on div "Product details Collaborate Order History" at bounding box center [70, 288] width 119 height 481
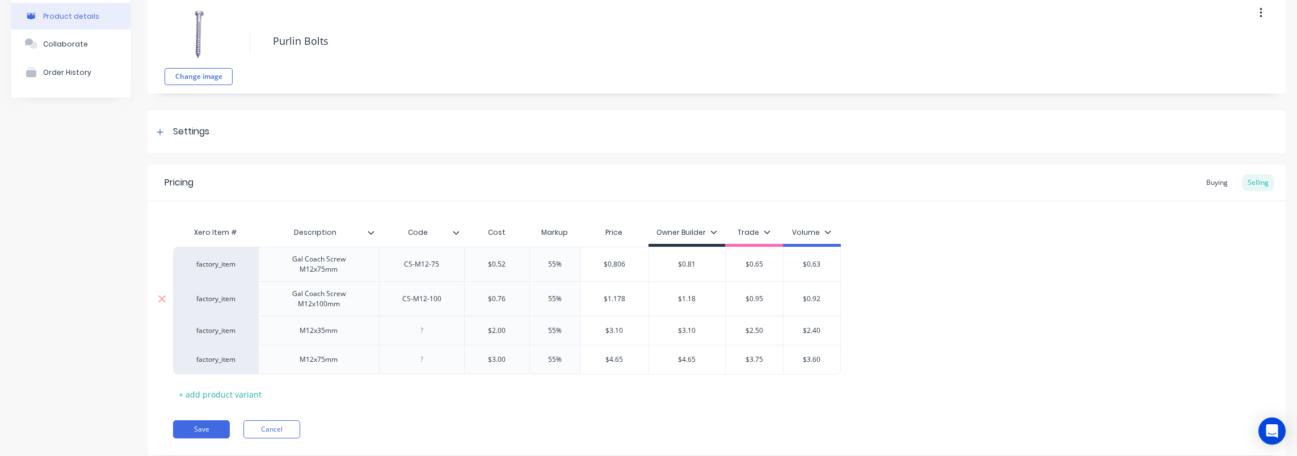
click at [324, 297] on div "Gal Coach Screw M12x100mm" at bounding box center [318, 298] width 111 height 25
click at [296, 265] on div "Gal Coach Screw M12x75mm" at bounding box center [318, 264] width 111 height 25
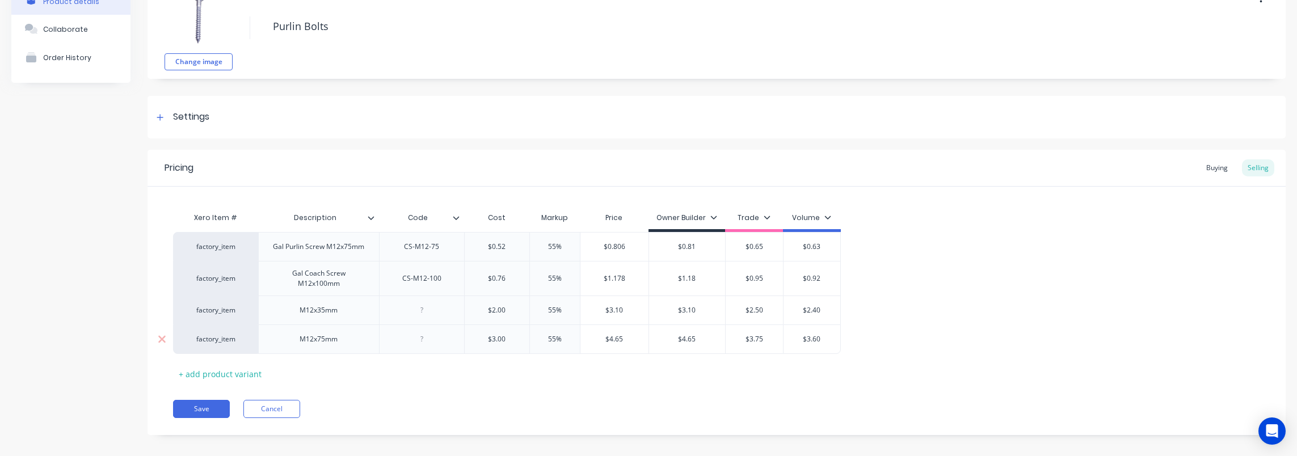
scroll to position [81, 0]
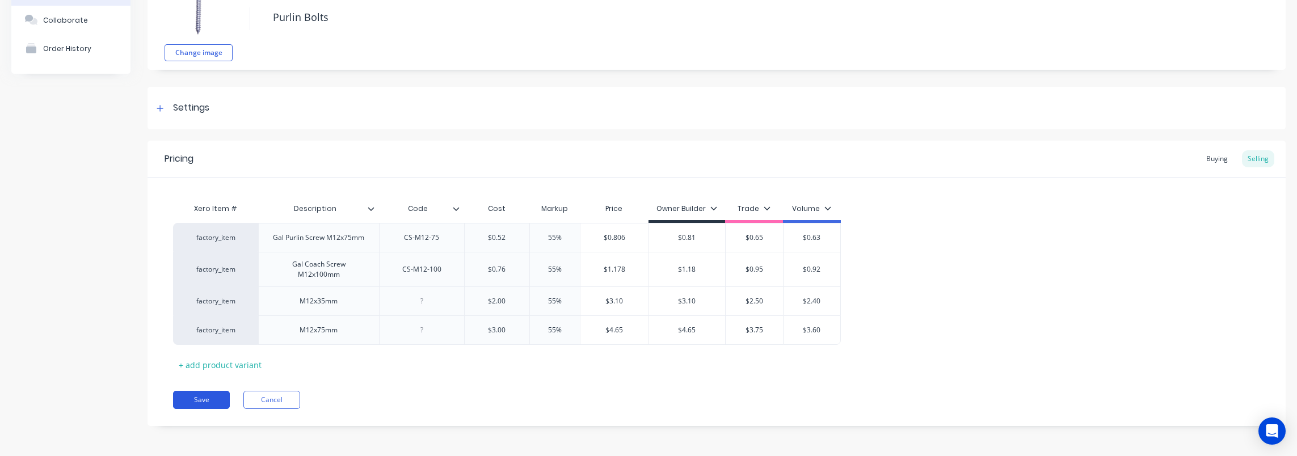
click at [195, 396] on button "Save" at bounding box center [201, 400] width 57 height 18
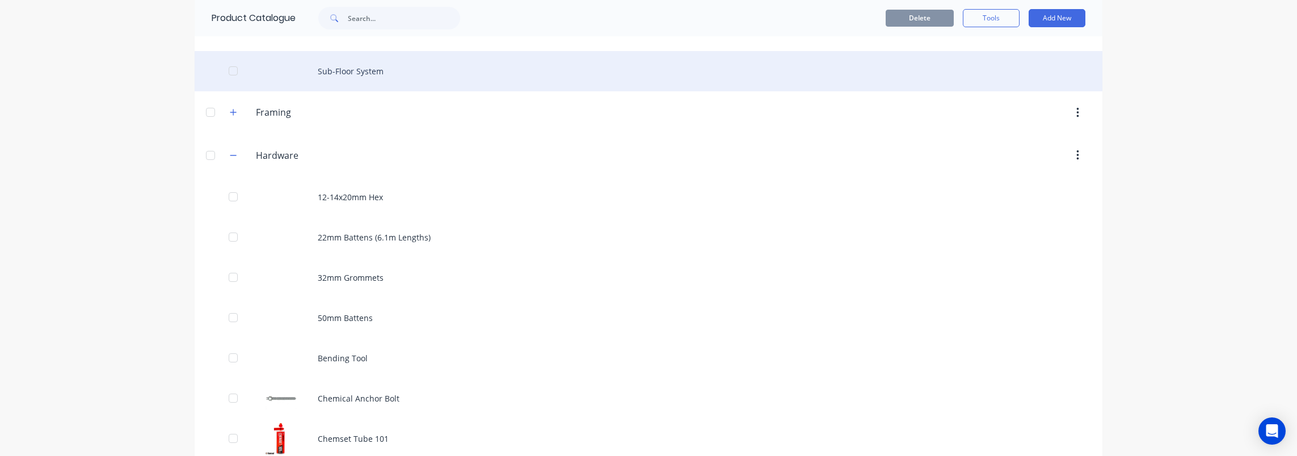
scroll to position [227, 0]
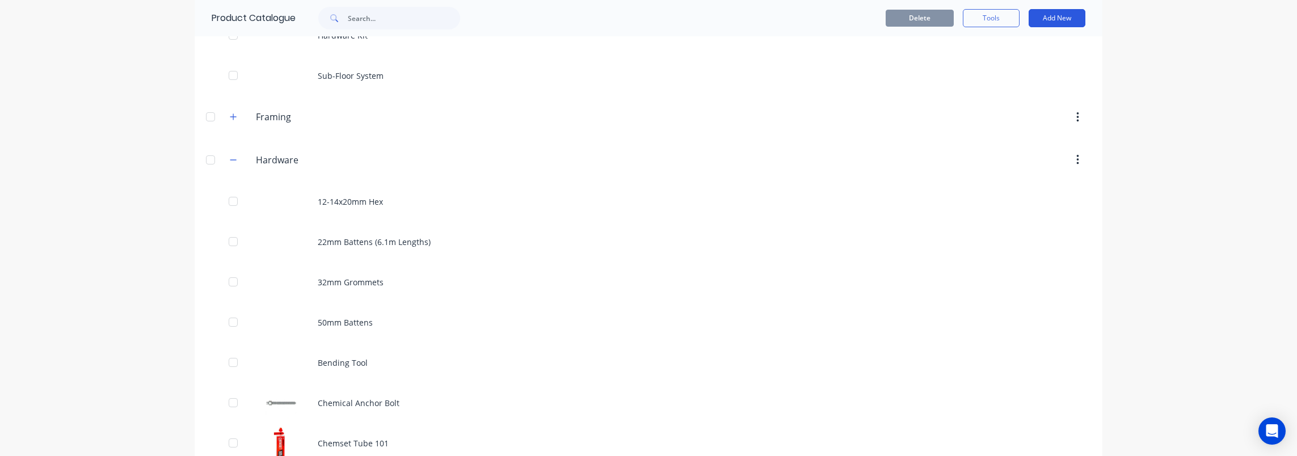
click at [1061, 17] on button "Add New" at bounding box center [1056, 18] width 57 height 18
click at [992, 68] on div "Product" at bounding box center [1031, 70] width 87 height 16
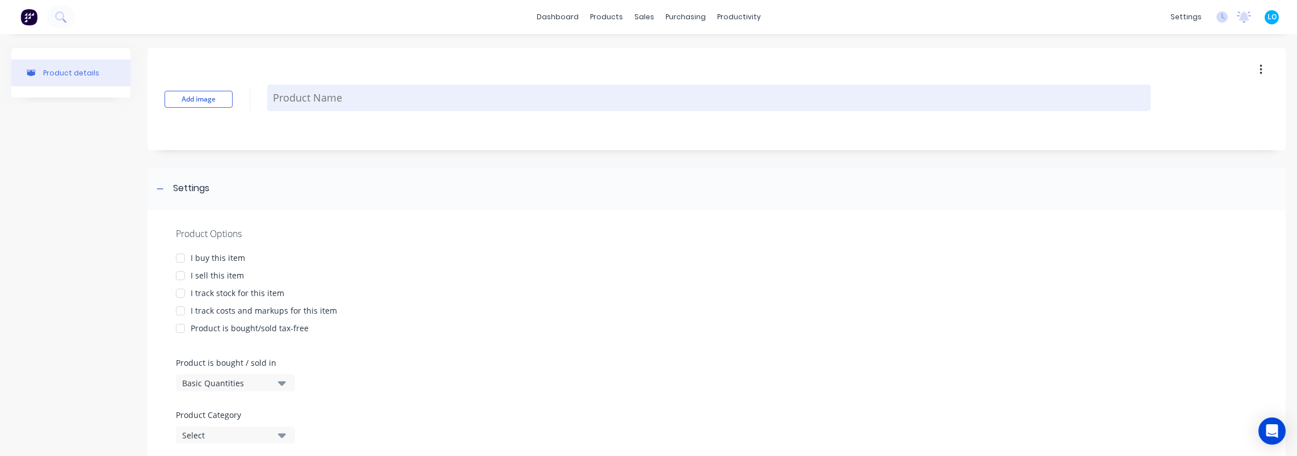
click at [372, 85] on textarea at bounding box center [708, 98] width 883 height 27
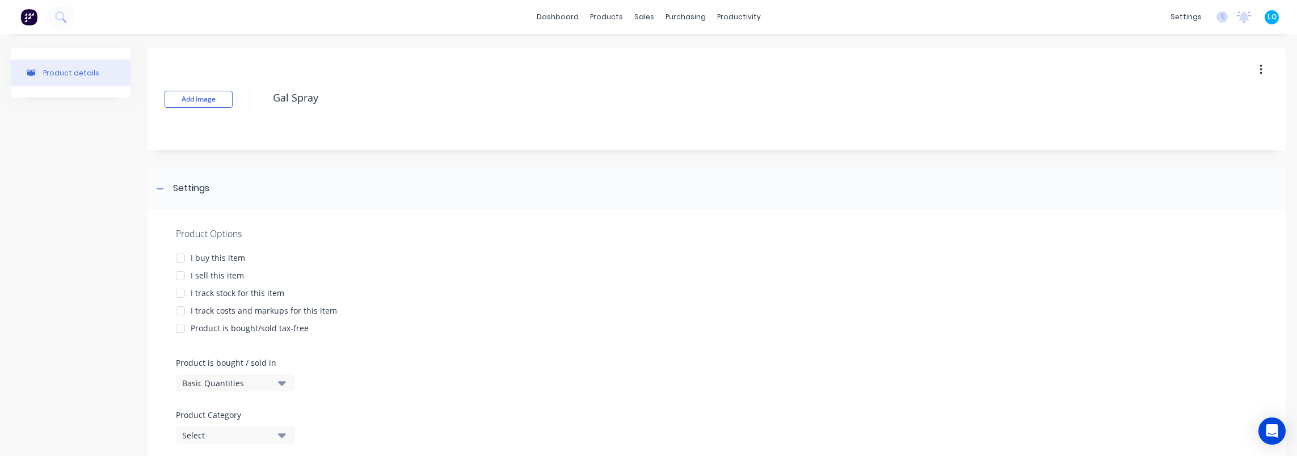
type textarea "Gal Spray"
click at [210, 259] on div "I buy this item" at bounding box center [218, 258] width 54 height 12
click at [211, 270] on div "I sell this item" at bounding box center [217, 275] width 53 height 12
click at [272, 313] on div "I track costs and markups for this item" at bounding box center [264, 311] width 146 height 12
click at [212, 293] on div "I track stock for this item" at bounding box center [238, 293] width 94 height 12
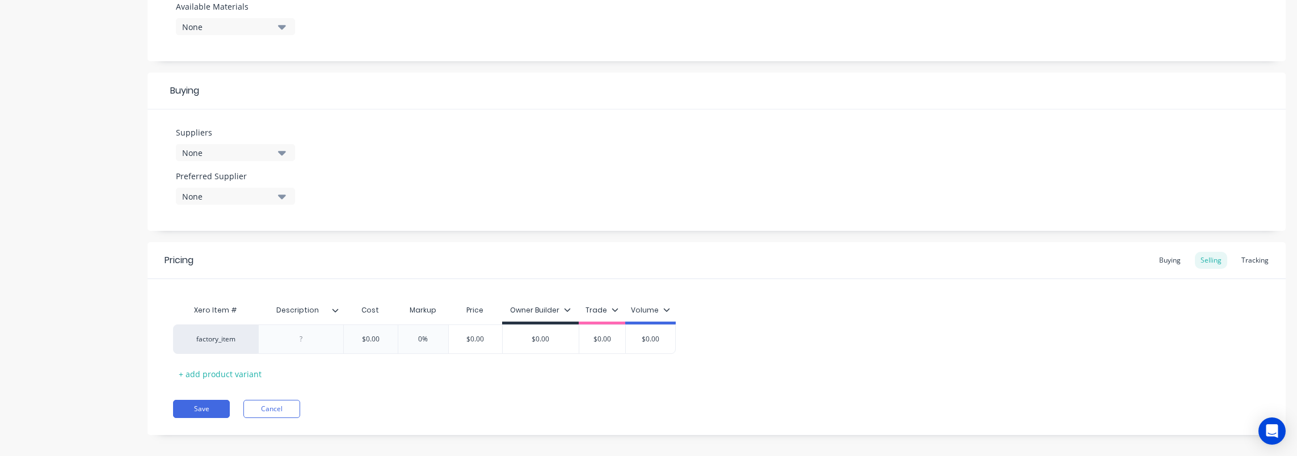
scroll to position [470, 0]
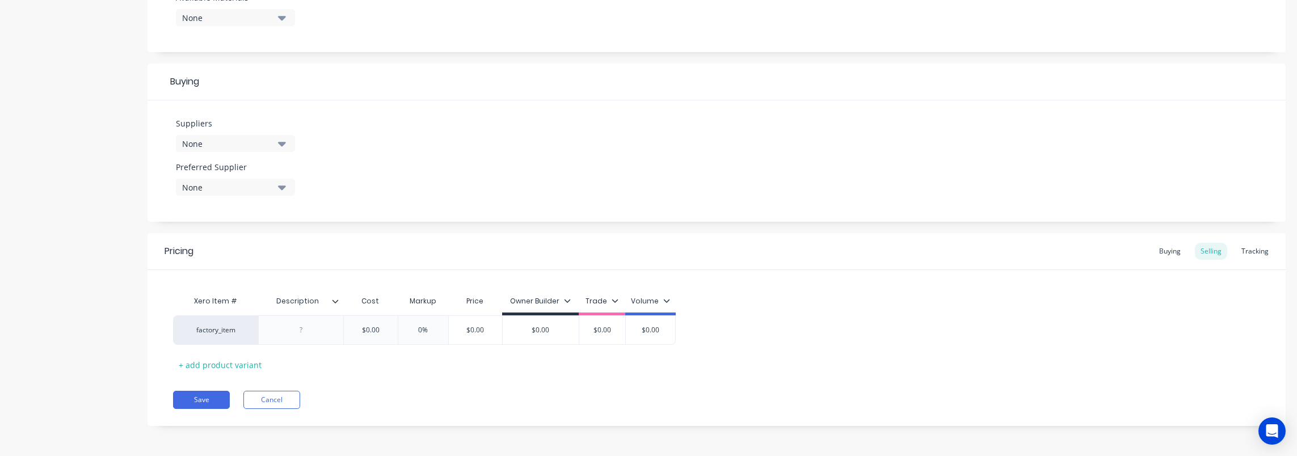
drag, startPoint x: 521, startPoint y: 399, endPoint x: 511, endPoint y: 397, distance: 10.5
click at [518, 398] on div "Save Cancel" at bounding box center [729, 400] width 1112 height 18
click at [313, 329] on div at bounding box center [301, 330] width 57 height 15
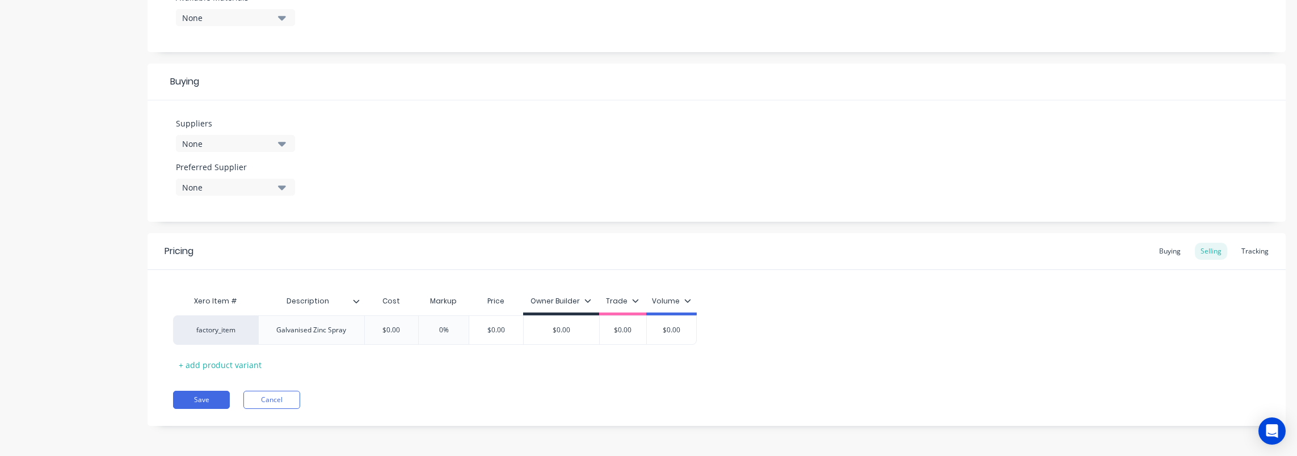
click at [239, 146] on div "None" at bounding box center [227, 144] width 91 height 12
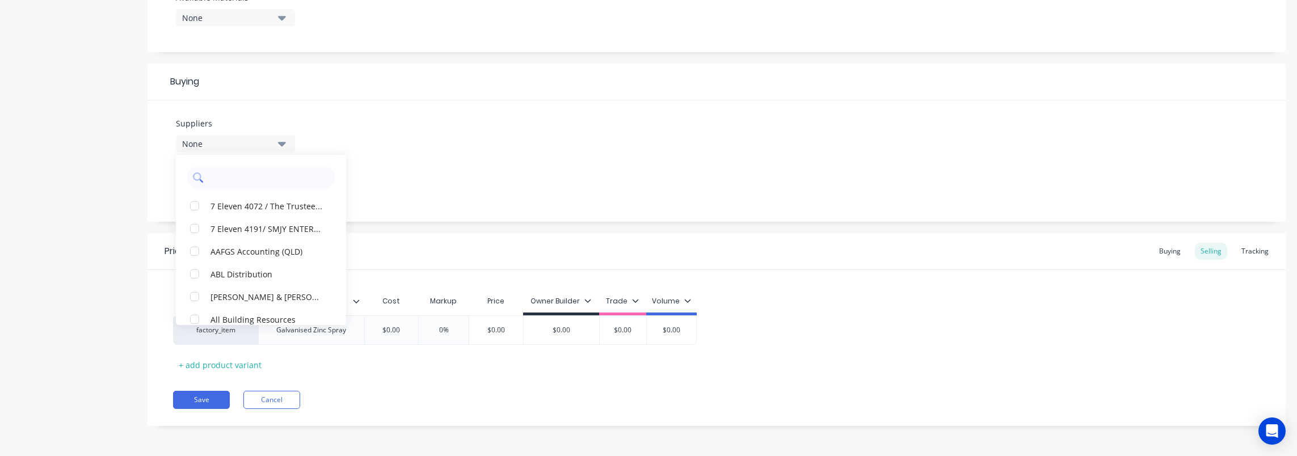
click at [264, 181] on input "text" at bounding box center [269, 177] width 120 height 23
click at [453, 136] on div "Suppliers None 7 Eleven 4072 / The Trustee for RV FAMILY TRUST ([GEOGRAPHIC_DAT…" at bounding box center [716, 160] width 1138 height 121
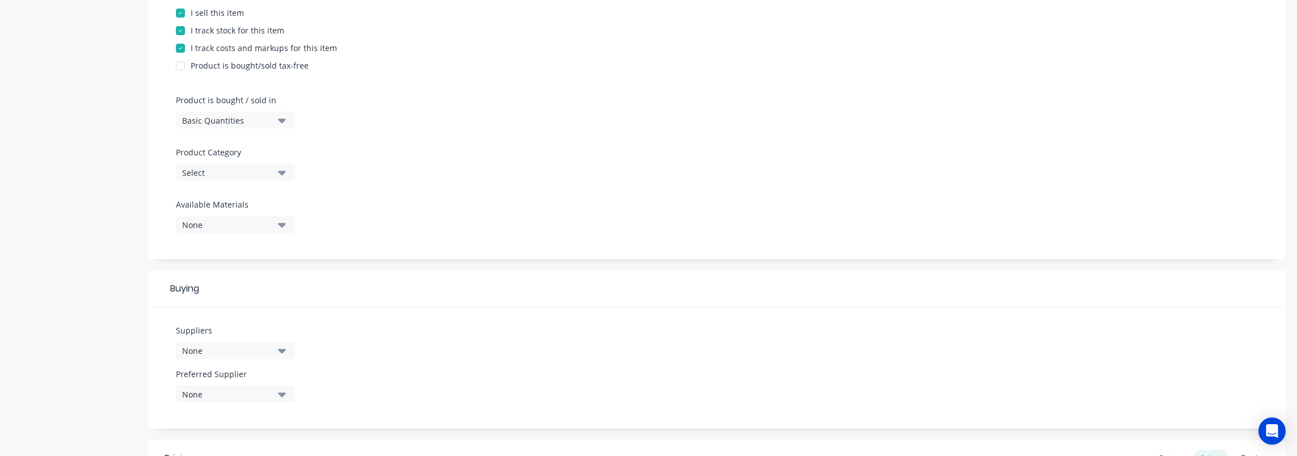
scroll to position [186, 0]
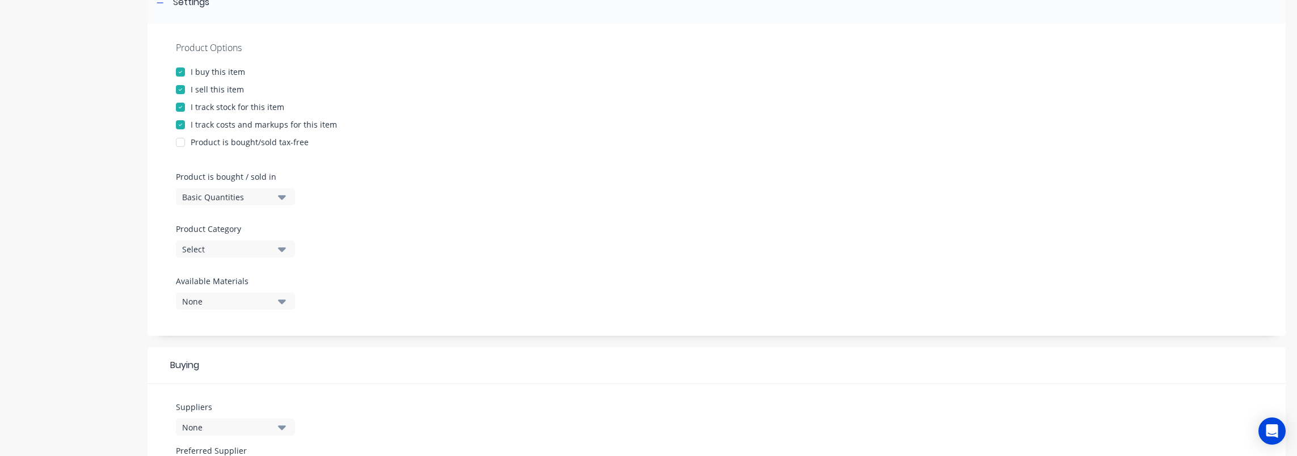
click at [236, 248] on div "Select" at bounding box center [227, 249] width 91 height 12
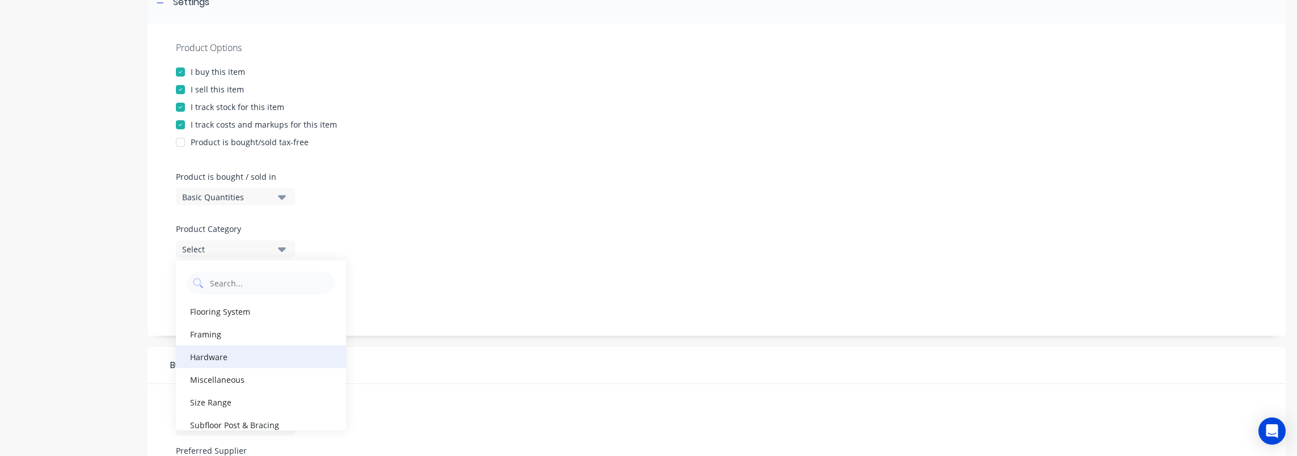
click at [248, 356] on div "Hardware" at bounding box center [261, 356] width 170 height 23
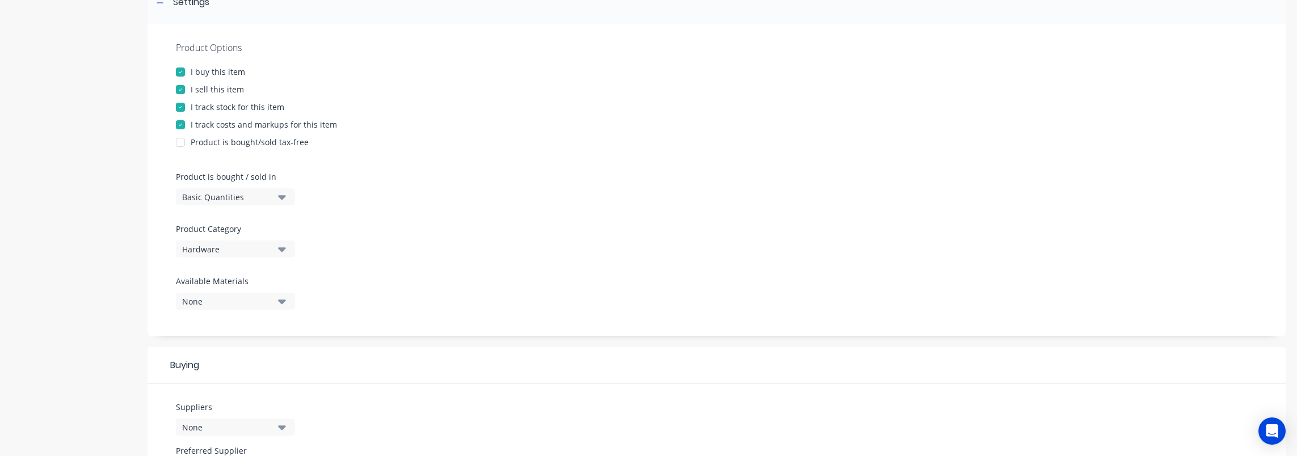
click at [510, 301] on div "Product Options I buy this item I sell this item I track stock for this item I …" at bounding box center [716, 180] width 1138 height 312
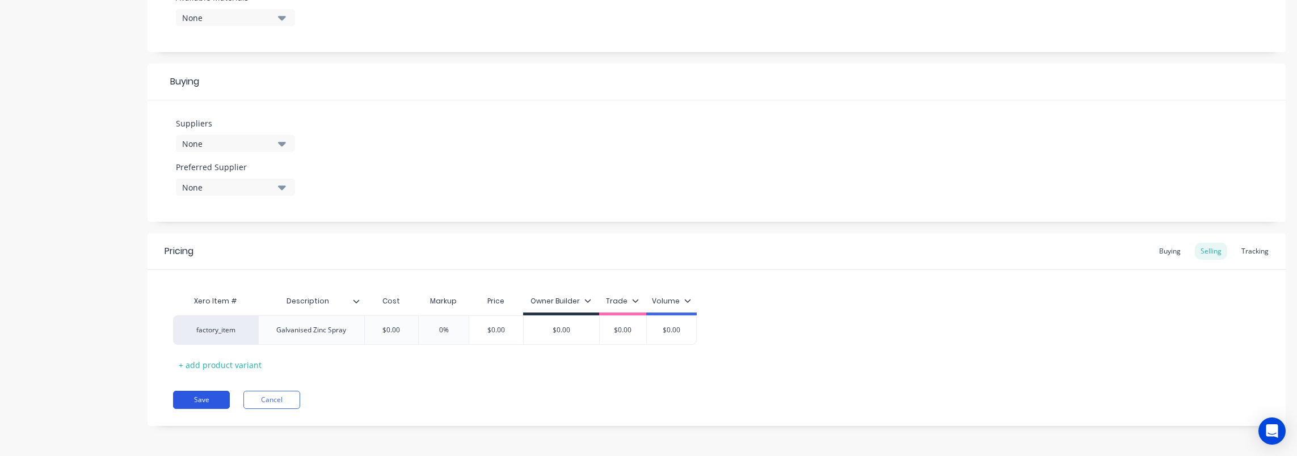
click at [200, 404] on button "Save" at bounding box center [201, 400] width 57 height 18
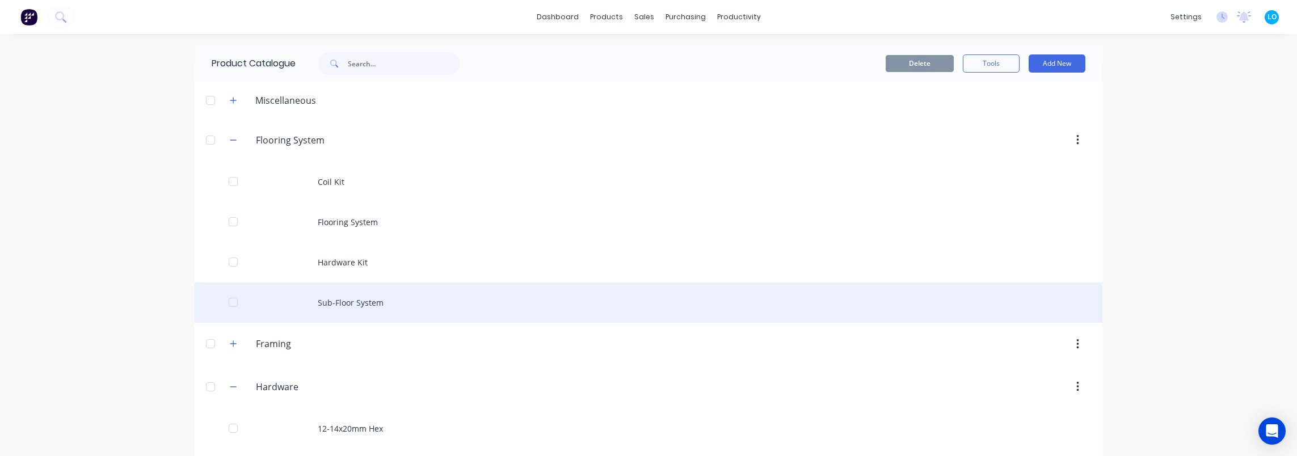
click at [385, 297] on div "Sub-Floor System" at bounding box center [649, 303] width 908 height 40
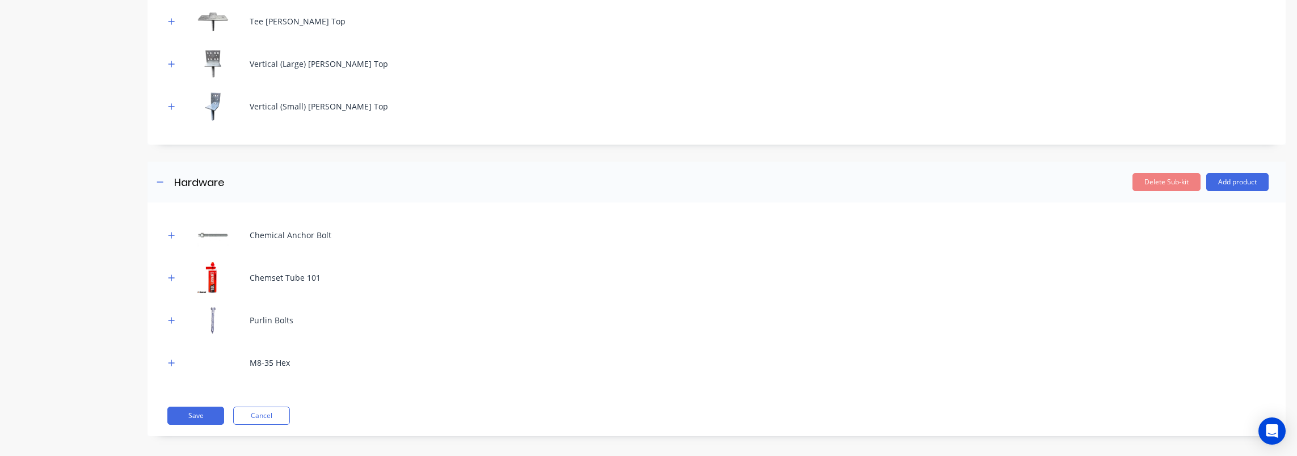
scroll to position [752, 0]
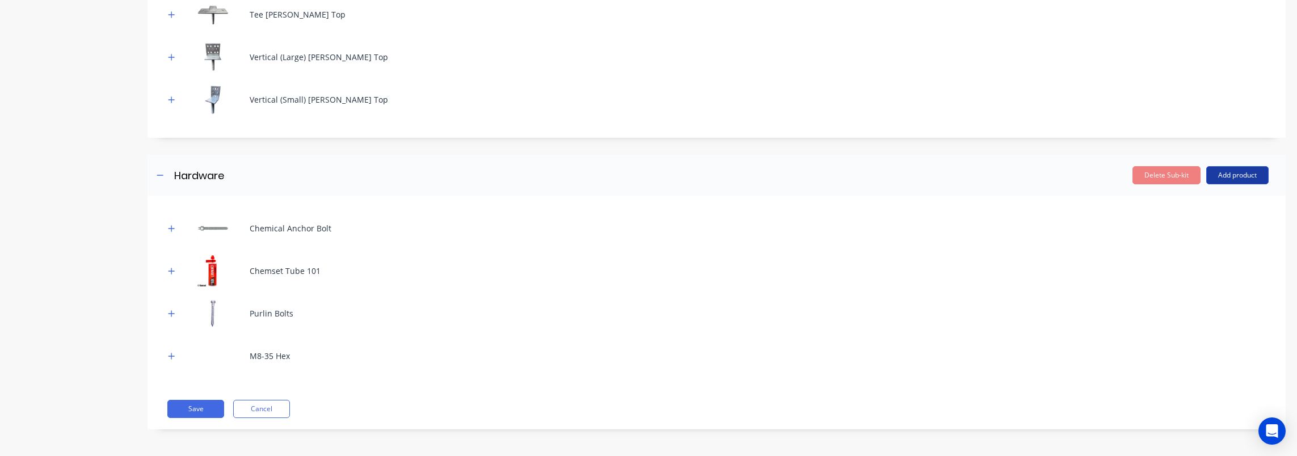
click at [1211, 176] on button "Add product" at bounding box center [1237, 175] width 62 height 18
click at [1198, 205] on div "Product catalogue" at bounding box center [1214, 204] width 87 height 16
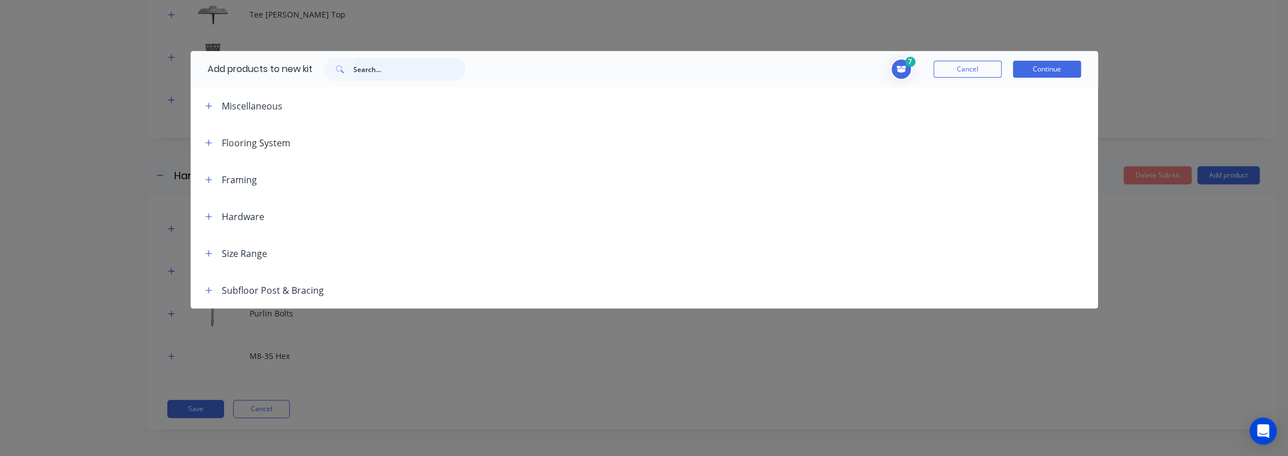
click at [421, 70] on input "text" at bounding box center [409, 69] width 112 height 23
type input "gal"
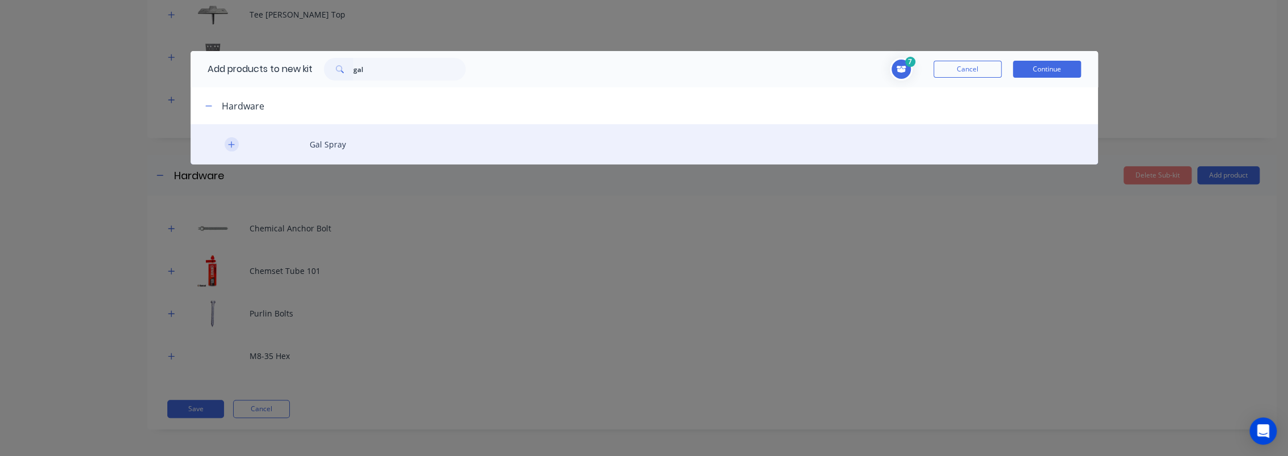
click at [228, 147] on icon "button" at bounding box center [231, 145] width 7 height 8
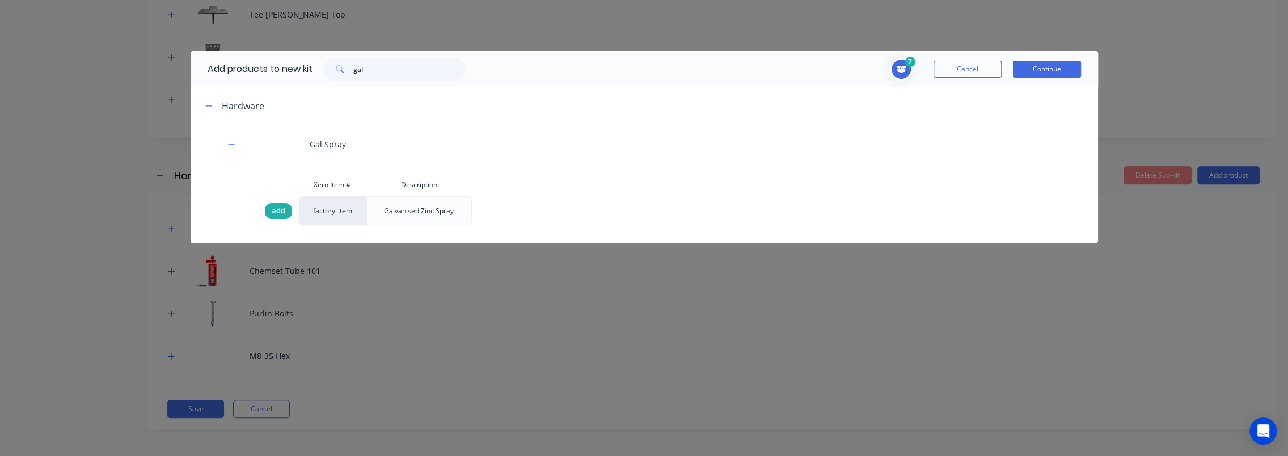
click at [276, 206] on span "add" at bounding box center [279, 210] width 14 height 11
click at [1061, 64] on button "Continue" at bounding box center [1047, 69] width 68 height 17
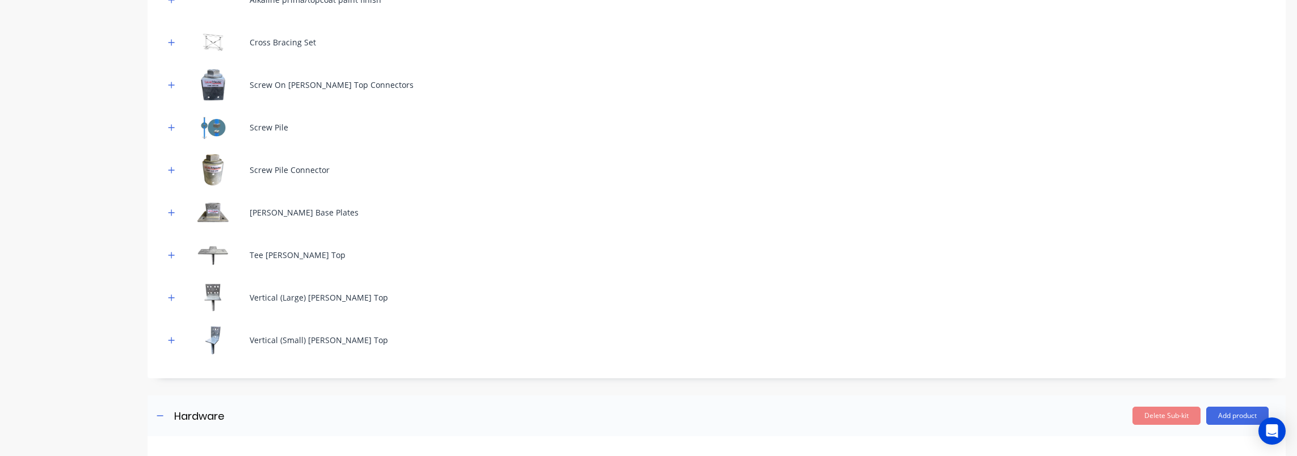
scroll to position [511, 0]
click at [178, 168] on button "button" at bounding box center [172, 170] width 14 height 14
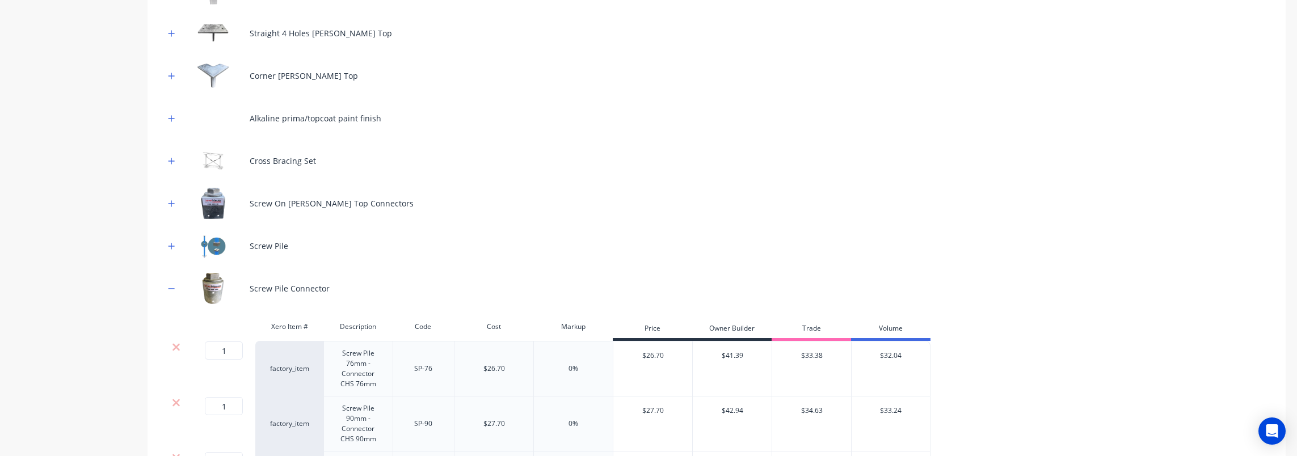
scroll to position [997, 0]
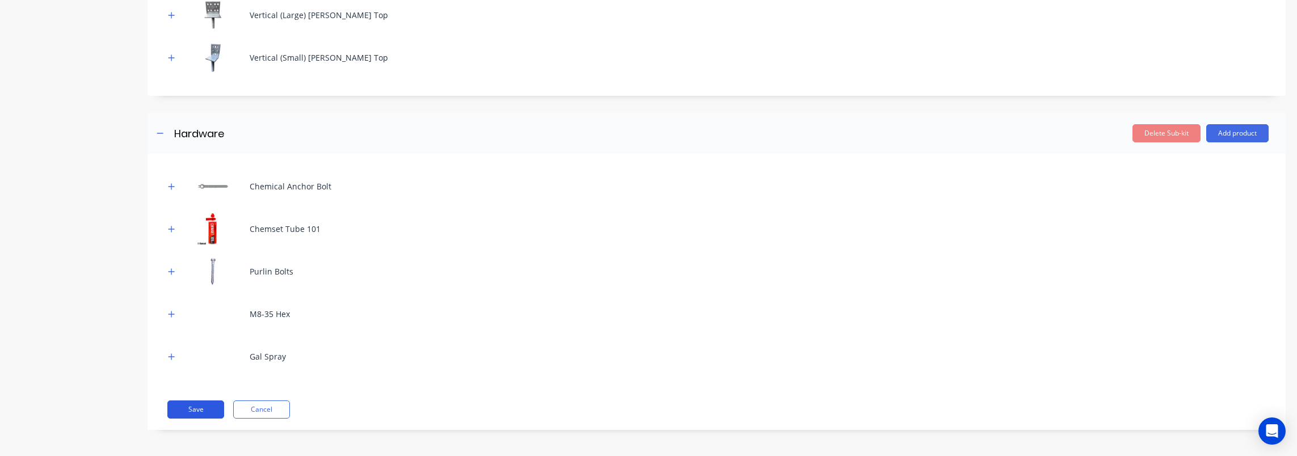
click at [214, 410] on button "Save" at bounding box center [195, 409] width 57 height 18
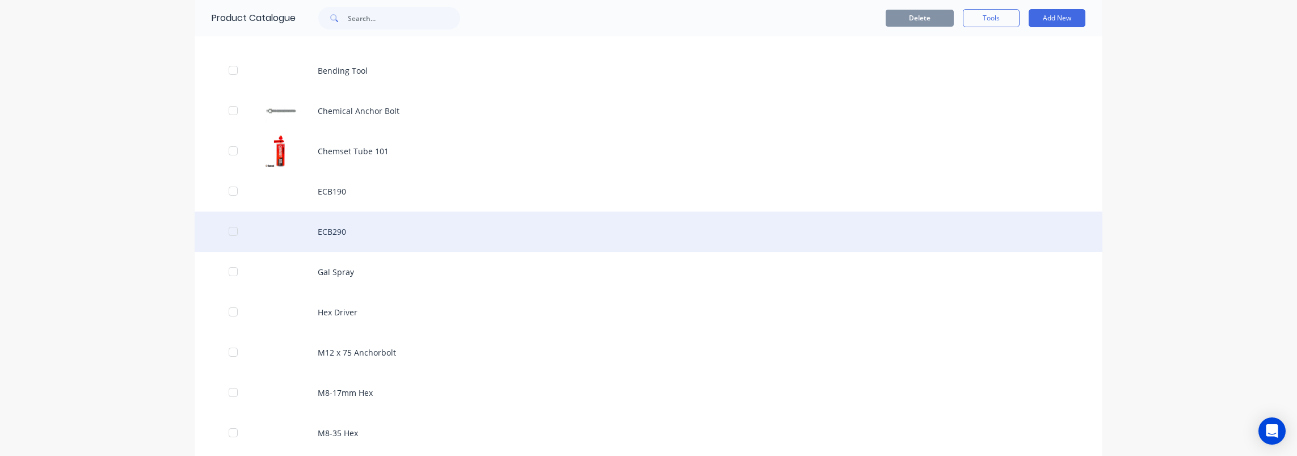
scroll to position [794, 0]
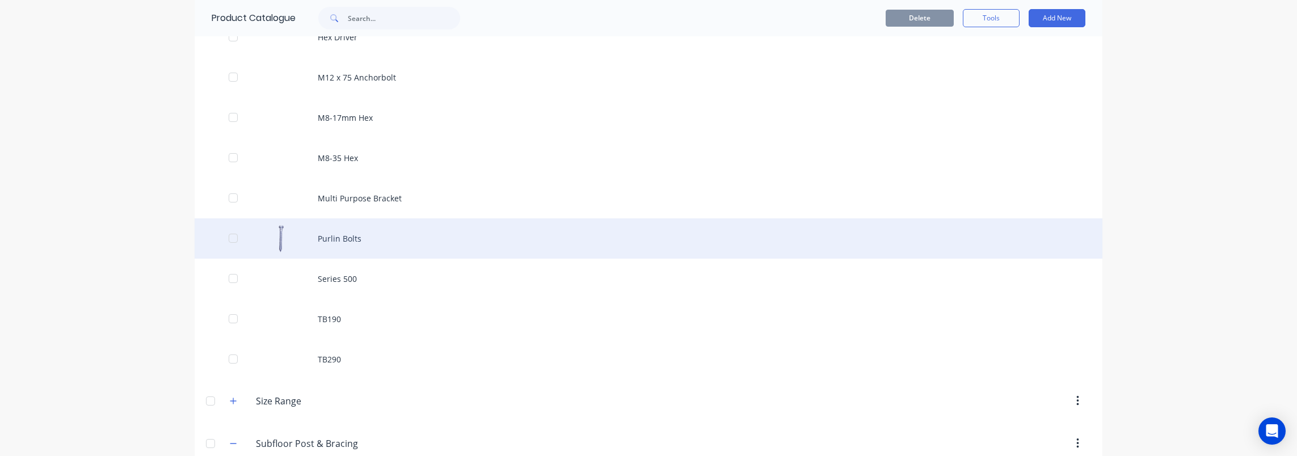
click at [351, 241] on div "Purlin Bolts" at bounding box center [649, 238] width 908 height 40
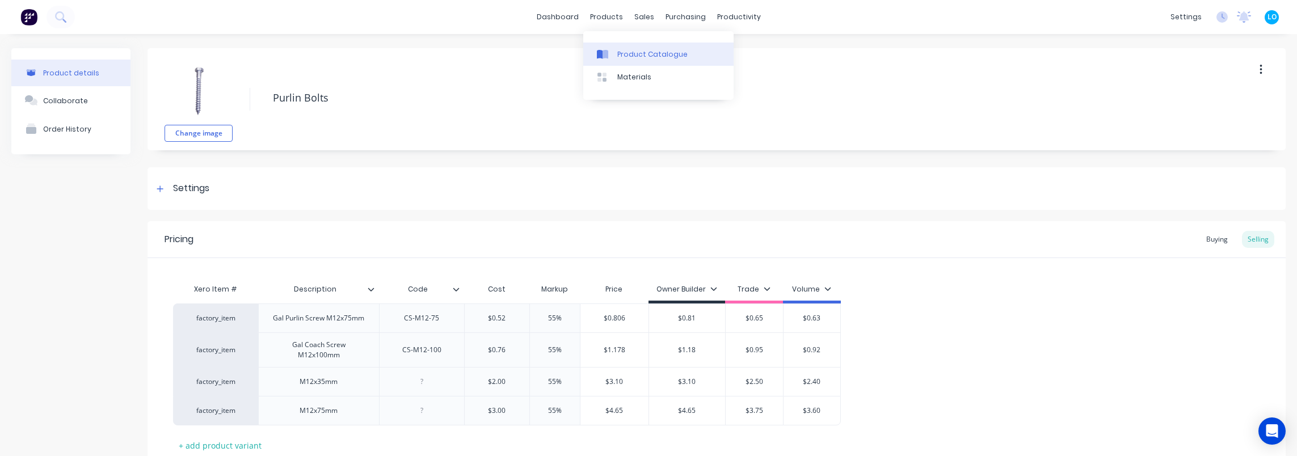
click at [622, 50] on div "Product Catalogue" at bounding box center [652, 54] width 70 height 10
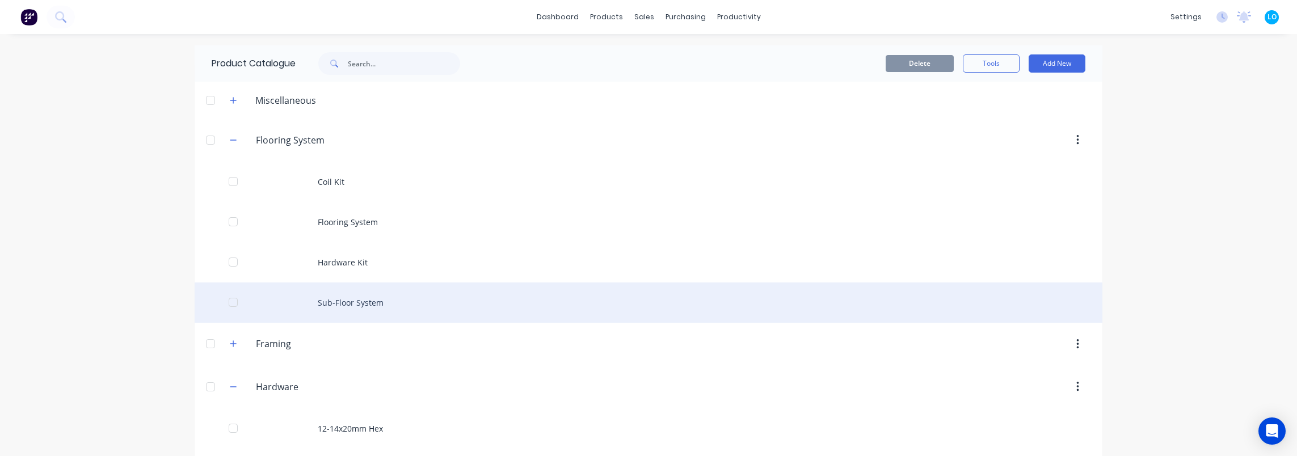
click at [365, 288] on div "Sub-Floor System" at bounding box center [649, 303] width 908 height 40
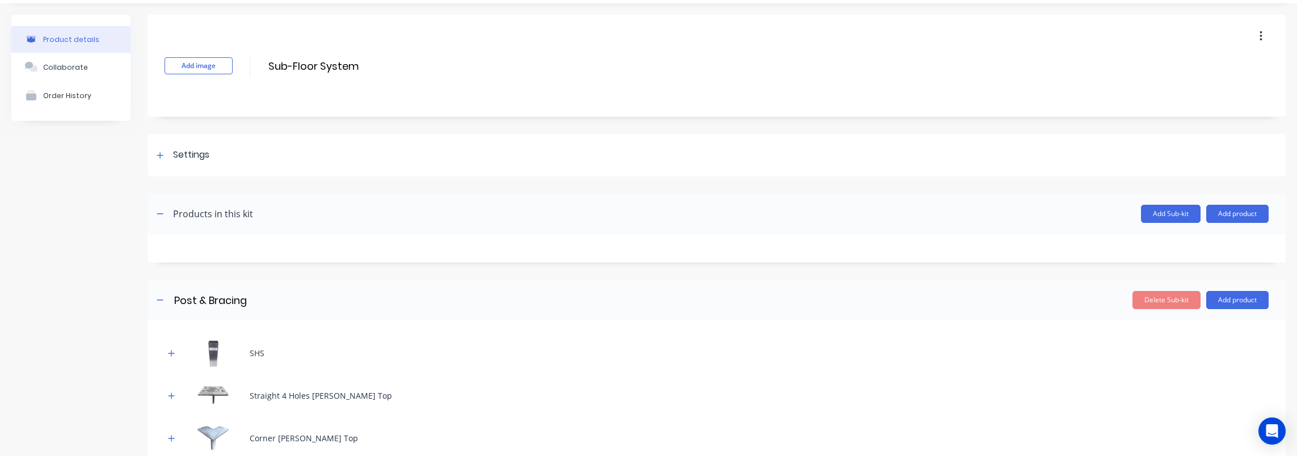
scroll to position [57, 0]
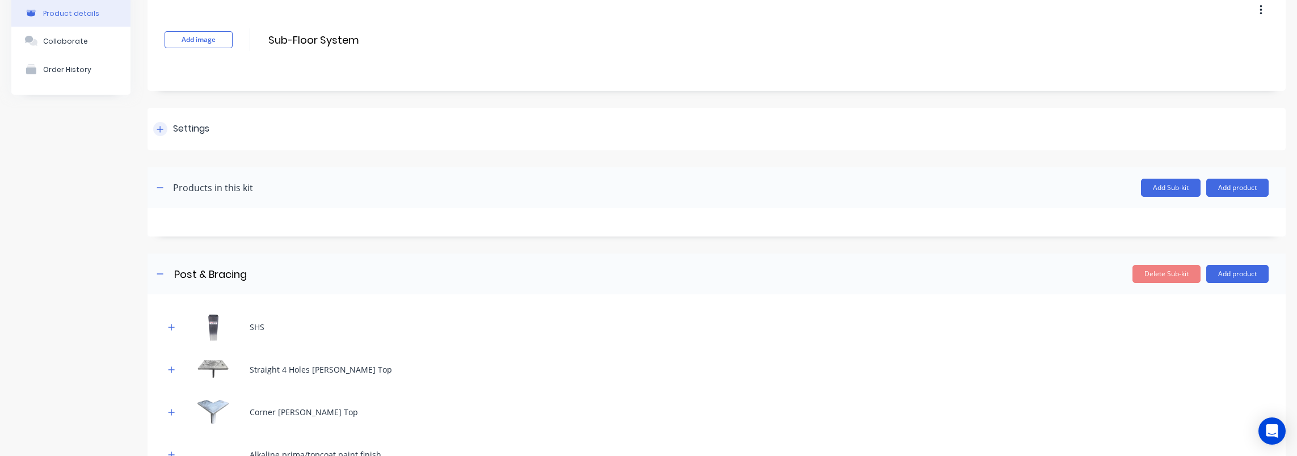
click at [152, 128] on div "Settings" at bounding box center [716, 129] width 1138 height 43
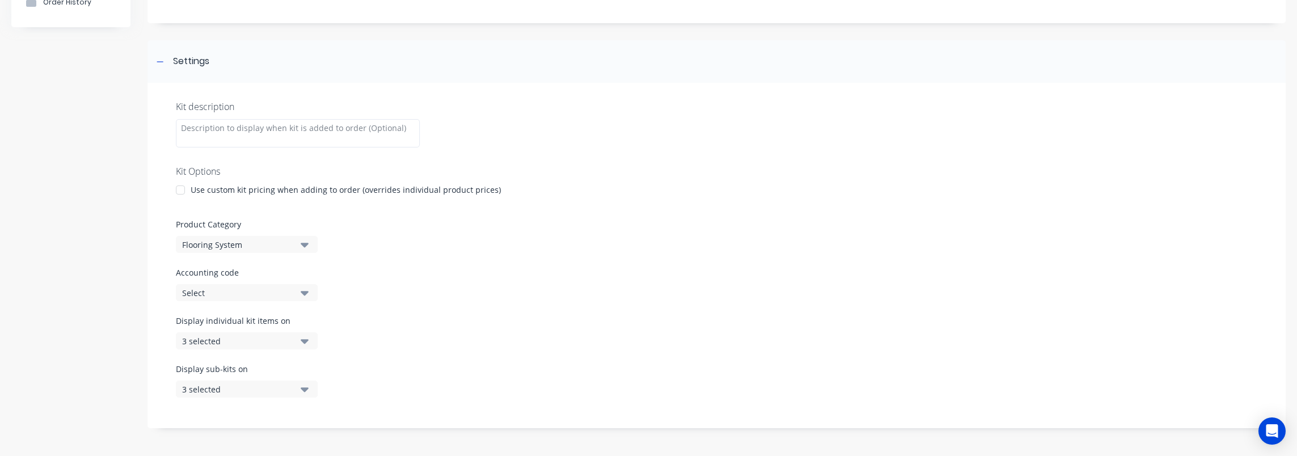
scroll to position [170, 0]
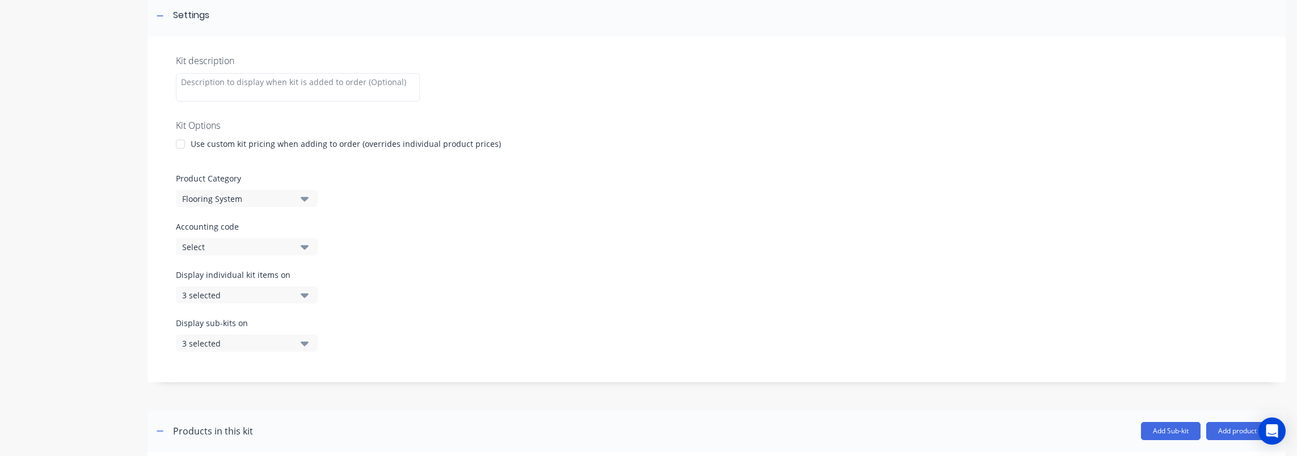
click at [374, 296] on div "Display individual kit items on 3 selected" at bounding box center [716, 293] width 1081 height 48
click at [250, 344] on div "3 selected" at bounding box center [237, 344] width 110 height 12
click at [423, 316] on div "Display individual kit items on 3 selected" at bounding box center [716, 293] width 1081 height 48
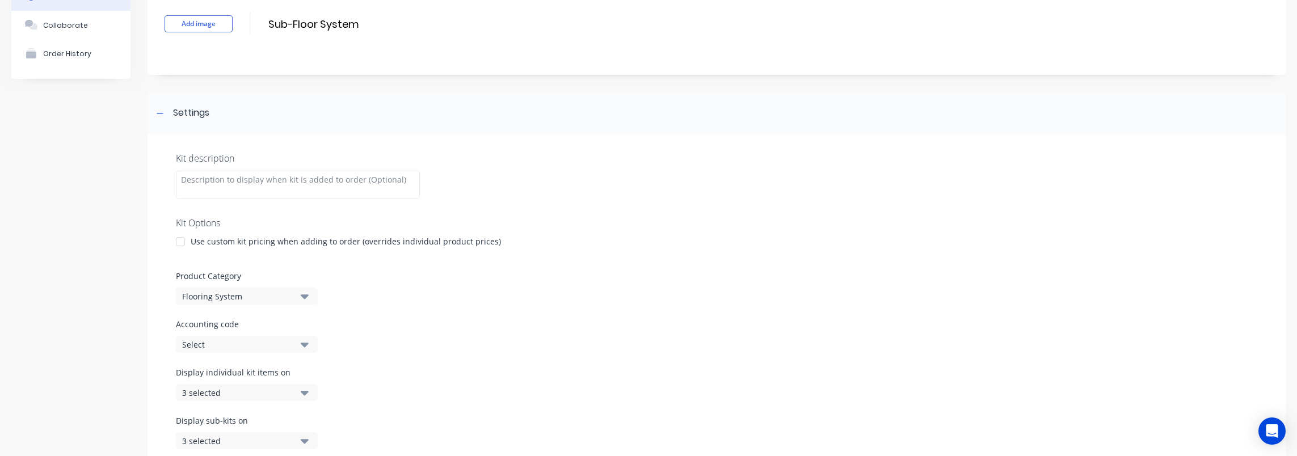
scroll to position [113, 0]
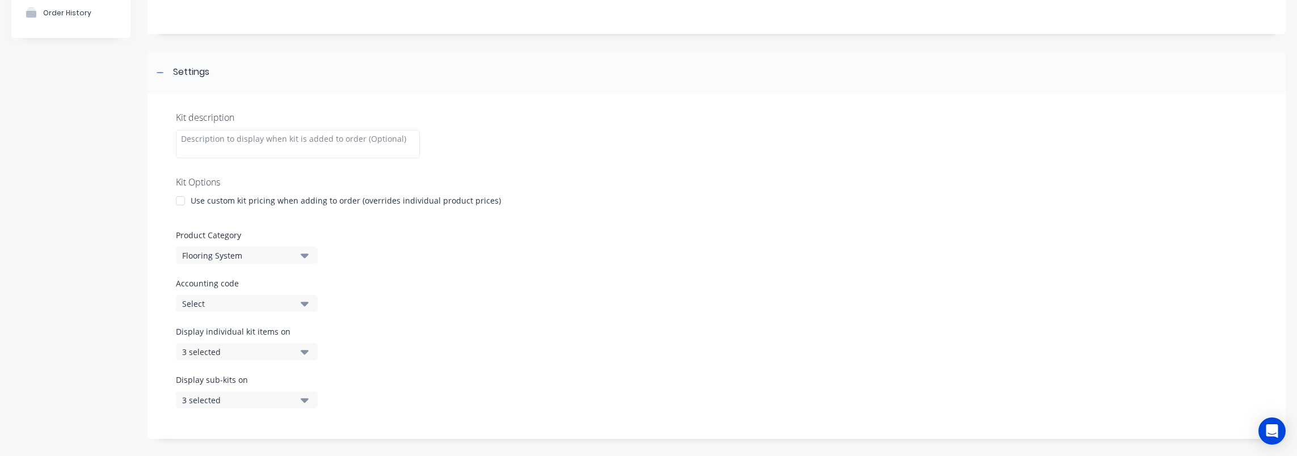
click at [224, 352] on div "3 selected" at bounding box center [237, 352] width 110 height 12
click at [465, 288] on label "Accounting code" at bounding box center [716, 283] width 1081 height 12
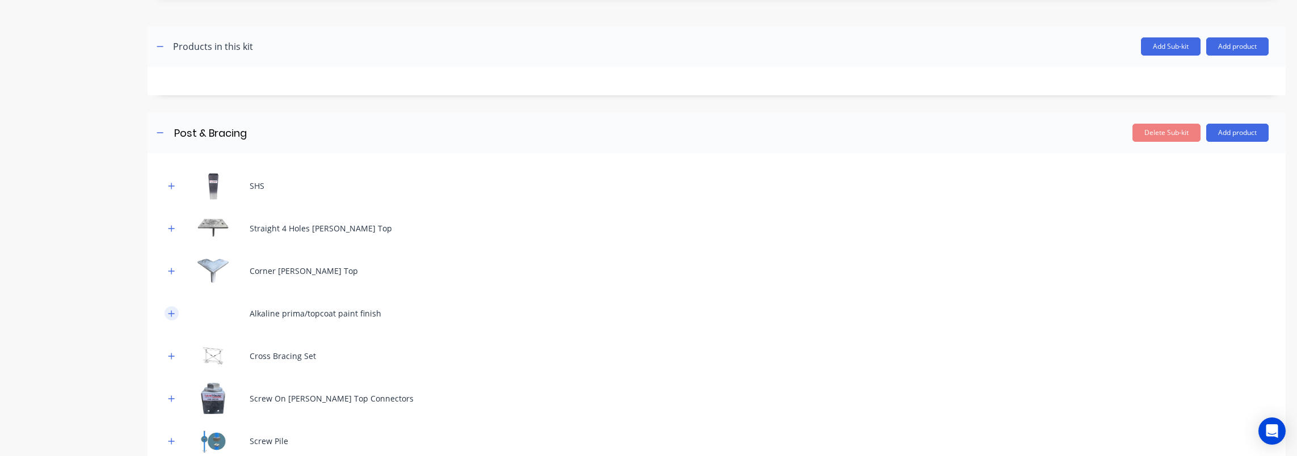
scroll to position [1152, 0]
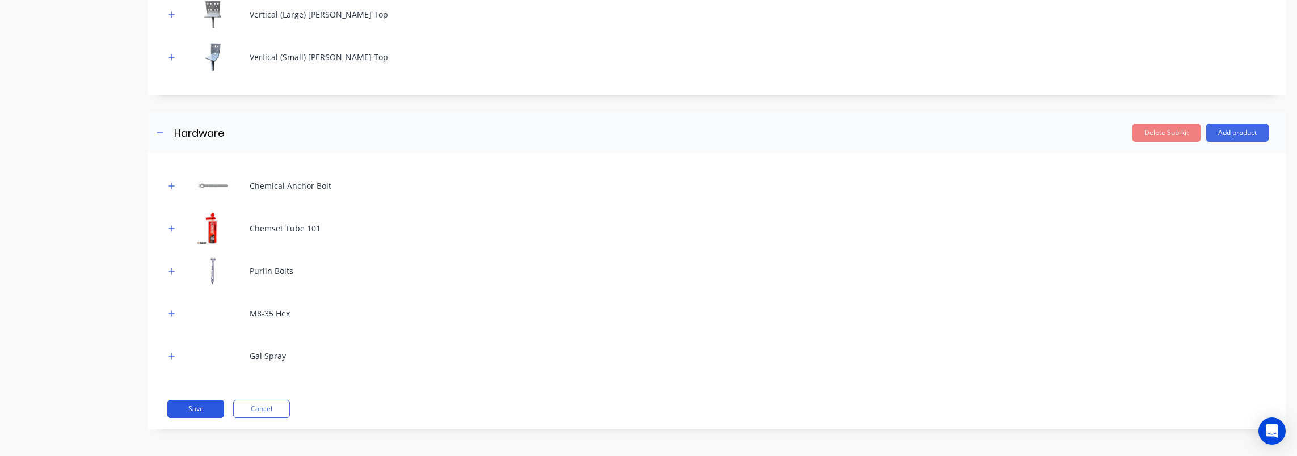
click at [195, 411] on button "Save" at bounding box center [195, 409] width 57 height 18
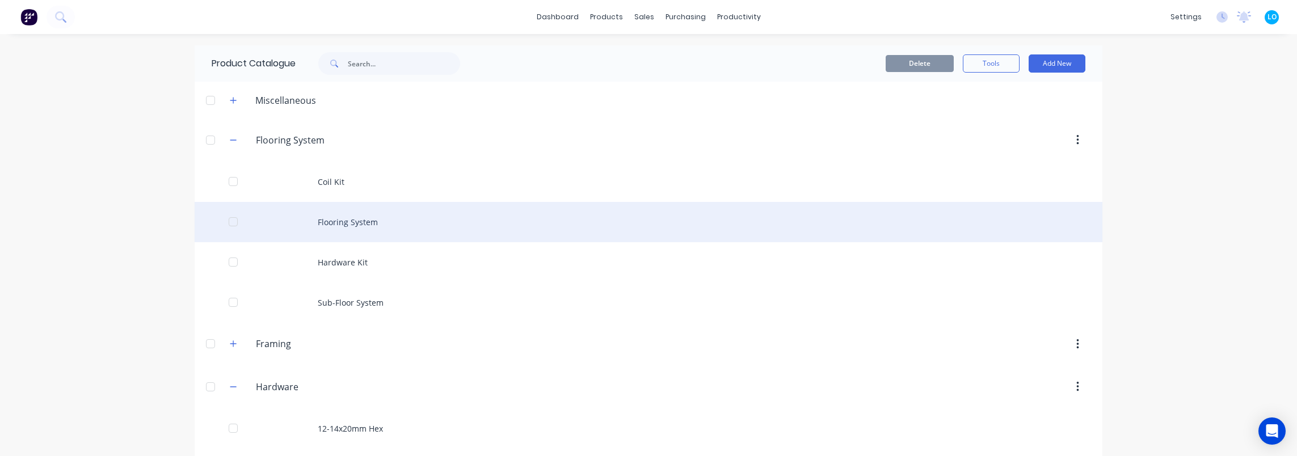
click at [317, 221] on div "Flooring System" at bounding box center [649, 222] width 908 height 40
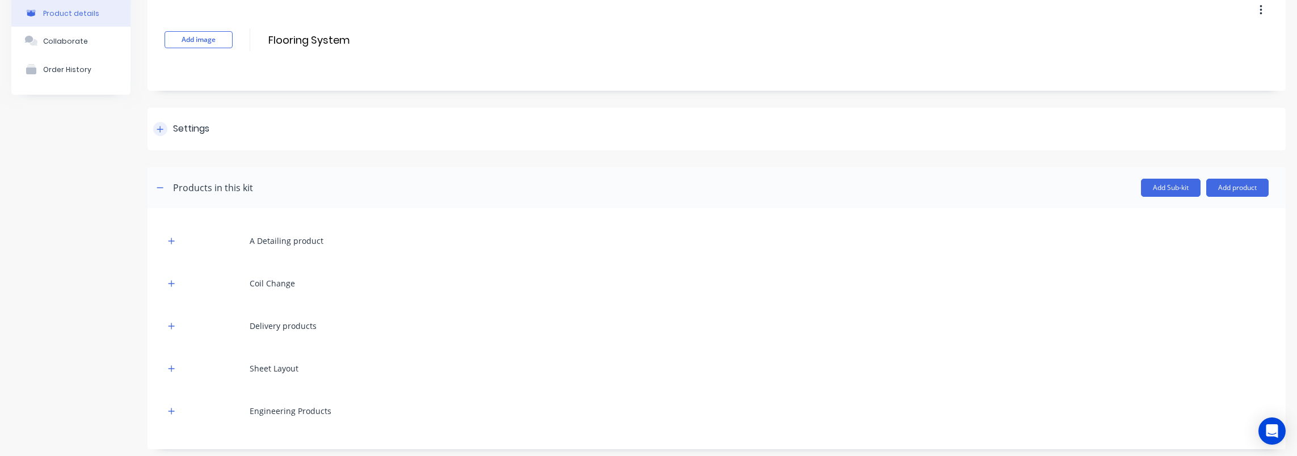
click at [173, 127] on div "Settings" at bounding box center [191, 129] width 36 height 14
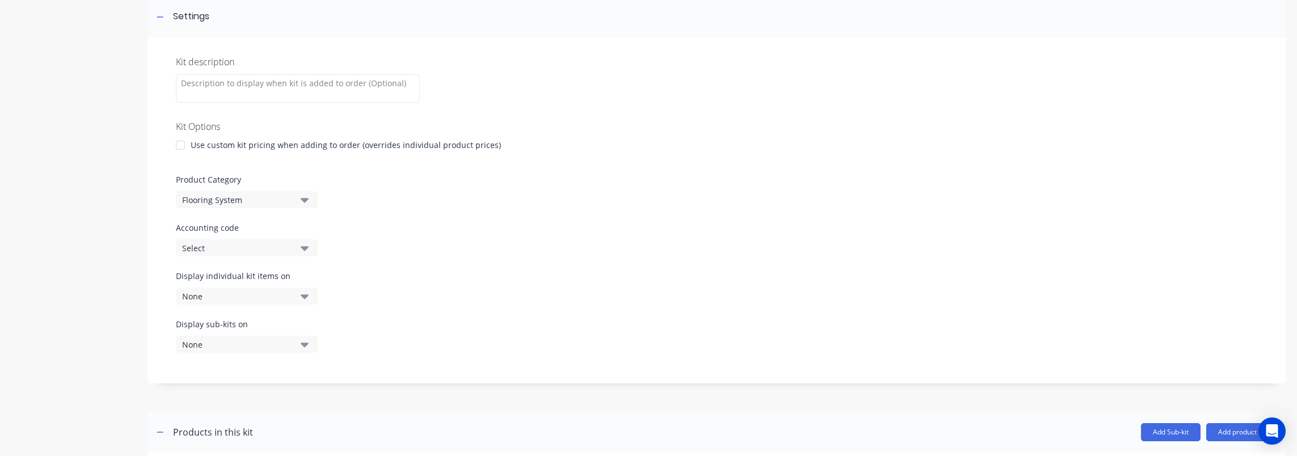
scroll to position [170, 0]
click at [428, 276] on div "Display individual kit items on None" at bounding box center [716, 293] width 1081 height 48
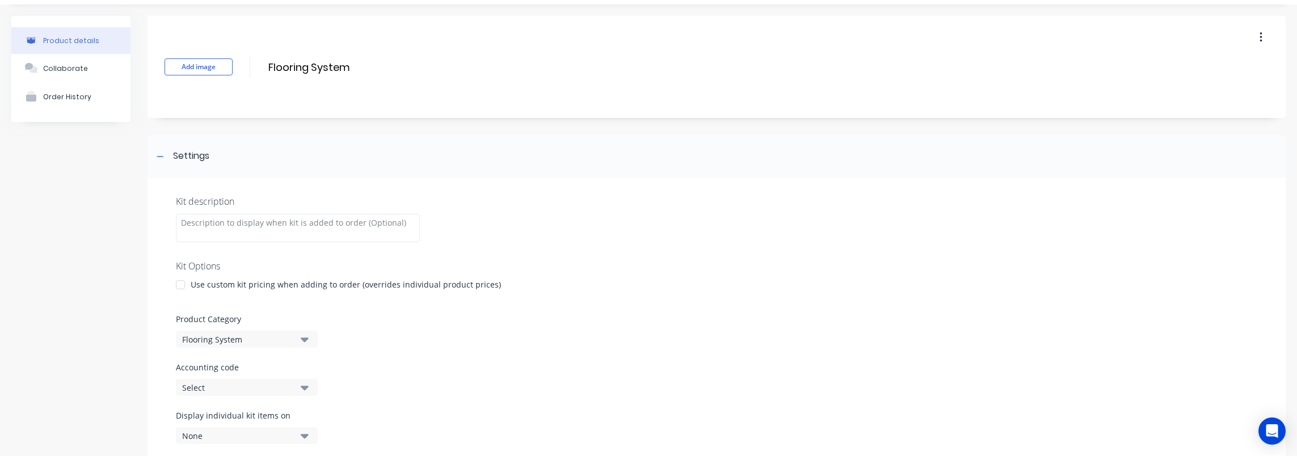
scroll to position [0, 0]
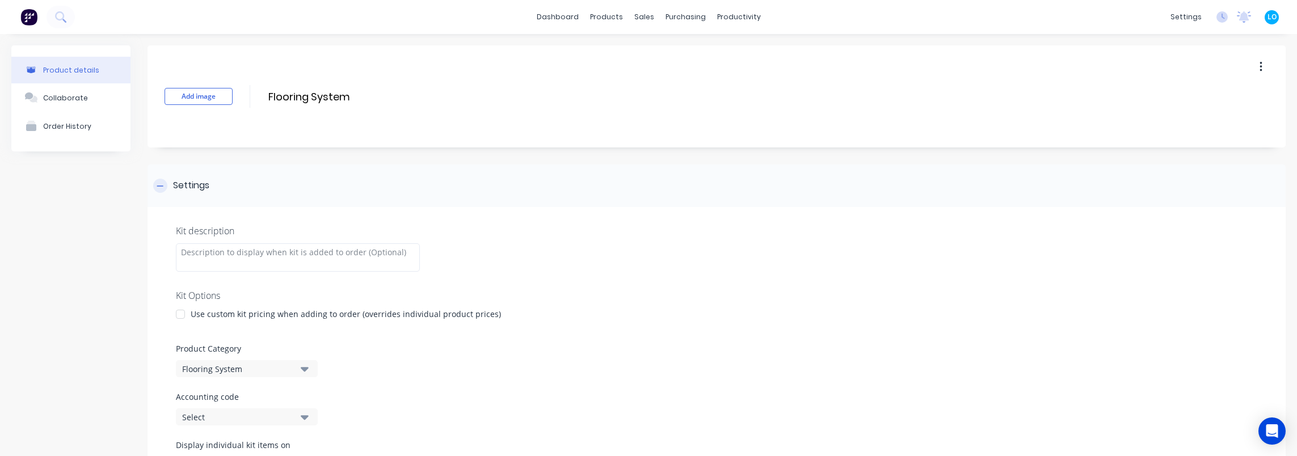
click at [362, 172] on div "Settings" at bounding box center [716, 186] width 1138 height 43
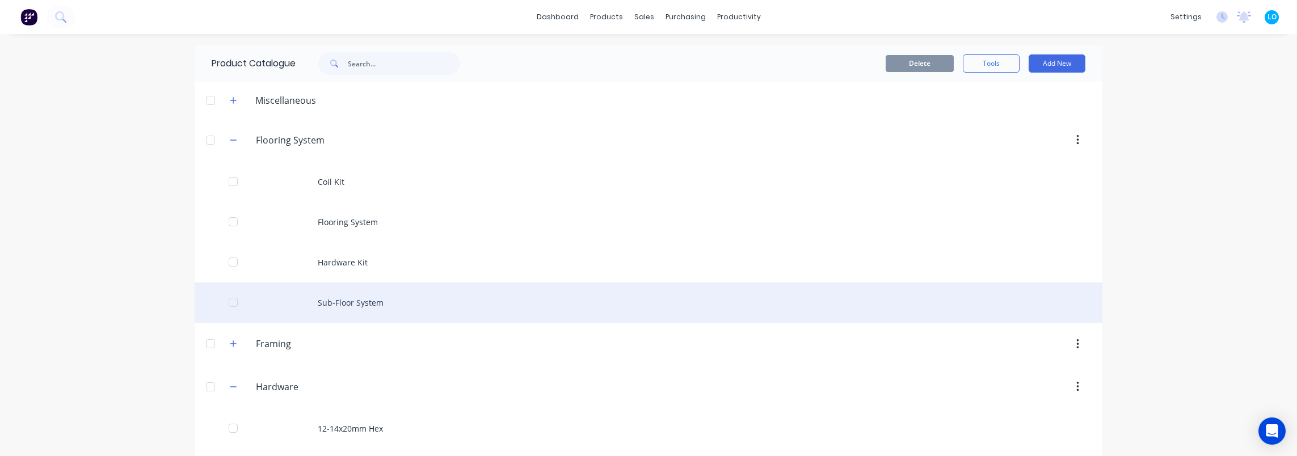
click at [398, 297] on div "Sub-Floor System" at bounding box center [649, 303] width 908 height 40
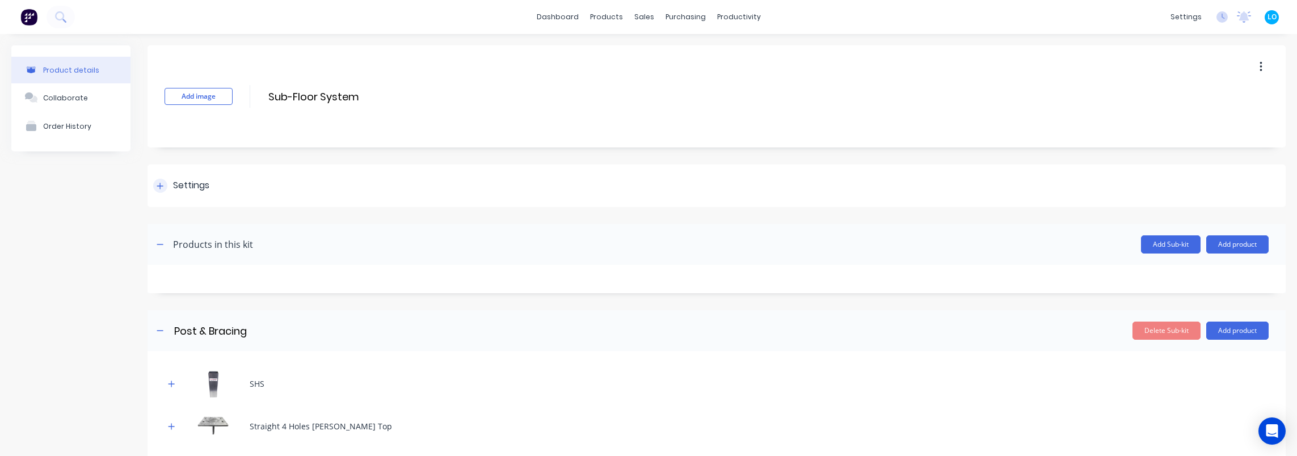
click at [169, 192] on div "Settings" at bounding box center [181, 186] width 56 height 14
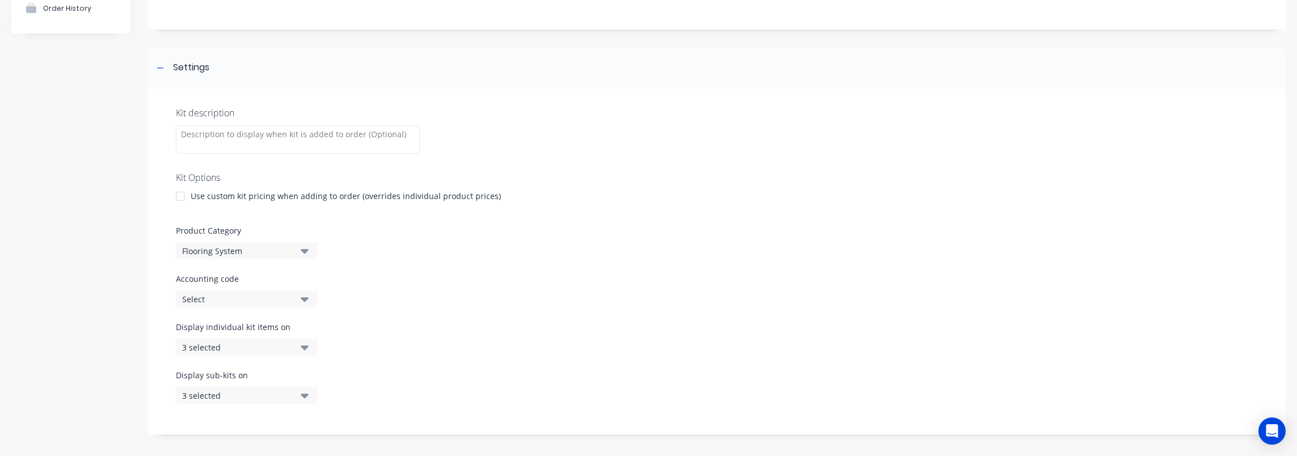
scroll to position [170, 0]
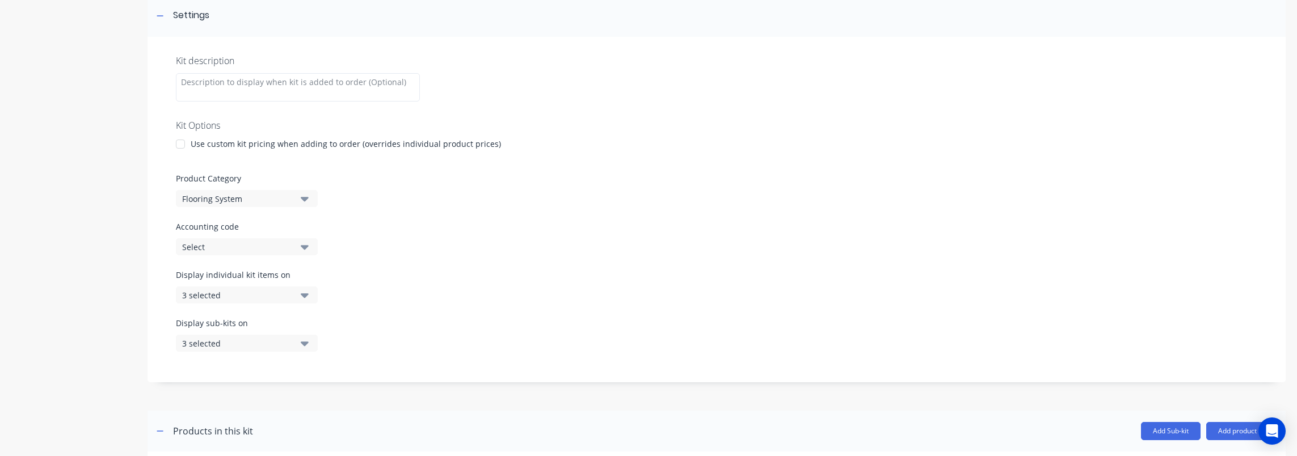
click at [272, 294] on div "3 selected" at bounding box center [237, 295] width 110 height 12
click at [514, 295] on div "Display individual kit items on 3 selected" at bounding box center [716, 293] width 1081 height 48
click at [475, 288] on div "Display individual kit items on 3 selected" at bounding box center [716, 293] width 1081 height 48
click at [395, 302] on div "Display individual kit items on 3 selected" at bounding box center [716, 293] width 1081 height 48
click at [276, 294] on div "3 selected" at bounding box center [237, 295] width 110 height 12
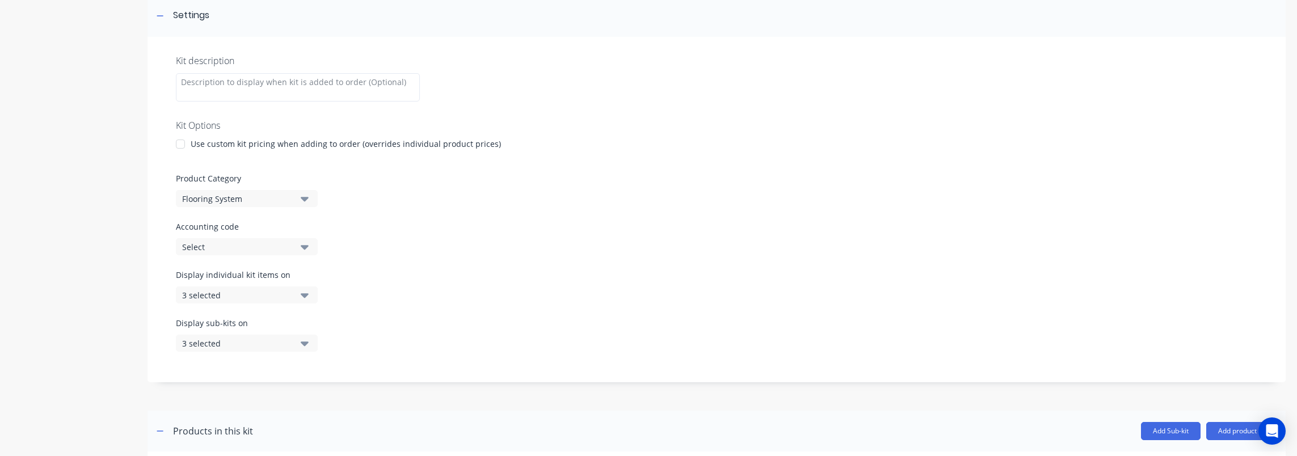
click at [263, 348] on div "3 selected" at bounding box center [237, 344] width 110 height 12
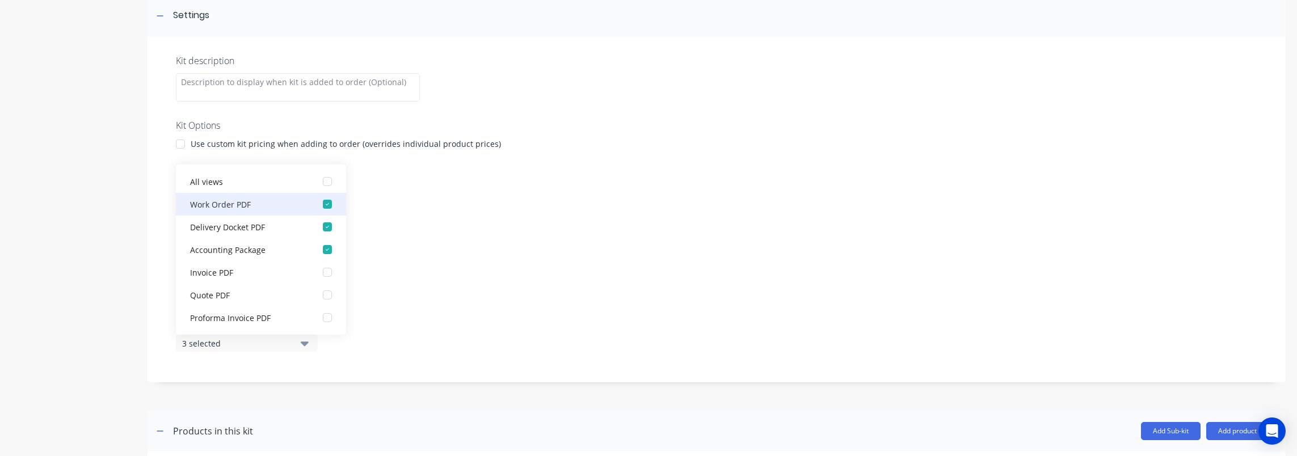
click at [263, 201] on div "Work Order PDF" at bounding box center [246, 204] width 113 height 12
click at [264, 199] on div "Delivery Docket PDF" at bounding box center [246, 204] width 113 height 12
click at [268, 200] on div "Accounting Package" at bounding box center [246, 204] width 113 height 12
click at [457, 208] on div "Kit description Kit Options Use custom kit pricing when adding to order (overri…" at bounding box center [716, 209] width 1138 height 345
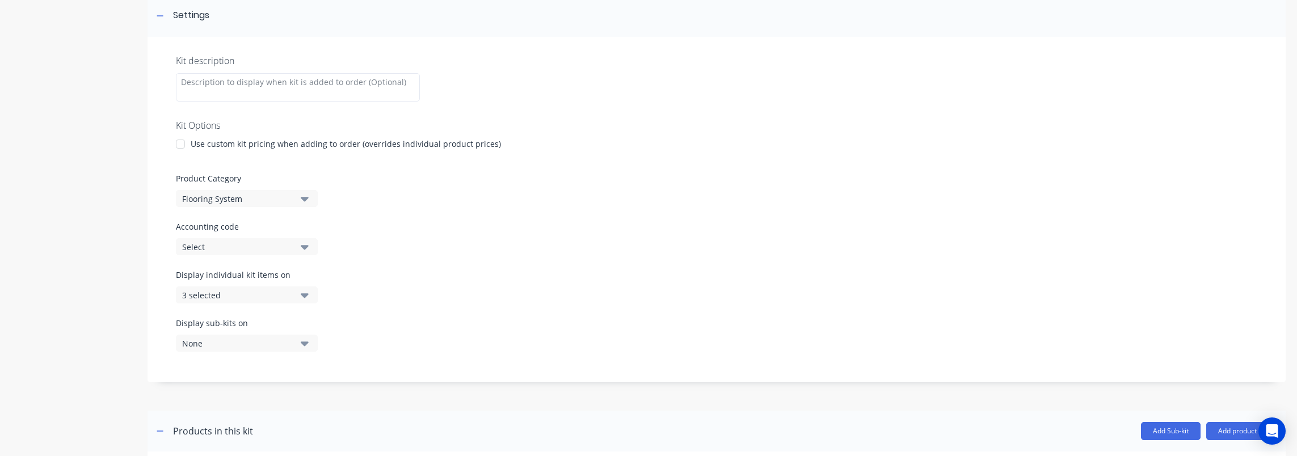
click at [225, 294] on div "3 selected" at bounding box center [237, 295] width 110 height 12
click at [407, 275] on div "Display individual kit items on 3 selected" at bounding box center [716, 293] width 1081 height 48
click at [397, 294] on div "Display individual kit items on 3 selected" at bounding box center [716, 293] width 1081 height 48
click at [290, 297] on div "3 selected" at bounding box center [237, 295] width 110 height 12
click at [386, 296] on div "Display individual kit items on 3 selected" at bounding box center [716, 293] width 1081 height 48
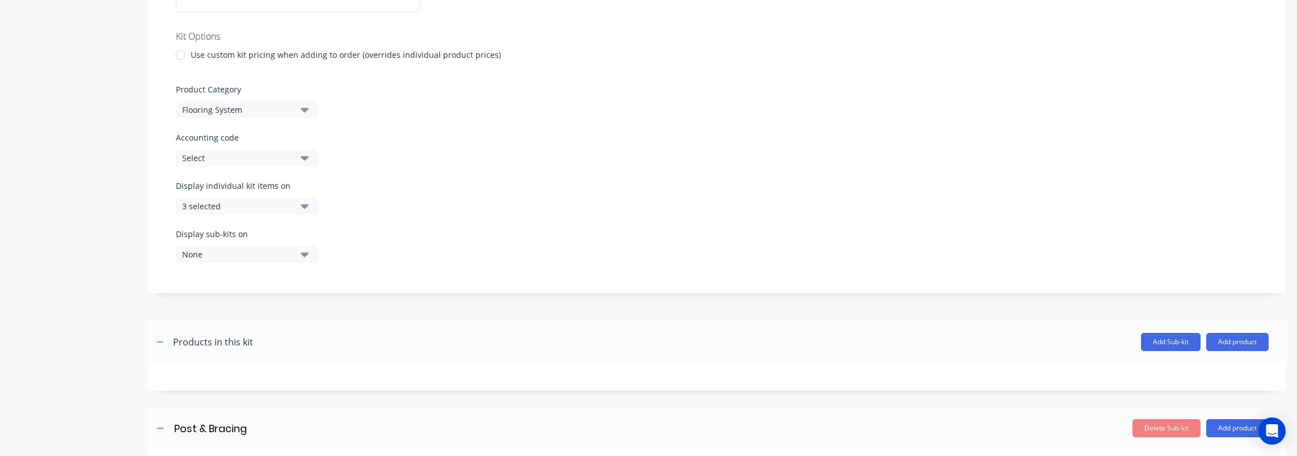
scroll to position [1152, 0]
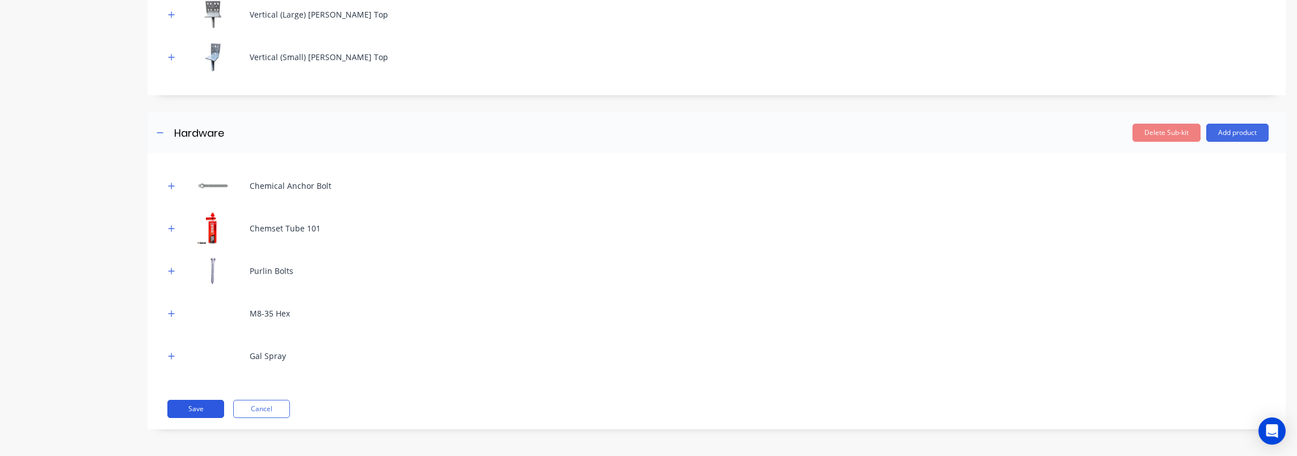
click at [203, 410] on button "Save" at bounding box center [195, 409] width 57 height 18
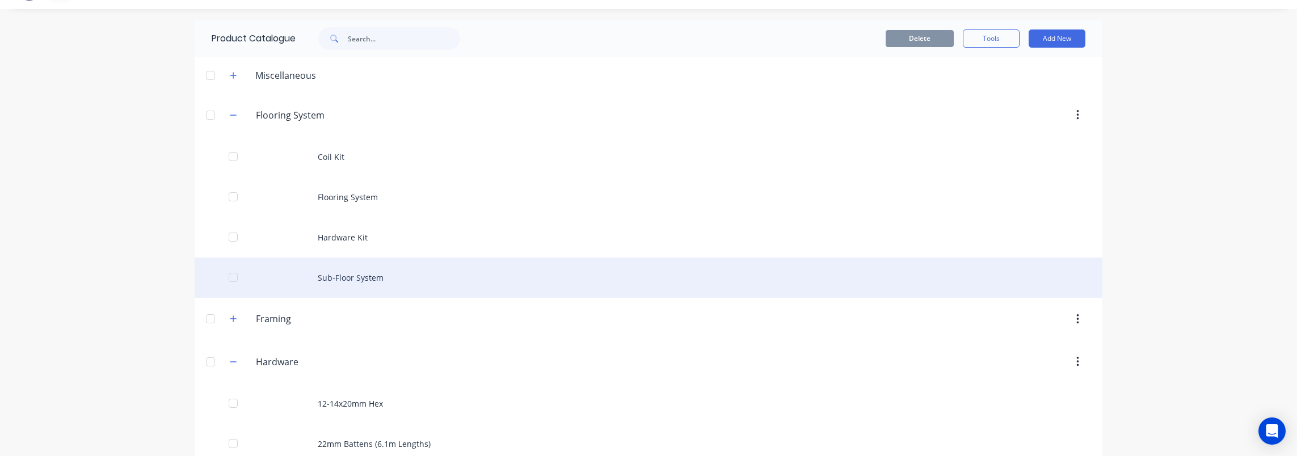
scroll to position [57, 0]
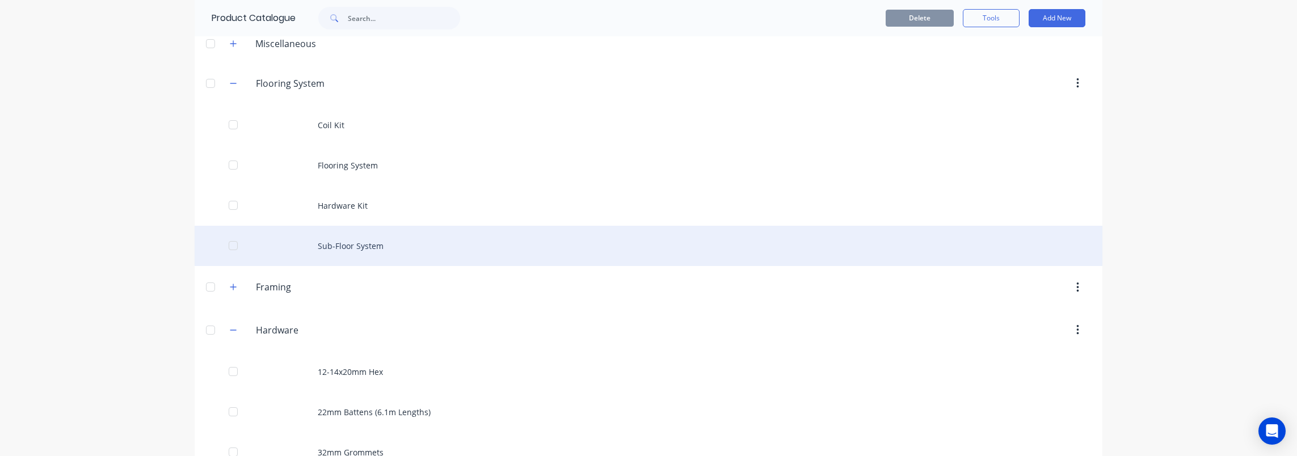
click at [389, 239] on div "Sub-Floor System" at bounding box center [649, 246] width 908 height 40
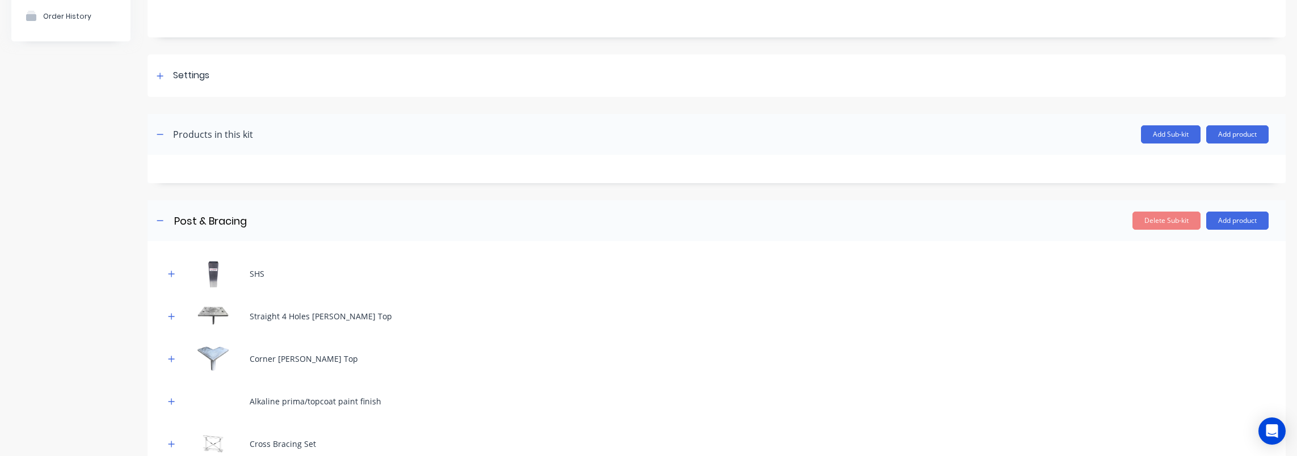
scroll to position [113, 0]
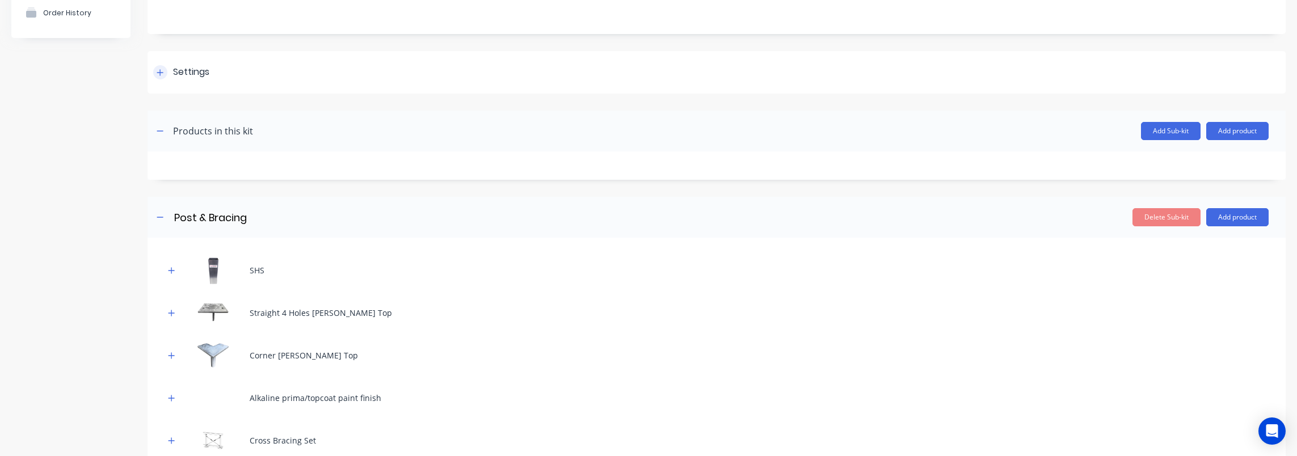
click at [162, 74] on icon at bounding box center [160, 73] width 7 height 8
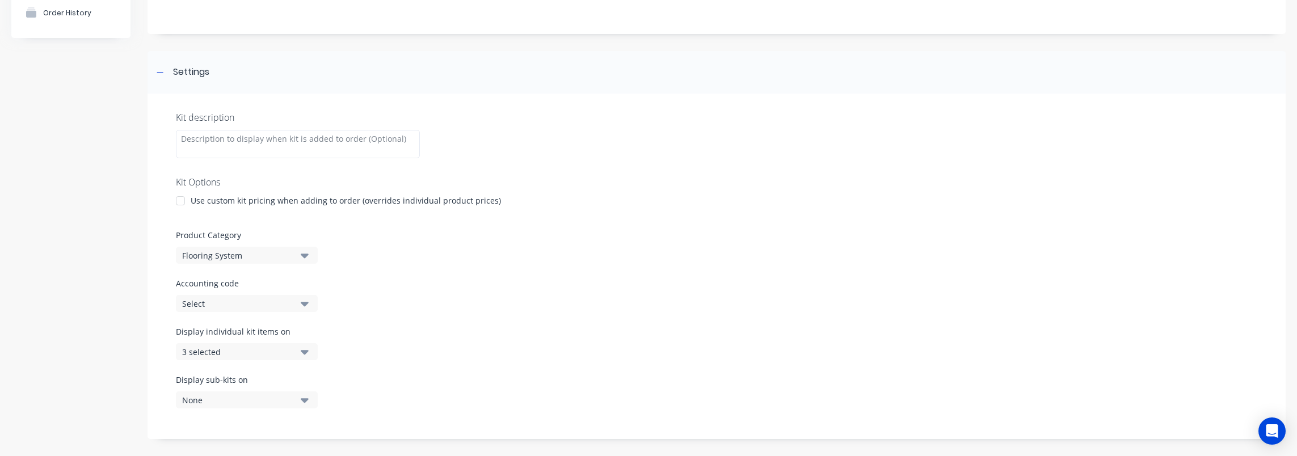
click at [246, 348] on div "3 selected" at bounding box center [237, 352] width 110 height 12
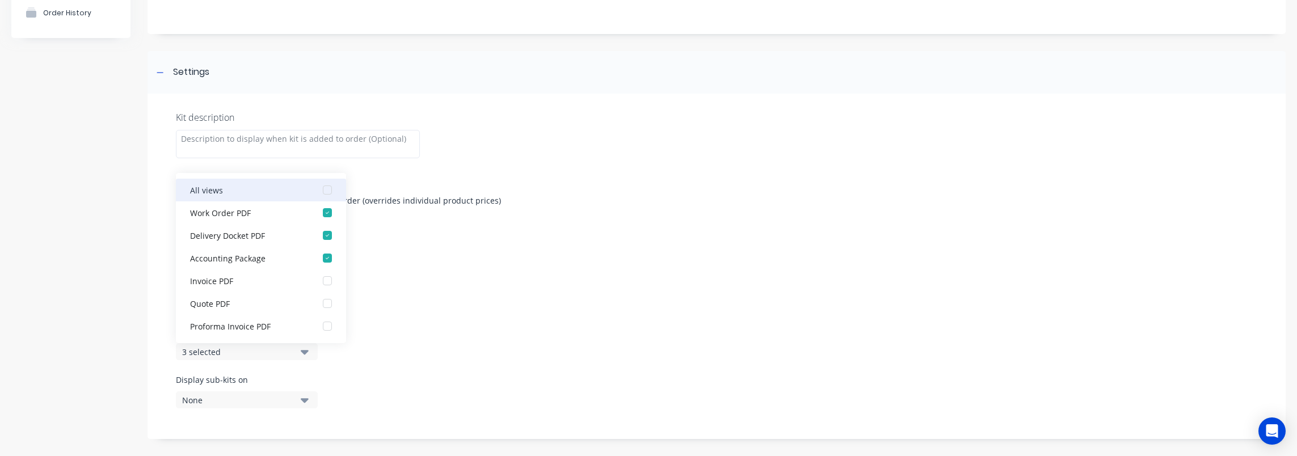
click at [264, 187] on div "All views" at bounding box center [246, 190] width 113 height 12
click at [289, 187] on div "All views" at bounding box center [246, 190] width 113 height 12
click at [584, 174] on div at bounding box center [716, 166] width 1081 height 17
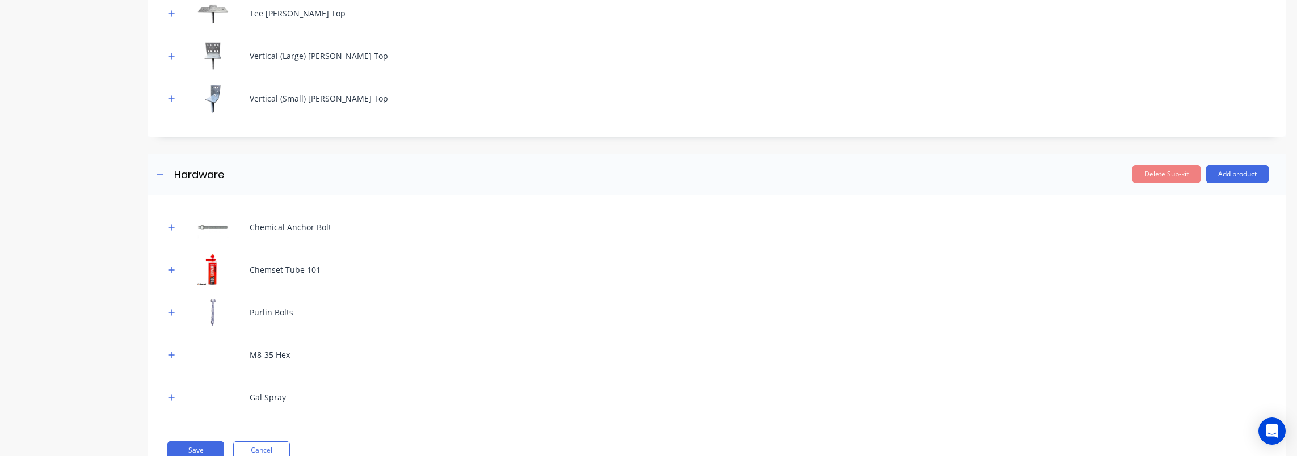
scroll to position [1152, 0]
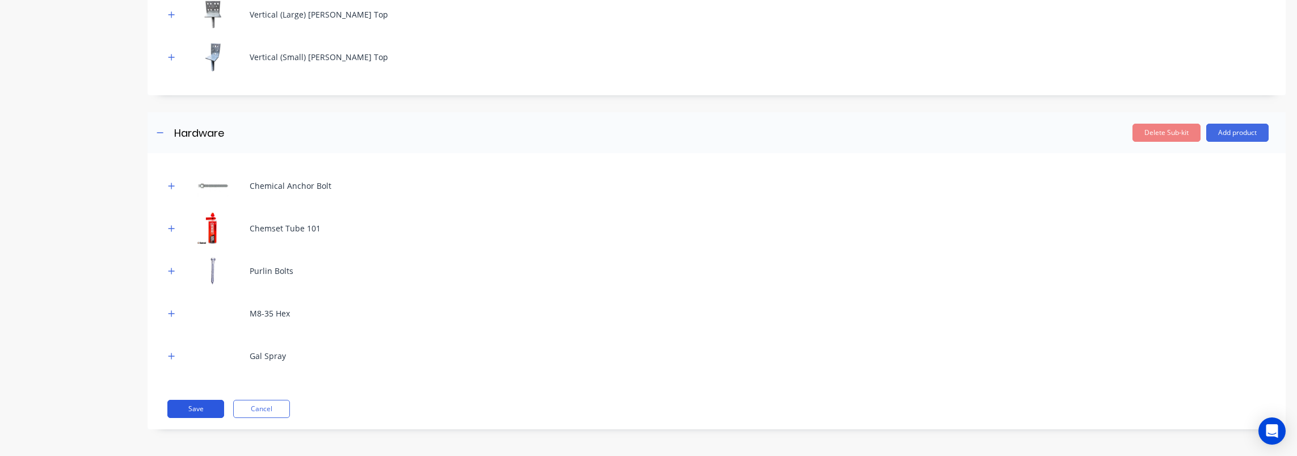
click at [186, 408] on button "Save" at bounding box center [195, 409] width 57 height 18
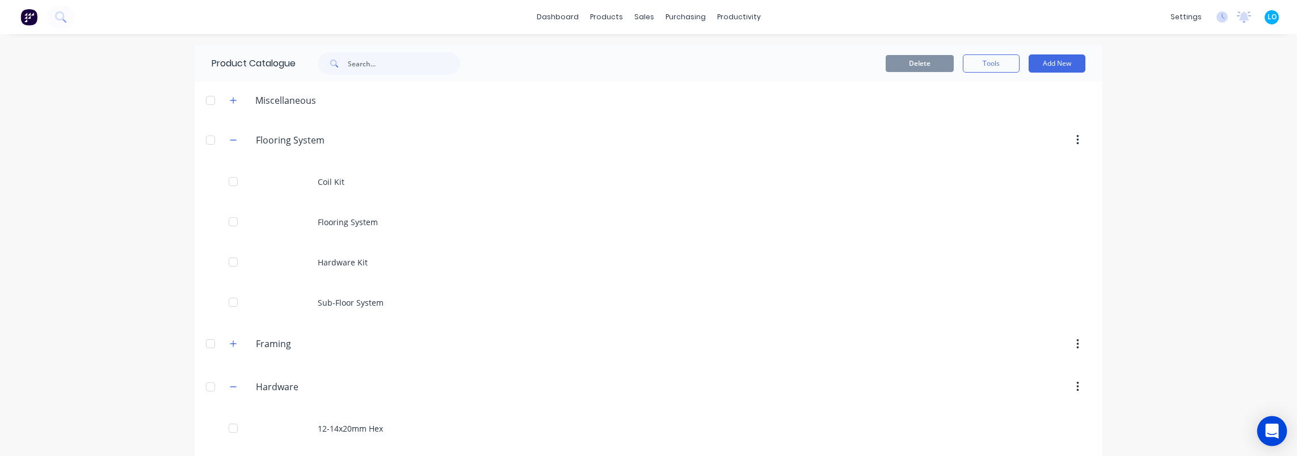
click at [1274, 428] on icon "Open Intercom Messenger" at bounding box center [1271, 431] width 13 height 15
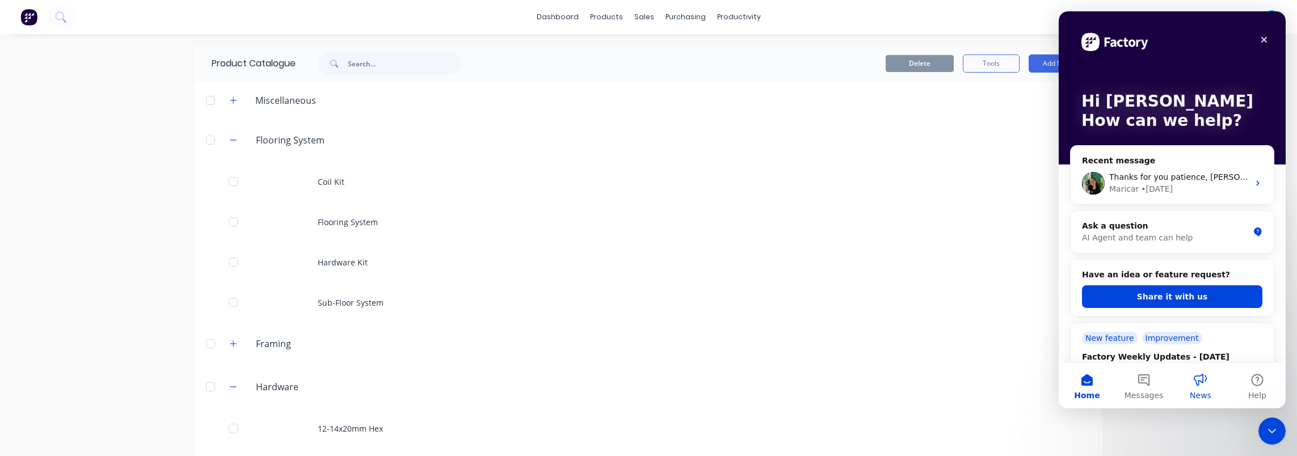
click at [1139, 387] on button "Messages" at bounding box center [1143, 385] width 57 height 45
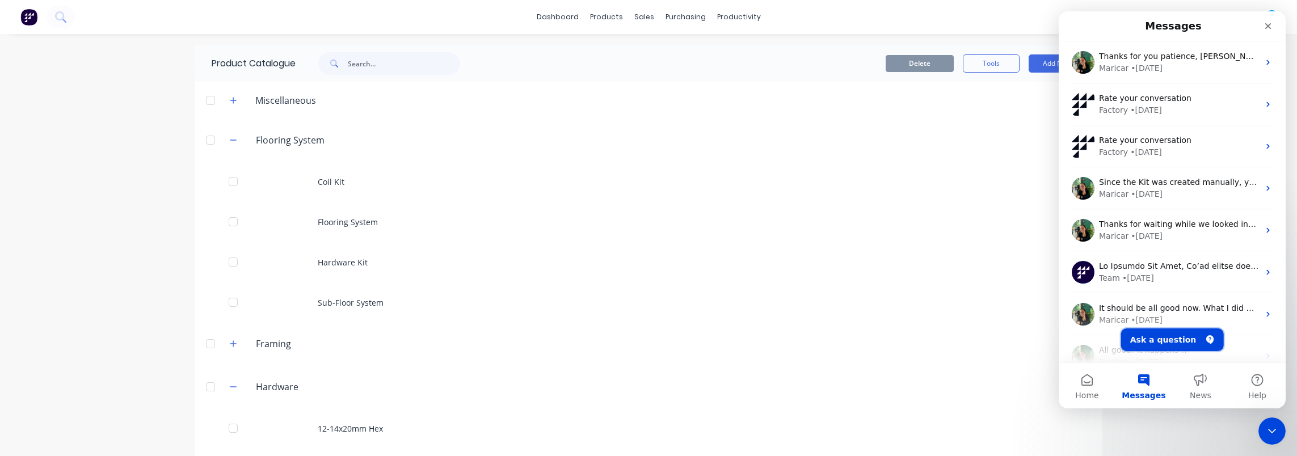
click at [1164, 340] on button "Ask a question" at bounding box center [1172, 339] width 103 height 23
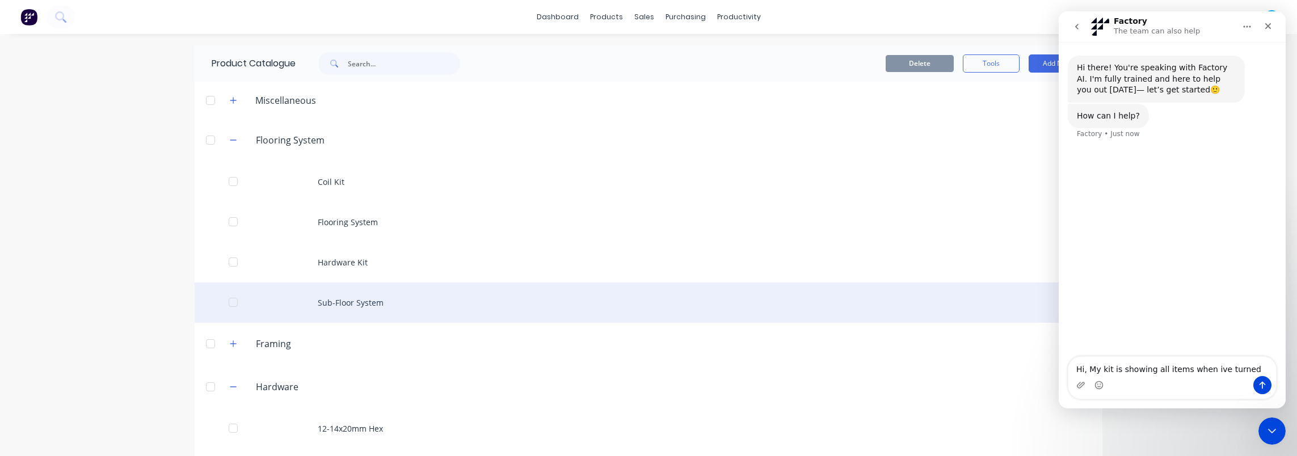
click at [382, 297] on div "Sub-Floor System" at bounding box center [649, 303] width 908 height 40
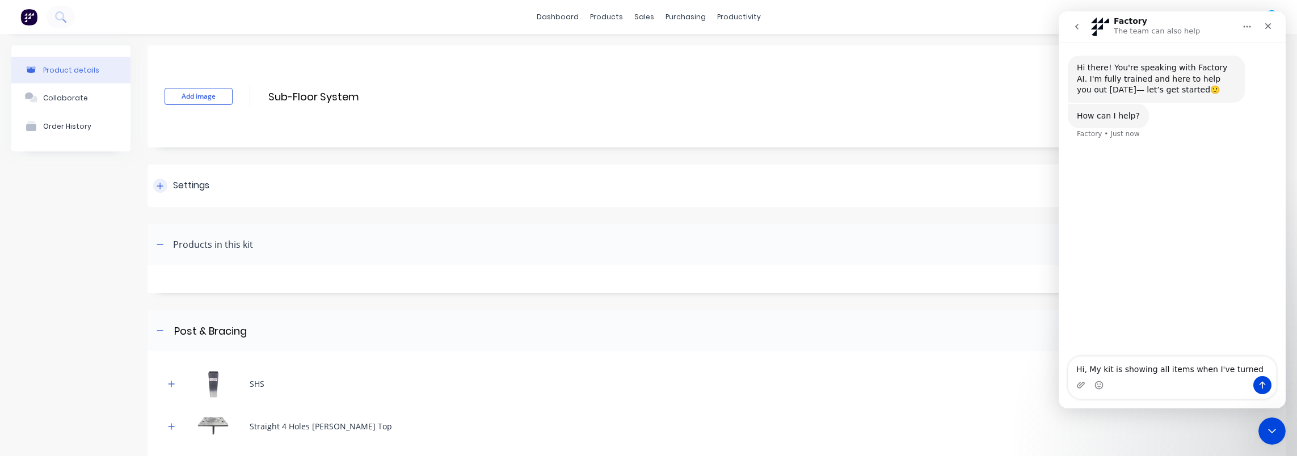
click at [161, 180] on div at bounding box center [160, 186] width 14 height 14
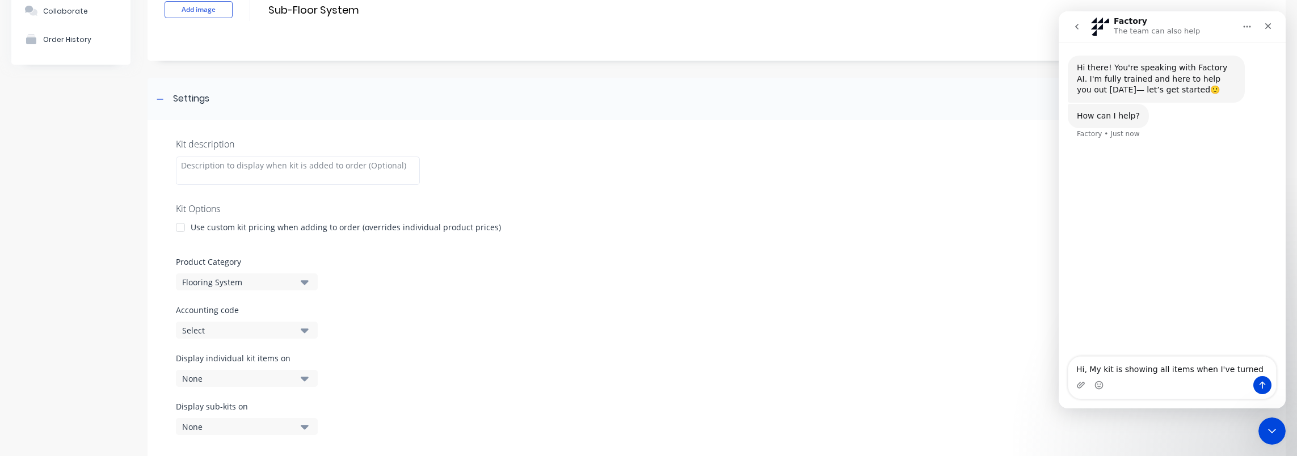
scroll to position [113, 0]
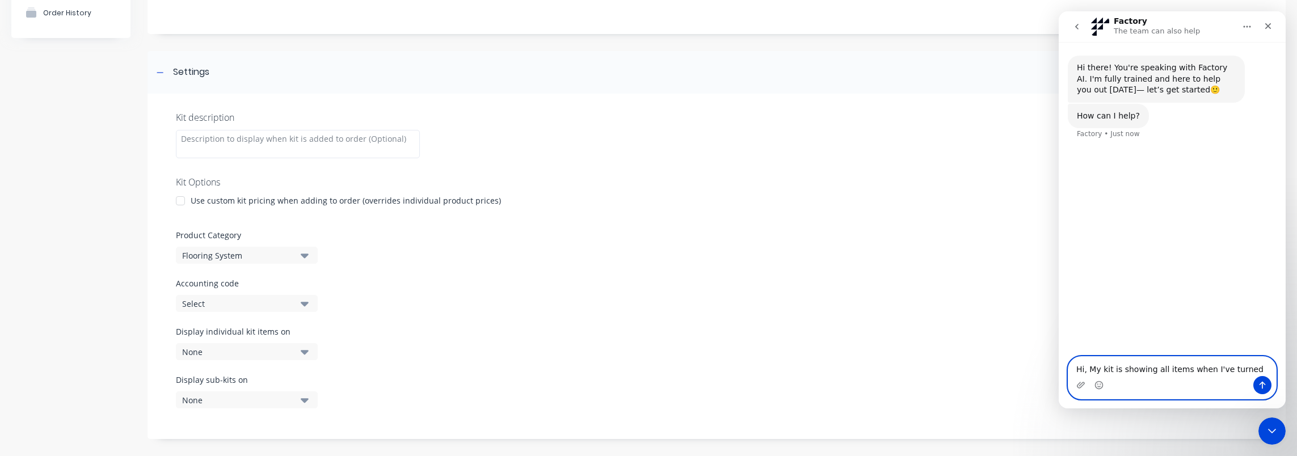
click at [1245, 366] on textarea "Hi, My kit is showing all items when I've turned" at bounding box center [1172, 366] width 208 height 19
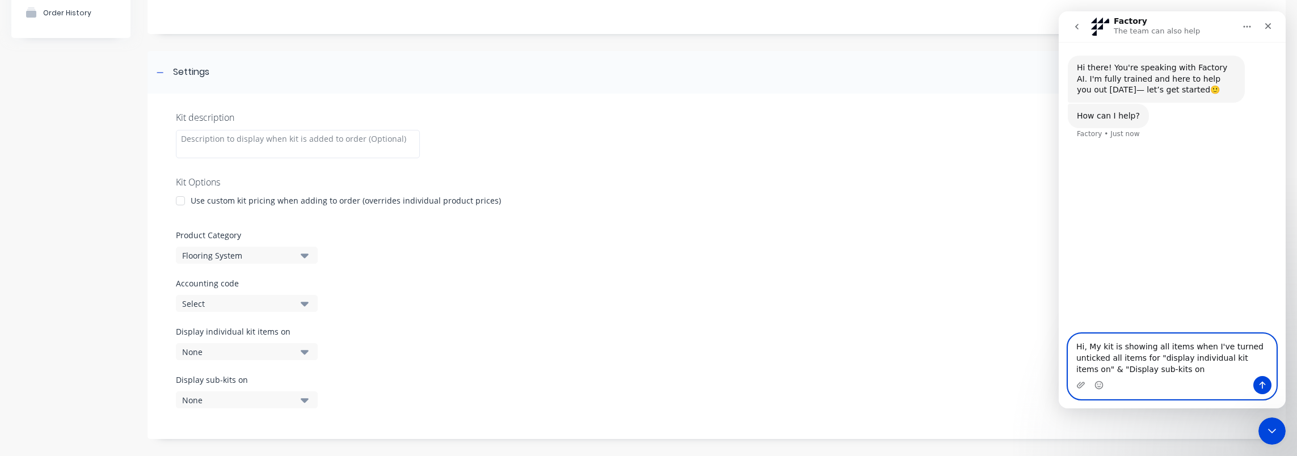
type textarea "Hi, My kit is showing all items when I've turned unticked all items for "displa…"
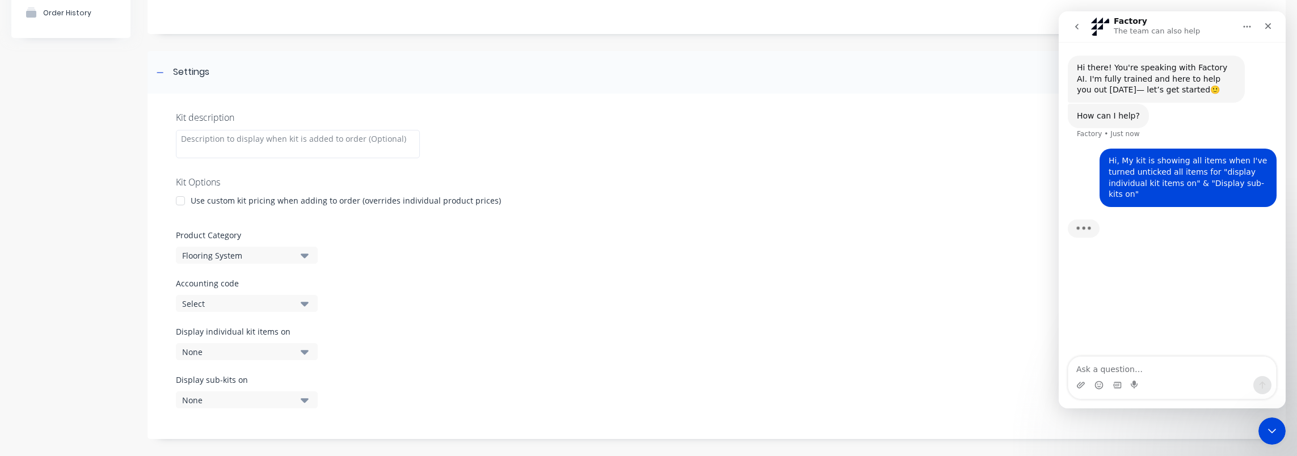
click at [463, 346] on div "Display individual kit items on None" at bounding box center [716, 350] width 1081 height 48
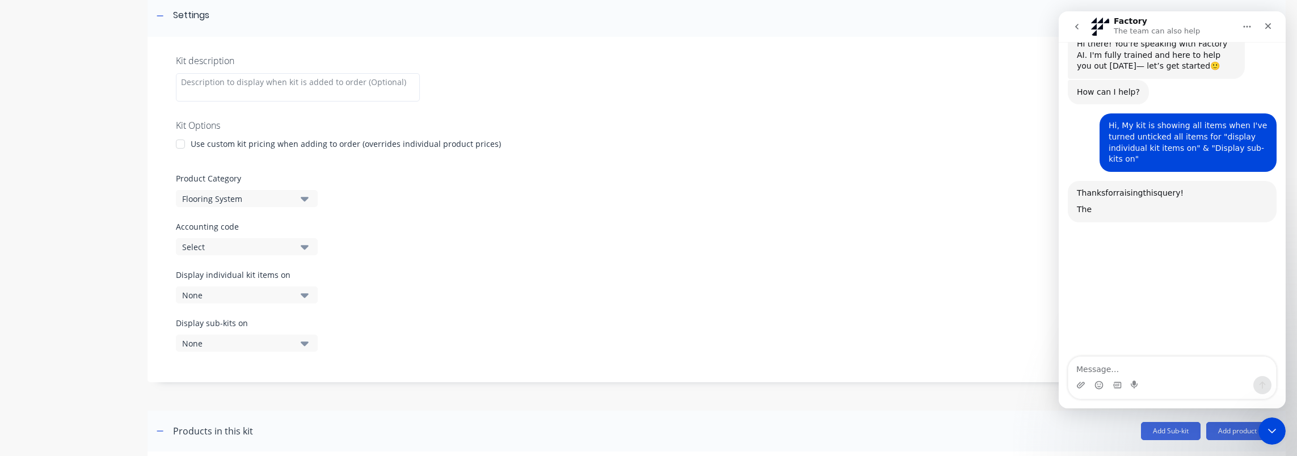
scroll to position [99, 0]
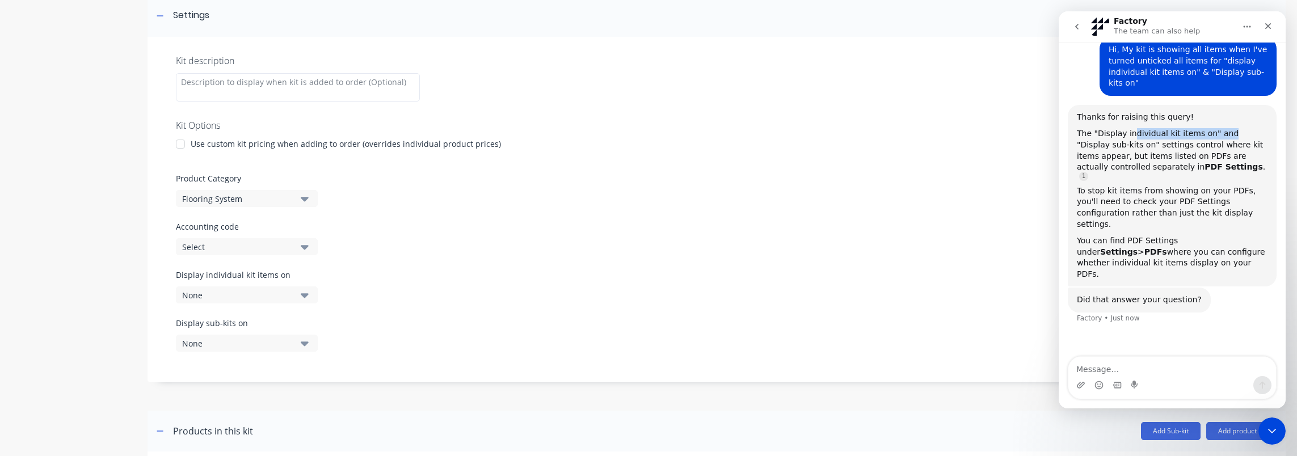
drag, startPoint x: 1128, startPoint y: 133, endPoint x: 1219, endPoint y: 131, distance: 90.8
click at [1219, 131] on div "The "Display individual kit items on" and "Display sub-kits on" settings contro…" at bounding box center [1172, 153] width 191 height 51
click at [1154, 149] on div "The "Display individual kit items on" and "Display sub-kits on" settings contro…" at bounding box center [1172, 153] width 191 height 51
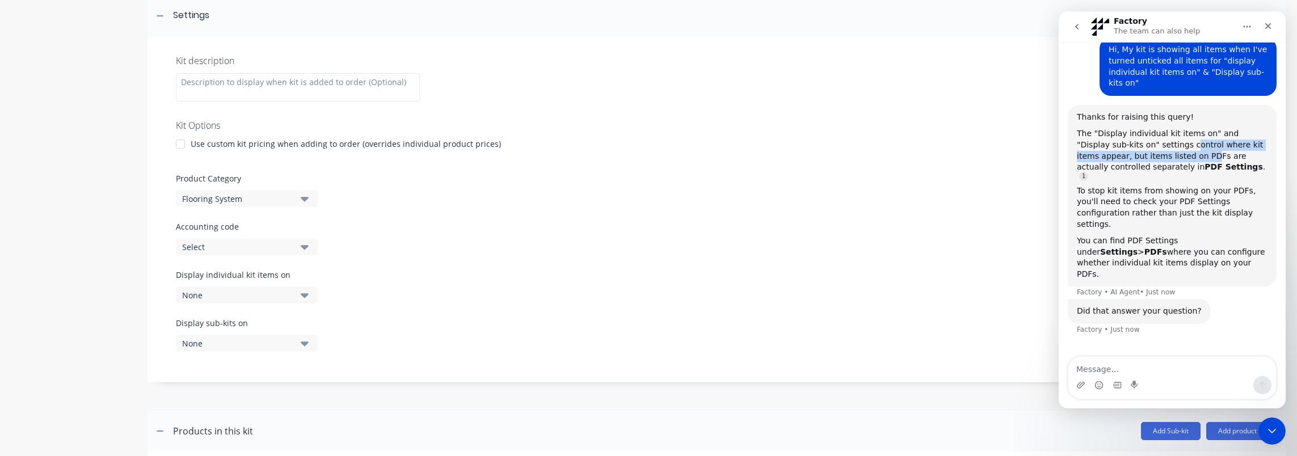
drag, startPoint x: 1154, startPoint y: 149, endPoint x: 1235, endPoint y: 144, distance: 80.7
click at [1235, 144] on div "The "Display individual kit items on" and "Display sub-kits on" settings contro…" at bounding box center [1172, 153] width 191 height 51
click at [1190, 154] on div "The "Display individual kit items on" and "Display sub-kits on" settings contro…" at bounding box center [1172, 153] width 191 height 51
drag, startPoint x: 1161, startPoint y: 157, endPoint x: 1232, endPoint y: 156, distance: 71.5
click at [1232, 156] on div "The "Display individual kit items on" and "Display sub-kits on" settings contro…" at bounding box center [1172, 153] width 191 height 51
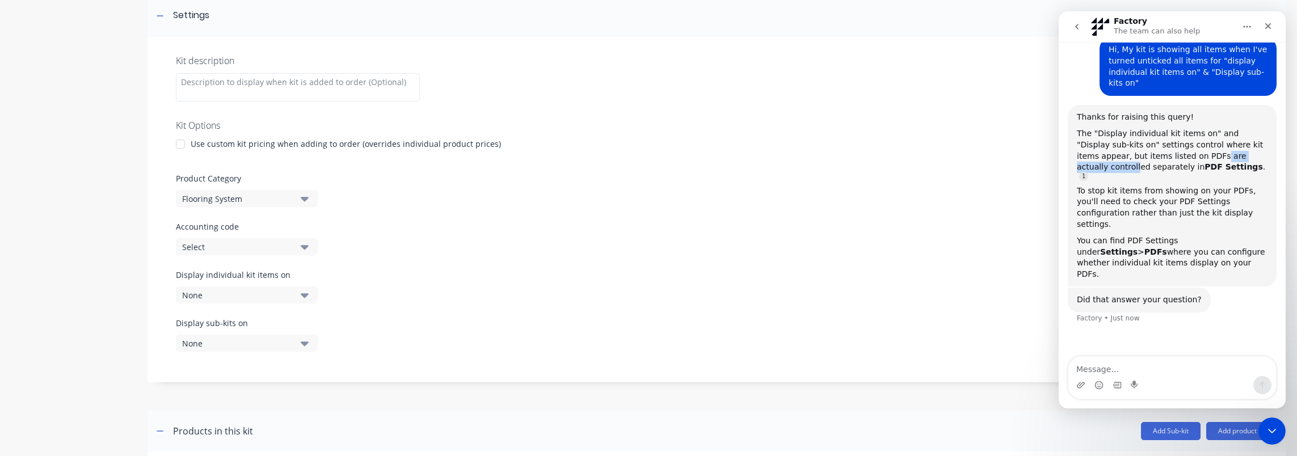
click at [1232, 156] on div "The "Display individual kit items on" and "Display sub-kits on" settings contro…" at bounding box center [1172, 153] width 191 height 51
click at [1239, 157] on div "The "Display individual kit items on" and "Display sub-kits on" settings contro…" at bounding box center [1172, 153] width 191 height 51
click at [256, 345] on div "None" at bounding box center [237, 344] width 110 height 12
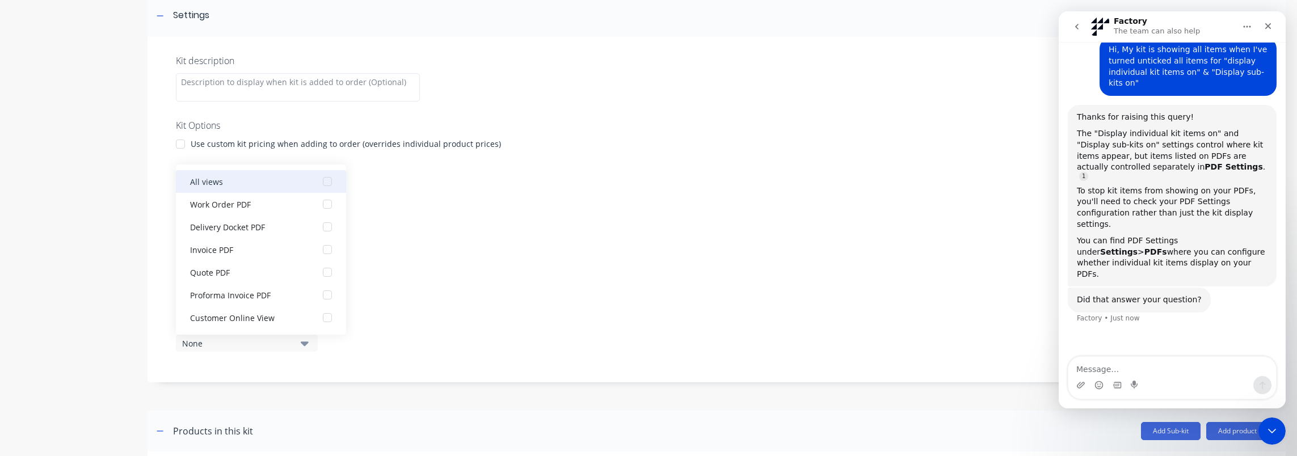
click at [282, 184] on div "All views" at bounding box center [246, 181] width 113 height 12
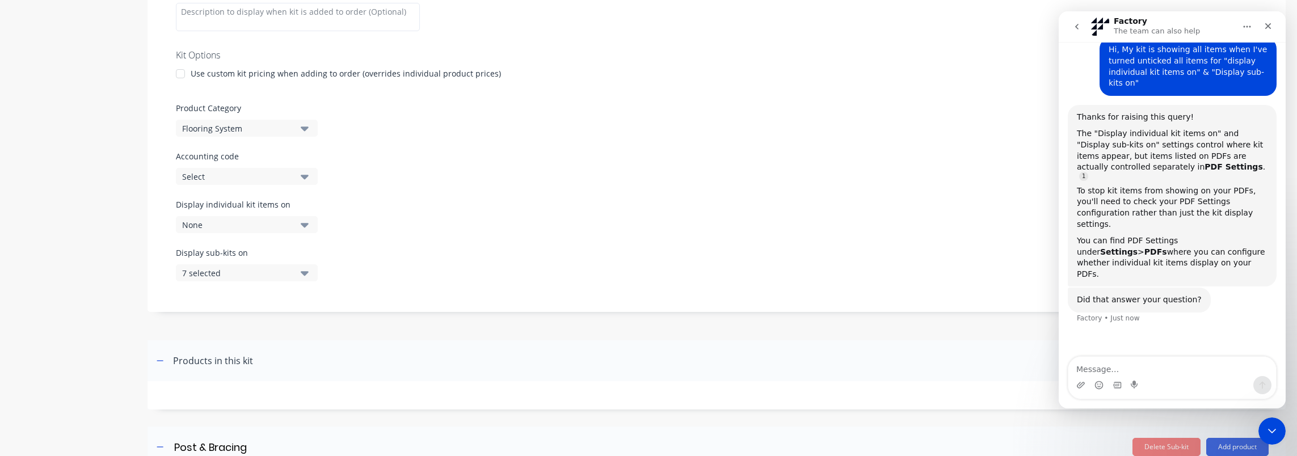
scroll to position [227, 0]
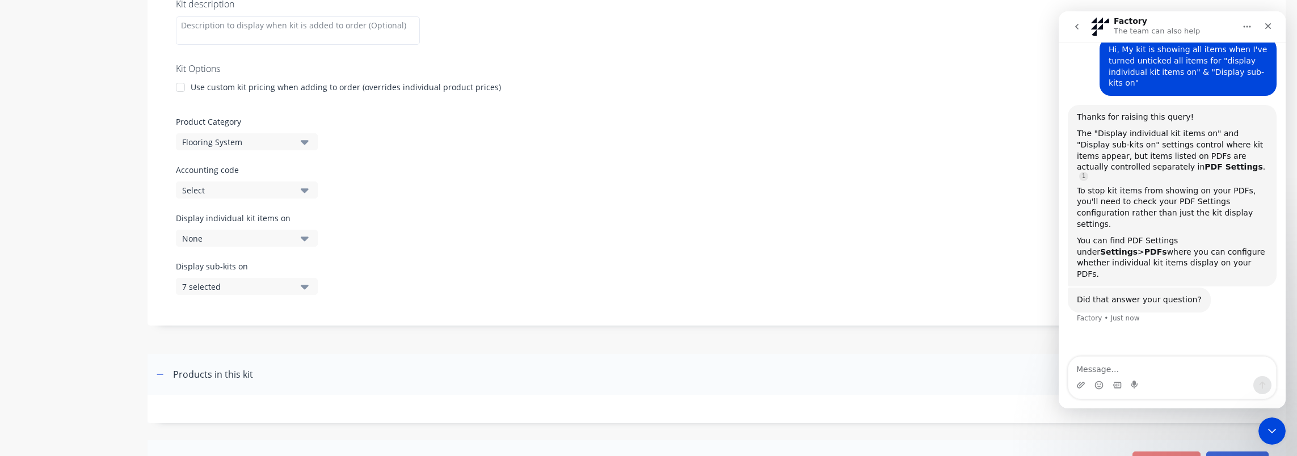
click at [214, 281] on div "7 selected" at bounding box center [237, 287] width 110 height 12
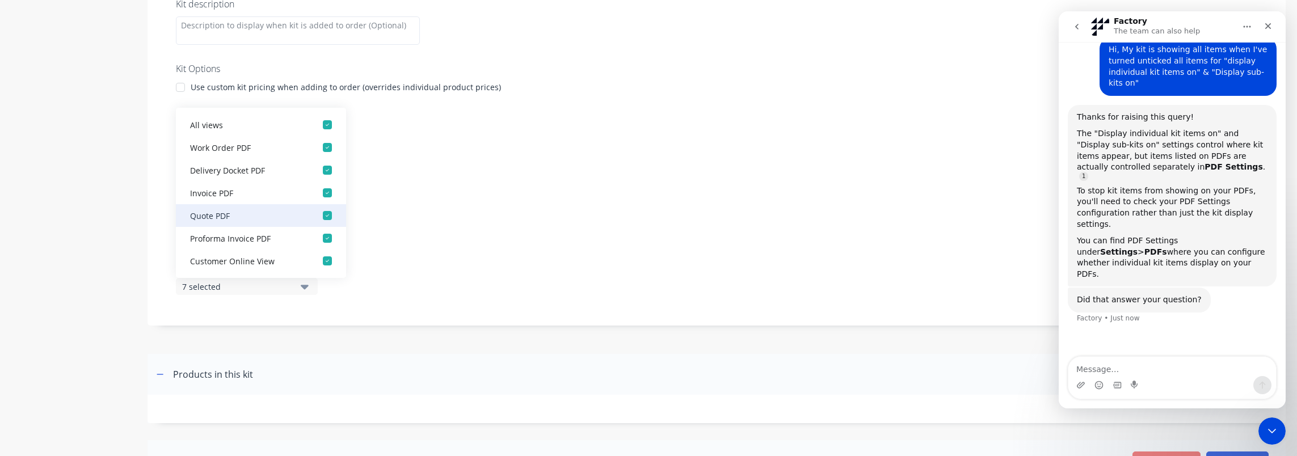
click at [237, 210] on div "Quote PDF" at bounding box center [246, 215] width 113 height 12
click at [433, 222] on div "Display individual kit items on None" at bounding box center [716, 236] width 1081 height 48
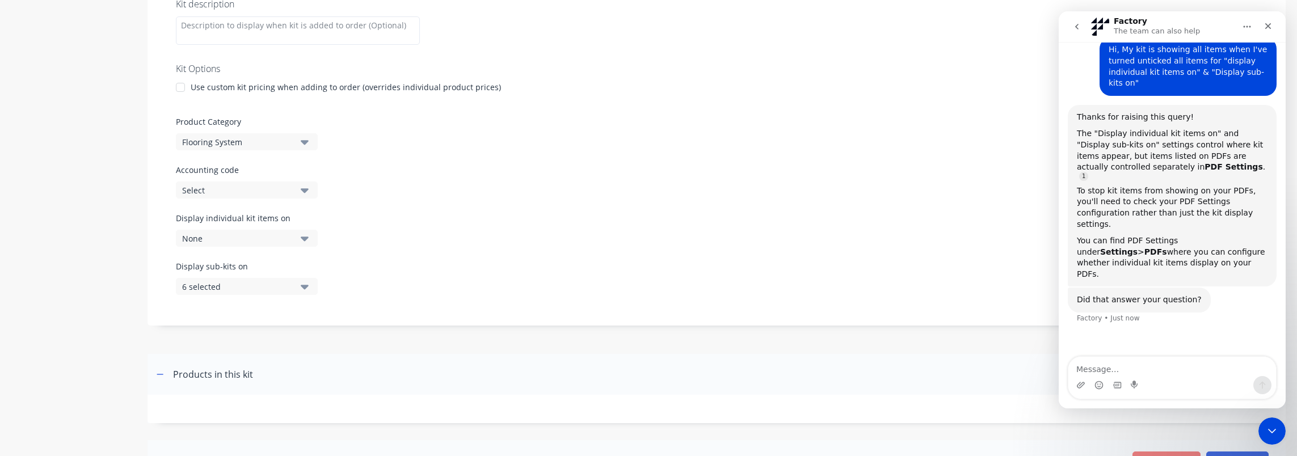
click at [271, 281] on div "6 selected" at bounding box center [237, 287] width 110 height 12
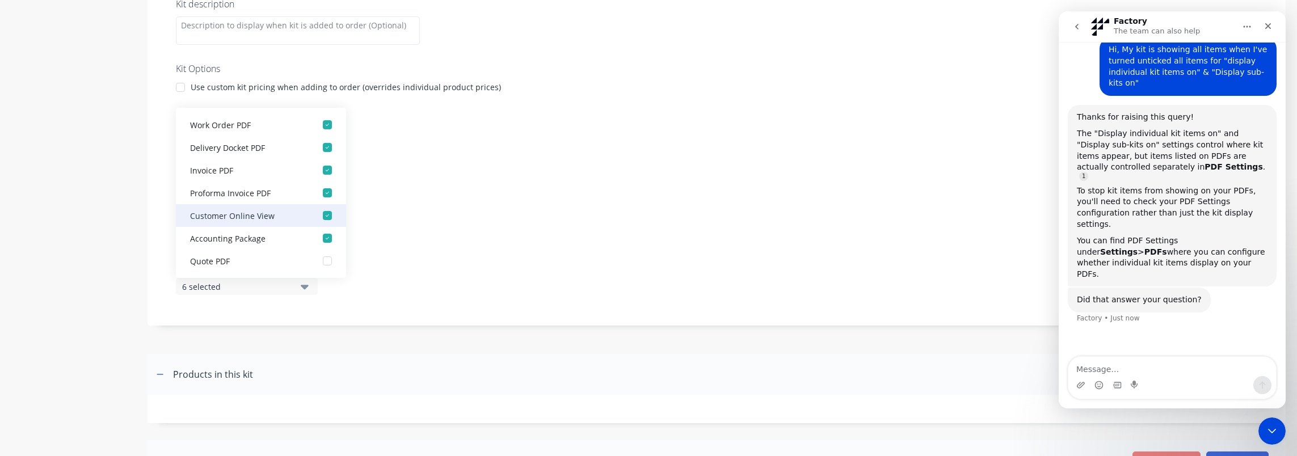
scroll to position [0, 0]
click at [316, 212] on div "button" at bounding box center [327, 215] width 23 height 23
click at [295, 214] on div "Customer Online View" at bounding box center [246, 215] width 113 height 12
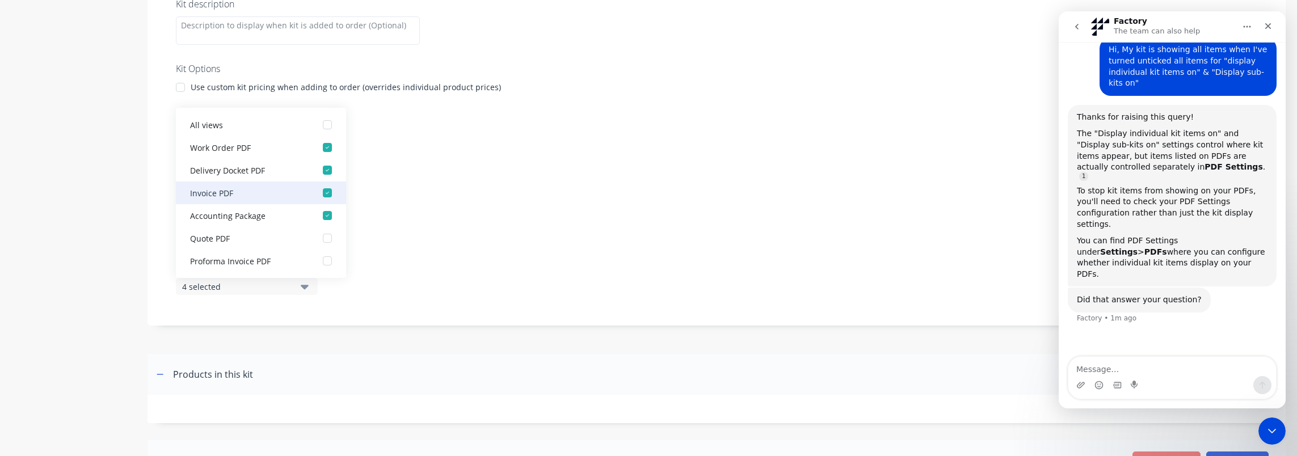
click at [293, 190] on div "Invoice PDF" at bounding box center [246, 193] width 113 height 12
click at [478, 196] on div "Accounting code Select" at bounding box center [716, 181] width 1081 height 35
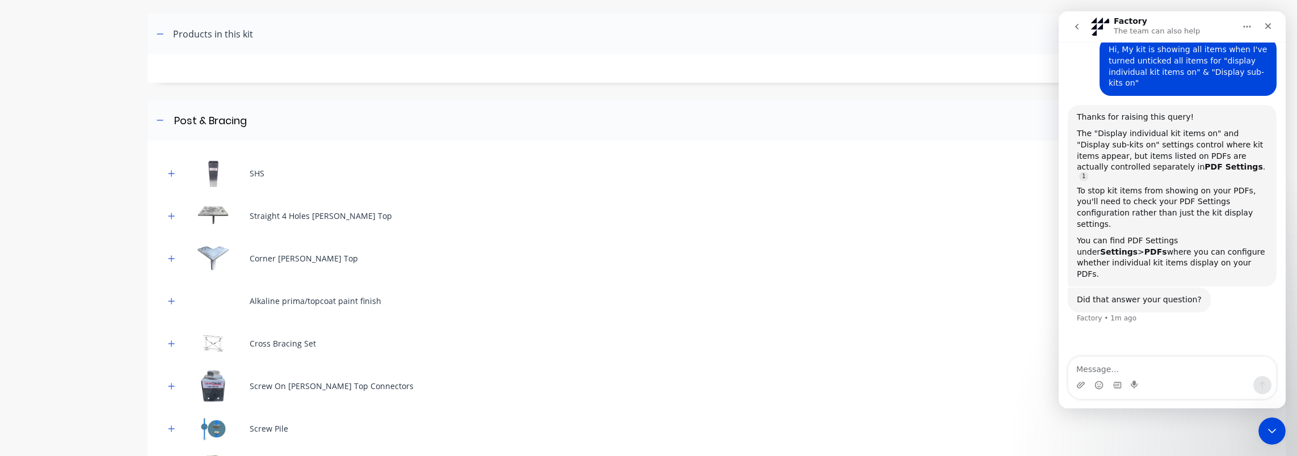
scroll to position [1152, 0]
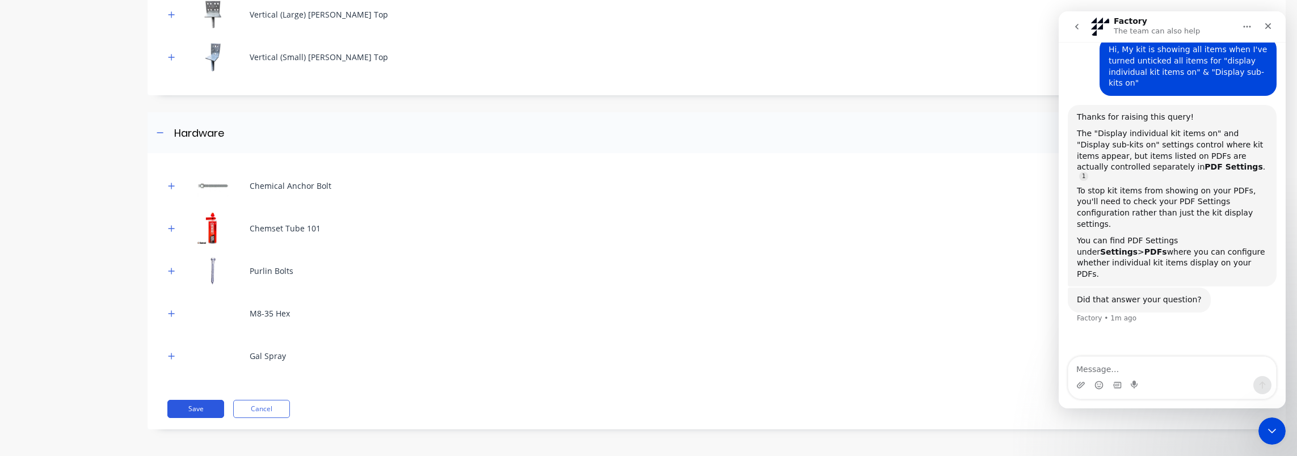
click at [212, 401] on button "Save" at bounding box center [195, 409] width 57 height 18
click at [1259, 423] on div "Close Intercom Messenger" at bounding box center [1270, 429] width 27 height 27
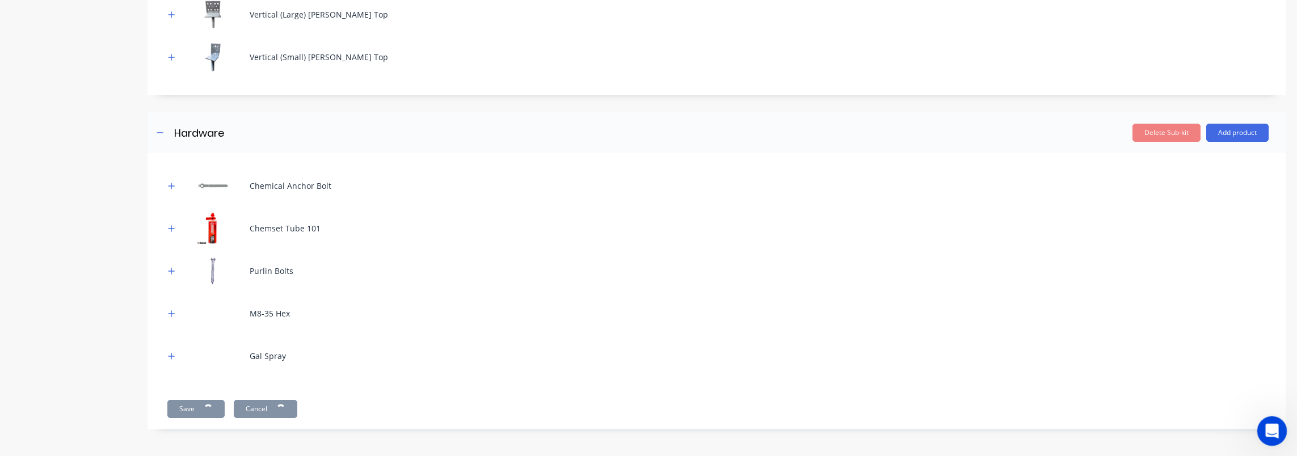
scroll to position [50, 0]
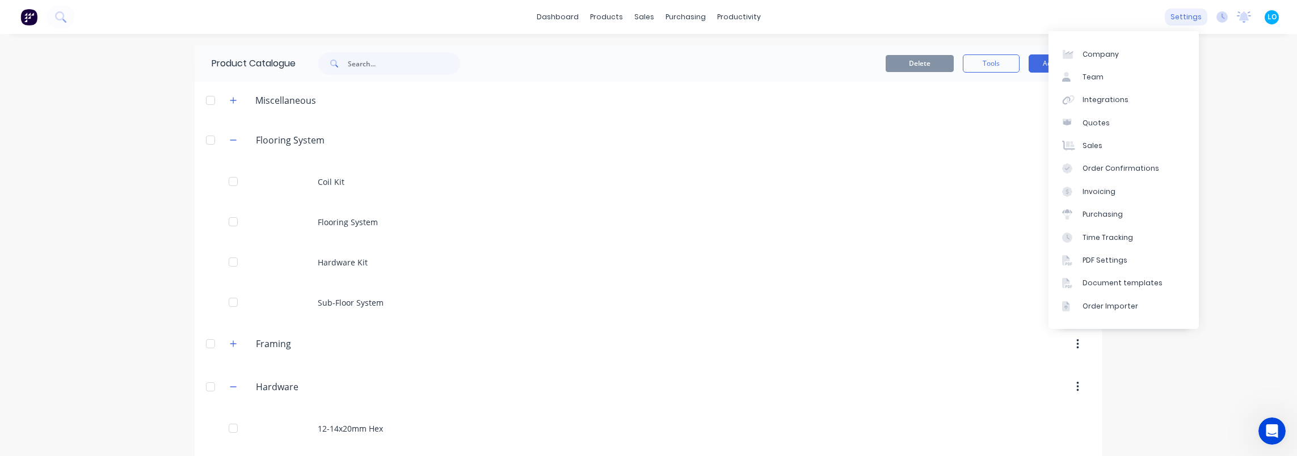
click at [1188, 17] on div "settings" at bounding box center [1186, 17] width 43 height 17
click at [1107, 258] on div "PDF Settings" at bounding box center [1104, 260] width 45 height 10
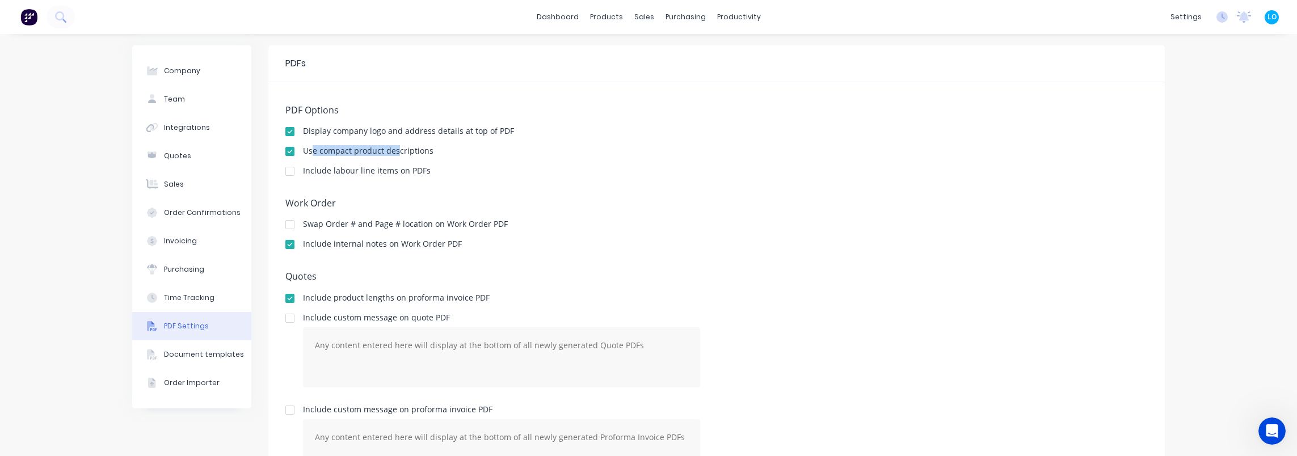
drag, startPoint x: 306, startPoint y: 151, endPoint x: 394, endPoint y: 155, distance: 88.0
click at [394, 155] on div "Use compact product descriptions" at bounding box center [368, 151] width 130 height 8
click at [399, 150] on div "Use compact product descriptions" at bounding box center [368, 151] width 130 height 8
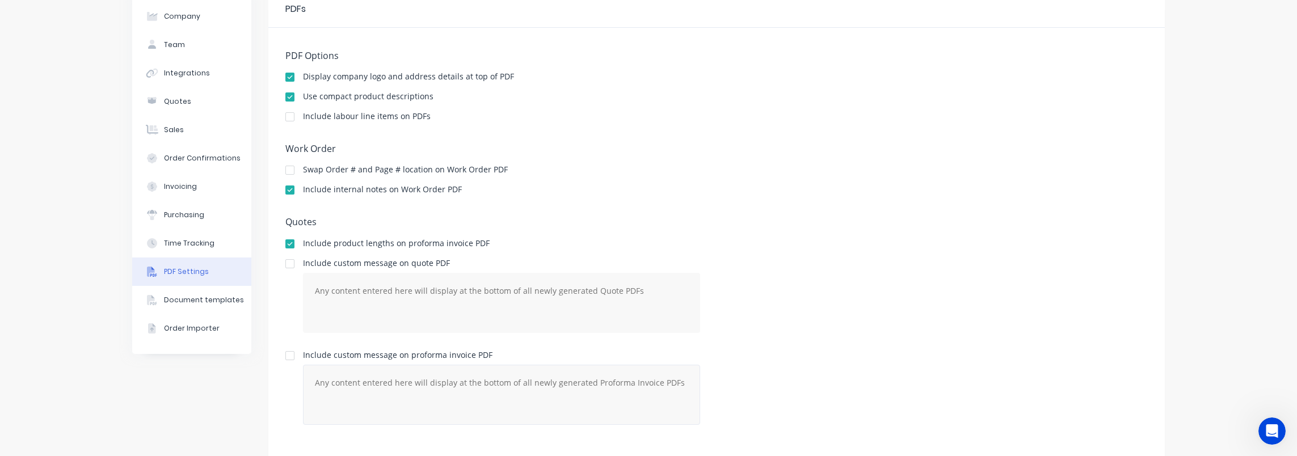
scroll to position [57, 0]
click at [1266, 424] on icon "Open Intercom Messenger" at bounding box center [1270, 429] width 19 height 19
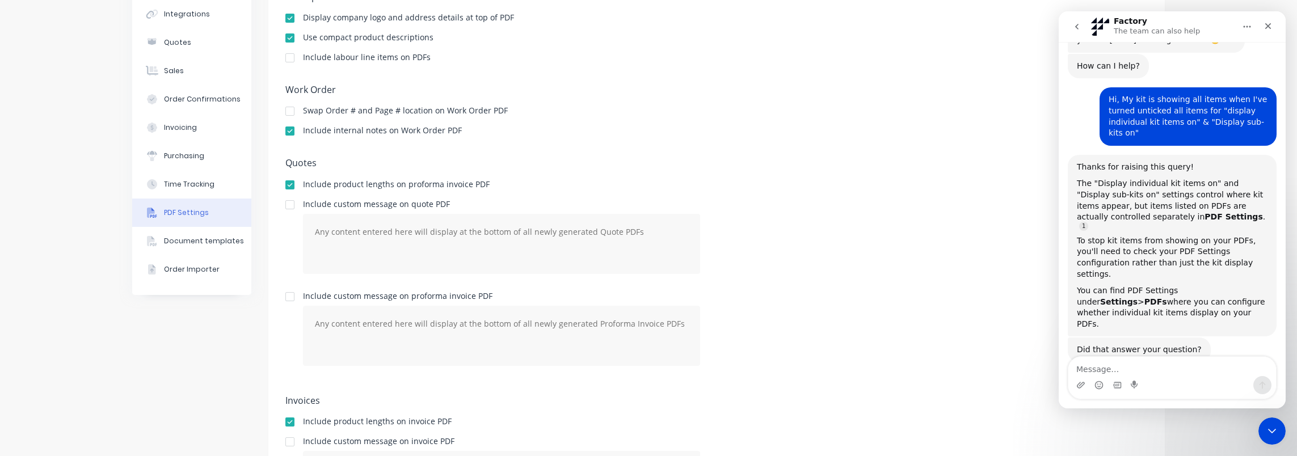
scroll to position [170, 0]
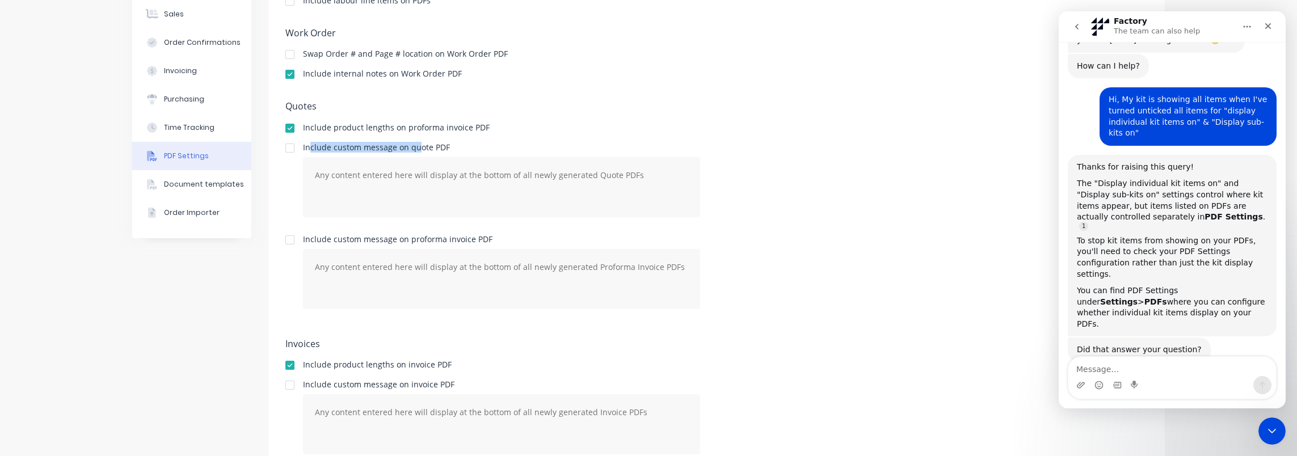
drag, startPoint x: 307, startPoint y: 147, endPoint x: 412, endPoint y: 147, distance: 104.4
click at [412, 147] on div "Include custom message on quote PDF" at bounding box center [501, 148] width 397 height 8
drag, startPoint x: 412, startPoint y: 147, endPoint x: 364, endPoint y: 144, distance: 48.3
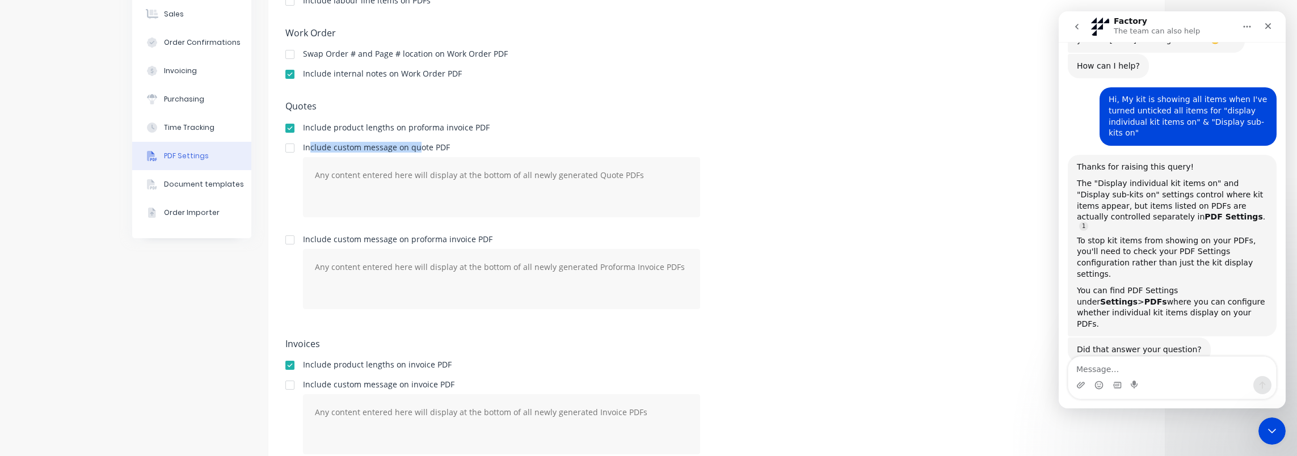
click at [364, 144] on div "Include custom message on quote PDF" at bounding box center [501, 148] width 397 height 8
click at [372, 146] on div "Include custom message on quote PDF" at bounding box center [501, 148] width 397 height 8
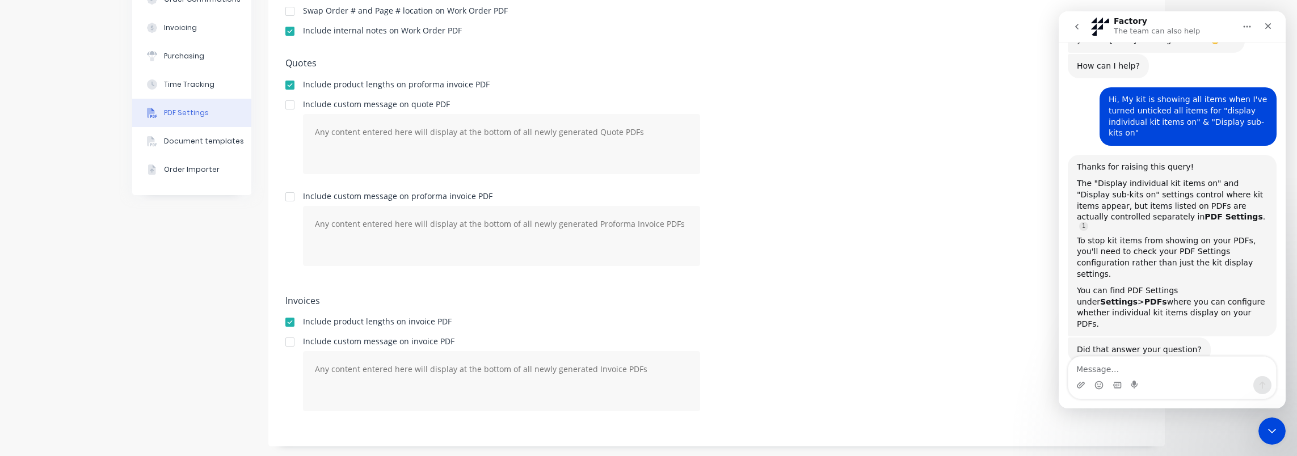
scroll to position [214, 0]
click at [154, 330] on div "Company Team Integrations Quotes Sales Order Confirmations Invoicing Purchasing…" at bounding box center [191, 138] width 119 height 614
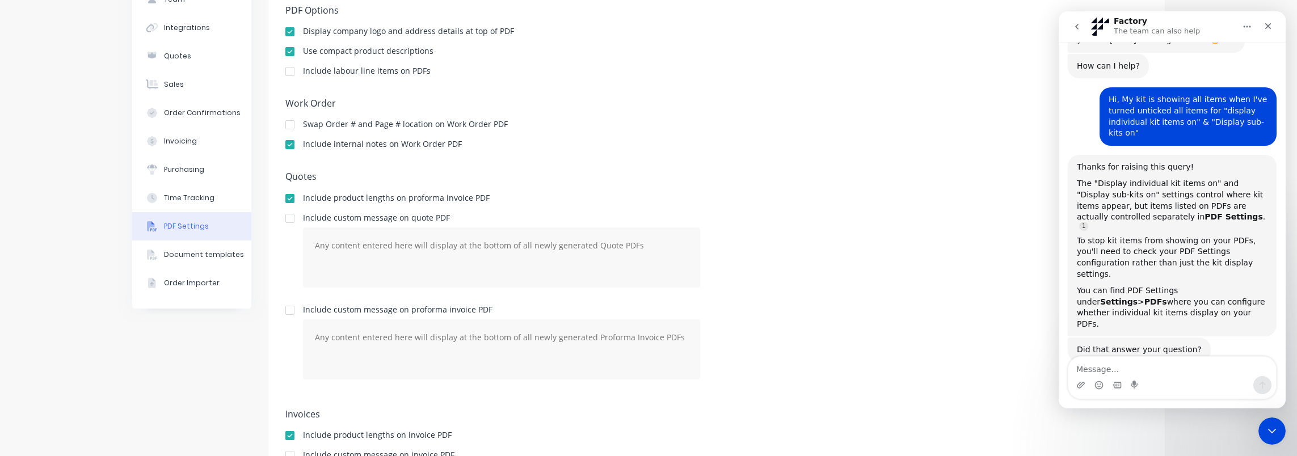
scroll to position [0, 0]
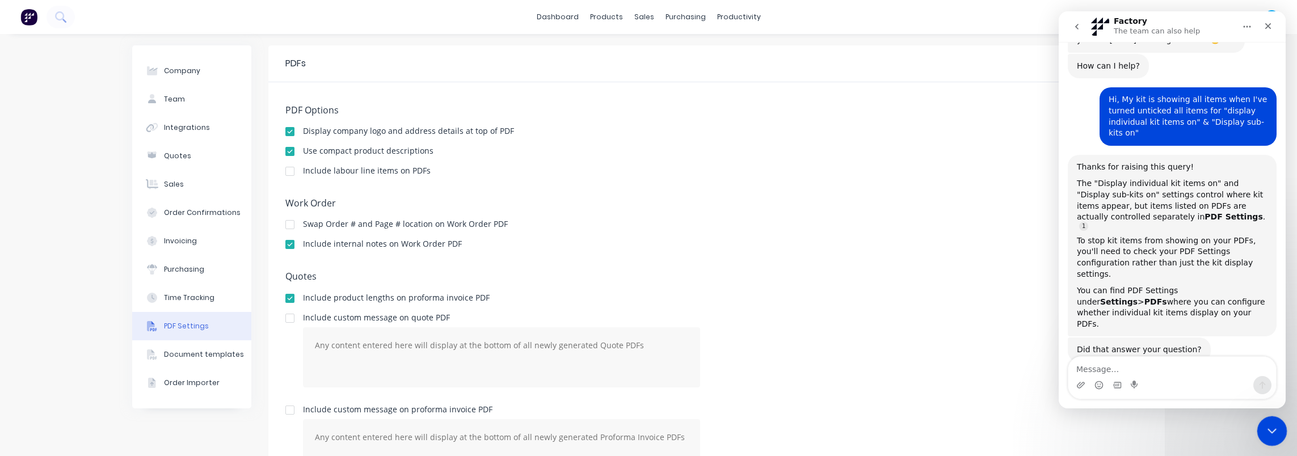
click at [1278, 433] on div "Close Intercom Messenger" at bounding box center [1270, 429] width 27 height 27
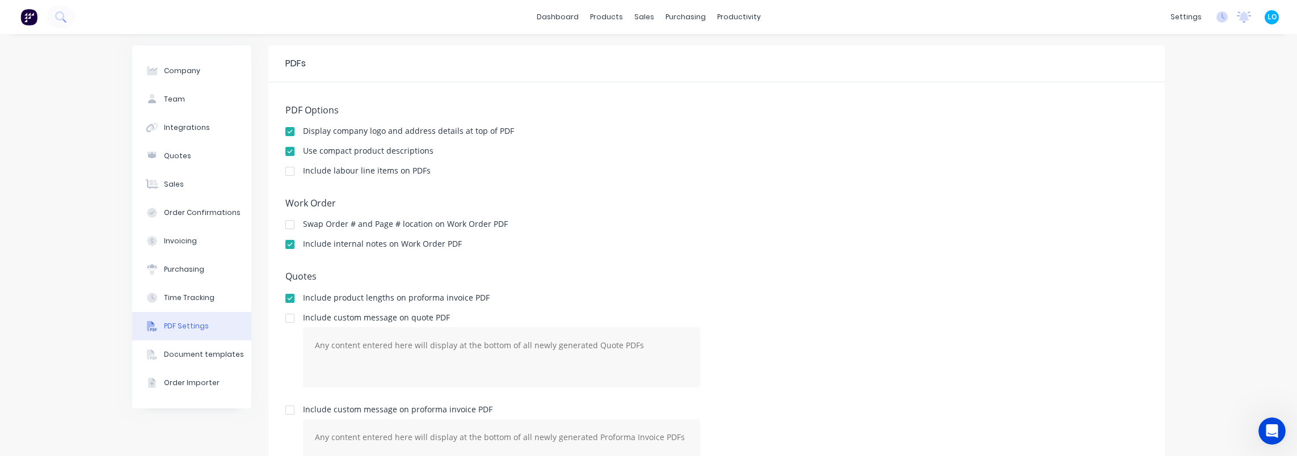
click at [196, 332] on button "PDF Settings" at bounding box center [191, 326] width 119 height 28
click at [1276, 431] on icon "Open Intercom Messenger" at bounding box center [1270, 429] width 19 height 19
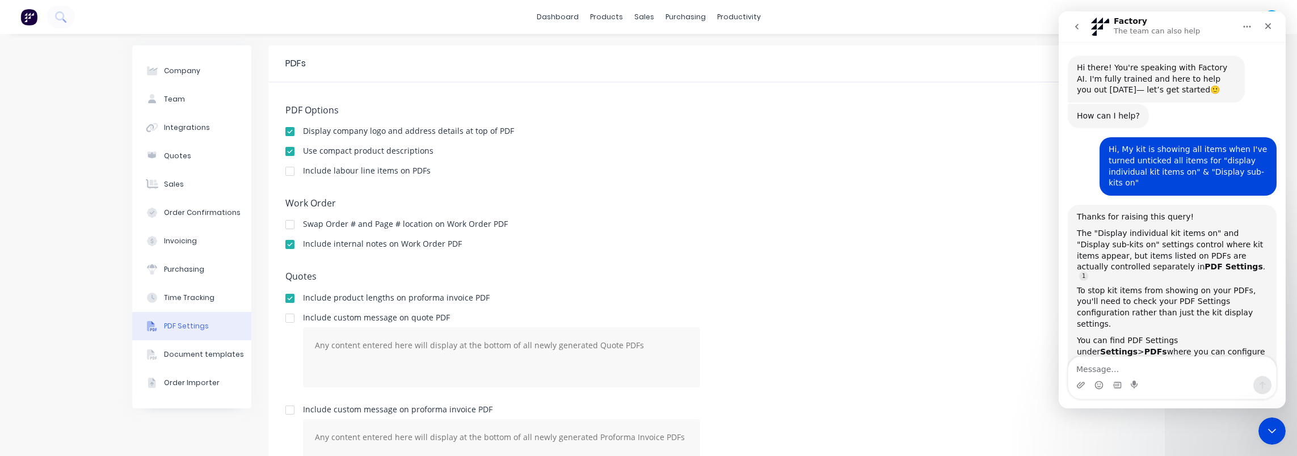
scroll to position [50, 0]
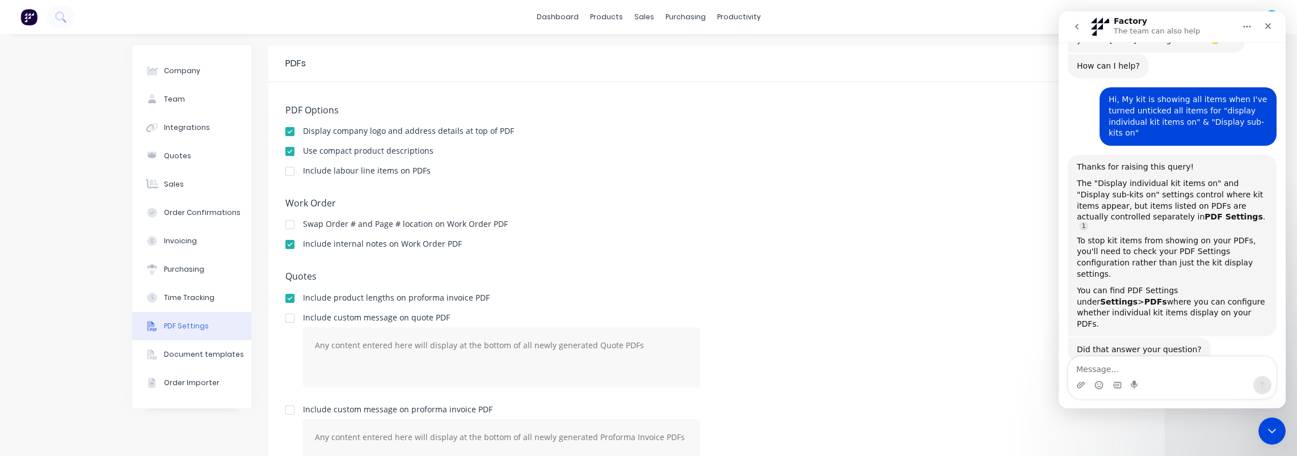
click at [1155, 366] on textarea "Message…" at bounding box center [1172, 366] width 208 height 19
type textarea "it is not helping"
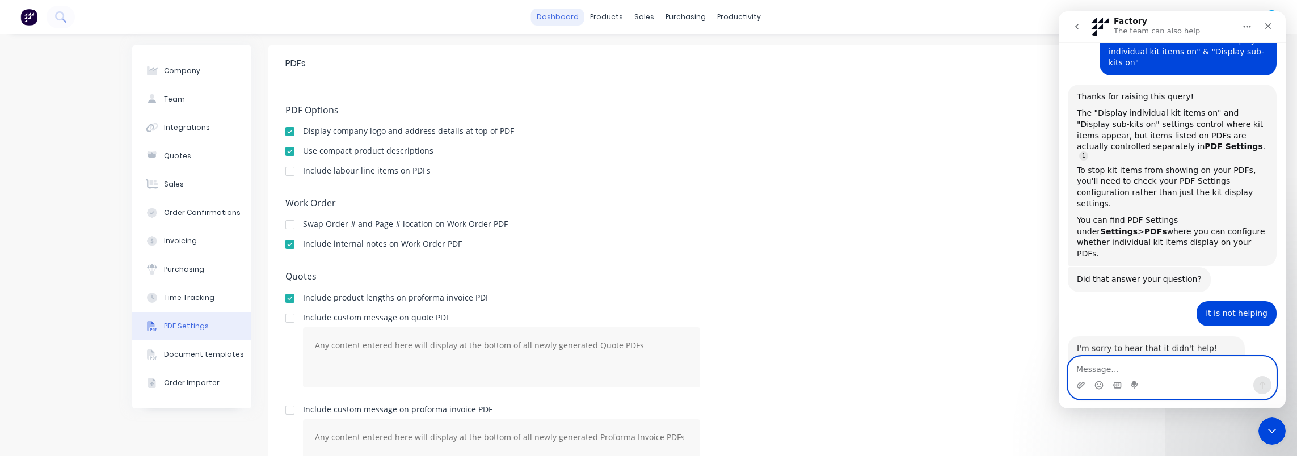
scroll to position [162, 0]
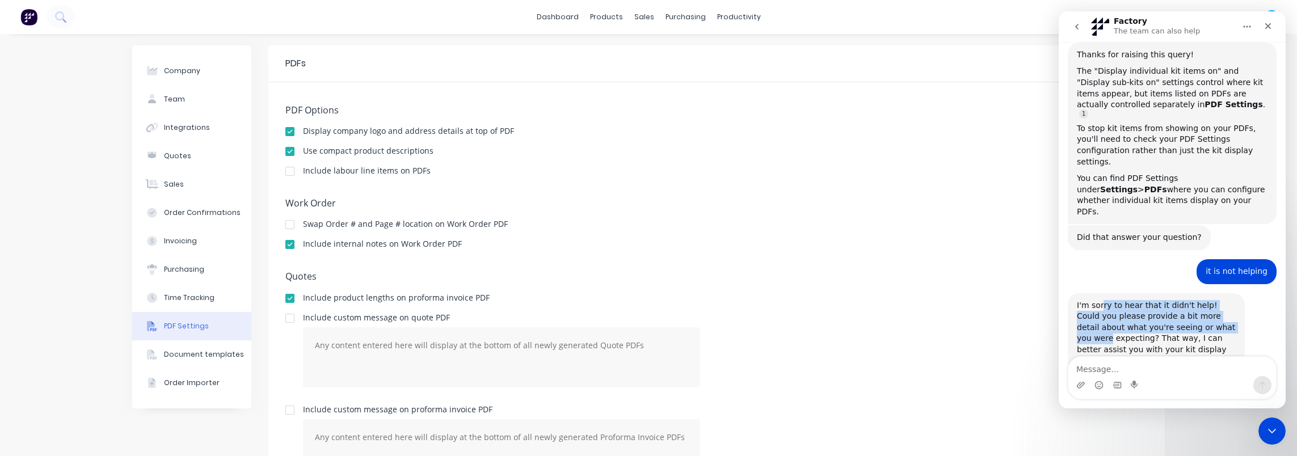
drag, startPoint x: 1101, startPoint y: 281, endPoint x: 1225, endPoint y: 298, distance: 125.3
click at [1225, 300] on div "I'm sorry to hear that it didn't help! Could you please provide a bit more deta…" at bounding box center [1156, 333] width 159 height 67
click at [1224, 300] on div "I'm sorry to hear that it didn't help! Could you please provide a bit more deta…" at bounding box center [1156, 333] width 159 height 67
click at [1182, 308] on div "I'm sorry to hear that it didn't help! Could you please provide a bit more deta…" at bounding box center [1156, 333] width 159 height 67
drag, startPoint x: 1213, startPoint y: 317, endPoint x: 1124, endPoint y: 279, distance: 96.8
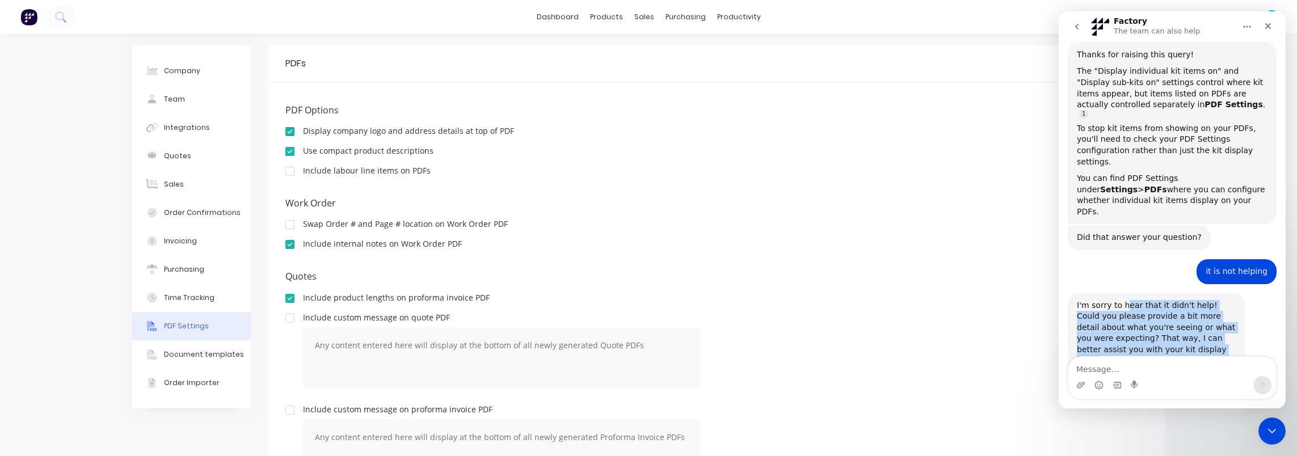
click at [1124, 300] on div "I'm sorry to hear that it didn't help! Could you please provide a bit more deta…" at bounding box center [1156, 333] width 159 height 67
click at [1093, 300] on div "I'm sorry to hear that it didn't help! Could you please provide a bit more deta…" at bounding box center [1156, 333] width 159 height 67
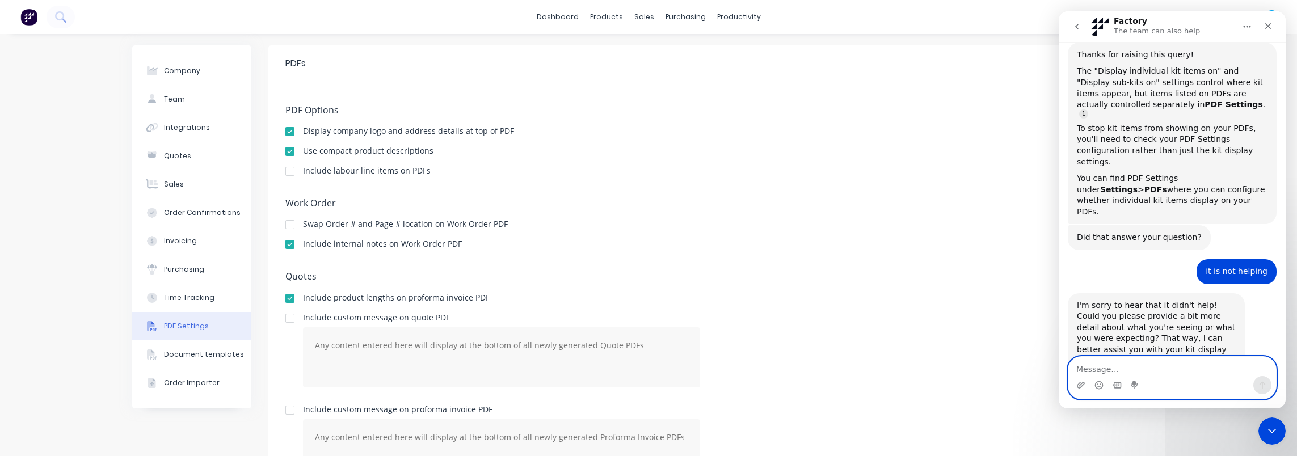
click at [1160, 361] on textarea "Message…" at bounding box center [1172, 366] width 208 height 19
type textarea "the items are still showing"
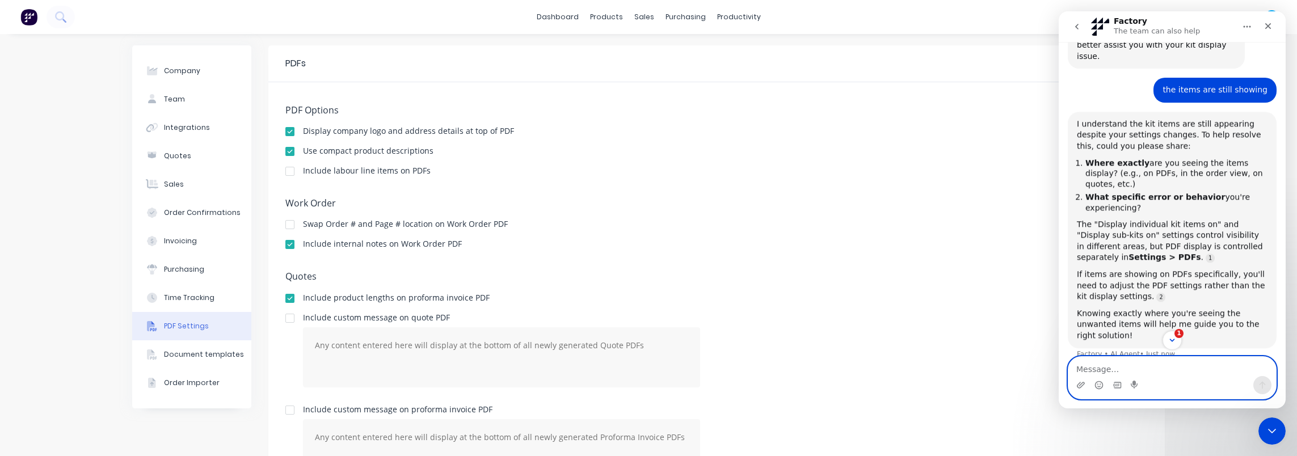
scroll to position [1, 0]
type textarea "on Quotes"
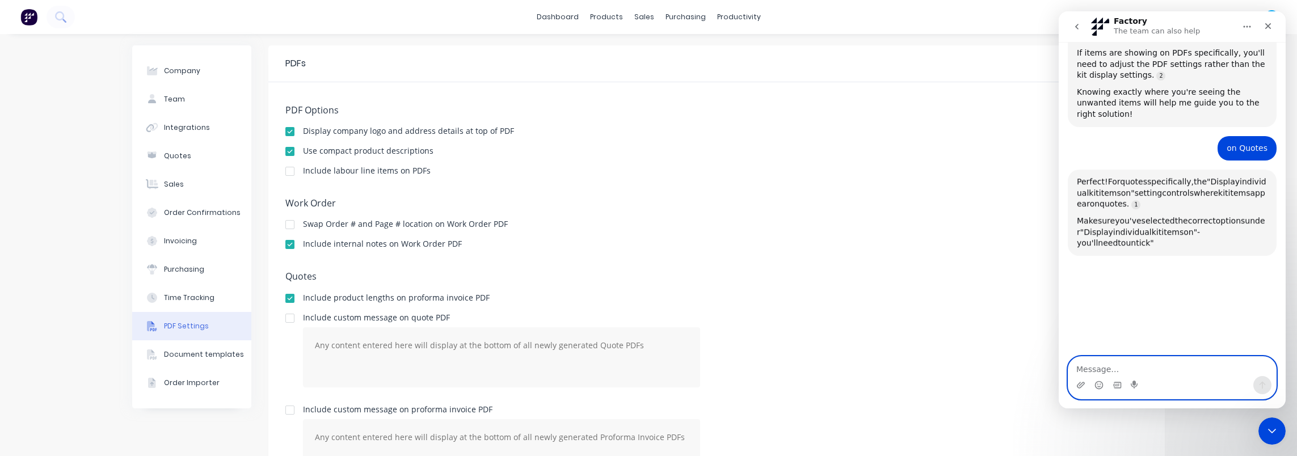
scroll to position [723, 0]
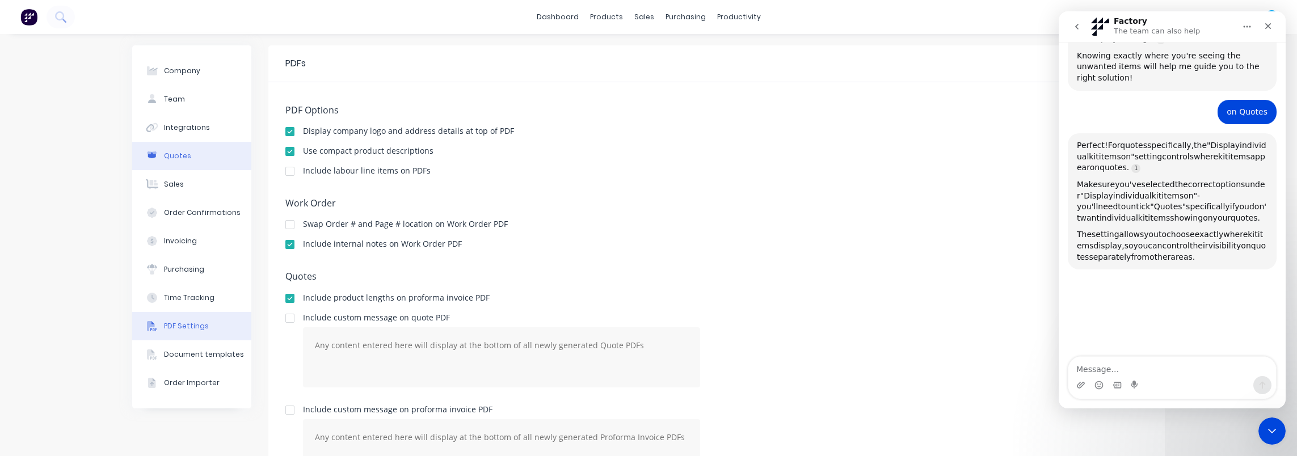
click at [189, 165] on button "Quotes" at bounding box center [191, 156] width 119 height 28
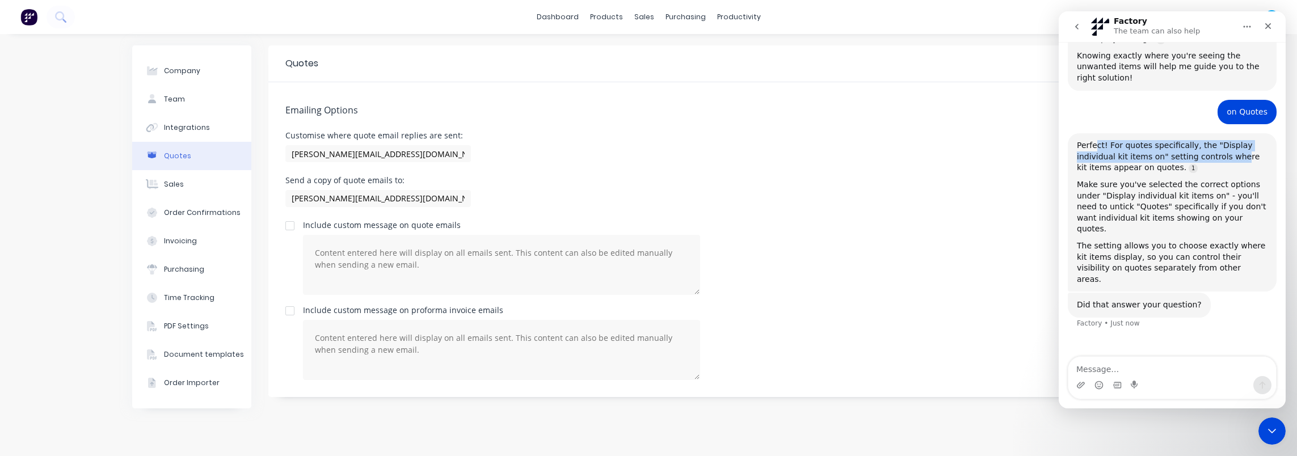
drag, startPoint x: 1095, startPoint y: 83, endPoint x: 1229, endPoint y: 94, distance: 134.9
click at [1229, 140] on div "Perfect! For quotes specifically, the "Display individual kit items on" setting…" at bounding box center [1172, 156] width 191 height 33
click at [1230, 140] on div "Perfect! For quotes specifically, the "Display individual kit items on" setting…" at bounding box center [1172, 156] width 191 height 33
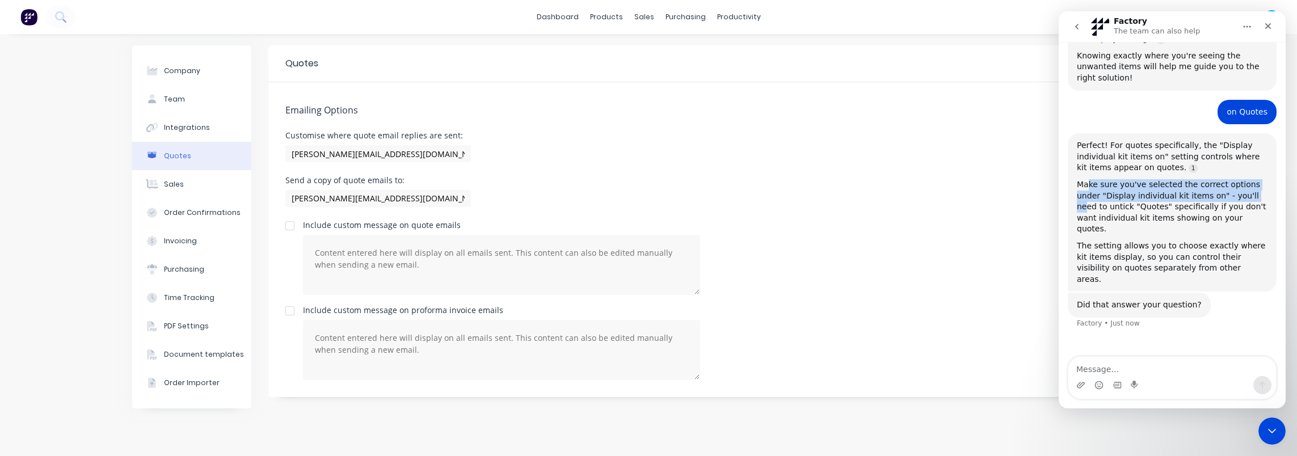
drag, startPoint x: 1087, startPoint y: 121, endPoint x: 1225, endPoint y: 136, distance: 138.1
click at [1225, 179] on div "Make sure you've selected the correct options under "Display individual kit ite…" at bounding box center [1172, 207] width 191 height 56
drag, startPoint x: 1225, startPoint y: 136, endPoint x: 1161, endPoint y: 137, distance: 63.5
click at [1161, 179] on div "Make sure you've selected the correct options under "Display individual kit ite…" at bounding box center [1172, 207] width 191 height 56
click at [1118, 179] on div "Make sure you've selected the correct options under "Display individual kit ite…" at bounding box center [1172, 207] width 191 height 56
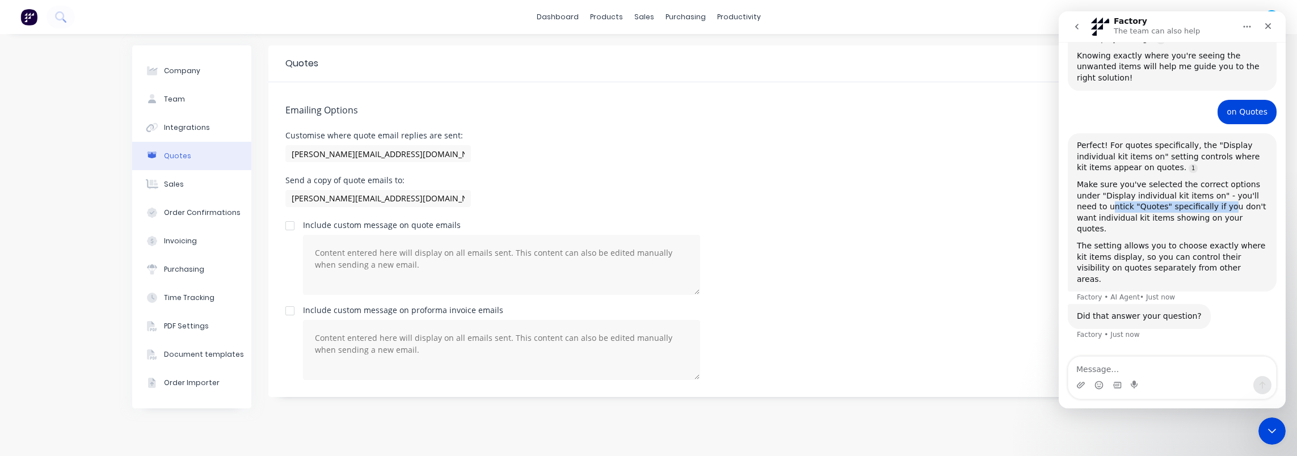
drag, startPoint x: 1080, startPoint y: 149, endPoint x: 1190, endPoint y: 146, distance: 109.5
click at [1190, 179] on div "Make sure you've selected the correct options under "Display individual kit ite…" at bounding box center [1172, 207] width 191 height 56
click at [1220, 179] on div "Make sure you've selected the correct options under "Display individual kit ite…" at bounding box center [1172, 207] width 191 height 56
click at [1177, 377] on div "Intercom messenger" at bounding box center [1172, 385] width 208 height 18
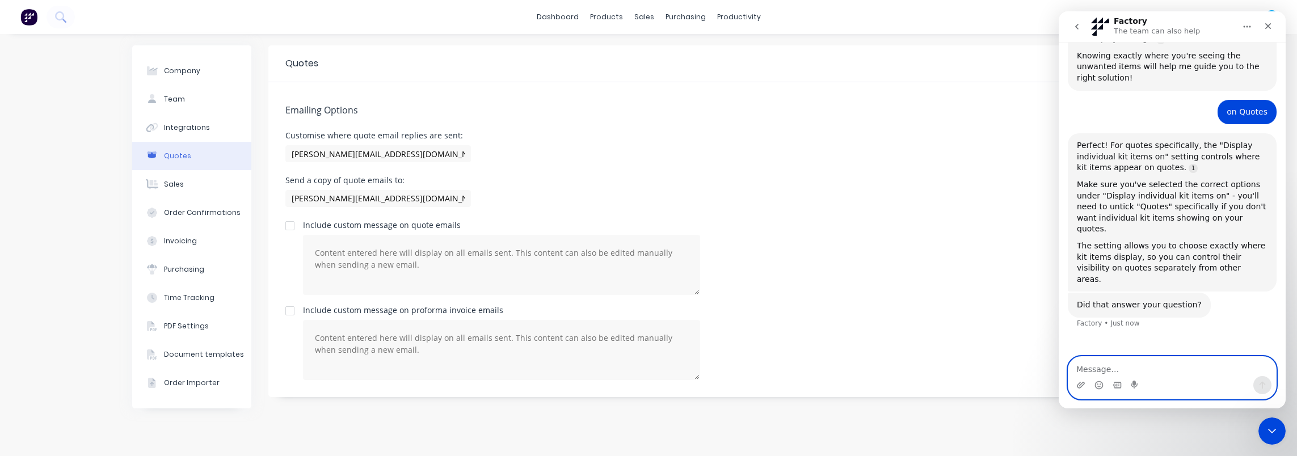
click at [1187, 365] on textarea "Message…" at bounding box center [1172, 366] width 208 height 19
type textarea "it is still not working"
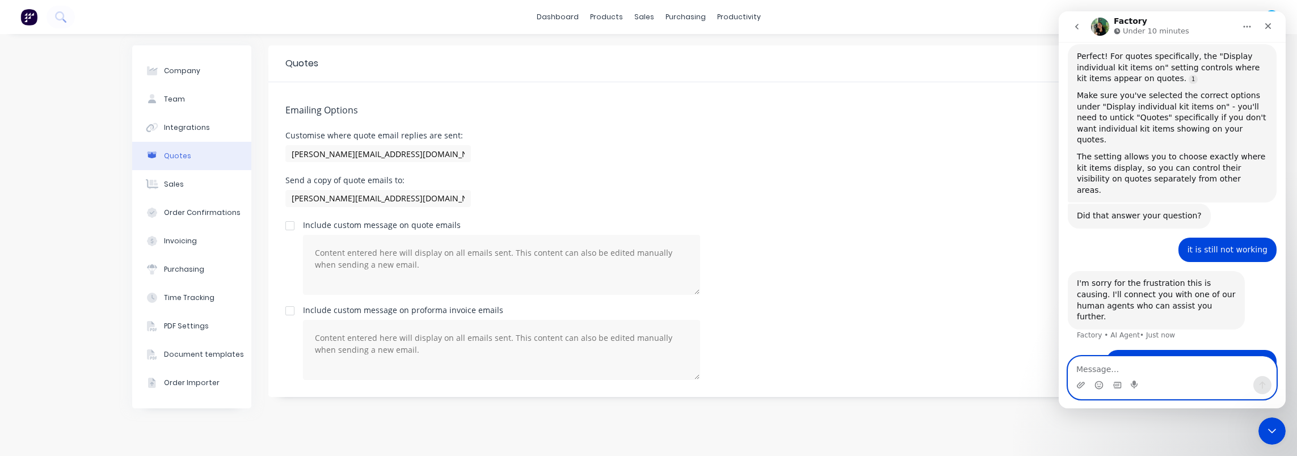
scroll to position [840, 0]
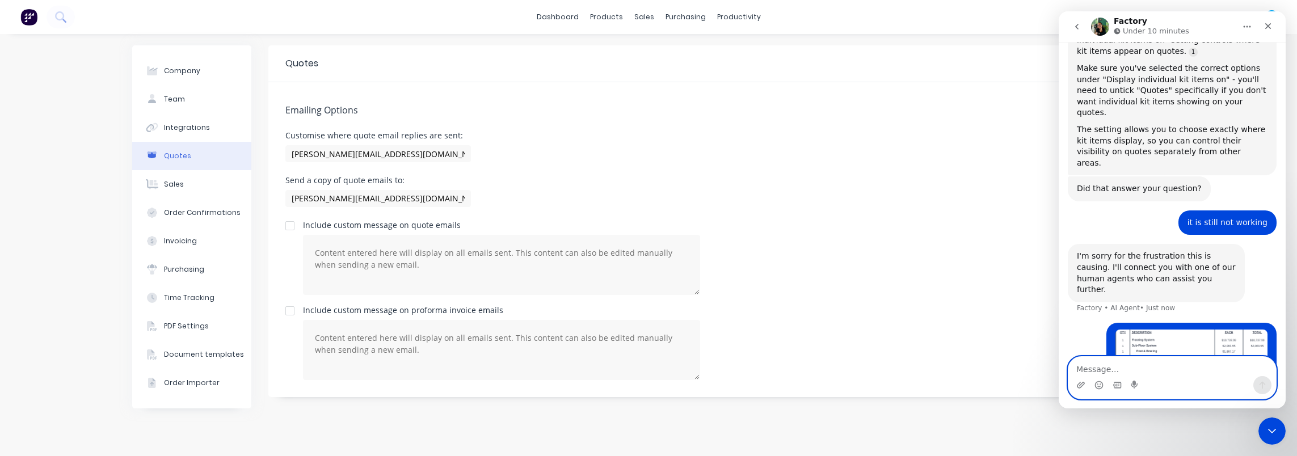
click at [1151, 362] on textarea "Message…" at bounding box center [1172, 366] width 208 height 19
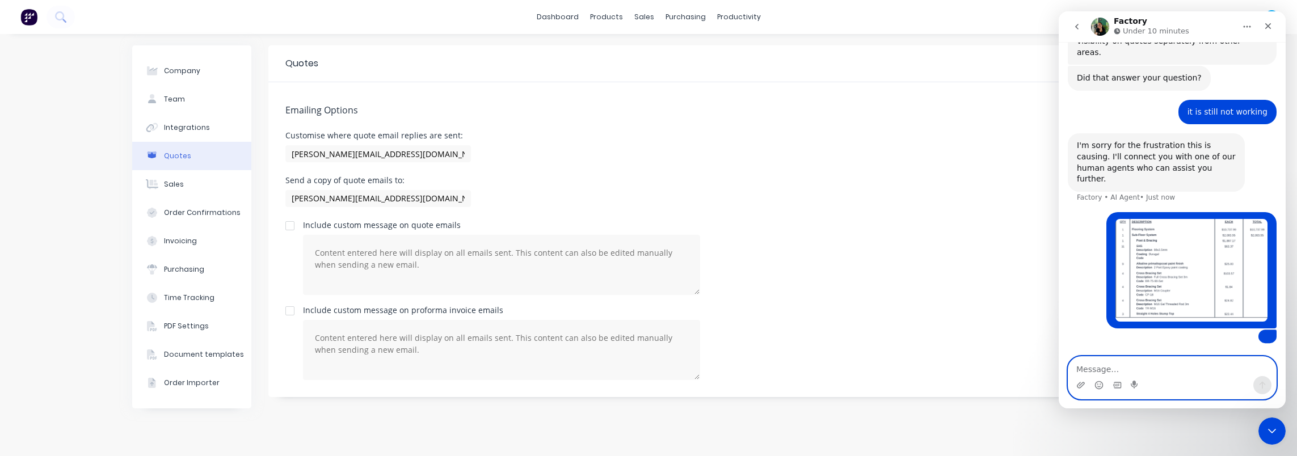
scroll to position [1006, 0]
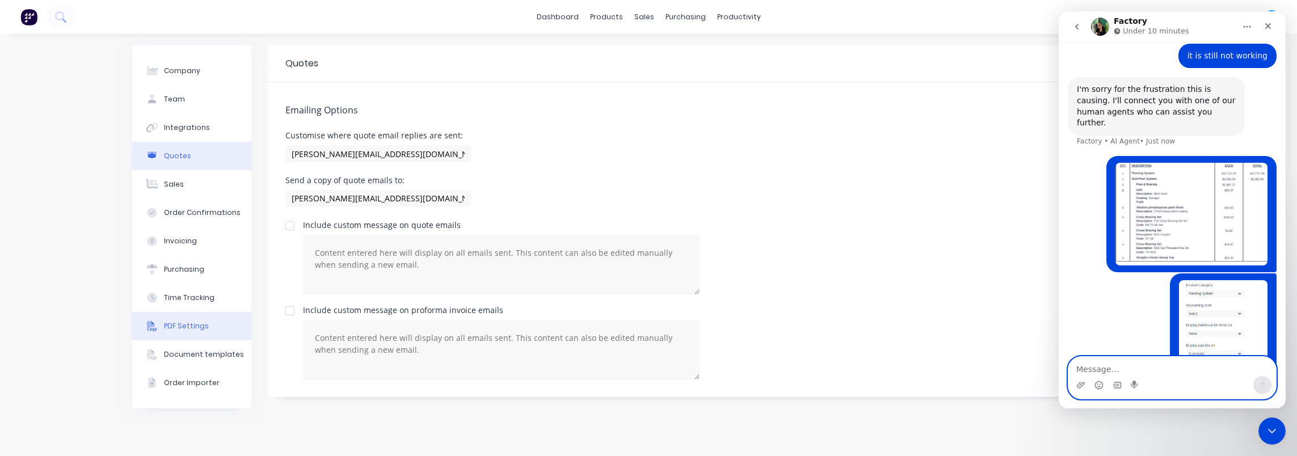
click at [212, 333] on button "PDF Settings" at bounding box center [191, 326] width 119 height 28
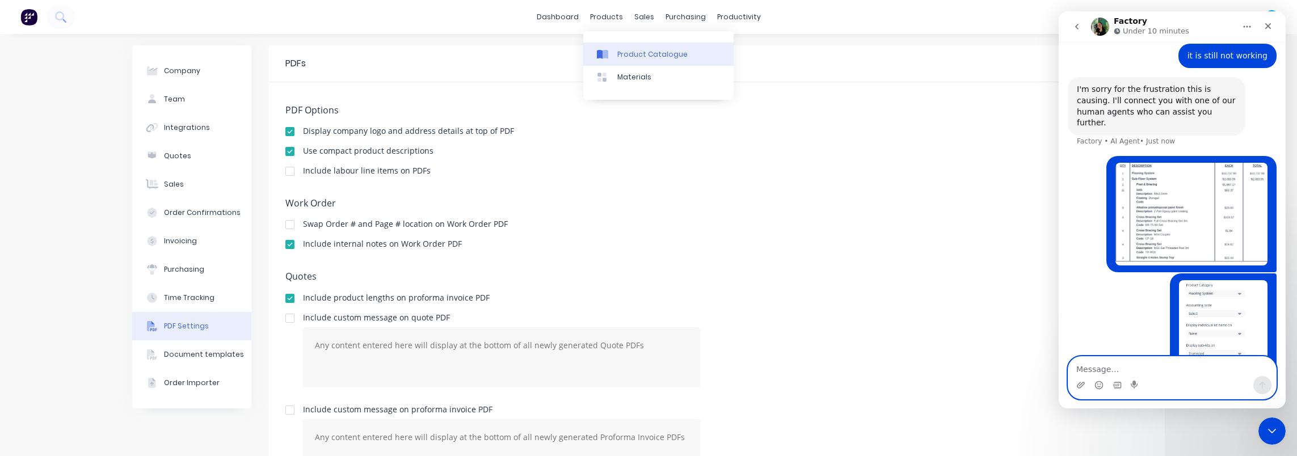
click at [614, 48] on link "Product Catalogue" at bounding box center [658, 54] width 150 height 23
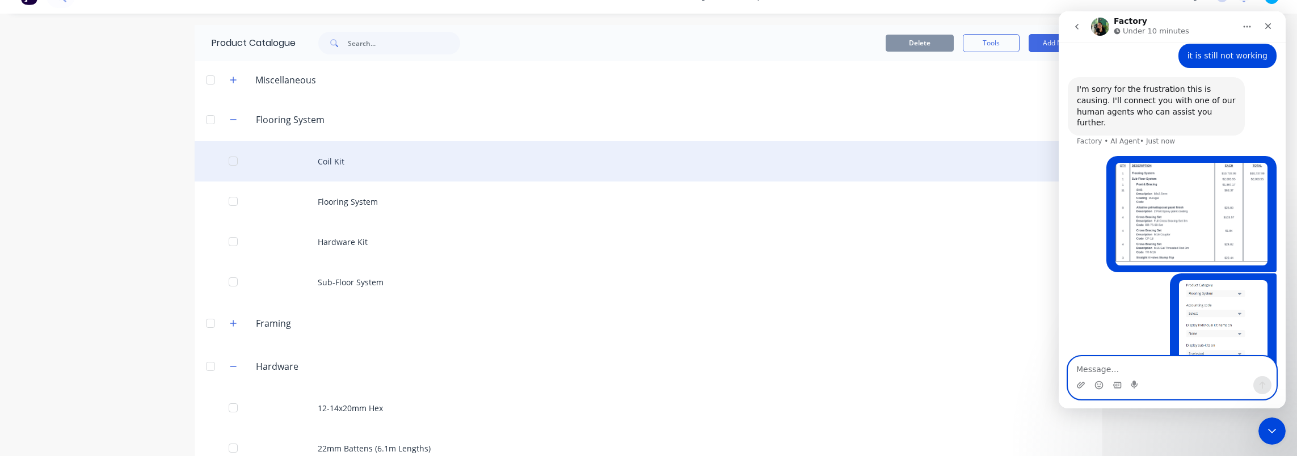
scroll to position [113, 0]
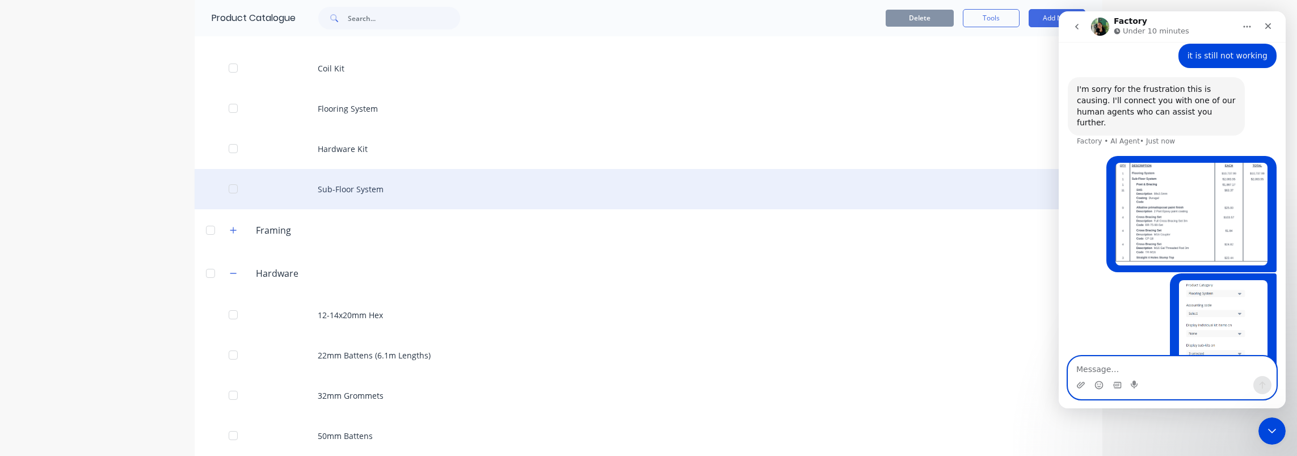
click at [374, 196] on div "Sub-Floor System" at bounding box center [649, 189] width 908 height 40
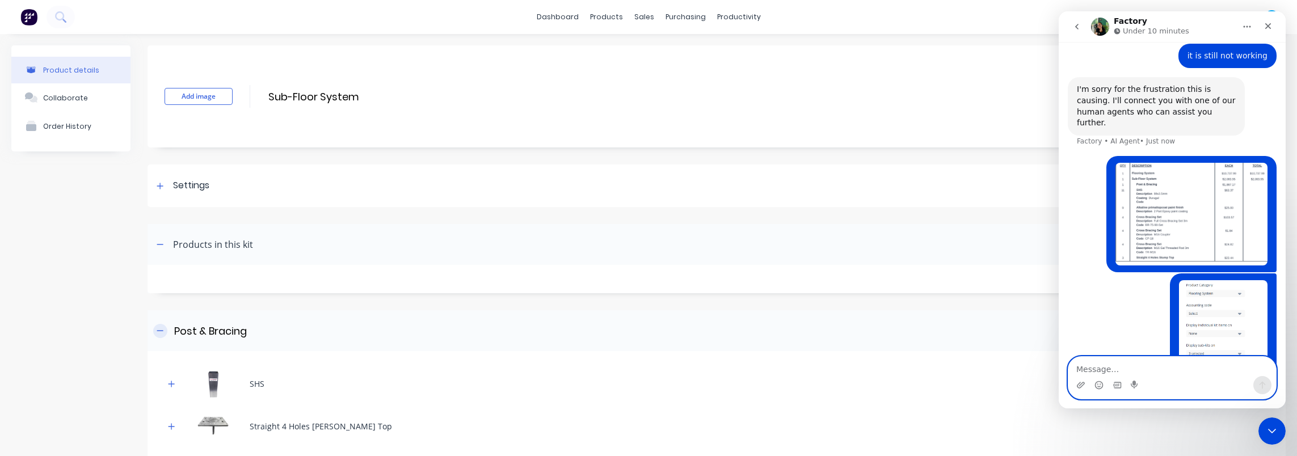
click at [163, 330] on icon "button" at bounding box center [160, 331] width 7 height 8
click at [161, 369] on icon "button" at bounding box center [160, 372] width 7 height 8
click at [159, 246] on icon "button" at bounding box center [160, 245] width 7 height 8
click at [163, 245] on icon "button" at bounding box center [160, 245] width 7 height 8
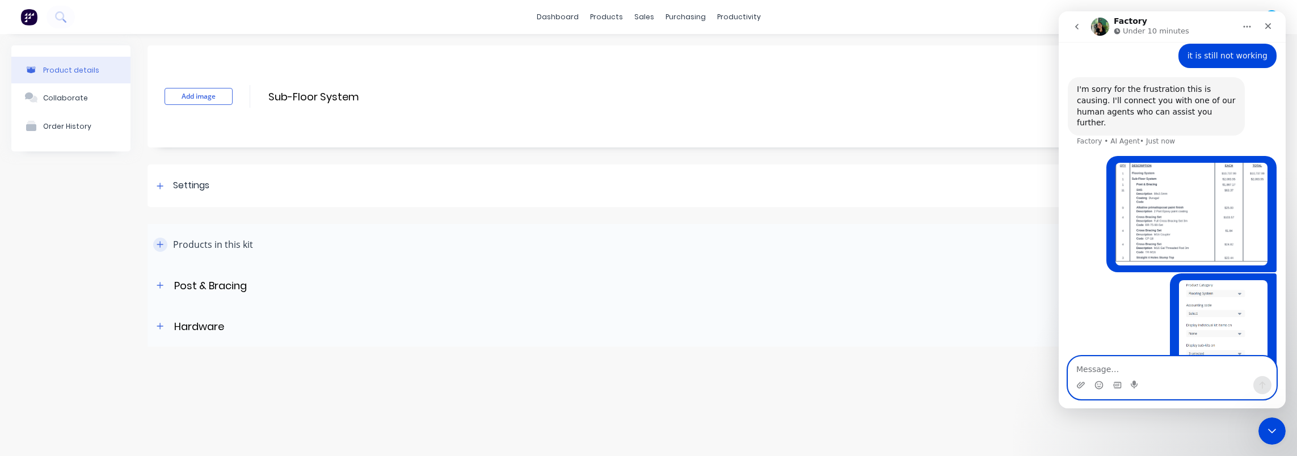
click at [160, 247] on icon "button" at bounding box center [160, 244] width 6 height 6
click at [160, 247] on icon "button" at bounding box center [160, 245] width 7 height 8
click at [158, 183] on icon at bounding box center [160, 186] width 7 height 8
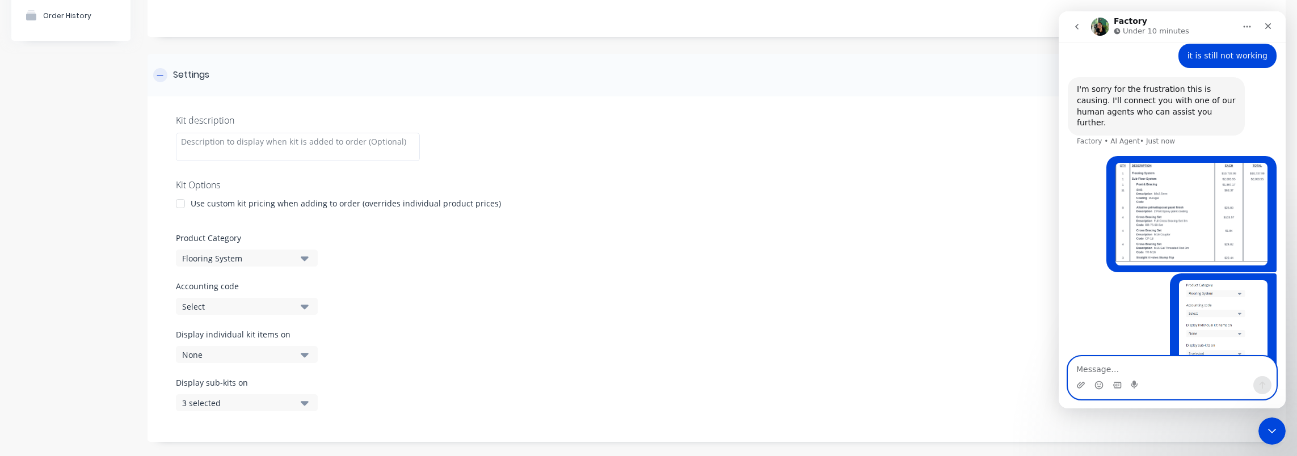
scroll to position [170, 0]
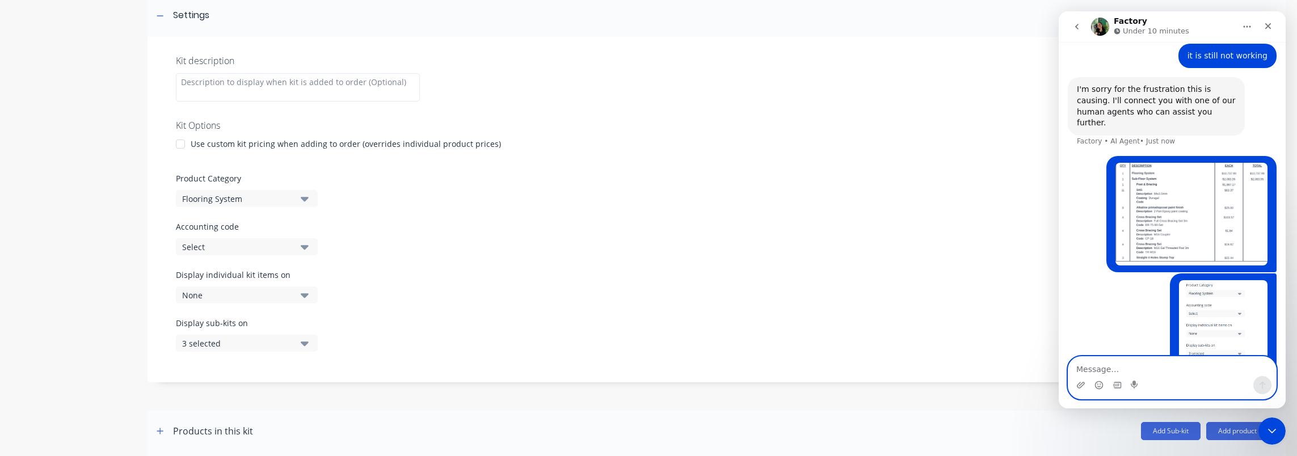
click at [254, 344] on div "3 selected" at bounding box center [237, 344] width 110 height 12
click at [532, 353] on div "Display sub-kits on 3 selected" at bounding box center [716, 341] width 1081 height 48
click at [441, 349] on div "Display sub-kits on 3 selected" at bounding box center [716, 341] width 1081 height 48
click at [259, 340] on div "3 selected" at bounding box center [237, 344] width 110 height 12
click at [484, 348] on div "Display sub-kits on 3 selected" at bounding box center [716, 341] width 1081 height 48
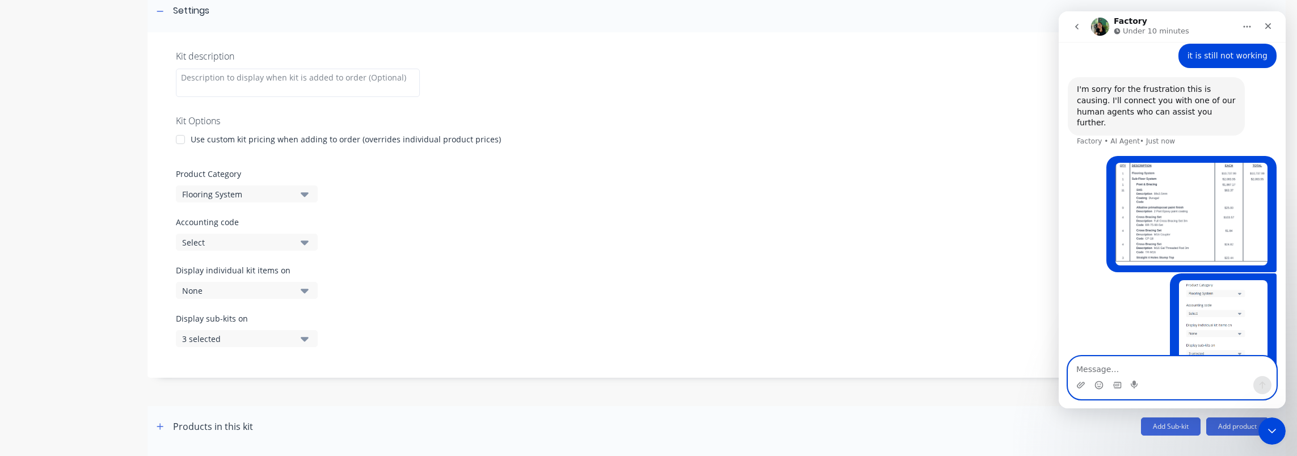
scroll to position [144, 0]
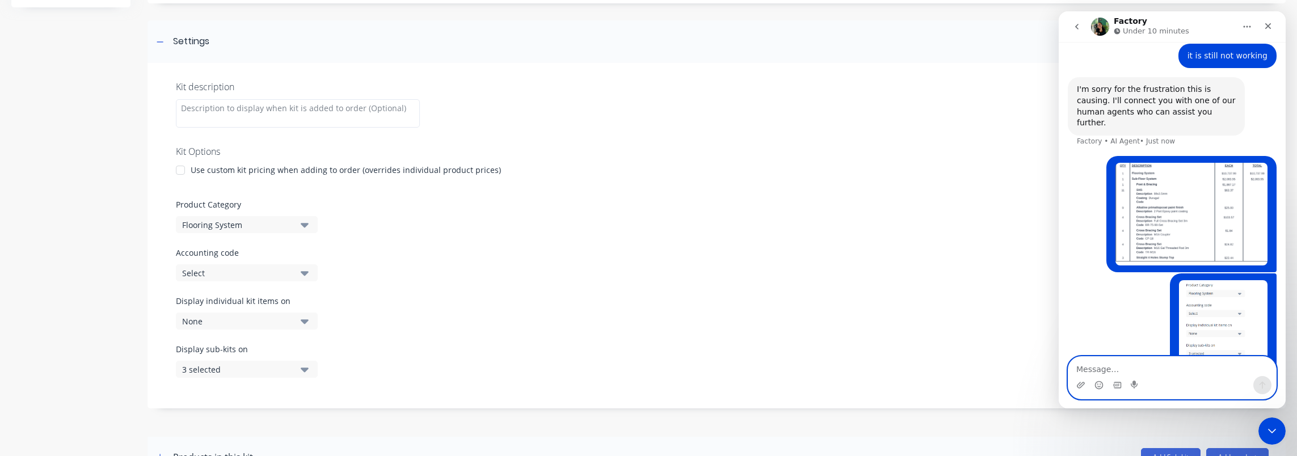
click at [248, 227] on div "Flooring System" at bounding box center [237, 225] width 110 height 12
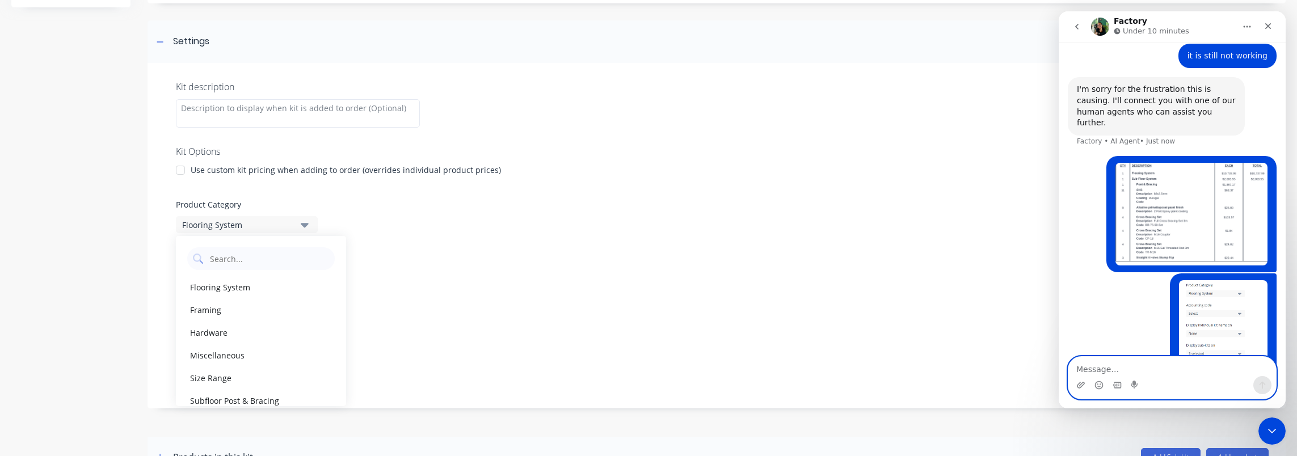
click at [537, 228] on div "Product Category Flooring System" at bounding box center [716, 216] width 1081 height 35
drag, startPoint x: 496, startPoint y: 256, endPoint x: 303, endPoint y: 229, distance: 194.8
click at [491, 256] on label "Accounting code" at bounding box center [716, 253] width 1081 height 12
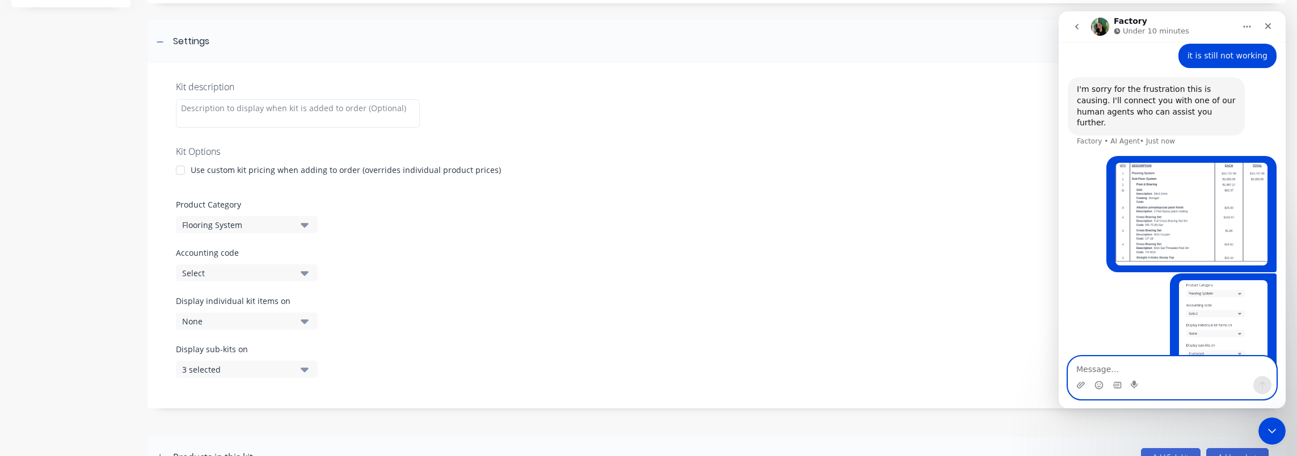
click at [225, 276] on div "Select" at bounding box center [237, 273] width 110 height 12
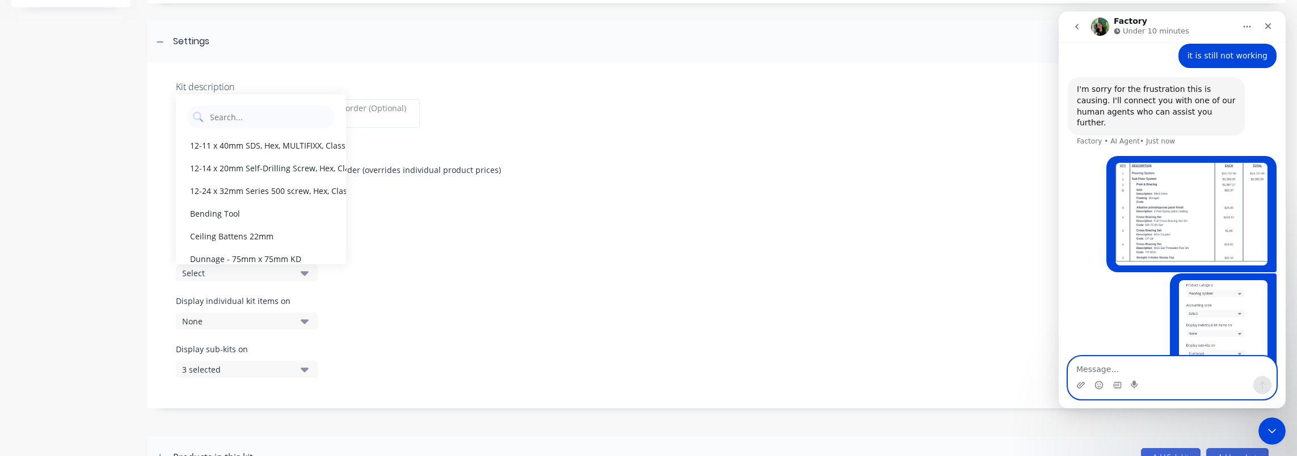
click at [225, 276] on div "Select" at bounding box center [237, 273] width 110 height 12
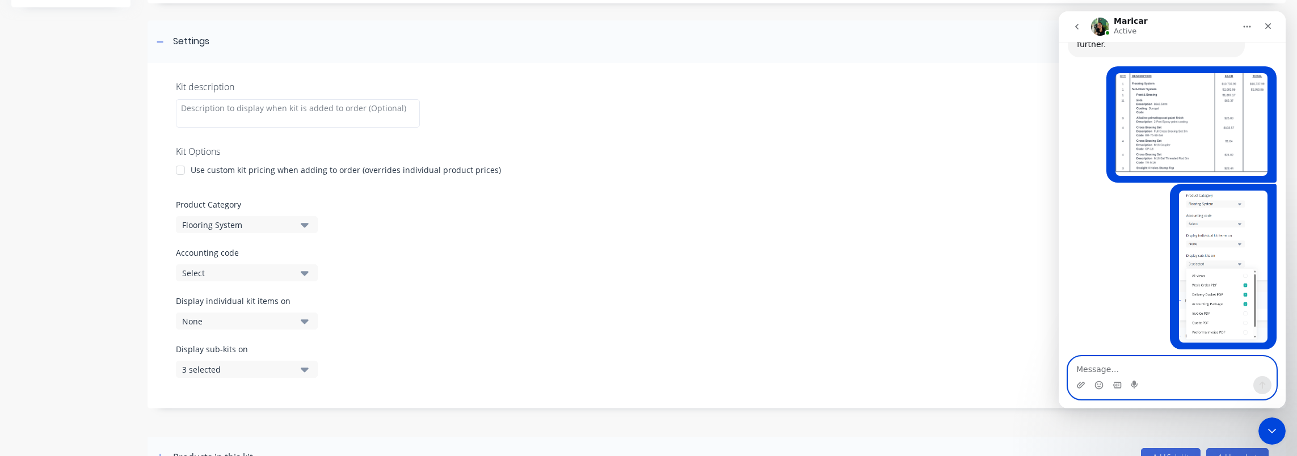
scroll to position [1099, 0]
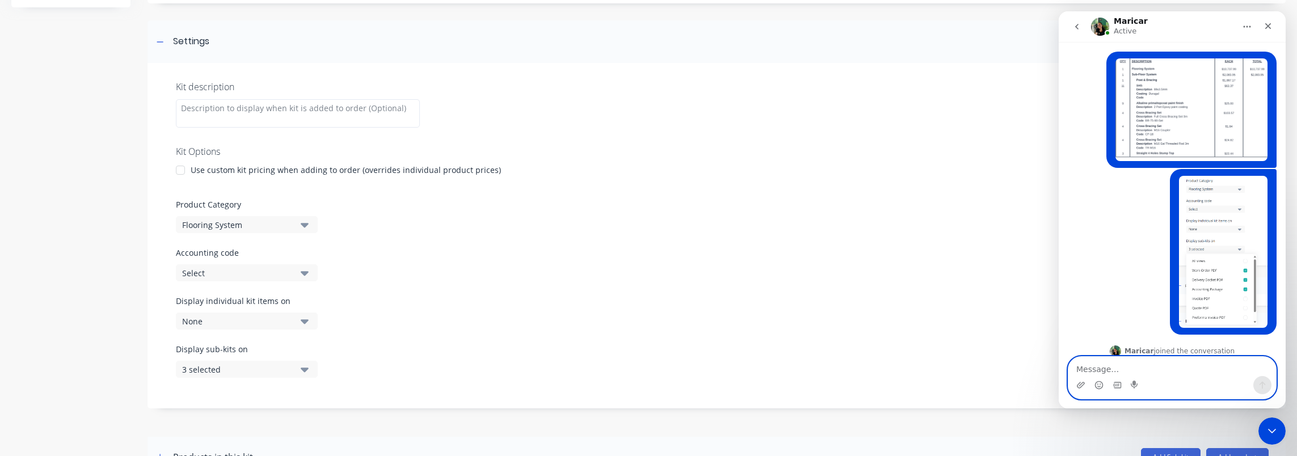
click at [1179, 365] on textarea "Message…" at bounding box center [1172, 366] width 208 height 19
click at [1187, 362] on textarea "Message…" at bounding box center [1172, 366] width 208 height 19
click at [1170, 365] on textarea "Message…" at bounding box center [1172, 366] width 208 height 19
type textarea "yes correct"
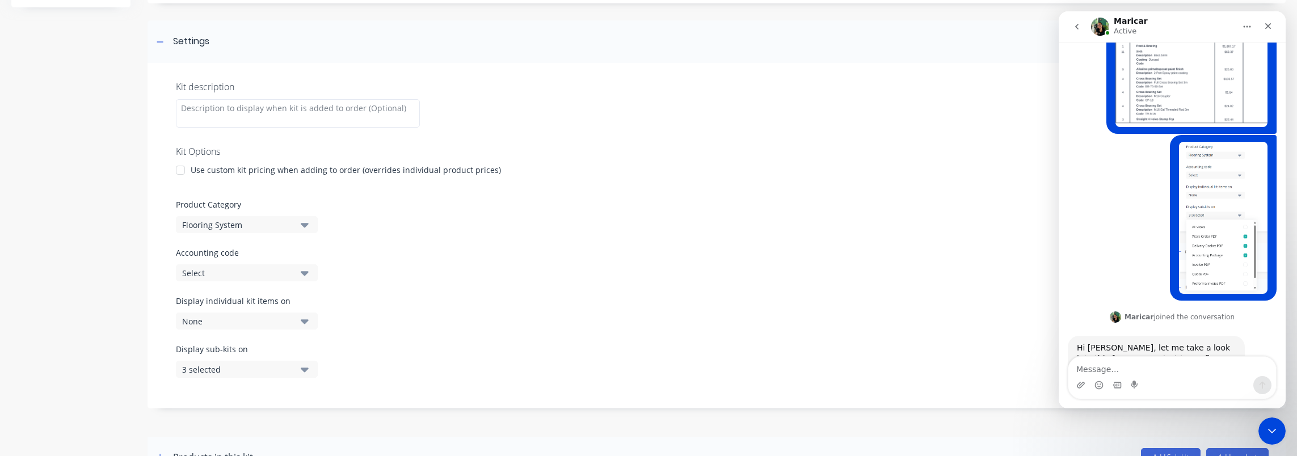
click at [778, 250] on label "Accounting code" at bounding box center [716, 253] width 1081 height 12
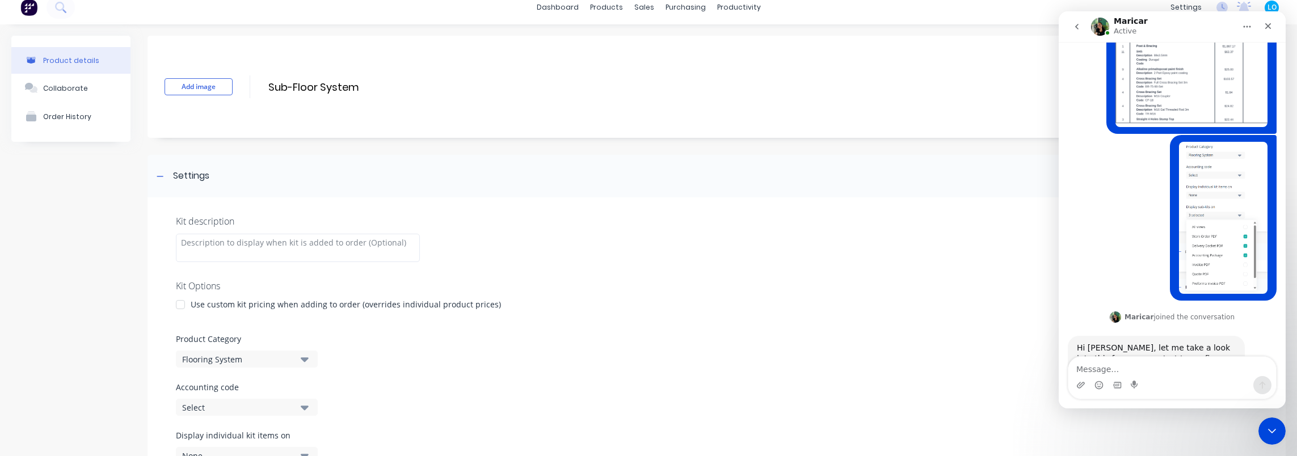
scroll to position [0, 0]
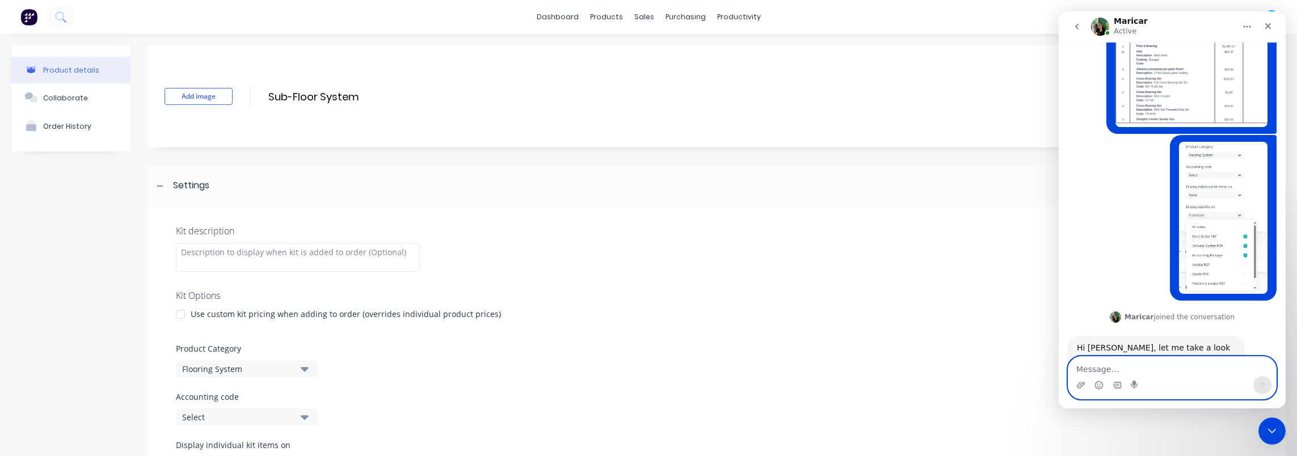
click at [1186, 364] on textarea "Message…" at bounding box center [1172, 366] width 208 height 19
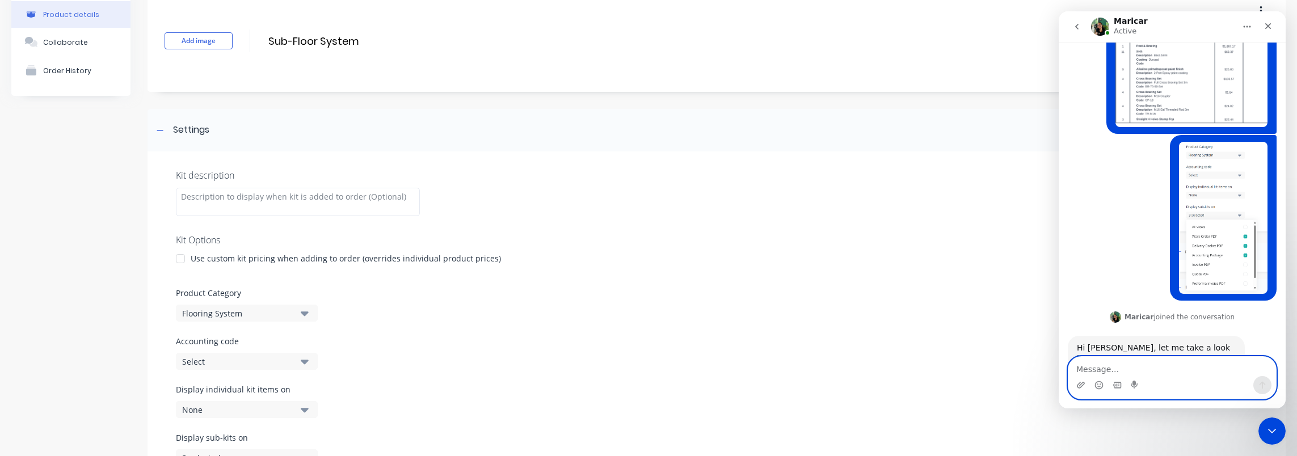
scroll to position [57, 0]
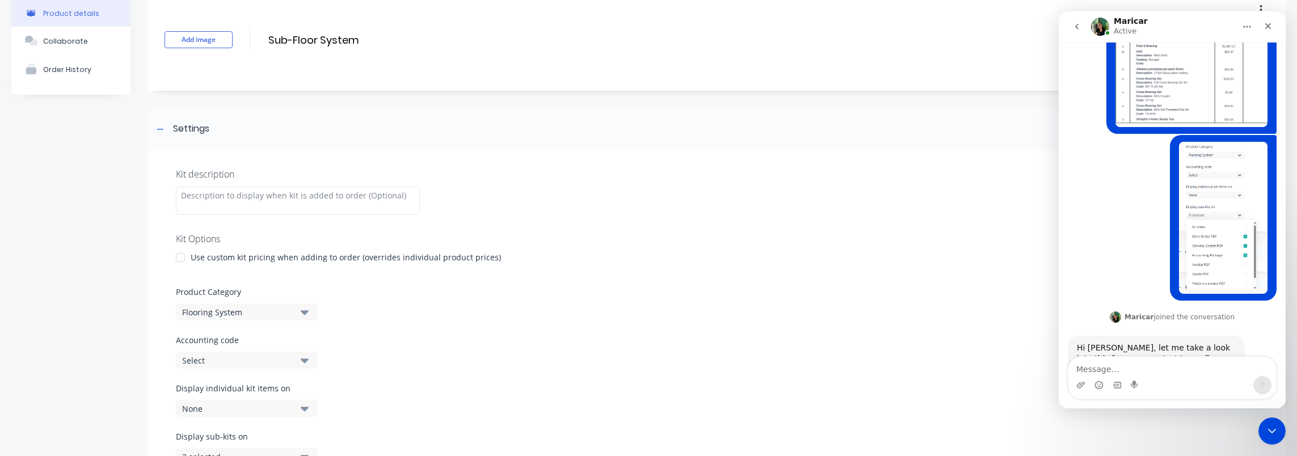
click at [700, 224] on div at bounding box center [716, 223] width 1081 height 17
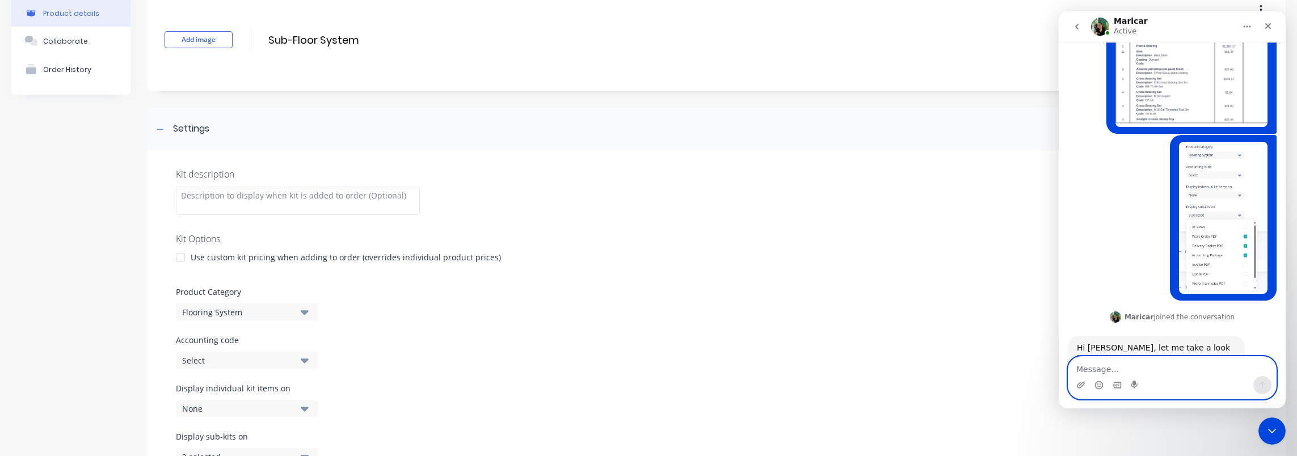
click at [1274, 373] on textarea "Message…" at bounding box center [1172, 366] width 208 height 19
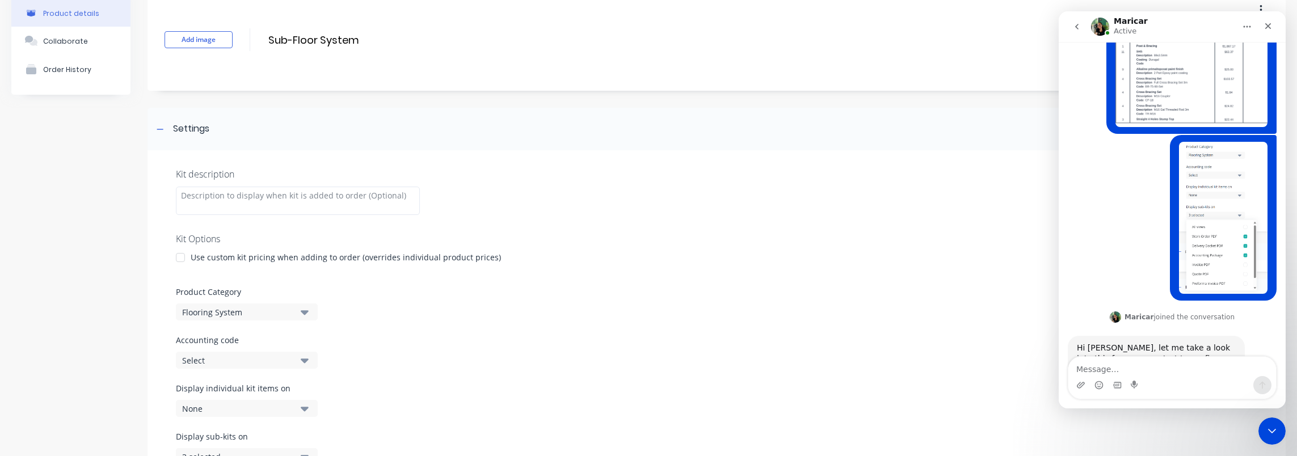
click at [815, 329] on div "Kit description Kit Options Use custom kit pricing when adding to order (overri…" at bounding box center [716, 322] width 1138 height 345
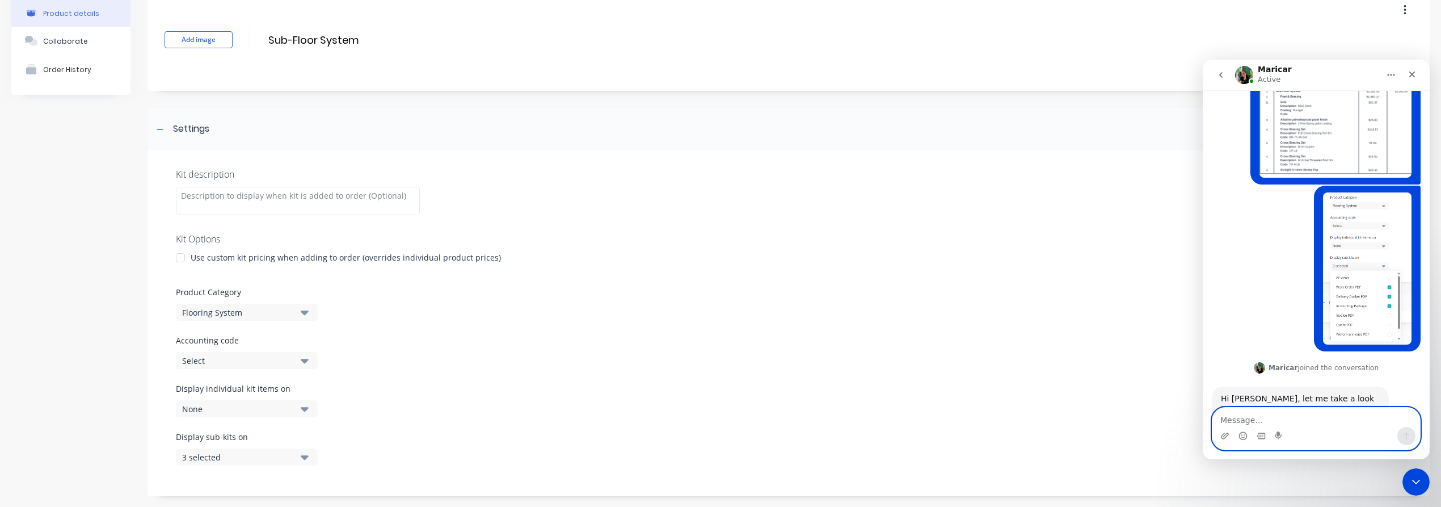
click at [1296, 415] on textarea "Message…" at bounding box center [1316, 416] width 208 height 19
type textarea "for this kit"
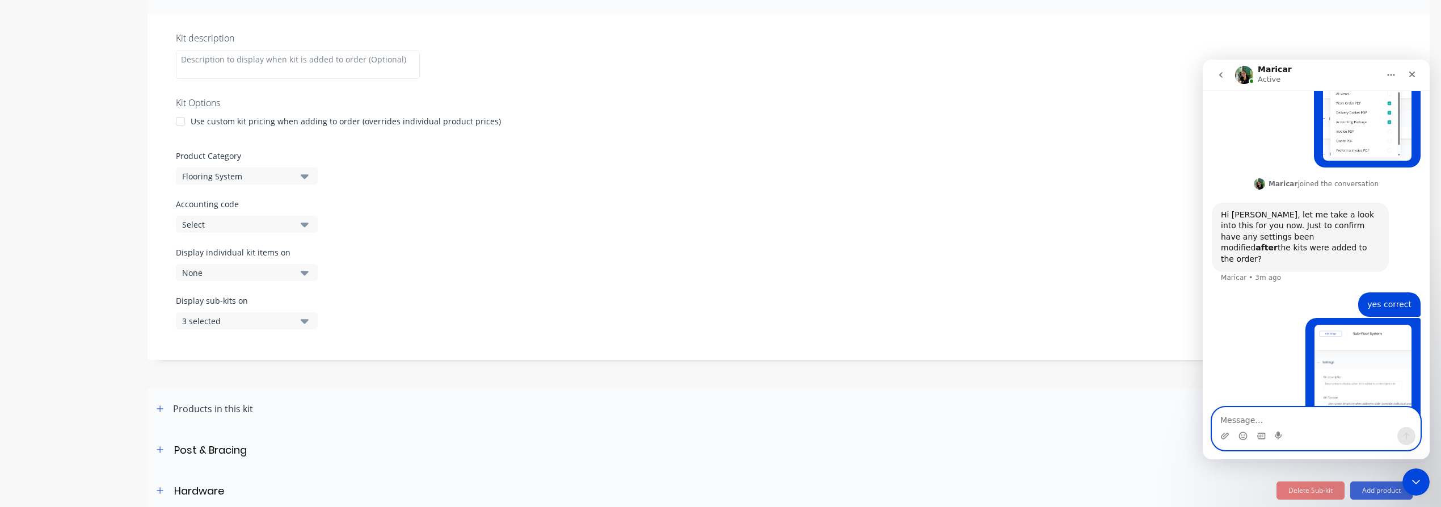
scroll to position [206, 0]
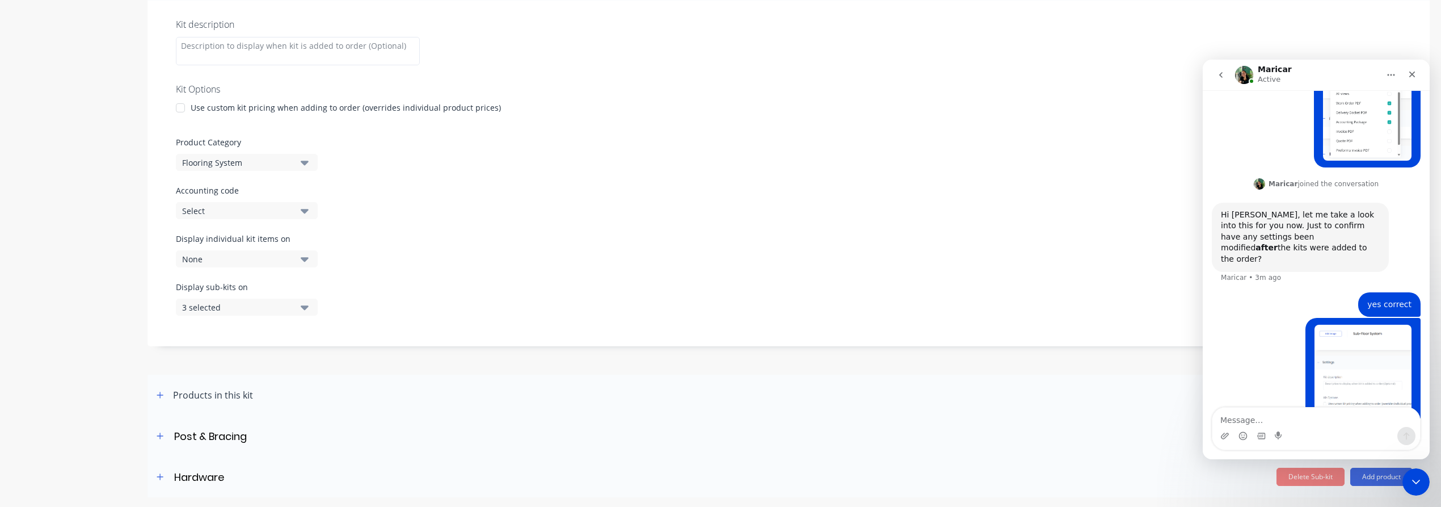
click at [235, 395] on div "Products in this kit" at bounding box center [213, 395] width 80 height 14
click at [243, 392] on div "Products in this kit" at bounding box center [213, 395] width 80 height 14
drag, startPoint x: 243, startPoint y: 392, endPoint x: 150, endPoint y: 394, distance: 93.0
click at [149, 393] on header "Products in this kit Add Sub-kit Add product" at bounding box center [788, 394] width 1282 height 41
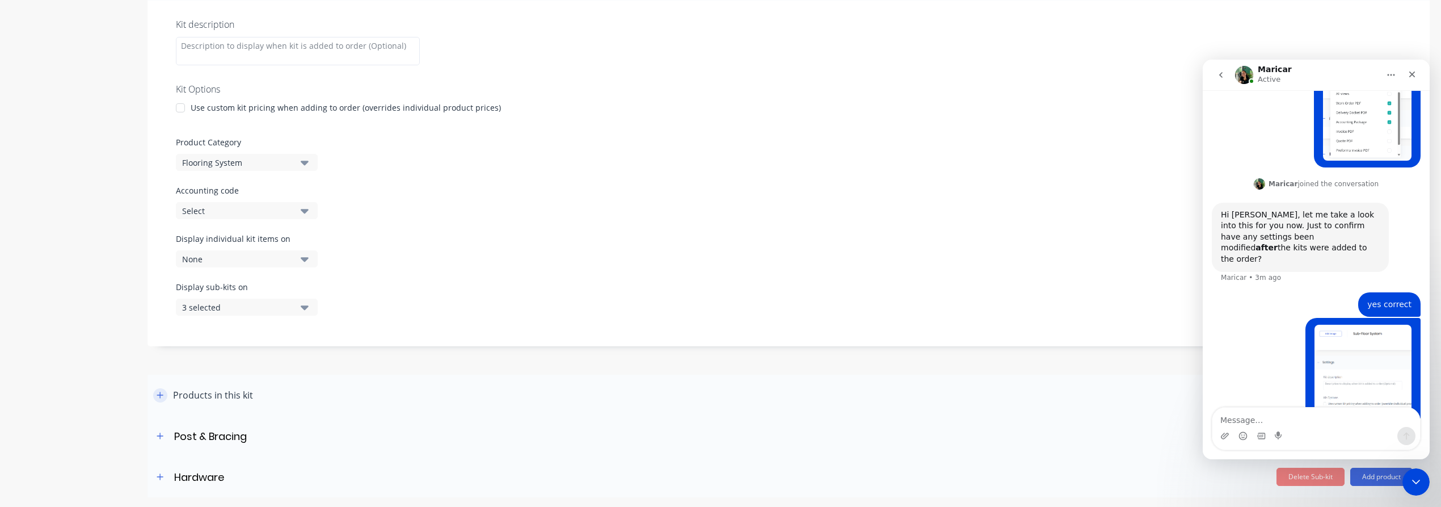
click at [158, 394] on icon "button" at bounding box center [160, 394] width 6 height 6
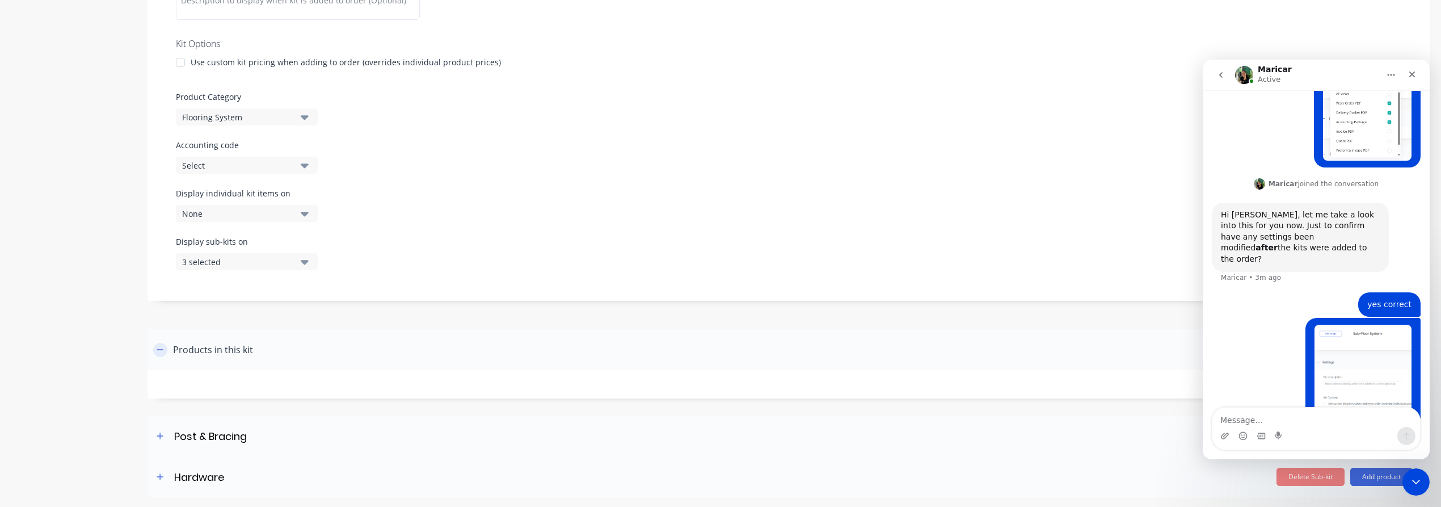
click at [160, 345] on icon "button" at bounding box center [160, 349] width 7 height 8
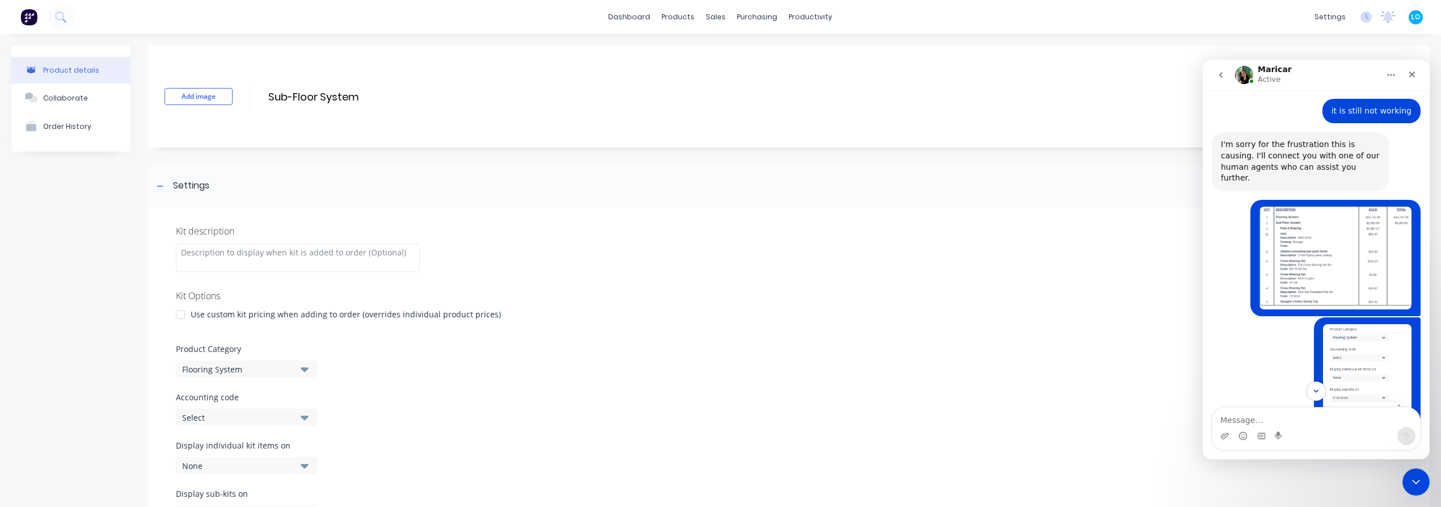
scroll to position [1188, 0]
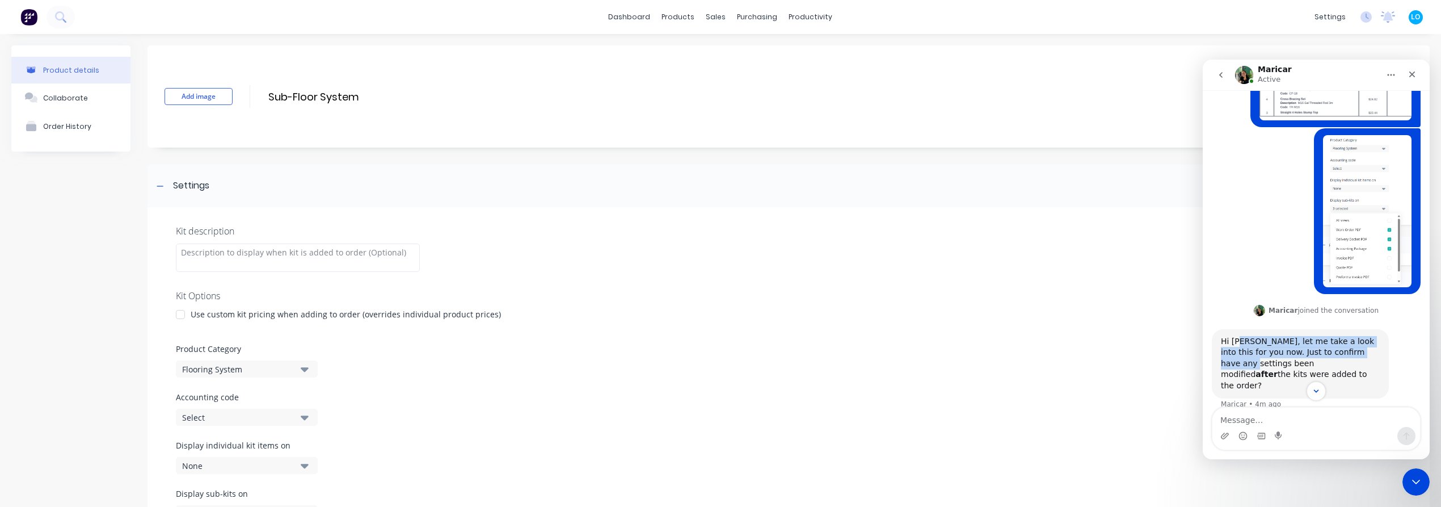
drag, startPoint x: 1237, startPoint y: 246, endPoint x: 1357, endPoint y: 250, distance: 120.9
click at [1296, 336] on div "Hi [PERSON_NAME], let me take a look into this for you now. Just to confirm hav…" at bounding box center [1300, 364] width 159 height 56
drag, startPoint x: 1363, startPoint y: 253, endPoint x: 1269, endPoint y: 243, distance: 94.2
click at [1269, 336] on div "Hi [PERSON_NAME], let me take a look into this for you now. Just to confirm hav…" at bounding box center [1300, 364] width 159 height 56
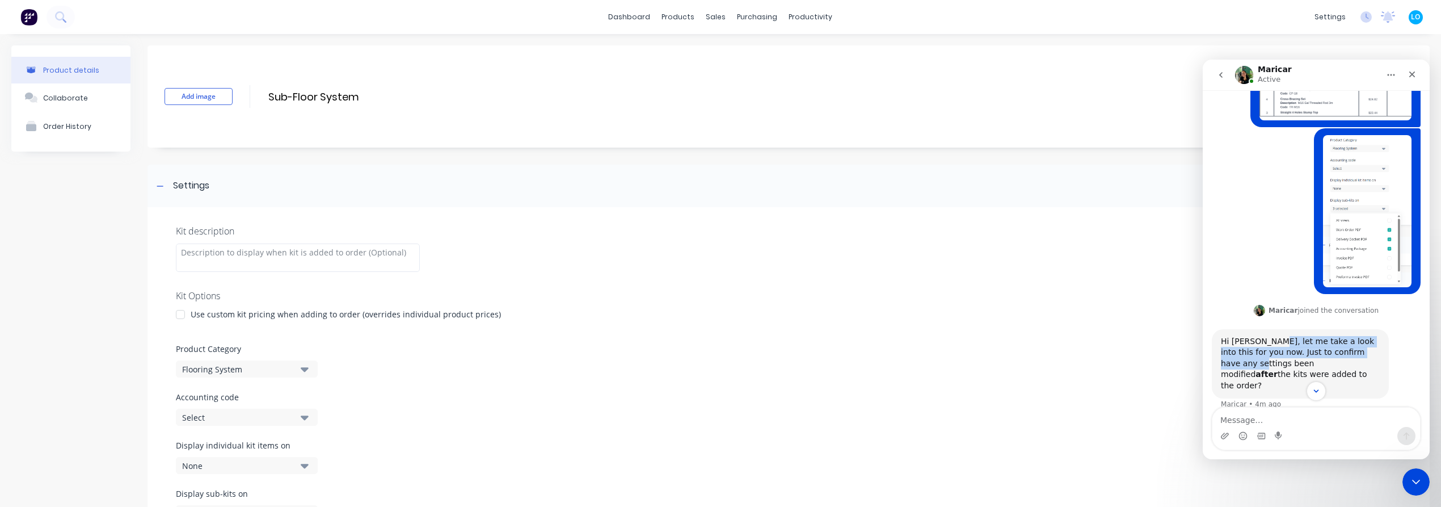
click at [1269, 336] on div "Hi [PERSON_NAME], let me take a look into this for you now. Just to confirm hav…" at bounding box center [1300, 364] width 159 height 56
click at [1254, 336] on div "Hi [PERSON_NAME], let me take a look into this for you now. Just to confirm hav…" at bounding box center [1300, 364] width 159 height 56
drag, startPoint x: 1234, startPoint y: 267, endPoint x: 1355, endPoint y: 269, distance: 120.9
click at [1296, 336] on div "Hi [PERSON_NAME], let me take a look into this for you now. Just to confirm hav…" at bounding box center [1300, 364] width 159 height 56
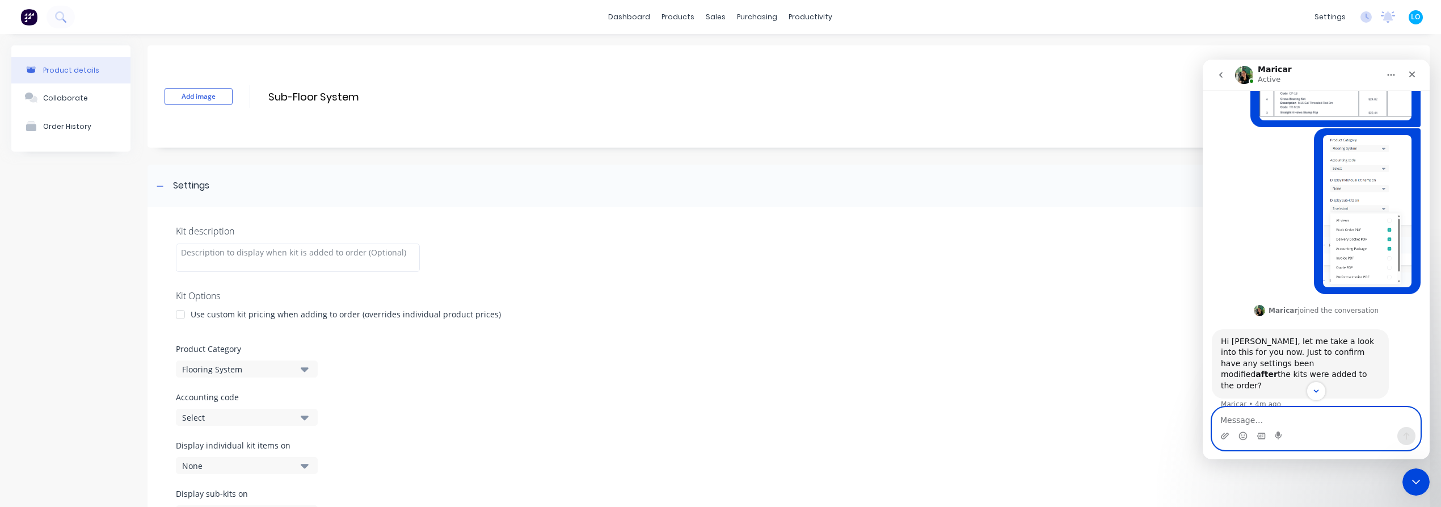
click at [1274, 425] on textarea "Message…" at bounding box center [1316, 416] width 208 height 19
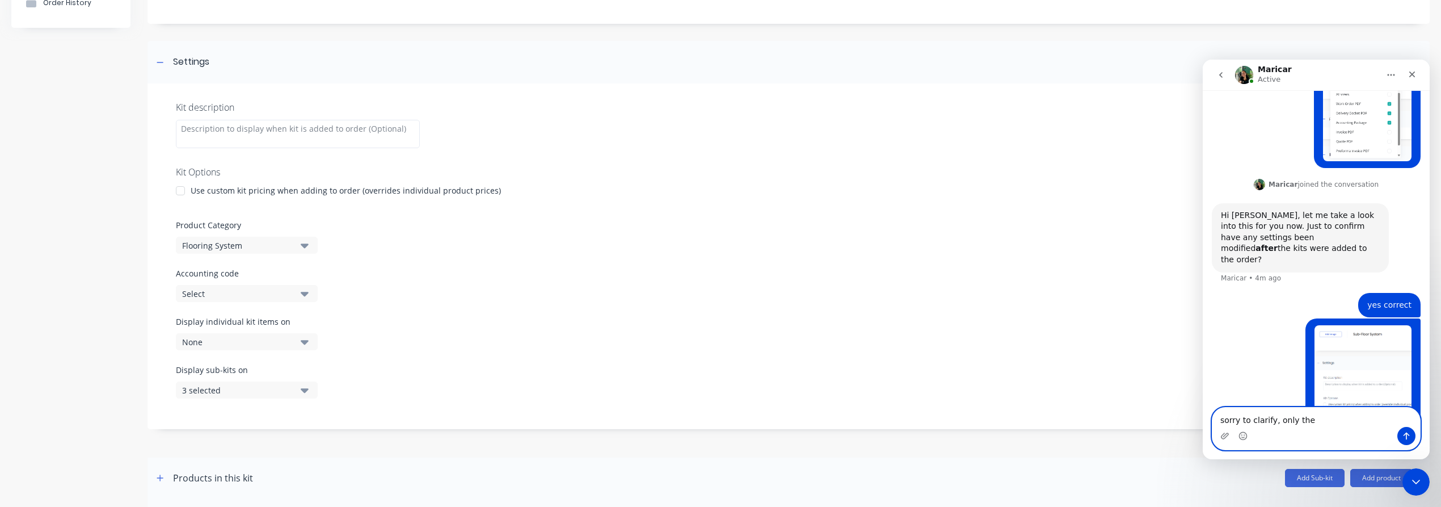
scroll to position [126, 0]
drag, startPoint x: 1298, startPoint y: 421, endPoint x: 1311, endPoint y: 424, distance: 12.8
click at [1296, 421] on textarea "sorry to clarify, only the" at bounding box center [1316, 416] width 208 height 19
click at [1296, 424] on textarea "sorry to clarify, only the" at bounding box center [1316, 416] width 208 height 19
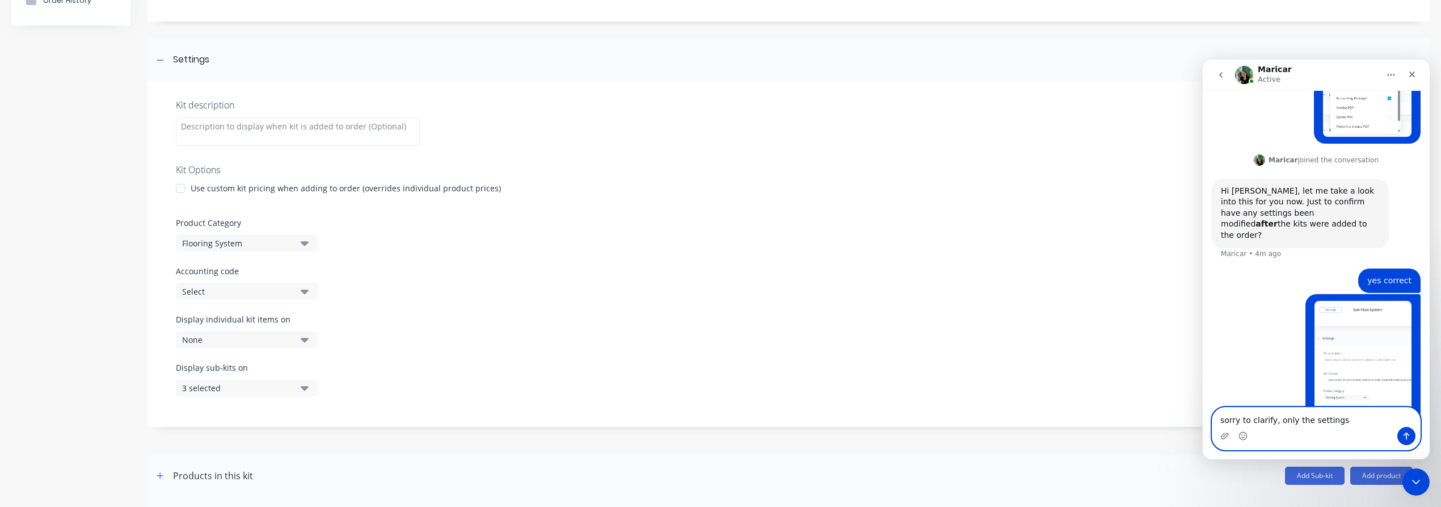
scroll to position [1358, 0]
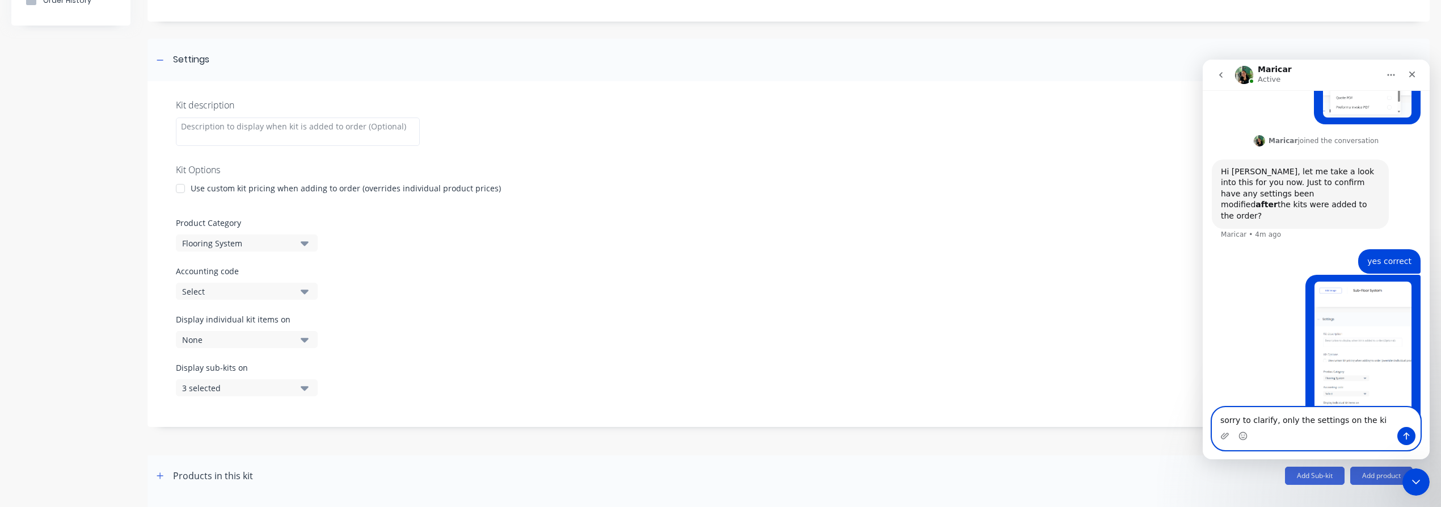
type textarea "sorry to clarify, only the settings on the kit"
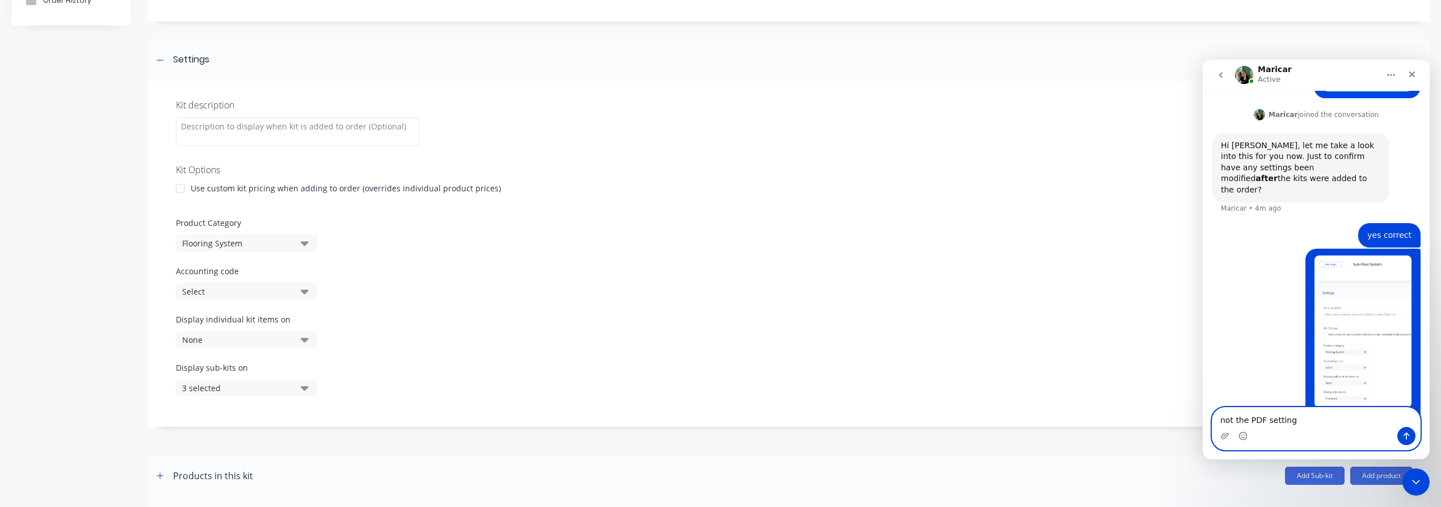
type textarea "not the PDF settings"
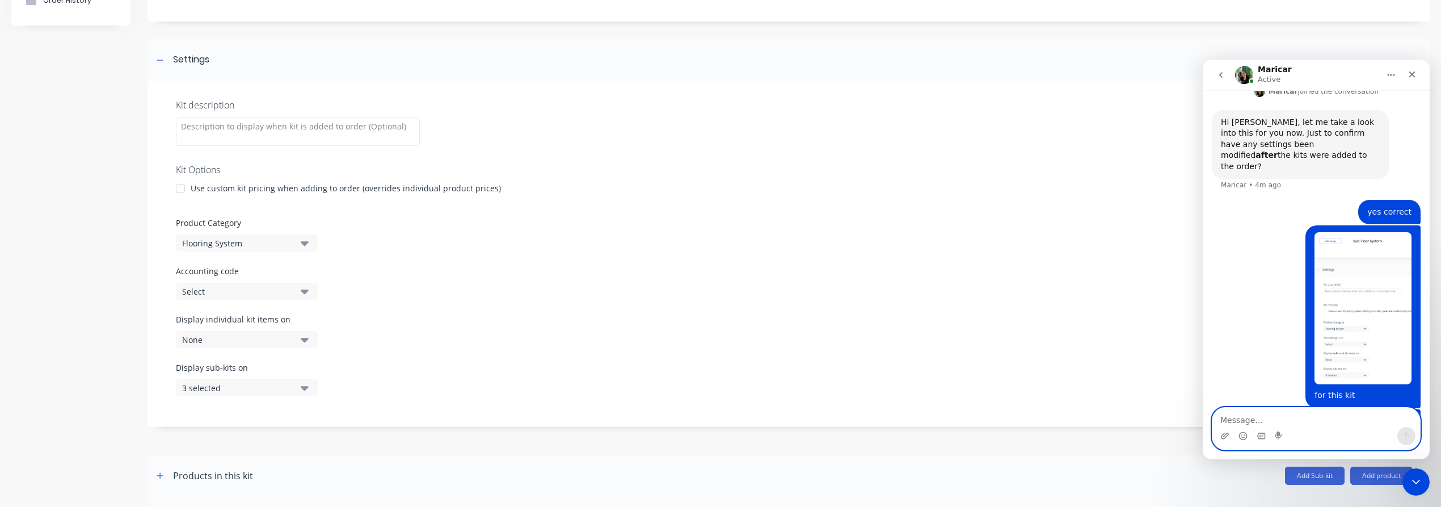
scroll to position [1410, 0]
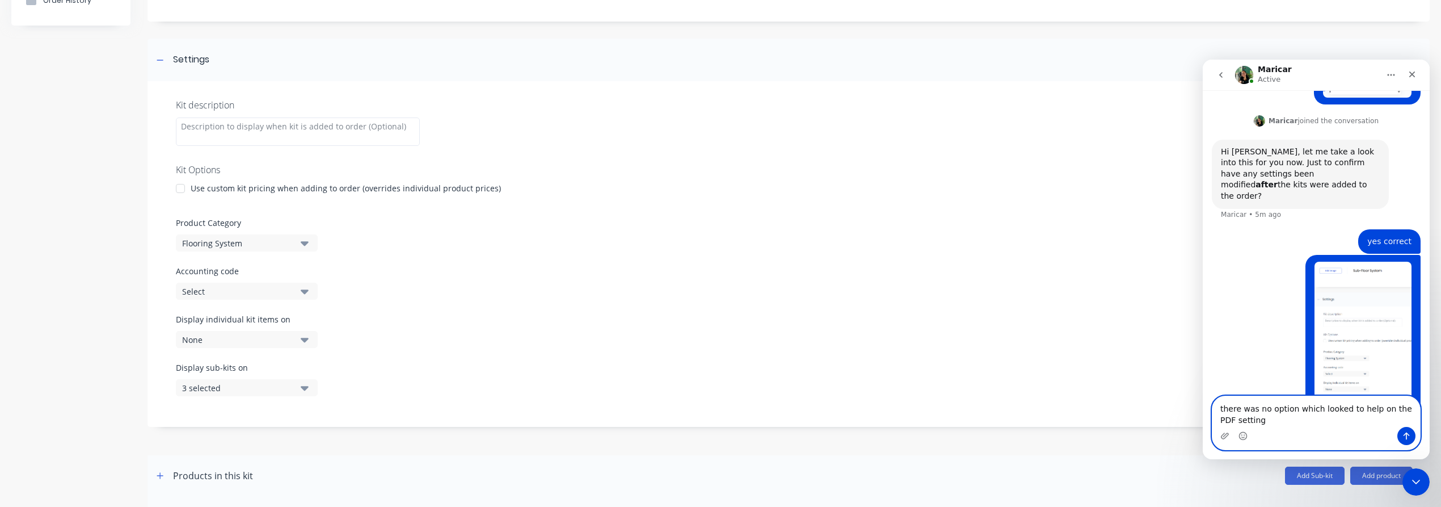
type textarea "there was no option which looked to help on the PDF settings"
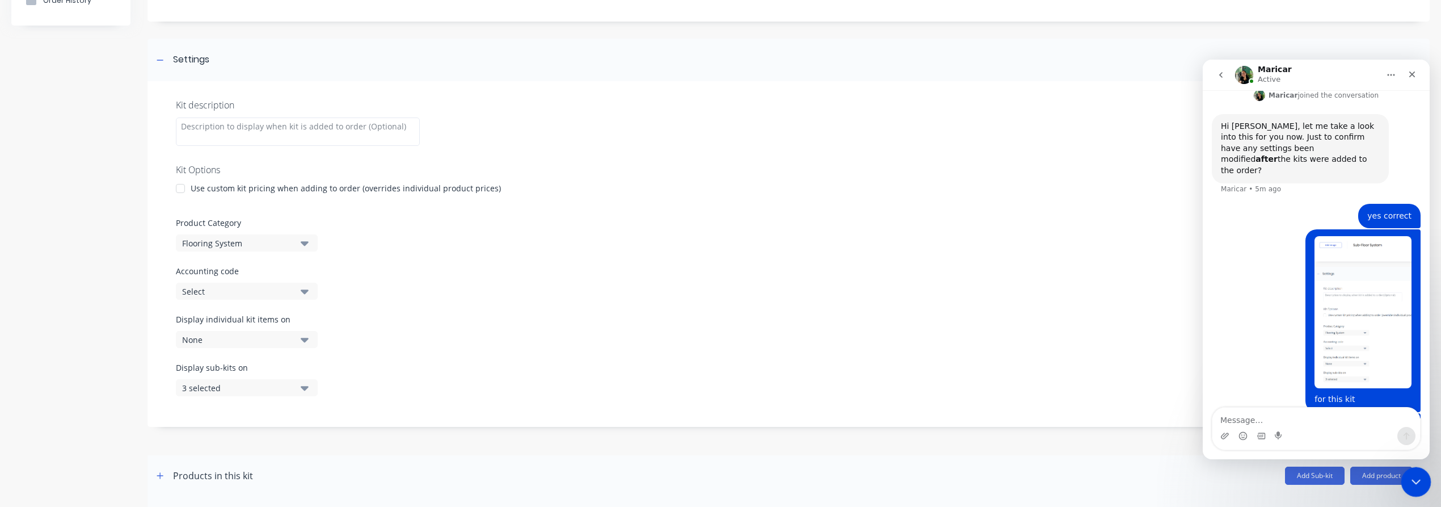
click at [1296, 456] on icon "Close Intercom Messenger" at bounding box center [1414, 480] width 14 height 14
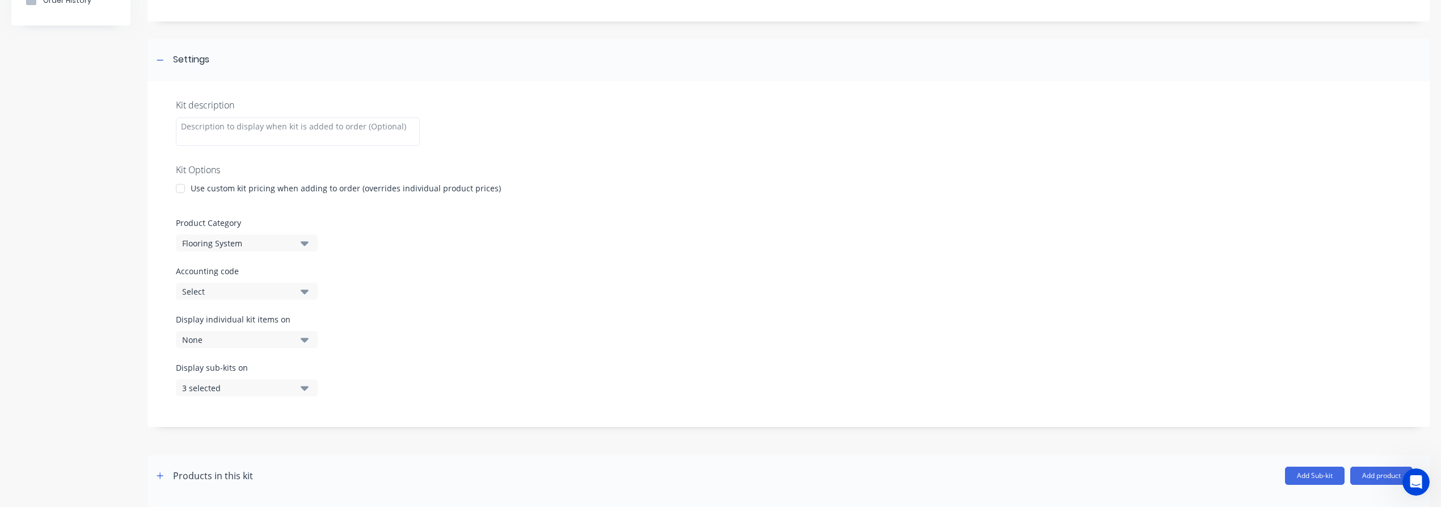
scroll to position [0, 0]
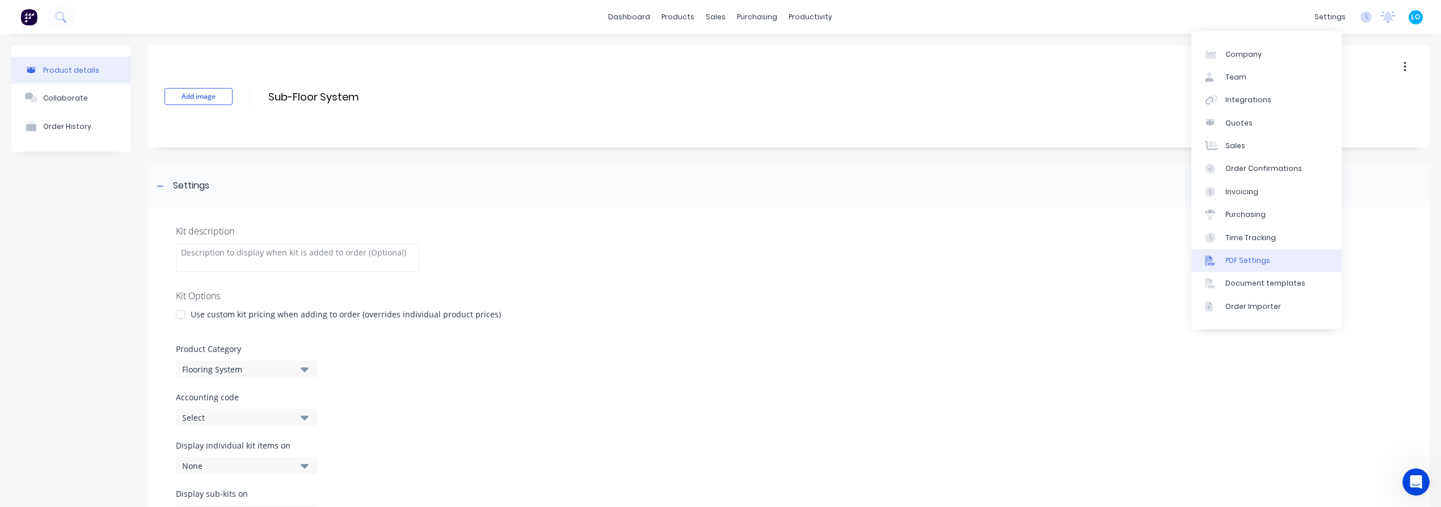
click at [1292, 254] on link "PDF Settings" at bounding box center [1266, 260] width 150 height 23
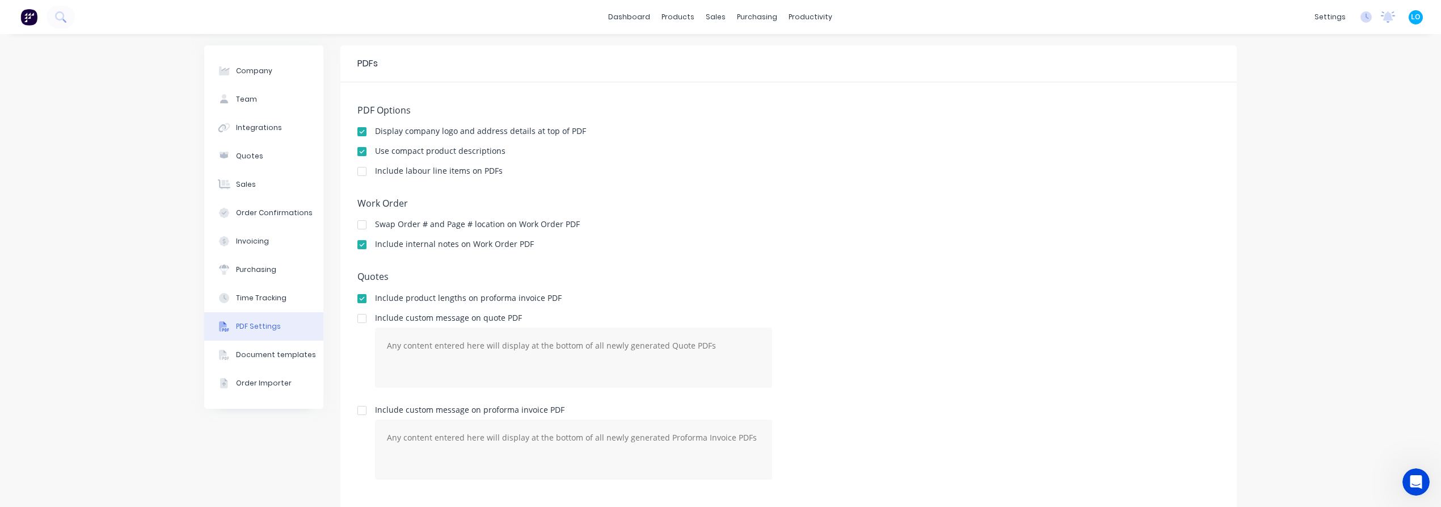
scroll to position [1447, 0]
click at [109, 251] on div "Company Team Integrations Quotes Sales Order Confirmations Invoicing Purchasing…" at bounding box center [720, 352] width 1441 height 637
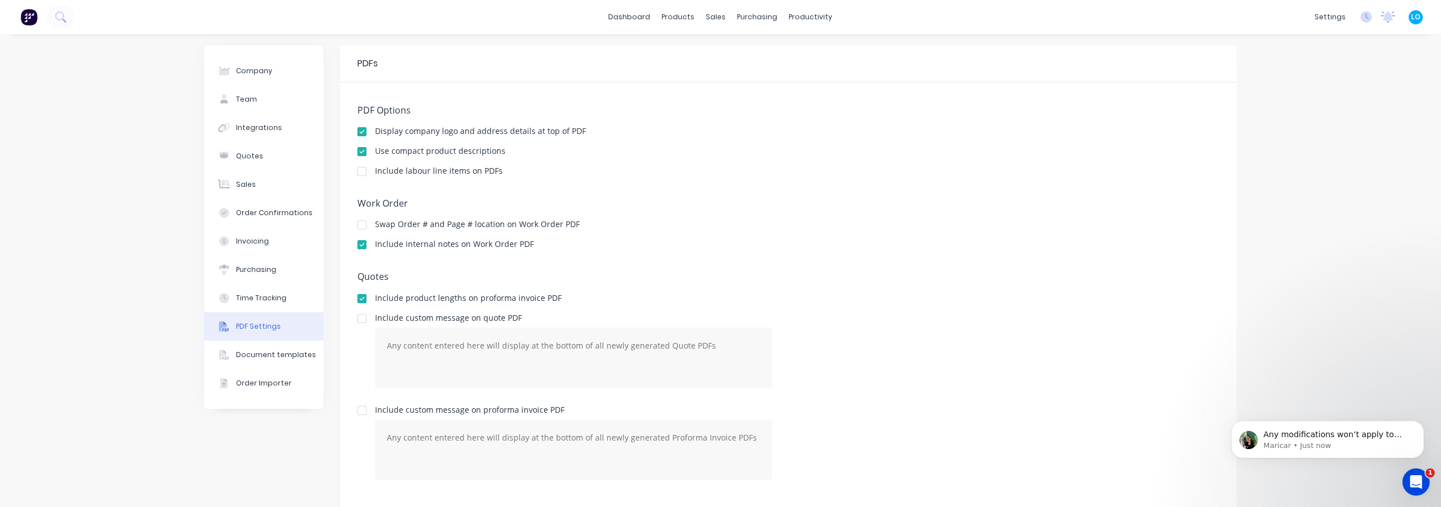
scroll to position [0, 0]
click at [1296, 436] on span "Any modifications won’t apply to kits that have already been added to an order.…" at bounding box center [1332, 456] width 138 height 54
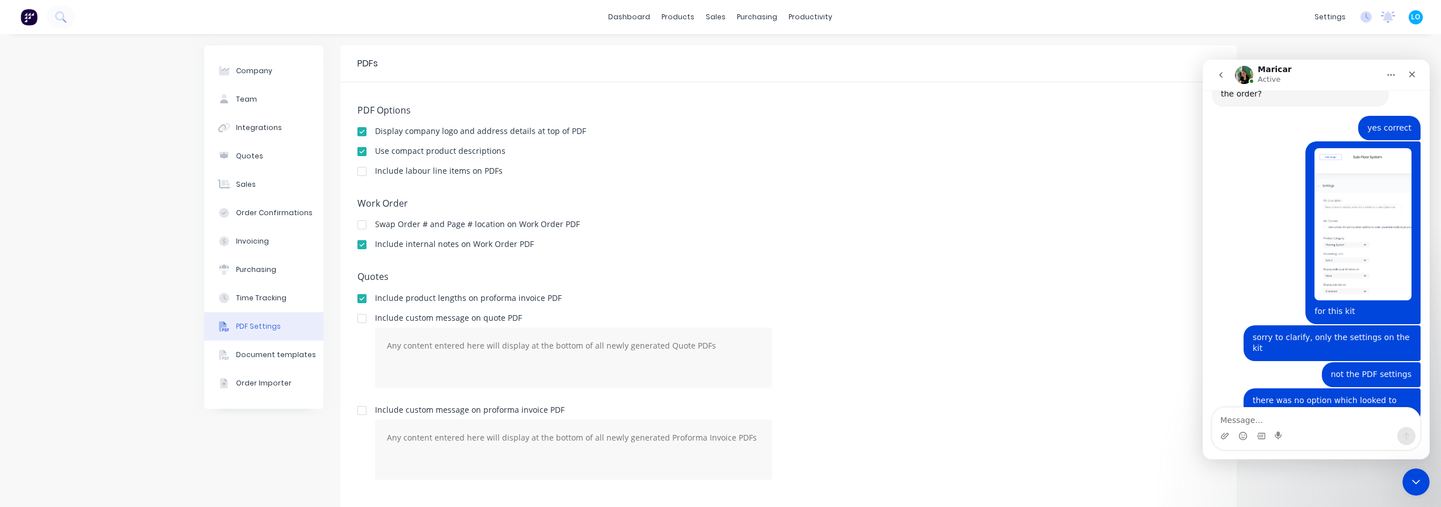
scroll to position [1489, 0]
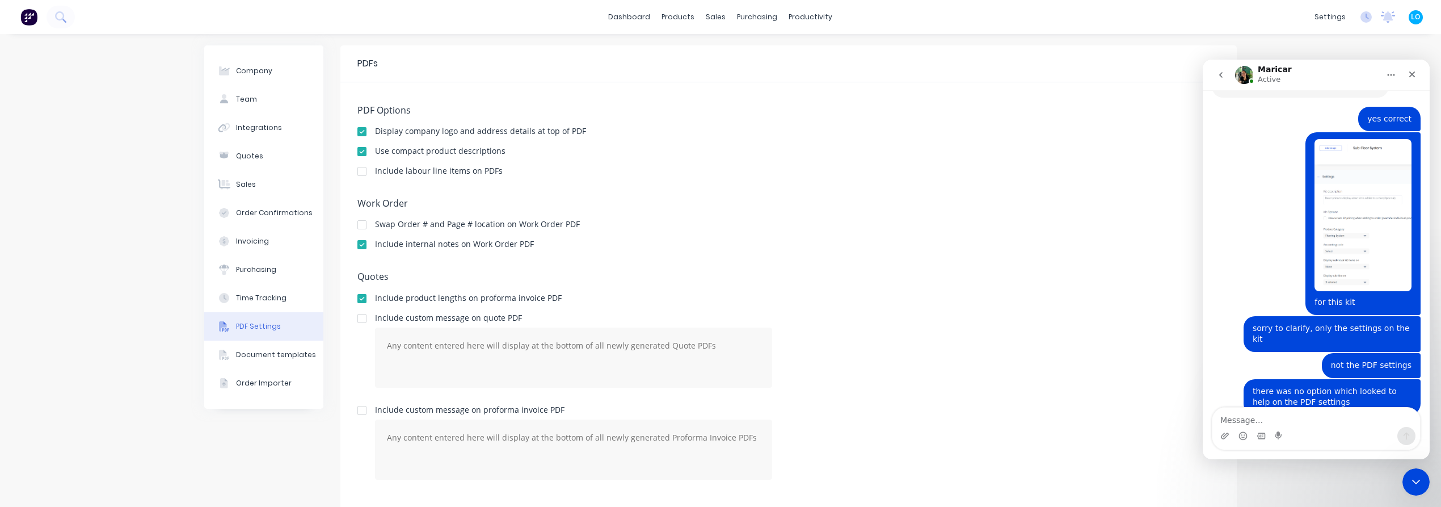
drag, startPoint x: 1270, startPoint y: 338, endPoint x: 1343, endPoint y: 338, distance: 72.6
click at [1296, 449] on div "Any modifications won’t apply to kits that have already been added to an order.…" at bounding box center [1300, 477] width 159 height 56
click at [1260, 449] on div "Any modifications won’t apply to kits that have already been added to an order.…" at bounding box center [1300, 477] width 159 height 56
drag, startPoint x: 1226, startPoint y: 336, endPoint x: 1348, endPoint y: 340, distance: 122.6
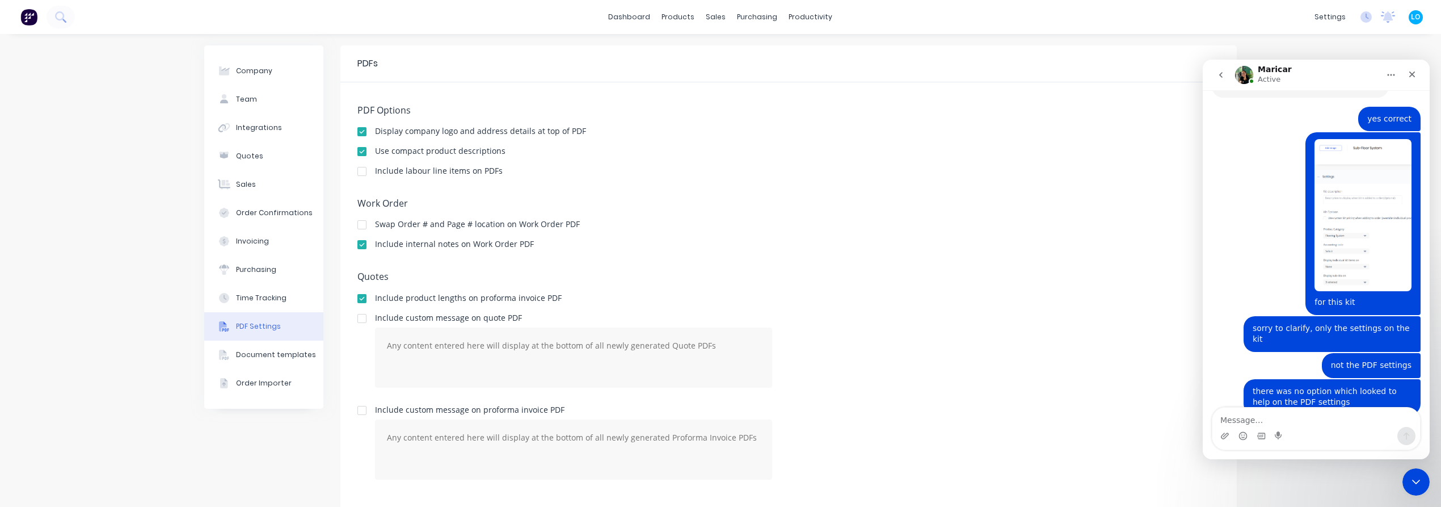
click at [1296, 449] on div "Any modifications won’t apply to kits that have already been added to an order.…" at bounding box center [1300, 477] width 159 height 56
click at [1256, 449] on div "Any modifications won’t apply to kits that have already been added to an order.…" at bounding box center [1300, 477] width 159 height 56
drag, startPoint x: 1352, startPoint y: 348, endPoint x: 1308, endPoint y: 349, distance: 44.3
click at [1296, 449] on div "Any modifications won’t apply to kits that have already been added to an order.…" at bounding box center [1300, 477] width 159 height 56
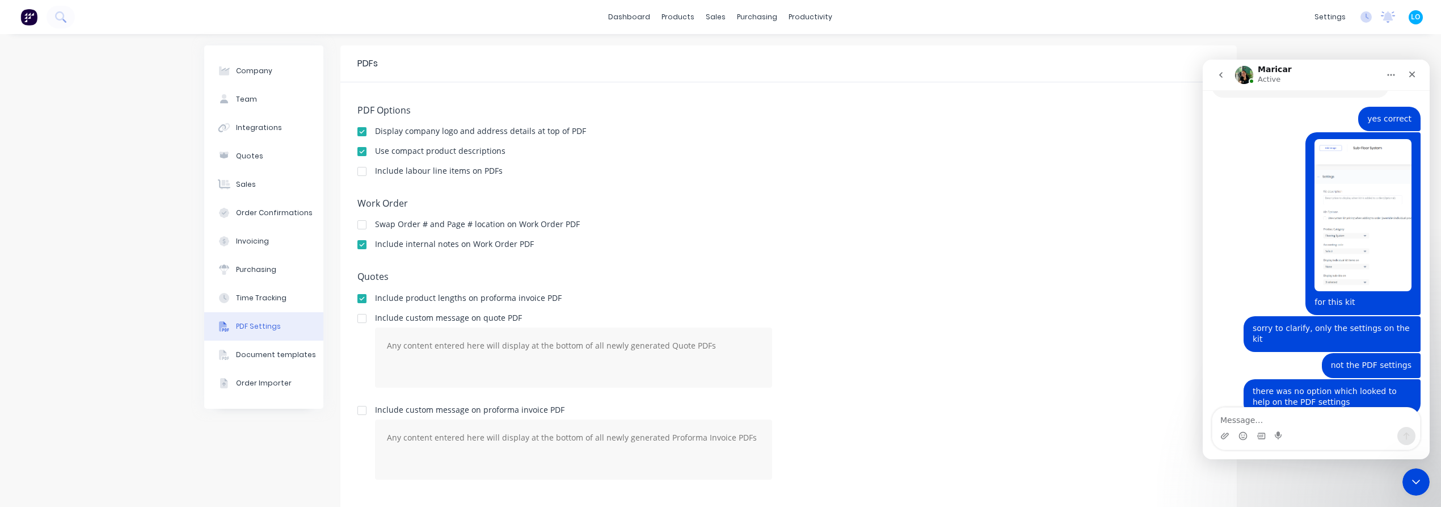
click at [1296, 449] on div "Any modifications won’t apply to kits that have already been added to an order.…" at bounding box center [1300, 477] width 159 height 56
drag, startPoint x: 1236, startPoint y: 360, endPoint x: 1329, endPoint y: 357, distance: 92.5
click at [1296, 449] on div "Any modifications won’t apply to kits that have already been added to an order.…" at bounding box center [1300, 477] width 159 height 56
drag, startPoint x: 1344, startPoint y: 357, endPoint x: 1268, endPoint y: 357, distance: 76.6
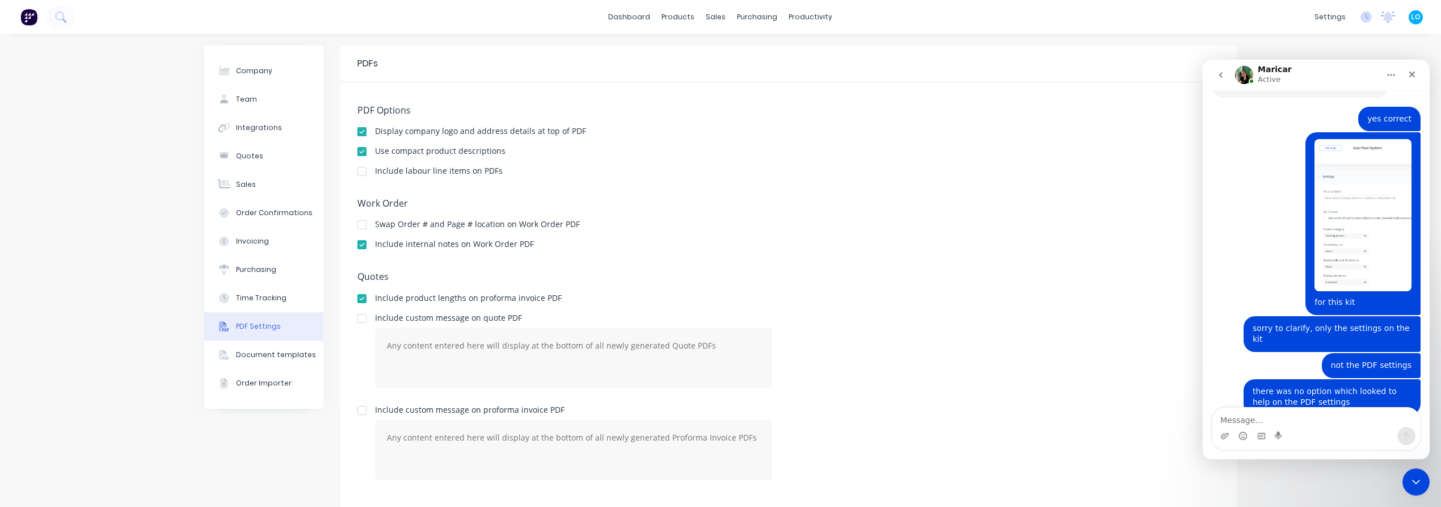
click at [1268, 449] on div "Any modifications won’t apply to kits that have already been added to an order.…" at bounding box center [1300, 477] width 159 height 56
drag, startPoint x: 1248, startPoint y: 368, endPoint x: 1331, endPoint y: 368, distance: 83.4
click at [1296, 449] on div "Any modifications won’t apply to kits that have already been added to an order.…" at bounding box center [1300, 477] width 159 height 56
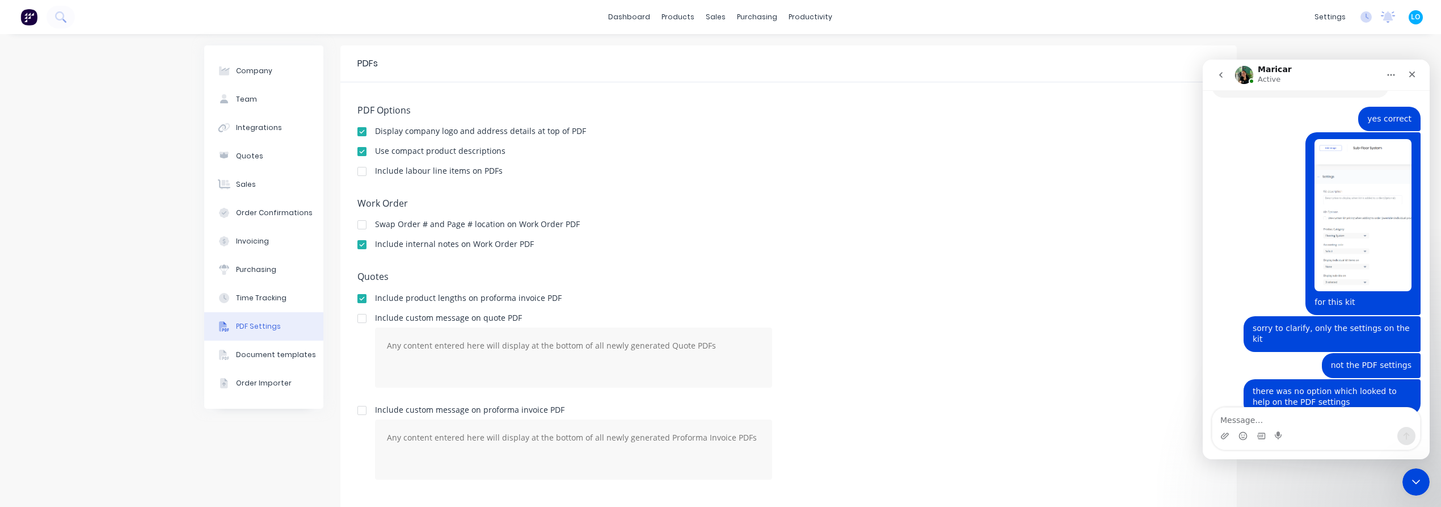
click at [1296, 449] on div "Any modifications won’t apply to kits that have already been added to an order.…" at bounding box center [1300, 477] width 159 height 56
click at [1296, 425] on textarea "Message…" at bounding box center [1316, 416] width 208 height 19
type textarea "ah ok"
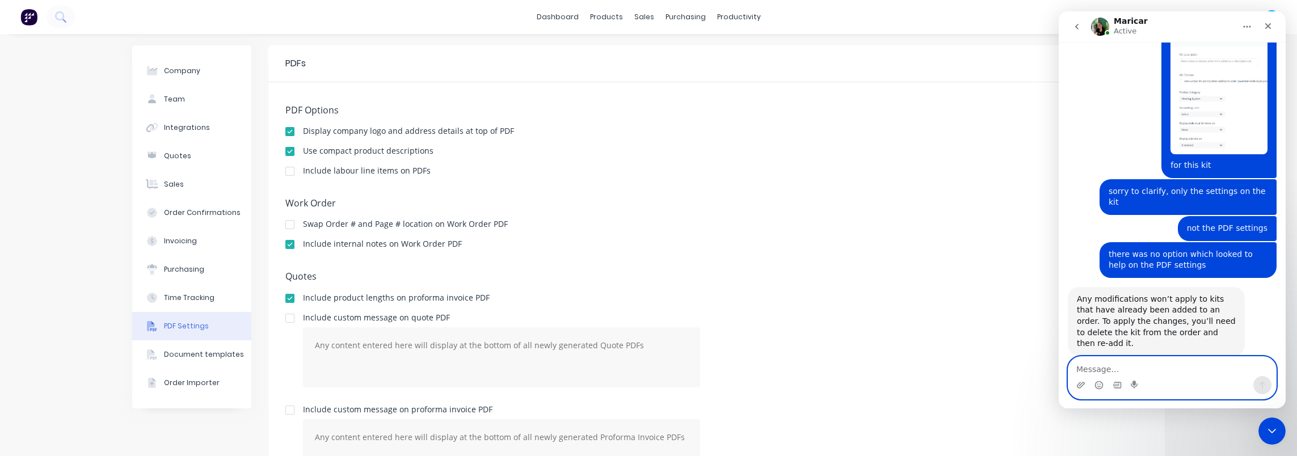
scroll to position [1585, 0]
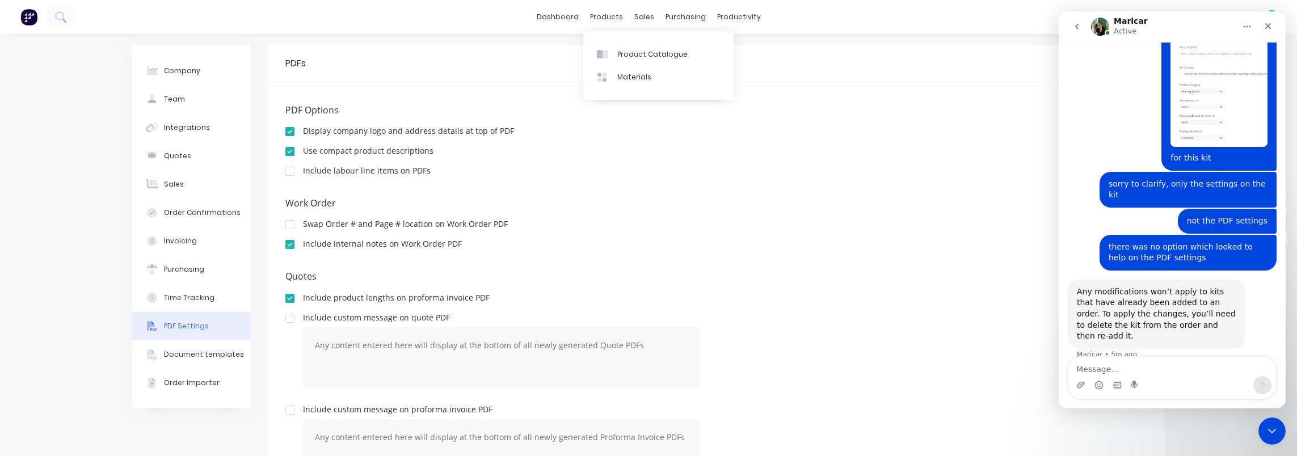
click at [564, 84] on div "PDF Options Display company logo and address details at top of PDF Use compact …" at bounding box center [716, 370] width 896 height 577
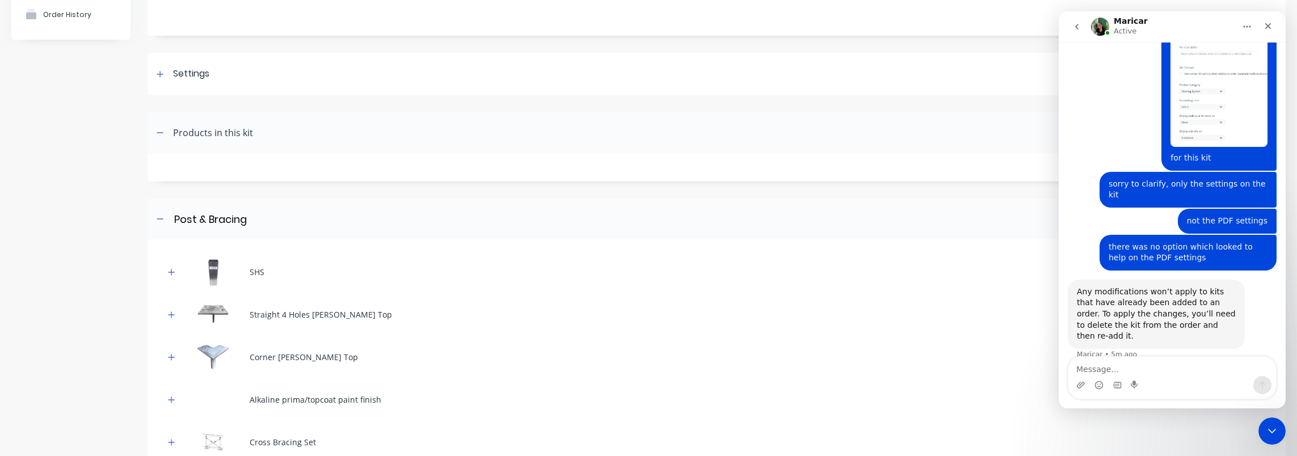
scroll to position [113, 0]
click at [171, 73] on div "Settings" at bounding box center [181, 72] width 56 height 14
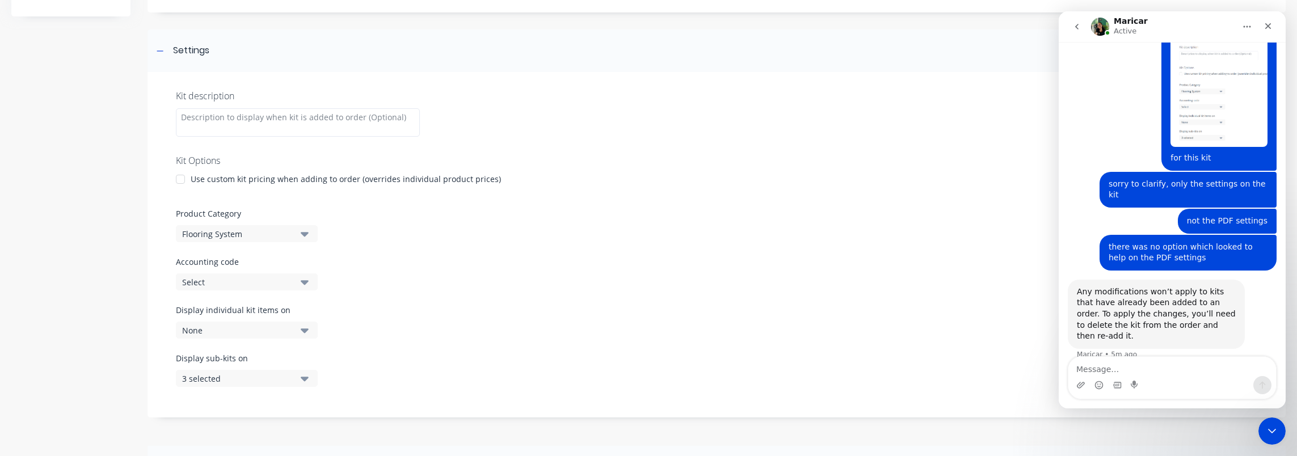
scroll to position [170, 0]
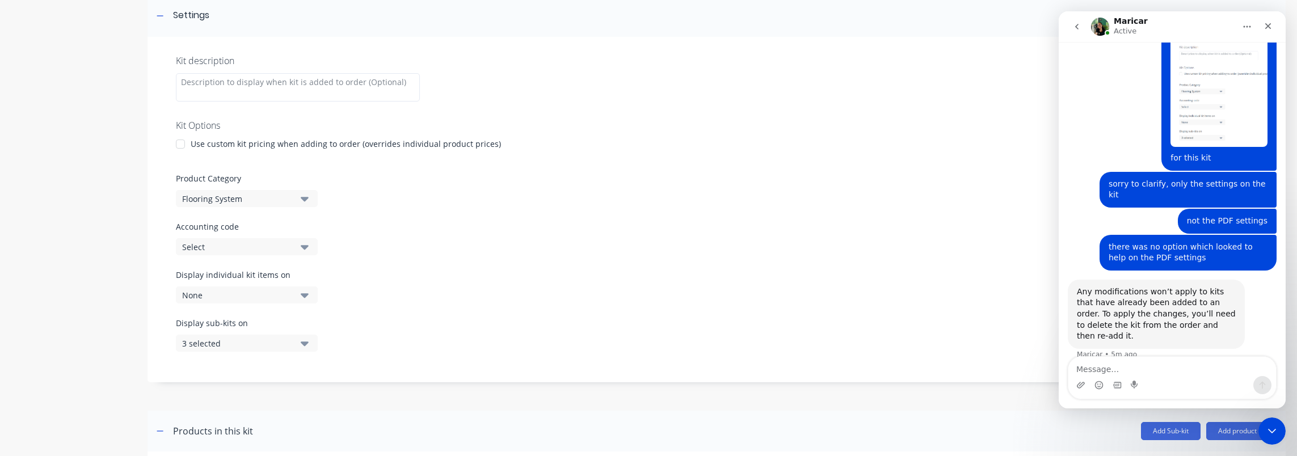
click at [1128, 369] on div "ah ok [PERSON_NAME] • 5m ago" at bounding box center [1172, 386] width 209 height 34
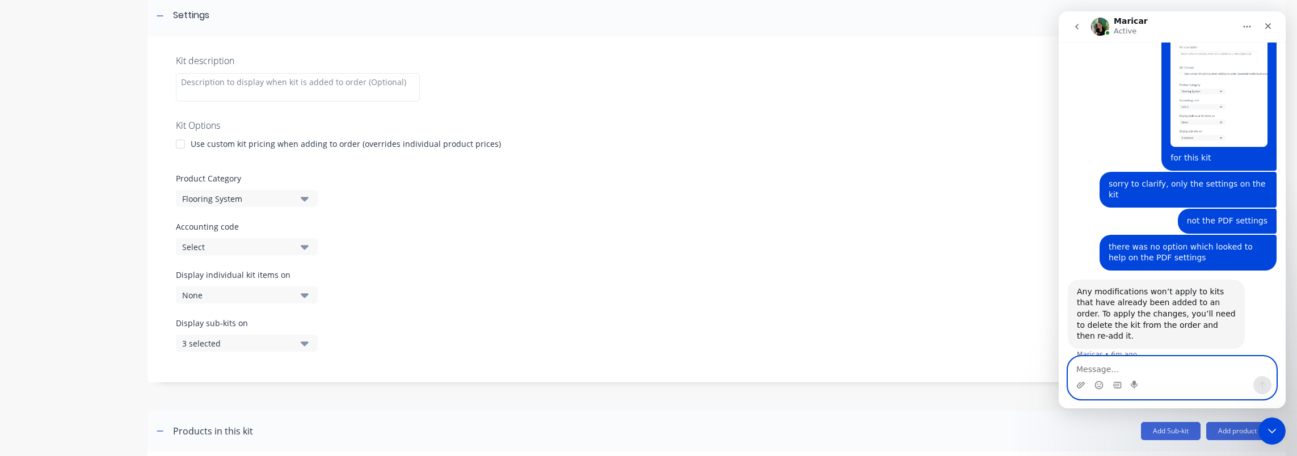
click at [1072, 362] on textarea "Message…" at bounding box center [1172, 366] width 208 height 19
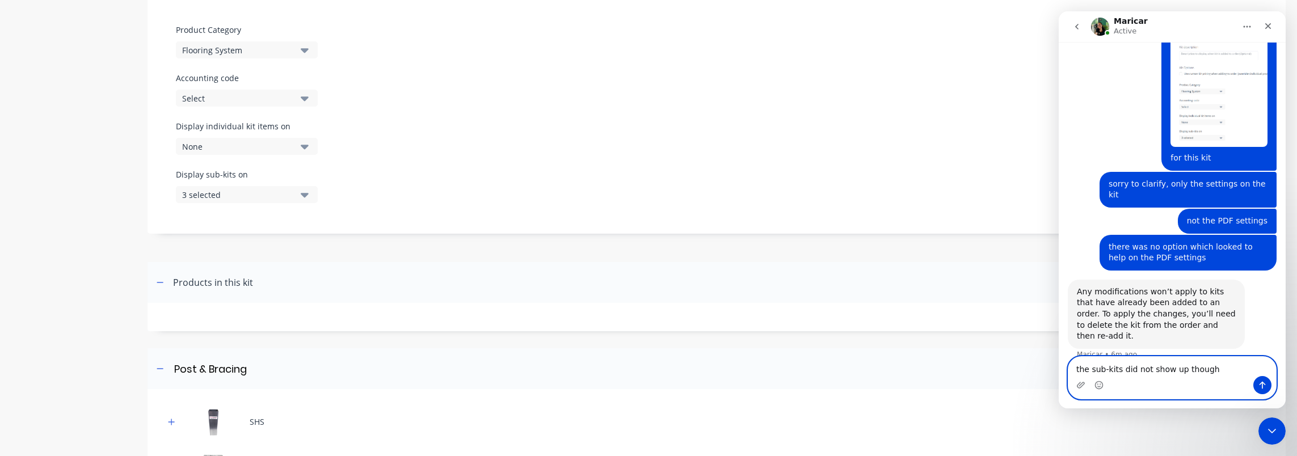
scroll to position [227, 0]
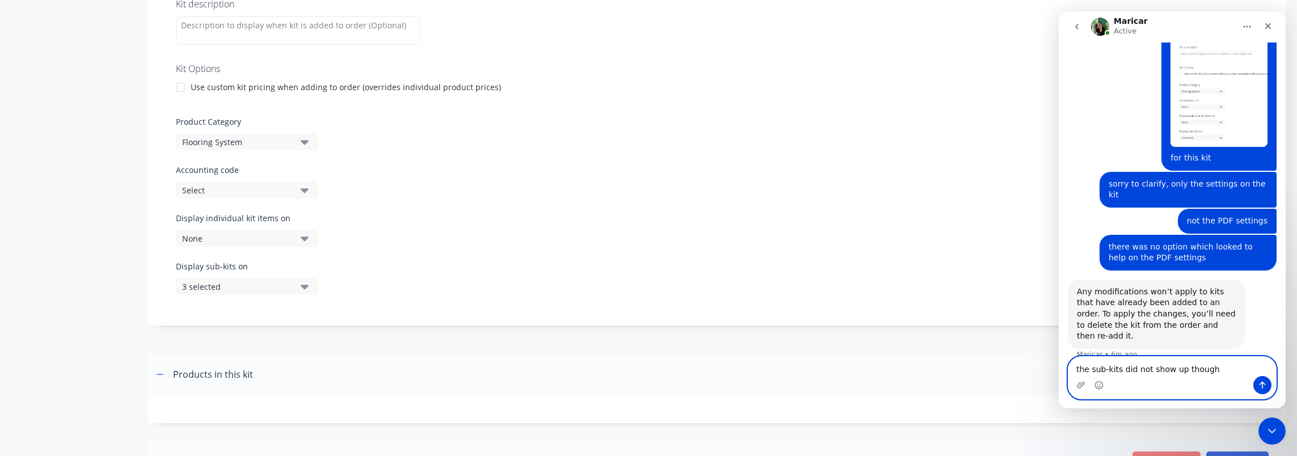
click at [1115, 369] on textarea "the sub-kits did not show up though" at bounding box center [1172, 366] width 208 height 19
drag, startPoint x: 1225, startPoint y: 368, endPoint x: 1206, endPoint y: 372, distance: 19.6
click at [1206, 372] on textarea "the sub-kits totals did not show up though" at bounding box center [1172, 366] width 208 height 19
type textarea "the sub-kits totals did not show up this time"
click at [1249, 366] on textarea "the sub-kits totals did not show up this time" at bounding box center [1172, 366] width 208 height 19
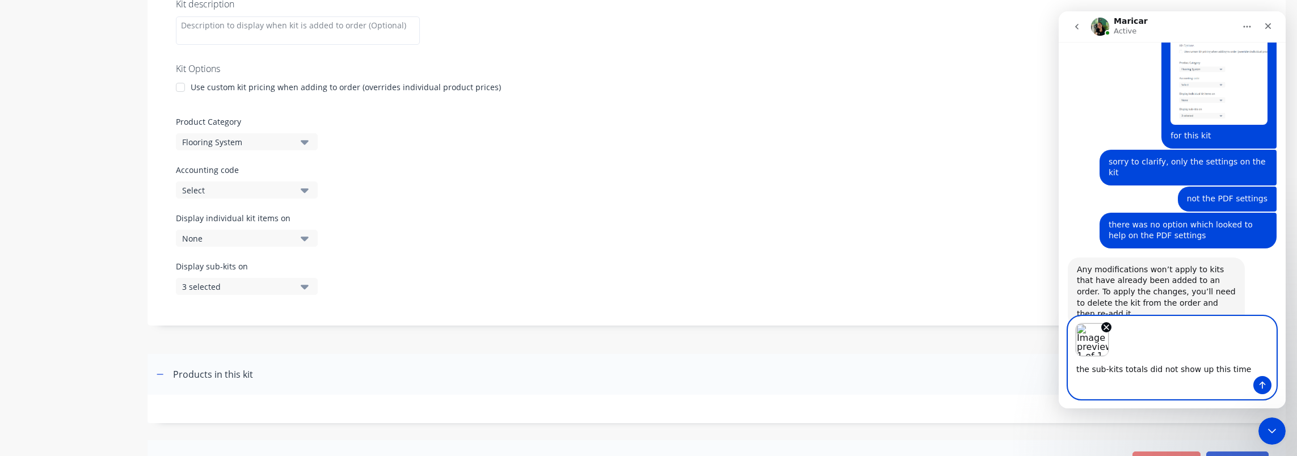
scroll to position [1625, 0]
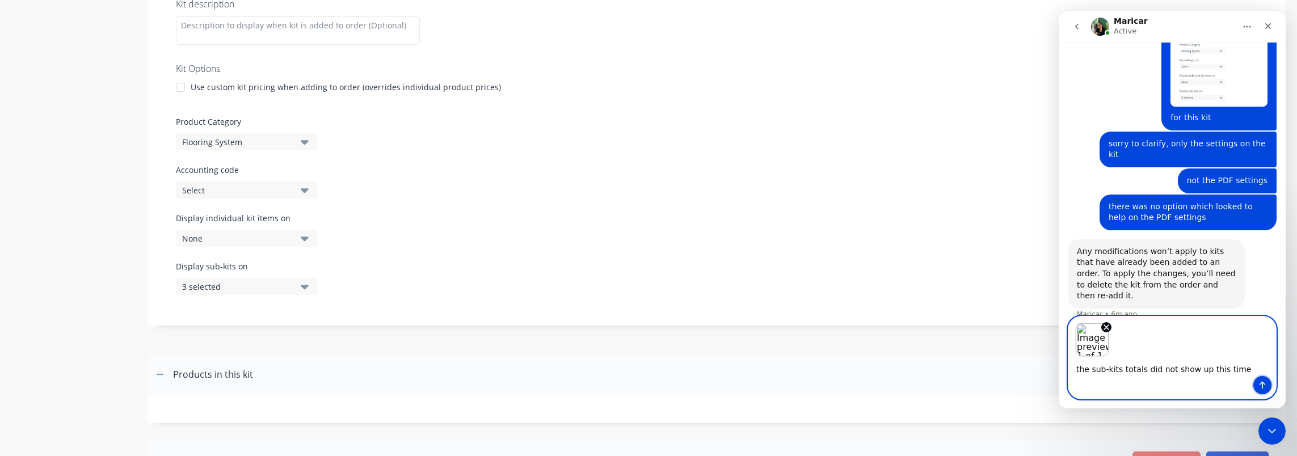
click at [1255, 383] on button "Send a message…" at bounding box center [1262, 385] width 18 height 18
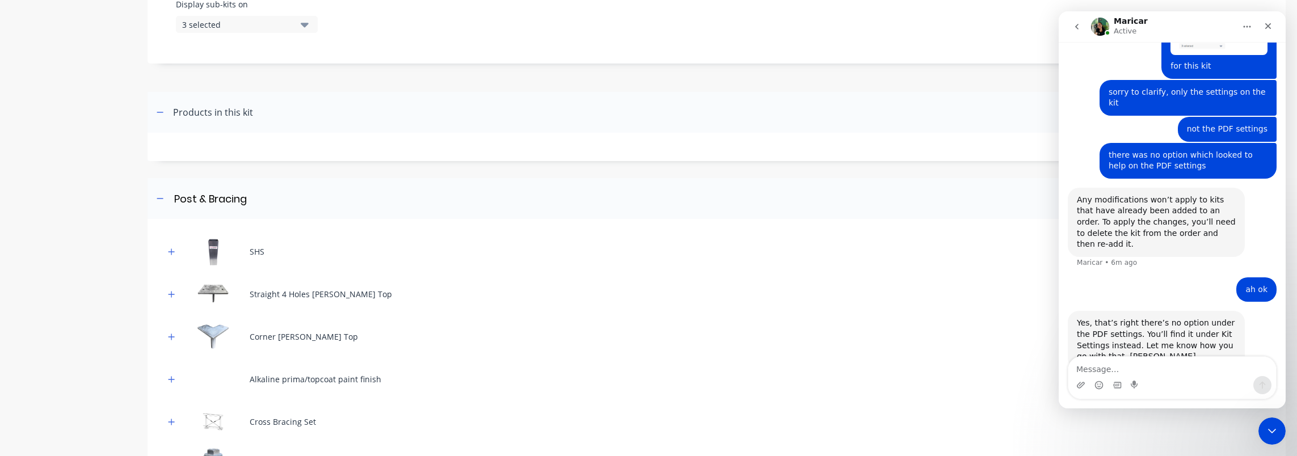
scroll to position [511, 0]
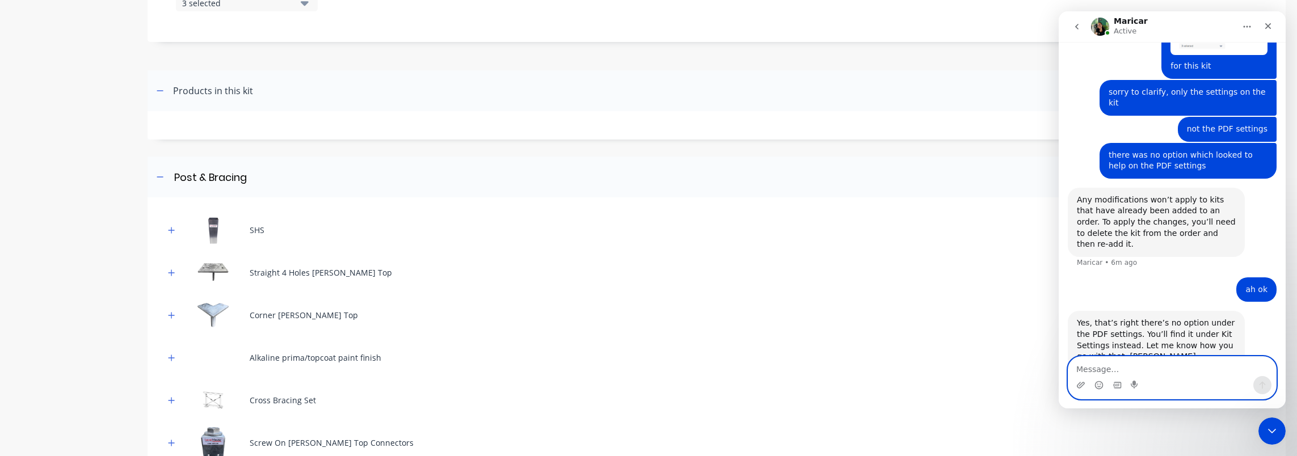
click at [1145, 368] on textarea "Message…" at bounding box center [1172, 366] width 208 height 19
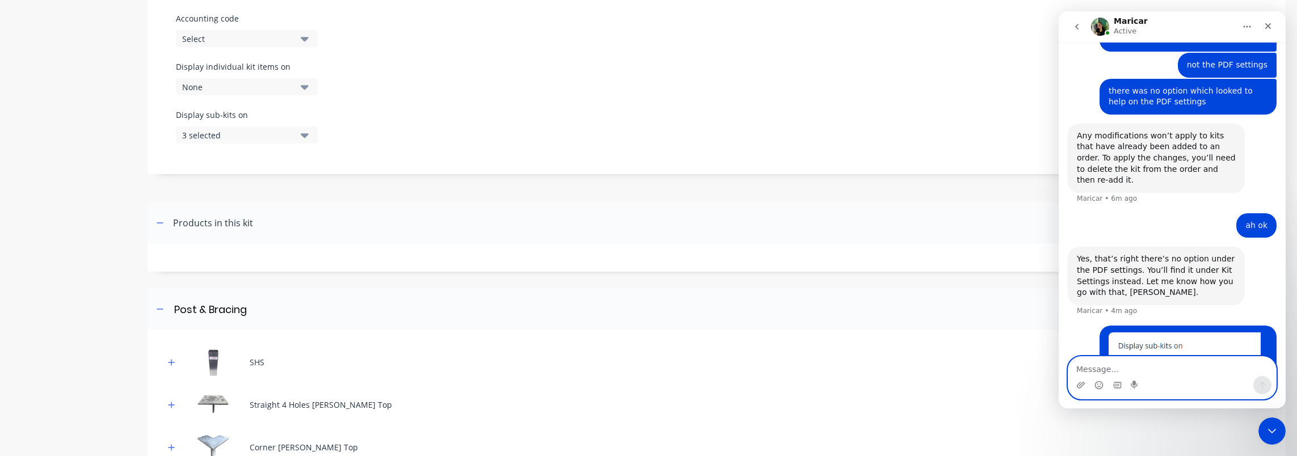
scroll to position [340, 0]
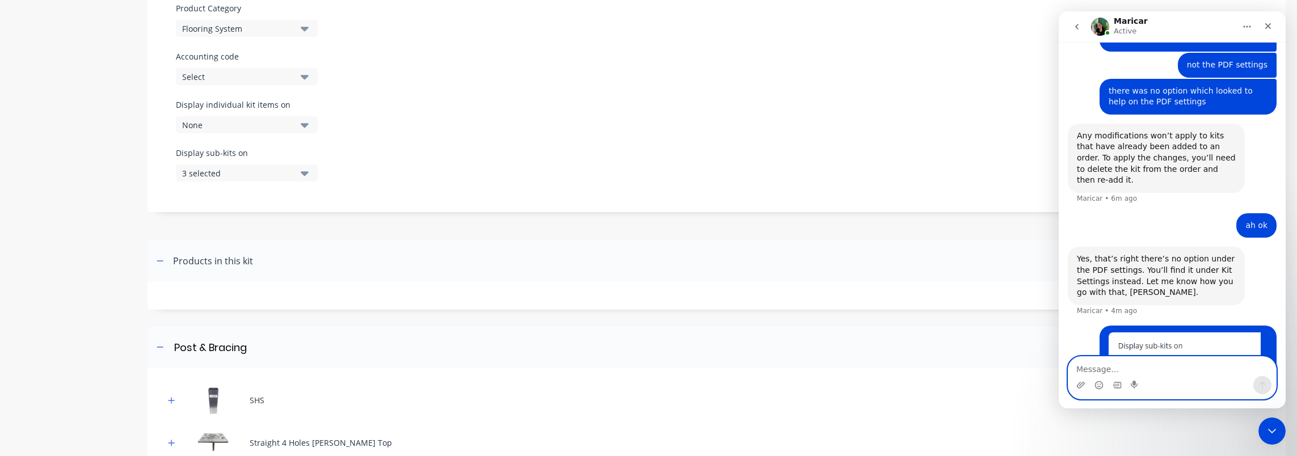
click at [1132, 368] on textarea "Message…" at bounding box center [1172, 366] width 208 height 19
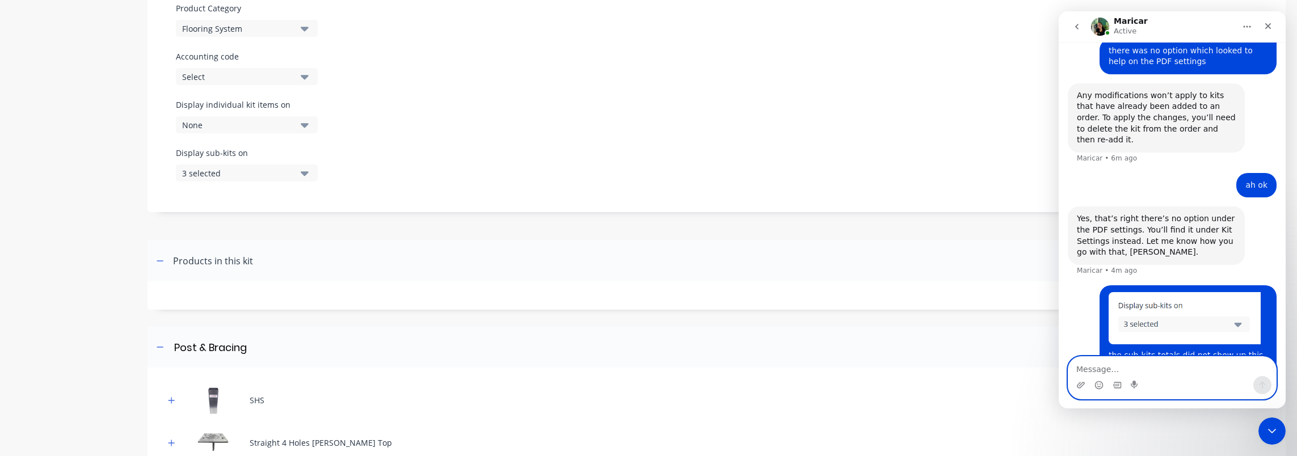
scroll to position [1821, 0]
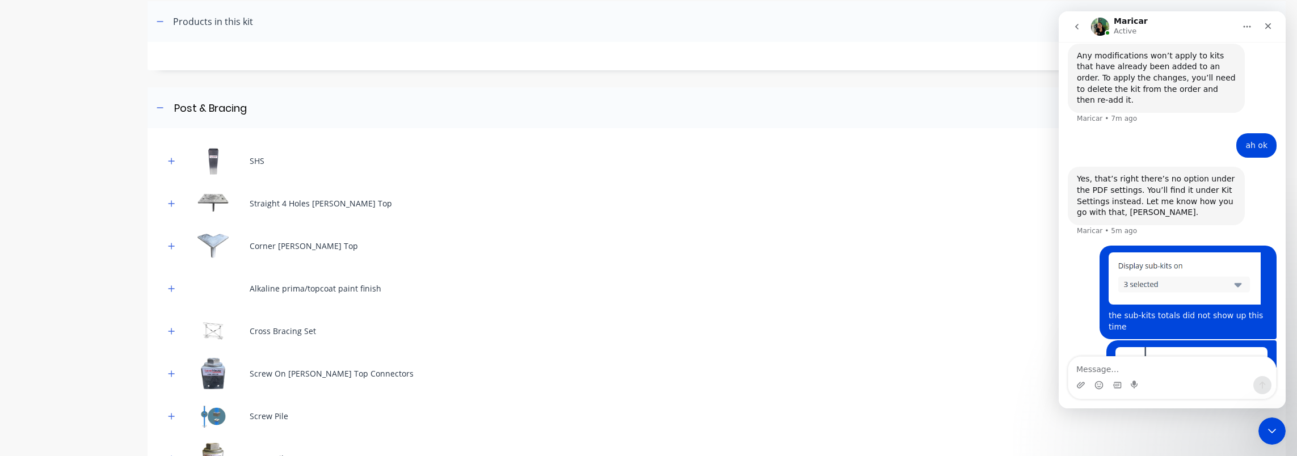
scroll to position [624, 0]
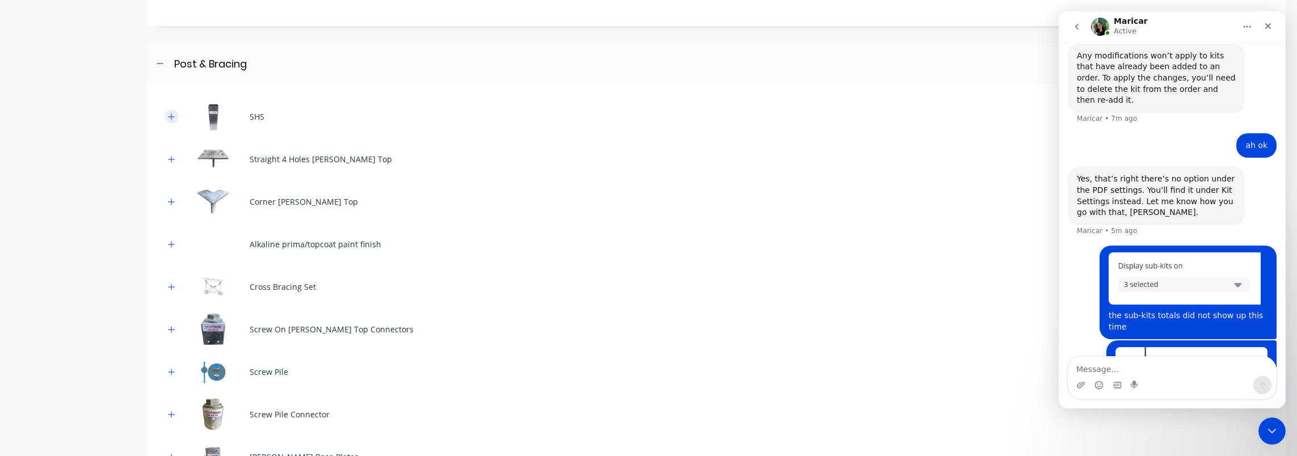
click at [175, 113] on button "button" at bounding box center [172, 116] width 14 height 14
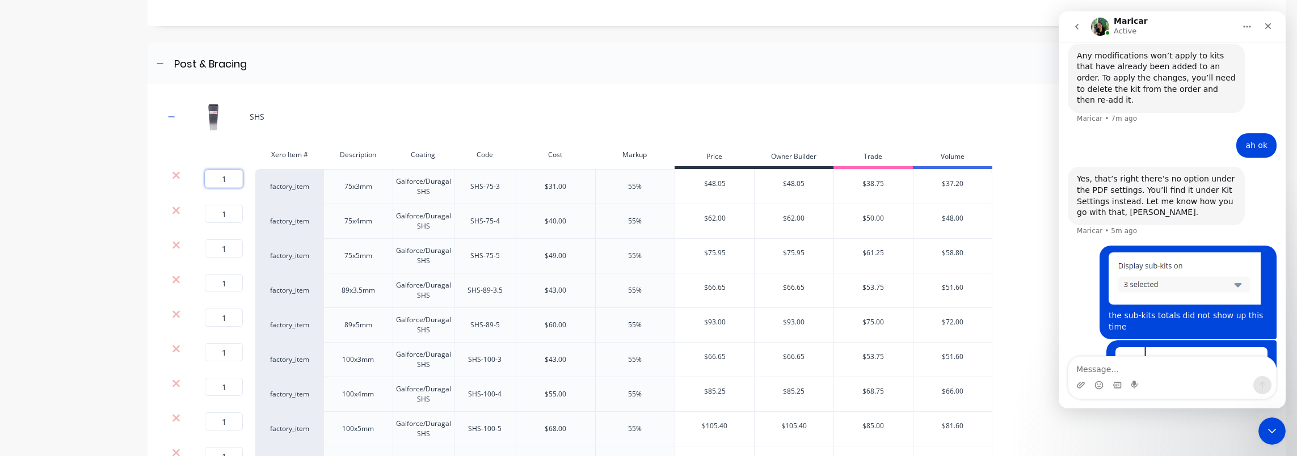
drag, startPoint x: 228, startPoint y: 178, endPoint x: 214, endPoint y: 178, distance: 13.6
click at [214, 178] on input "1" at bounding box center [224, 179] width 38 height 18
type input "0"
drag, startPoint x: 229, startPoint y: 208, endPoint x: 220, endPoint y: 226, distance: 20.8
type input "1"
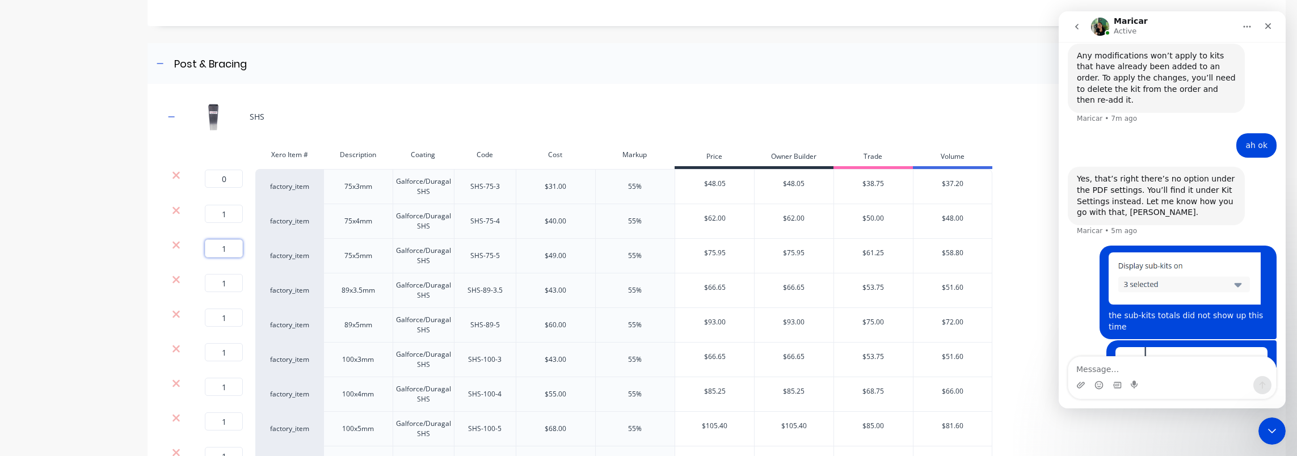
drag, startPoint x: 229, startPoint y: 245, endPoint x: 217, endPoint y: 248, distance: 12.9
click at [217, 248] on input "1" at bounding box center [224, 248] width 38 height 18
type input "0"
drag, startPoint x: 228, startPoint y: 216, endPoint x: 217, endPoint y: 216, distance: 11.3
click at [217, 216] on input "1" at bounding box center [224, 214] width 38 height 18
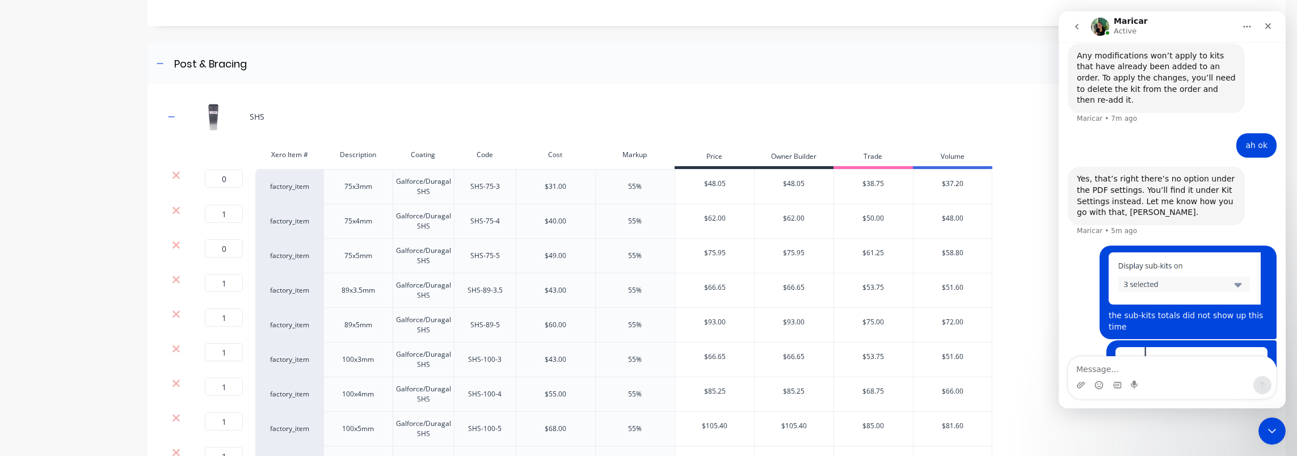
type input "0"
drag, startPoint x: 225, startPoint y: 283, endPoint x: 220, endPoint y: 300, distance: 18.2
type input "0"
drag, startPoint x: 229, startPoint y: 309, endPoint x: 231, endPoint y: 336, distance: 26.8
type input "1"
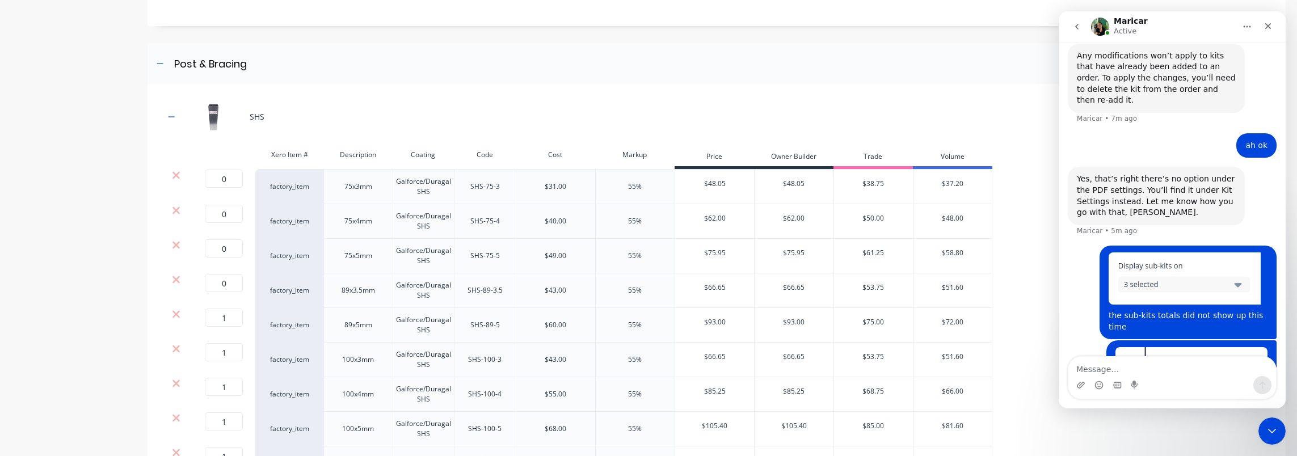
click at [230, 340] on div "1 01 ?" at bounding box center [221, 325] width 68 height 35
drag, startPoint x: 233, startPoint y: 344, endPoint x: 215, endPoint y: 349, distance: 18.3
click at [215, 349] on input "1" at bounding box center [224, 352] width 38 height 18
type input "0"
click at [230, 319] on input "1" at bounding box center [224, 318] width 38 height 18
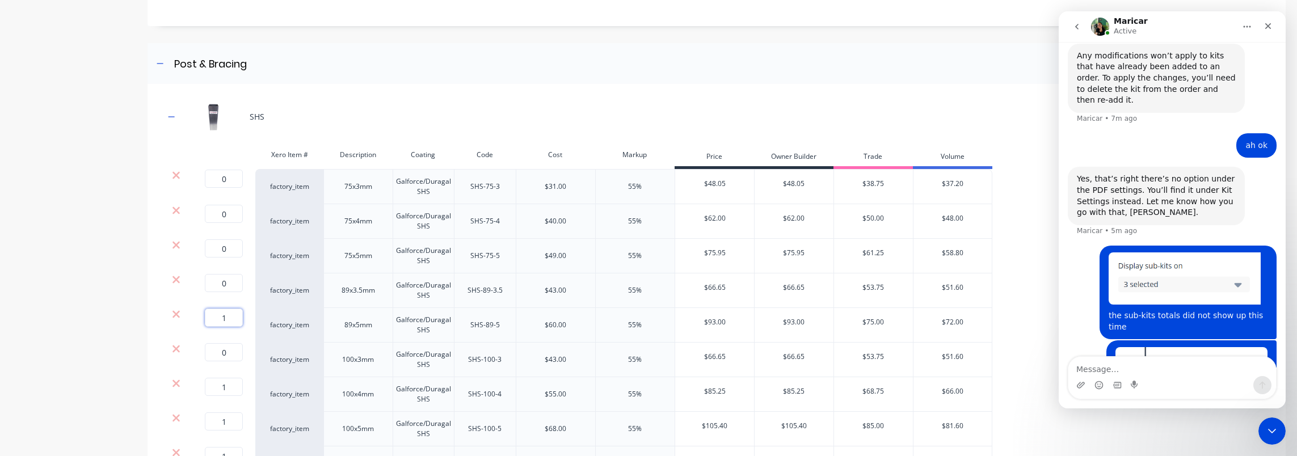
type input "0"
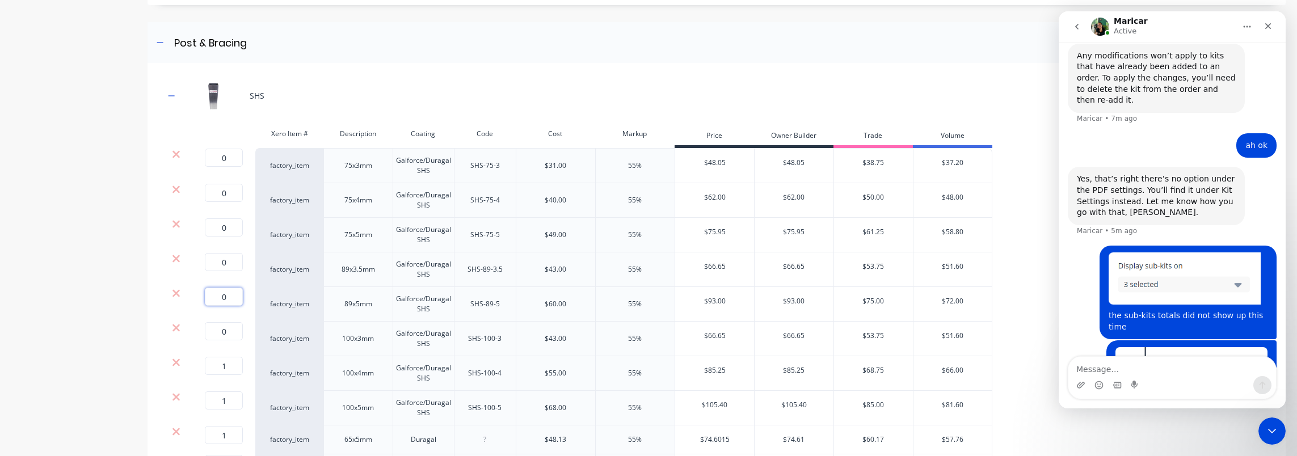
scroll to position [737, 0]
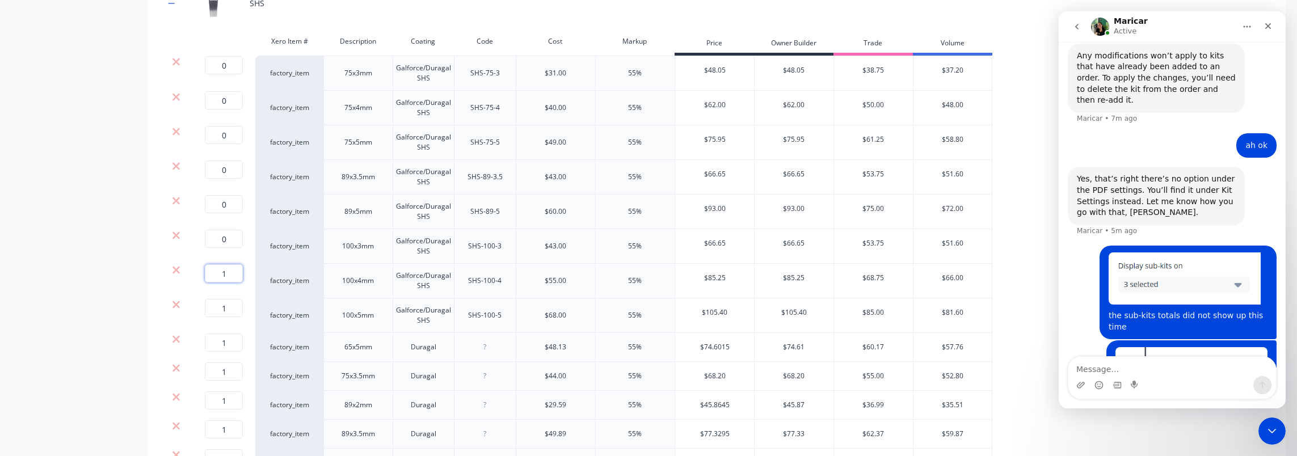
drag, startPoint x: 231, startPoint y: 269, endPoint x: 230, endPoint y: 286, distance: 17.6
click at [230, 269] on input "1" at bounding box center [224, 273] width 38 height 18
type input "0"
click at [227, 299] on input "1" at bounding box center [224, 308] width 38 height 18
type input "0"
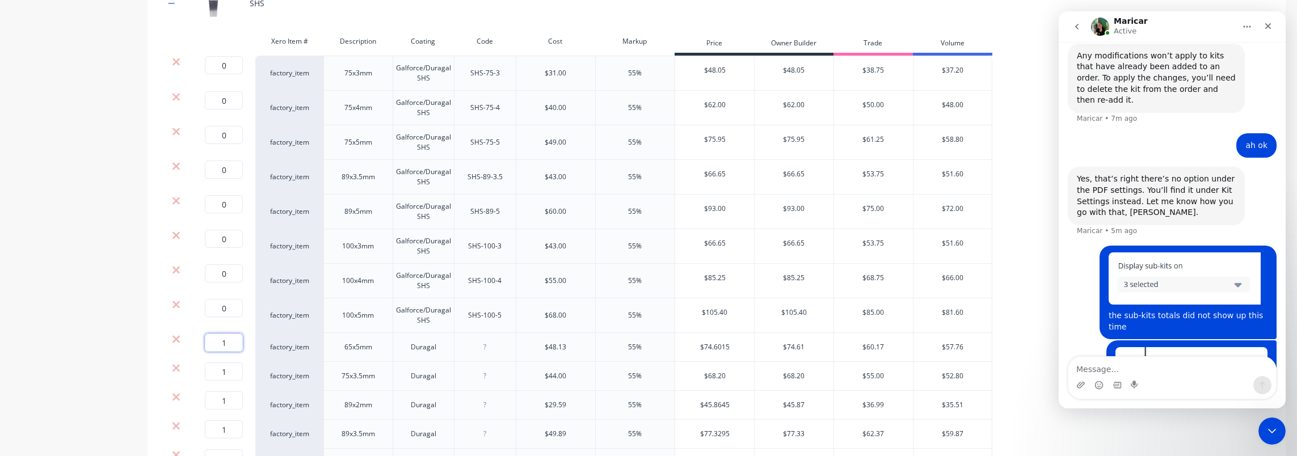
click at [224, 339] on input "1" at bounding box center [224, 343] width 38 height 18
type input "0"
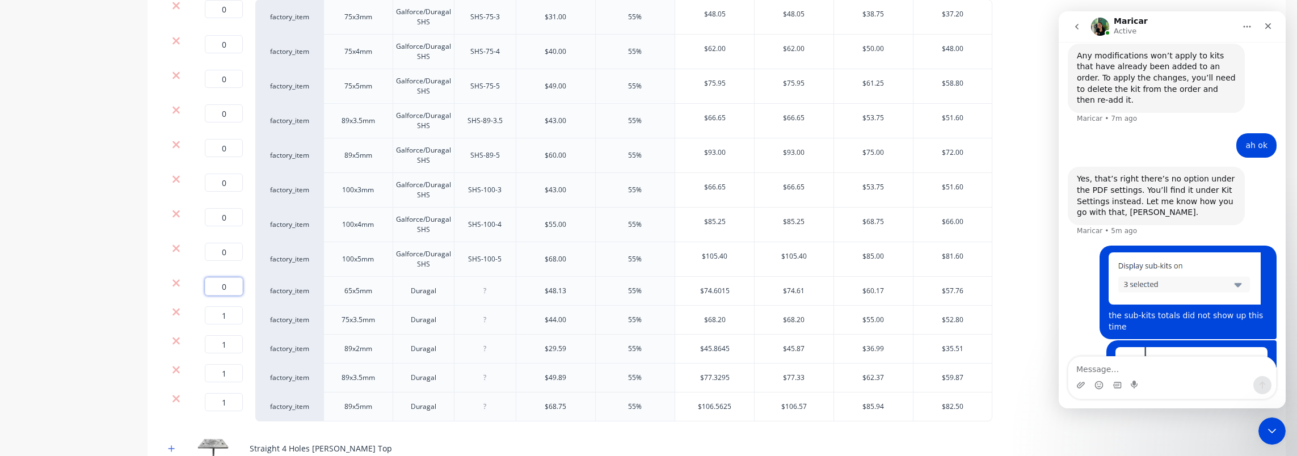
scroll to position [794, 0]
type input "0"
click at [231, 342] on input "1" at bounding box center [224, 344] width 38 height 18
type input "0"
click at [226, 369] on input "1" at bounding box center [224, 373] width 38 height 18
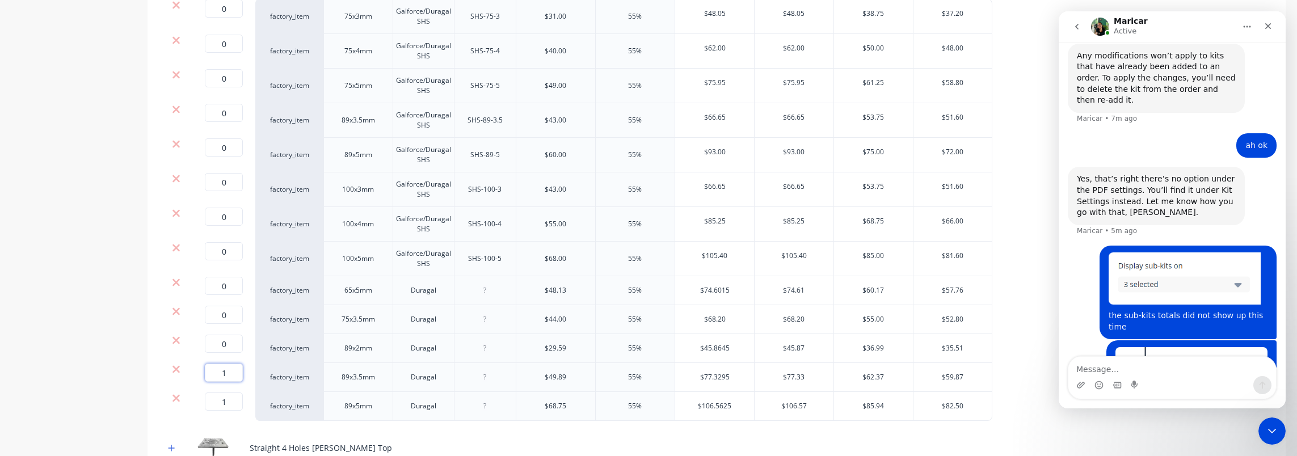
type input "0"
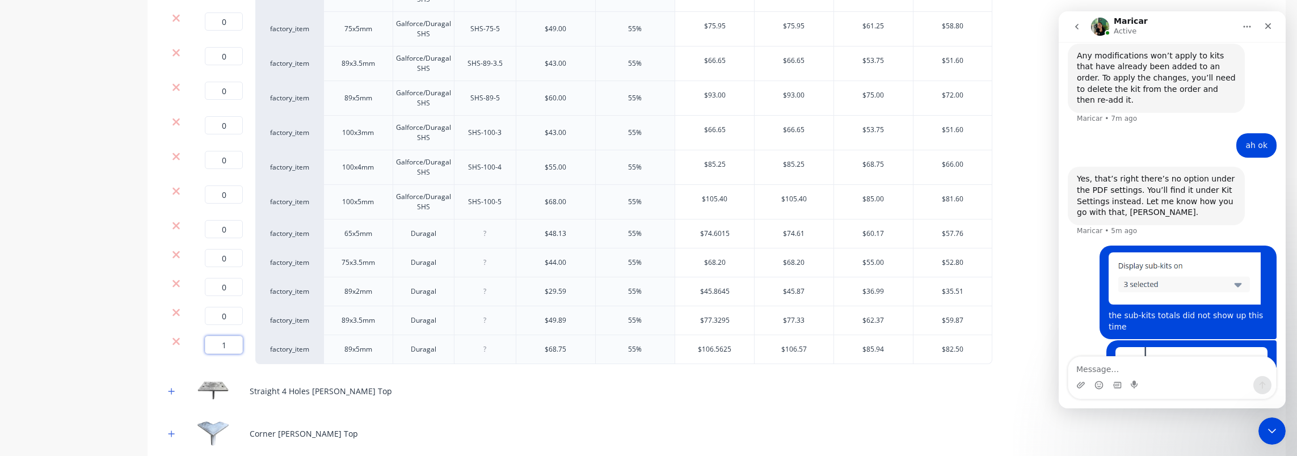
click at [227, 338] on input "1" at bounding box center [224, 345] width 38 height 18
type input "0"
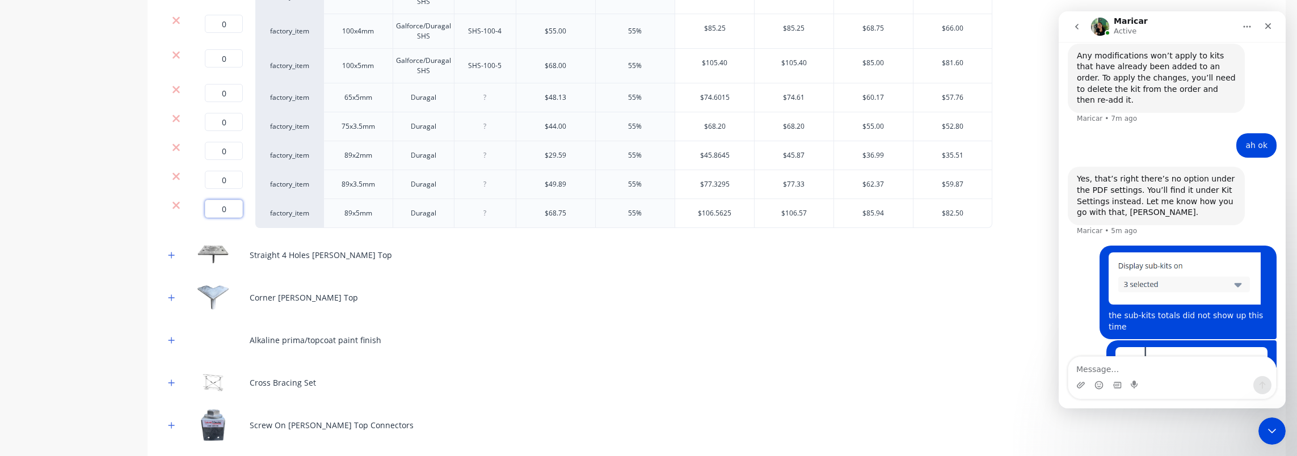
scroll to position [1078, 0]
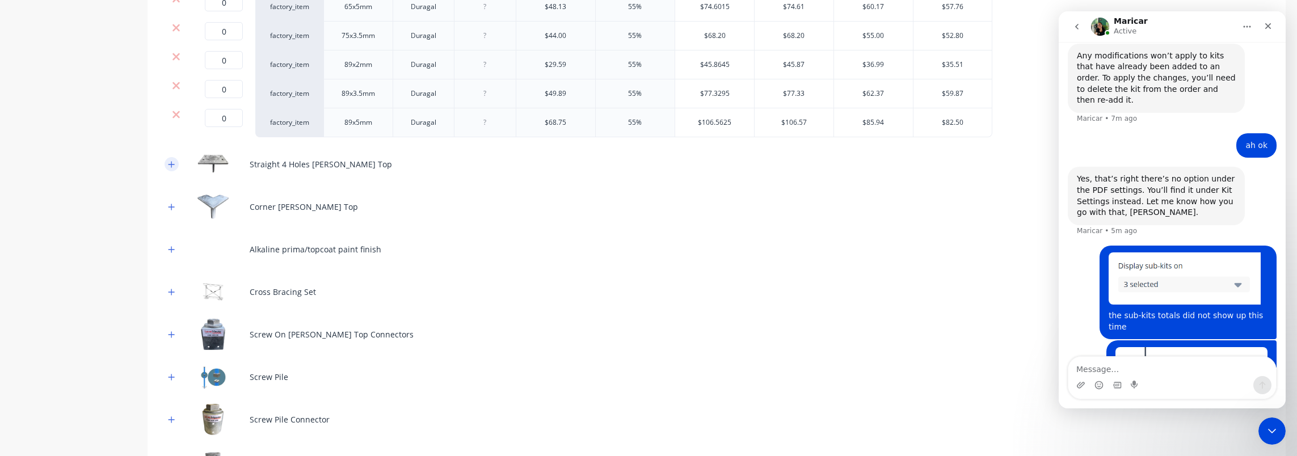
click at [176, 164] on button "button" at bounding box center [172, 164] width 14 height 14
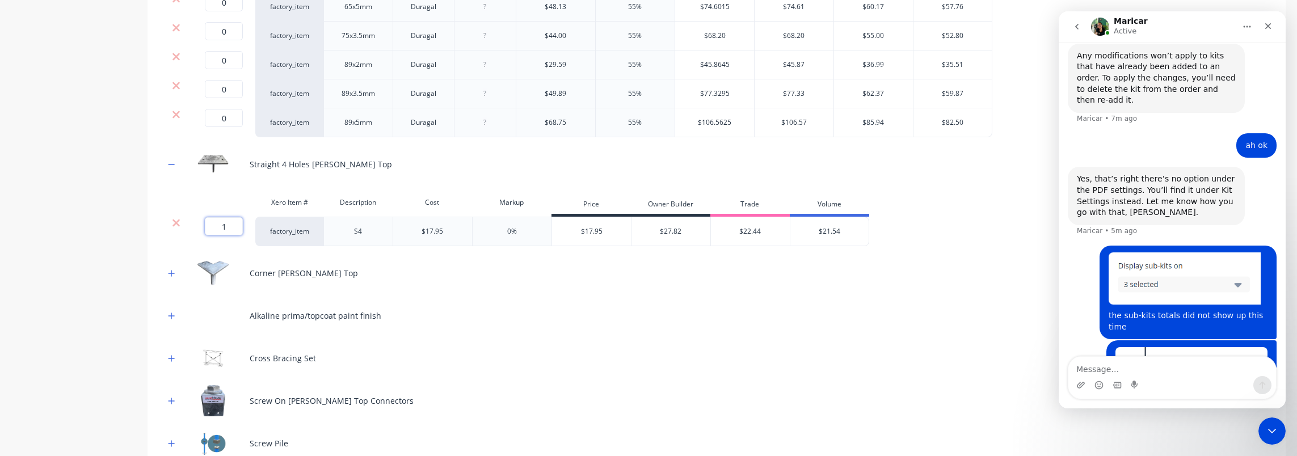
click at [231, 218] on input "1" at bounding box center [224, 226] width 38 height 18
type input "0"
click at [171, 266] on button "button" at bounding box center [172, 273] width 14 height 14
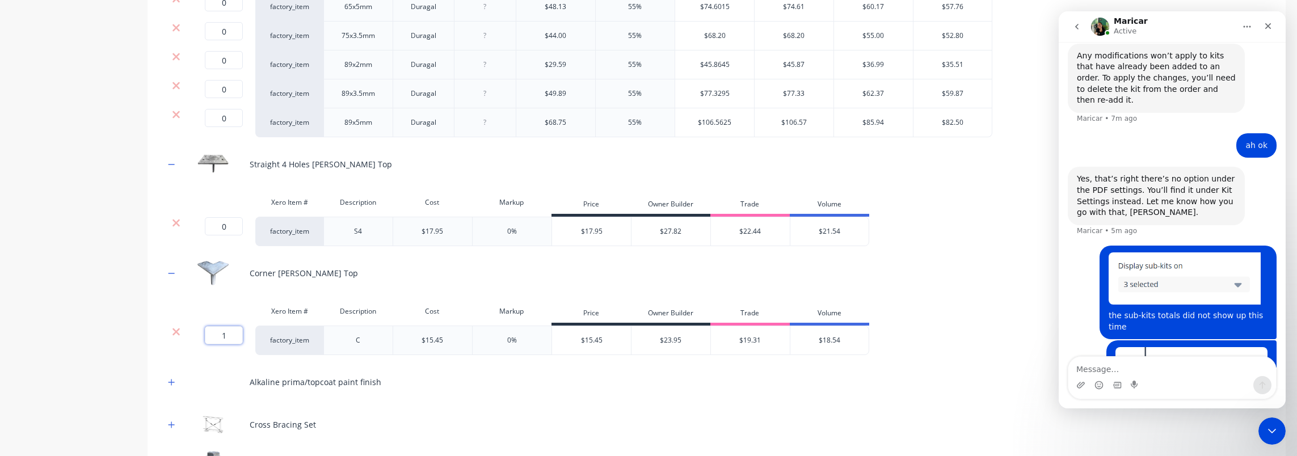
click at [229, 328] on input "1" at bounding box center [224, 335] width 38 height 18
type input "0"
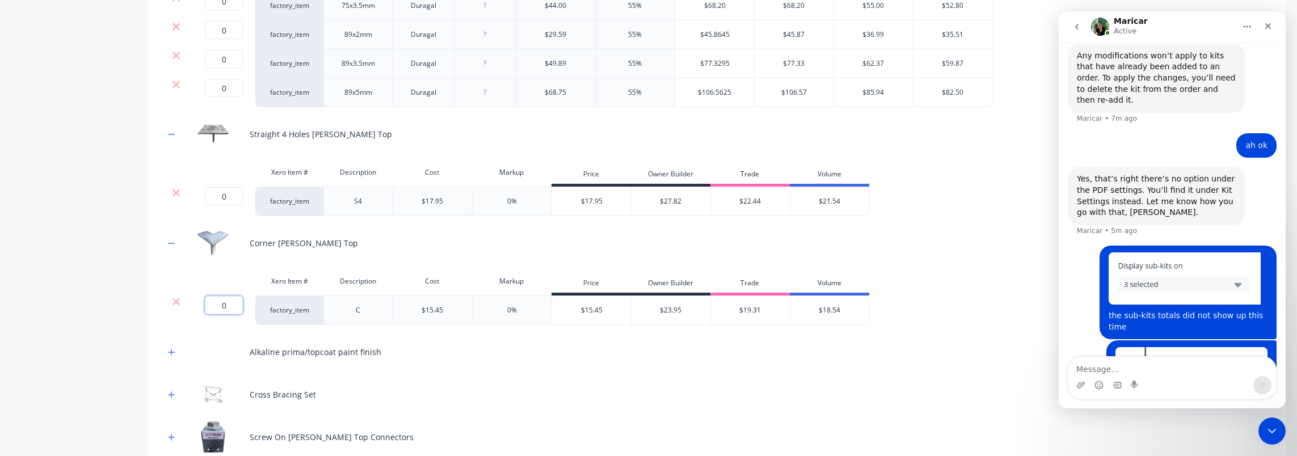
scroll to position [1305, 0]
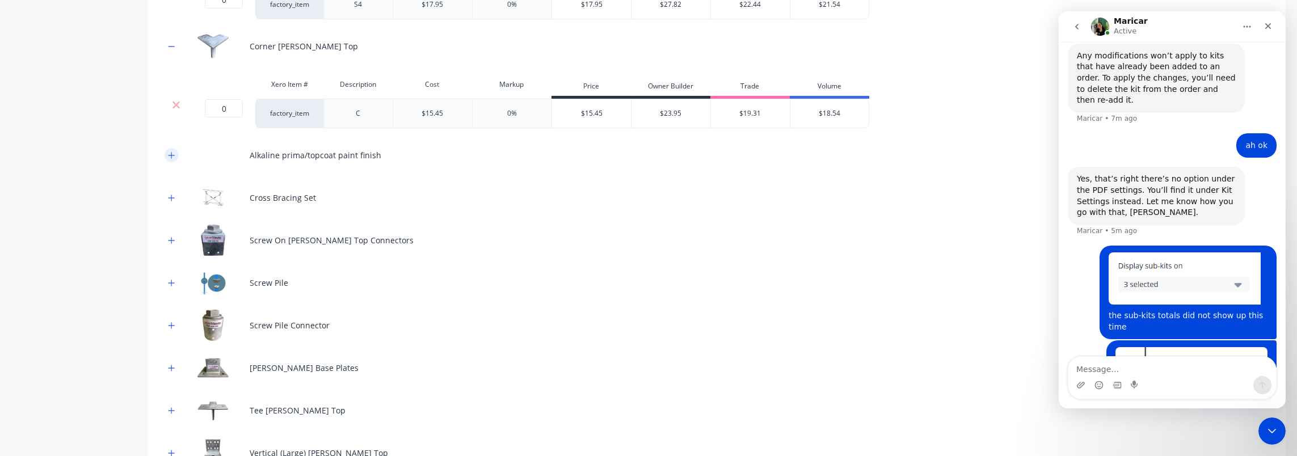
click at [170, 151] on icon "button" at bounding box center [171, 155] width 7 height 8
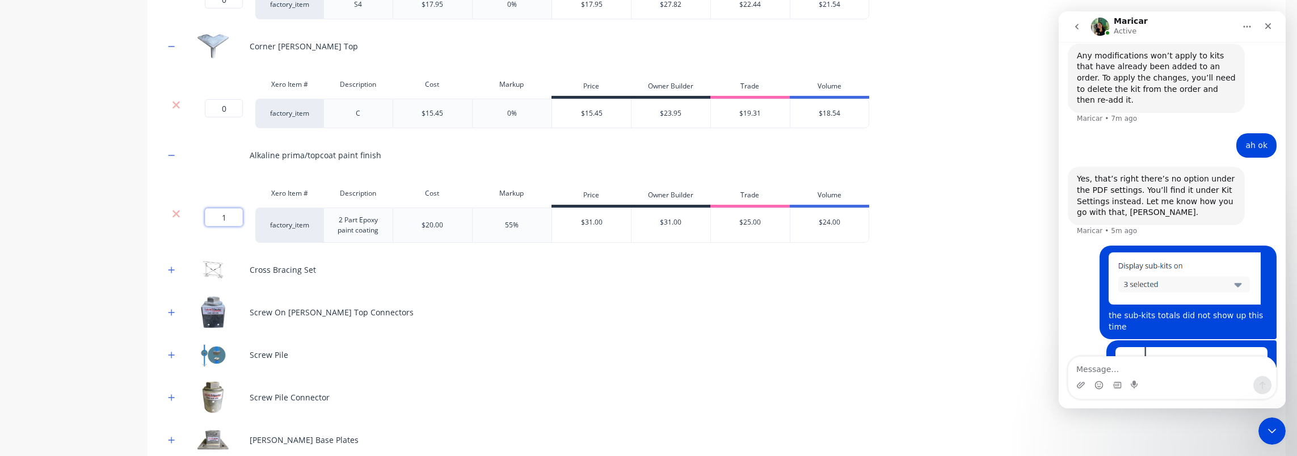
click at [227, 215] on input "1" at bounding box center [224, 217] width 38 height 18
type input "0"
click at [177, 263] on button "button" at bounding box center [172, 270] width 14 height 14
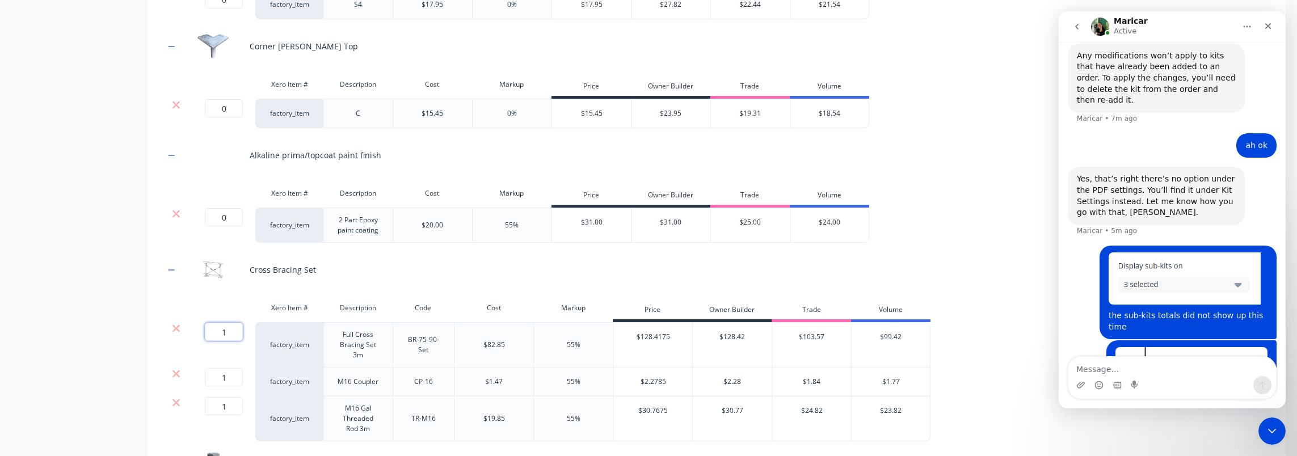
click at [227, 332] on input "1" at bounding box center [224, 332] width 38 height 18
type input "0"
click at [229, 374] on input "1" at bounding box center [224, 377] width 38 height 18
type input "0"
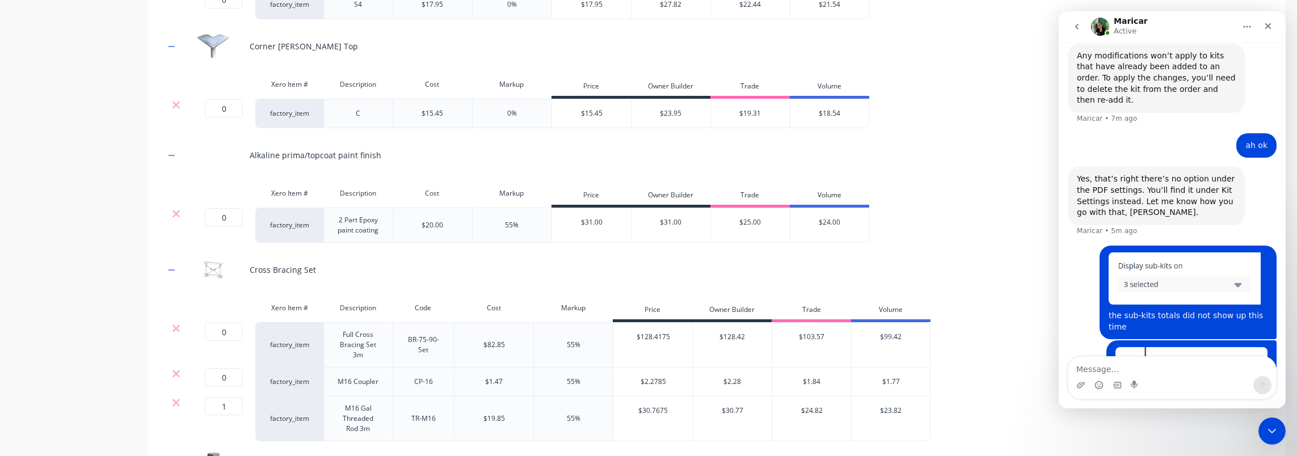
click at [229, 397] on input "1" at bounding box center [224, 406] width 38 height 18
type input "0"
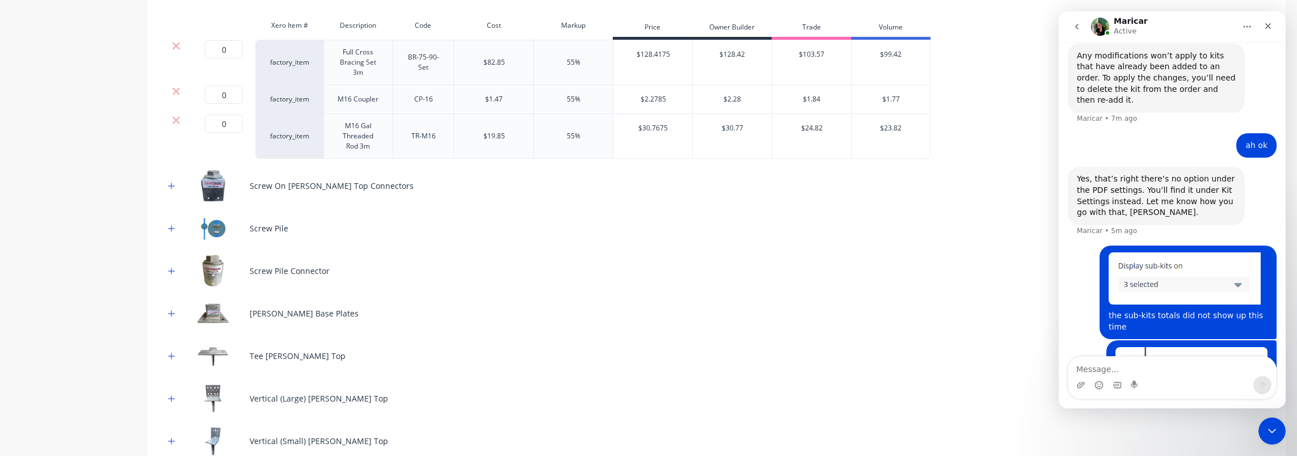
scroll to position [1588, 0]
click at [171, 178] on button "button" at bounding box center [172, 185] width 14 height 14
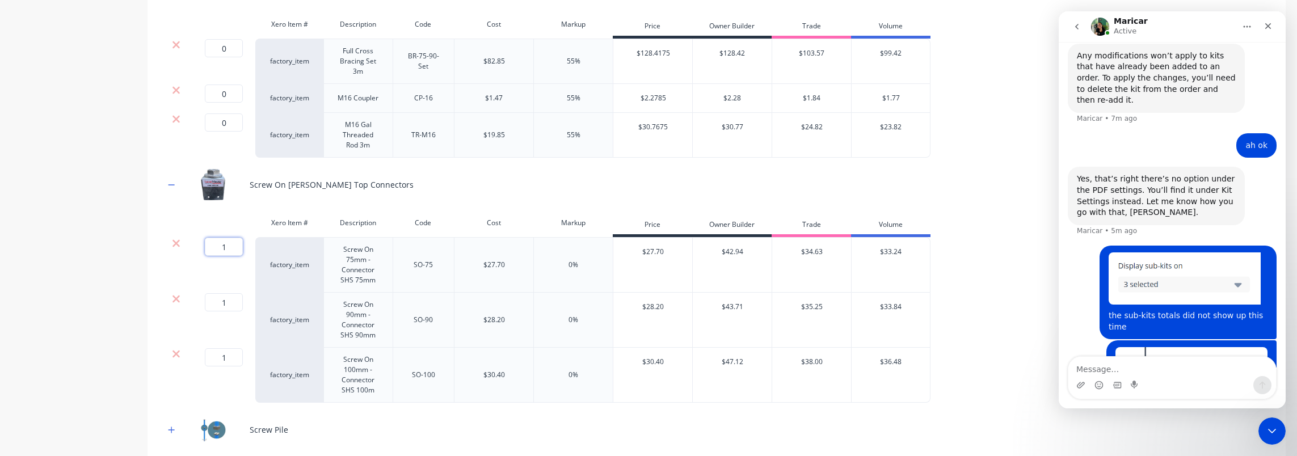
click at [232, 244] on input "1" at bounding box center [224, 247] width 38 height 18
click at [231, 244] on input "1" at bounding box center [224, 247] width 38 height 18
type input "0"
click at [229, 350] on input "1" at bounding box center [224, 357] width 38 height 18
type input "0"
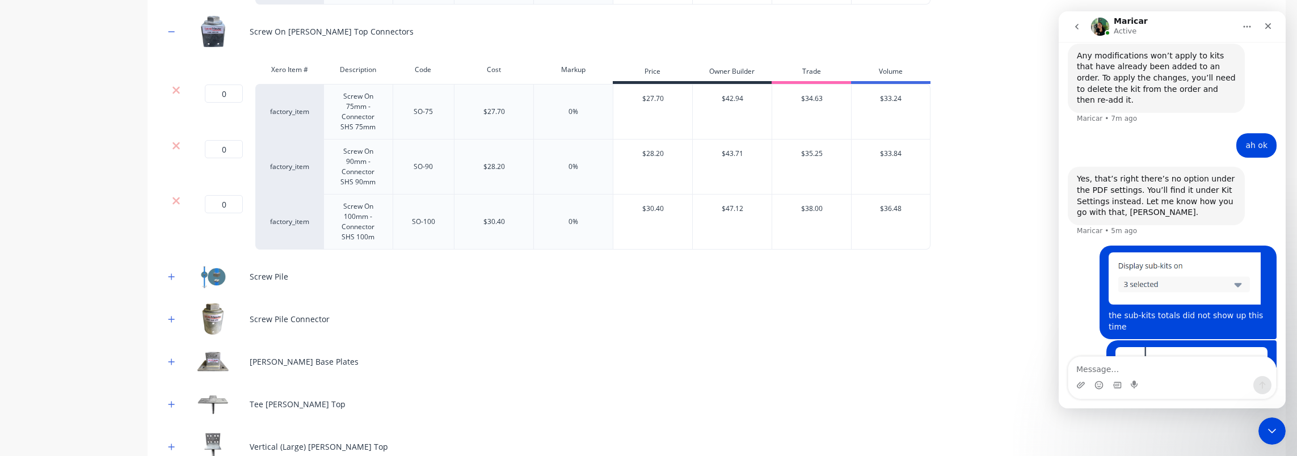
scroll to position [1815, 0]
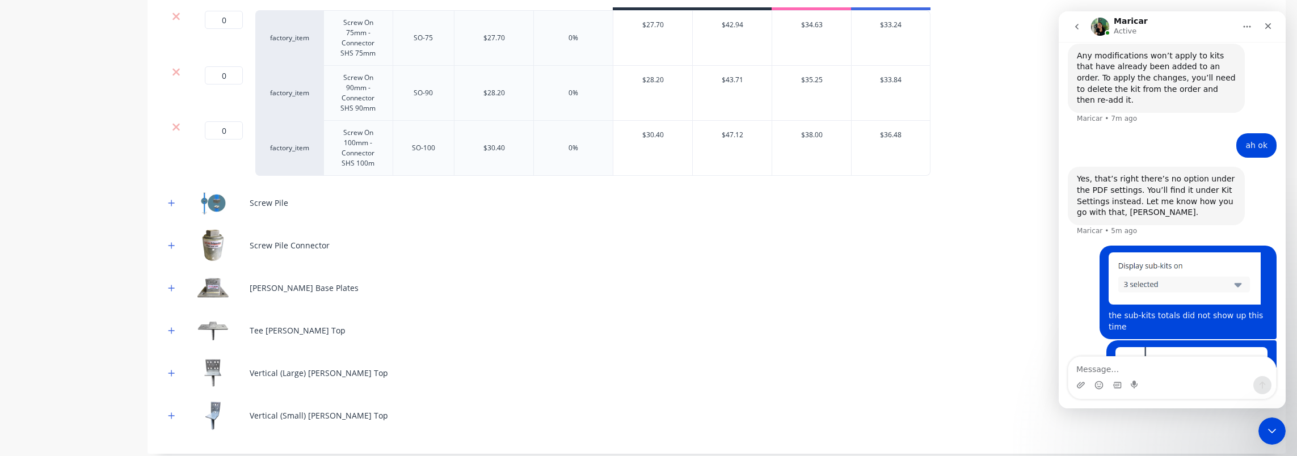
click at [170, 200] on icon "button" at bounding box center [171, 203] width 6 height 6
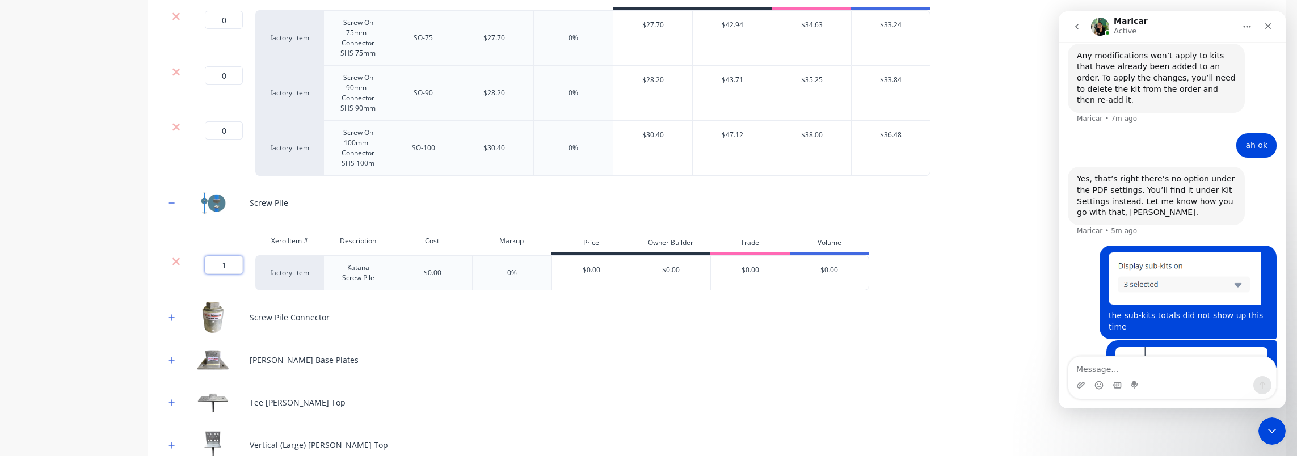
click at [233, 257] on input "1" at bounding box center [224, 265] width 38 height 18
type input "0"
click at [170, 314] on icon "button" at bounding box center [171, 318] width 7 height 8
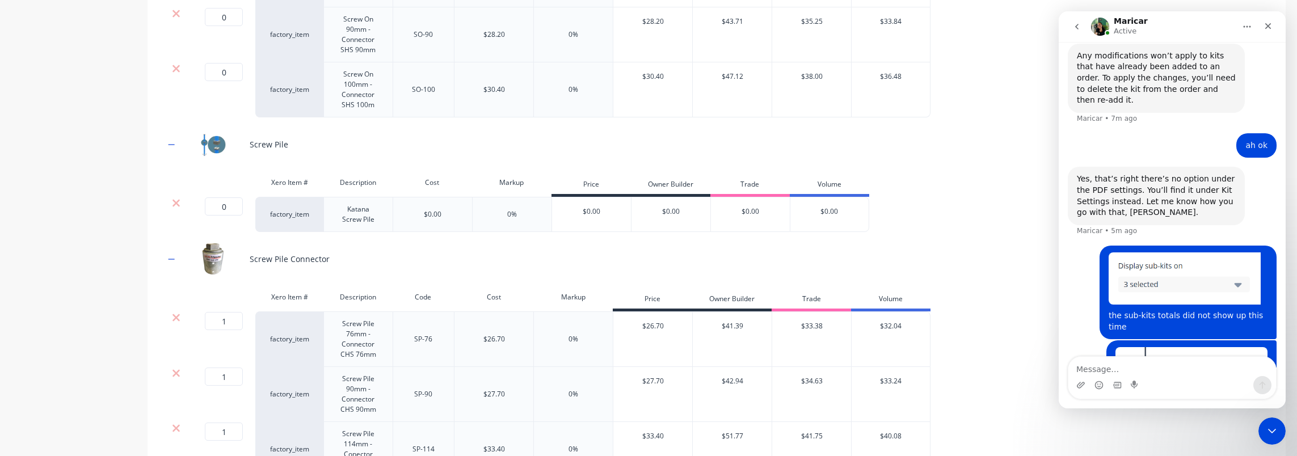
scroll to position [1985, 0]
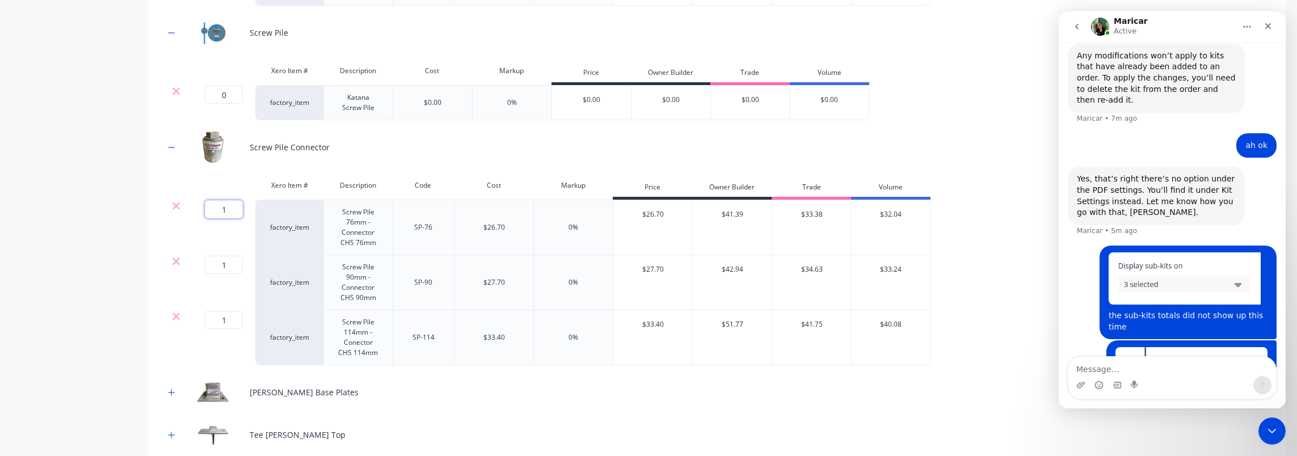
click at [226, 200] on input "1" at bounding box center [224, 209] width 38 height 18
type input "0"
click at [228, 257] on input "1" at bounding box center [224, 265] width 38 height 18
type input "0"
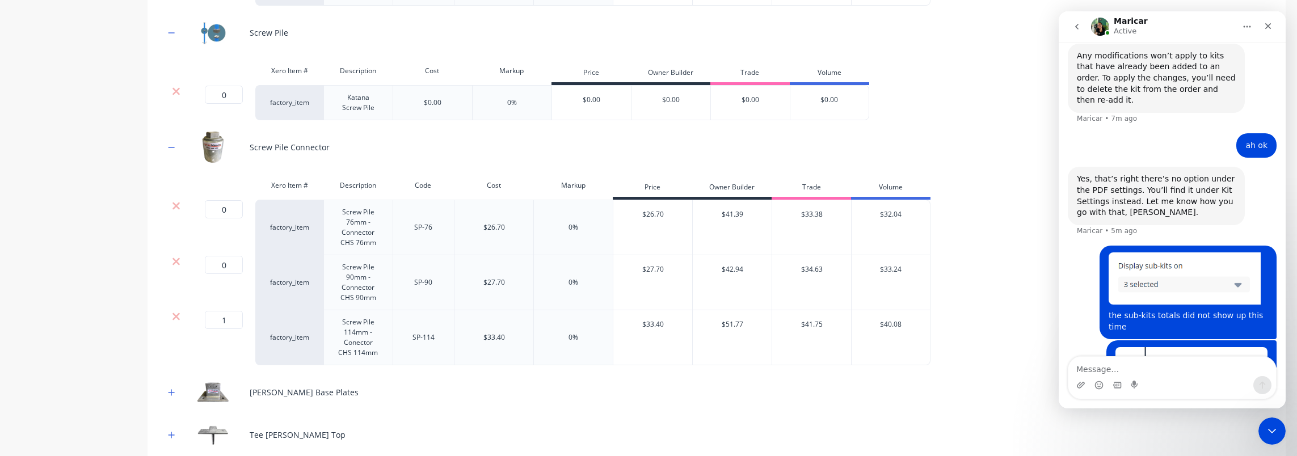
type input "0"
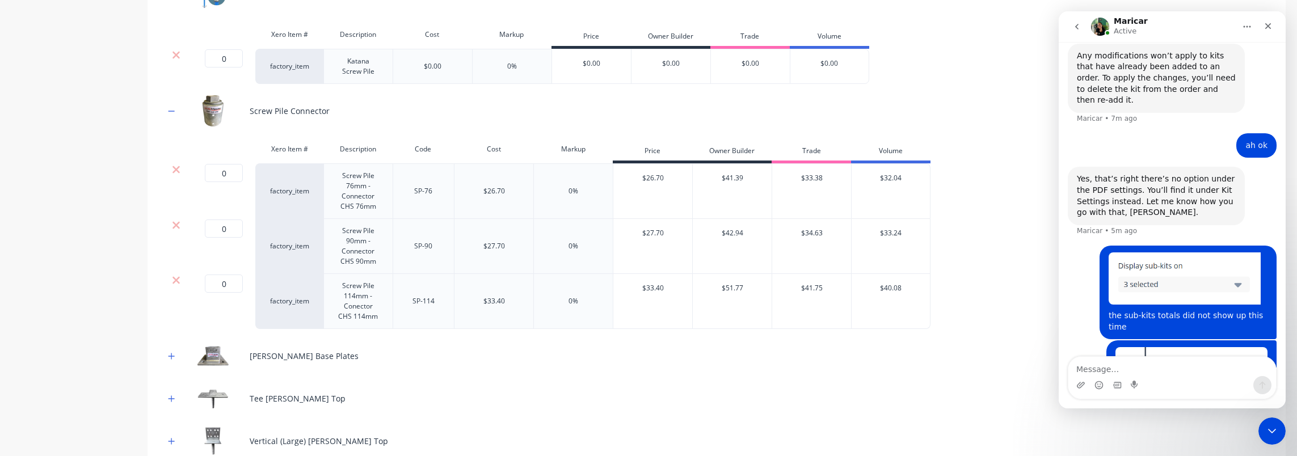
scroll to position [2212, 0]
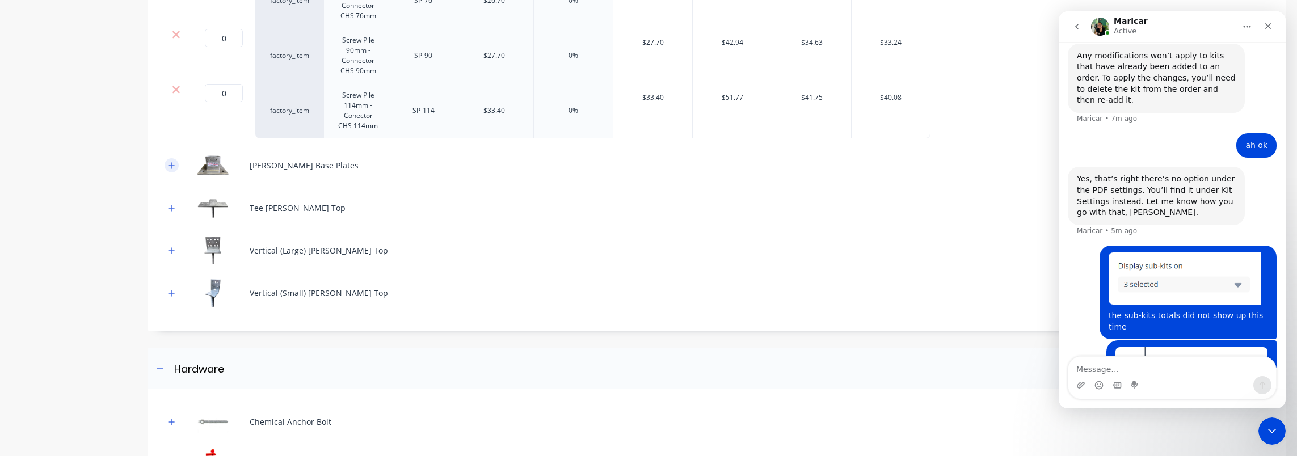
click at [167, 158] on button "button" at bounding box center [172, 165] width 14 height 14
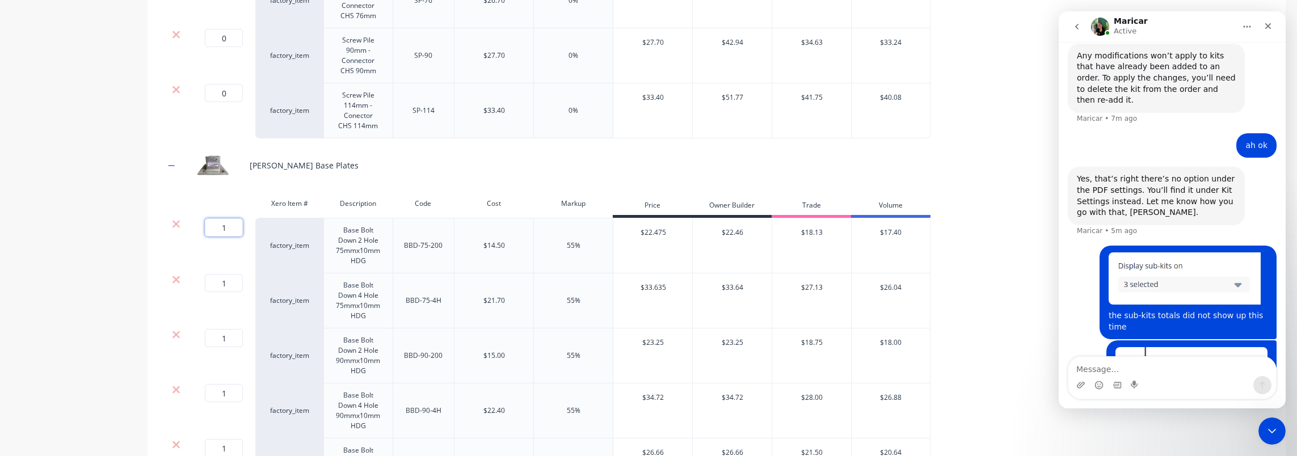
click at [221, 219] on input "1" at bounding box center [224, 227] width 38 height 18
type input "0"
drag, startPoint x: 226, startPoint y: 275, endPoint x: 231, endPoint y: 323, distance: 49.1
click at [226, 276] on input "1" at bounding box center [224, 283] width 38 height 18
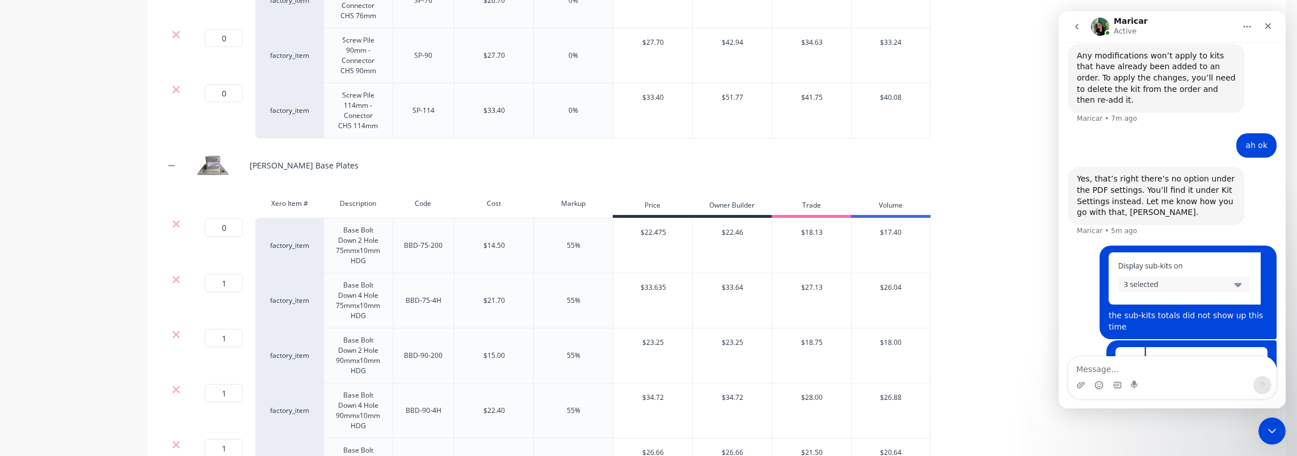
type input "0"
click at [230, 331] on input "1" at bounding box center [224, 338] width 38 height 18
type input "0"
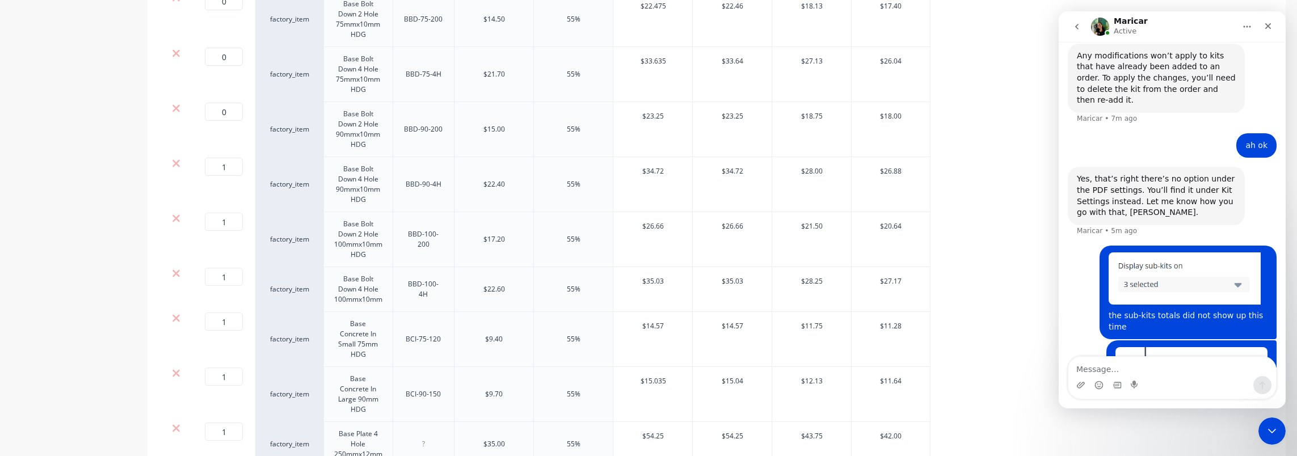
scroll to position [2439, 0]
click at [221, 157] on input "1" at bounding box center [224, 166] width 38 height 18
type input "0"
click at [224, 212] on input "1" at bounding box center [224, 221] width 38 height 18
type input "0"
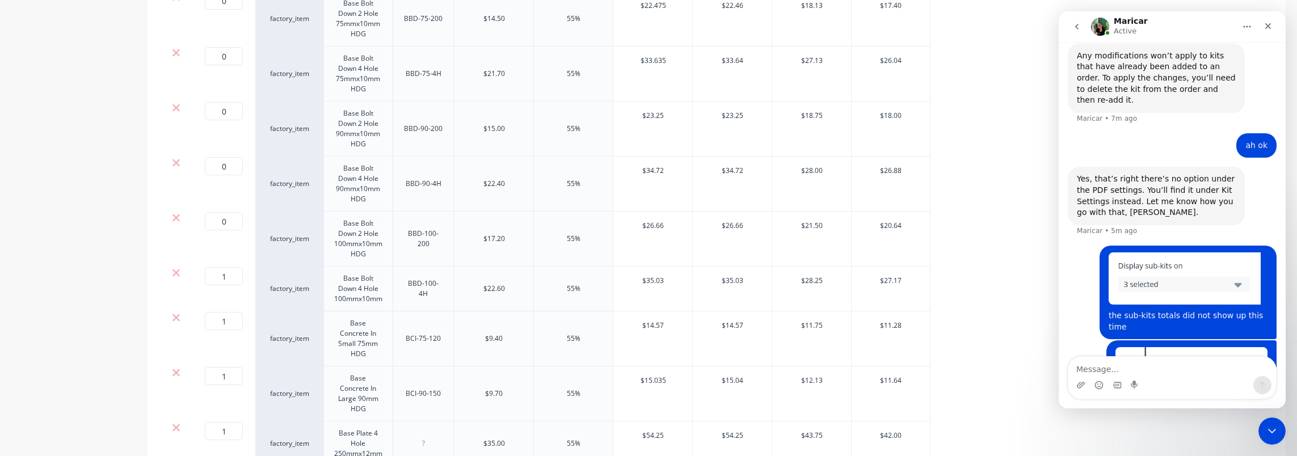
click at [227, 271] on input "1" at bounding box center [224, 276] width 38 height 18
type input "0"
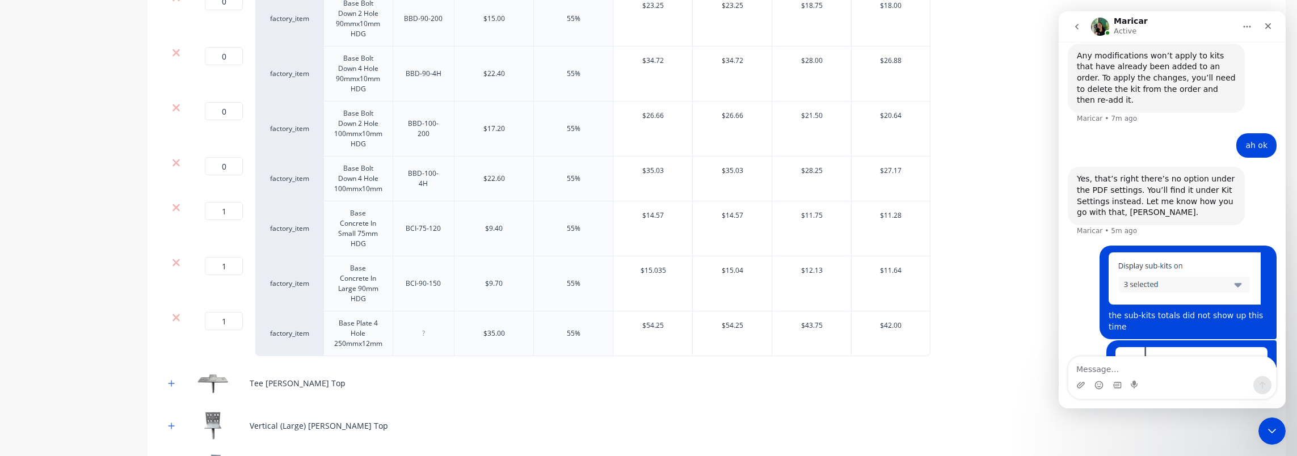
scroll to position [2553, 0]
type input "0"
click at [228, 254] on input "1" at bounding box center [224, 263] width 38 height 18
type input "0"
click at [229, 310] on input "1" at bounding box center [224, 318] width 38 height 18
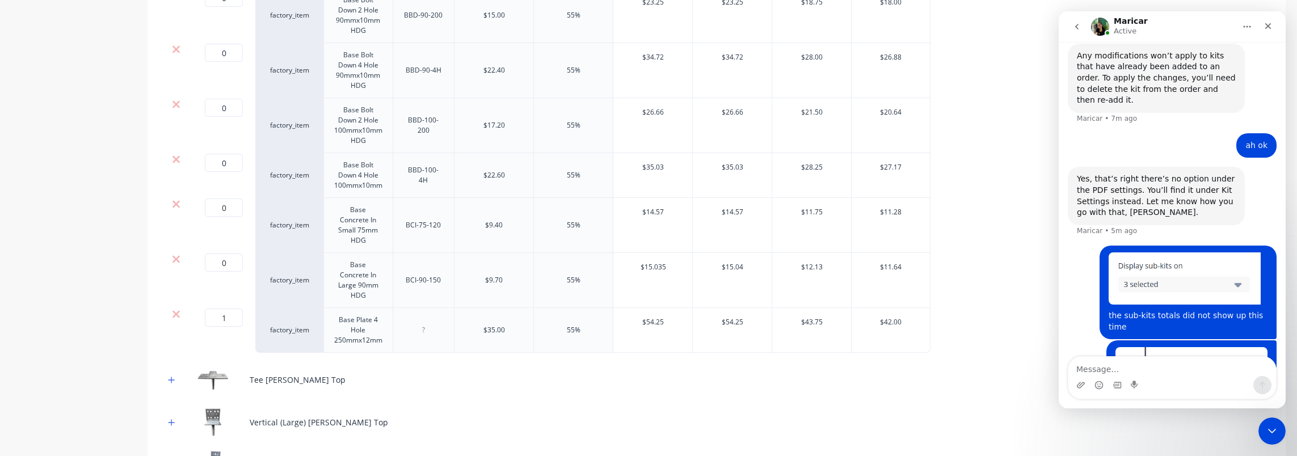
type input "0"
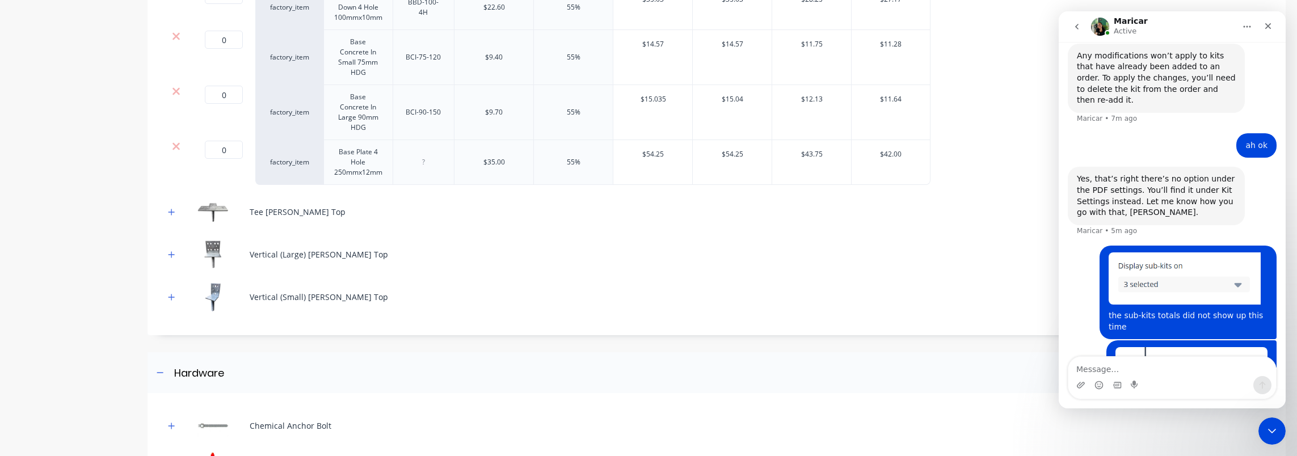
scroll to position [2780, 0]
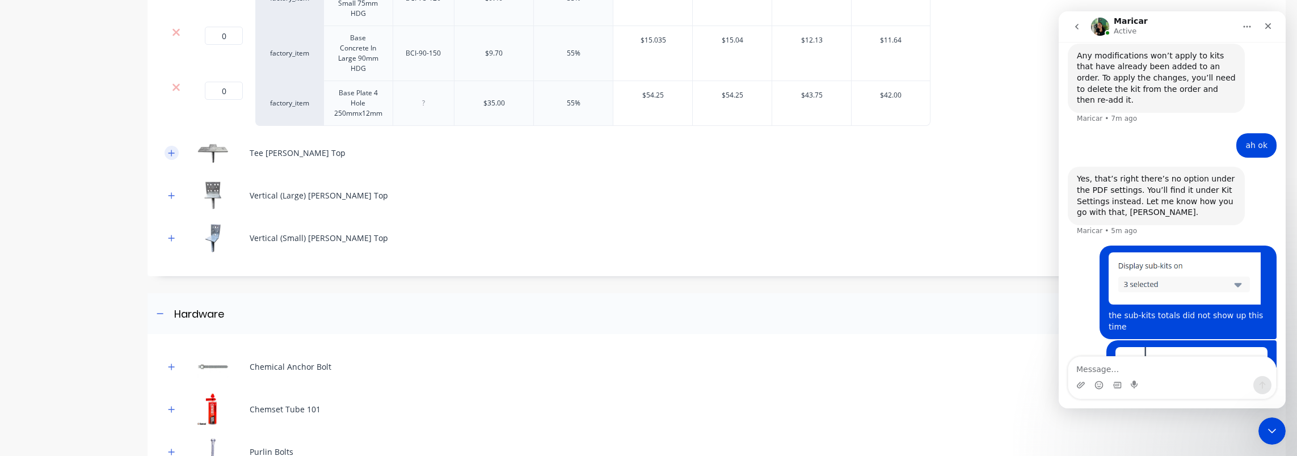
click at [176, 146] on button "button" at bounding box center [172, 153] width 14 height 14
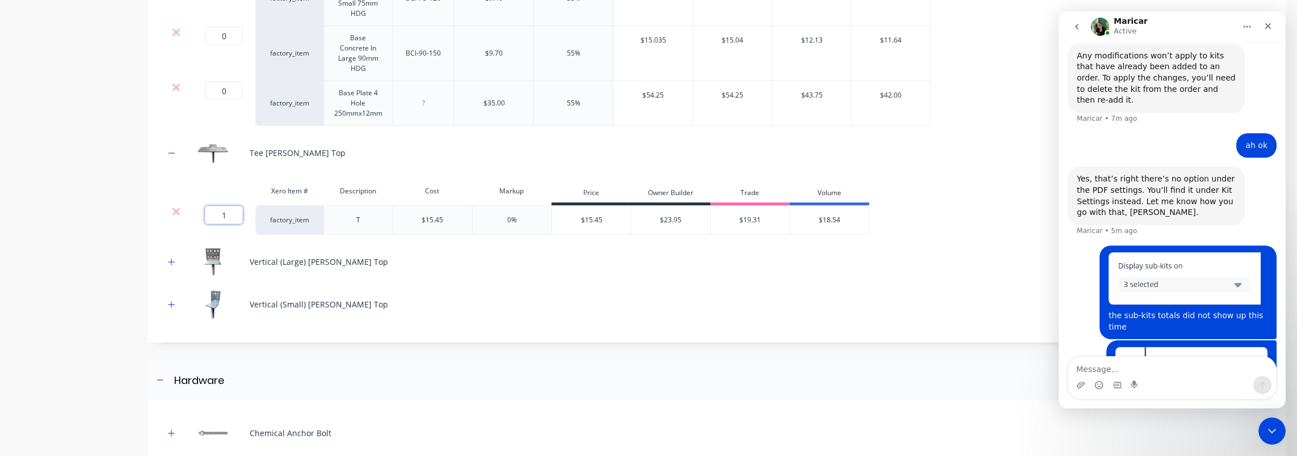
click at [227, 210] on input "1" at bounding box center [224, 215] width 38 height 18
click at [227, 209] on input "1" at bounding box center [224, 215] width 38 height 18
type input "0"
click at [166, 255] on button "button" at bounding box center [172, 262] width 14 height 14
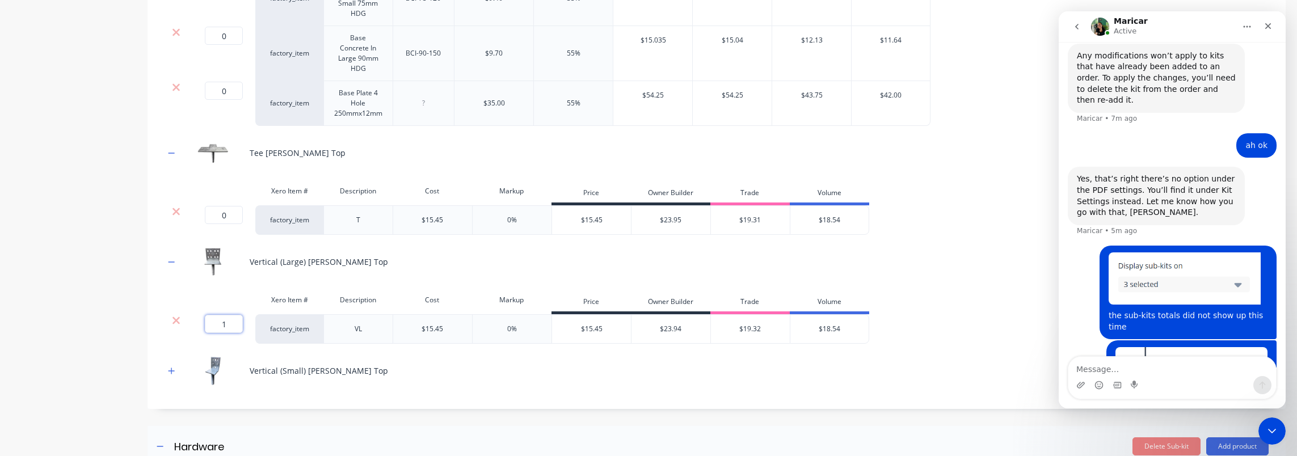
click at [226, 315] on input "1" at bounding box center [224, 324] width 38 height 18
type input "0"
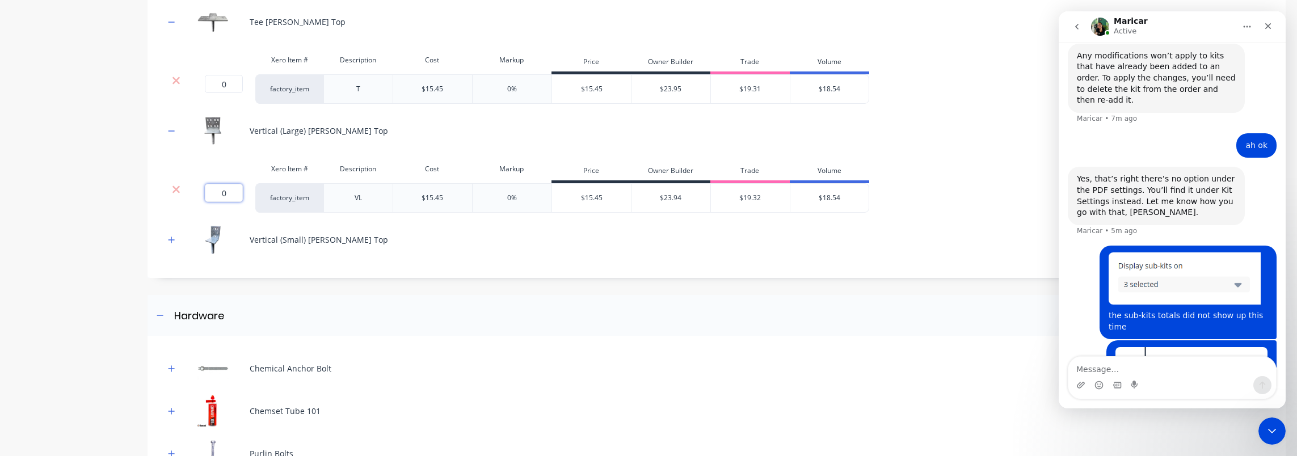
scroll to position [2950, 0]
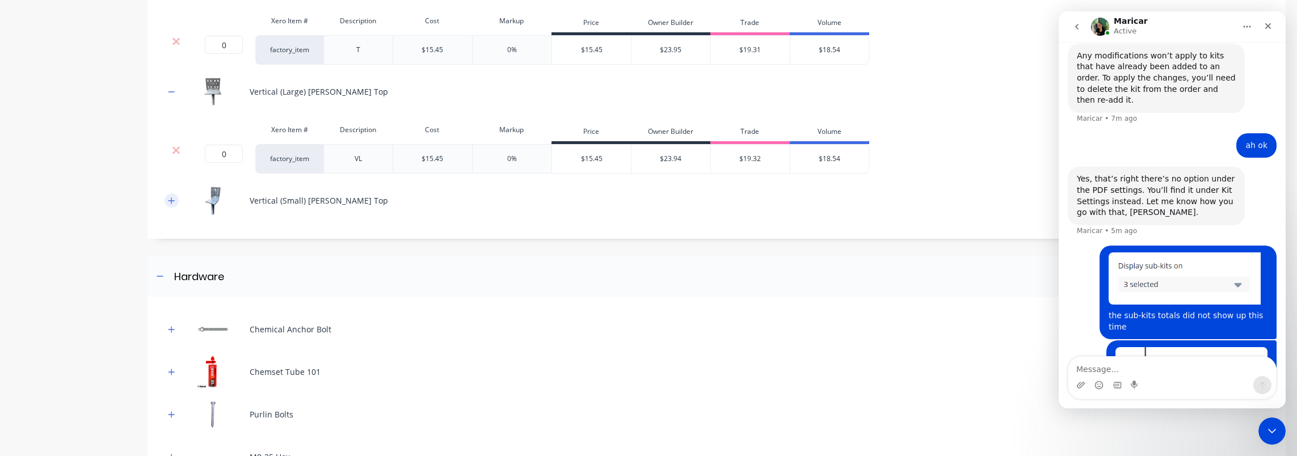
click at [171, 195] on button "button" at bounding box center [172, 200] width 14 height 14
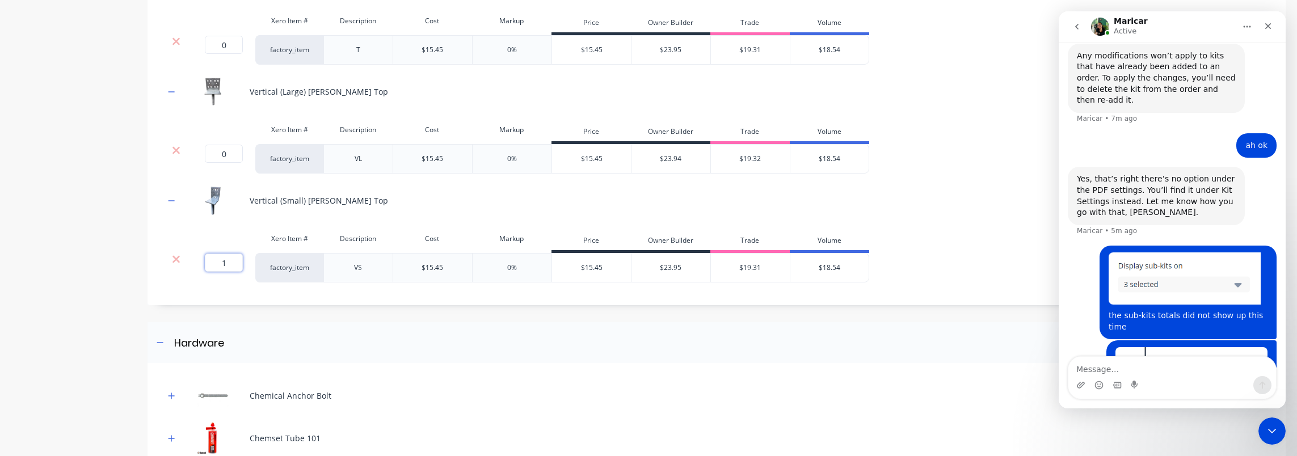
click at [230, 254] on input "1" at bounding box center [224, 263] width 38 height 18
type input "0"
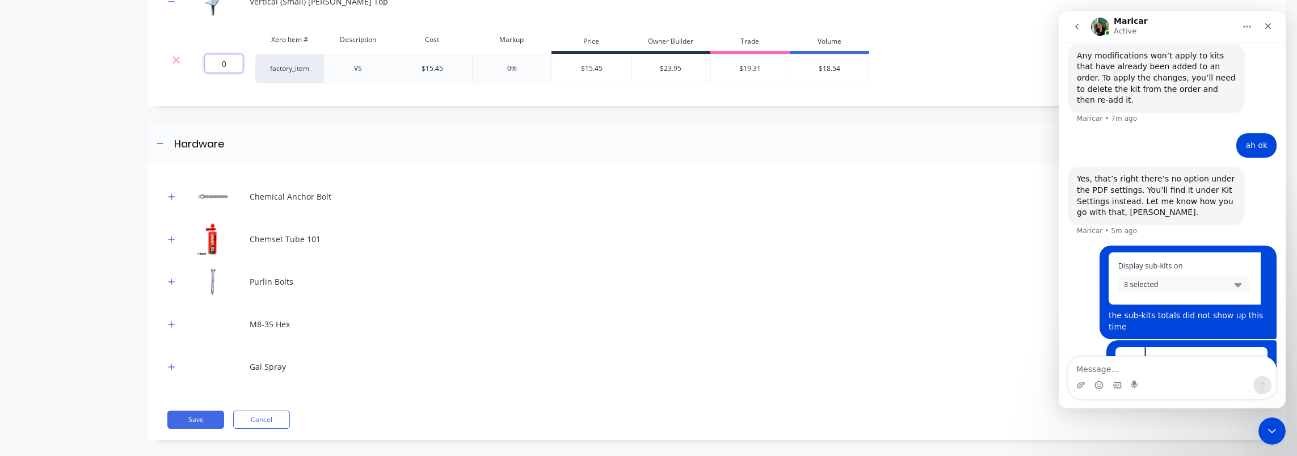
scroll to position [3151, 0]
click at [170, 191] on icon "button" at bounding box center [171, 195] width 7 height 8
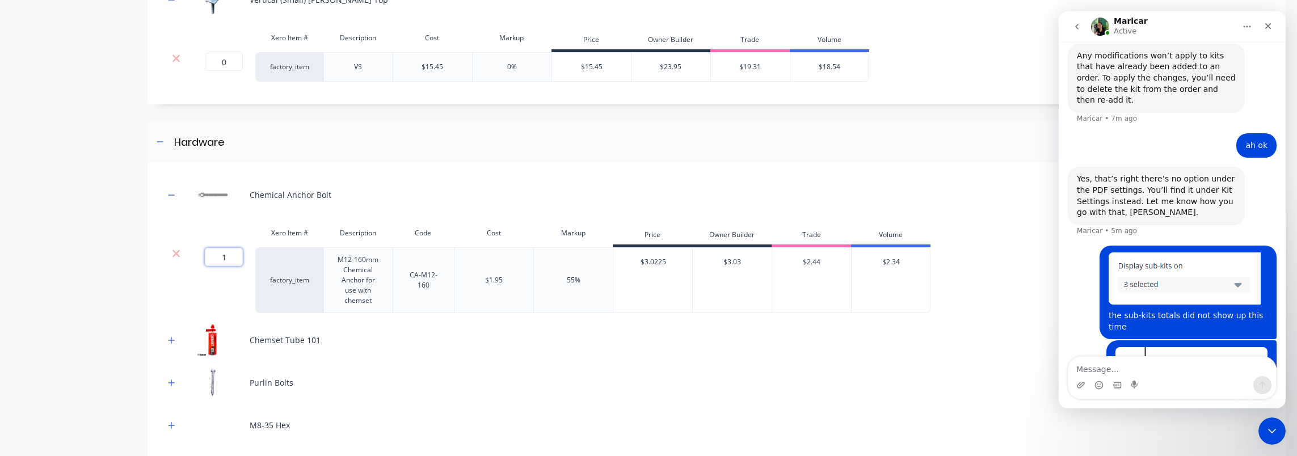
click at [222, 251] on input "1" at bounding box center [224, 257] width 38 height 18
type input "0"
click at [159, 332] on div "Chemical Anchor Bolt Xero Item # Description Code Cost Markup Price Owner Build…" at bounding box center [716, 351] width 1138 height 379
click at [175, 333] on button "button" at bounding box center [172, 340] width 14 height 14
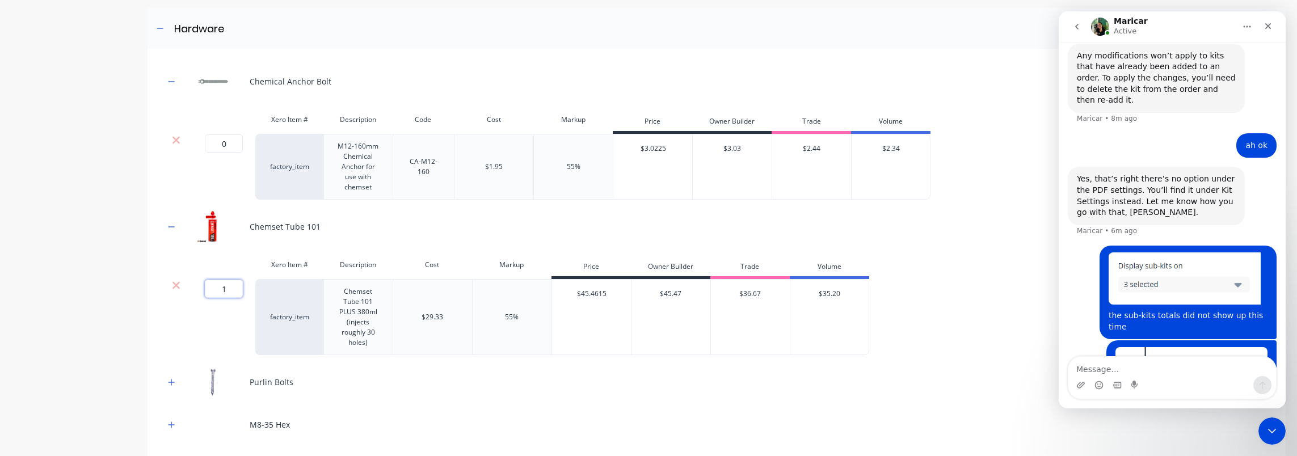
click at [229, 280] on input "1" at bounding box center [224, 289] width 38 height 18
type input "0"
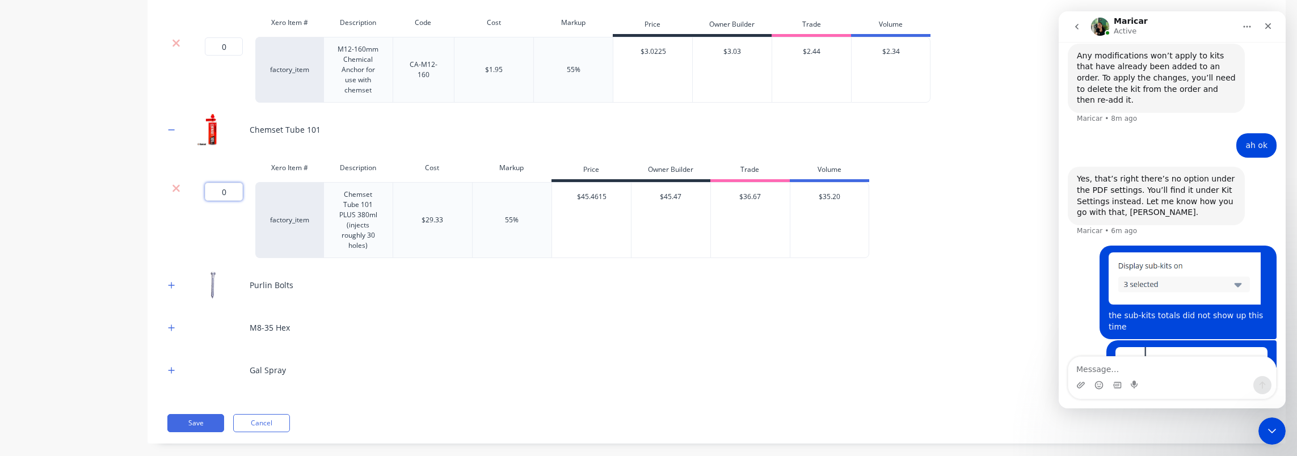
scroll to position [3365, 0]
click at [167, 274] on button "button" at bounding box center [172, 281] width 14 height 14
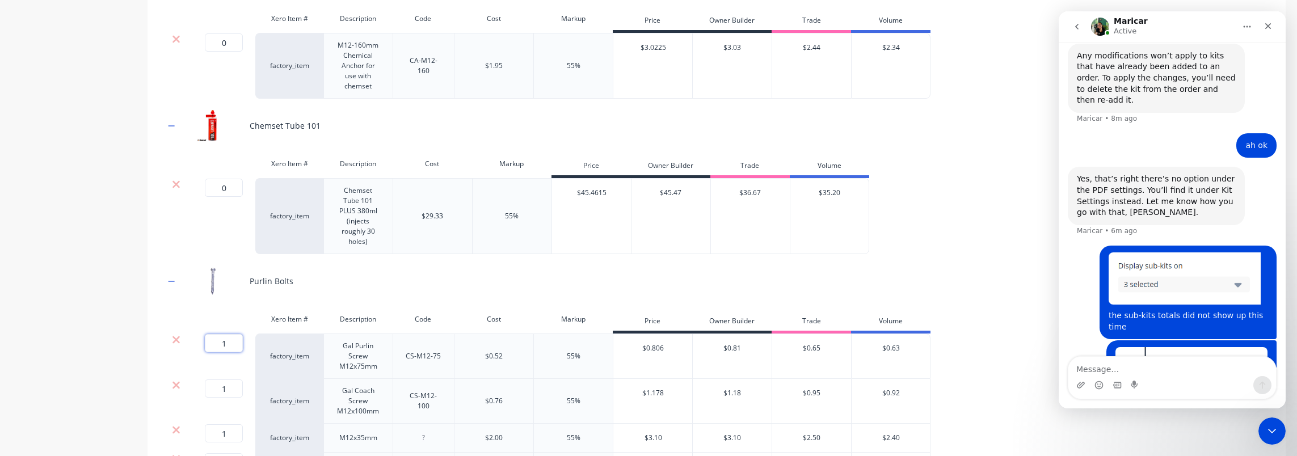
click at [229, 334] on input "1" at bounding box center [224, 343] width 38 height 18
type input "0"
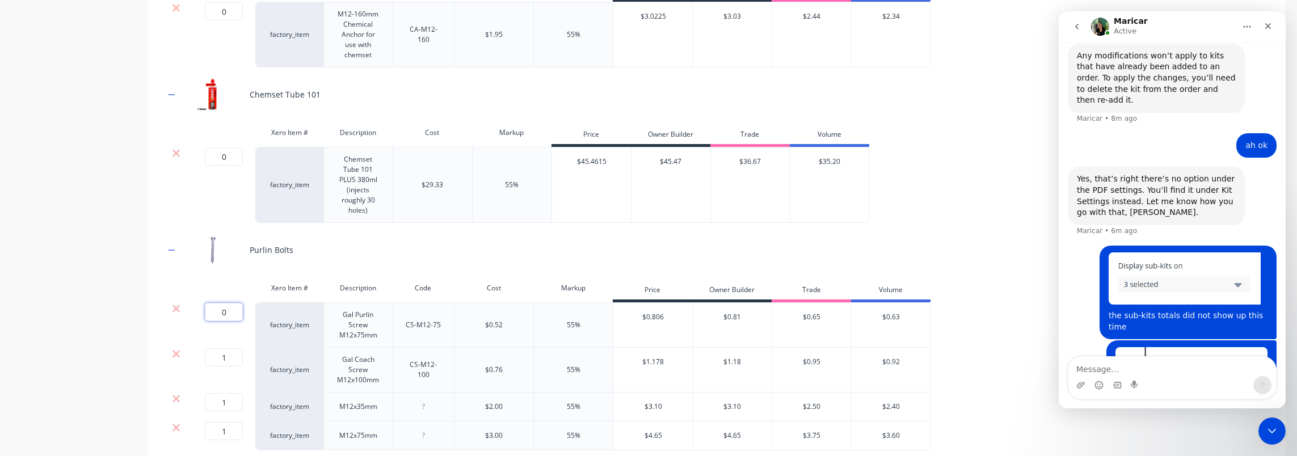
scroll to position [3535, 0]
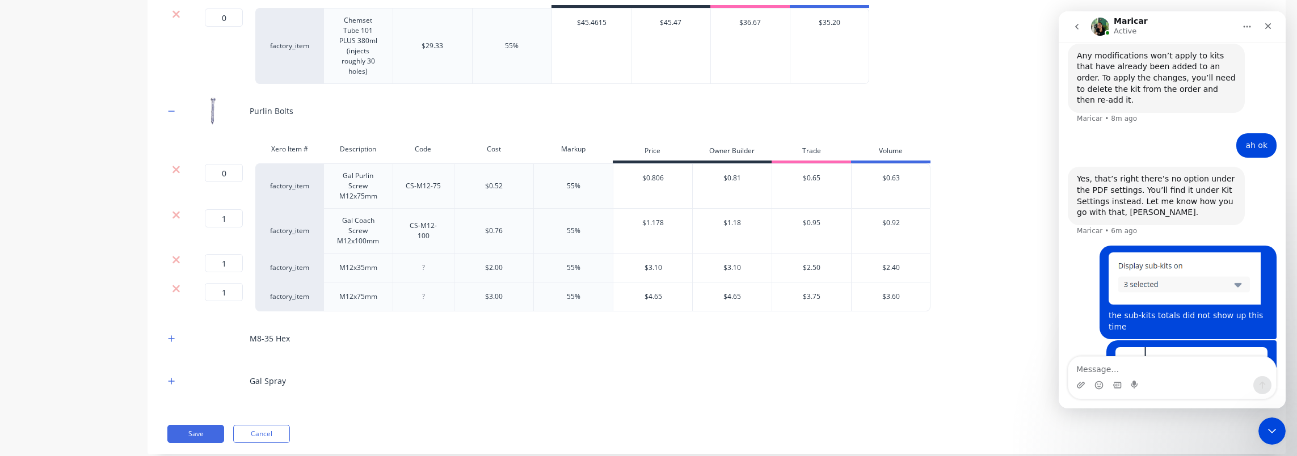
click at [229, 209] on input "1" at bounding box center [224, 218] width 38 height 18
type input "0"
click at [227, 254] on input "1" at bounding box center [224, 263] width 38 height 18
type input "0"
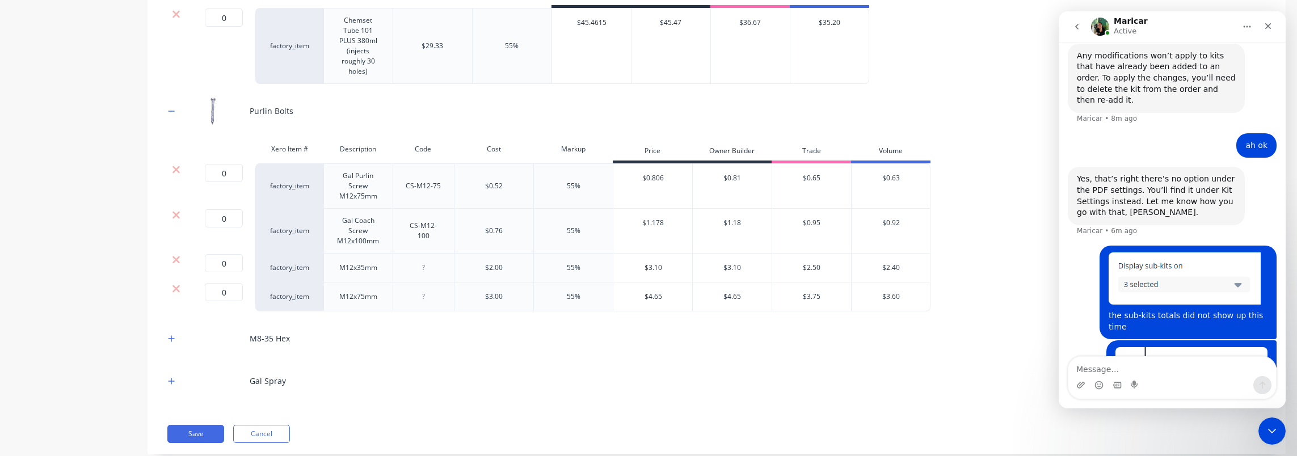
click at [166, 331] on button "button" at bounding box center [172, 338] width 14 height 14
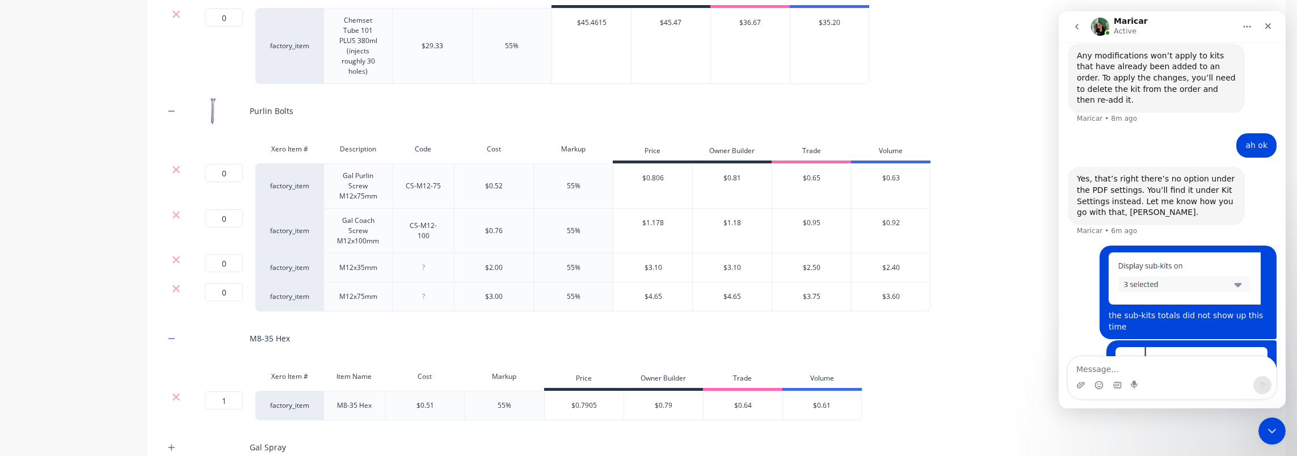
scroll to position [3592, 0]
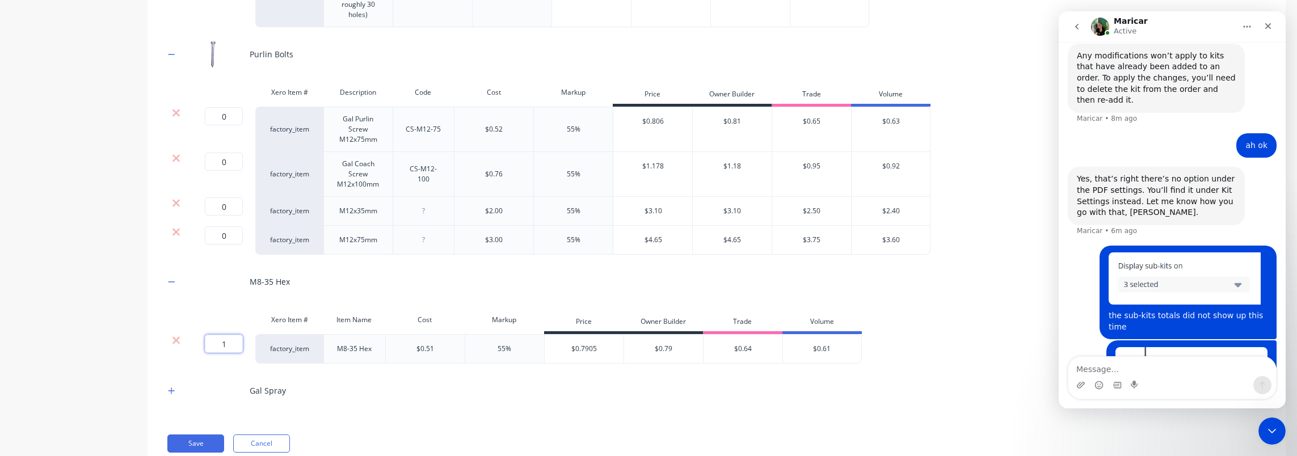
click at [225, 335] on input "1" at bounding box center [224, 344] width 38 height 18
type input "0"
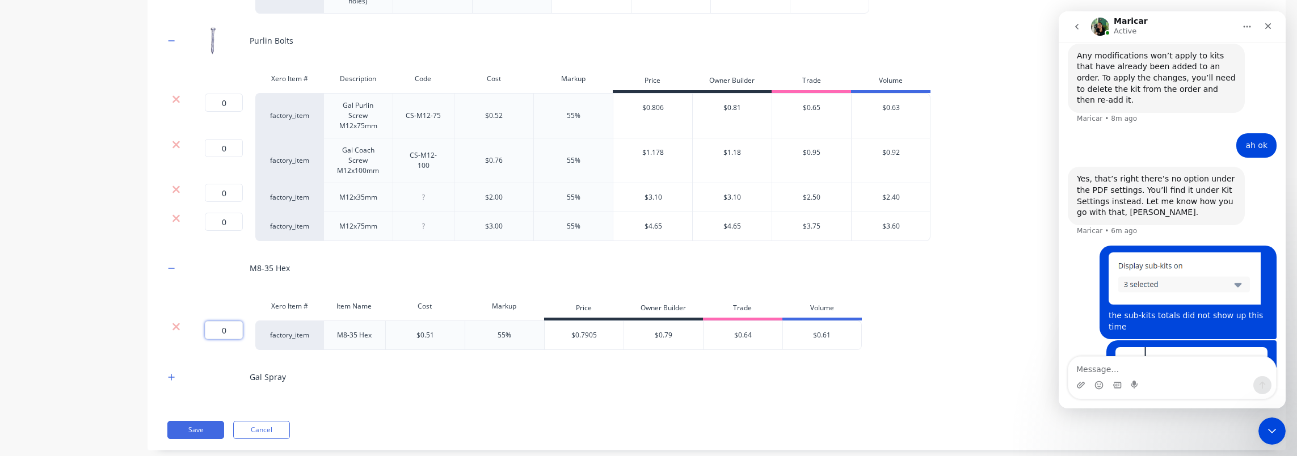
scroll to position [3615, 0]
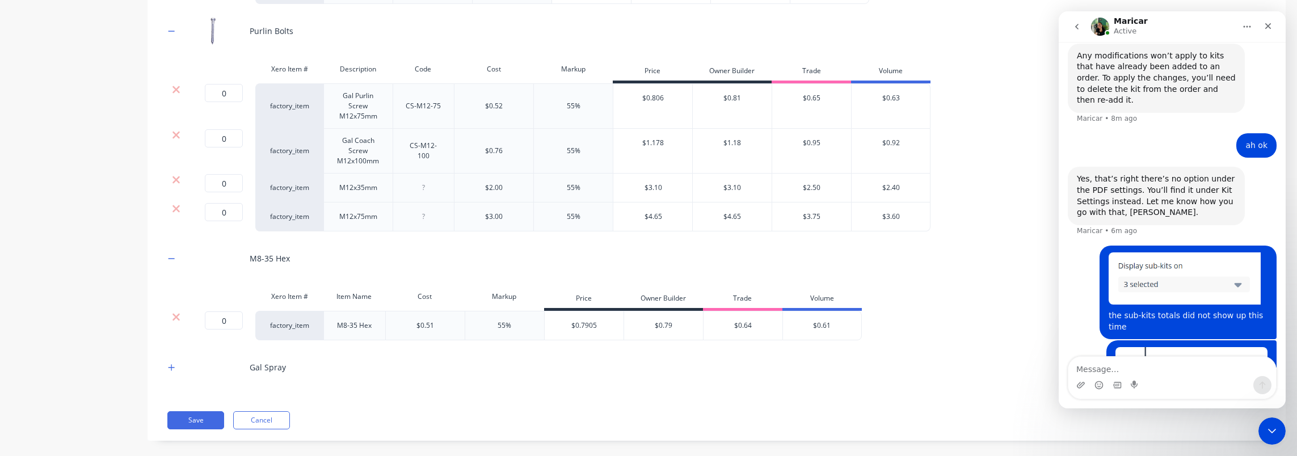
click at [169, 364] on icon "button" at bounding box center [171, 368] width 7 height 8
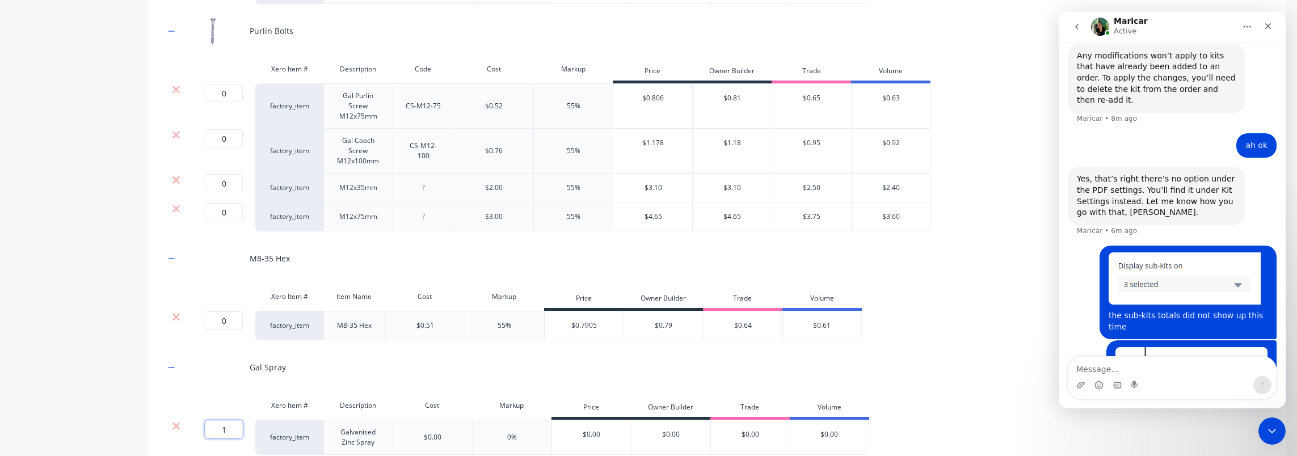
click at [222, 420] on input "1" at bounding box center [224, 429] width 38 height 18
type input "0"
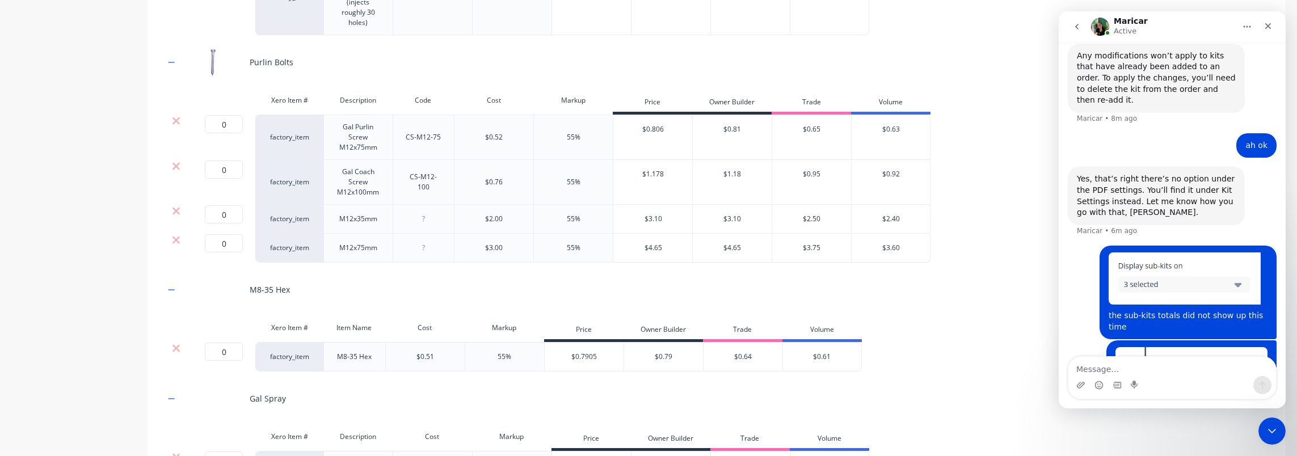
scroll to position [3559, 0]
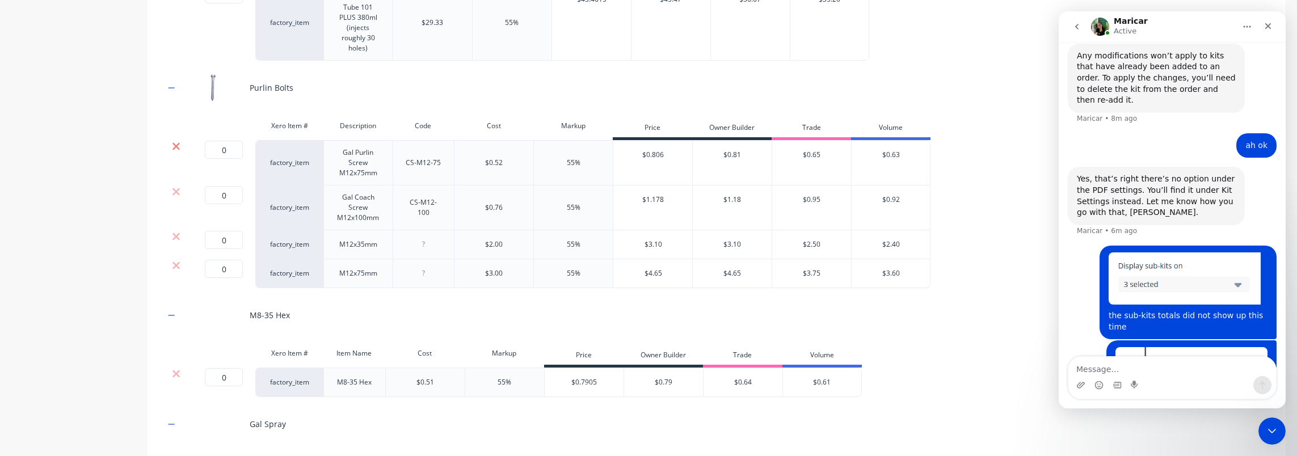
click at [172, 141] on icon at bounding box center [176, 146] width 9 height 11
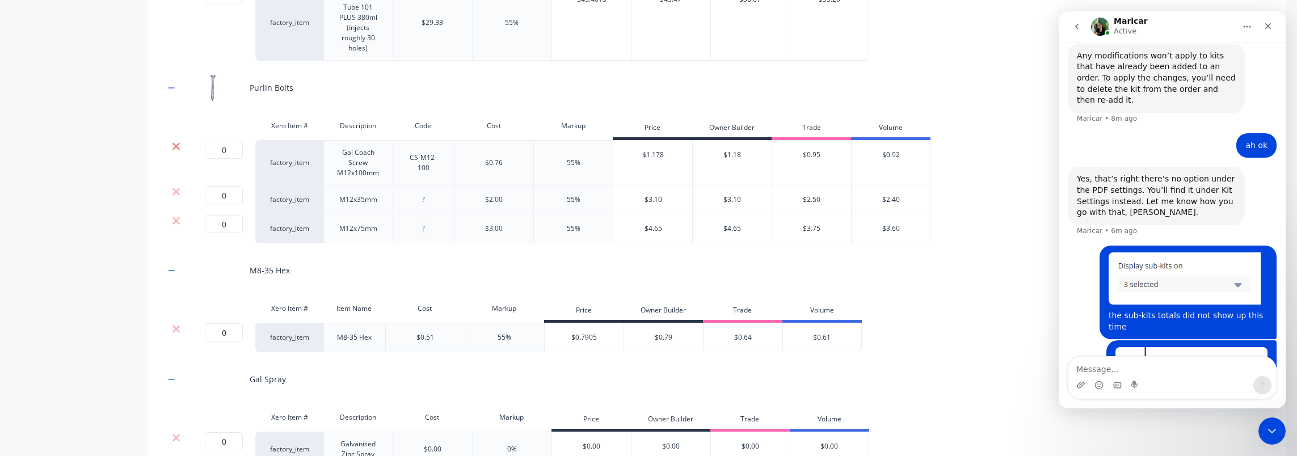
click at [174, 141] on icon at bounding box center [176, 146] width 9 height 11
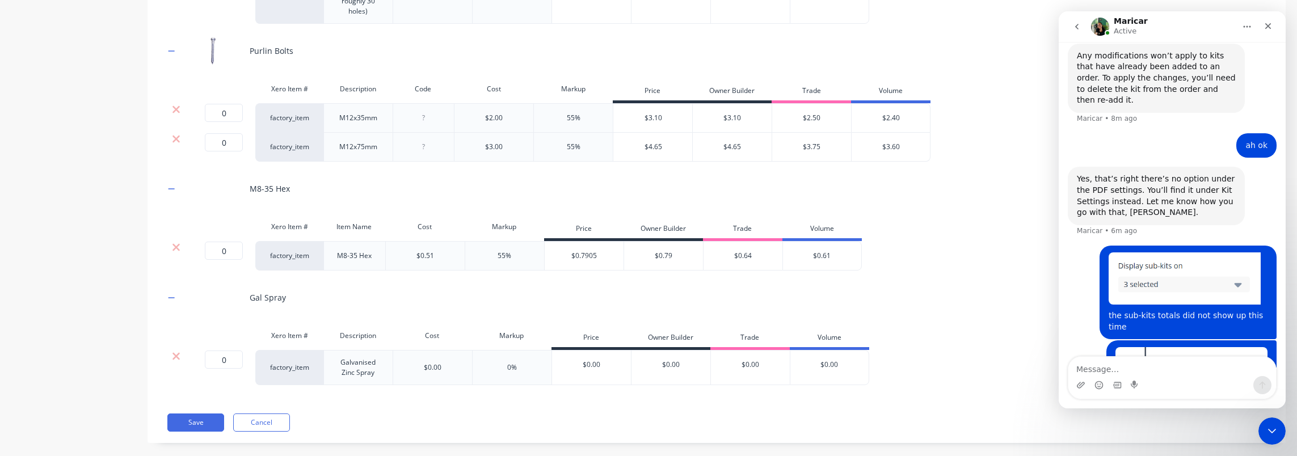
scroll to position [3598, 0]
click at [195, 411] on button "Save" at bounding box center [195, 420] width 57 height 18
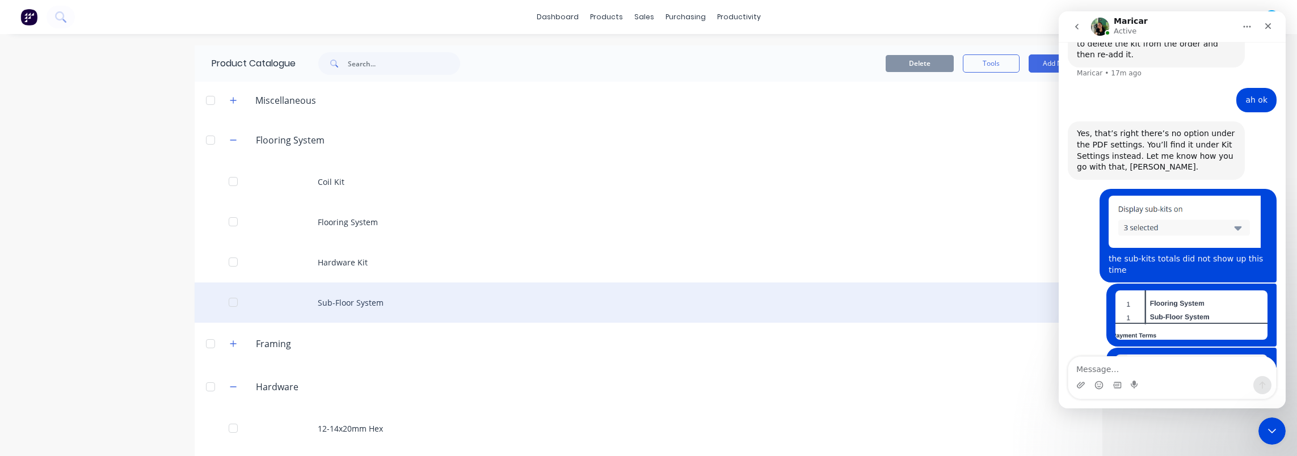
click at [381, 296] on div "Sub-Floor System" at bounding box center [649, 303] width 908 height 40
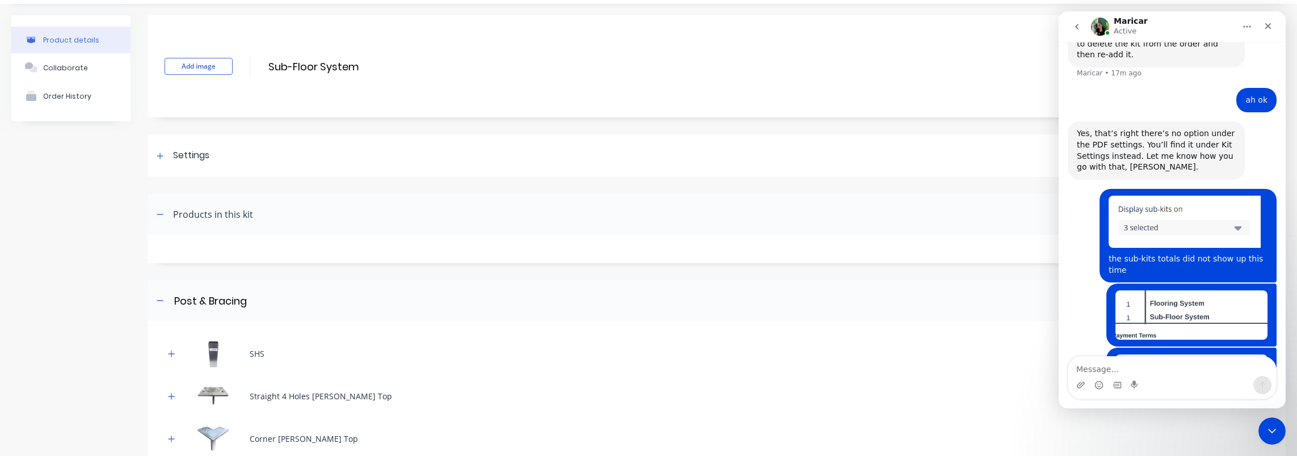
scroll to position [113, 0]
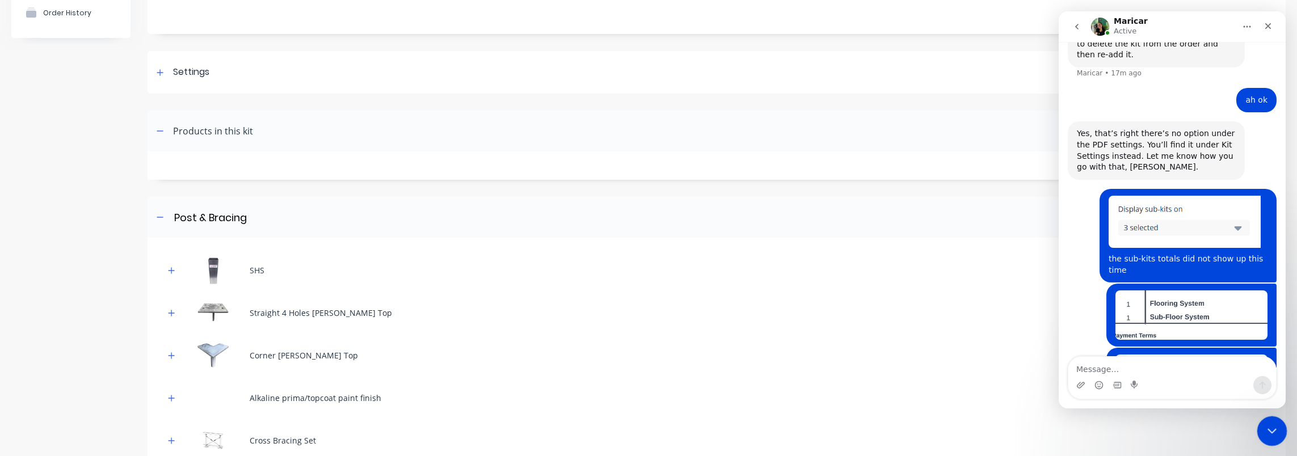
drag, startPoint x: 1271, startPoint y: 425, endPoint x: 2388, endPoint y: 646, distance: 1139.0
click at [1271, 425] on icon "Close Intercom Messenger" at bounding box center [1270, 430] width 14 height 14
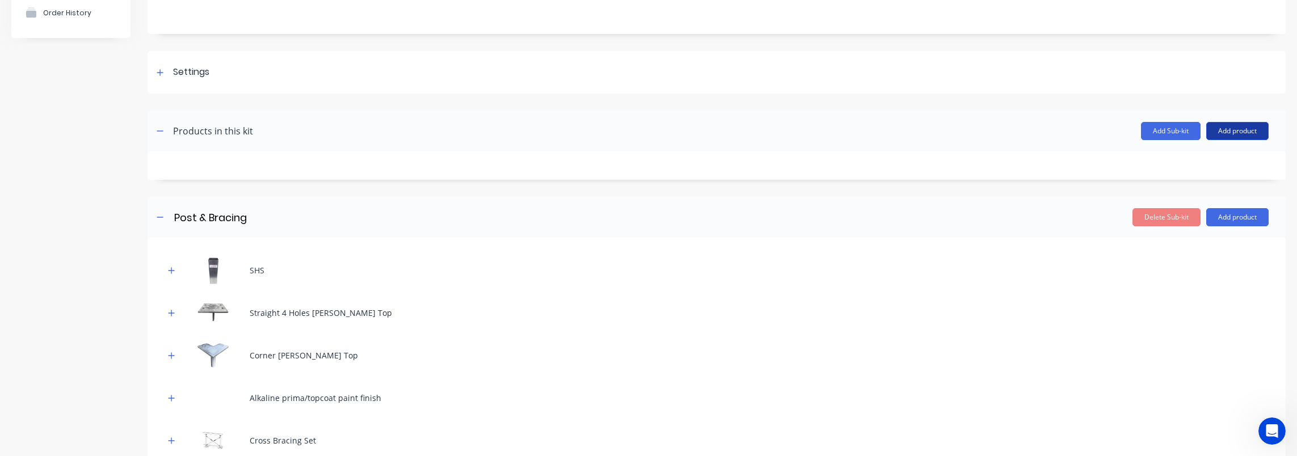
click at [1225, 132] on button "Add product" at bounding box center [1237, 131] width 62 height 18
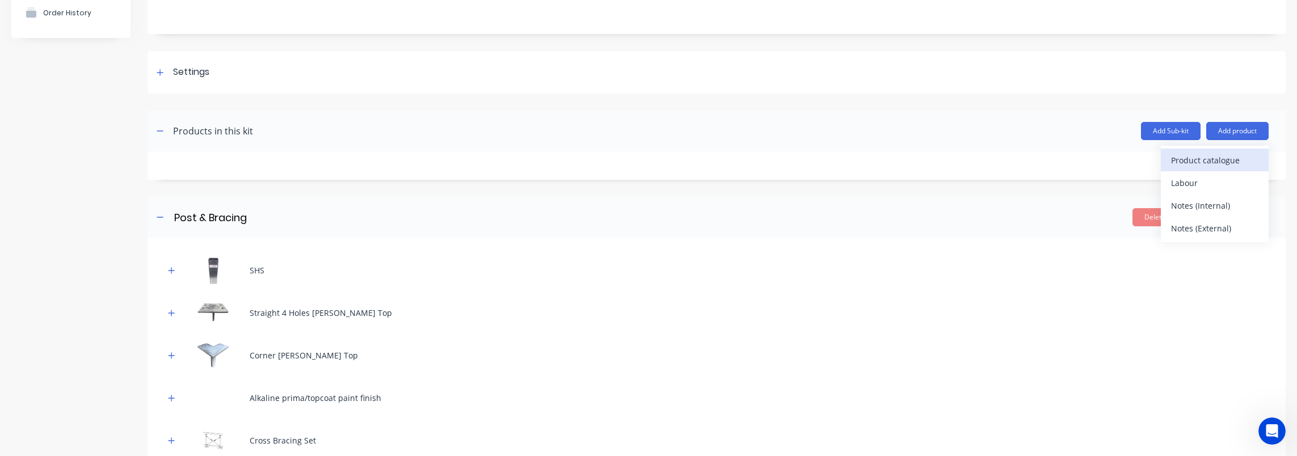
click at [1205, 157] on div "Product catalogue" at bounding box center [1214, 160] width 87 height 16
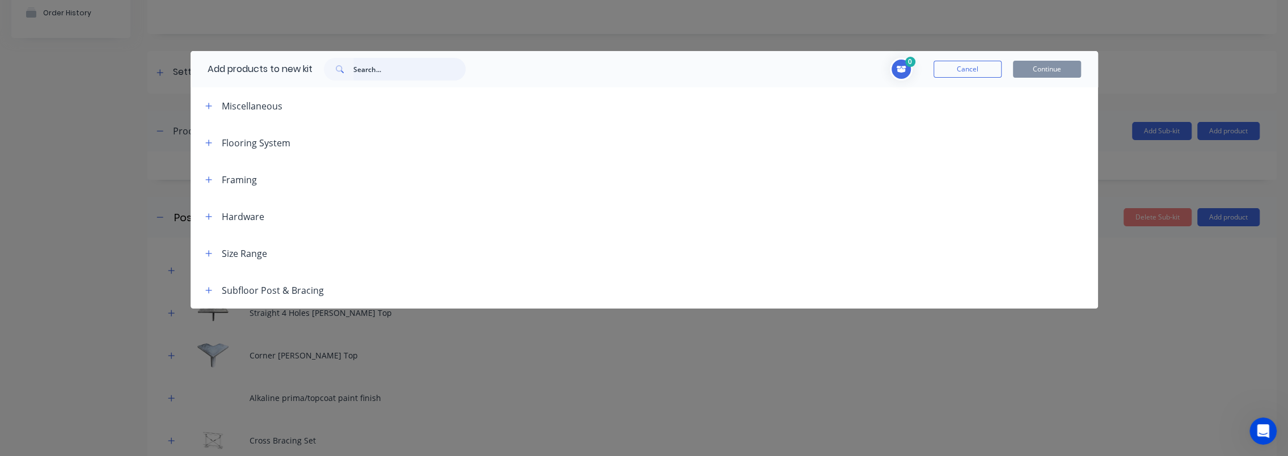
click at [370, 70] on input "text" at bounding box center [409, 69] width 112 height 23
type input "delivery"
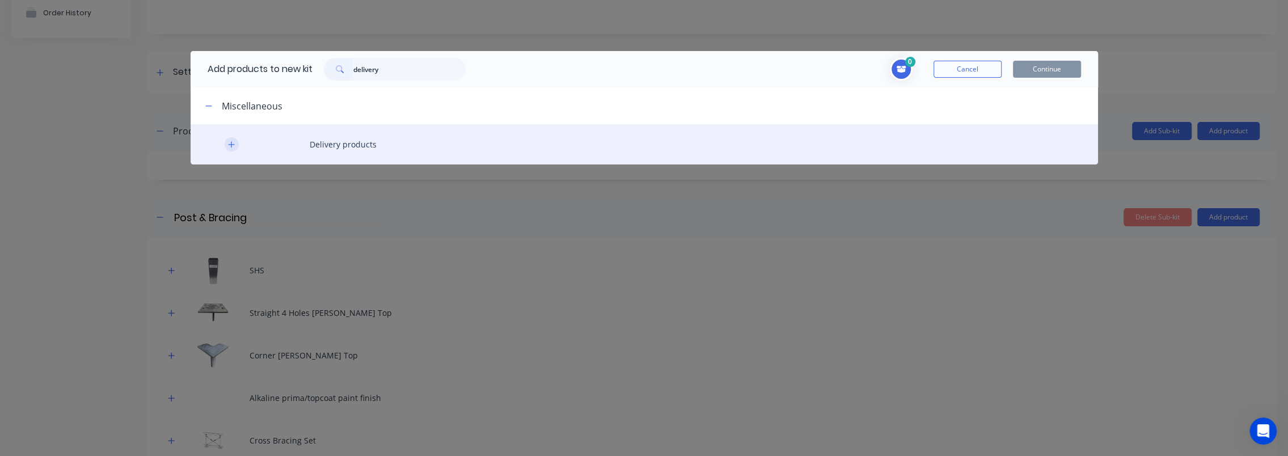
click at [229, 145] on icon "button" at bounding box center [231, 145] width 7 height 8
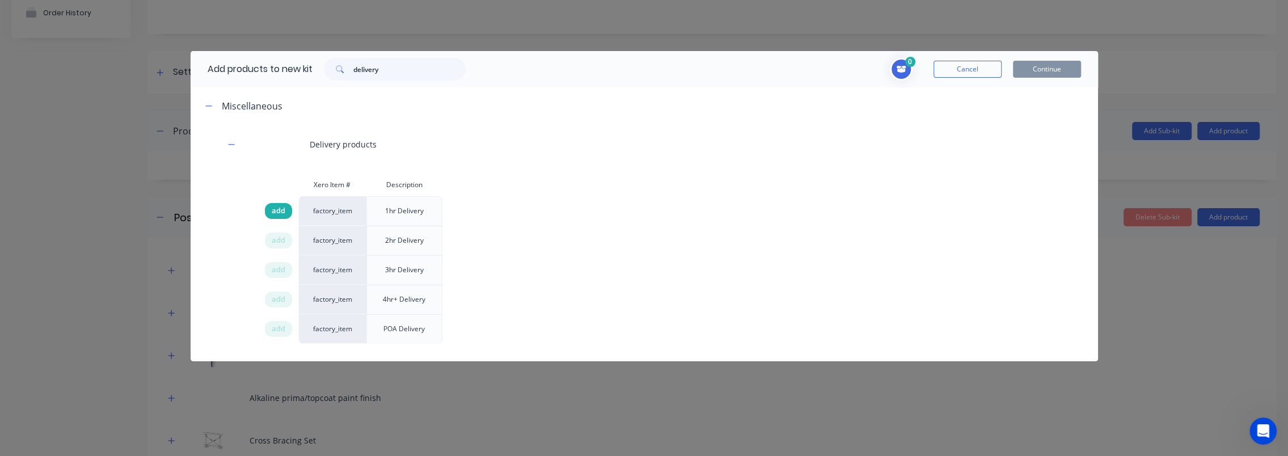
click at [275, 206] on span "add" at bounding box center [279, 210] width 14 height 11
click at [276, 233] on div "add" at bounding box center [278, 241] width 27 height 16
click at [277, 269] on span "add" at bounding box center [279, 269] width 14 height 11
click at [275, 301] on span "add" at bounding box center [279, 299] width 14 height 11
click at [277, 326] on span "add" at bounding box center [279, 328] width 14 height 11
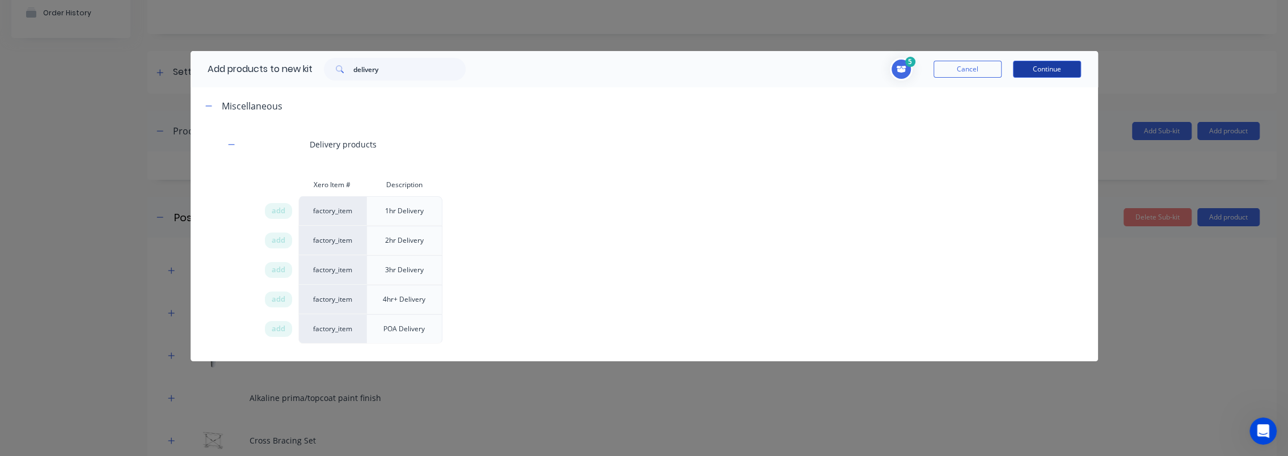
click at [1055, 68] on button "Continue" at bounding box center [1047, 69] width 68 height 17
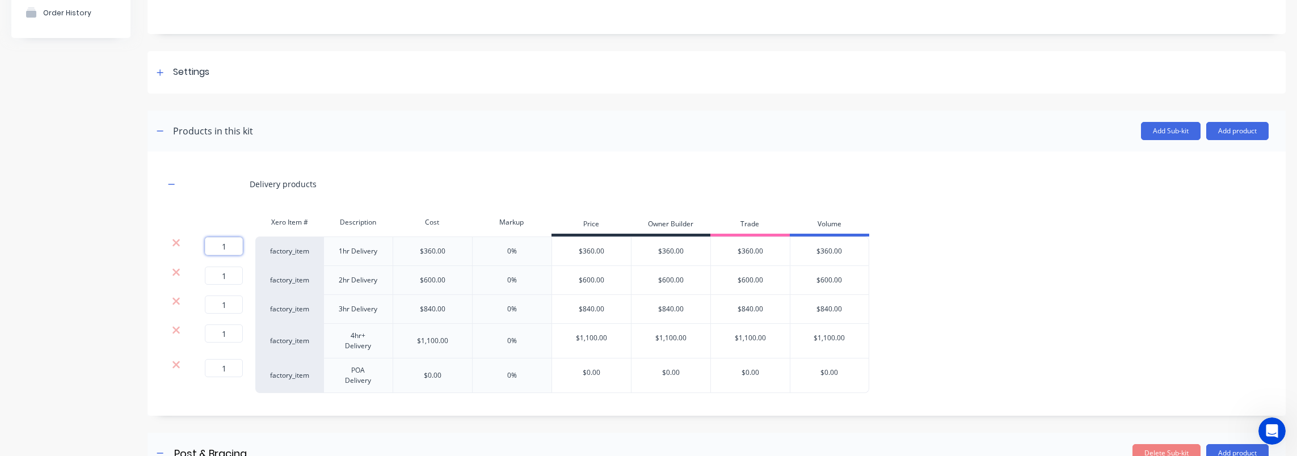
drag, startPoint x: 229, startPoint y: 248, endPoint x: 204, endPoint y: 245, distance: 25.2
click at [205, 246] on input "1" at bounding box center [224, 246] width 38 height 18
type input "0"
drag, startPoint x: 231, startPoint y: 276, endPoint x: 217, endPoint y: 281, distance: 15.8
type input "0"
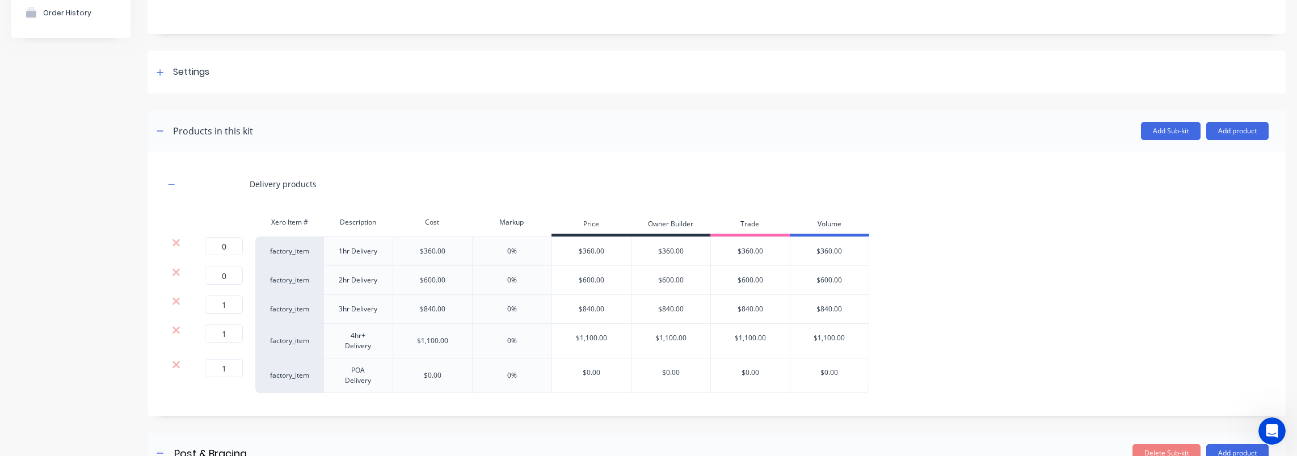
drag, startPoint x: 233, startPoint y: 311, endPoint x: 222, endPoint y: 318, distance: 12.7
type input "10"
type input "0"
drag, startPoint x: 229, startPoint y: 306, endPoint x: 213, endPoint y: 307, distance: 16.5
type input "0"
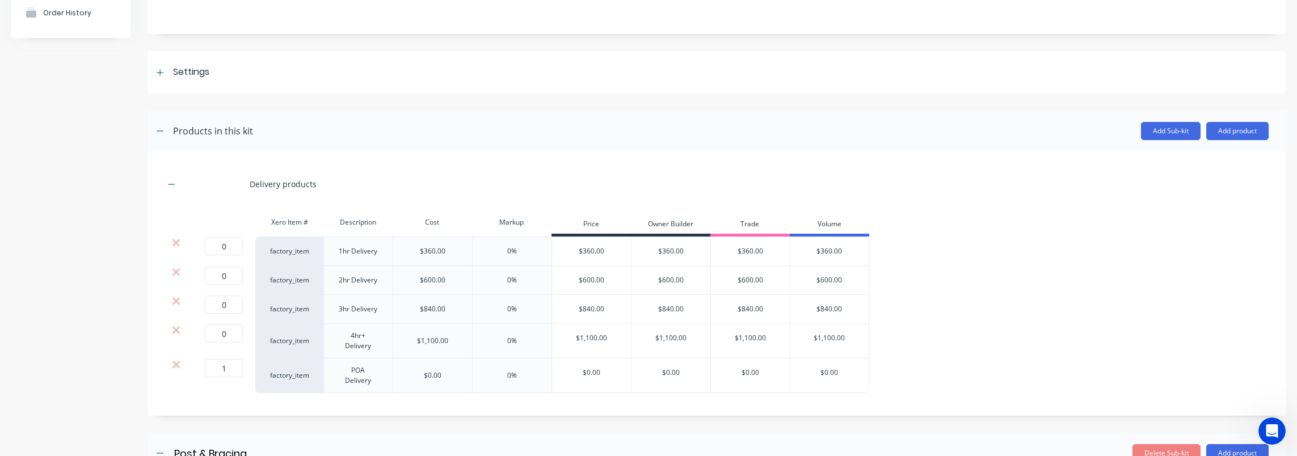
drag, startPoint x: 230, startPoint y: 369, endPoint x: 206, endPoint y: 369, distance: 23.3
type input "0"
click at [988, 290] on div "0 0 ? factory_item 2hr Delivery $600.00 0% $600.00 $600.00 $600.00 $600.00" at bounding box center [717, 280] width 1104 height 29
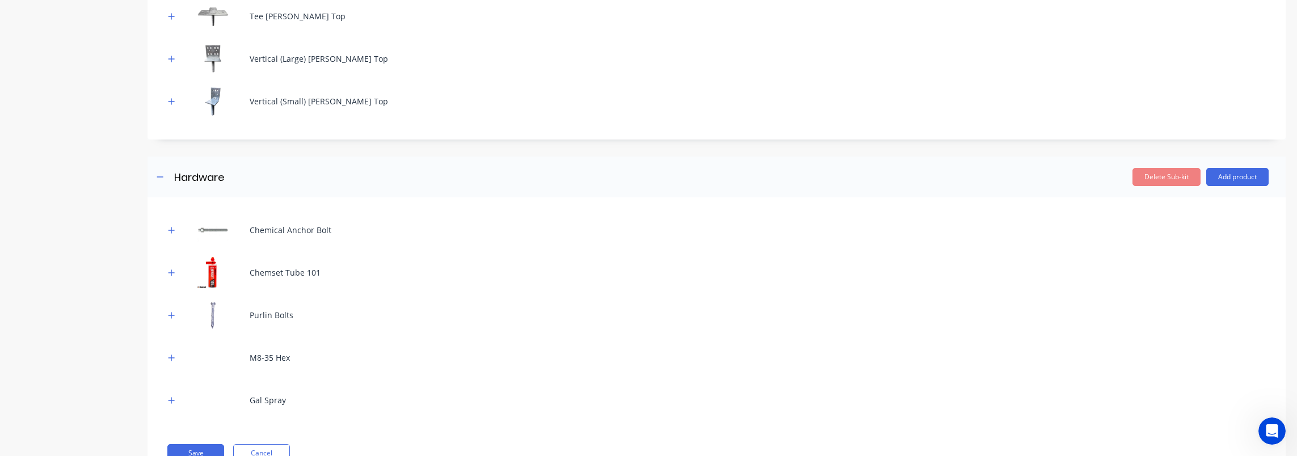
scroll to position [1024, 0]
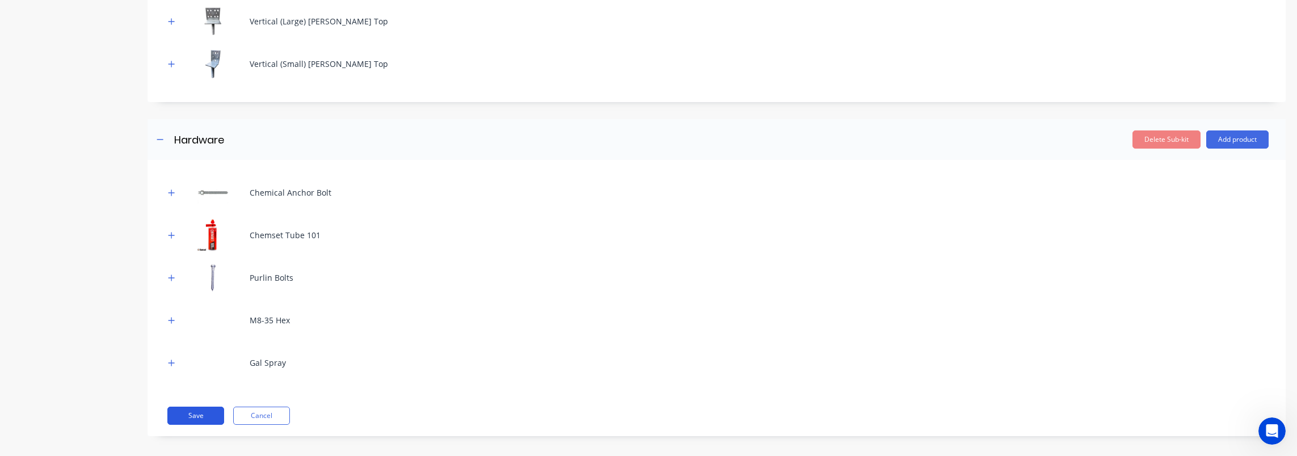
click at [205, 413] on button "Save" at bounding box center [195, 416] width 57 height 18
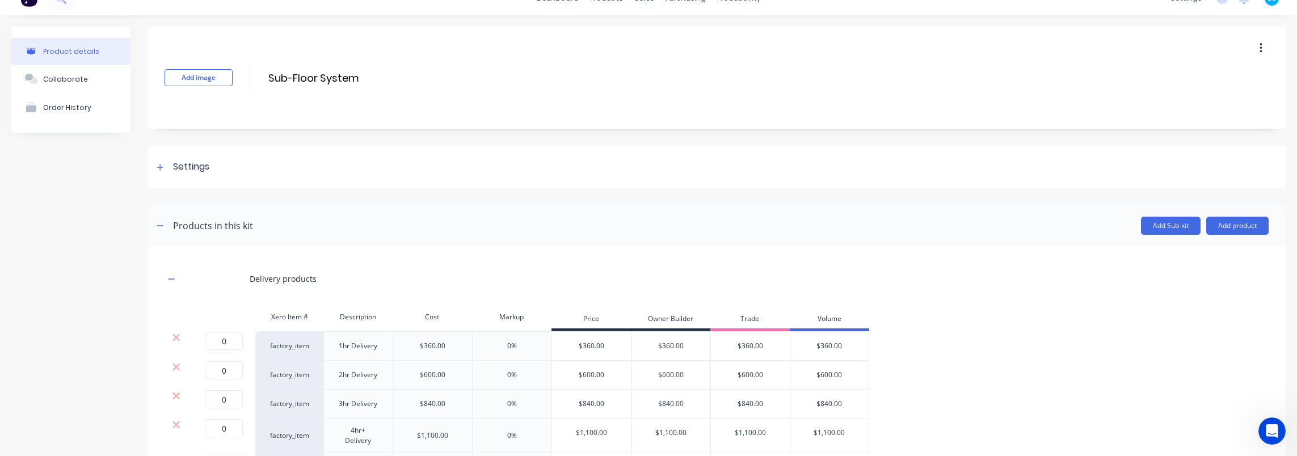
scroll to position [0, 0]
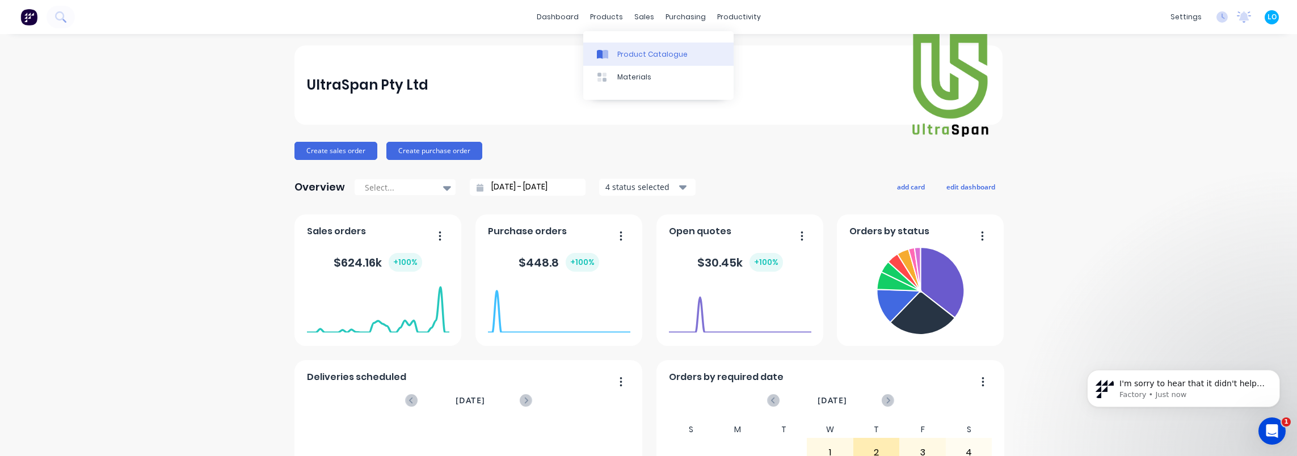
click at [631, 53] on div "Product Catalogue" at bounding box center [652, 54] width 70 height 10
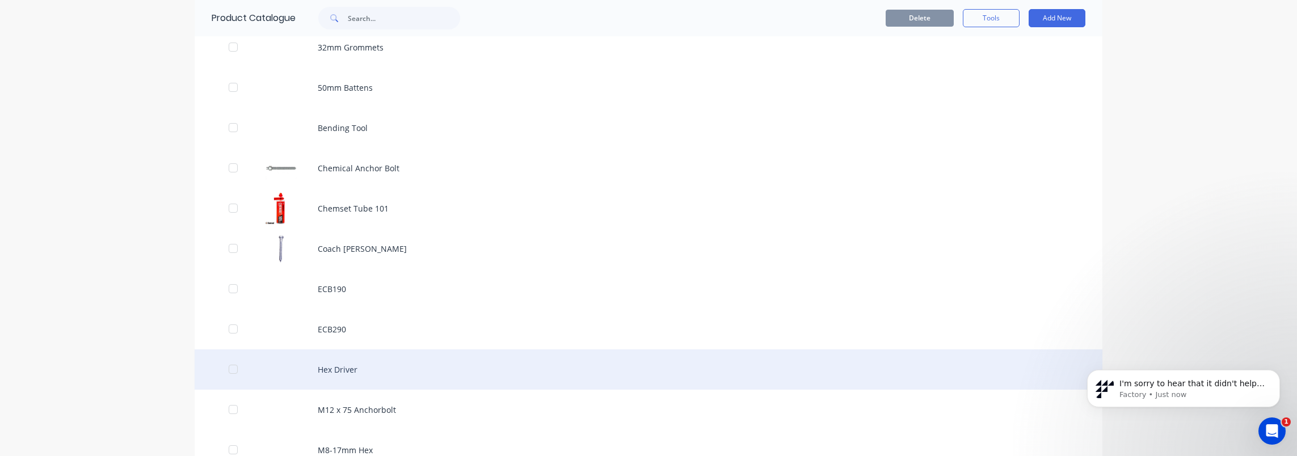
scroll to position [743, 0]
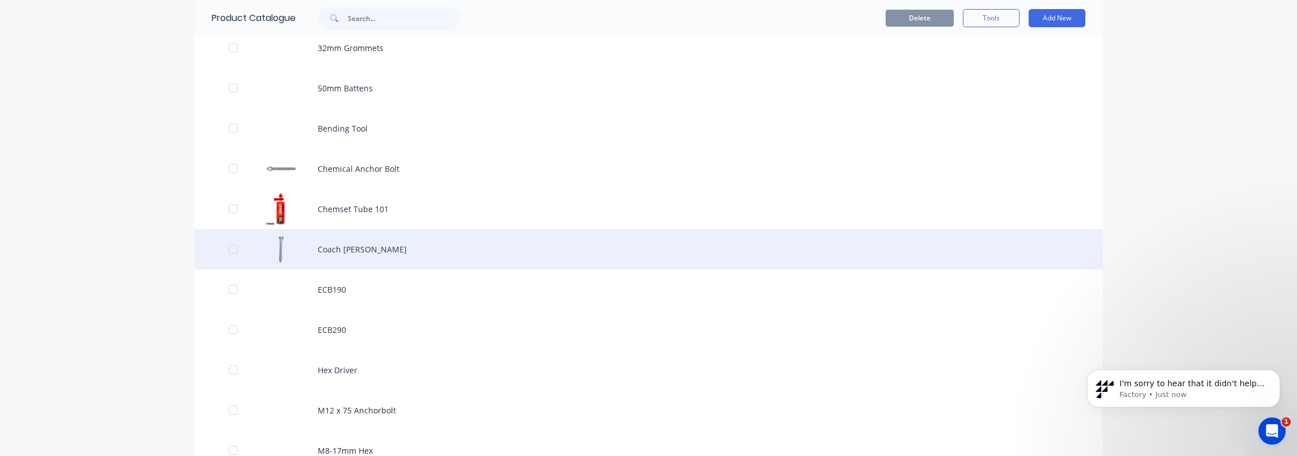
click at [384, 247] on div "Coach [PERSON_NAME]" at bounding box center [649, 249] width 908 height 40
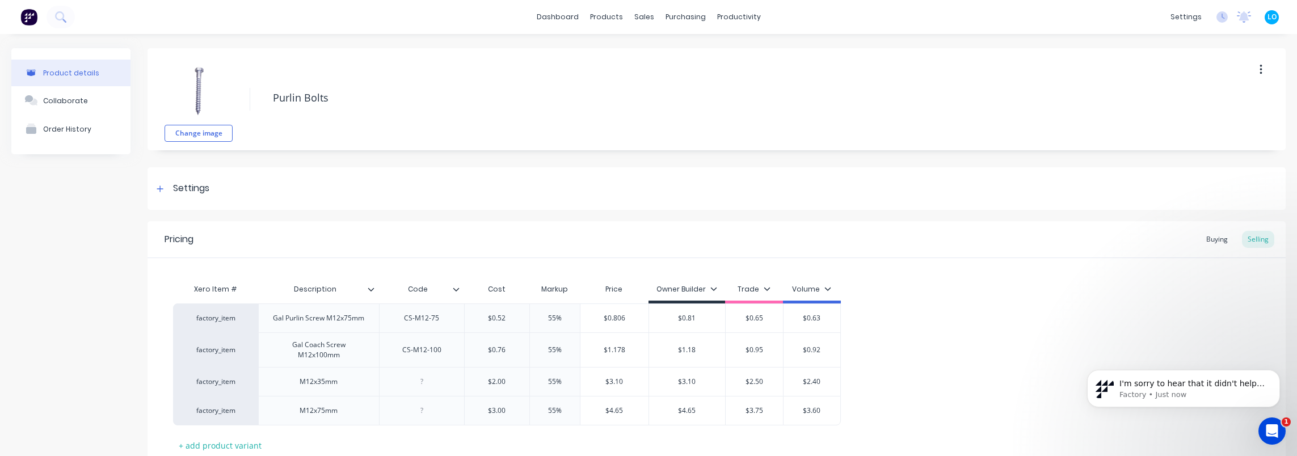
click at [195, 88] on img at bounding box center [198, 90] width 57 height 57
click at [209, 134] on button "Change image" at bounding box center [199, 133] width 68 height 17
click at [1248, 65] on button "button" at bounding box center [1260, 70] width 27 height 20
click at [947, 186] on div "Settings" at bounding box center [716, 188] width 1138 height 43
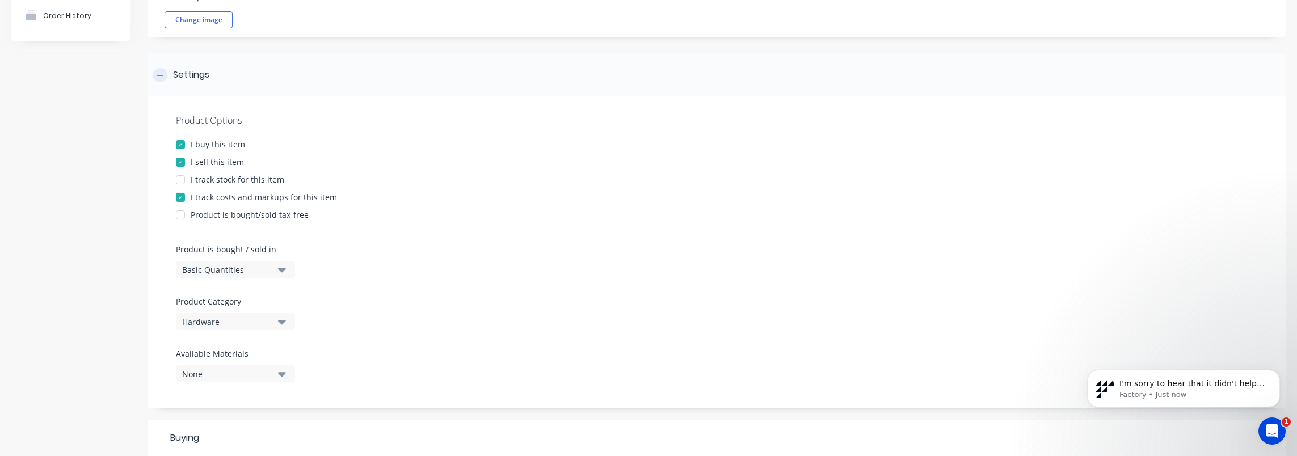
click at [249, 69] on div "Settings" at bounding box center [716, 75] width 1138 height 43
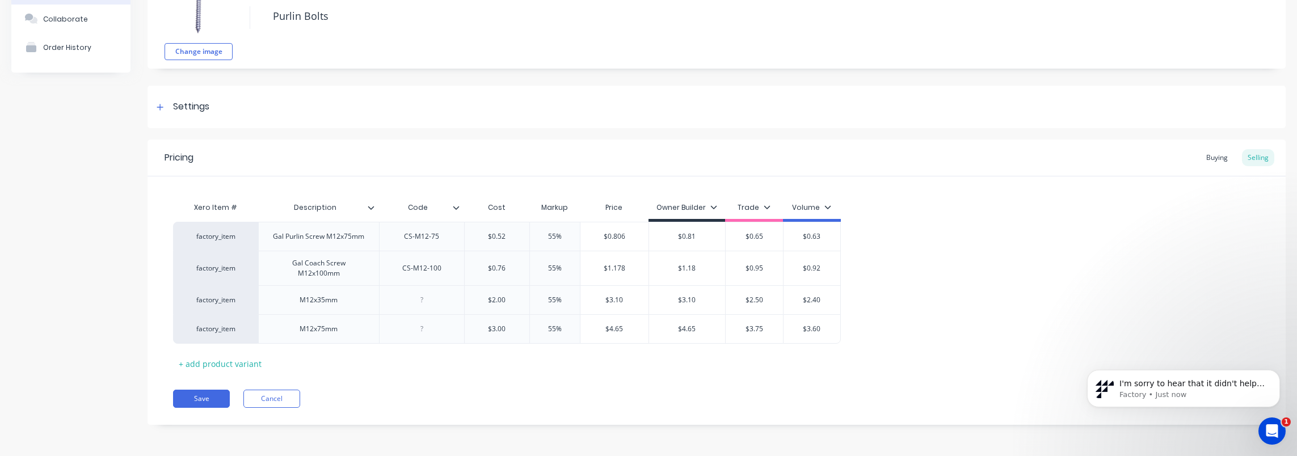
scroll to position [81, 0]
click at [162, 269] on icon at bounding box center [161, 268] width 7 height 7
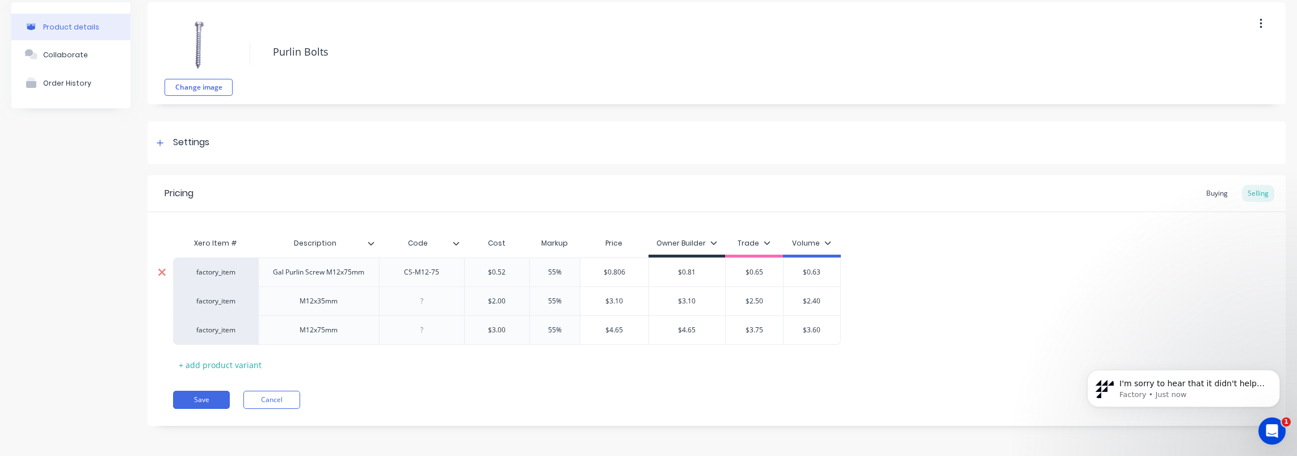
click at [161, 273] on icon at bounding box center [162, 272] width 9 height 11
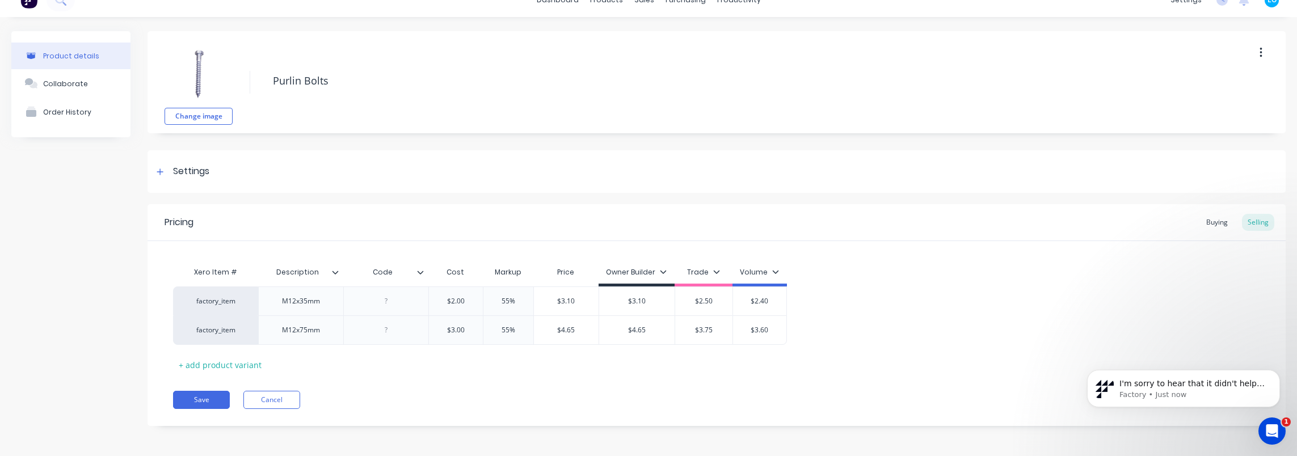
click at [764, 370] on div "Xero Item # Description Code Cost Markup Price Owner Builder Trade Volume facto…" at bounding box center [716, 317] width 1087 height 113
click at [1209, 225] on div "Buying" at bounding box center [1216, 222] width 33 height 17
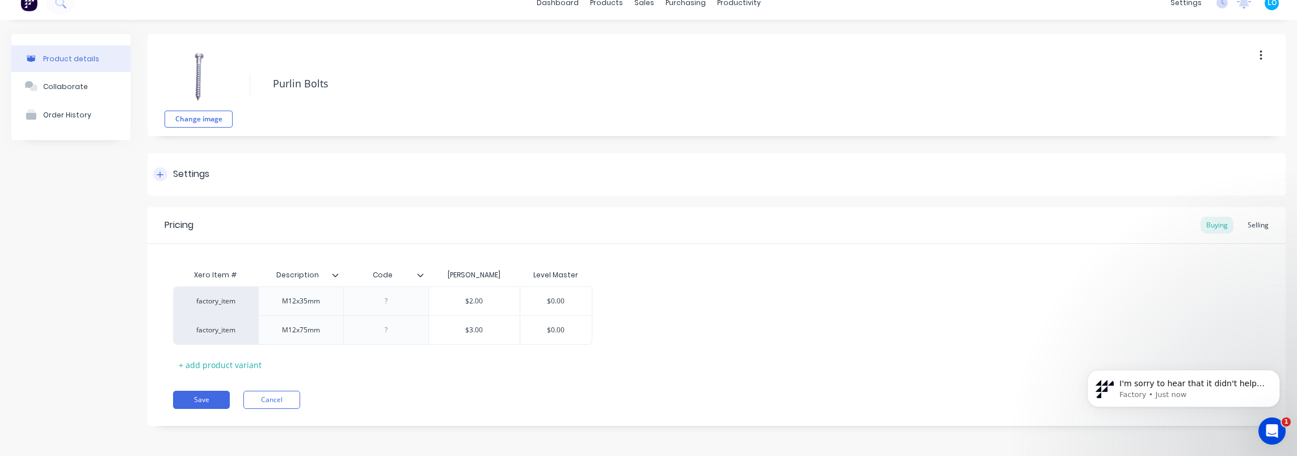
click at [160, 171] on icon at bounding box center [160, 174] width 6 height 6
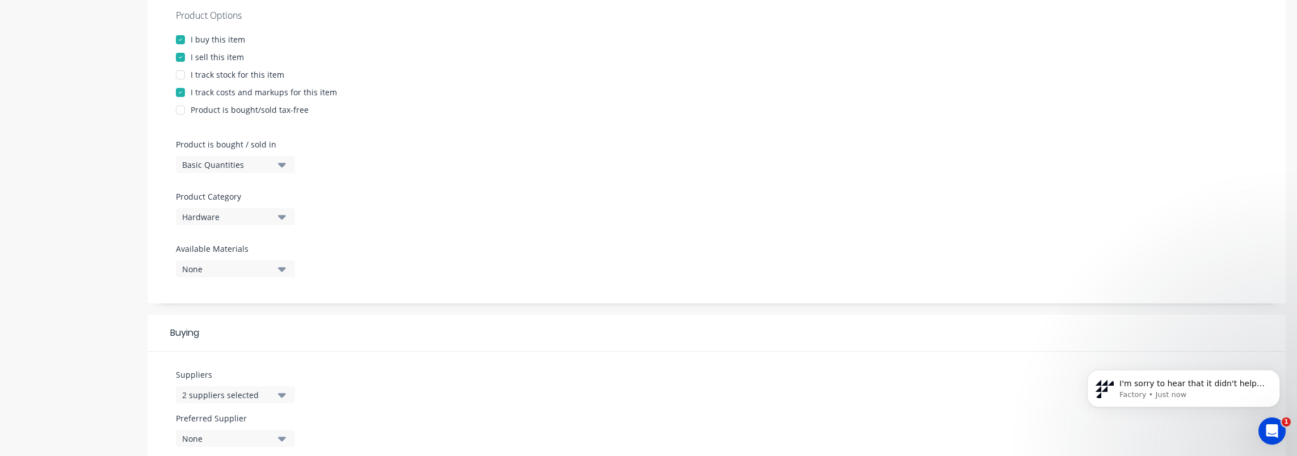
scroll to position [241, 0]
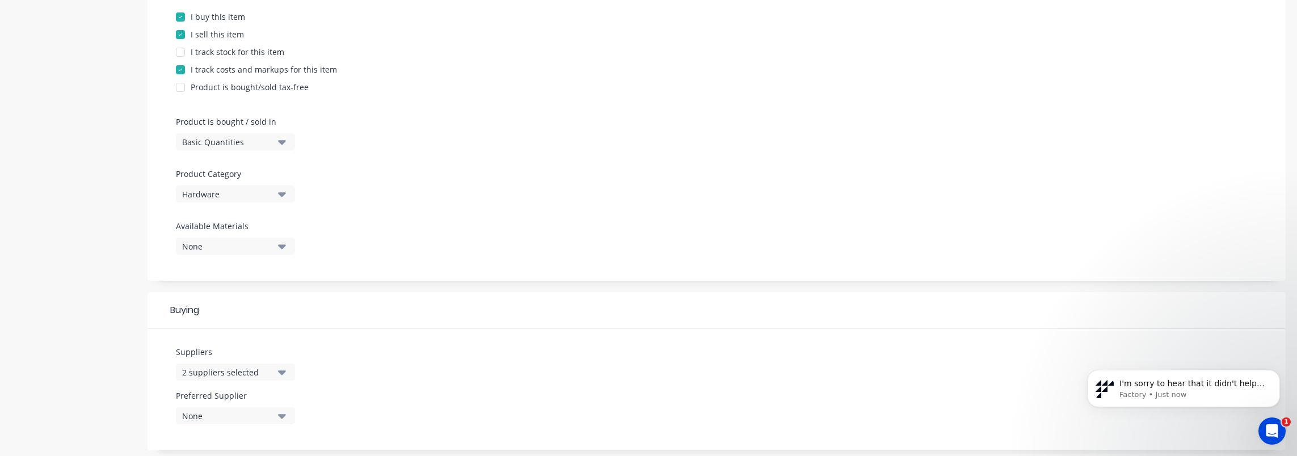
drag, startPoint x: 225, startPoint y: 414, endPoint x: 228, endPoint y: 408, distance: 6.3
click at [226, 413] on div "None" at bounding box center [227, 416] width 91 height 12
drag, startPoint x: 458, startPoint y: 342, endPoint x: 366, endPoint y: 358, distance: 92.8
click at [456, 342] on div "Suppliers 2 suppliers selected Preferred Supplier None Douglas Fasteners Level …" at bounding box center [716, 389] width 1138 height 121
click at [265, 374] on div "2 suppliers selected" at bounding box center [227, 372] width 91 height 12
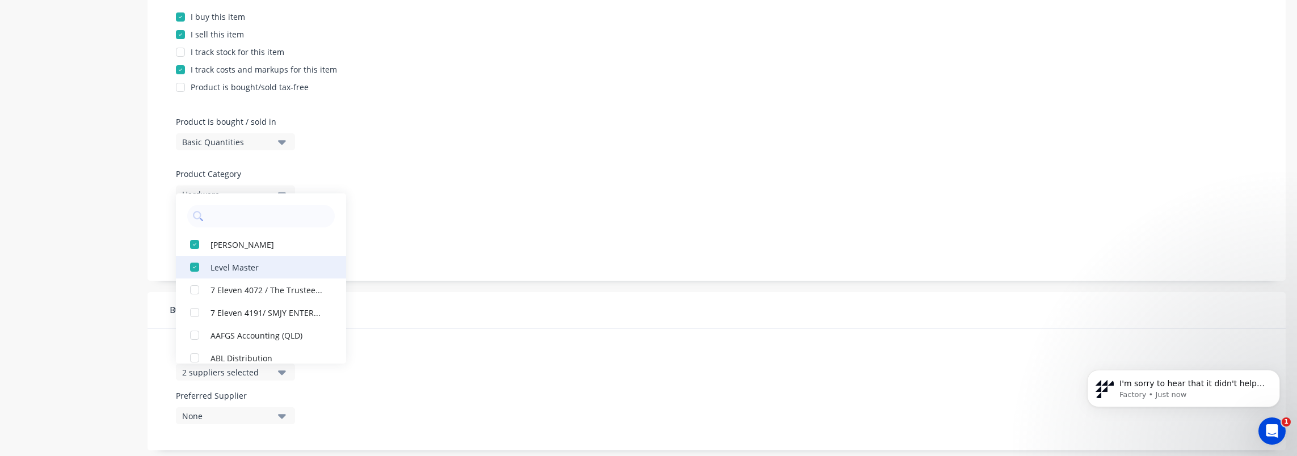
click at [199, 264] on div "button" at bounding box center [194, 267] width 23 height 23
click at [550, 250] on div "Product Options I buy this item I sell this item I track stock for this item I …" at bounding box center [716, 125] width 1138 height 312
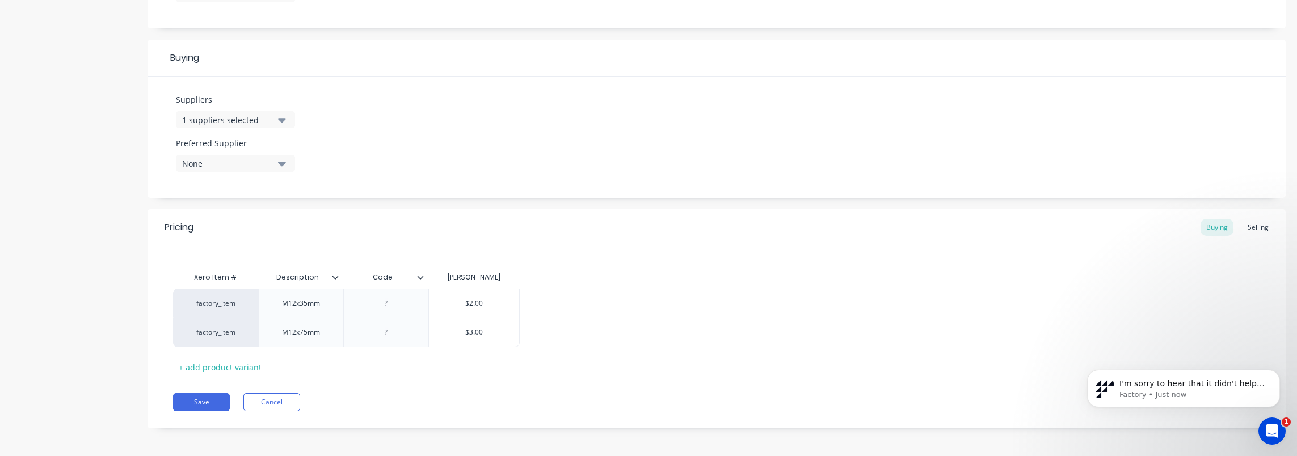
scroll to position [496, 0]
drag, startPoint x: 788, startPoint y: 301, endPoint x: 878, endPoint y: 297, distance: 89.7
click at [789, 301] on div "factory_item M12x35mm $2.00 factory_item M12x75mm $3.00" at bounding box center [716, 315] width 1087 height 58
click at [1242, 224] on div "Selling" at bounding box center [1258, 225] width 32 height 17
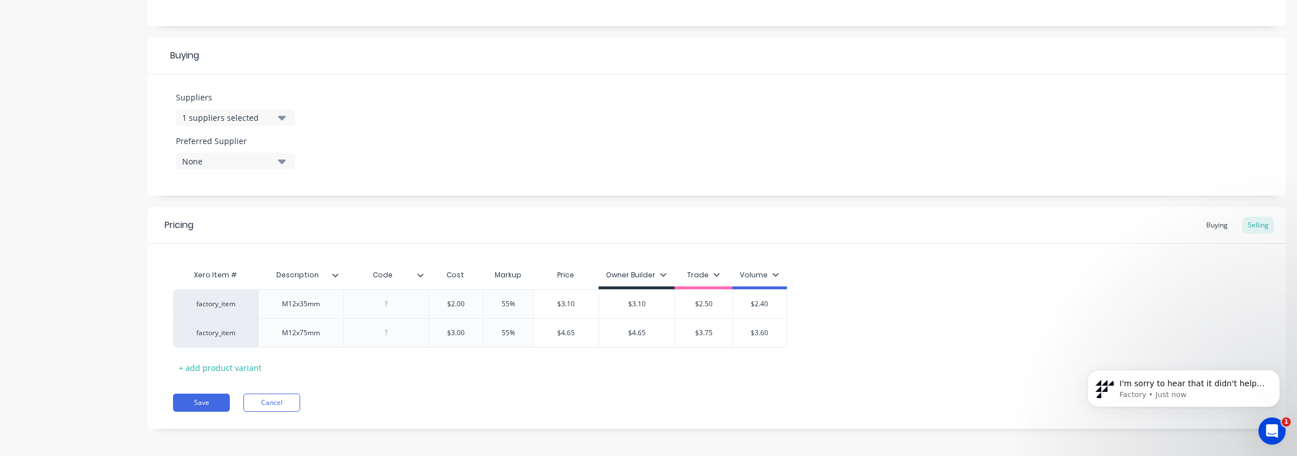
click at [414, 382] on div "Pricing Buying Selling Xero Item # Description Code Cost Markup Price Owner Bui…" at bounding box center [716, 318] width 1138 height 222
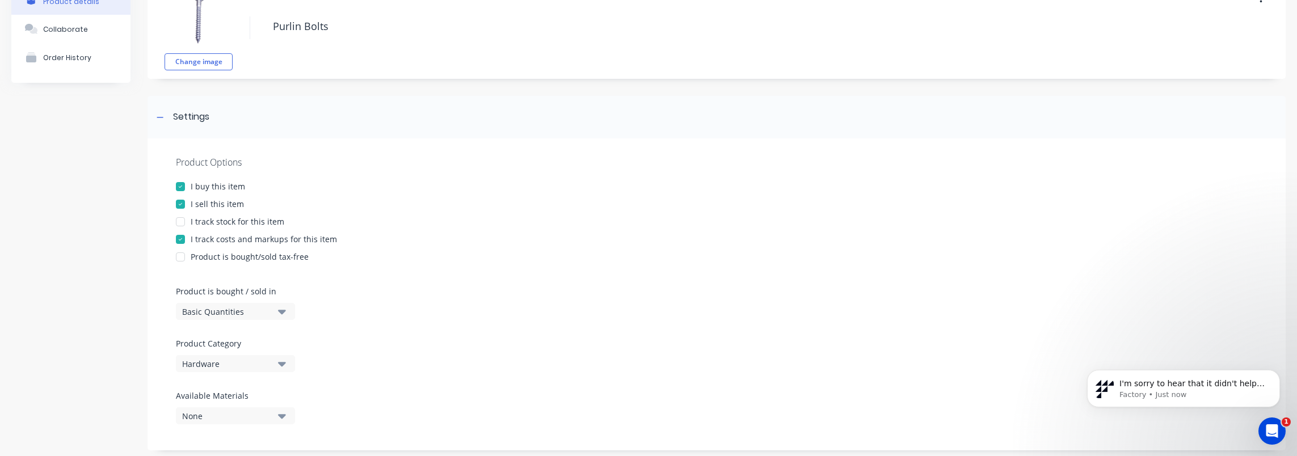
scroll to position [0, 0]
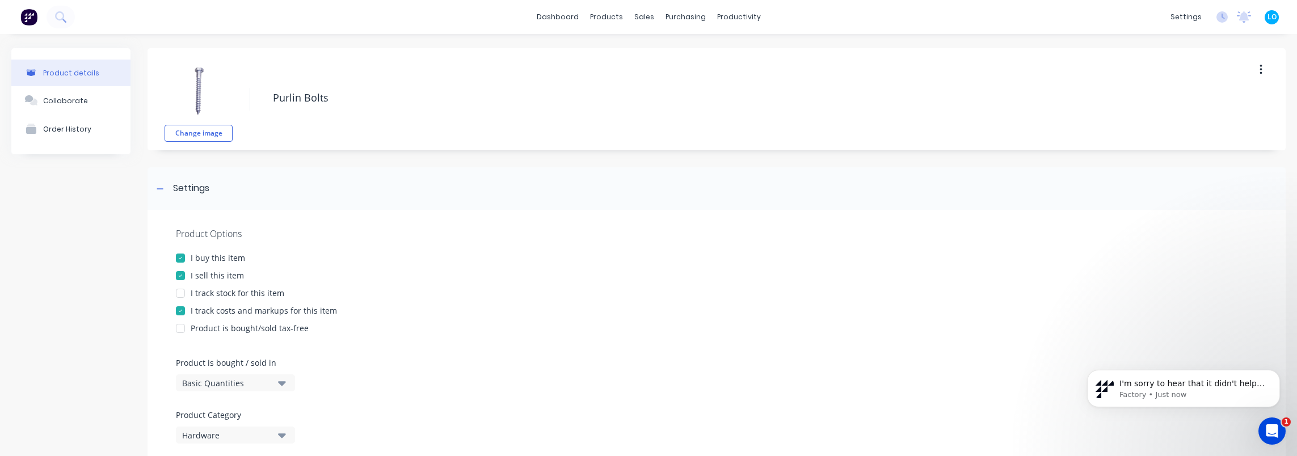
click at [319, 82] on div "Change image Purlin Bolts" at bounding box center [716, 99] width 1138 height 102
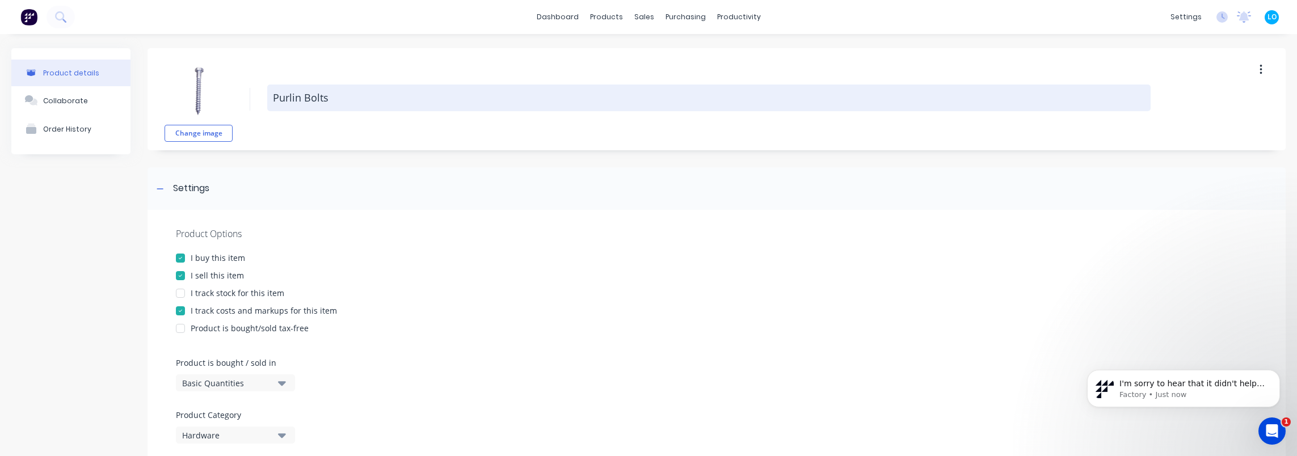
click at [346, 104] on textarea "Purlin Bolts" at bounding box center [708, 98] width 883 height 27
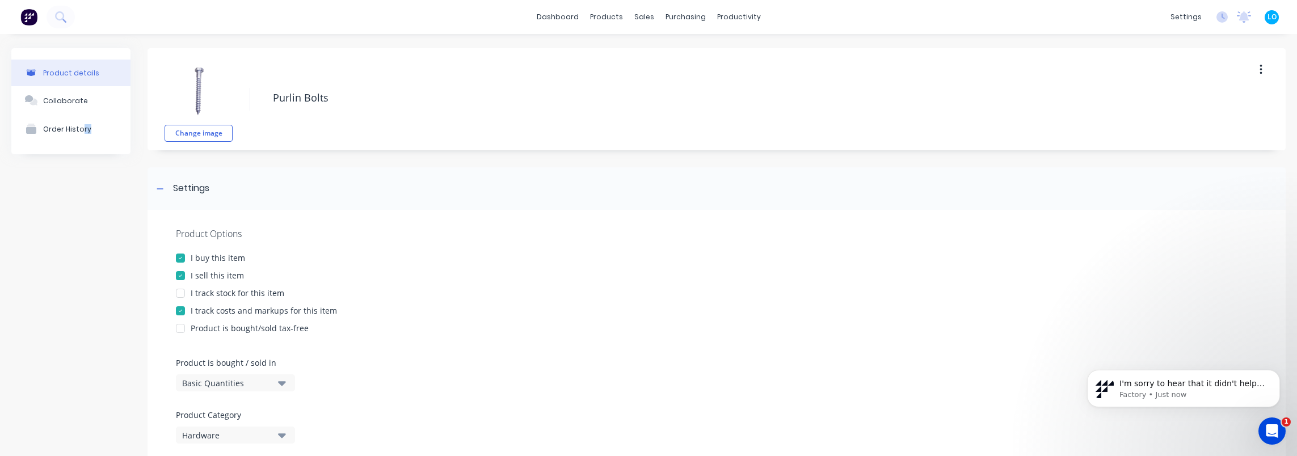
drag, startPoint x: 81, startPoint y: 241, endPoint x: 91, endPoint y: 227, distance: 16.7
drag, startPoint x: 91, startPoint y: 227, endPoint x: 217, endPoint y: 94, distance: 183.4
click at [217, 94] on img at bounding box center [198, 90] width 57 height 57
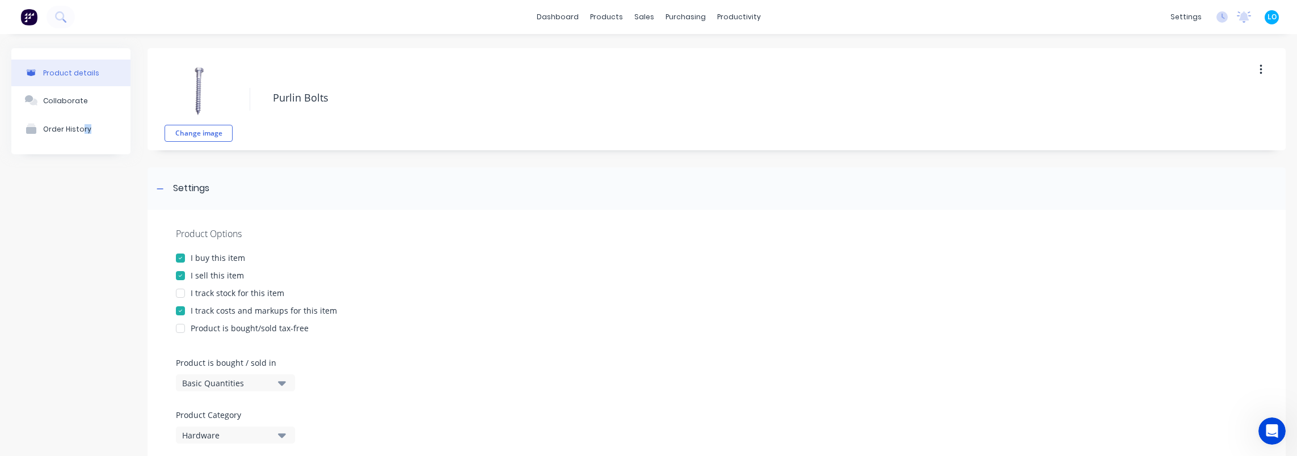
click at [87, 71] on div "Product details" at bounding box center [71, 73] width 56 height 9
click at [616, 51] on link "Product Catalogue" at bounding box center [658, 54] width 150 height 23
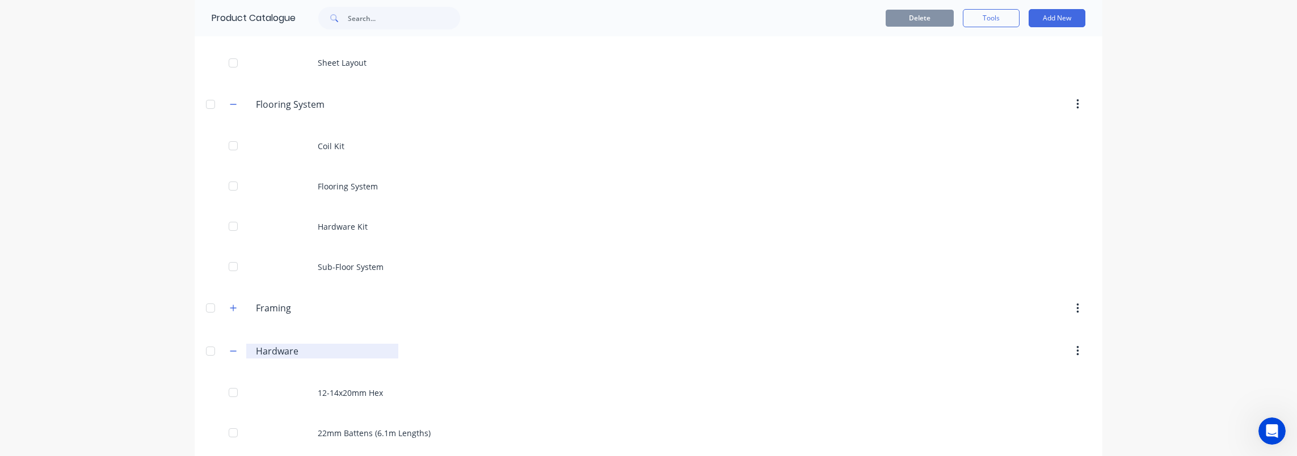
scroll to position [340, 0]
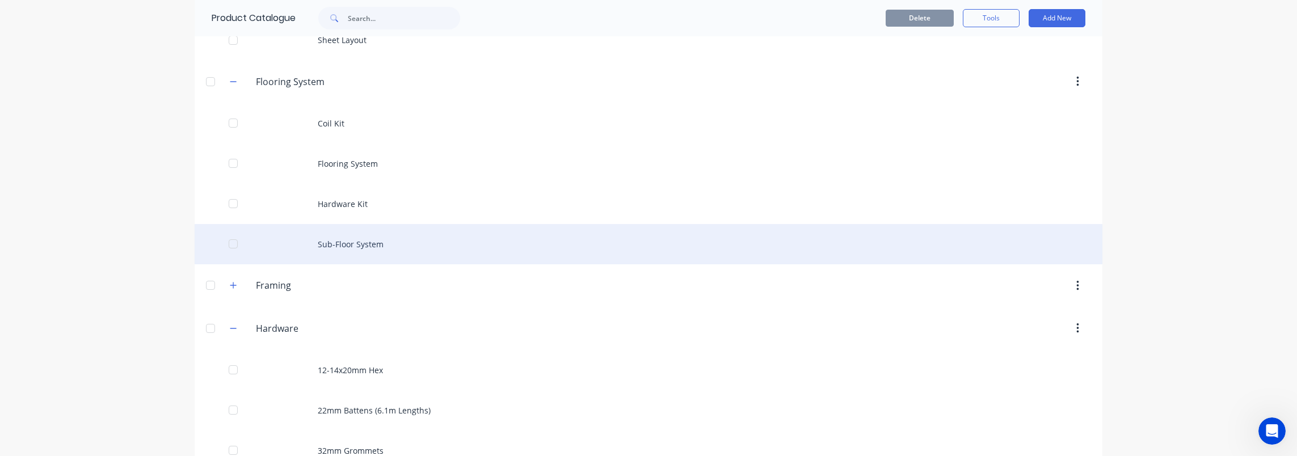
click at [363, 231] on div "Sub-Floor System" at bounding box center [649, 244] width 908 height 40
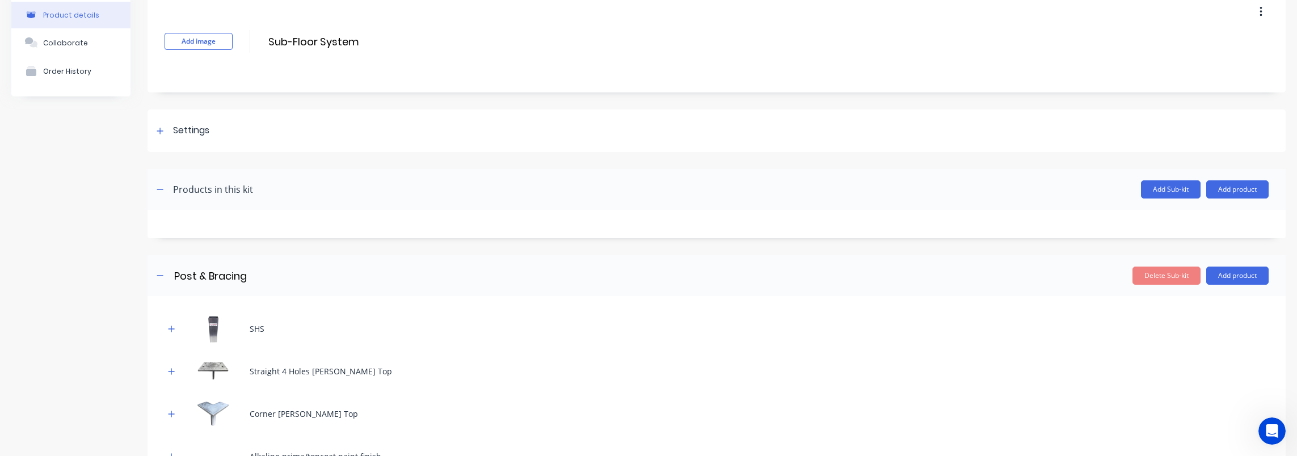
scroll to position [57, 0]
click at [159, 127] on icon at bounding box center [160, 129] width 7 height 8
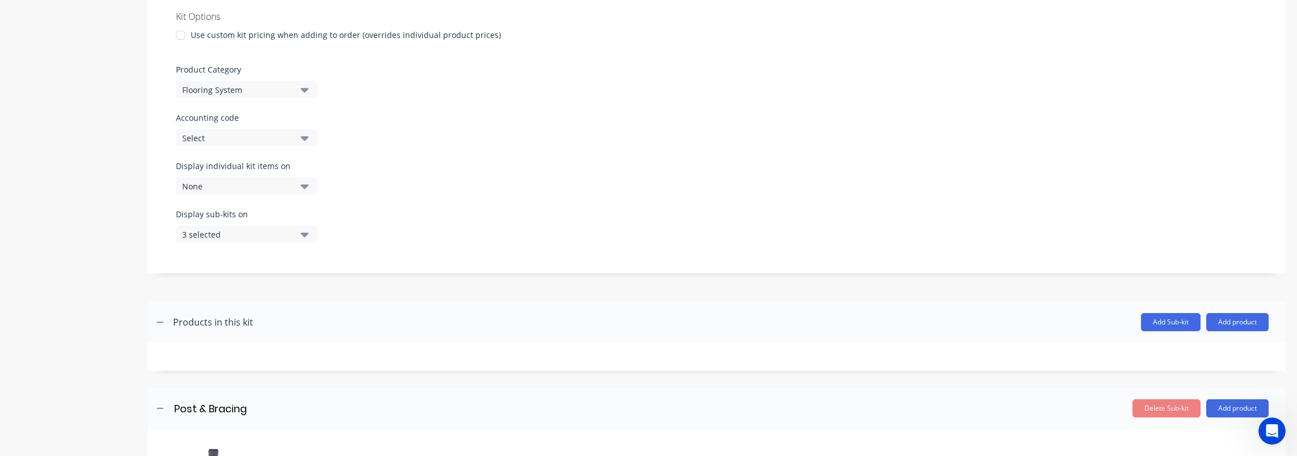
scroll to position [284, 0]
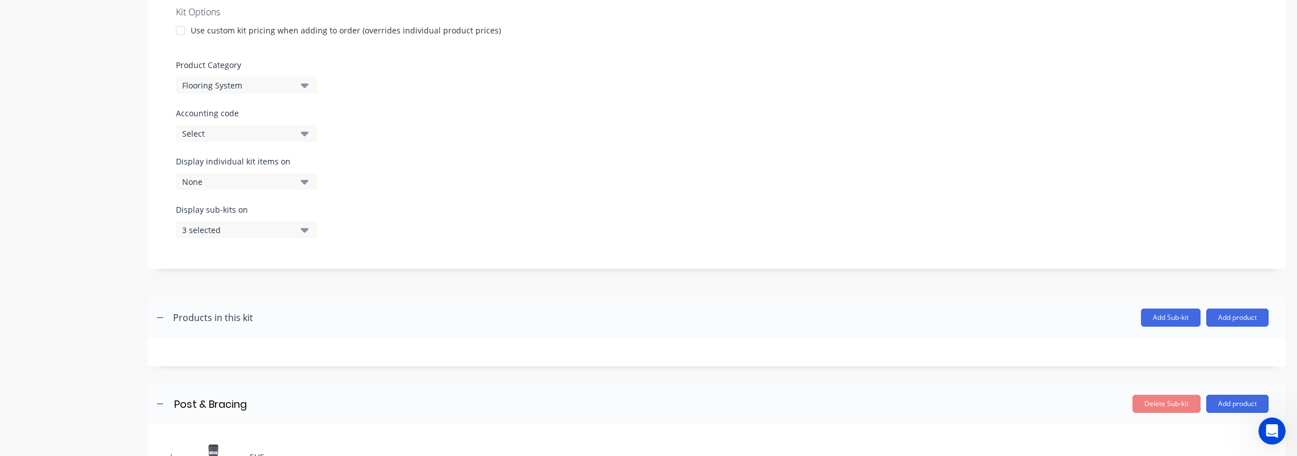
click at [273, 228] on div "3 selected" at bounding box center [237, 230] width 110 height 12
